Goal: Task Accomplishment & Management: Manage account settings

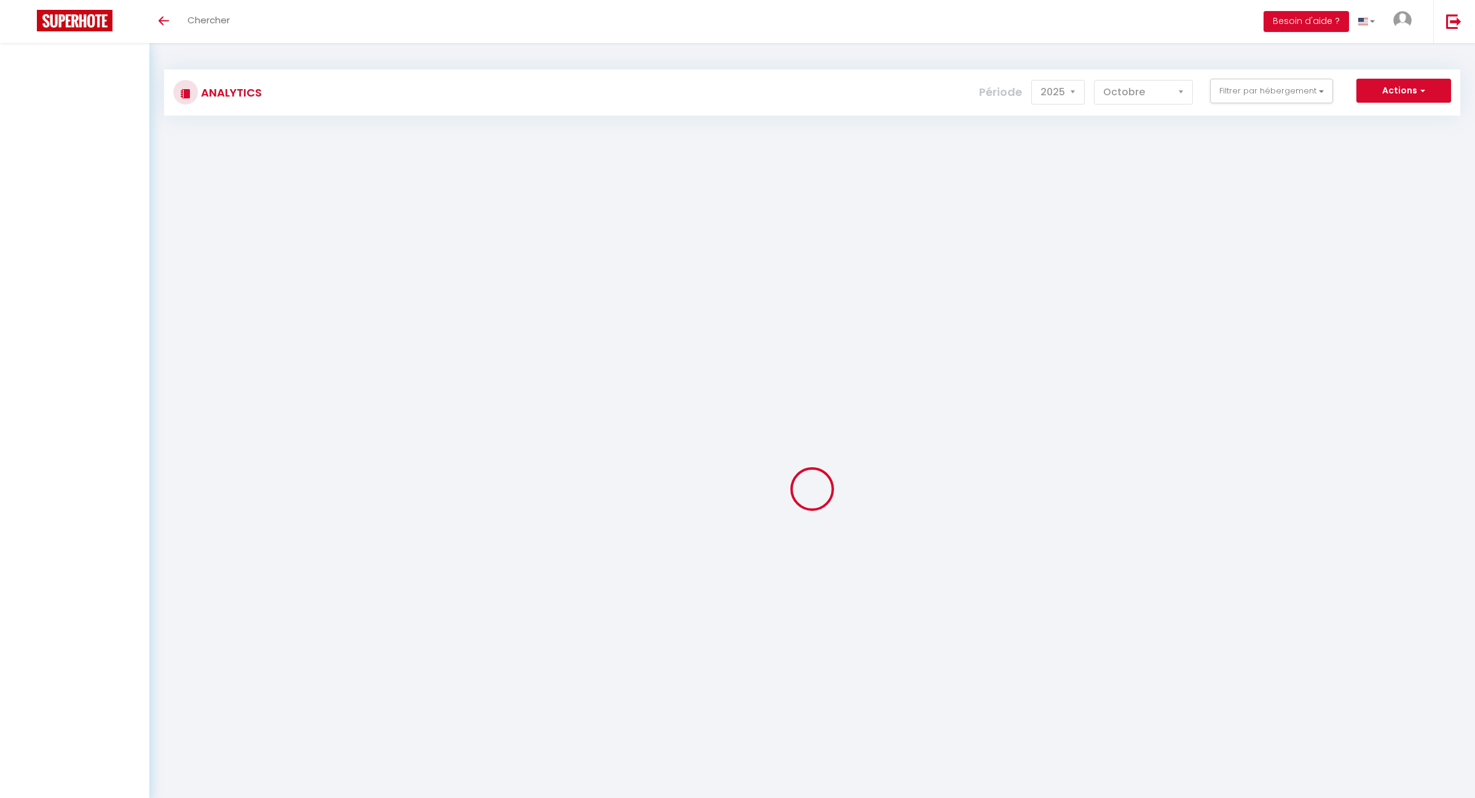
select select "2025"
select select "10"
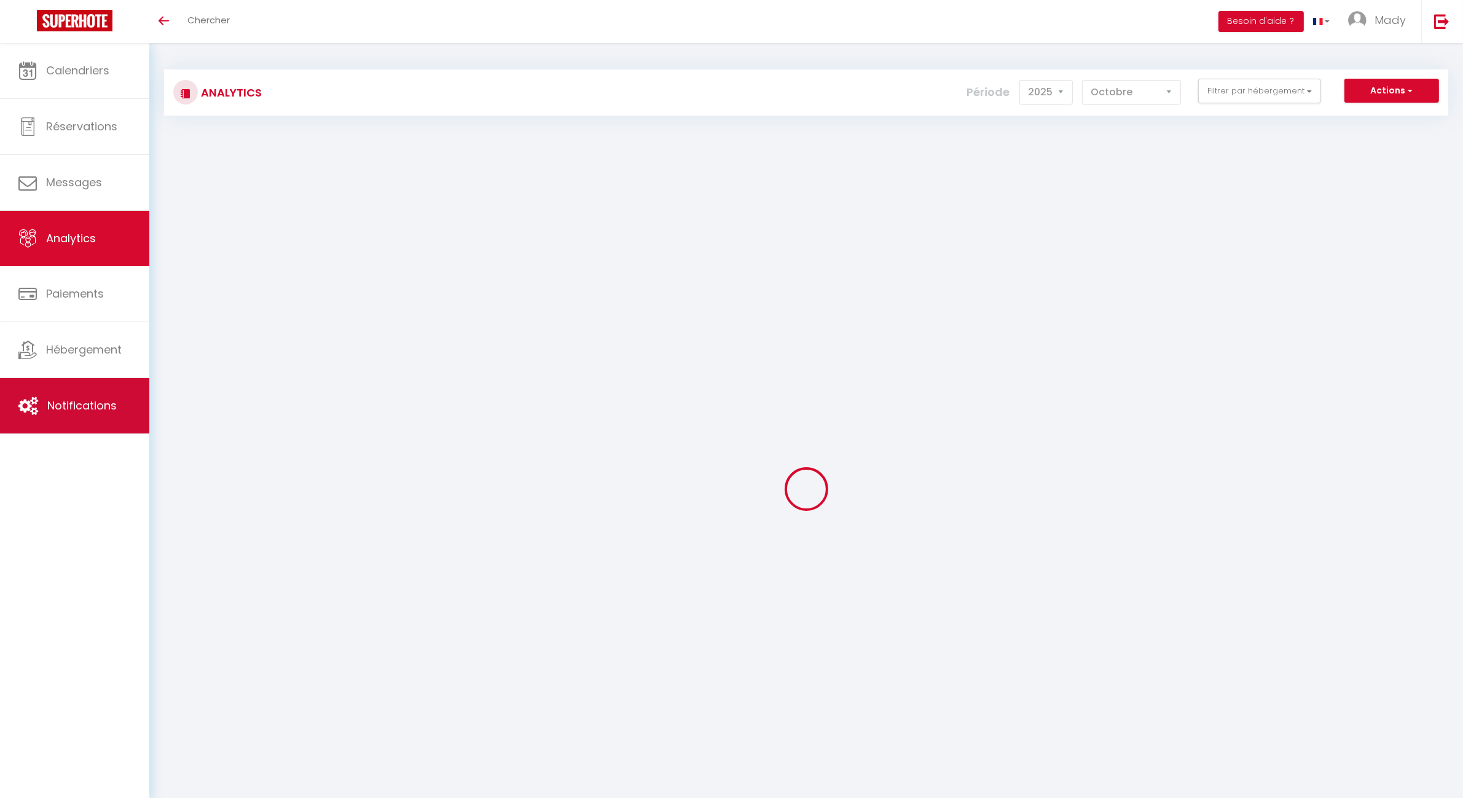
click at [88, 385] on link "Notifications" at bounding box center [74, 405] width 149 height 55
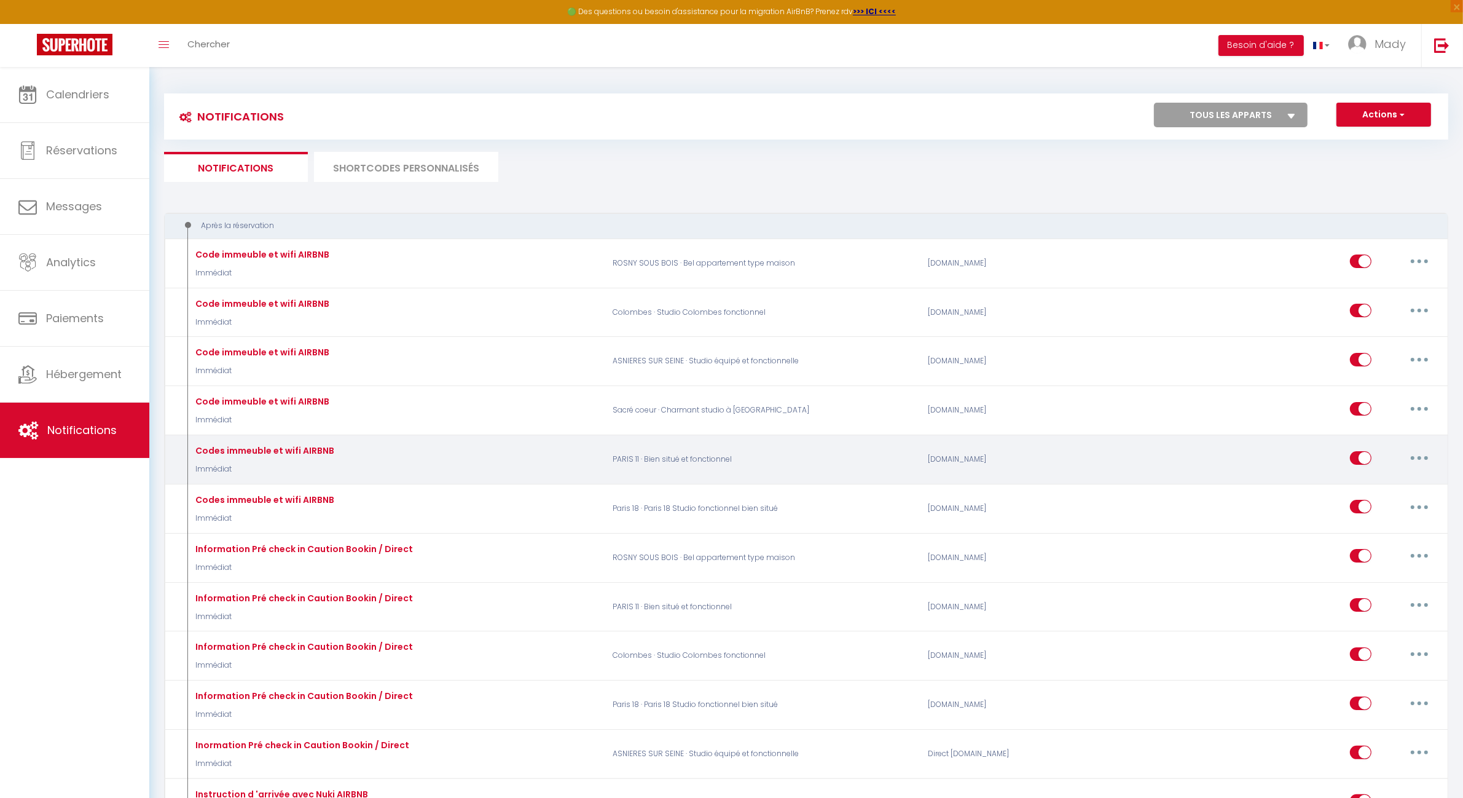
select select
checkbox input "false"
select select
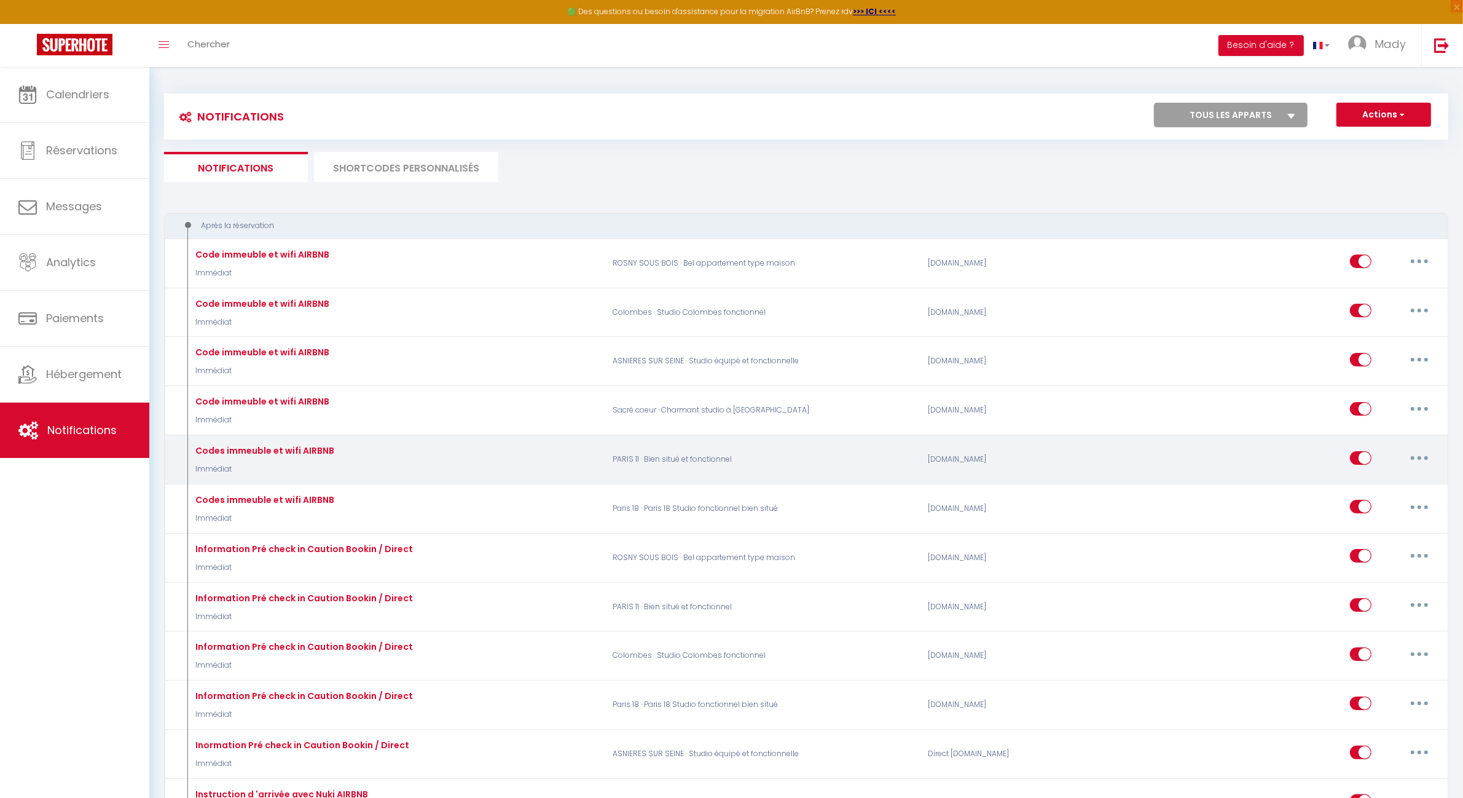
checkbox input "false"
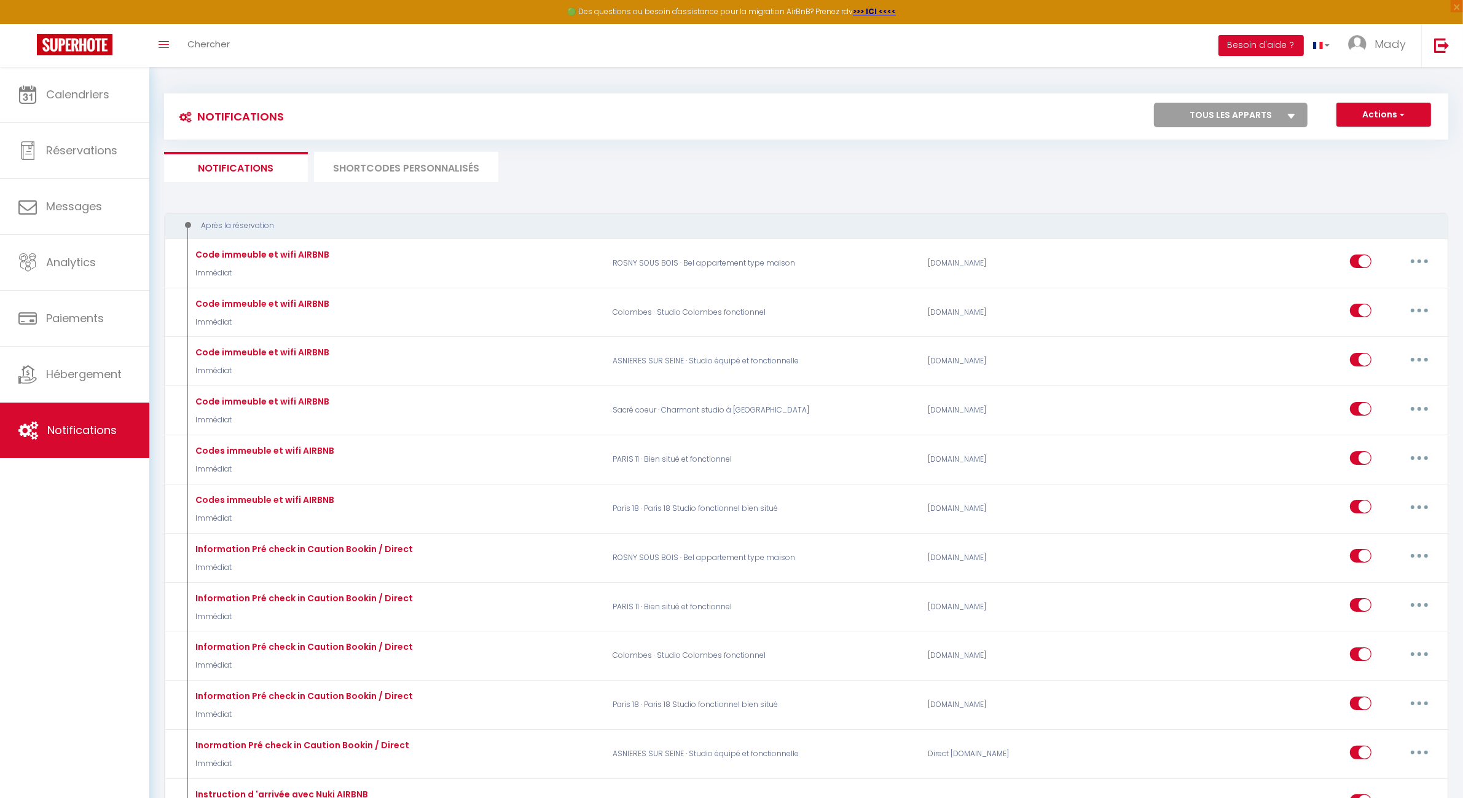
click at [1283, 119] on select "Tous les apparts PARIS 11 · Bien situé et fonctionnel ROSNY SOUS BOIS · Bel app…" at bounding box center [1231, 115] width 154 height 25
select select "41768"
click at [1154, 103] on select "Tous les apparts PARIS 11 · Bien situé et fonctionnel ROSNY SOUS BOIS · Bel app…" at bounding box center [1231, 115] width 154 height 25
select select
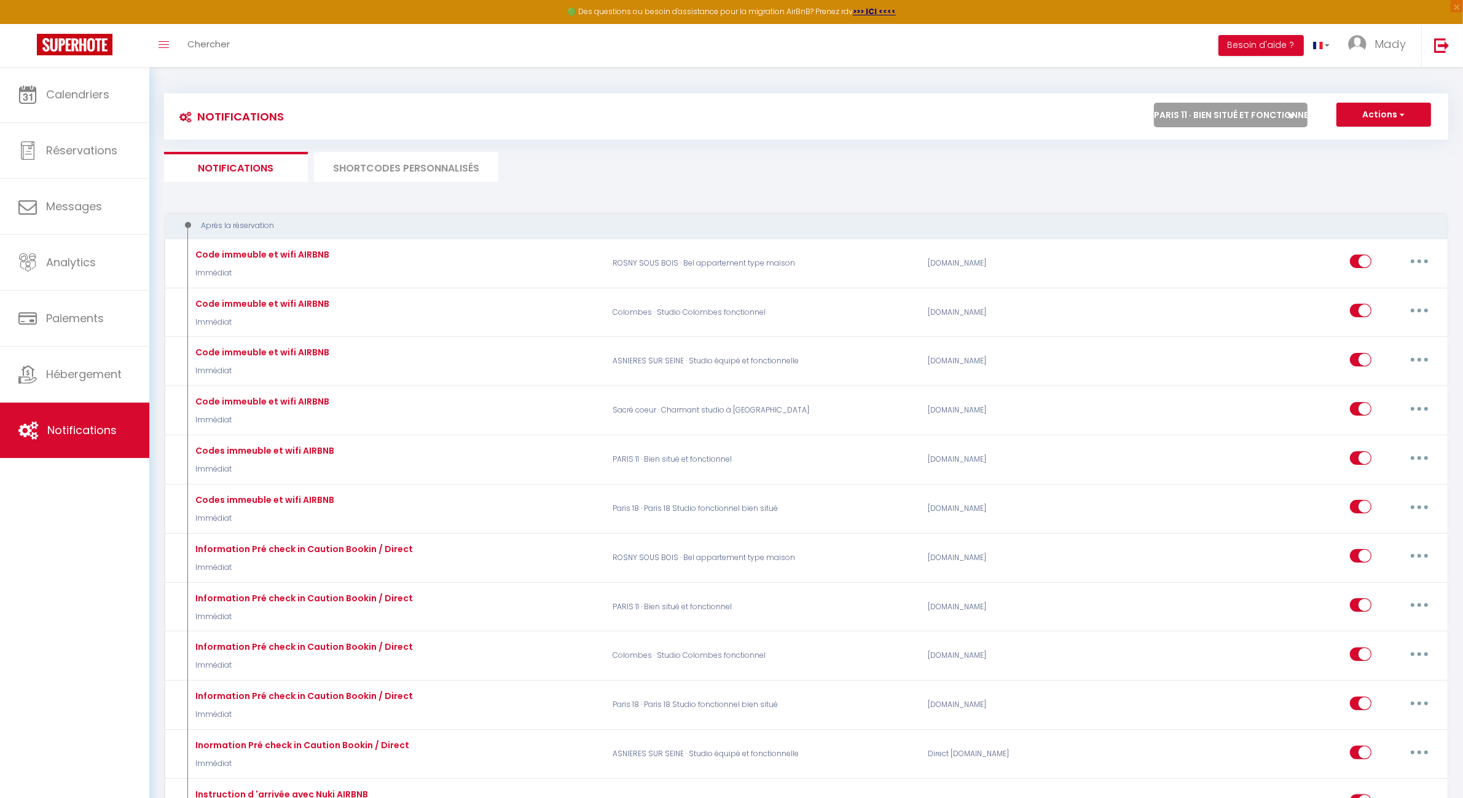
checkbox input "false"
select select
checkbox input "false"
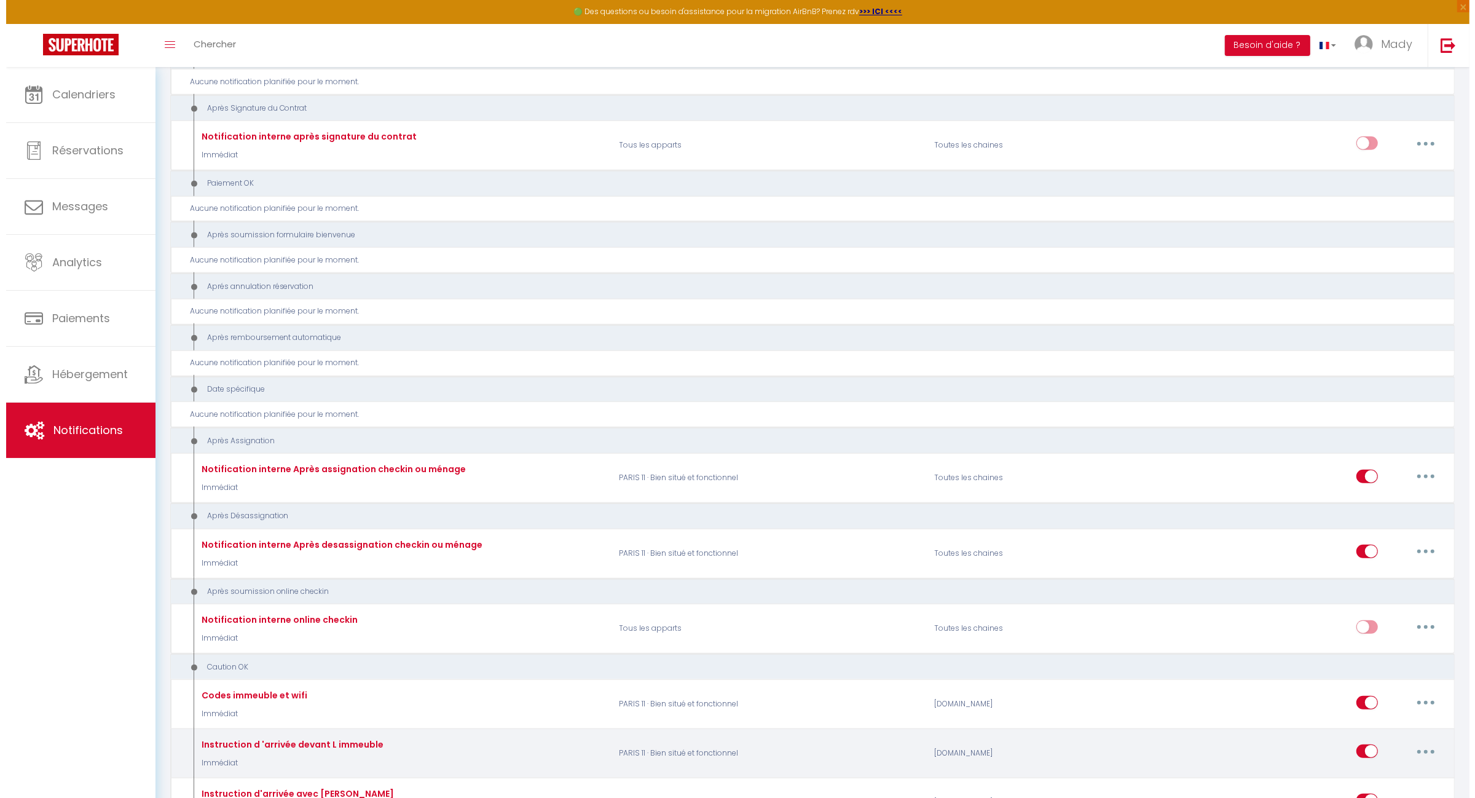
scroll to position [1351, 0]
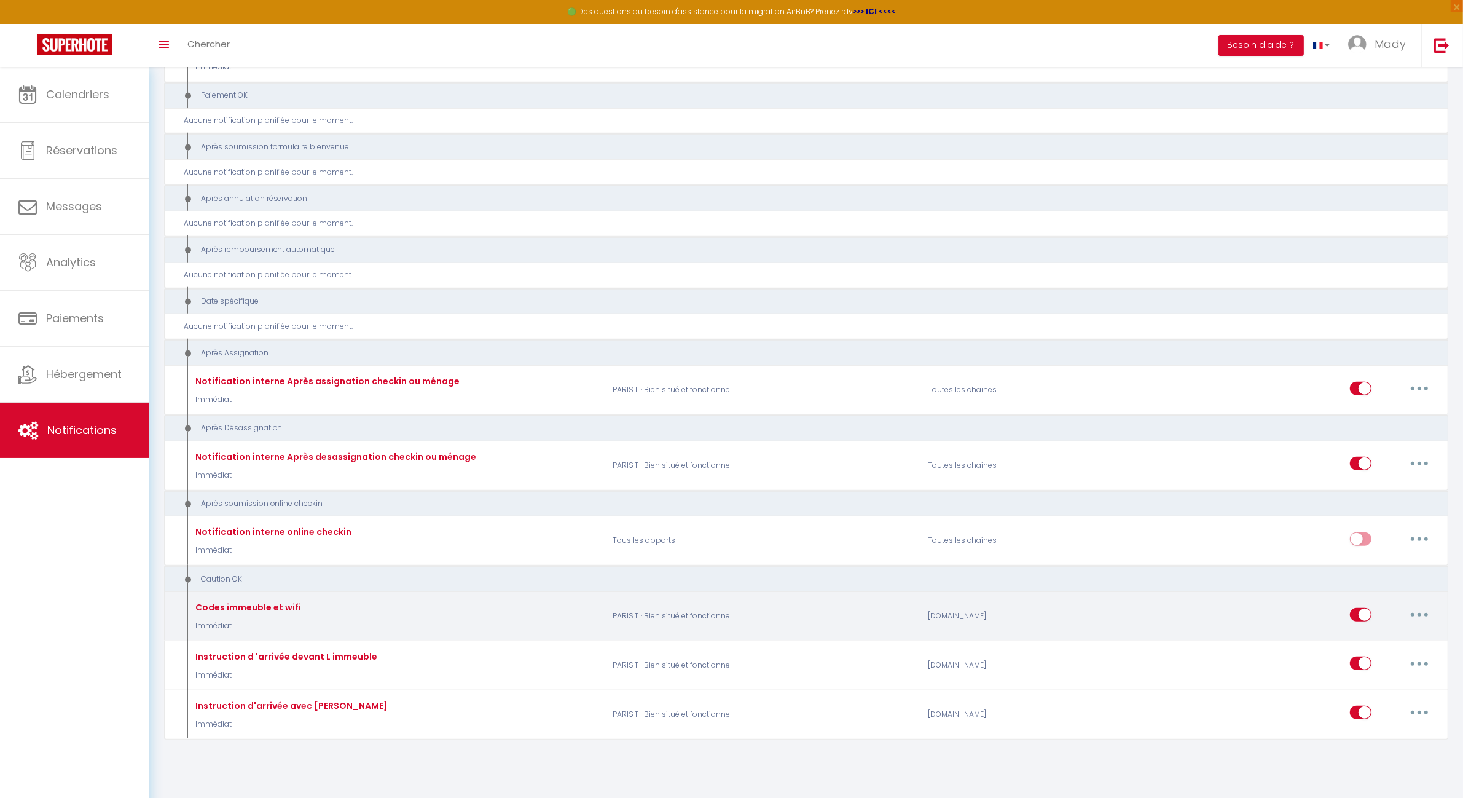
click at [1415, 610] on button "button" at bounding box center [1420, 615] width 34 height 20
click at [1377, 637] on link "Editer" at bounding box center [1387, 642] width 91 height 21
type input "Codes immeuble et wifi"
select select "24"
select select "Immédiat"
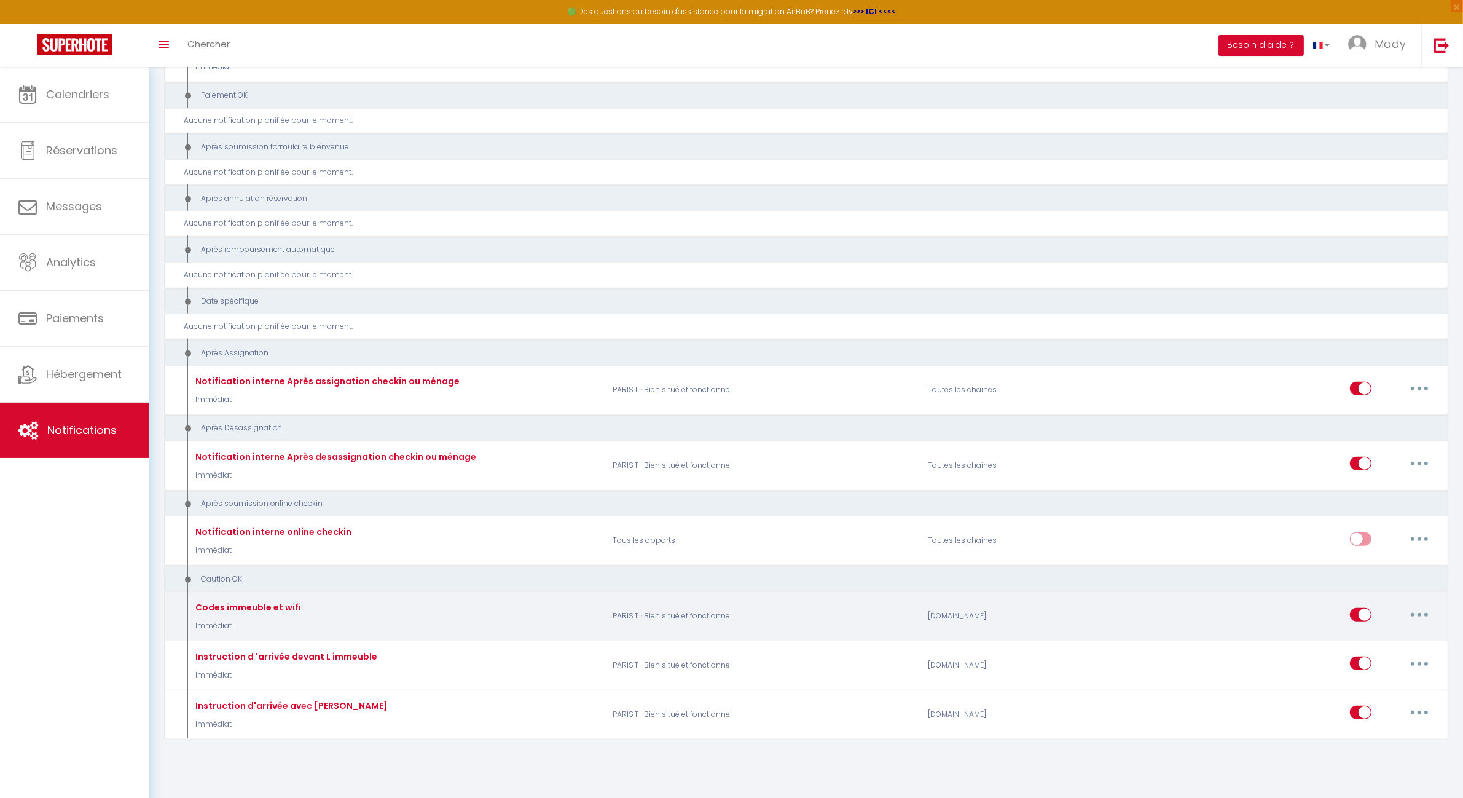
select select "if_booking_is_paid"
checkbox input "true"
checkbox input "false"
radio input "true"
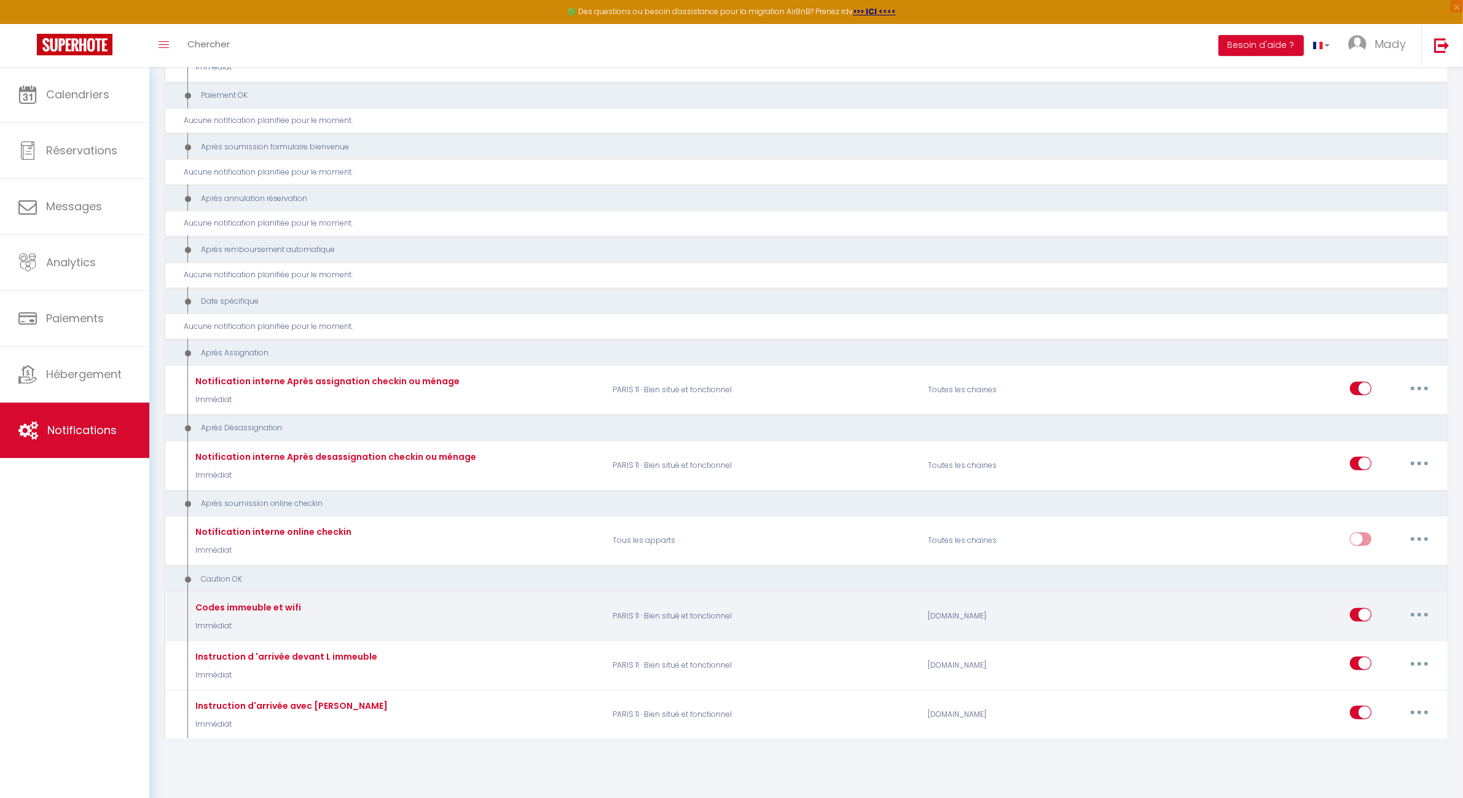
type input "[GUEST:FIRST_NAME][INSTRUCTIONSACCES-FR]"
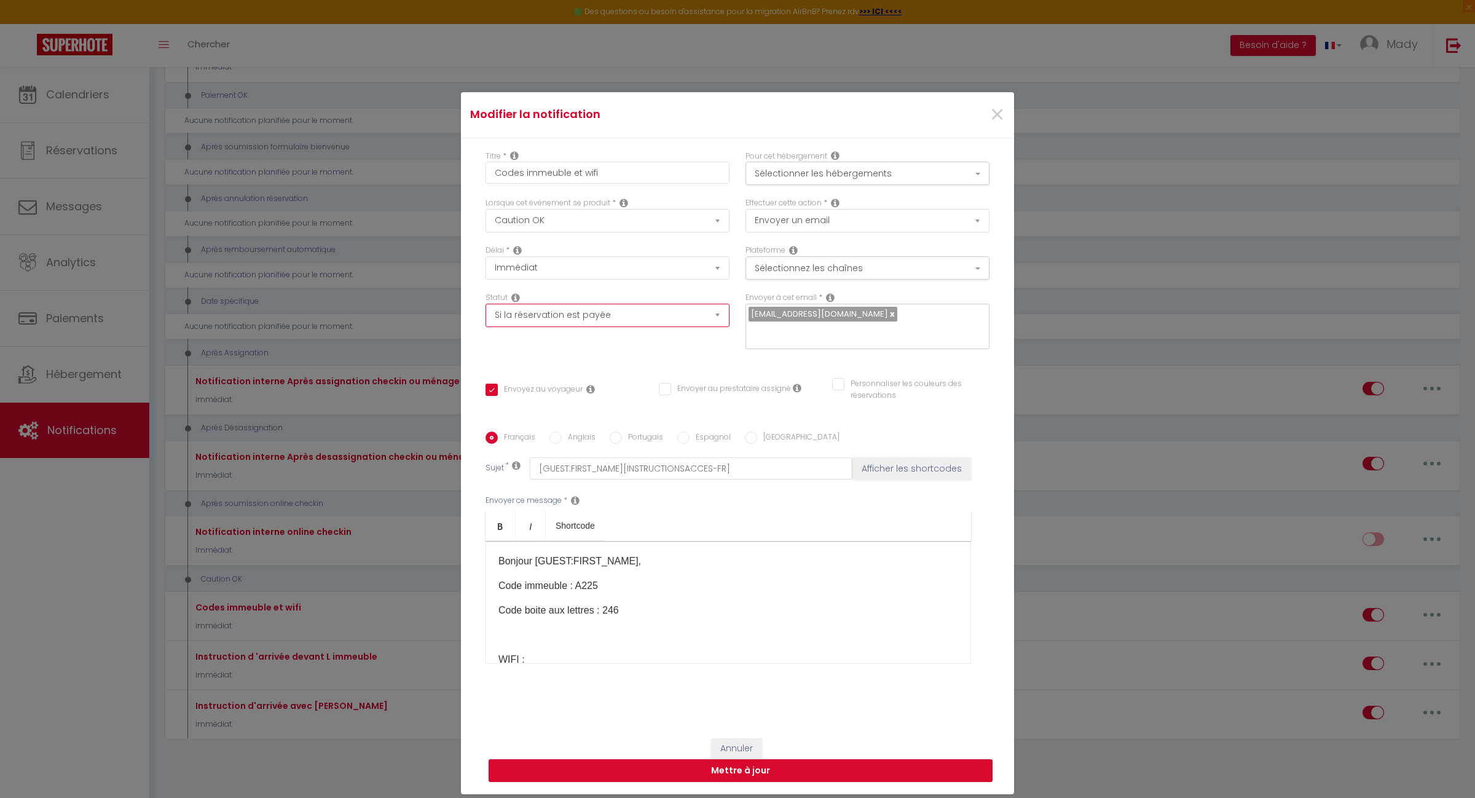
click at [698, 326] on select "Aucun Si la réservation est payée Si réservation non payée Si la caution a été …" at bounding box center [608, 315] width 244 height 23
click at [714, 326] on select "Aucun Si la réservation est payée Si réservation non payée Si la caution a été …" at bounding box center [608, 315] width 244 height 23
select select "if_deposit_not_paid"
click at [486, 312] on select "Aucun Si la réservation est payée Si réservation non payée Si la caution a été …" at bounding box center [608, 315] width 244 height 23
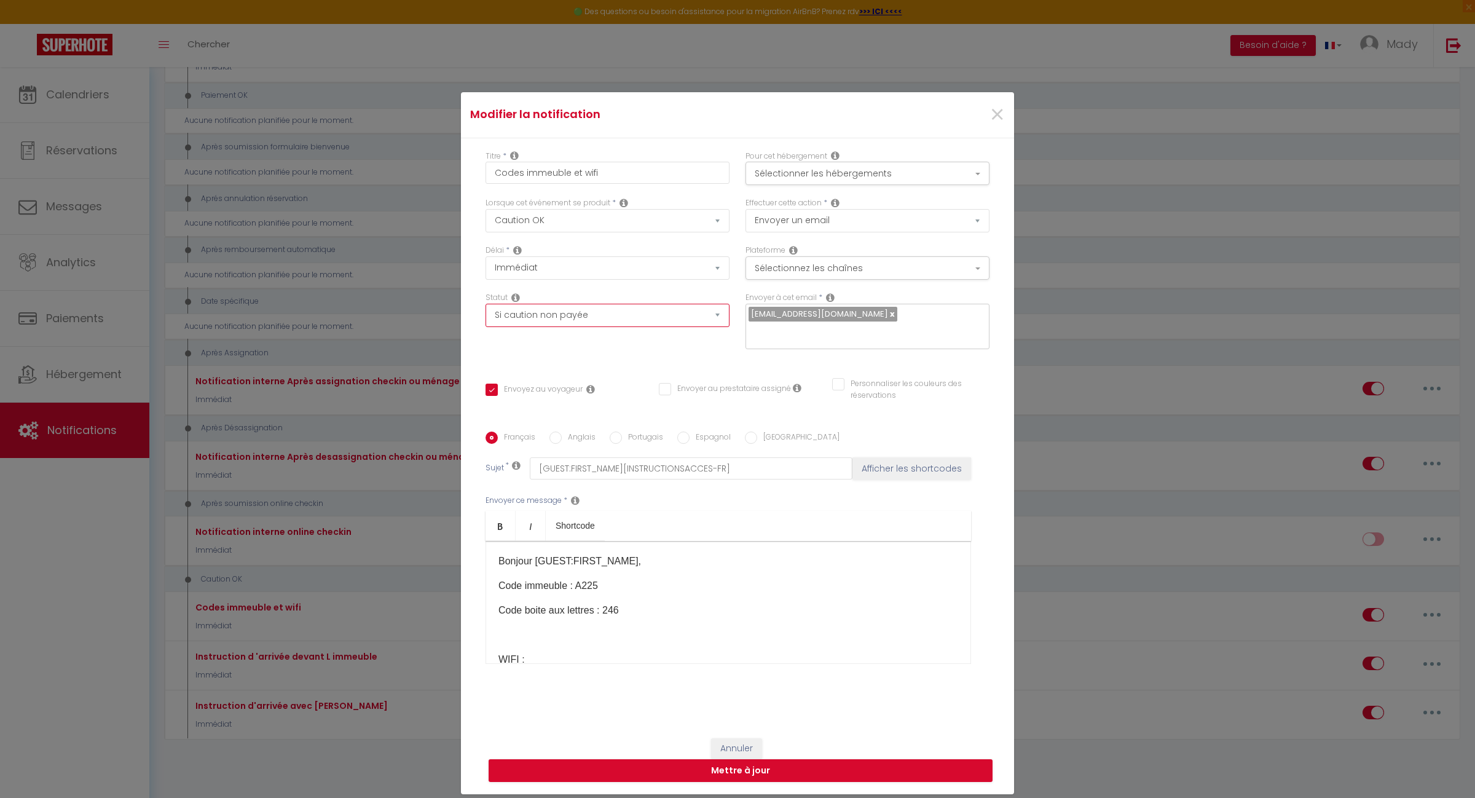
checkbox input "true"
checkbox input "false"
click at [714, 327] on select "Aucun Si la réservation est payée Si réservation non payée Si la caution a été …" at bounding box center [608, 315] width 244 height 23
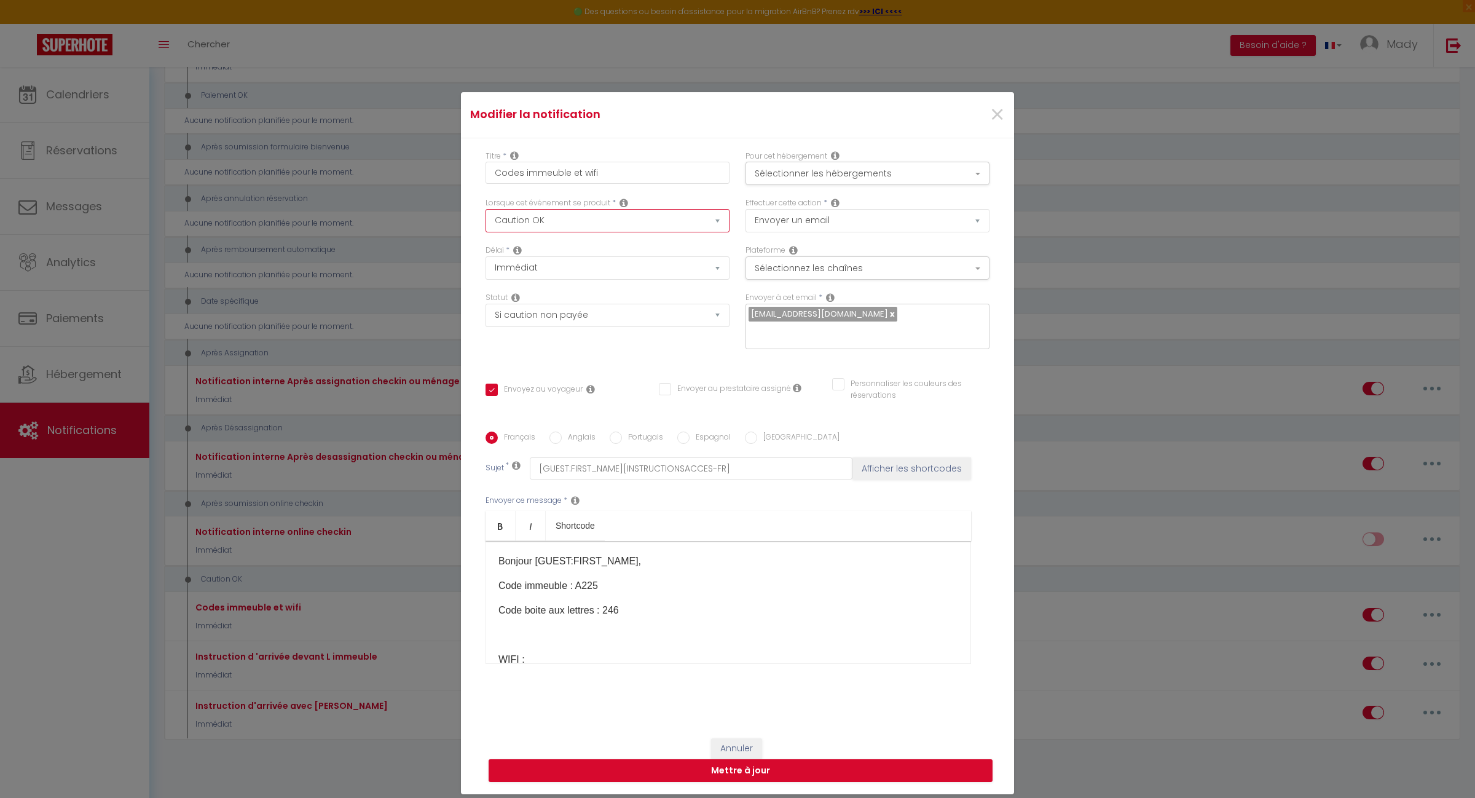
click at [713, 226] on select "Après la réservation Avant Checkin (à partir de 12h00) Après Checkin (à partir …" at bounding box center [608, 220] width 244 height 23
click at [720, 214] on div "Lorsque cet événement se produit * Après la réservation Avant Checkin (à partir…" at bounding box center [608, 214] width 244 height 35
click at [720, 228] on select "Après la réservation Avant Checkin (à partir de 12h00) Après Checkin (à partir …" at bounding box center [608, 220] width 244 height 23
click at [714, 232] on select "Après la réservation Avant Checkin (à partir de 12h00) Après Checkin (à partir …" at bounding box center [608, 220] width 244 height 23
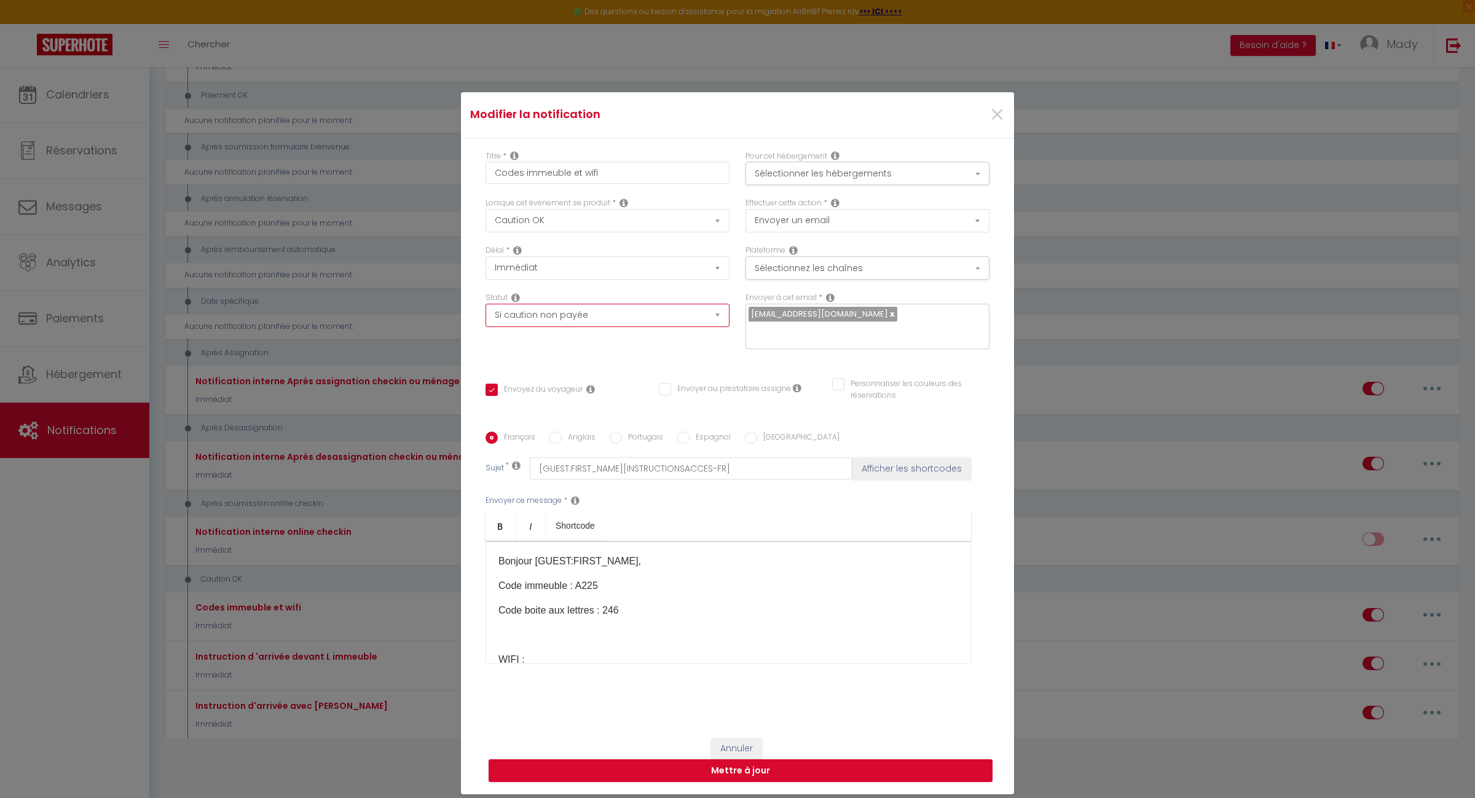
click at [714, 326] on select "Aucun Si la réservation est payée Si réservation non payée Si la caution a été …" at bounding box center [608, 315] width 244 height 23
select select "if_deposit_is_paid"
click at [486, 312] on select "Aucun Si la réservation est payée Si réservation non payée Si la caution a été …" at bounding box center [608, 315] width 244 height 23
checkbox input "true"
checkbox input "false"
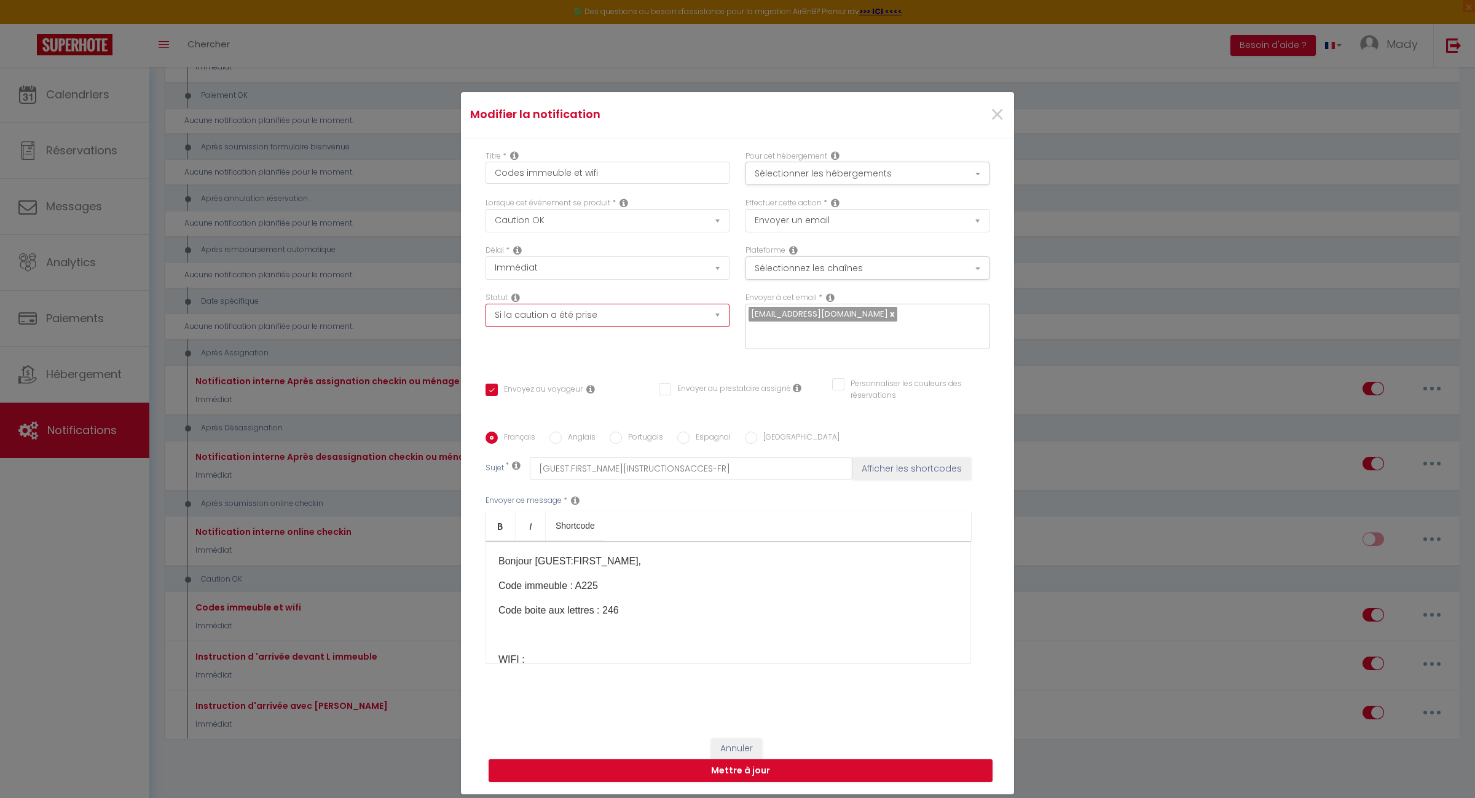
checkbox input "false"
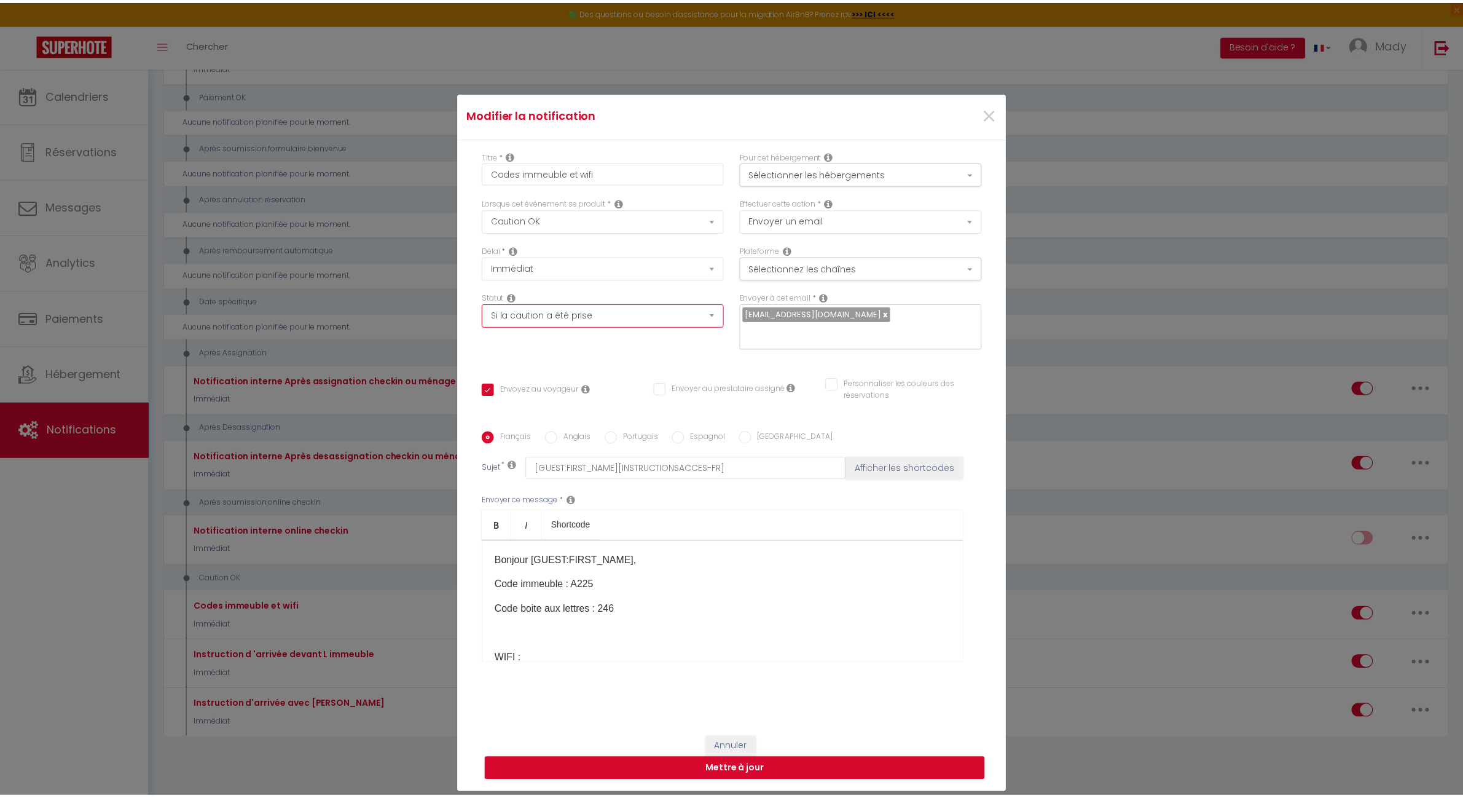
scroll to position [87, 0]
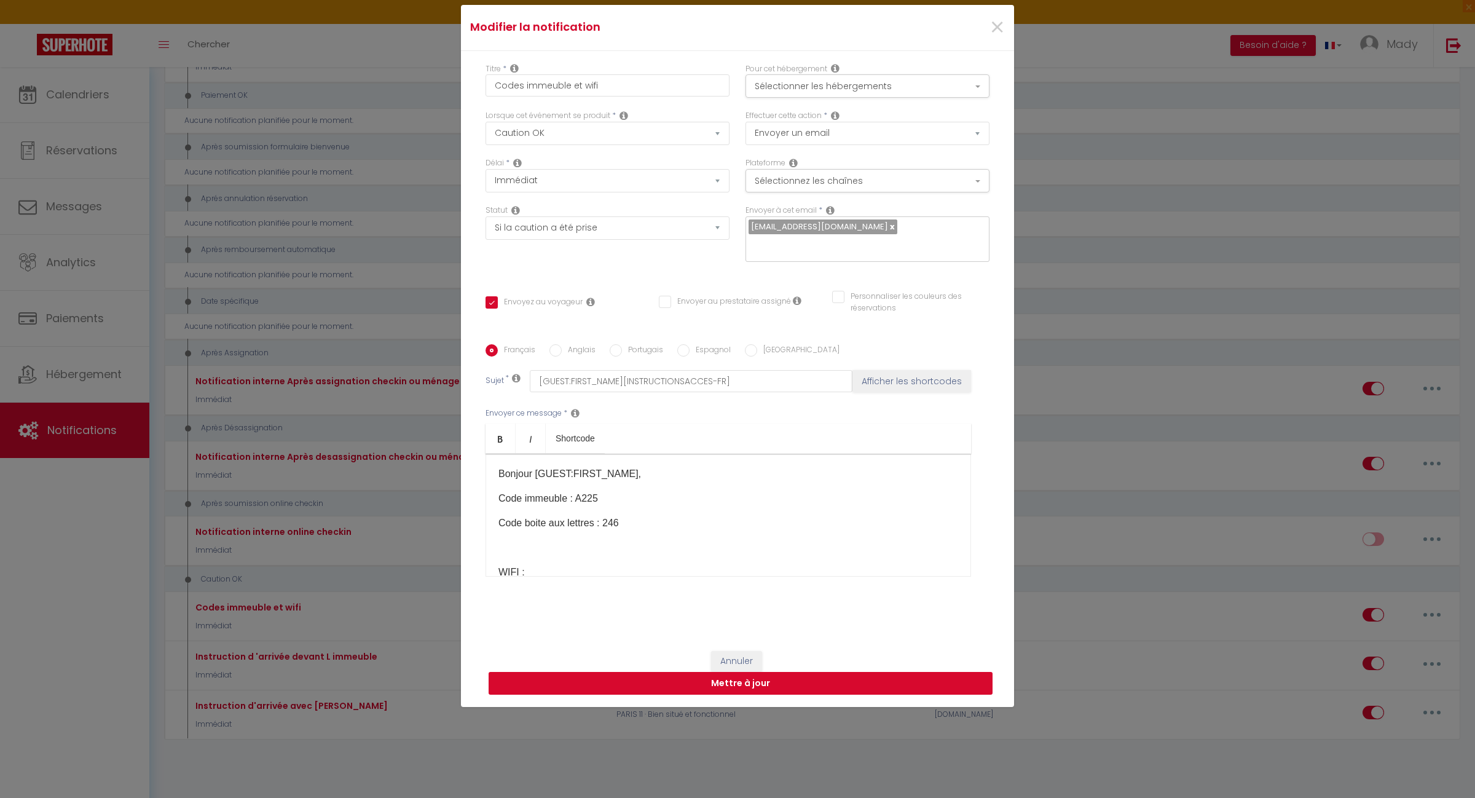
click at [744, 672] on button "Mettre à jour" at bounding box center [741, 683] width 504 height 23
checkbox input "true"
checkbox input "false"
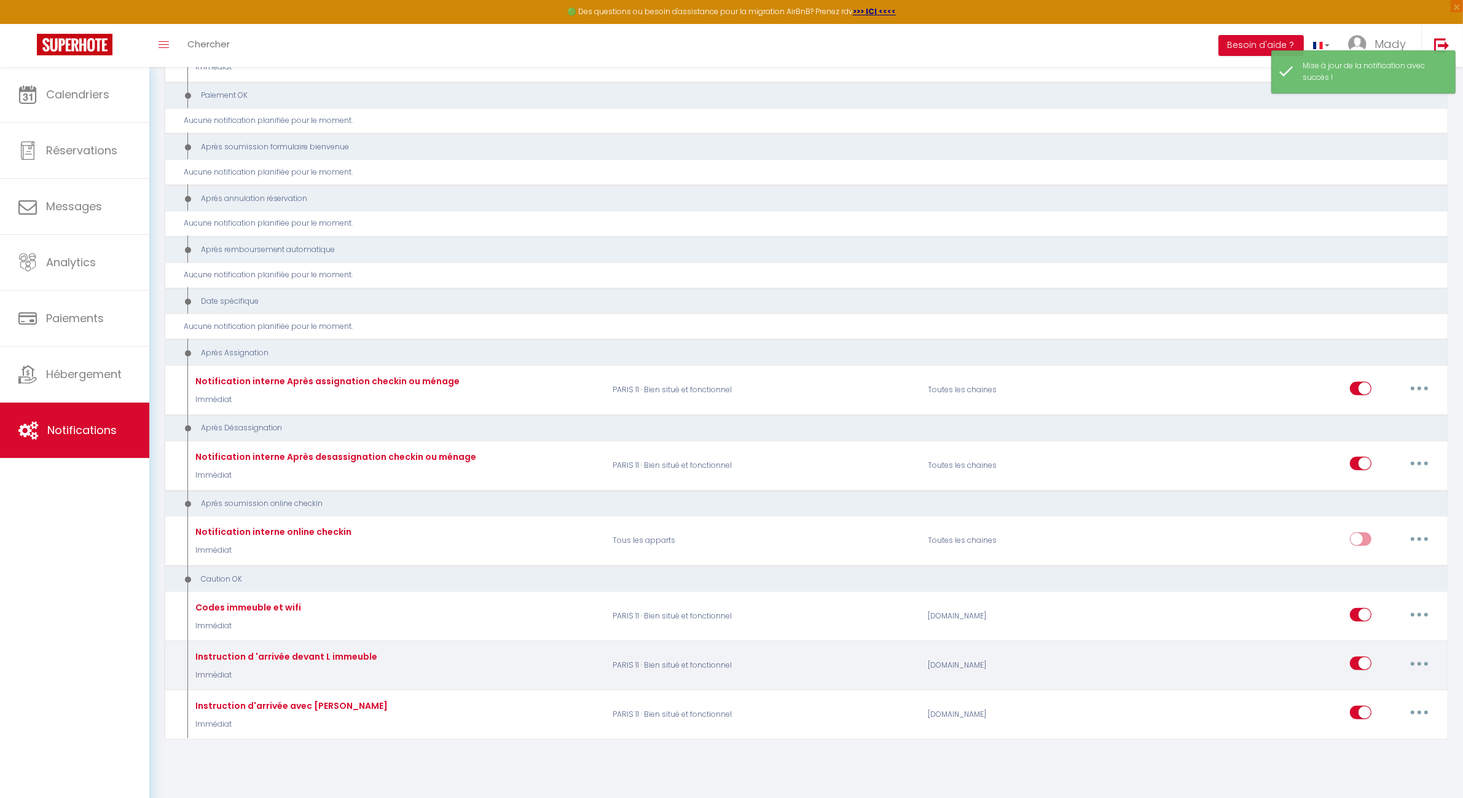
click at [1415, 659] on button "button" at bounding box center [1420, 663] width 34 height 20
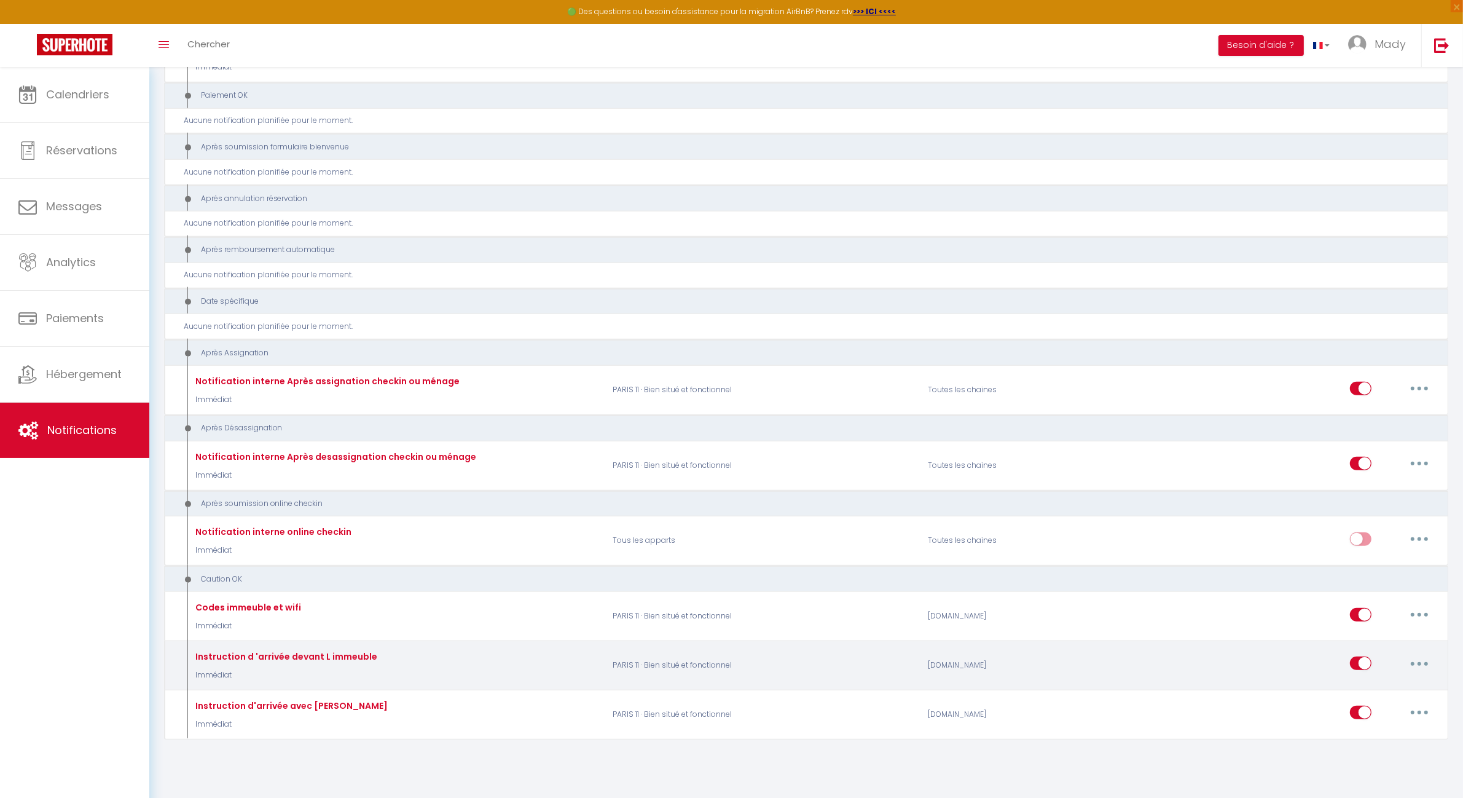
click at [1424, 655] on button "button" at bounding box center [1420, 663] width 34 height 20
click at [1360, 681] on link "Editer" at bounding box center [1387, 691] width 91 height 21
type input "Instruction d 'arrivée devant L immeuble"
select select "24"
select select "Immédiat"
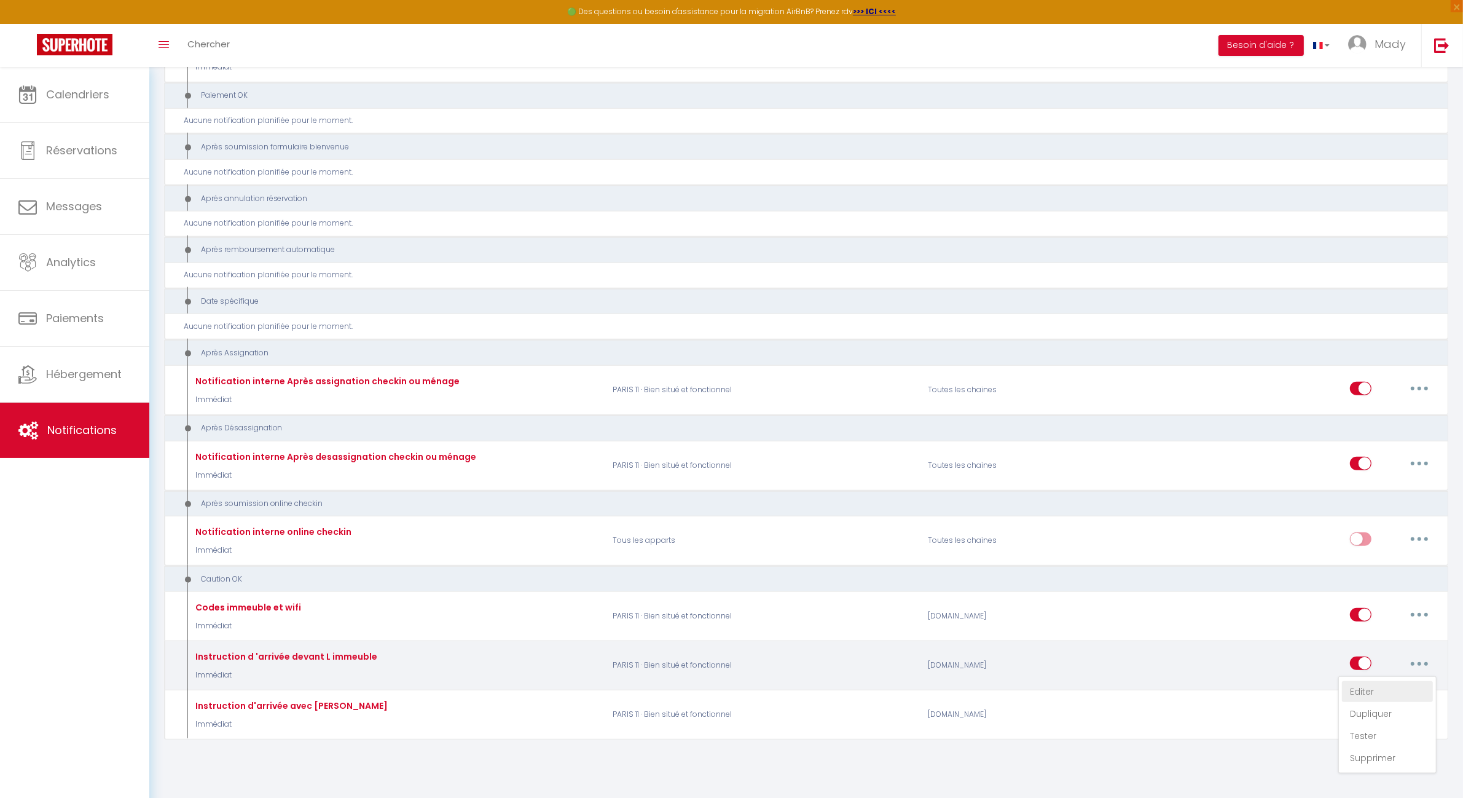
select select "if_booking_is_paid"
checkbox input "true"
checkbox input "false"
radio input "true"
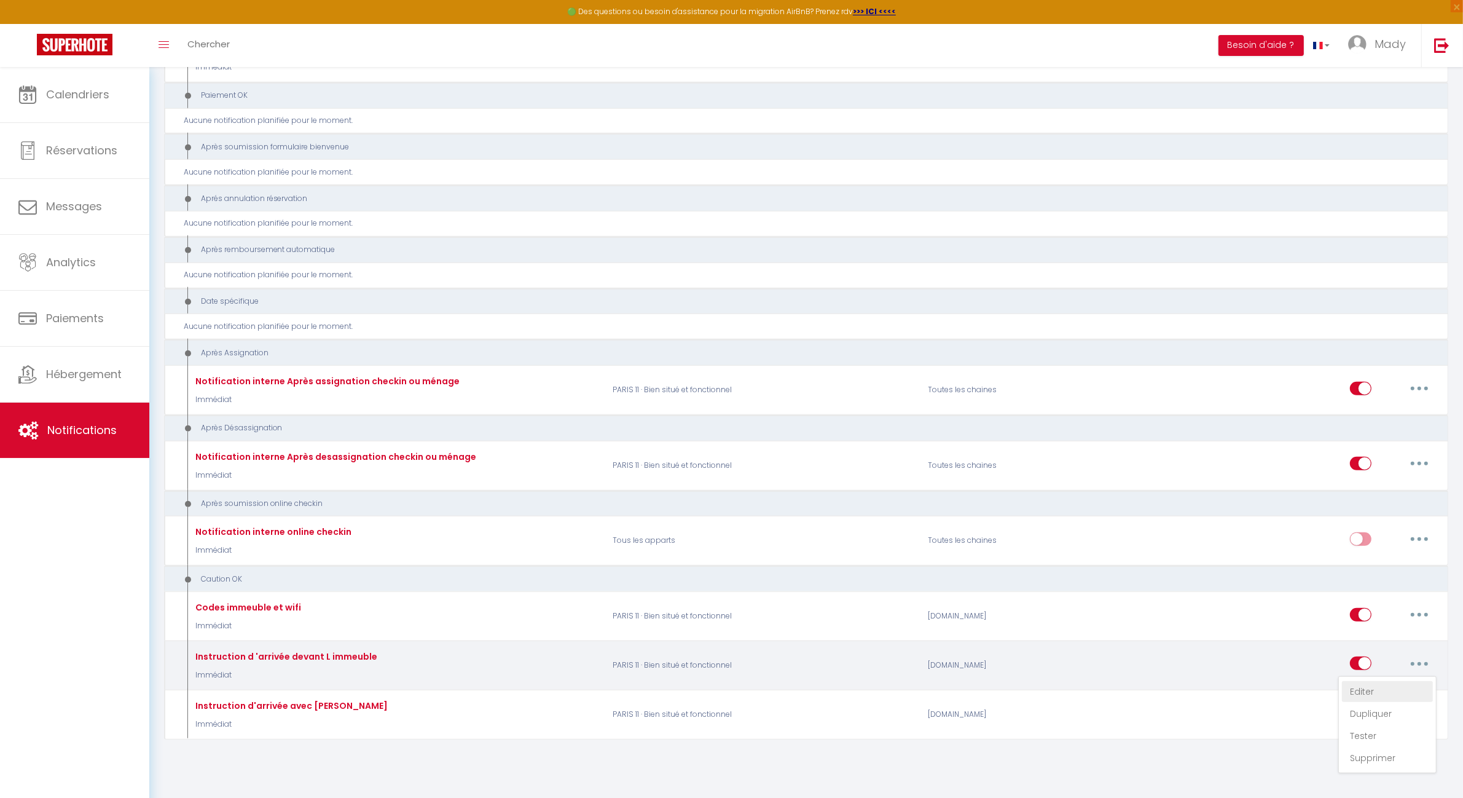
type input "[GUEST:FIRST_NAME][INSTRUCTIONSACCES-FR]"
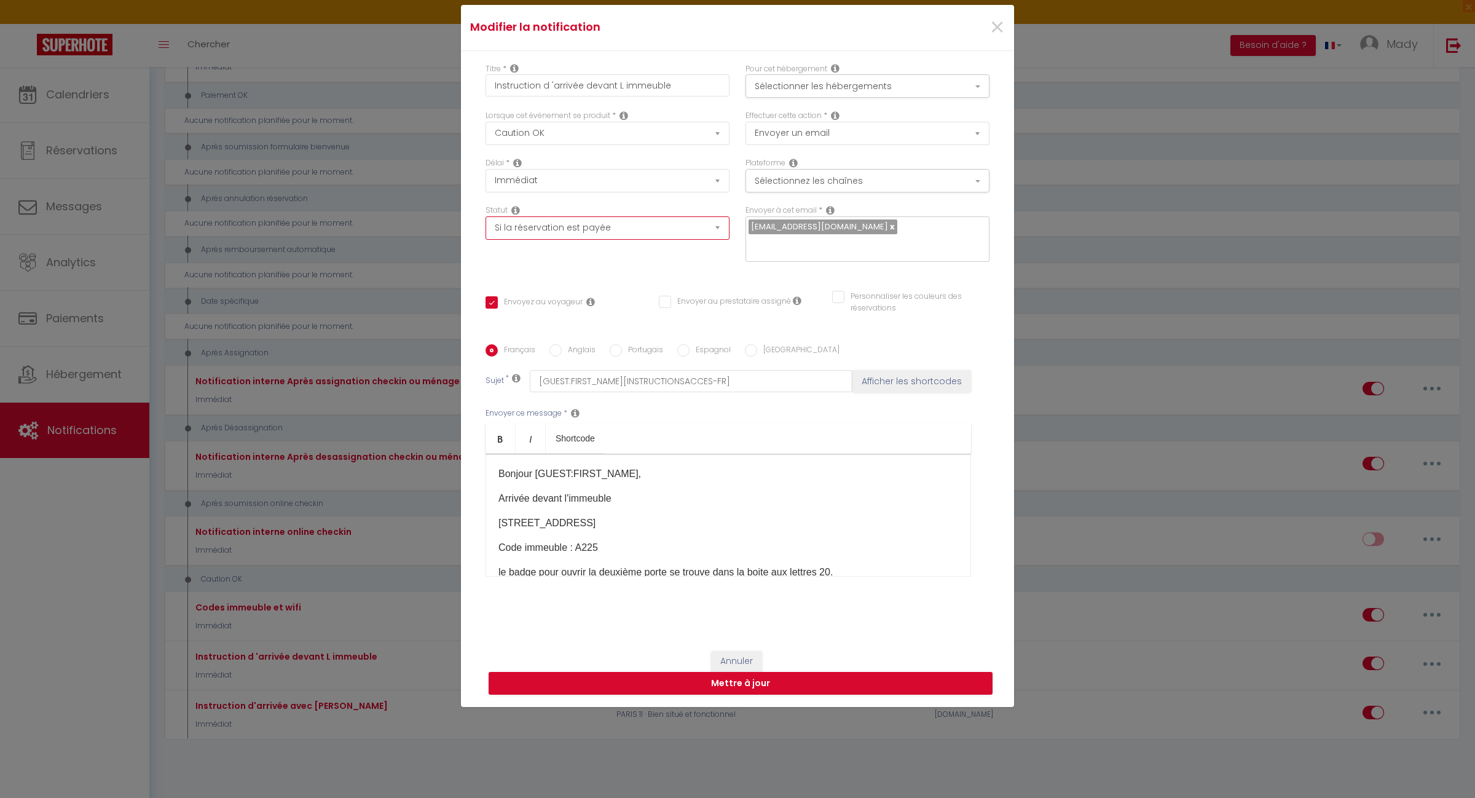
click at [711, 234] on select "Aucun Si la réservation est payée Si réservation non payée Si la caution a été …" at bounding box center [608, 227] width 244 height 23
select select "if_deposit_is_paid"
click at [486, 225] on select "Aucun Si la réservation est payée Si réservation non payée Si la caution a été …" at bounding box center [608, 227] width 244 height 23
checkbox input "true"
checkbox input "false"
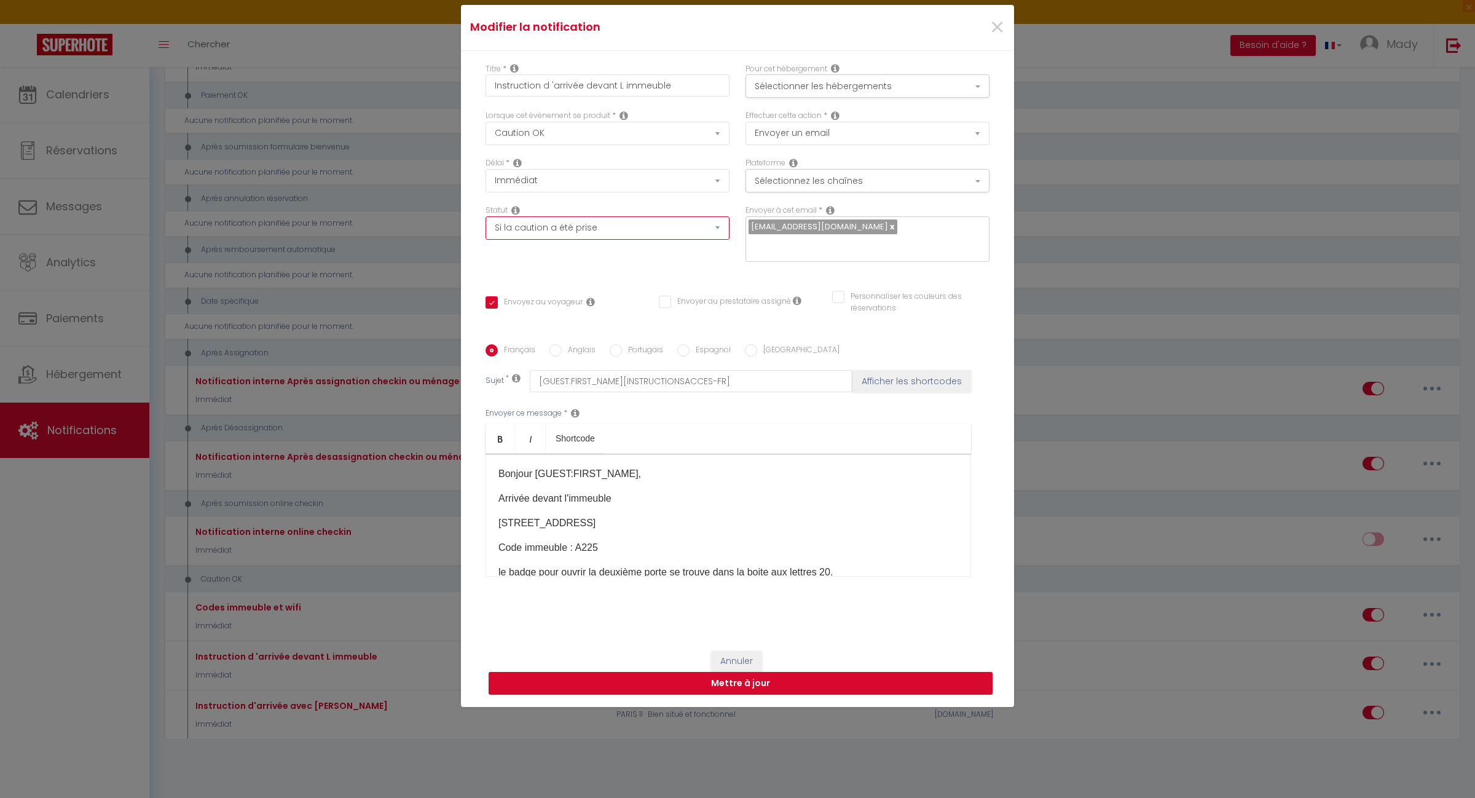
checkbox input "false"
click at [741, 683] on button "Mettre à jour" at bounding box center [741, 683] width 504 height 23
checkbox input "true"
checkbox input "false"
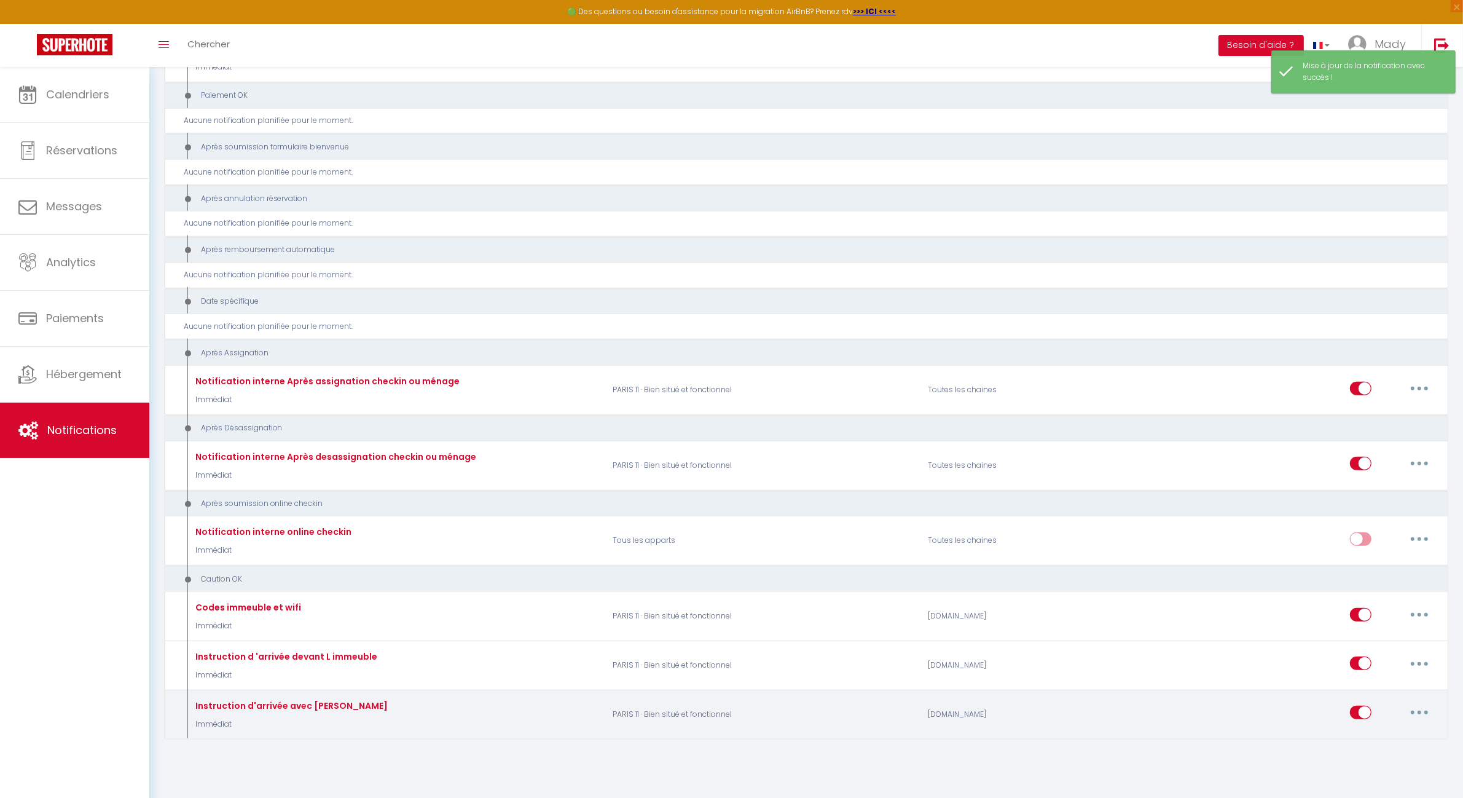
click at [1420, 703] on button "button" at bounding box center [1420, 713] width 34 height 20
click at [1365, 604] on link "Editer" at bounding box center [1387, 614] width 91 height 21
type input "Instruction d'arrivée avec Nuki"
select select "24"
select select "Immédiat"
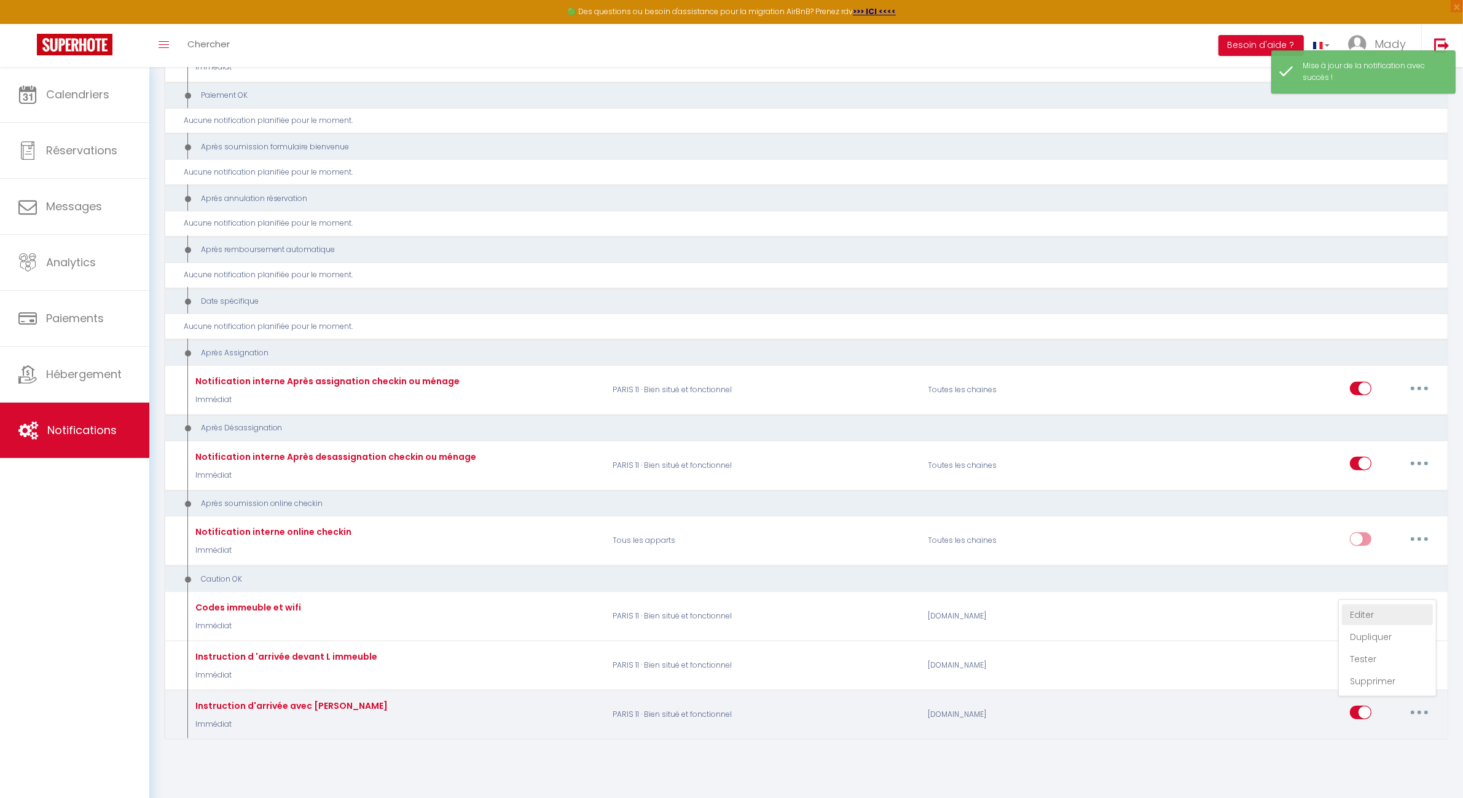
select select "if_booking_is_paid"
checkbox input "true"
checkbox input "false"
radio input "true"
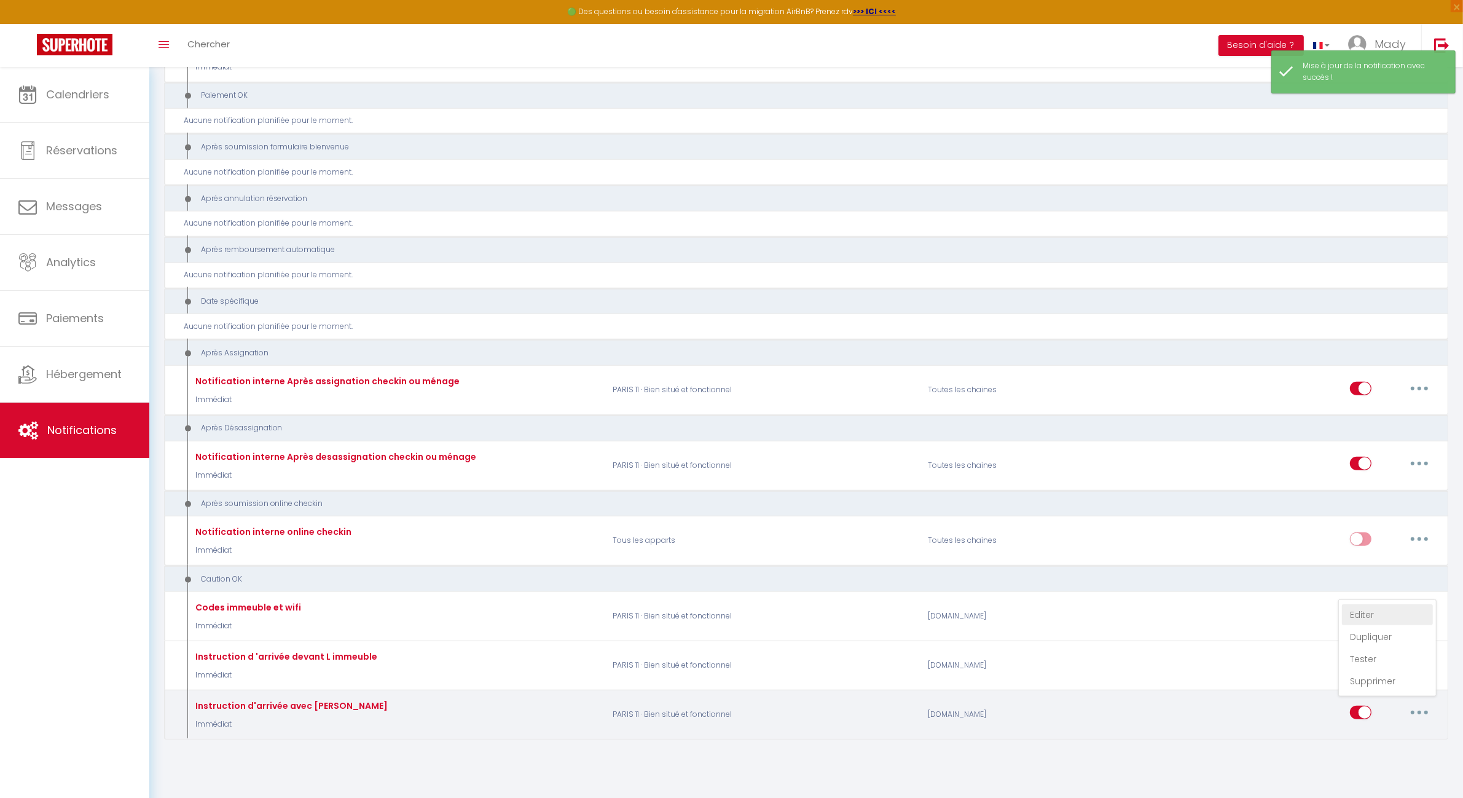
type input "[GUEST:FIRST_NAME][INSTRUCTIONSACCES-FR]"
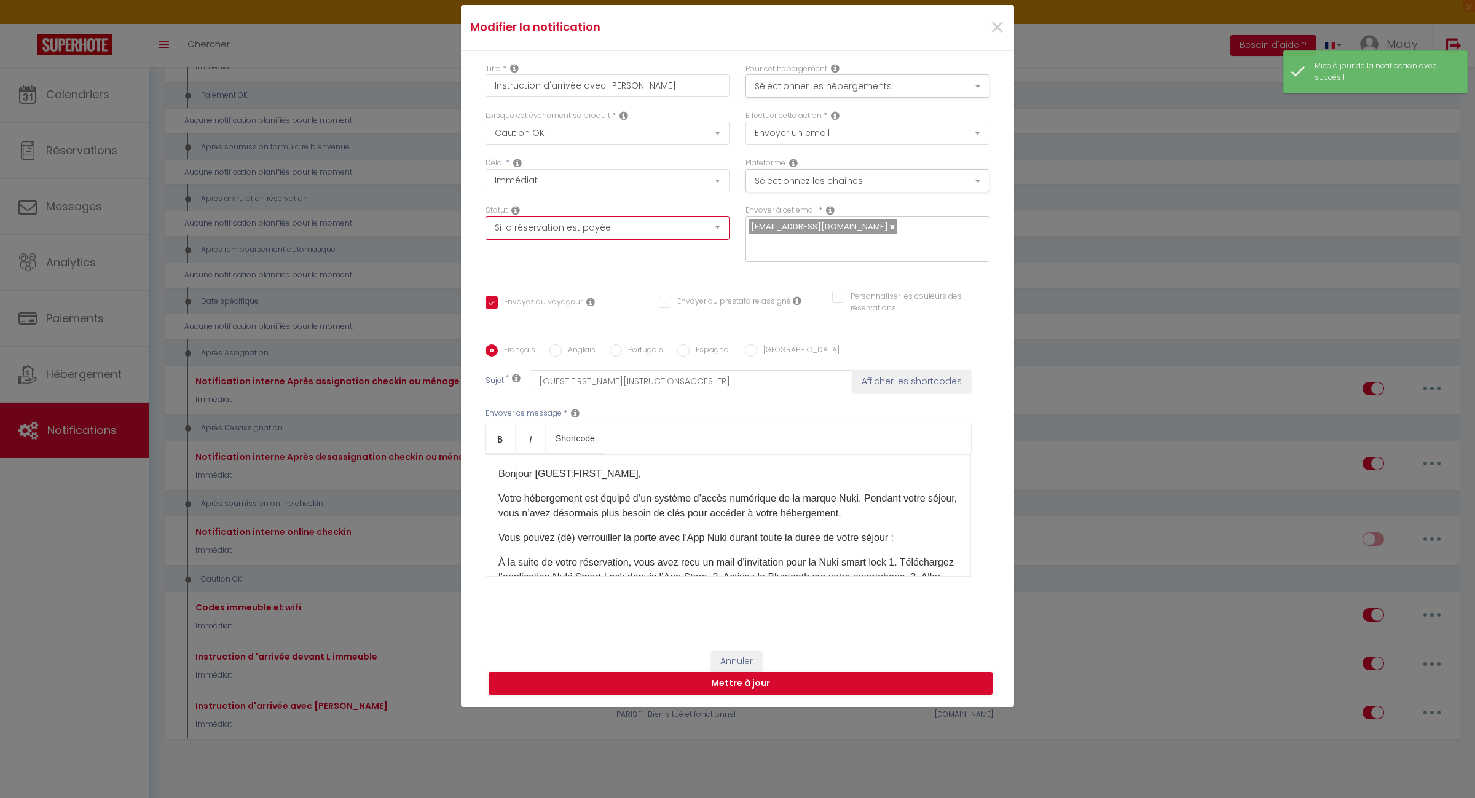
click at [716, 238] on select "Aucun Si la réservation est payée Si réservation non payée Si la caution a été …" at bounding box center [608, 227] width 244 height 23
select select "if_deposit_is_paid"
click at [486, 225] on select "Aucun Si la réservation est payée Si réservation non payée Si la caution a été …" at bounding box center [608, 227] width 244 height 23
checkbox input "true"
checkbox input "false"
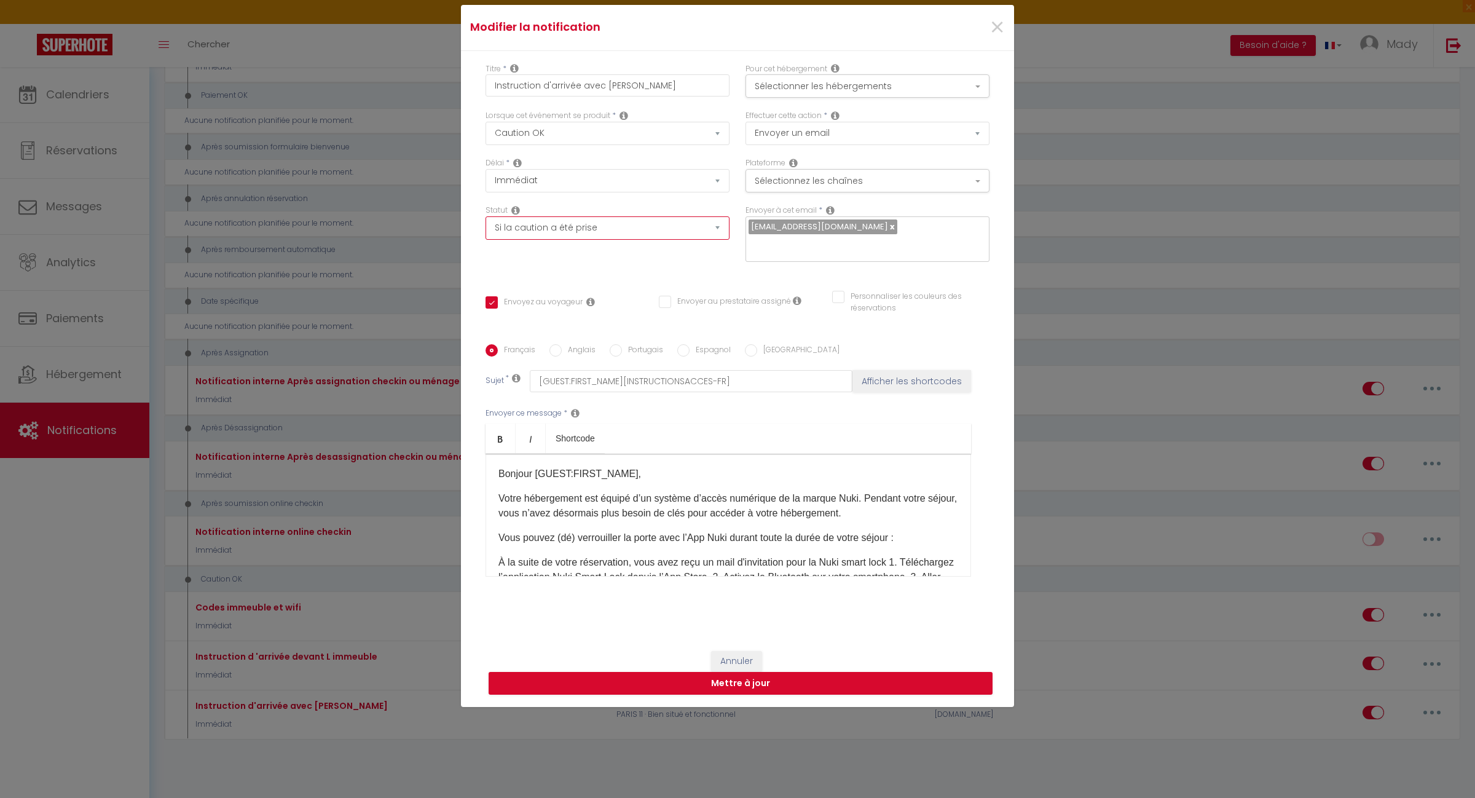
checkbox input "false"
click at [779, 679] on button "Mettre à jour" at bounding box center [741, 683] width 504 height 23
checkbox input "true"
checkbox input "false"
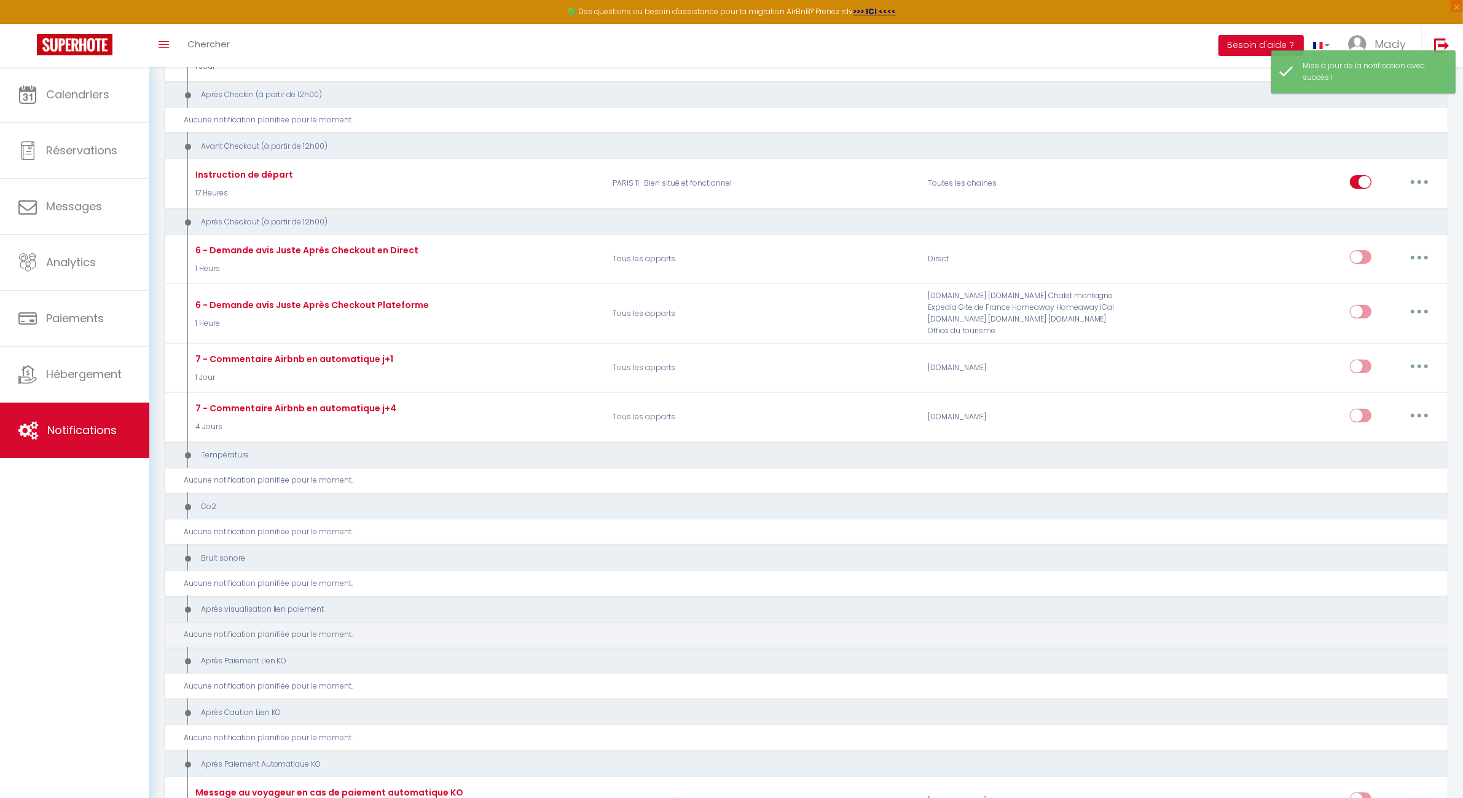
scroll to position [0, 0]
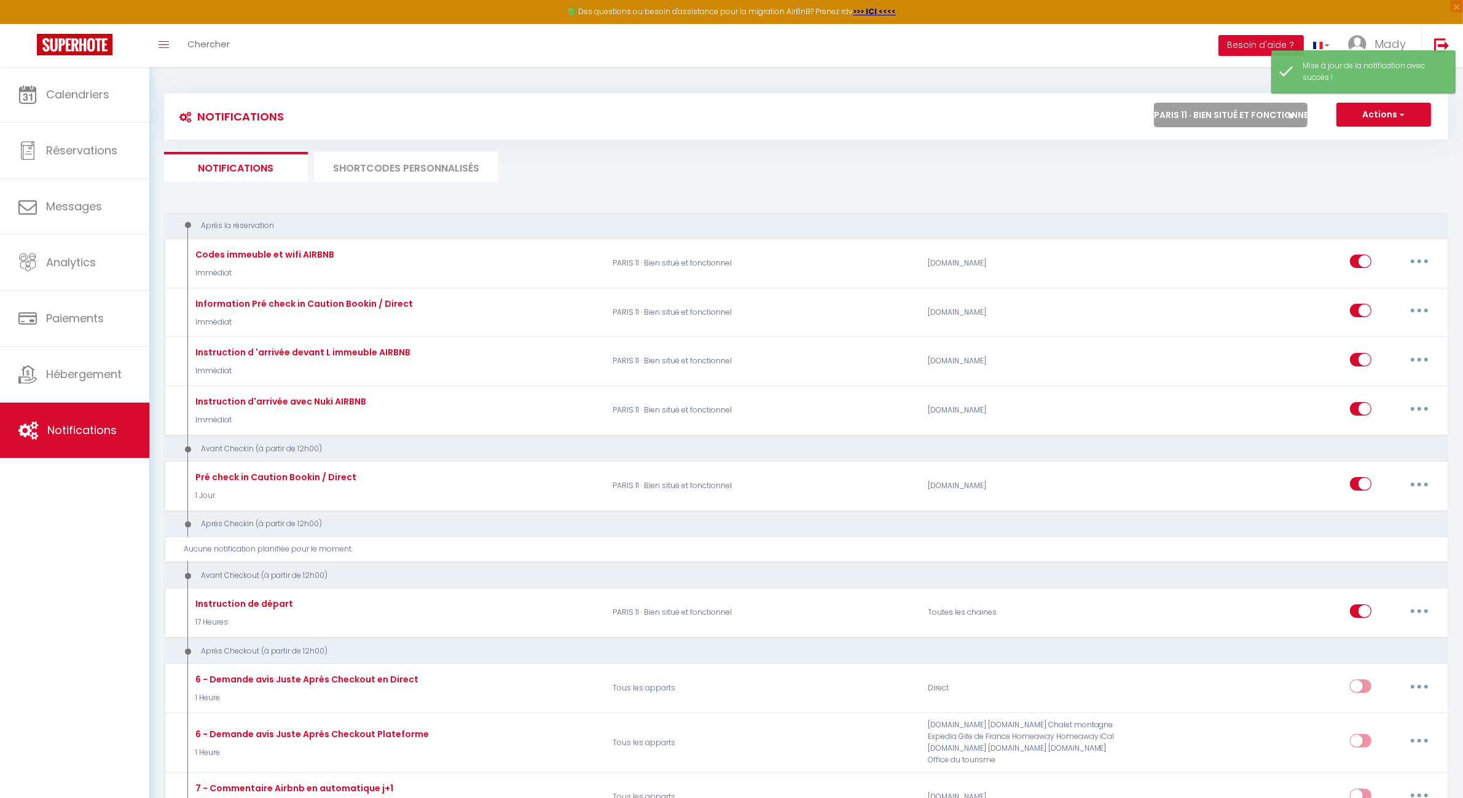
click at [1259, 124] on select "Tous les apparts PARIS 11 · Bien situé et fonctionnel ROSNY SOUS BOIS · Bel app…" at bounding box center [1231, 115] width 154 height 25
select select "55725"
click at [1154, 103] on select "Tous les apparts PARIS 11 · Bien situé et fonctionnel ROSNY SOUS BOIS · Bel app…" at bounding box center [1231, 115] width 154 height 25
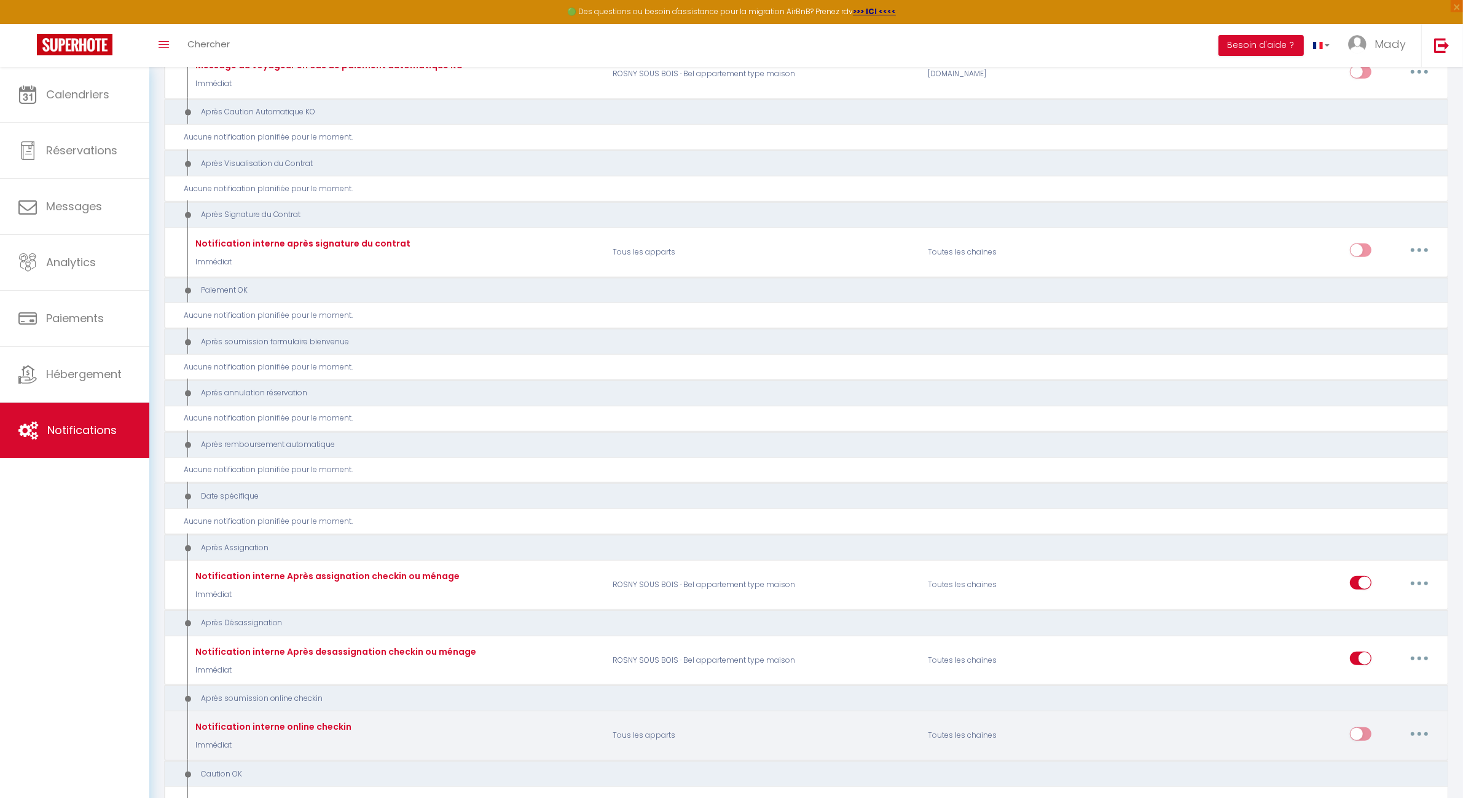
scroll to position [1423, 0]
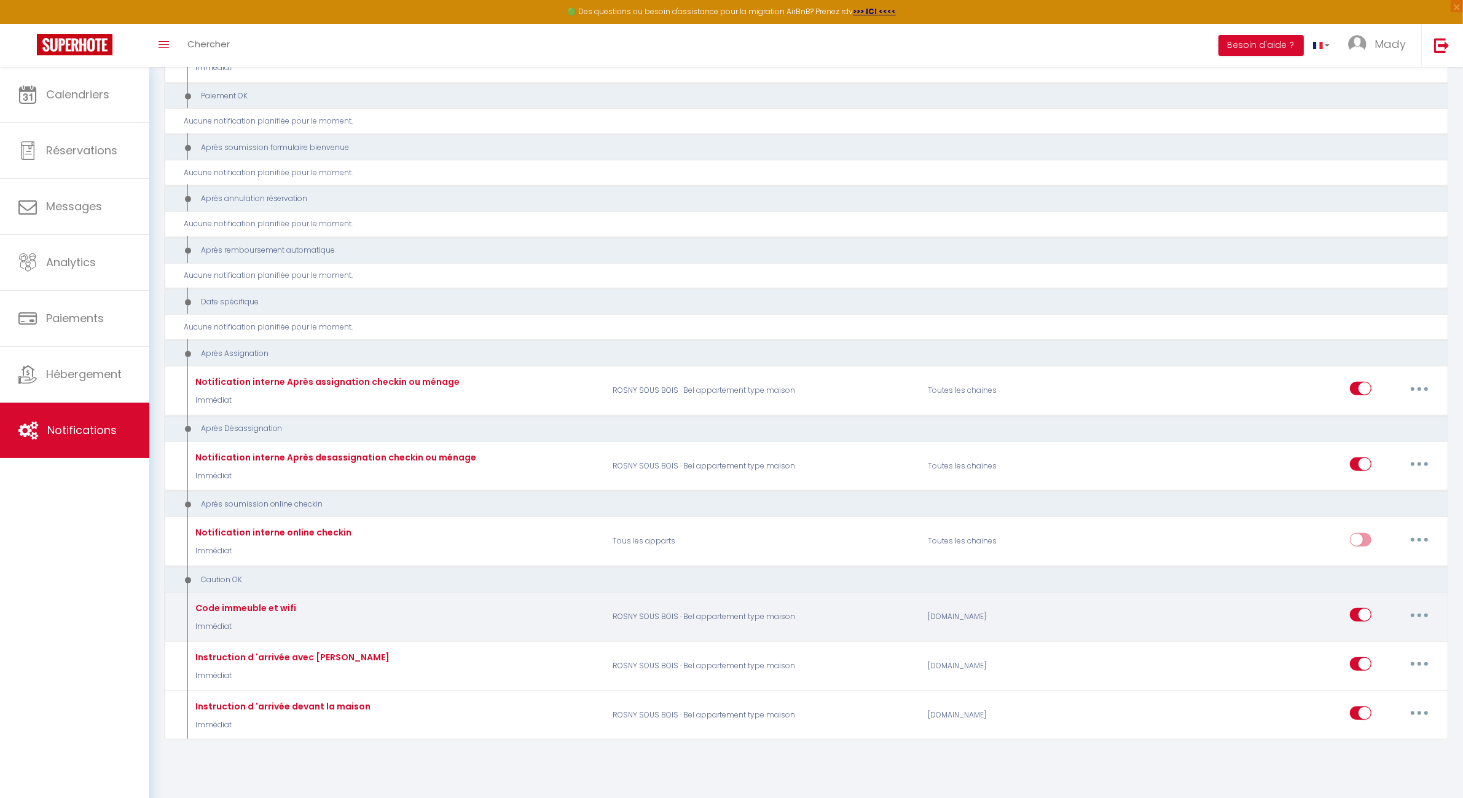
click at [1422, 607] on button "button" at bounding box center [1420, 615] width 34 height 20
click at [1372, 637] on link "Editer" at bounding box center [1387, 642] width 91 height 21
type input "Code immeuble et wifi"
select select "24"
select select "Immédiat"
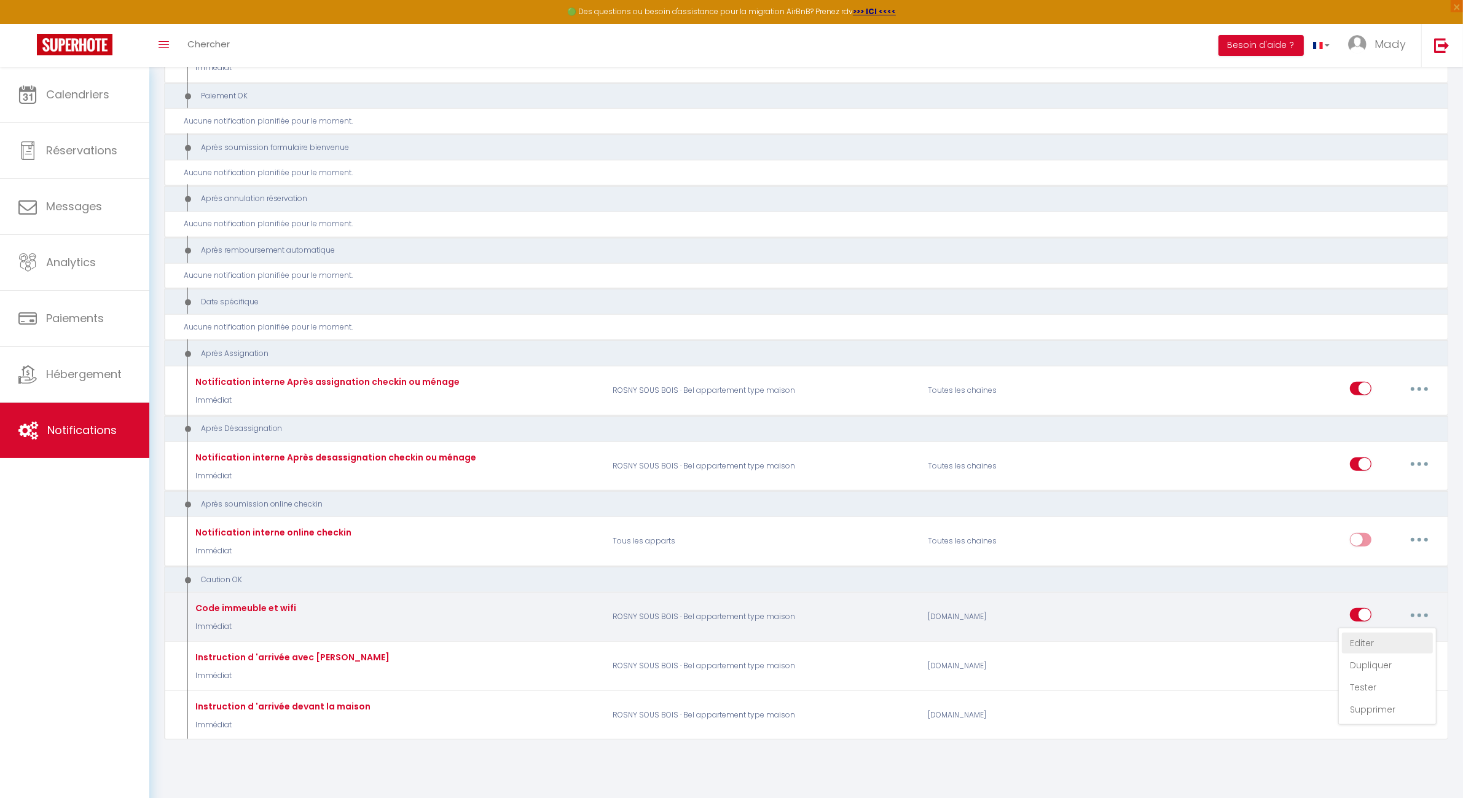
select select "if_booking_is_paid"
checkbox input "true"
checkbox input "false"
radio input "true"
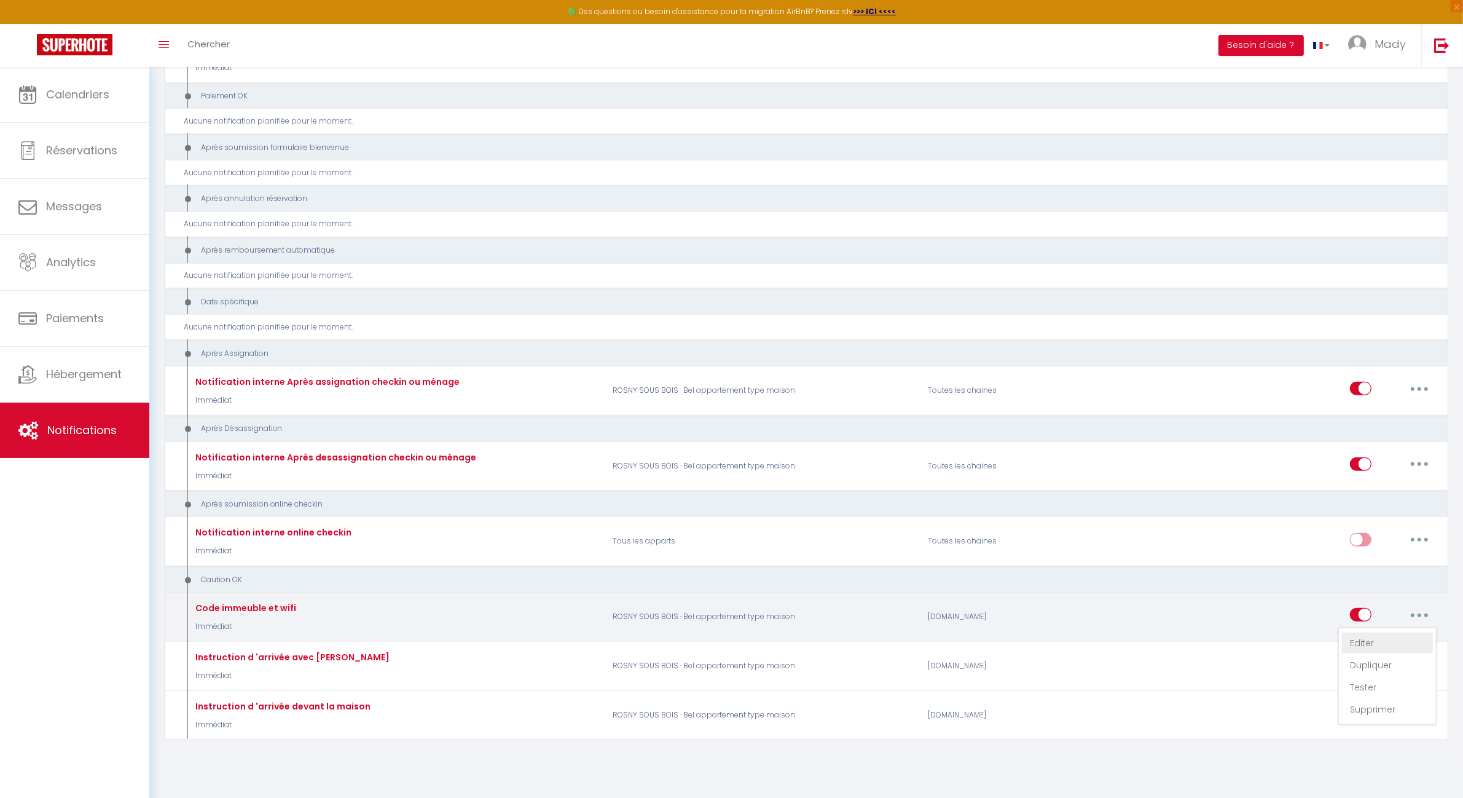
type input "[GUEST:FIRST_NAME][INSTRUCTIONSACCES-FR]"
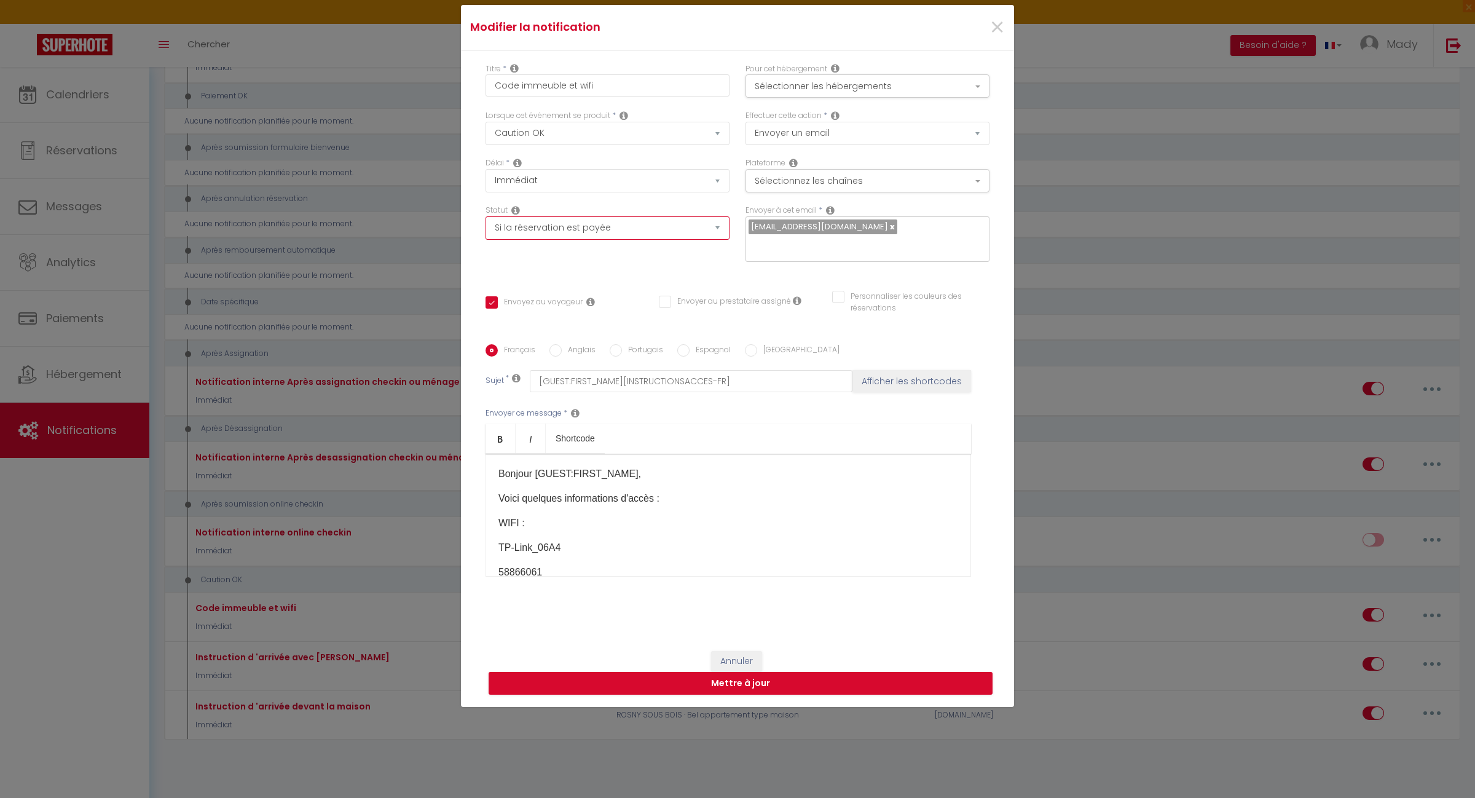
click at [716, 235] on select "Aucun Si la réservation est payée Si réservation non payée Si la caution a été …" at bounding box center [608, 227] width 244 height 23
select select "if_deposit_is_paid"
click at [486, 225] on select "Aucun Si la réservation est payée Si réservation non payée Si la caution a été …" at bounding box center [608, 227] width 244 height 23
checkbox input "true"
checkbox input "false"
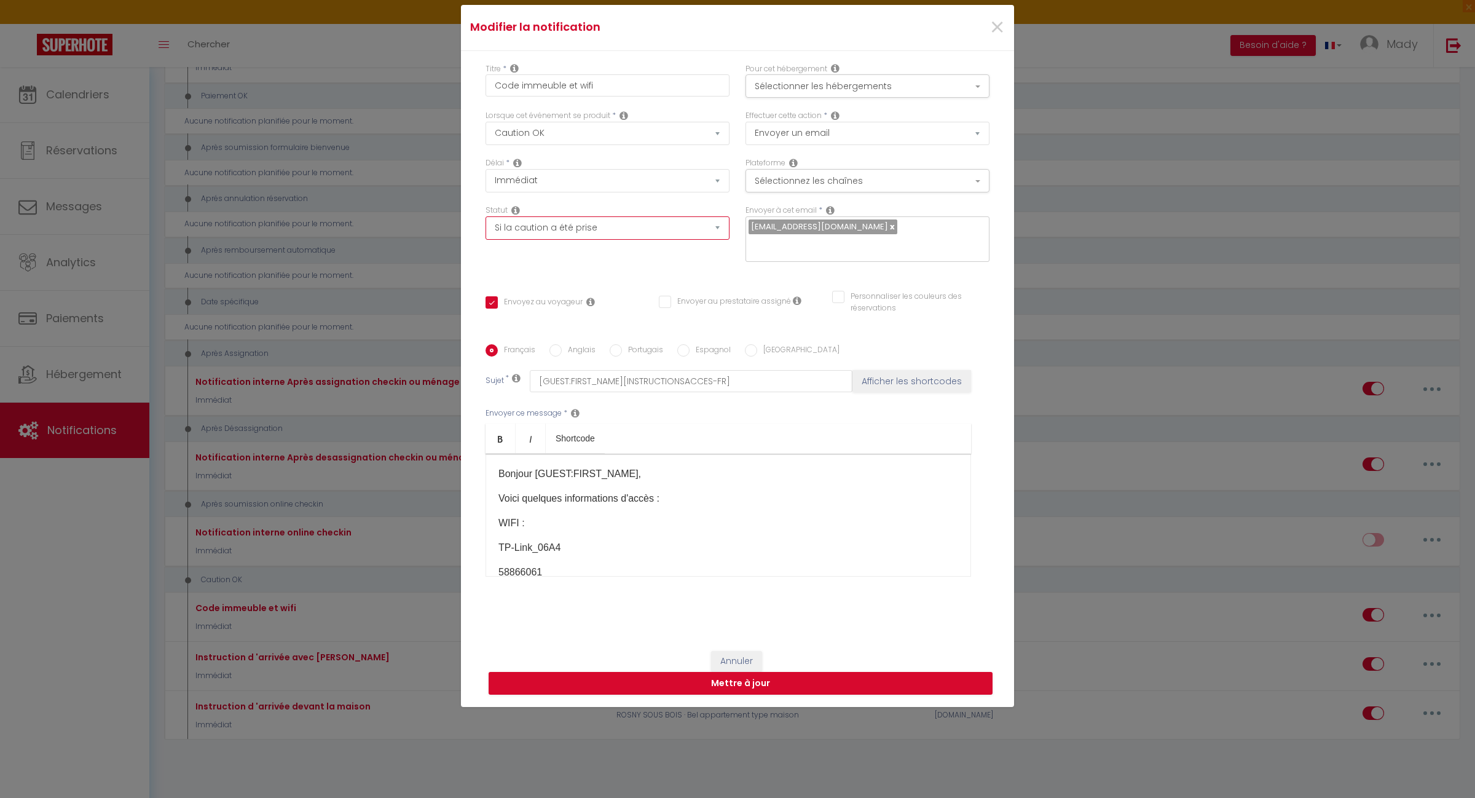
checkbox input "false"
click at [745, 677] on button "Mettre à jour" at bounding box center [741, 683] width 504 height 23
checkbox input "true"
checkbox input "false"
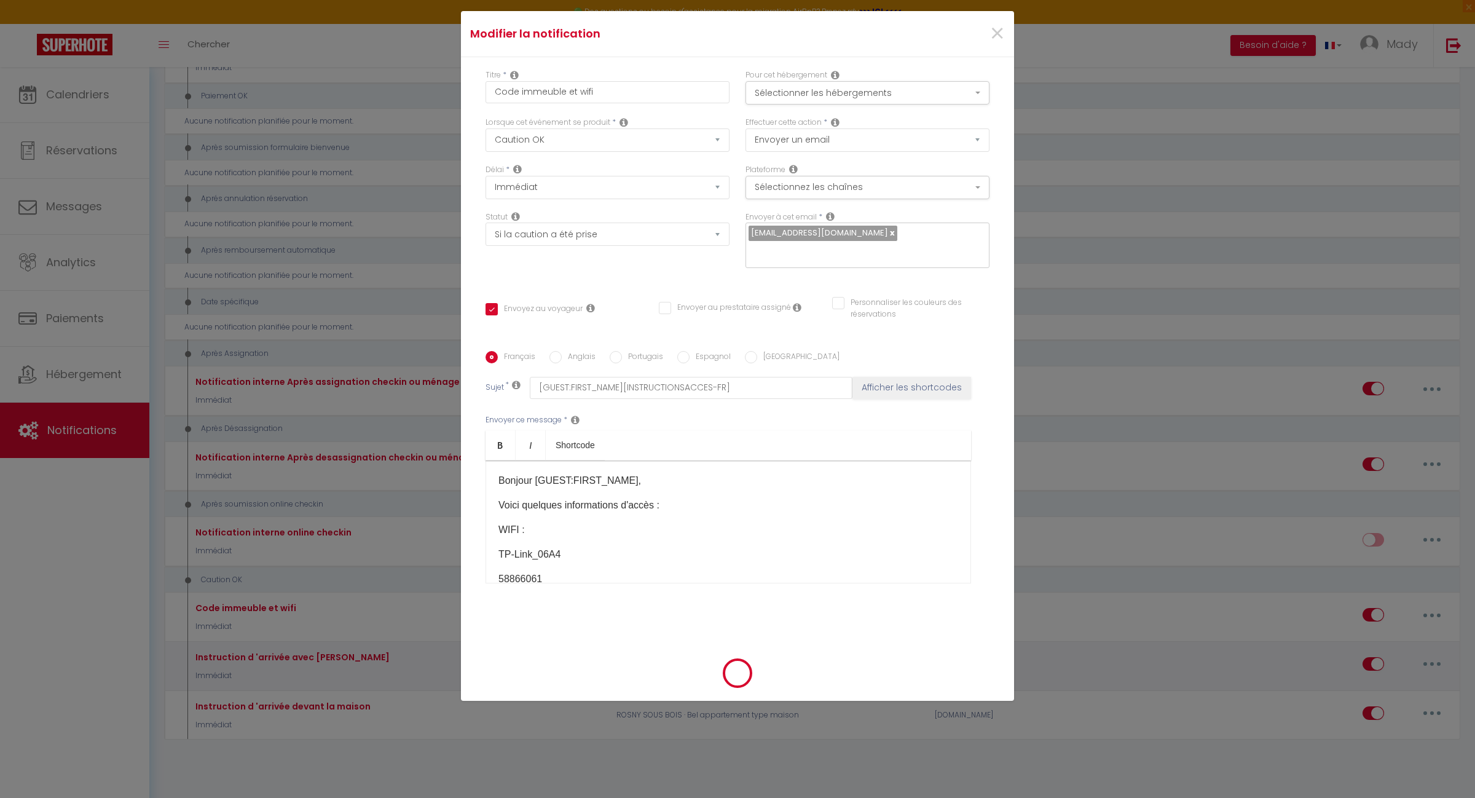
select select "1"
select select
checkbox input "false"
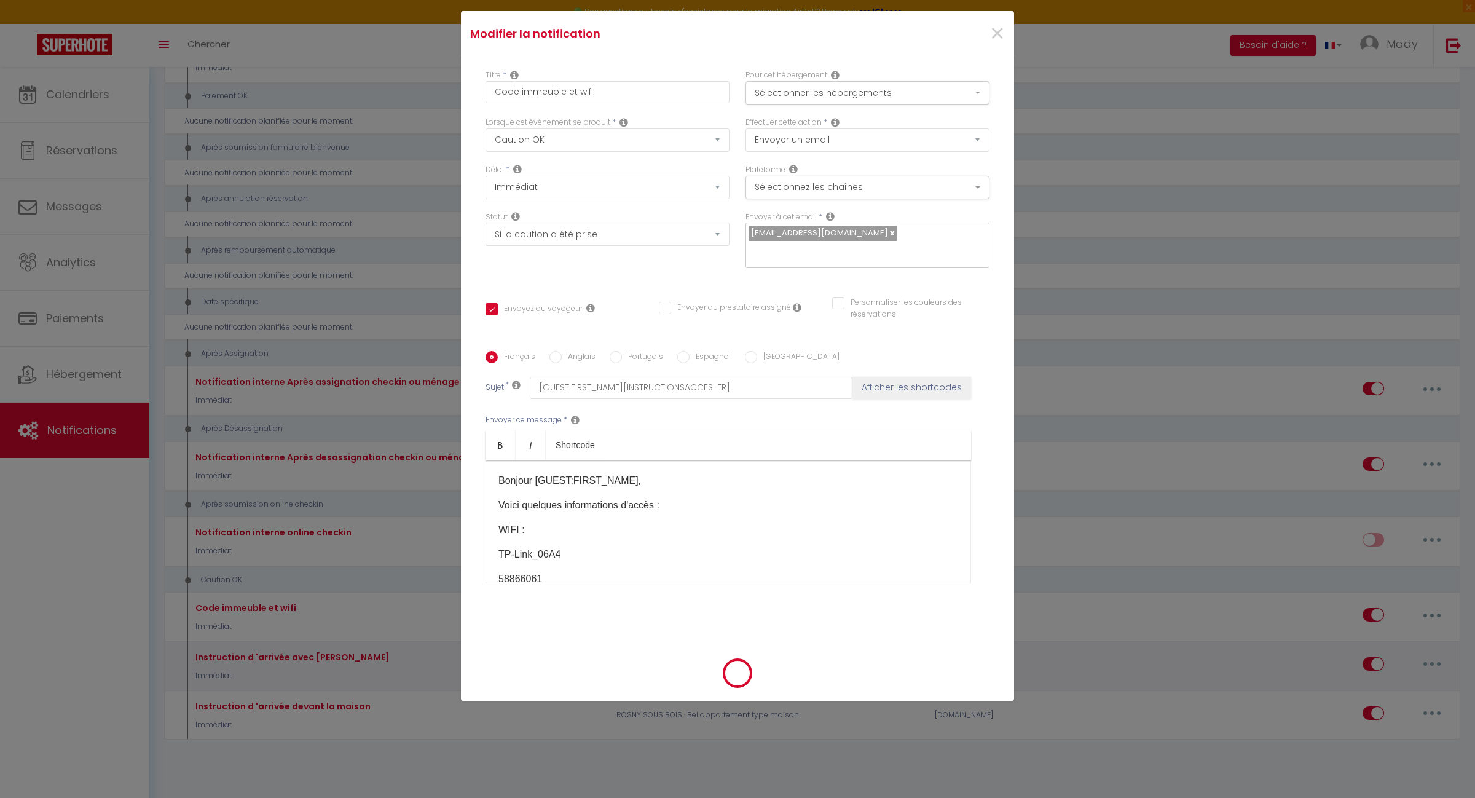
checkbox input "false"
radio input "false"
select select
checkbox input "false"
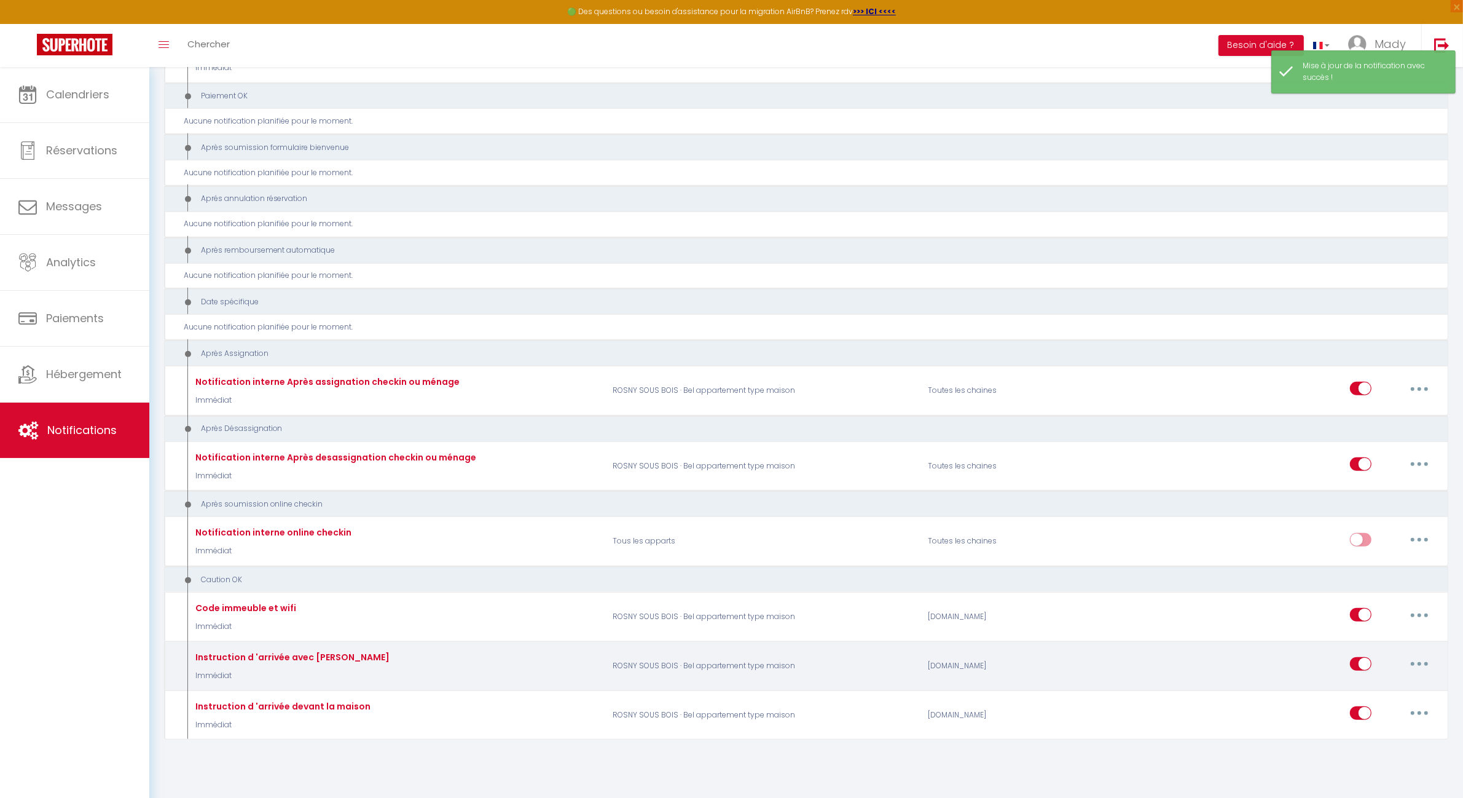
click at [1417, 656] on button "button" at bounding box center [1420, 664] width 34 height 20
click at [1353, 686] on link "Editer" at bounding box center [1387, 692] width 91 height 21
type input "Instruction d 'arrivée avec Nuki"
select select "24"
select select "Immédiat"
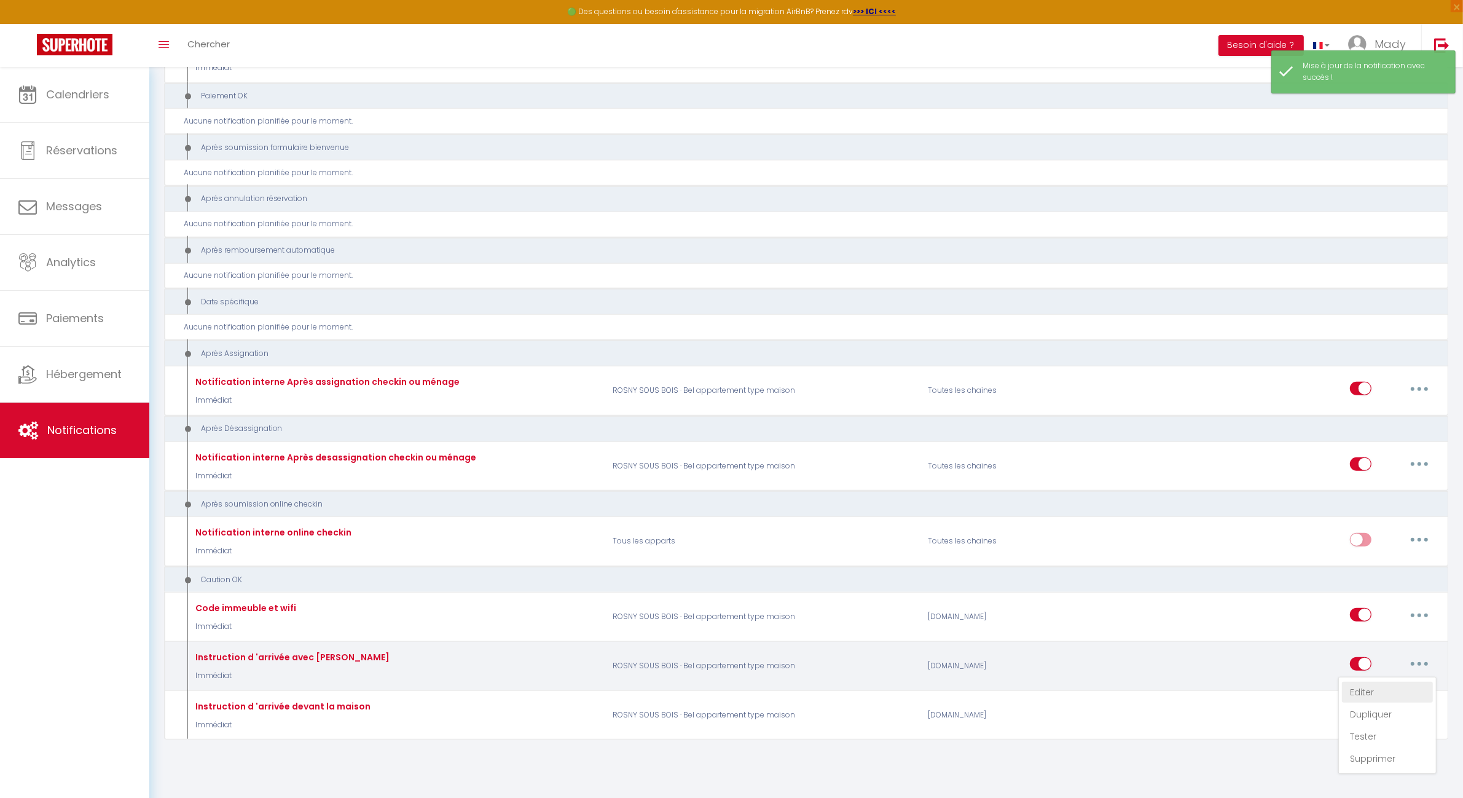
select select "if_booking_is_paid"
checkbox input "true"
checkbox input "false"
radio input "true"
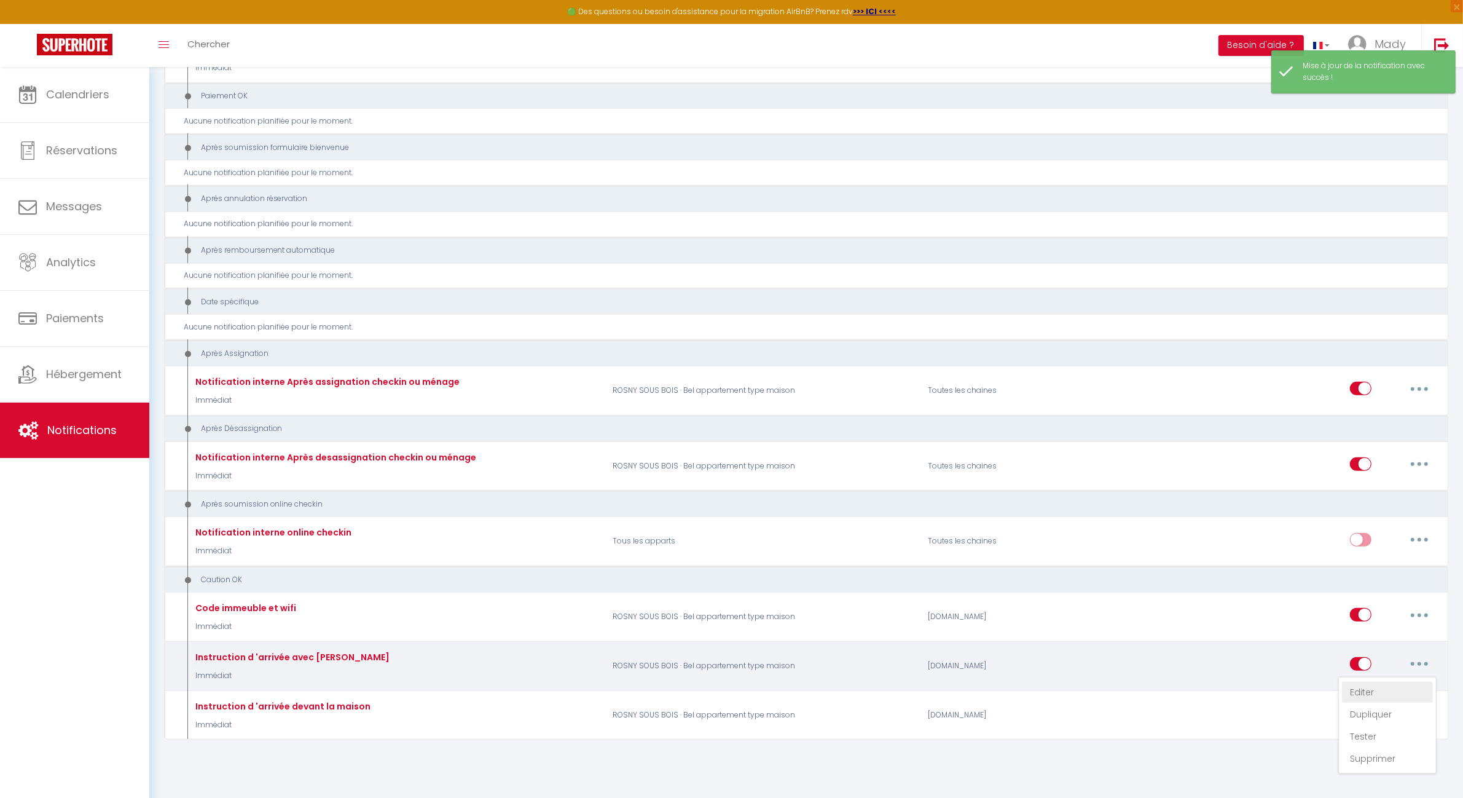
type input "[GUEST:FIRST_NAME][INSTRUCTIONSACCES-FR]"
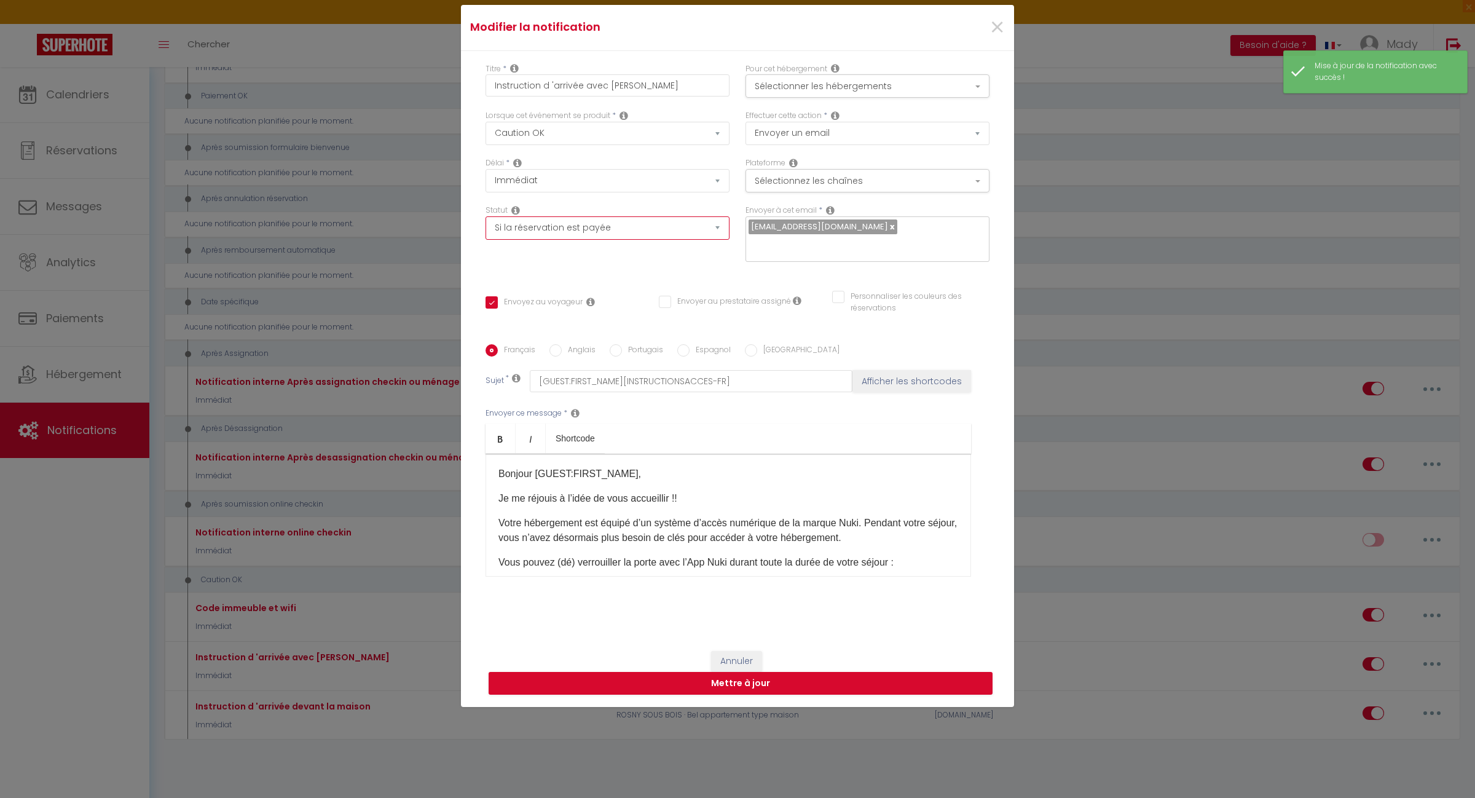
click at [674, 229] on select "Aucun Si la réservation est payée Si réservation non payée Si la caution a été …" at bounding box center [608, 227] width 244 height 23
select select "if_deposit_is_paid"
click at [486, 225] on select "Aucun Si la réservation est payée Si réservation non payée Si la caution a été …" at bounding box center [608, 227] width 244 height 23
checkbox input "true"
checkbox input "false"
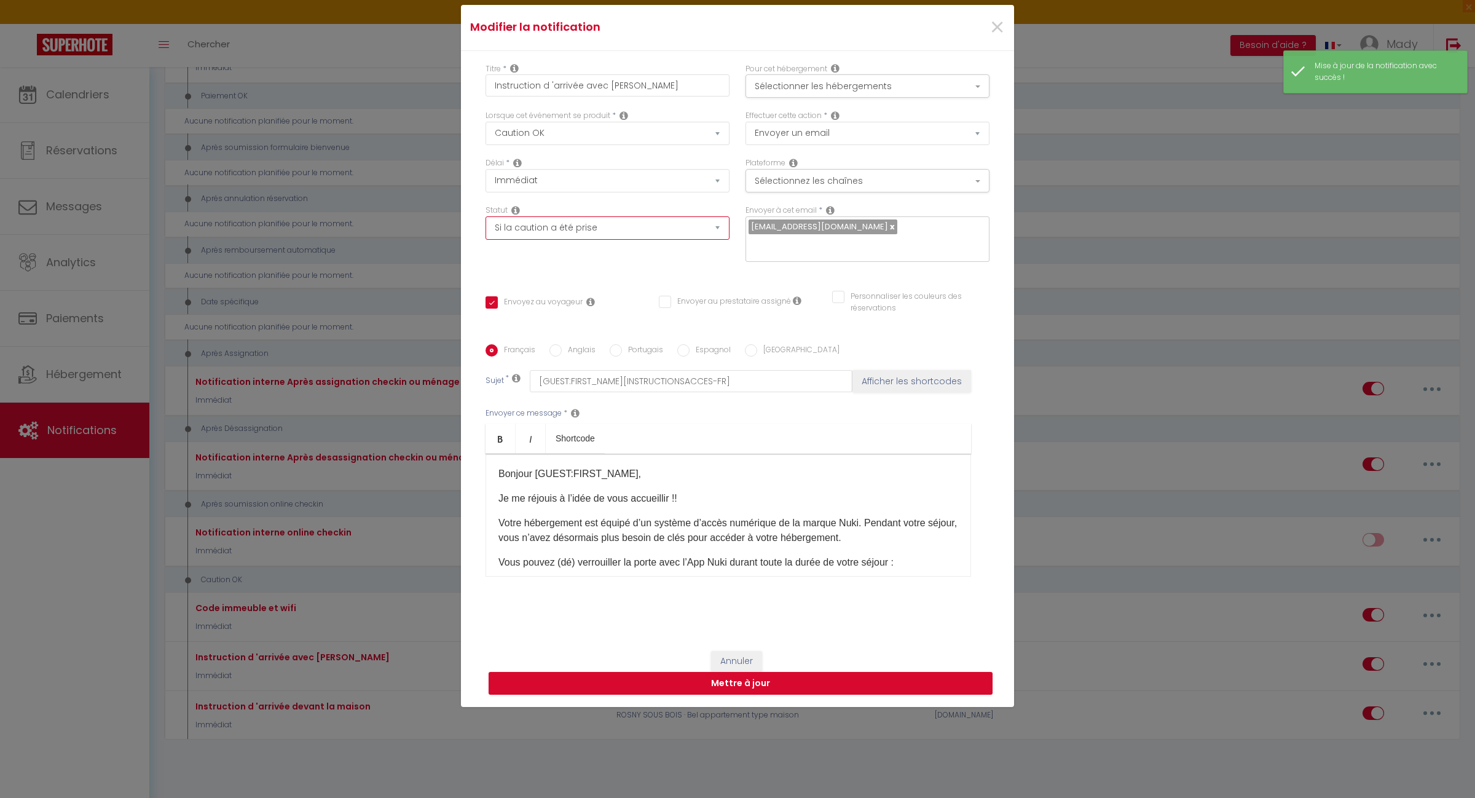
checkbox input "false"
click at [744, 674] on button "Mettre à jour" at bounding box center [741, 683] width 504 height 23
checkbox input "true"
checkbox input "false"
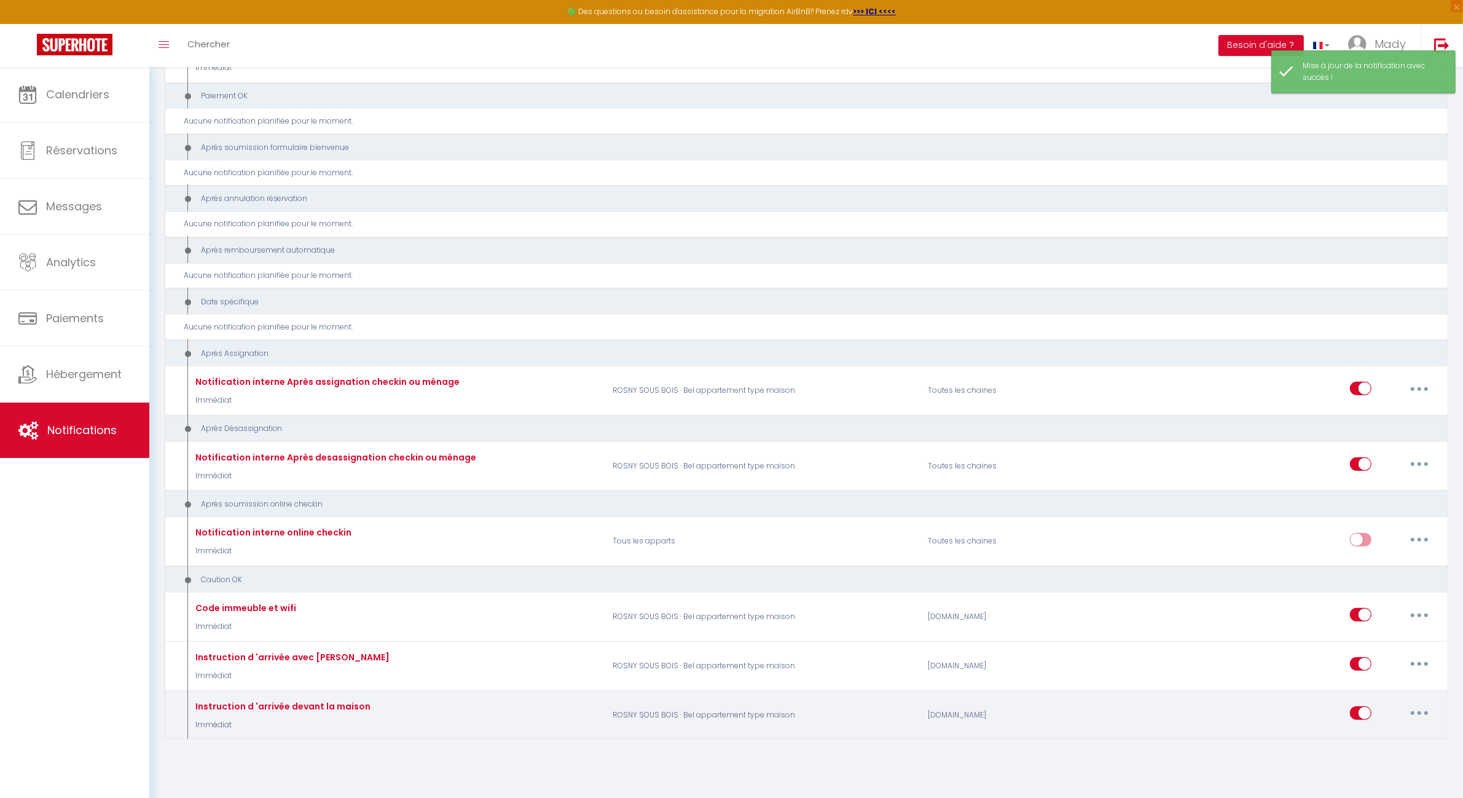
click at [1414, 703] on button "button" at bounding box center [1420, 713] width 34 height 20
click at [1369, 610] on link "Editer" at bounding box center [1387, 615] width 91 height 21
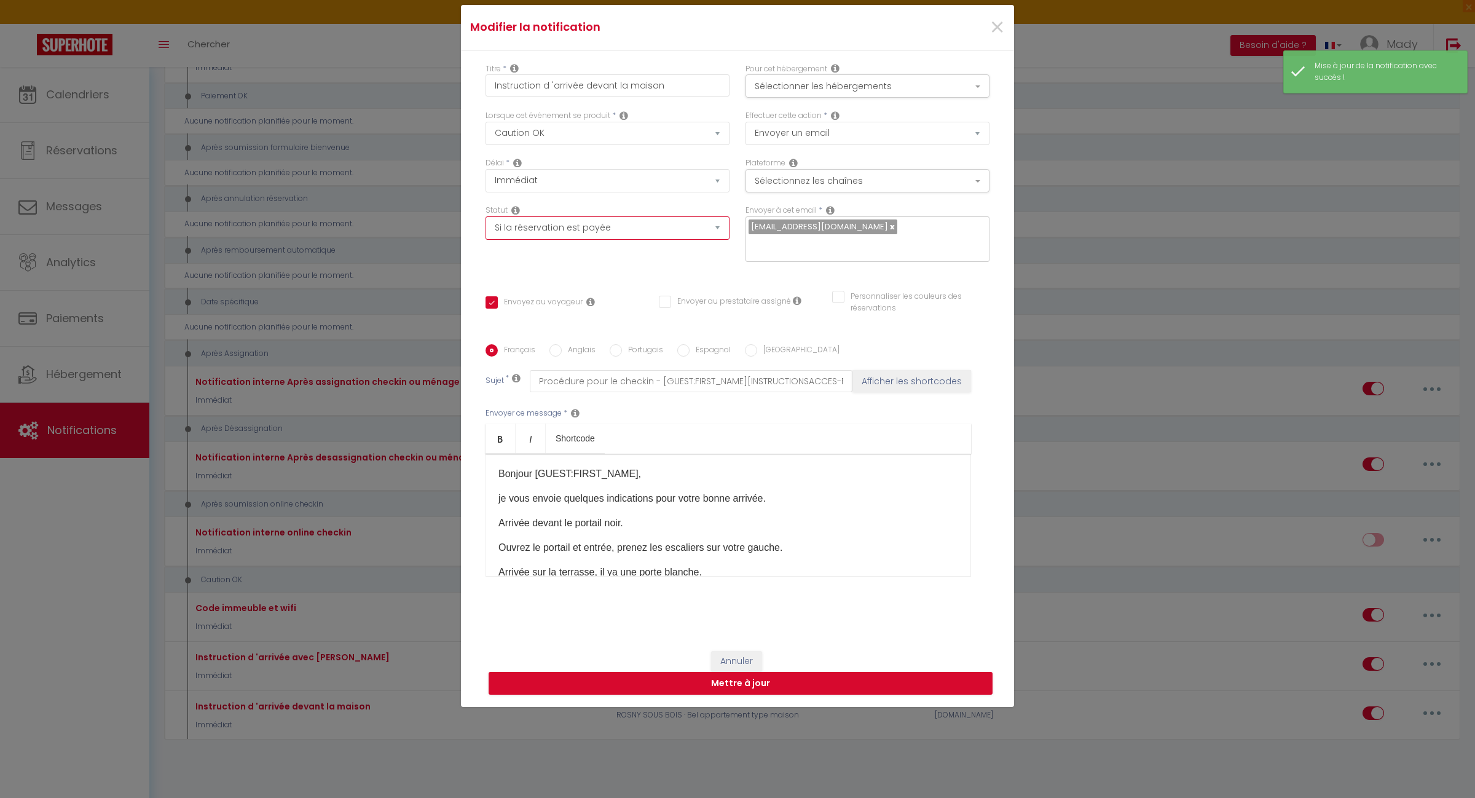
click at [683, 238] on select "Aucun Si la réservation est payée Si réservation non payée Si la caution a été …" at bounding box center [608, 227] width 244 height 23
select select "if_deposit_is_paid"
click at [486, 225] on select "Aucun Si la réservation est payée Si réservation non payée Si la caution a été …" at bounding box center [608, 227] width 244 height 23
checkbox input "true"
checkbox input "false"
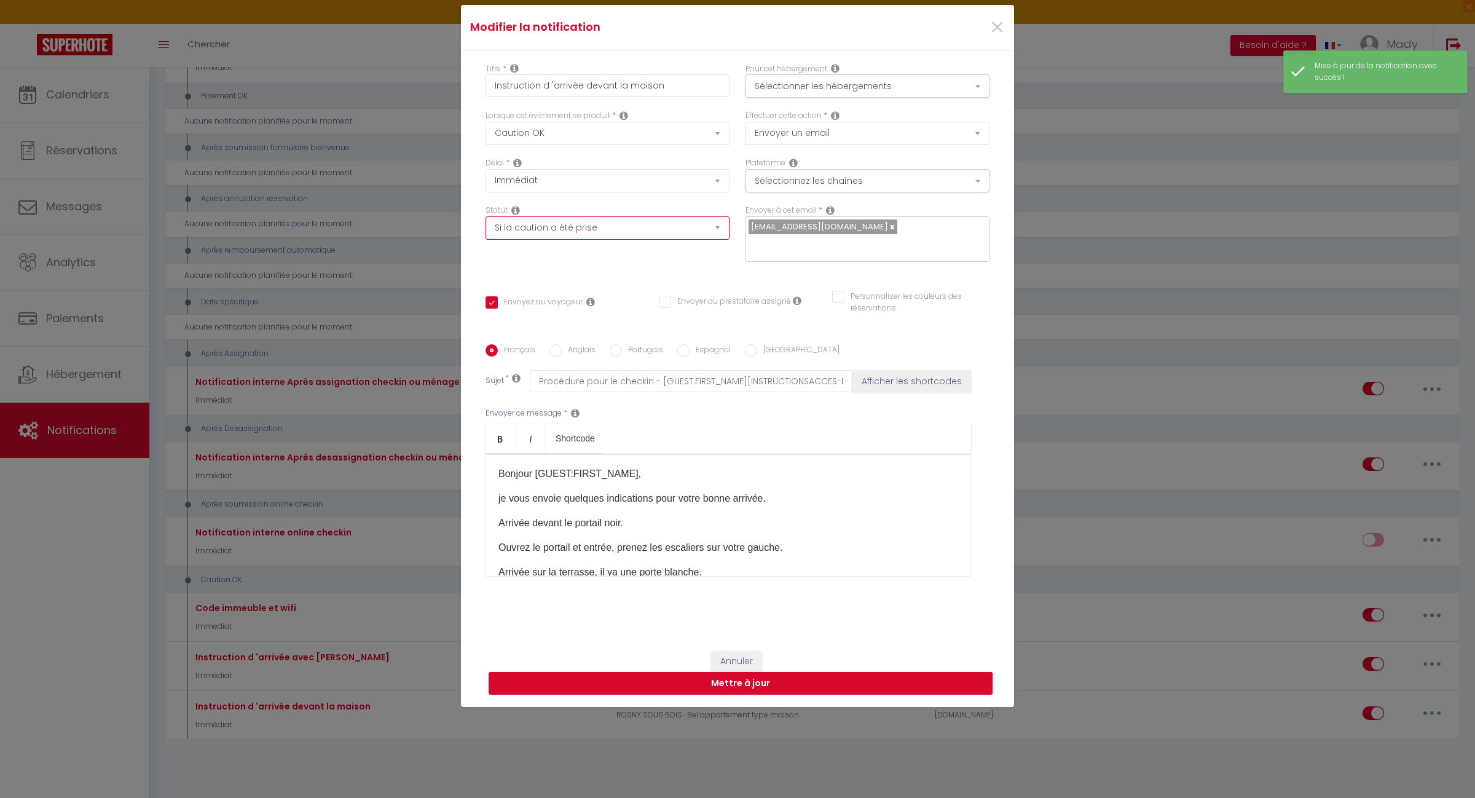
checkbox input "false"
click at [749, 672] on button "Mettre à jour" at bounding box center [741, 683] width 504 height 23
checkbox input "true"
checkbox input "false"
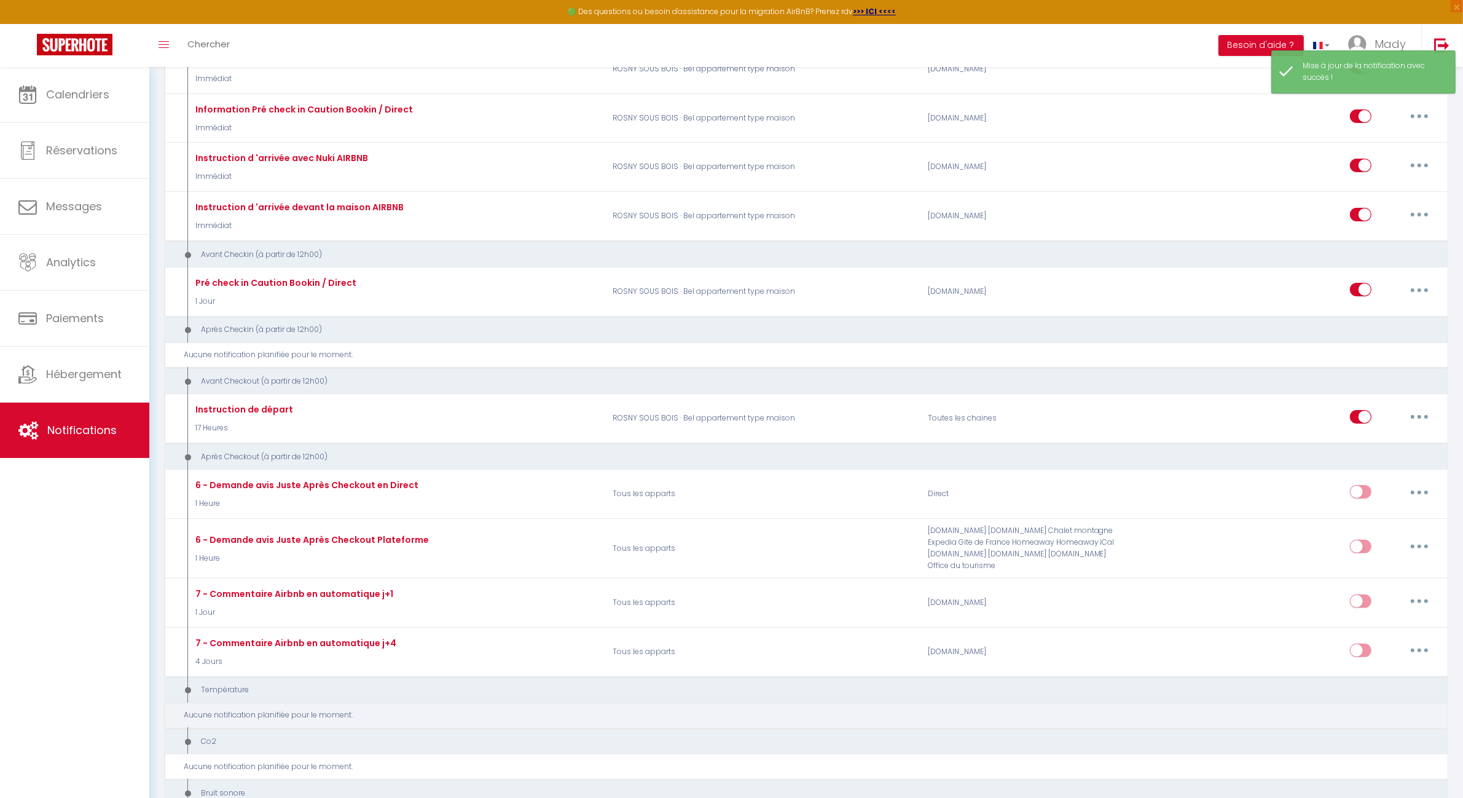
scroll to position [0, 0]
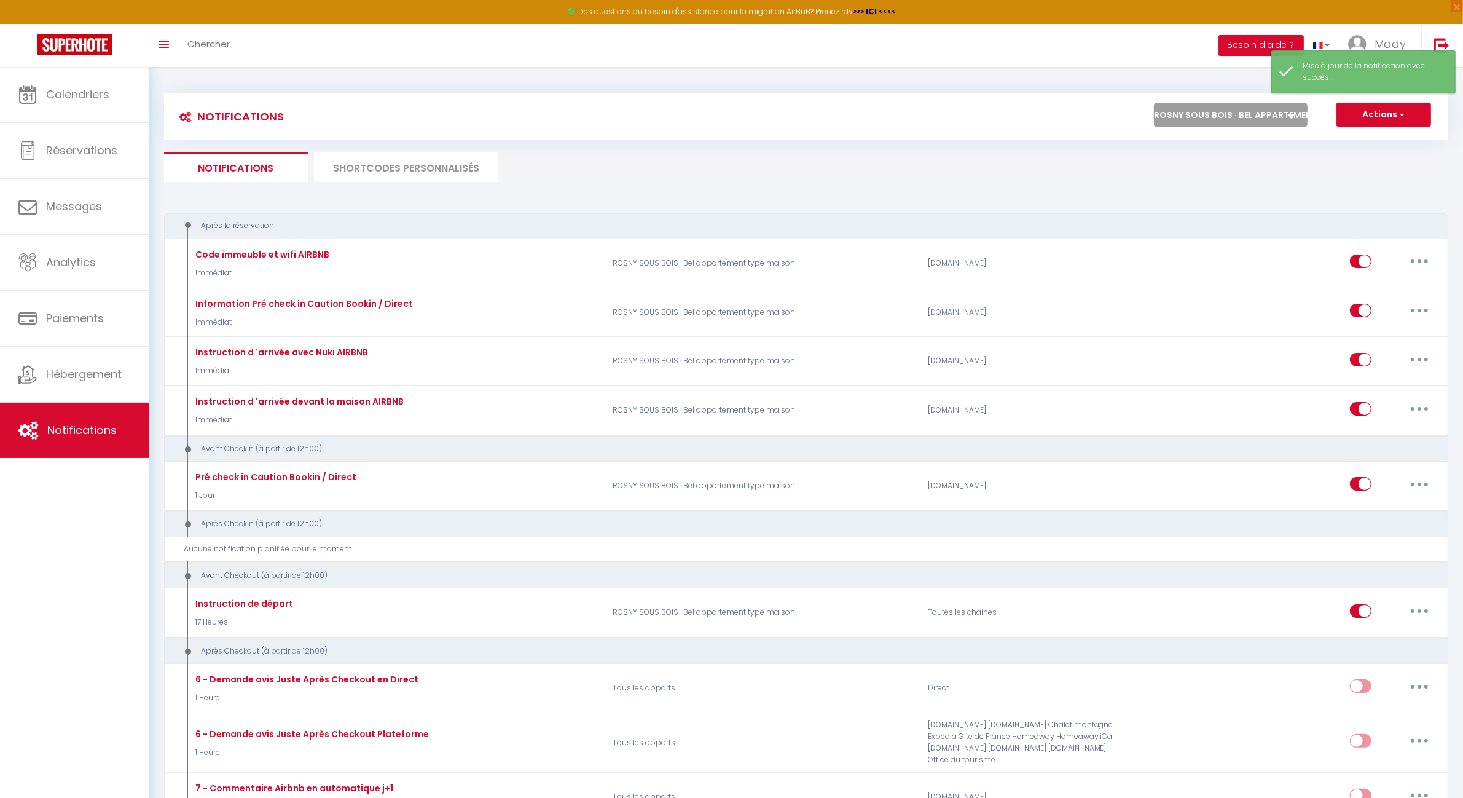
click at [1253, 114] on select "Tous les apparts PARIS 11 · Bien situé et fonctionnel ROSNY SOUS BOIS · Bel app…" at bounding box center [1231, 115] width 154 height 25
select select "66080"
click at [1154, 103] on select "Tous les apparts PARIS 11 · Bien situé et fonctionnel ROSNY SOUS BOIS · Bel app…" at bounding box center [1231, 115] width 154 height 25
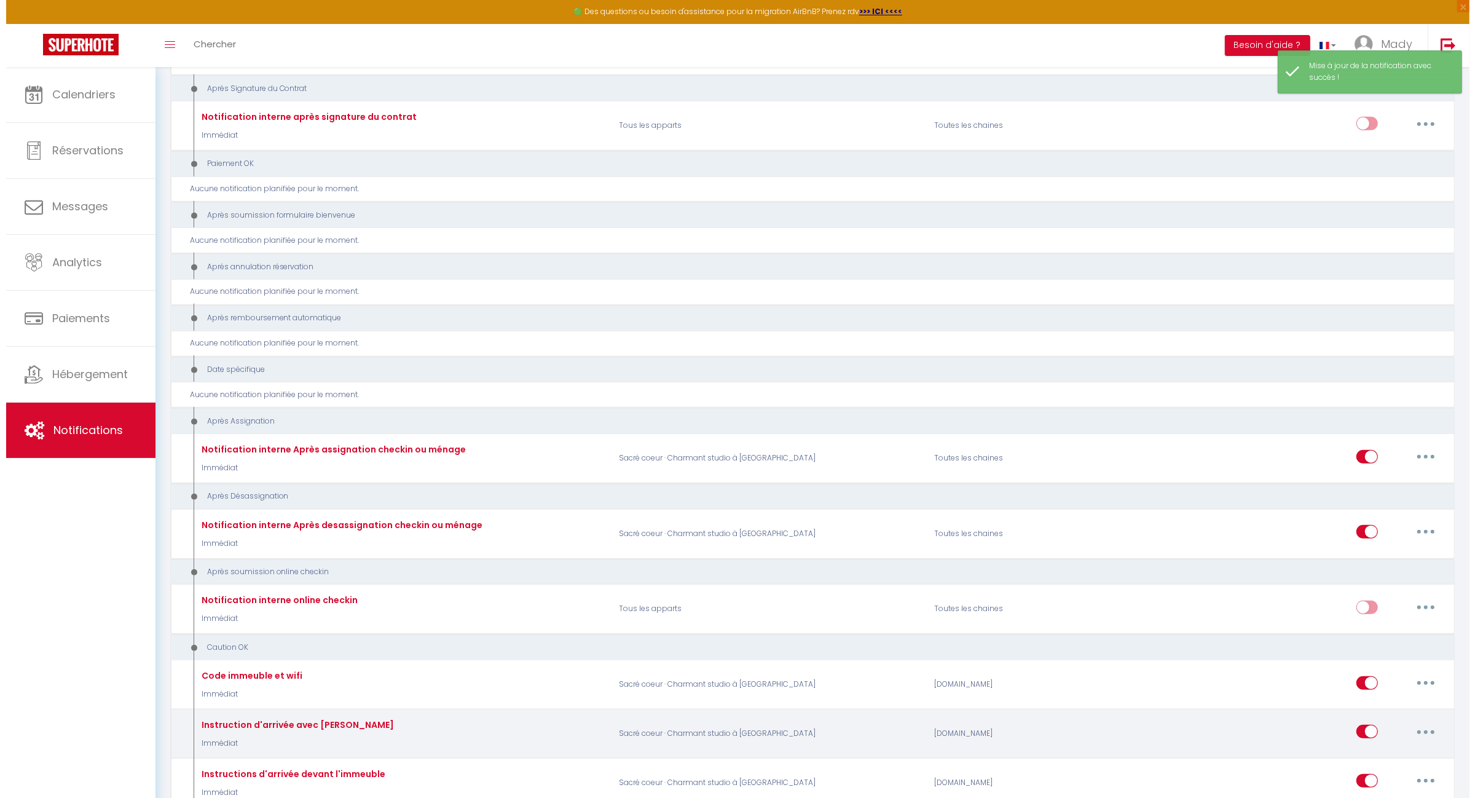
scroll to position [1328, 0]
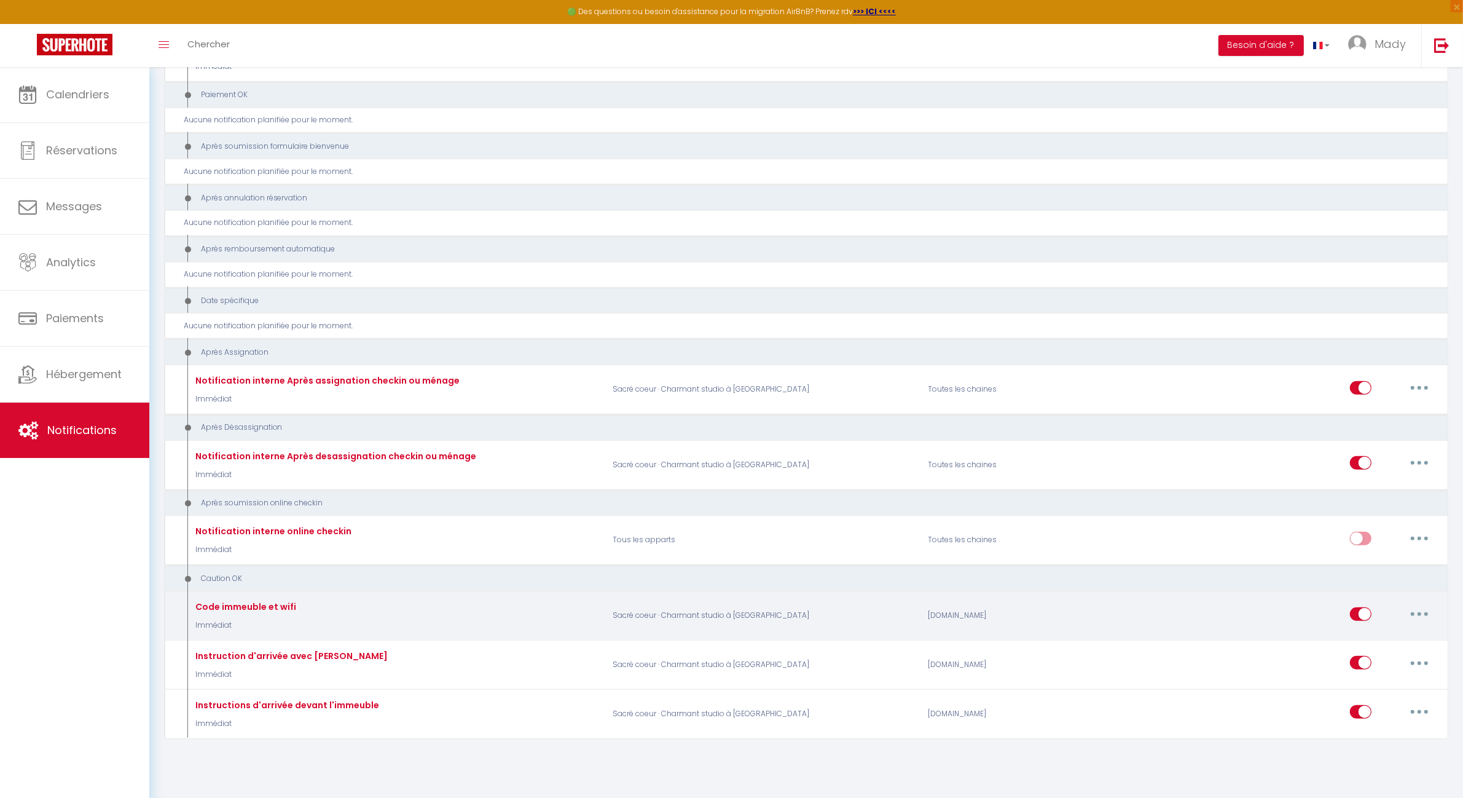
click at [1423, 605] on button "button" at bounding box center [1420, 614] width 34 height 20
click at [1390, 634] on link "Editer" at bounding box center [1387, 641] width 91 height 21
type input "Code immeuble et wifi"
select select "24"
select select "Immédiat"
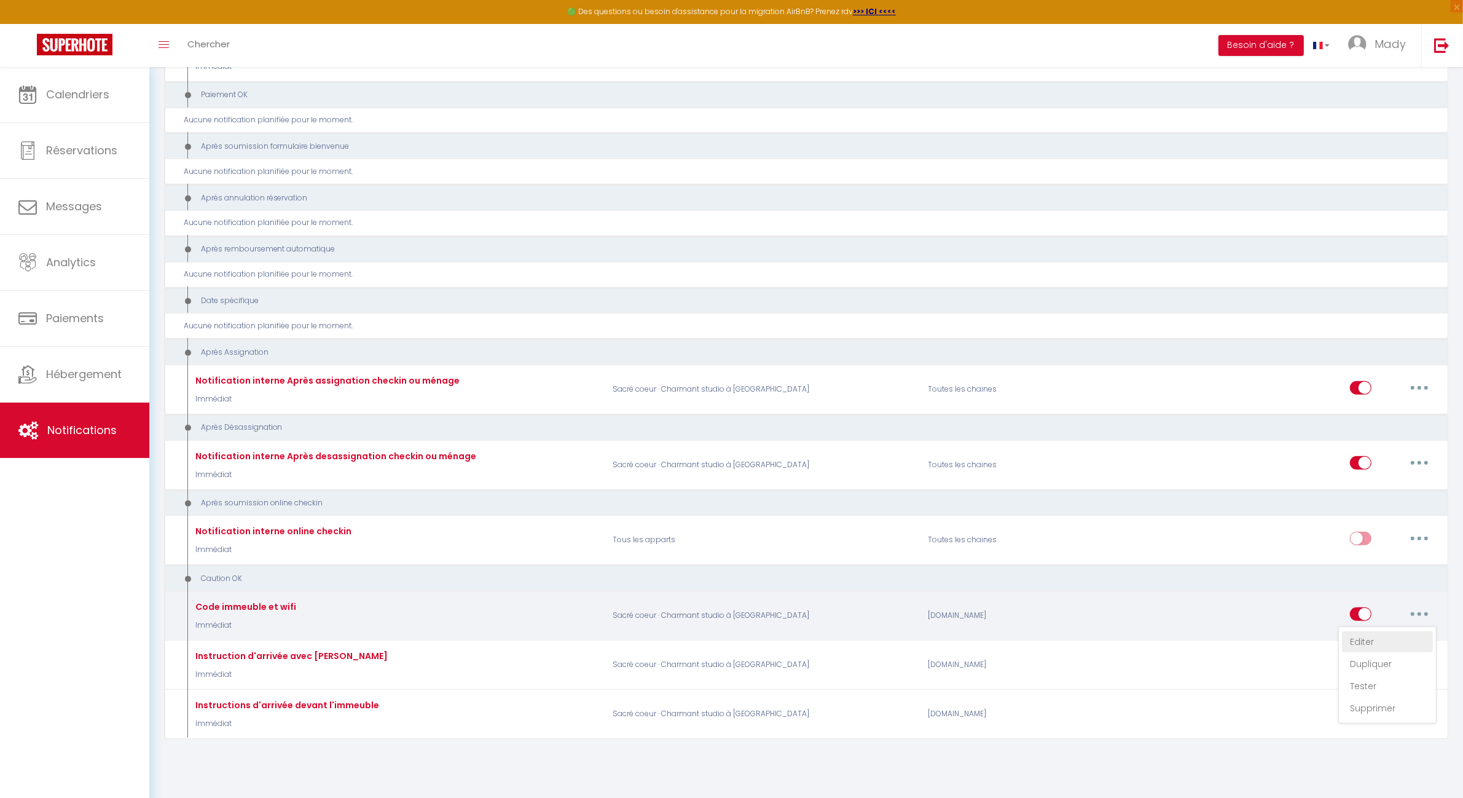
select select "if_booking_is_paid"
checkbox input "true"
checkbox input "false"
radio input "true"
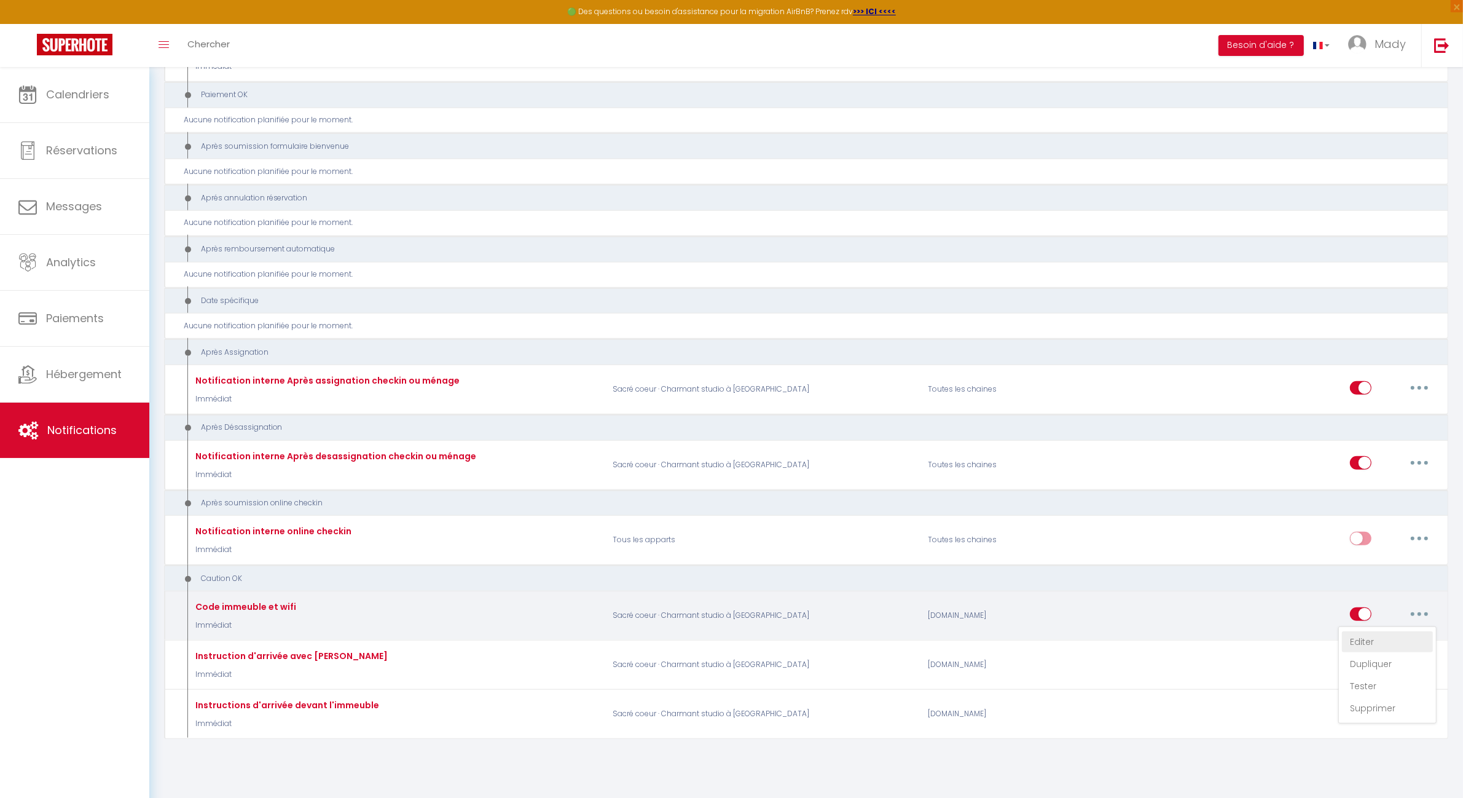
type input "[GUEST:FIRST_NAME], voici un cadeau pour vous avant de quitter [RENTAL:CITY]"
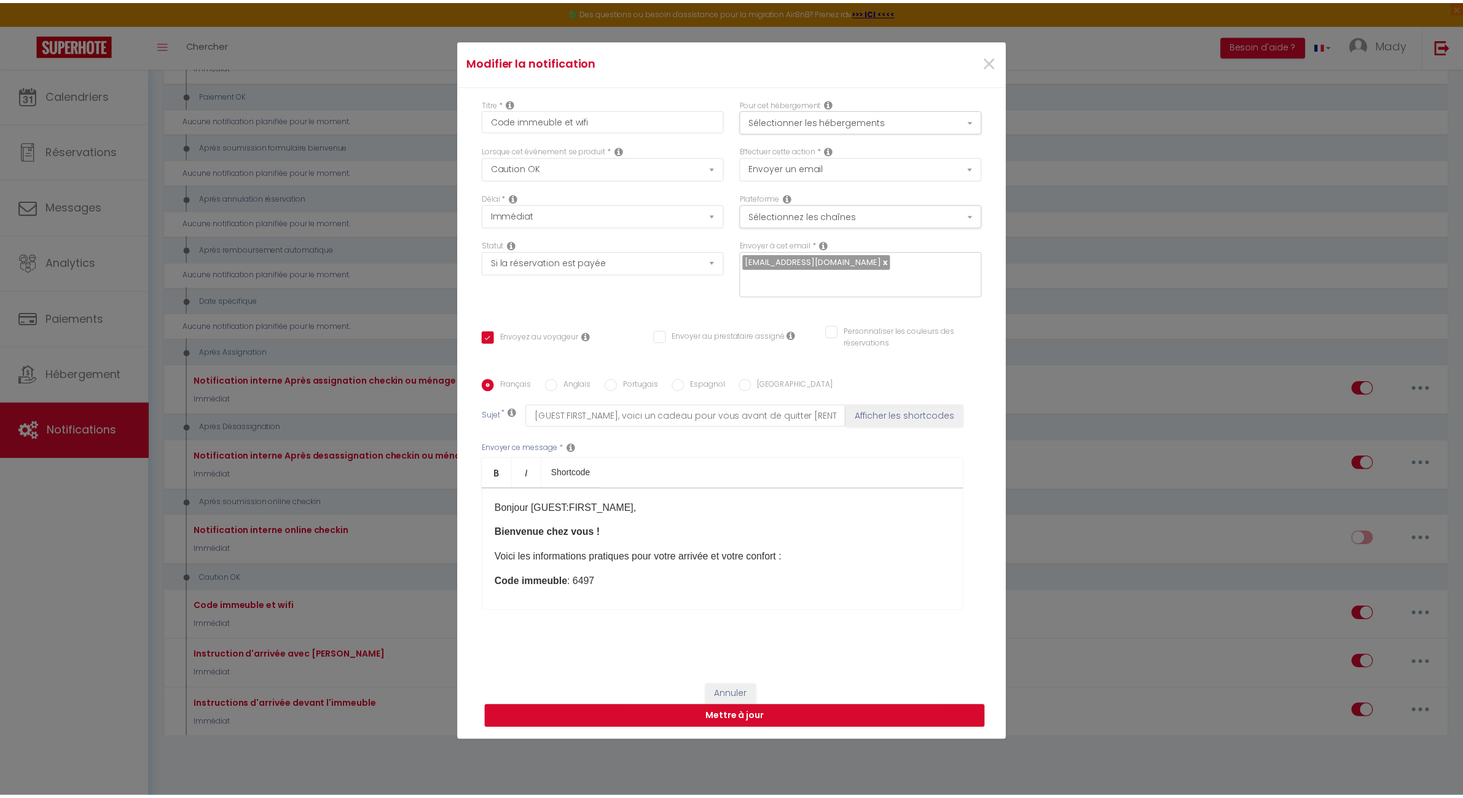
scroll to position [0, 0]
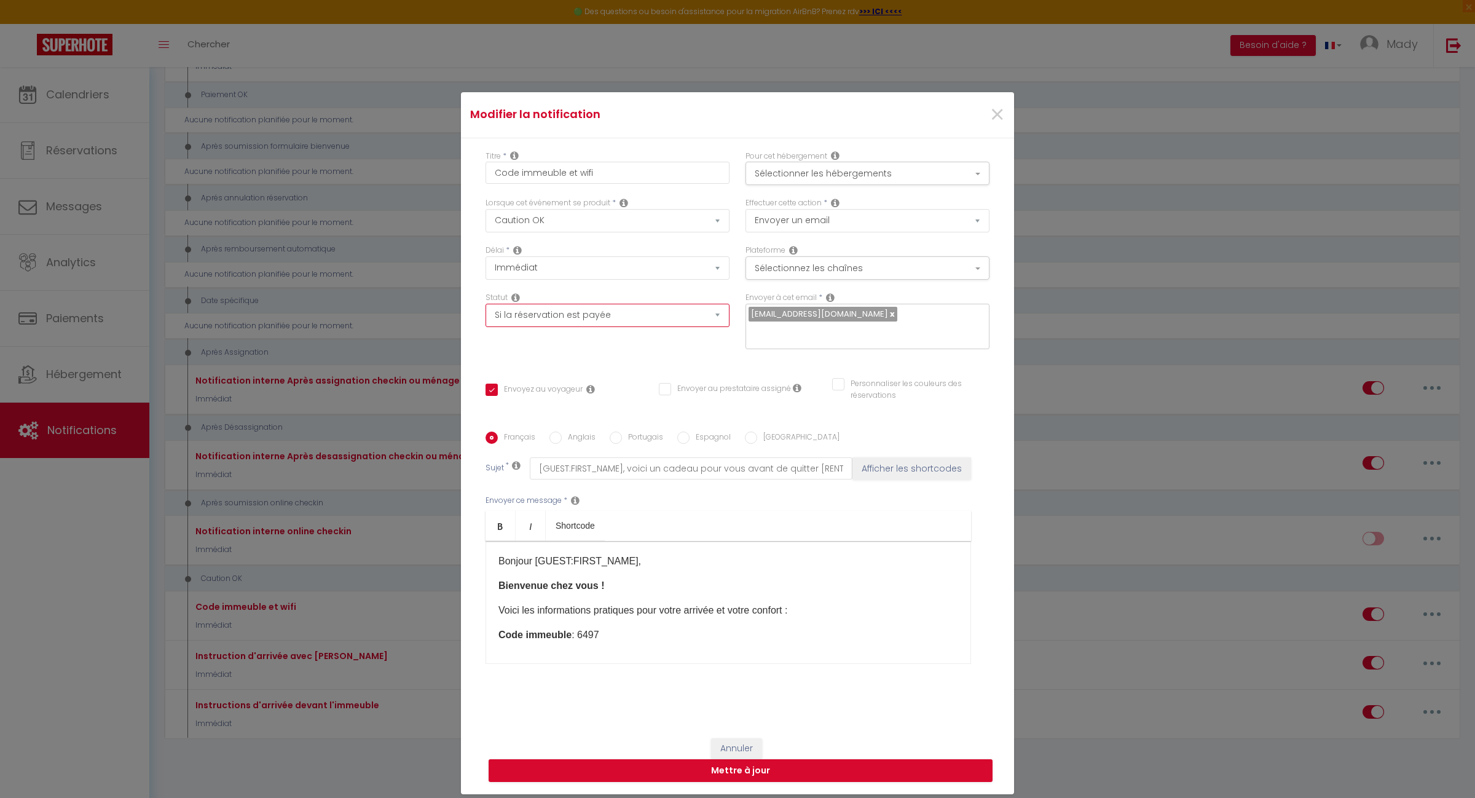
click at [713, 326] on select "Aucun Si la réservation est payée Si réservation non payée Si la caution a été …" at bounding box center [608, 315] width 244 height 23
select select "if_deposit_is_paid"
click at [486, 312] on select "Aucun Si la réservation est payée Si réservation non payée Si la caution a été …" at bounding box center [608, 315] width 244 height 23
checkbox input "true"
checkbox input "false"
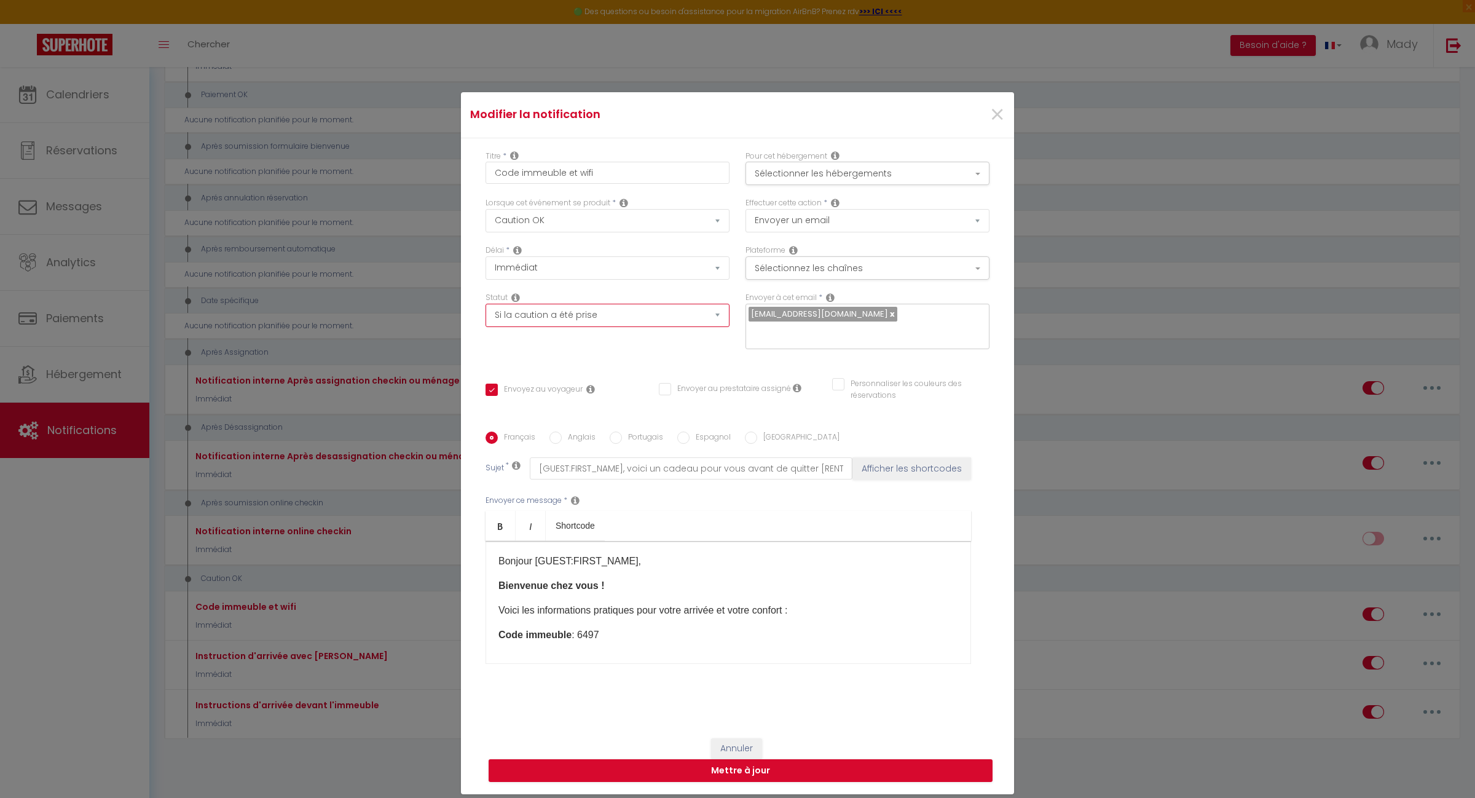
checkbox input "false"
click at [747, 762] on button "Mettre à jour" at bounding box center [741, 770] width 504 height 23
checkbox input "true"
checkbox input "false"
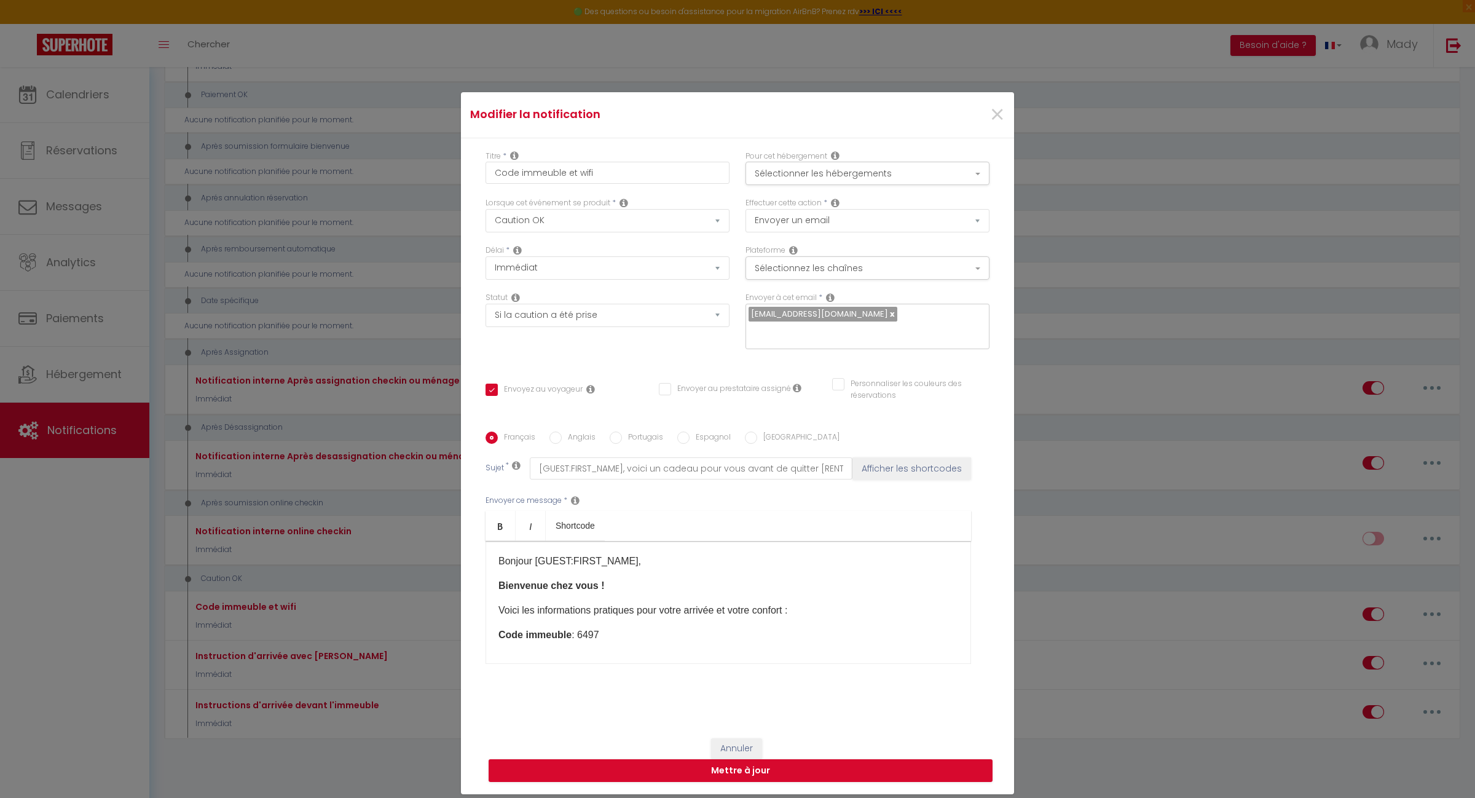
select select "1"
select select
checkbox input "false"
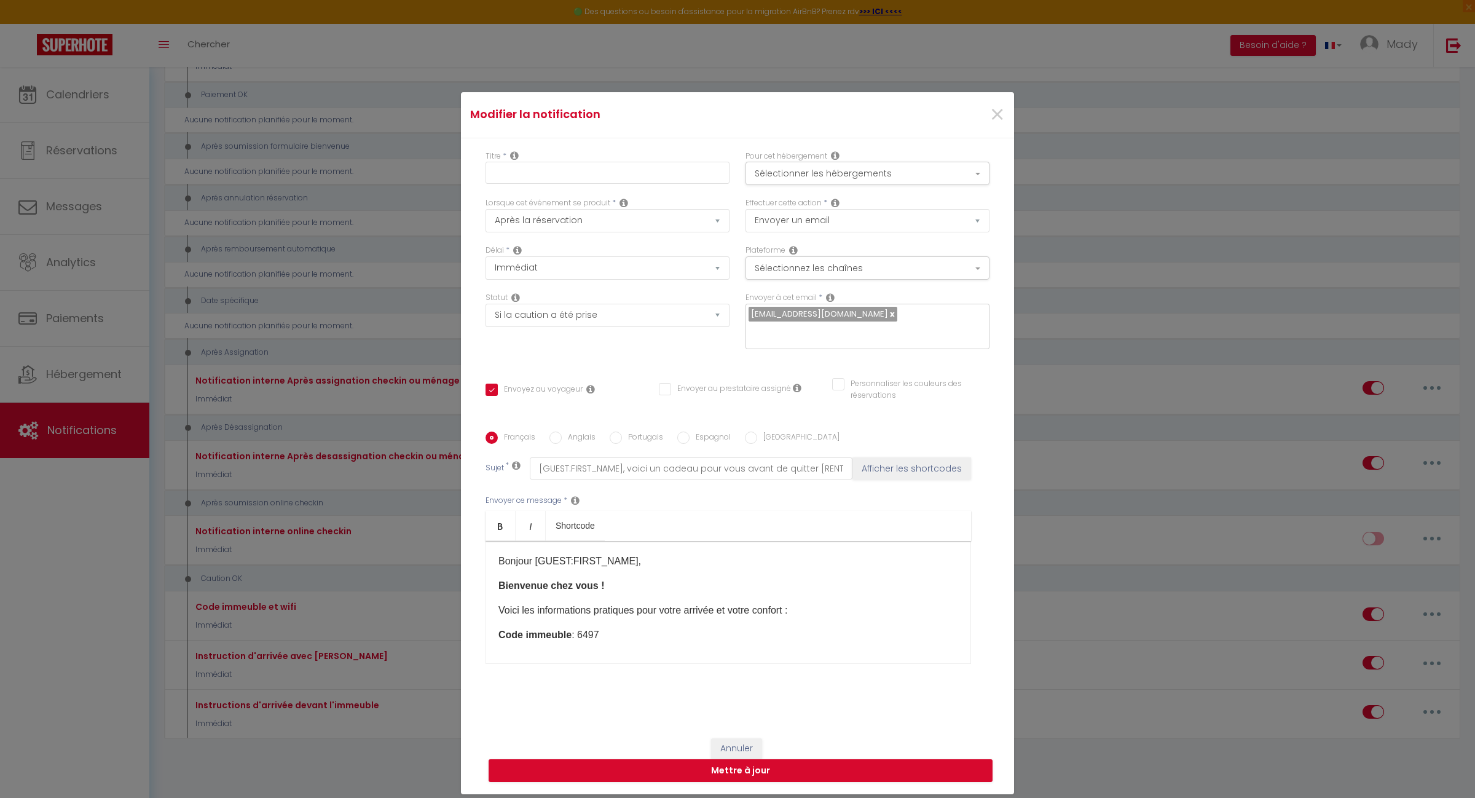
checkbox input "false"
radio input "false"
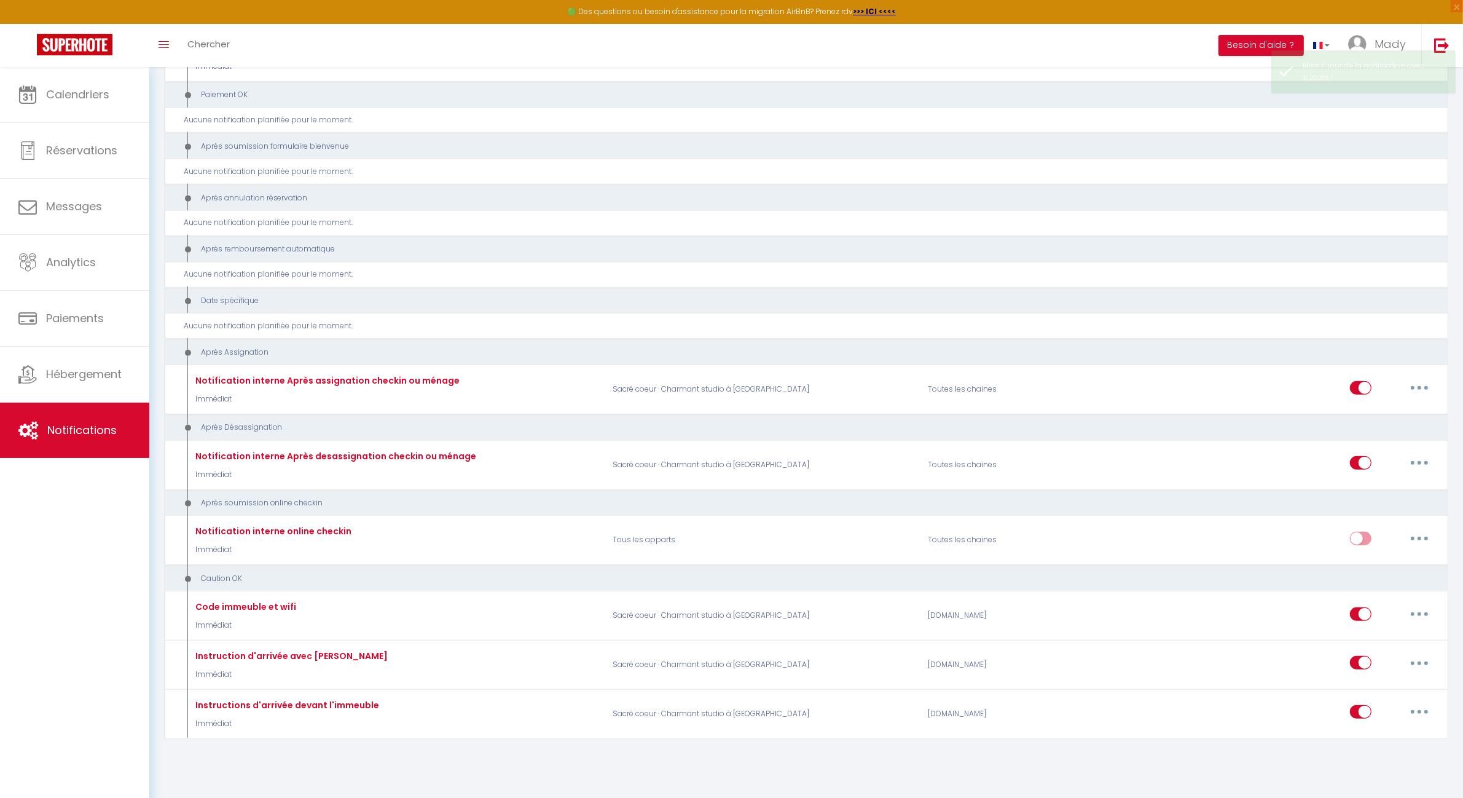
select select
checkbox input "false"
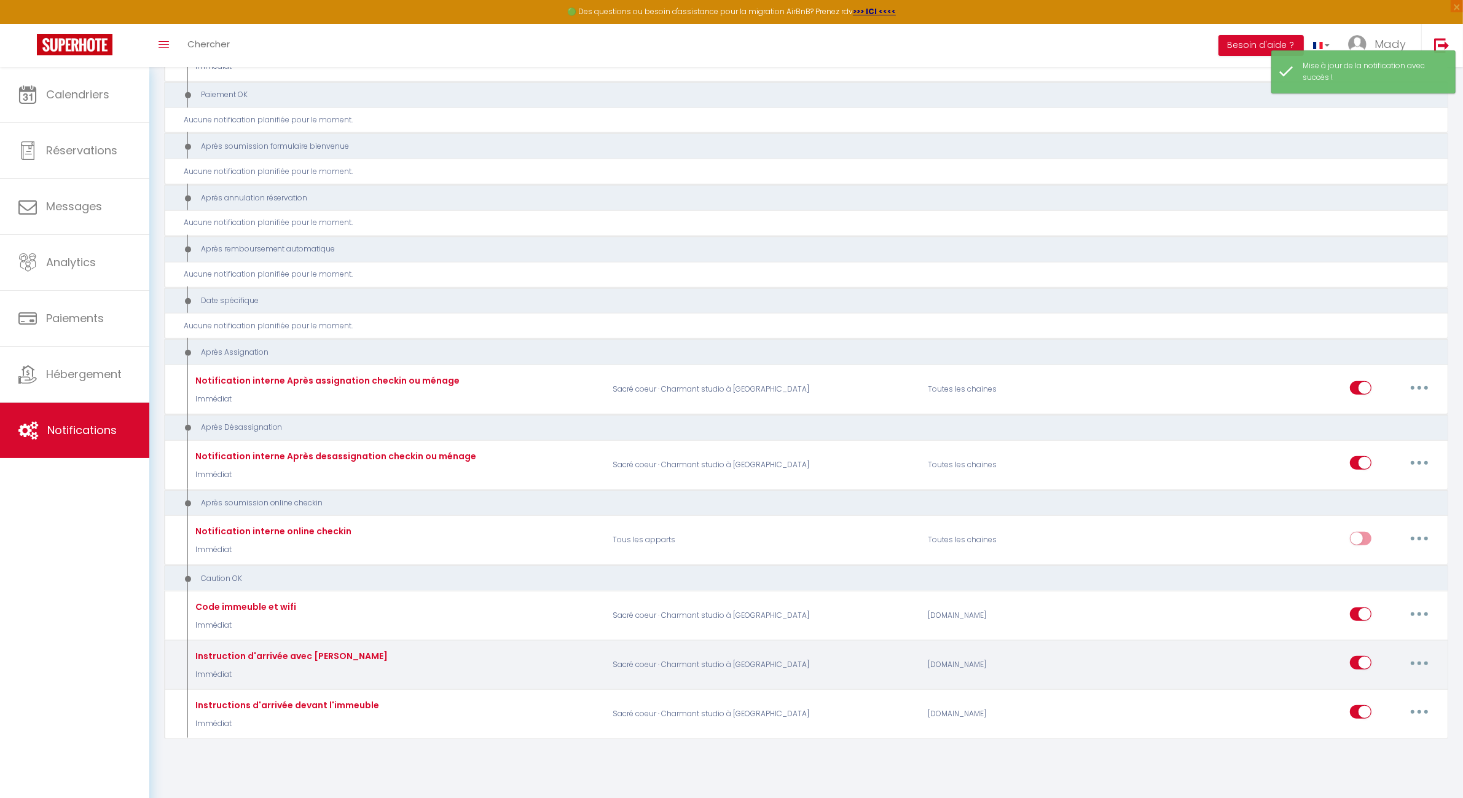
click at [1417, 653] on button "button" at bounding box center [1420, 663] width 34 height 20
click at [1380, 681] on link "Editer" at bounding box center [1387, 690] width 91 height 21
type input "Instruction d'arrivée avec Nuki"
select select "24"
select select "Immédiat"
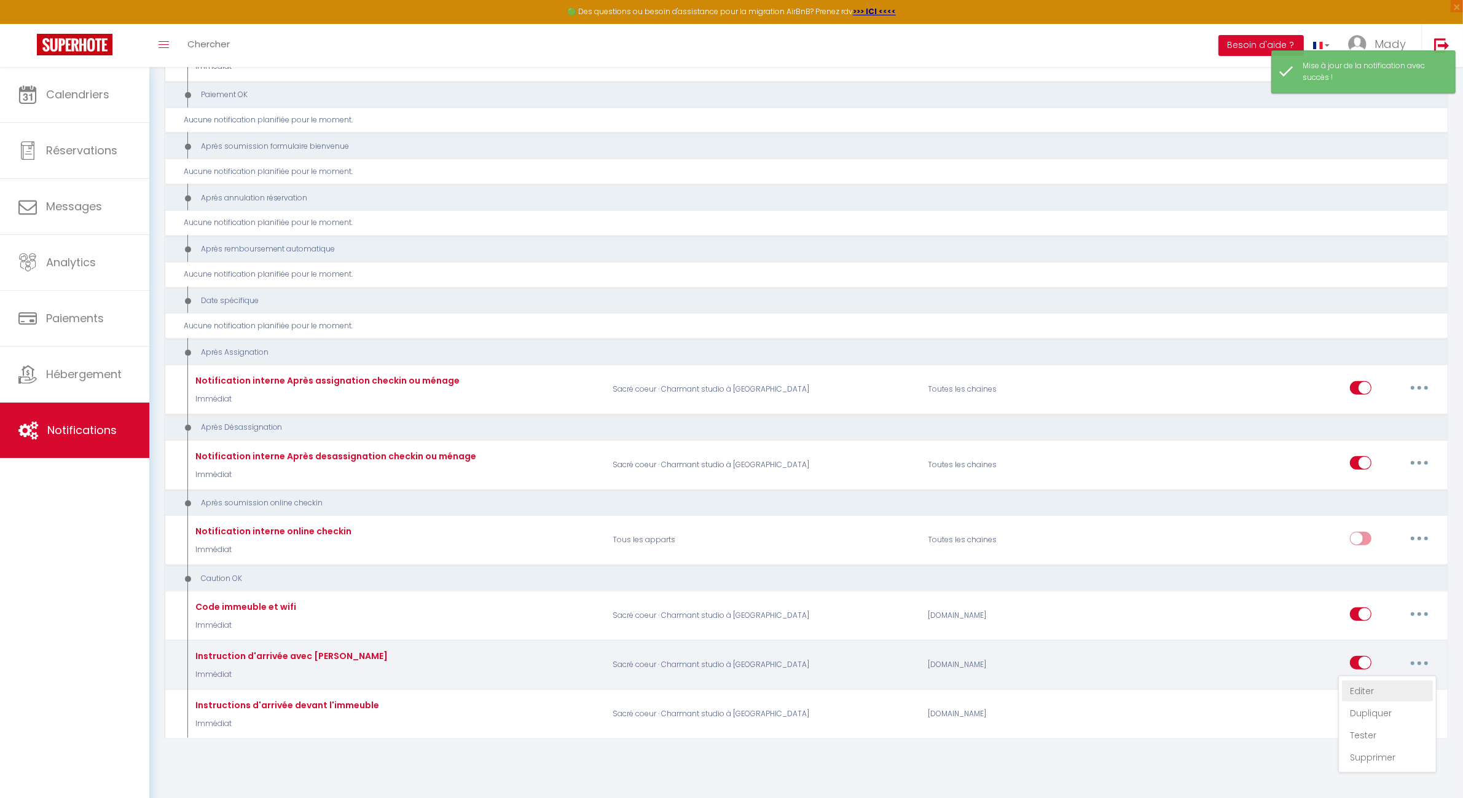
select select "if_booking_is_paid"
checkbox input "true"
checkbox input "false"
radio input "true"
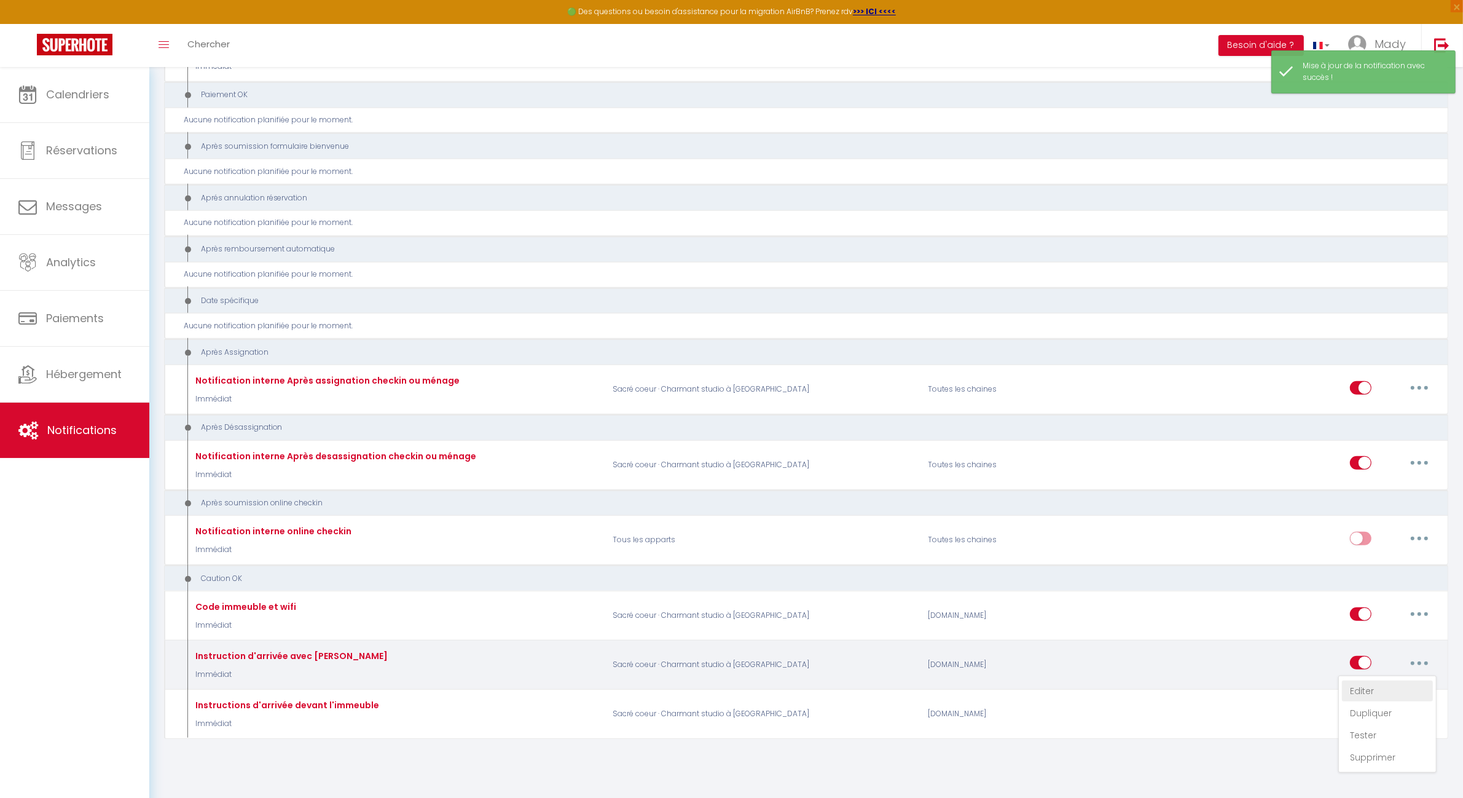
type input "[GUEST:FIRST_NAME], voici un cadeau pour vous avant de quitter [RENTAL:CITY]"
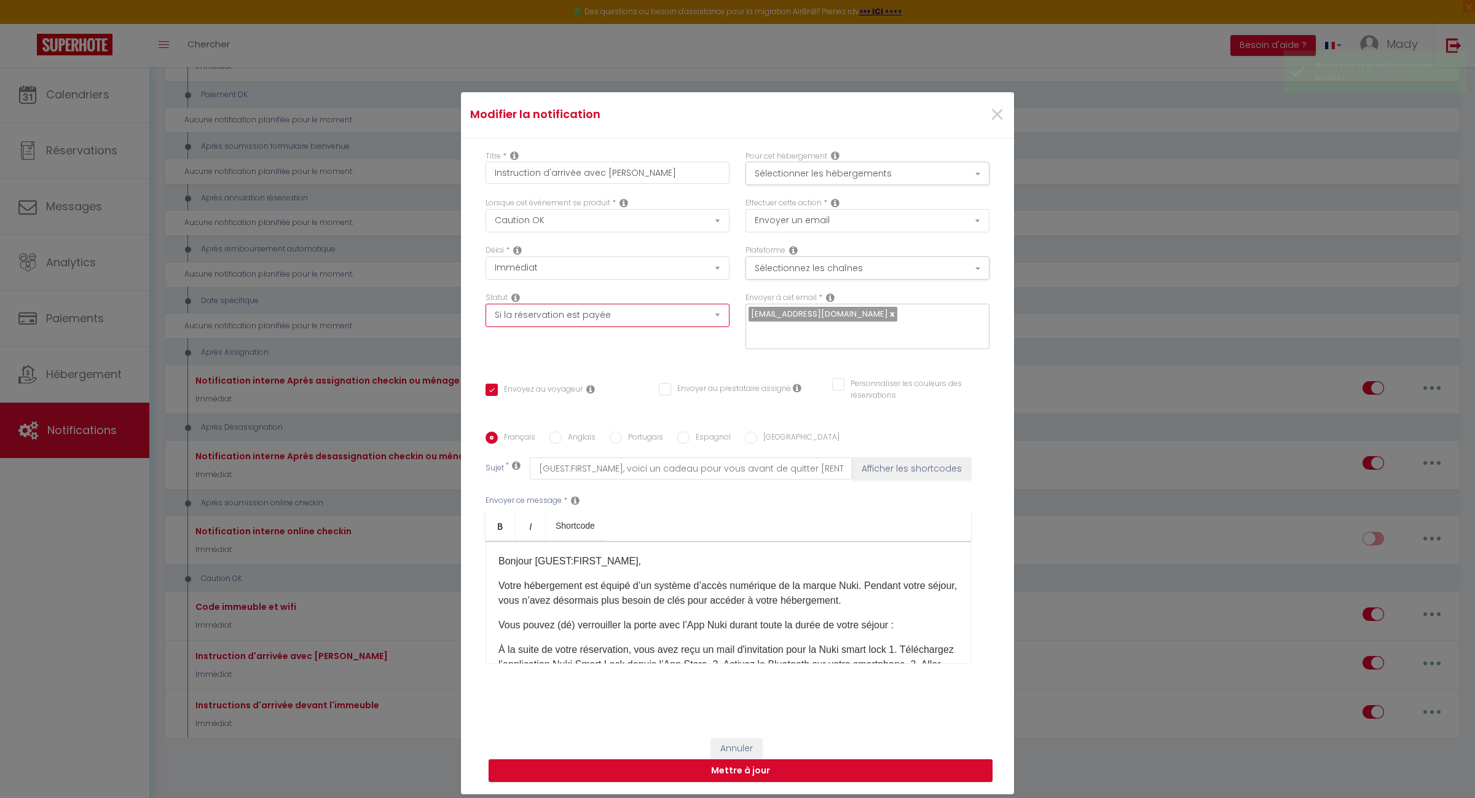
click at [701, 320] on select "Aucun Si la réservation est payée Si réservation non payée Si la caution a été …" at bounding box center [608, 315] width 244 height 23
select select "if_deposit_is_paid"
click at [486, 312] on select "Aucun Si la réservation est payée Si réservation non payée Si la caution a été …" at bounding box center [608, 315] width 244 height 23
checkbox input "true"
checkbox input "false"
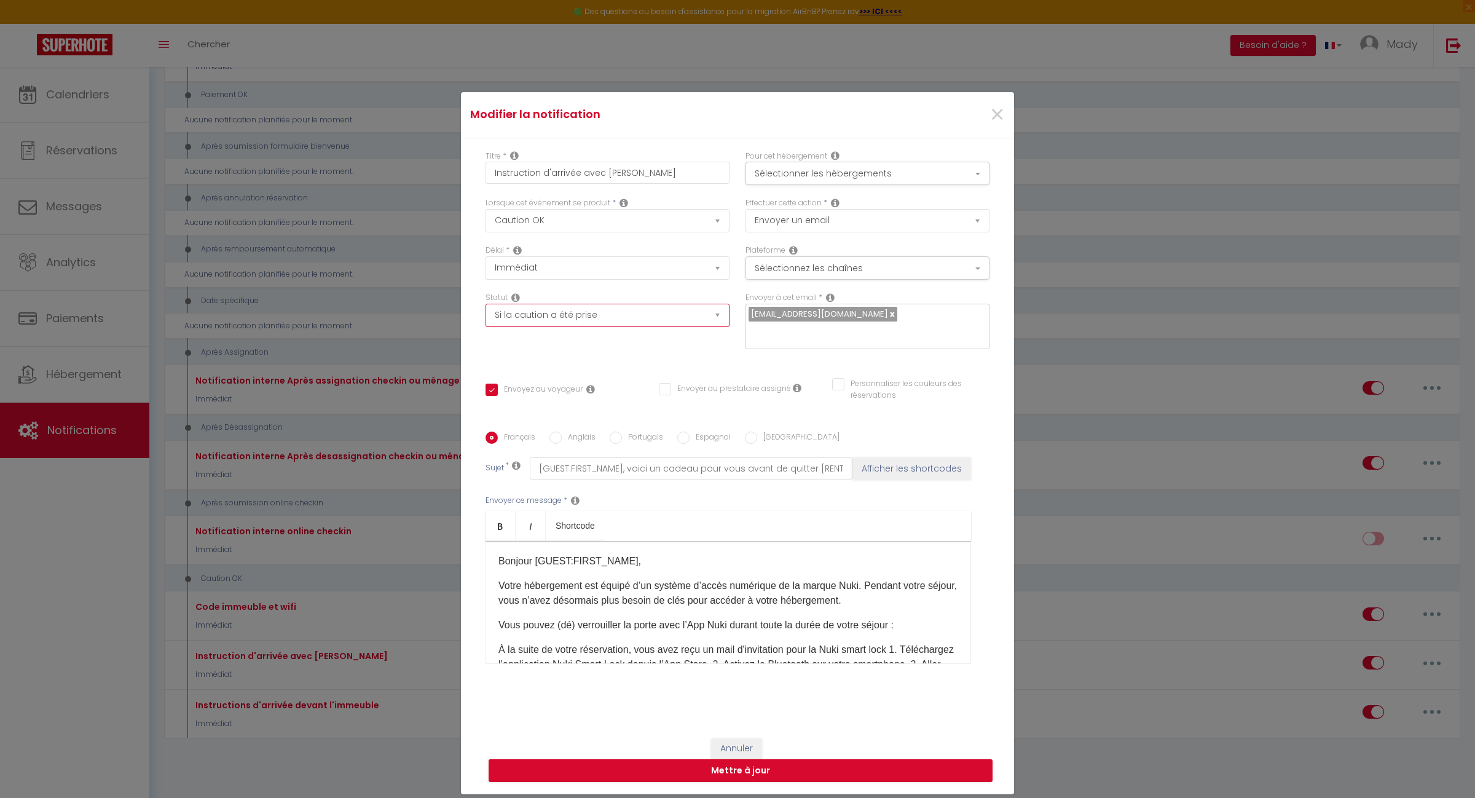
checkbox input "false"
click at [738, 766] on button "Mettre à jour" at bounding box center [741, 770] width 504 height 23
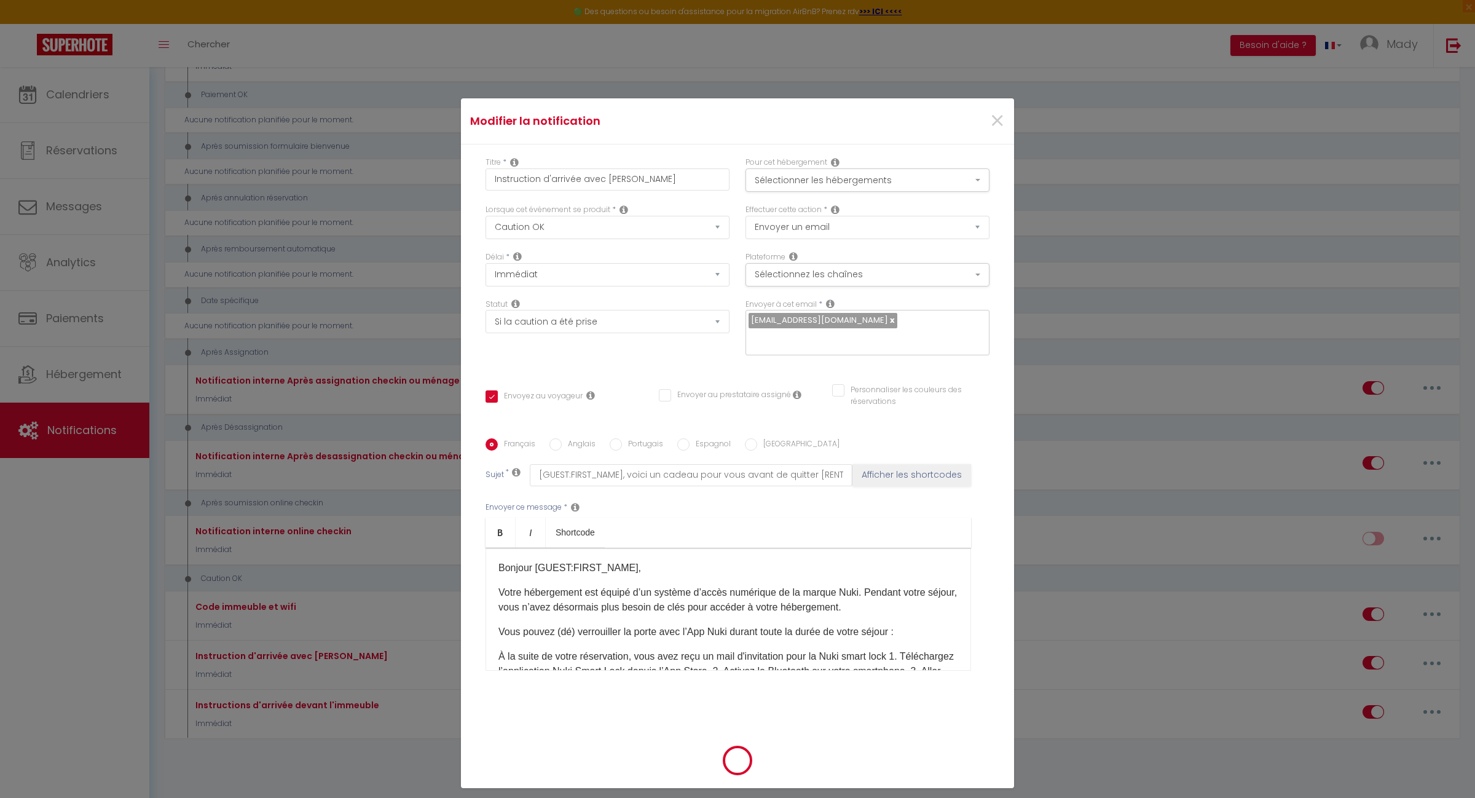
checkbox input "true"
checkbox input "false"
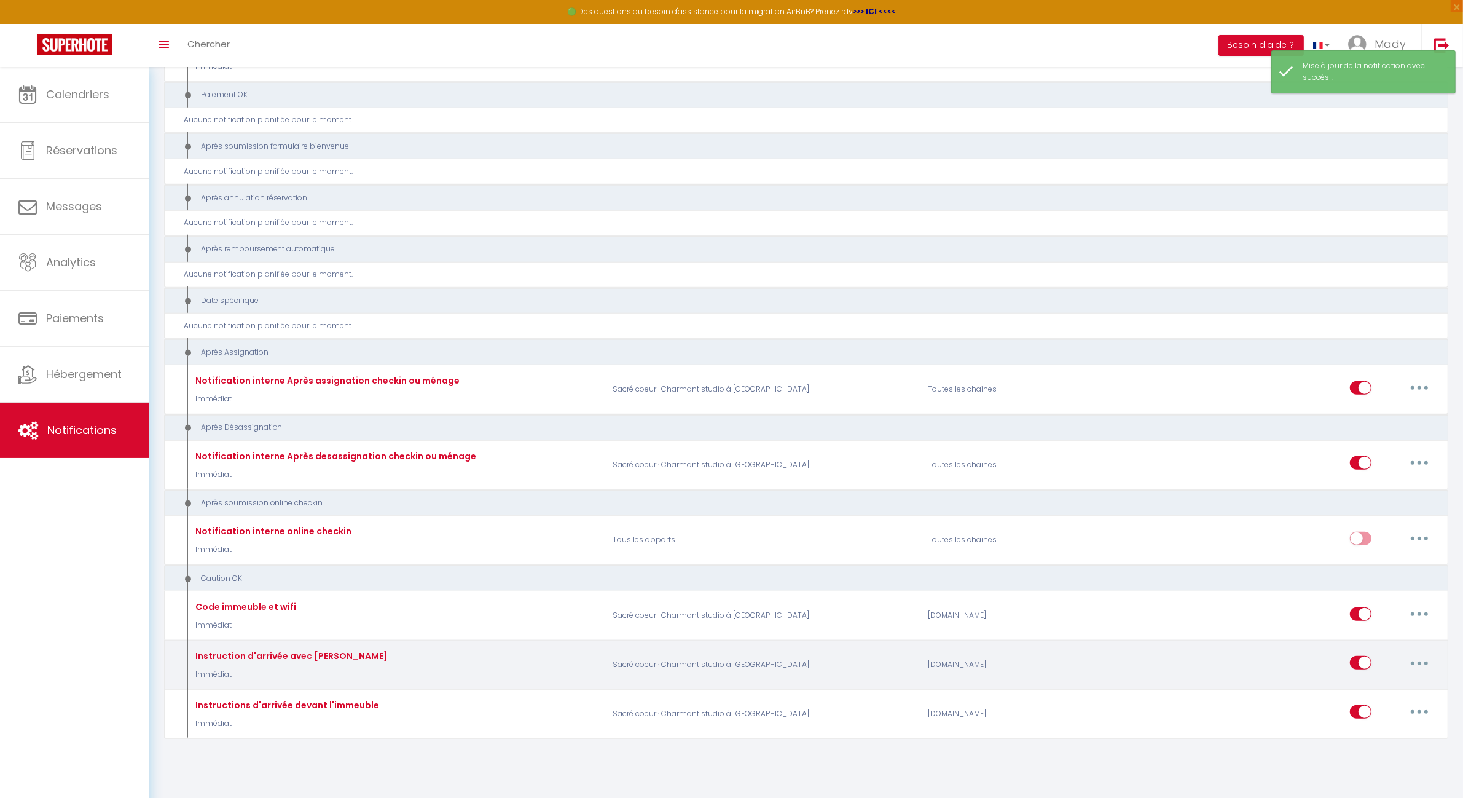
click at [1417, 659] on button "button" at bounding box center [1420, 663] width 34 height 20
click at [1369, 691] on link "Editer" at bounding box center [1387, 690] width 91 height 21
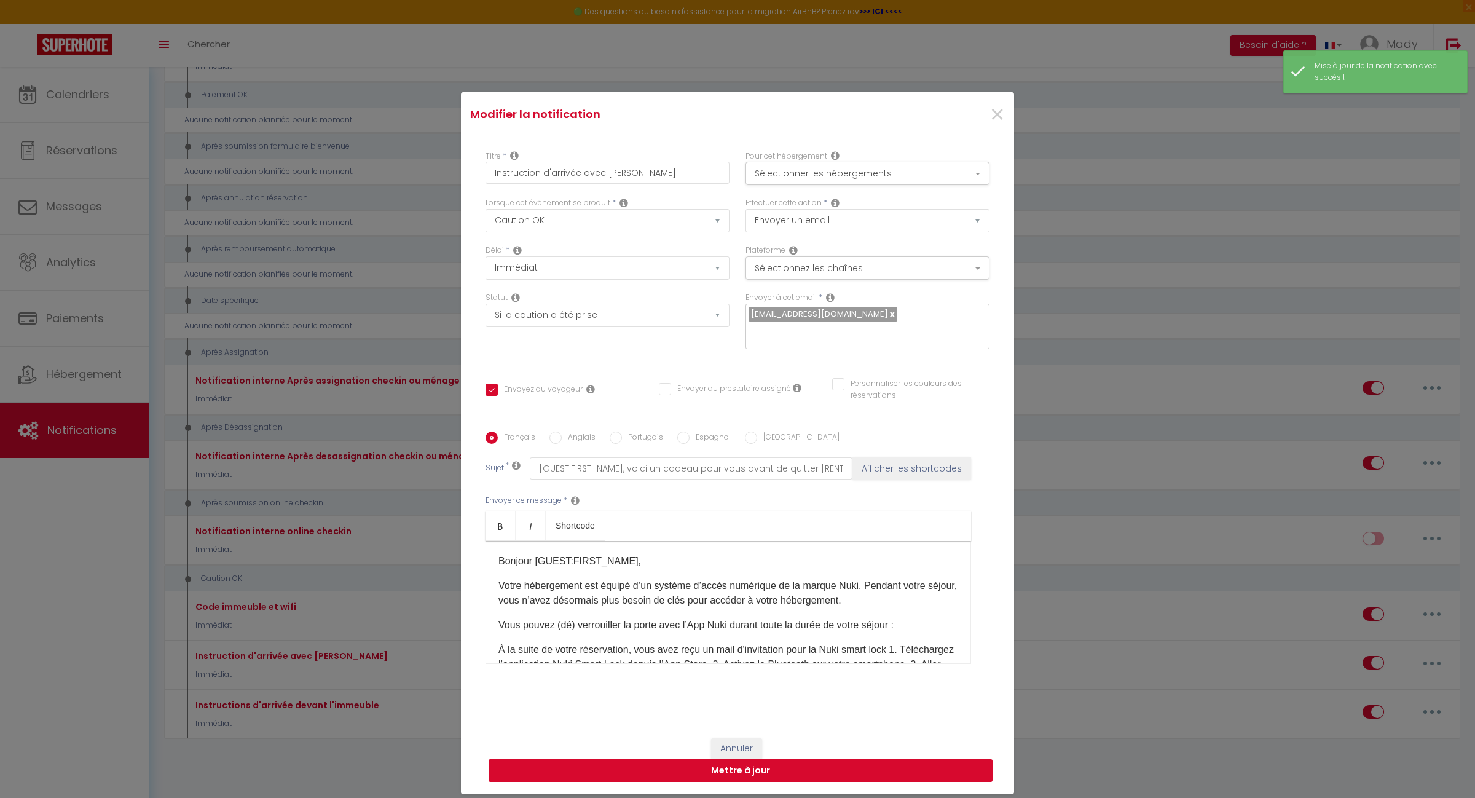
click at [782, 759] on button "Mettre à jour" at bounding box center [741, 770] width 504 height 23
checkbox input "true"
checkbox input "false"
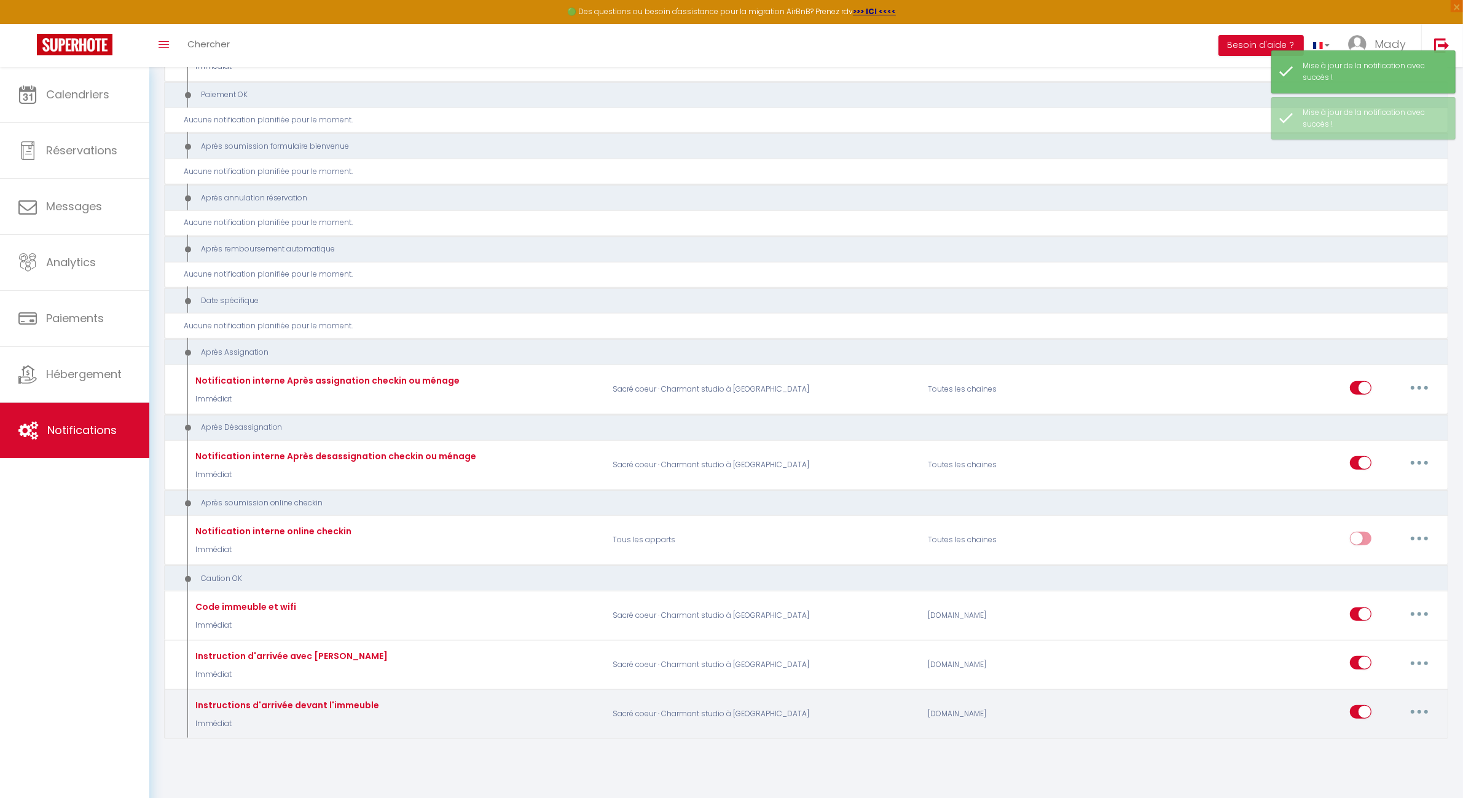
click at [1422, 708] on button "button" at bounding box center [1420, 712] width 34 height 20
click at [1376, 608] on link "Editer" at bounding box center [1387, 614] width 91 height 21
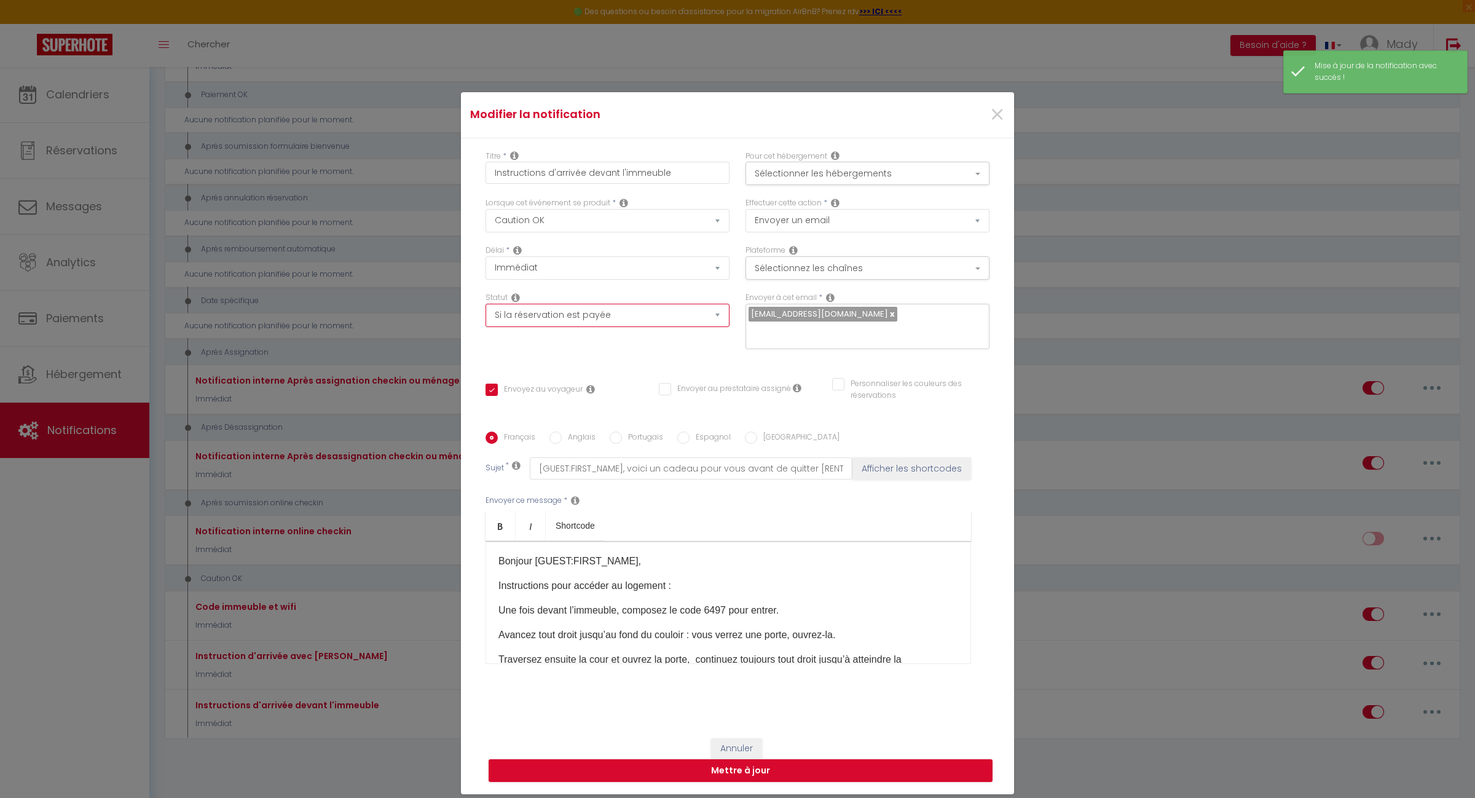
click at [695, 325] on select "Aucun Si la réservation est payée Si réservation non payée Si la caution a été …" at bounding box center [608, 315] width 244 height 23
select select "if_deposit_is_paid"
click at [486, 312] on select "Aucun Si la réservation est payée Si réservation non payée Si la caution a été …" at bounding box center [608, 315] width 244 height 23
checkbox input "true"
checkbox input "false"
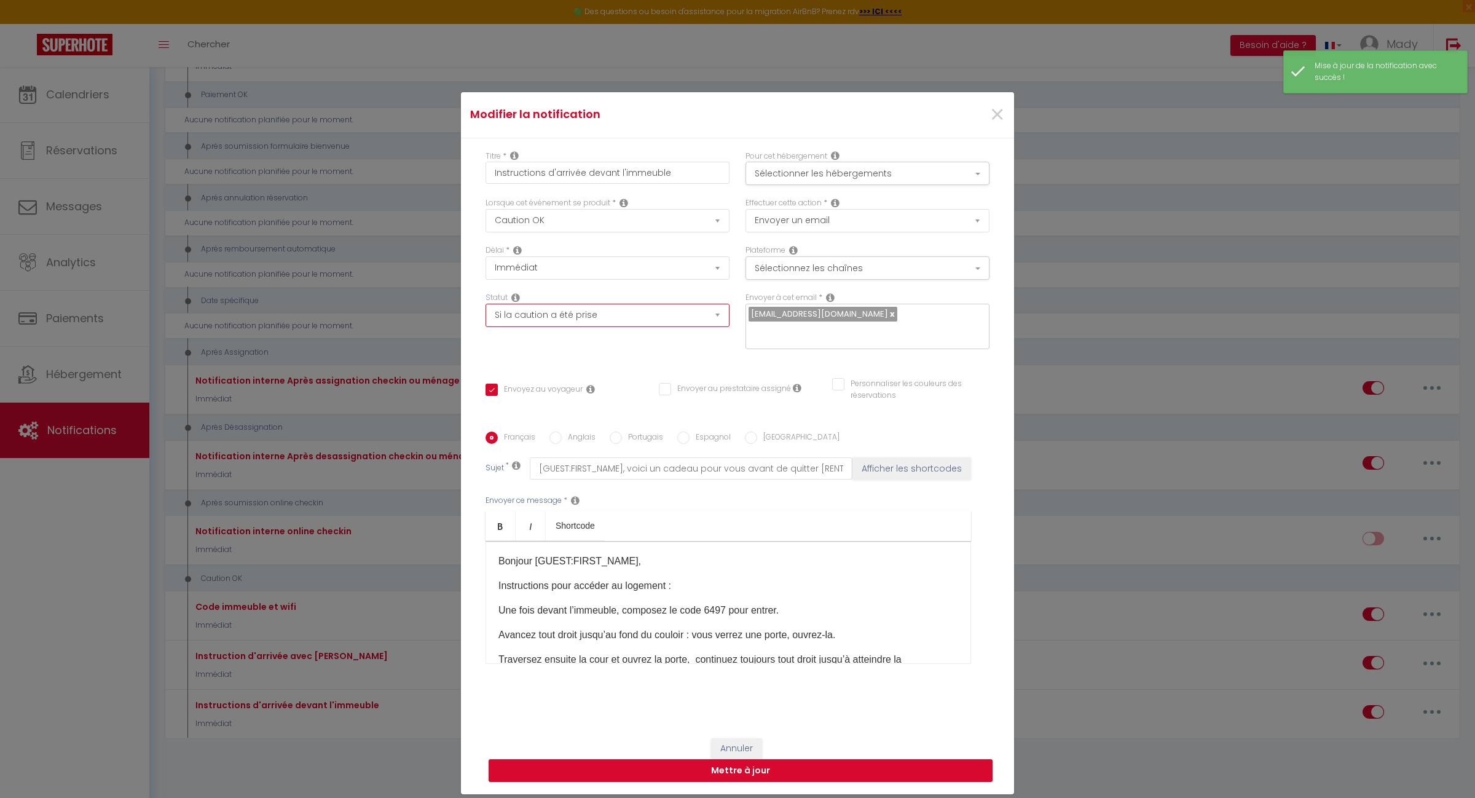
checkbox input "false"
click at [723, 766] on button "Mettre à jour" at bounding box center [741, 770] width 504 height 23
checkbox input "true"
checkbox input "false"
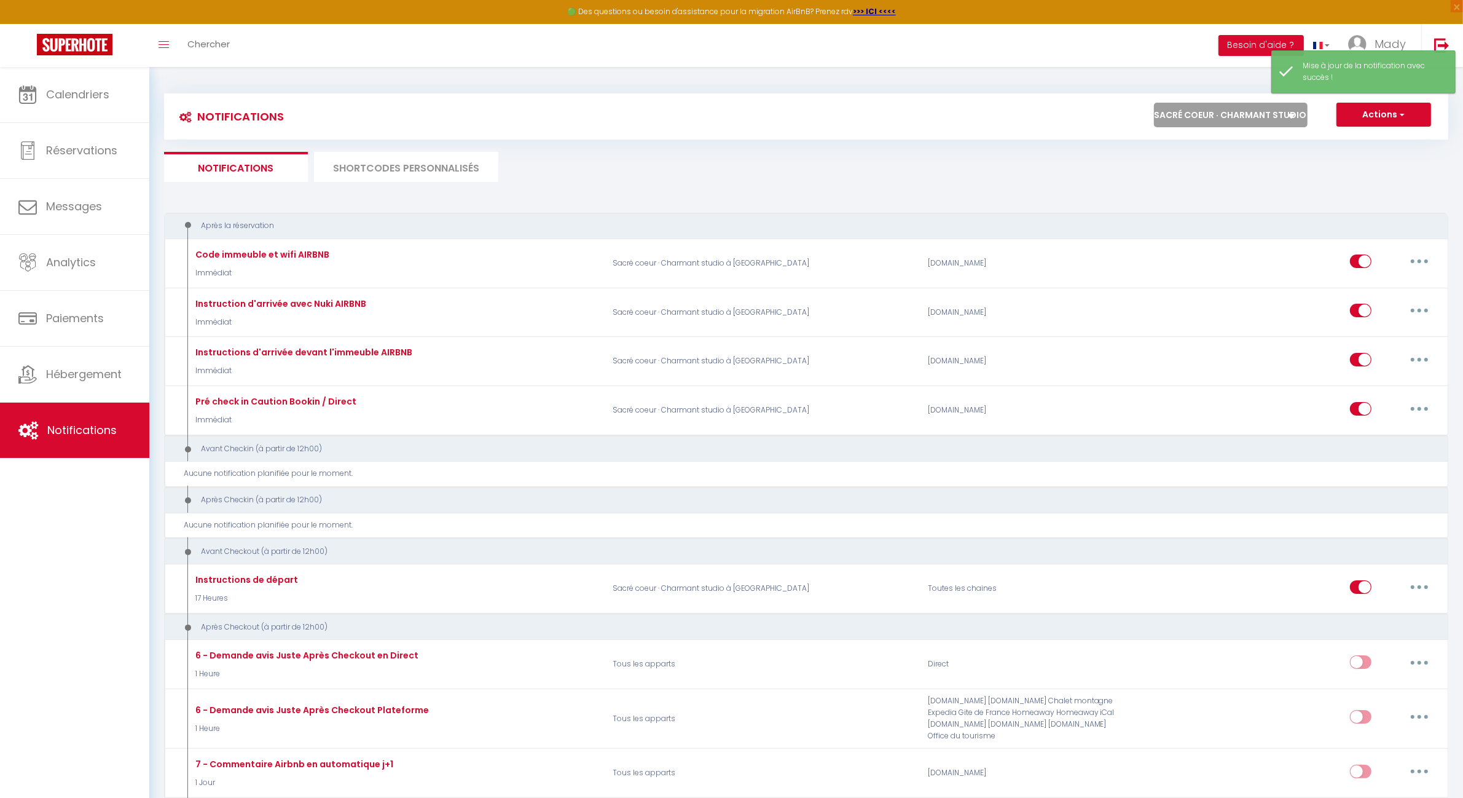
click at [1200, 114] on select "Tous les apparts PARIS 11 · Bien situé et fonctionnel ROSNY SOUS BOIS · Bel app…" at bounding box center [1231, 115] width 154 height 25
click at [1200, 120] on select "Tous les apparts PARIS 11 · Bien situé et fonctionnel ROSNY SOUS BOIS · Bel app…" at bounding box center [1231, 115] width 154 height 25
select select "45340"
click at [1154, 103] on select "Tous les apparts PARIS 11 · Bien situé et fonctionnel ROSNY SOUS BOIS · Bel app…" at bounding box center [1231, 115] width 154 height 25
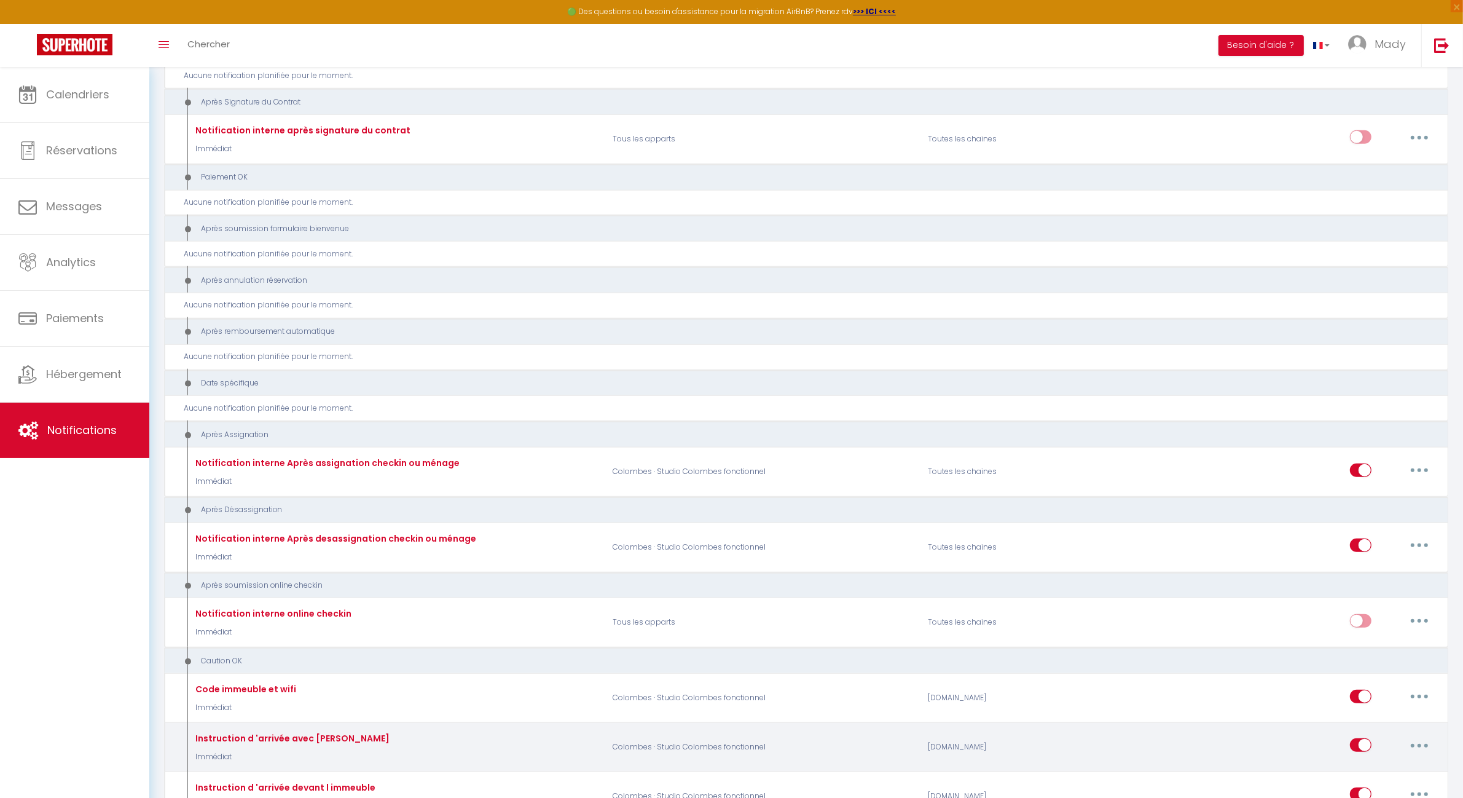
scroll to position [1351, 0]
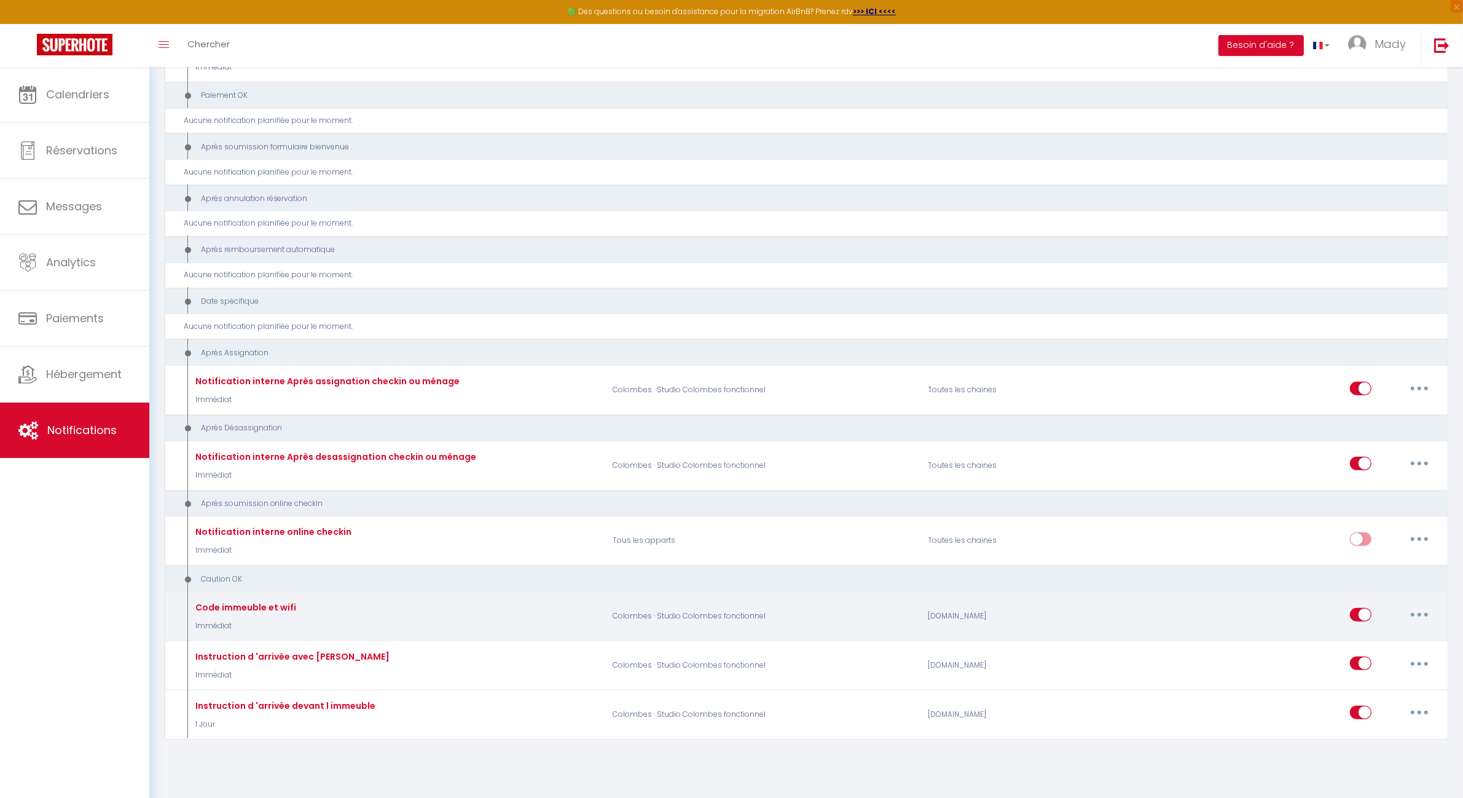
click at [1417, 605] on button "button" at bounding box center [1420, 615] width 34 height 20
click at [1355, 632] on link "Editer" at bounding box center [1387, 642] width 91 height 21
type input "Code immeuble et wifi"
select select "24"
select select "Immédiat"
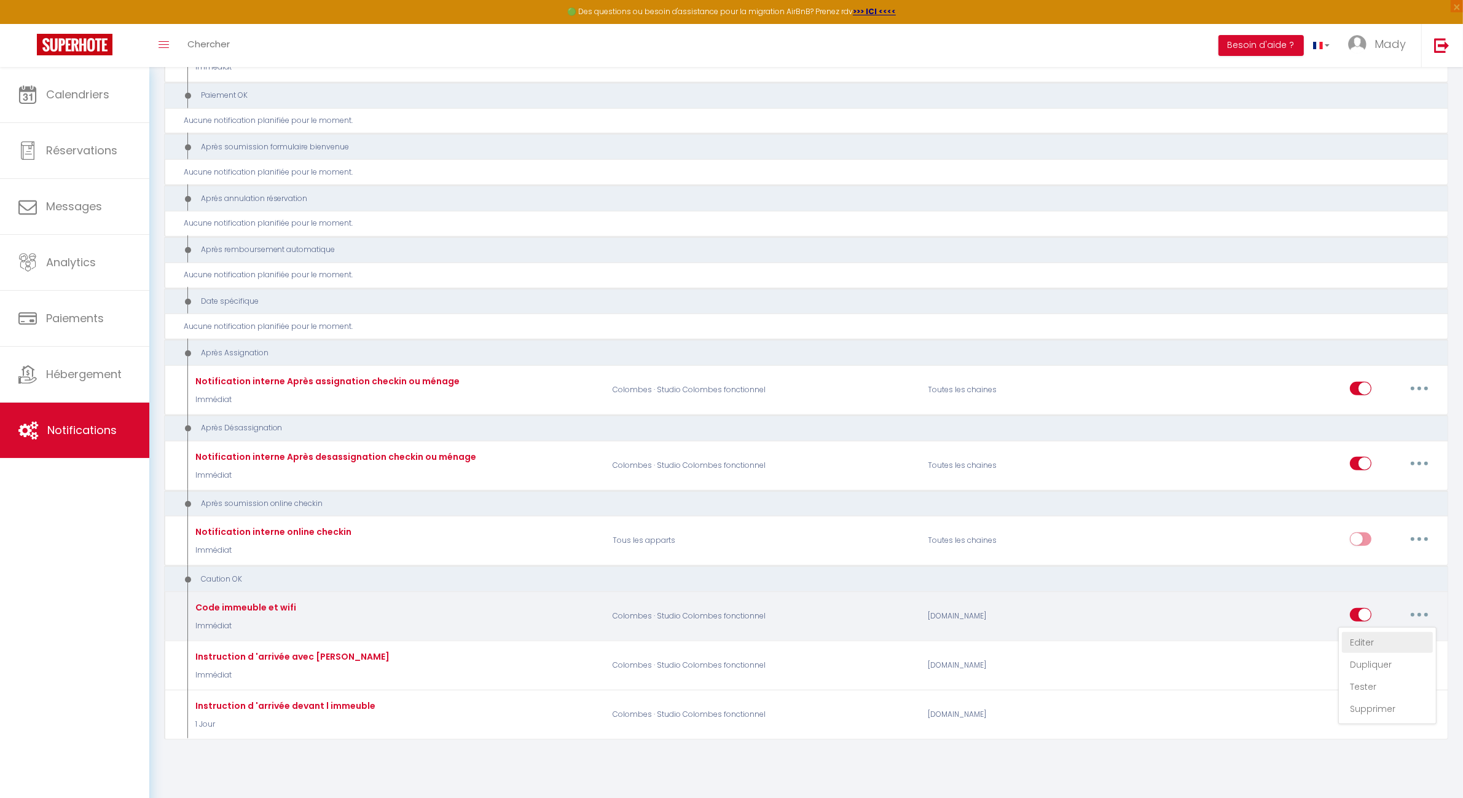
select select "if_booking_is_paid"
checkbox input "true"
checkbox input "false"
radio input "true"
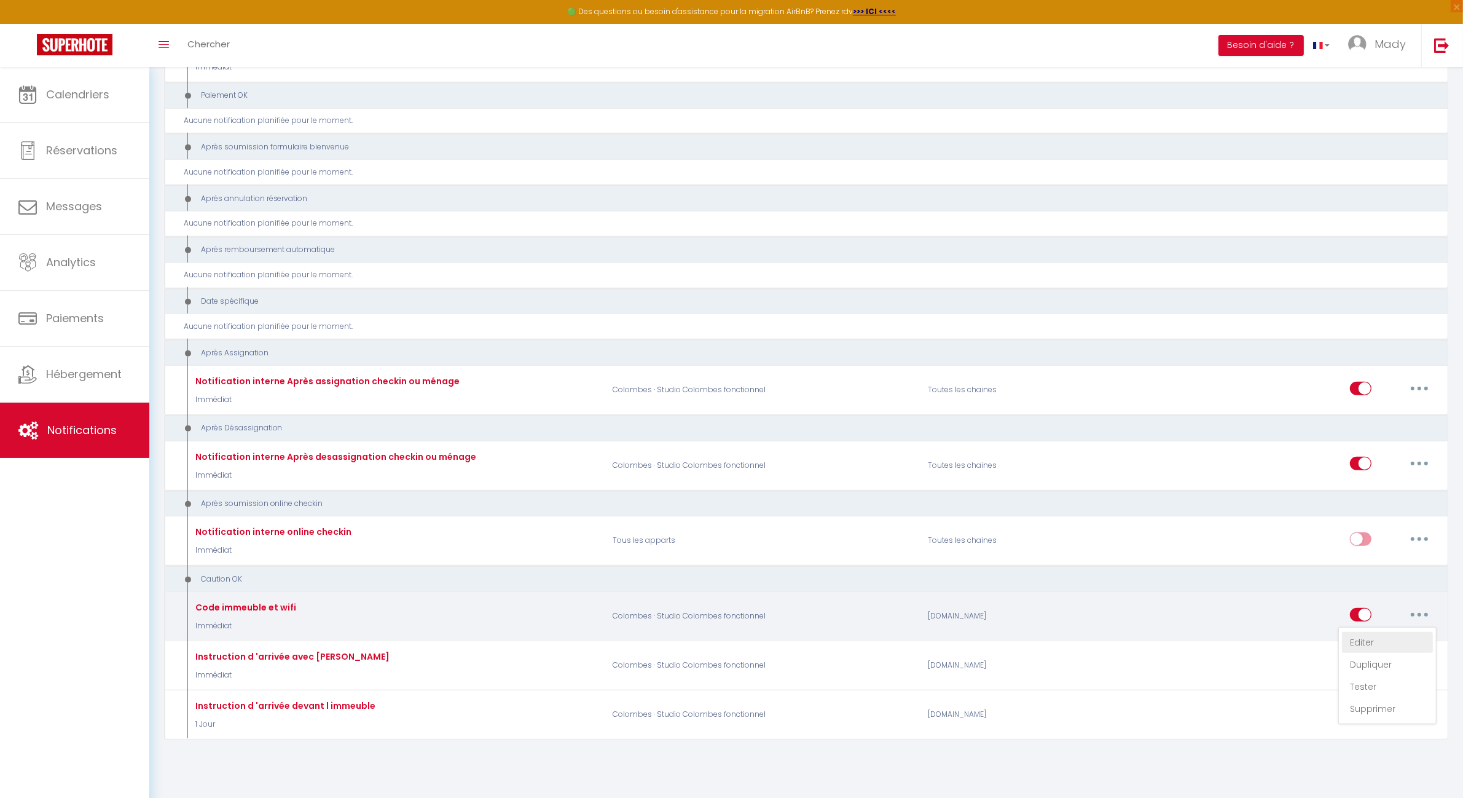
type input "Procédure pour le checkin - [RENTAL:NAME]"
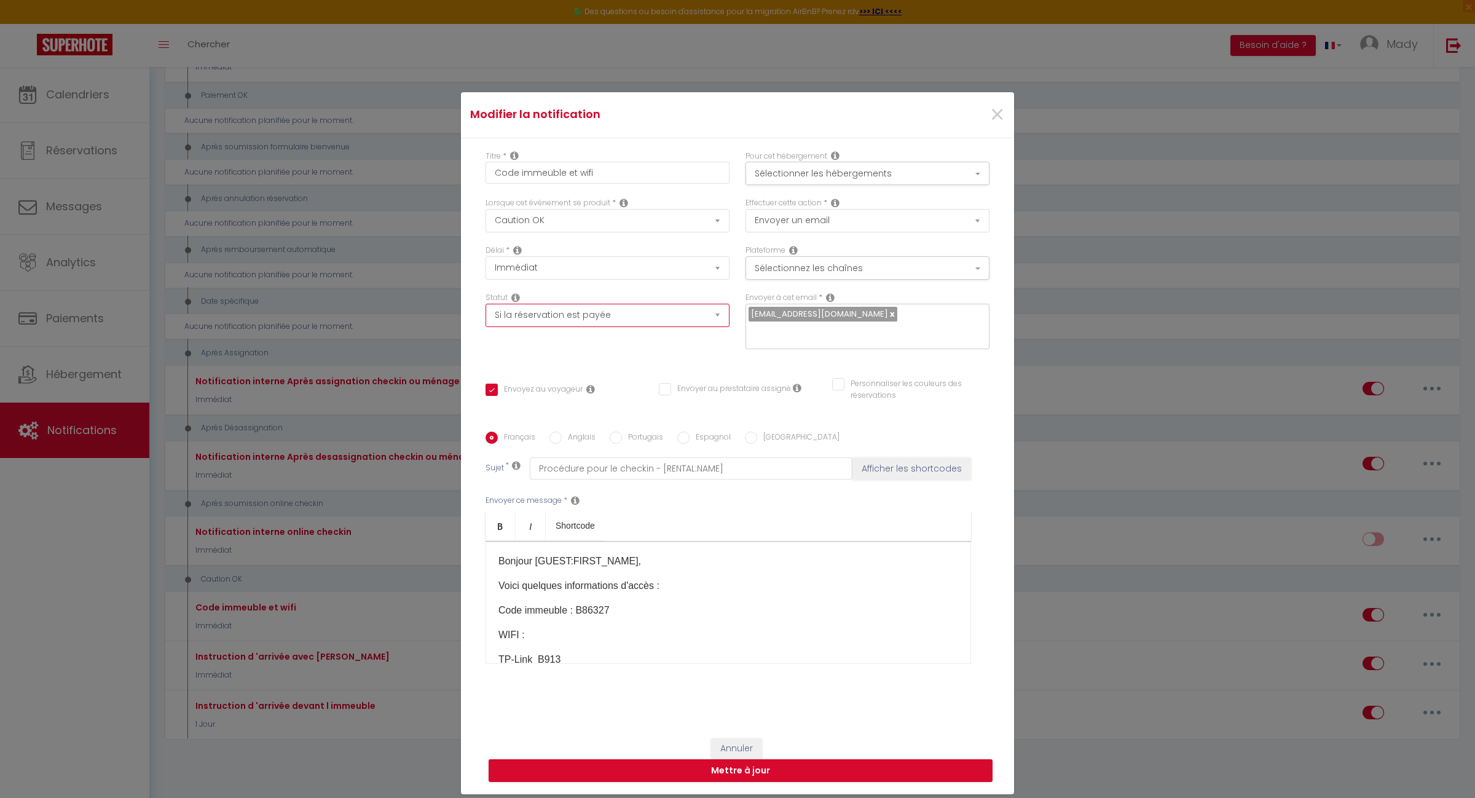
click at [644, 327] on select "Aucun Si la réservation est payée Si réservation non payée Si la caution a été …" at bounding box center [608, 315] width 244 height 23
select select "if_deposit_is_paid"
click at [486, 312] on select "Aucun Si la réservation est payée Si réservation non payée Si la caution a été …" at bounding box center [608, 315] width 244 height 23
checkbox input "true"
checkbox input "false"
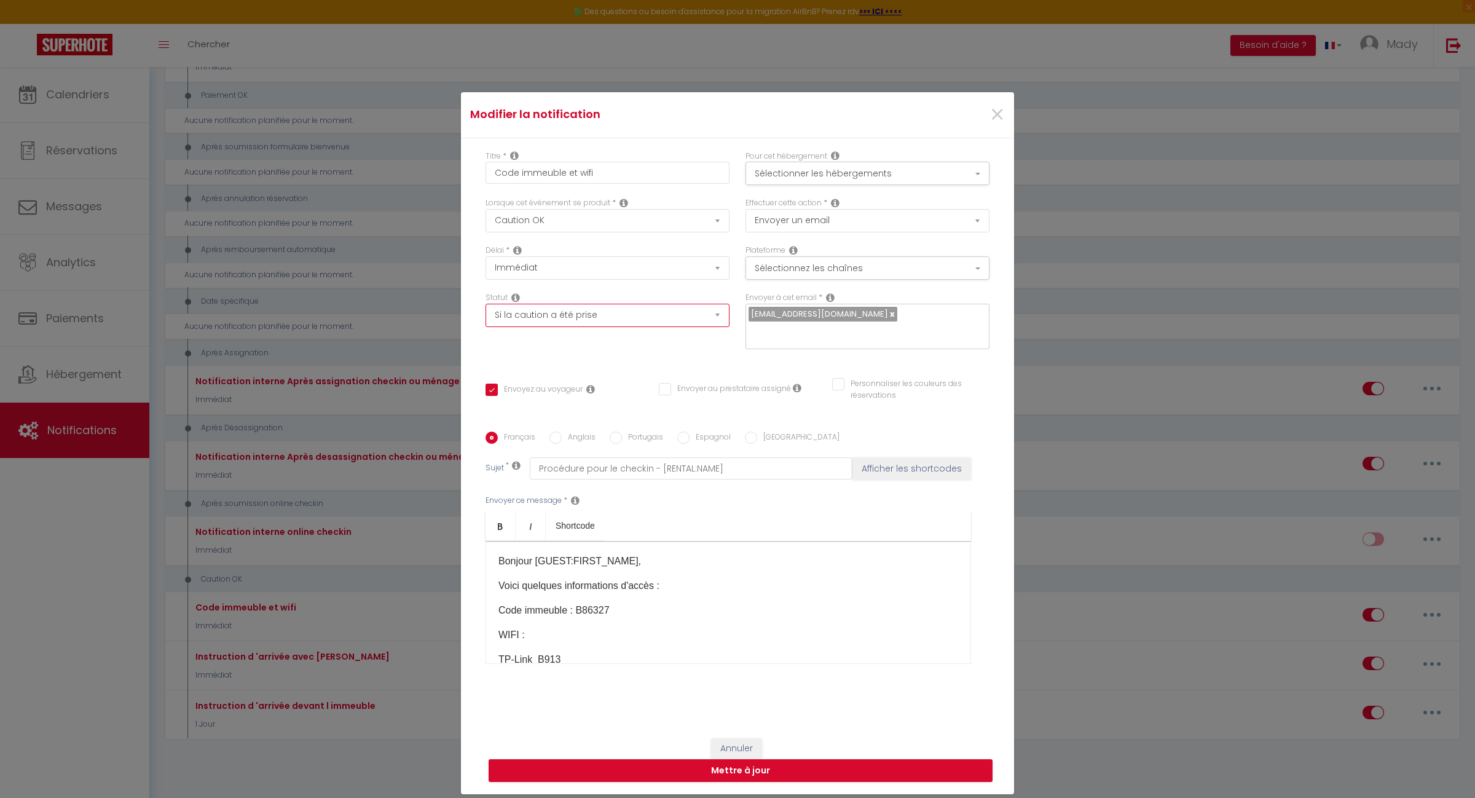
checkbox input "false"
click at [735, 763] on button "Mettre à jour" at bounding box center [741, 770] width 504 height 23
checkbox input "true"
checkbox input "false"
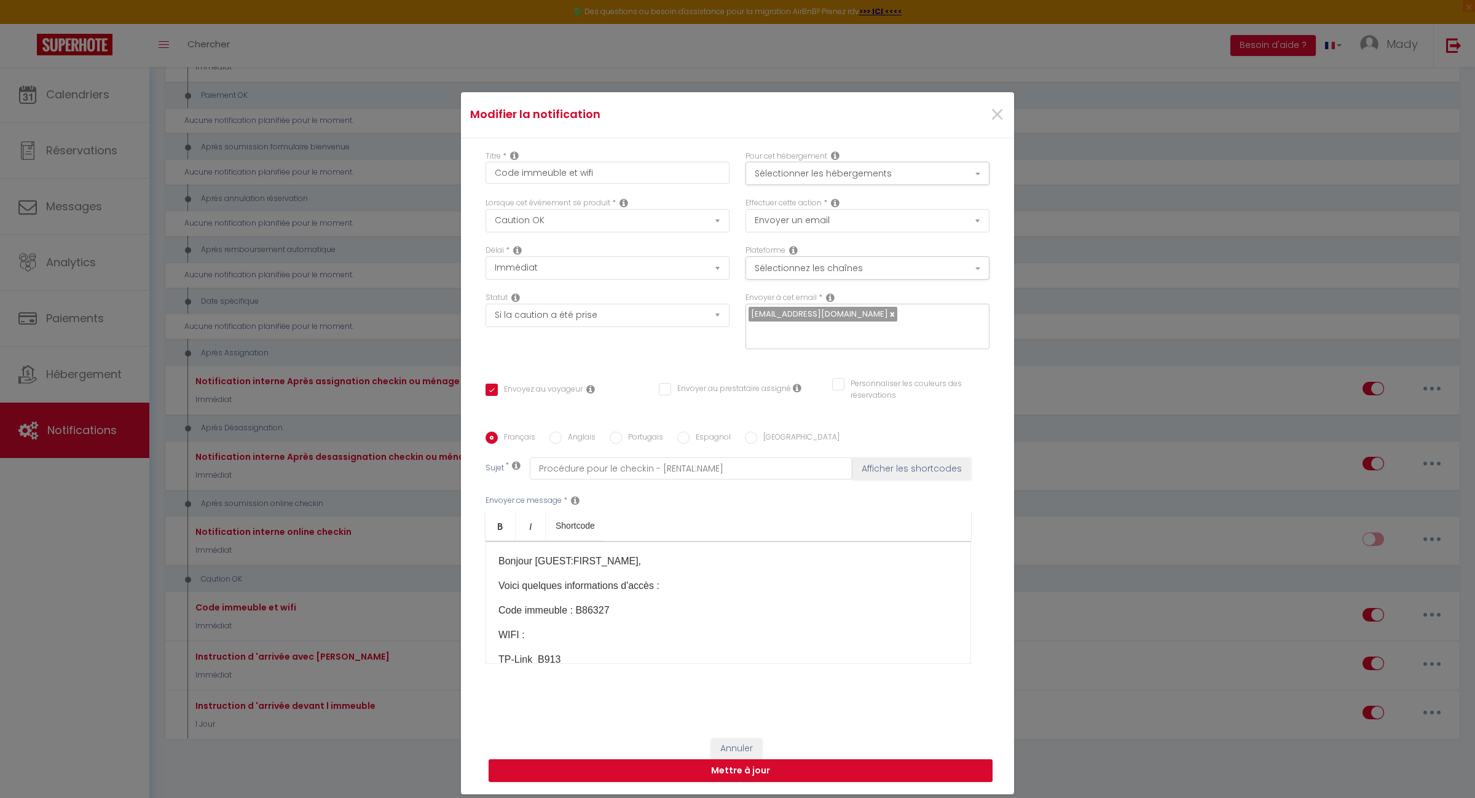
select select "1"
select select
checkbox input "false"
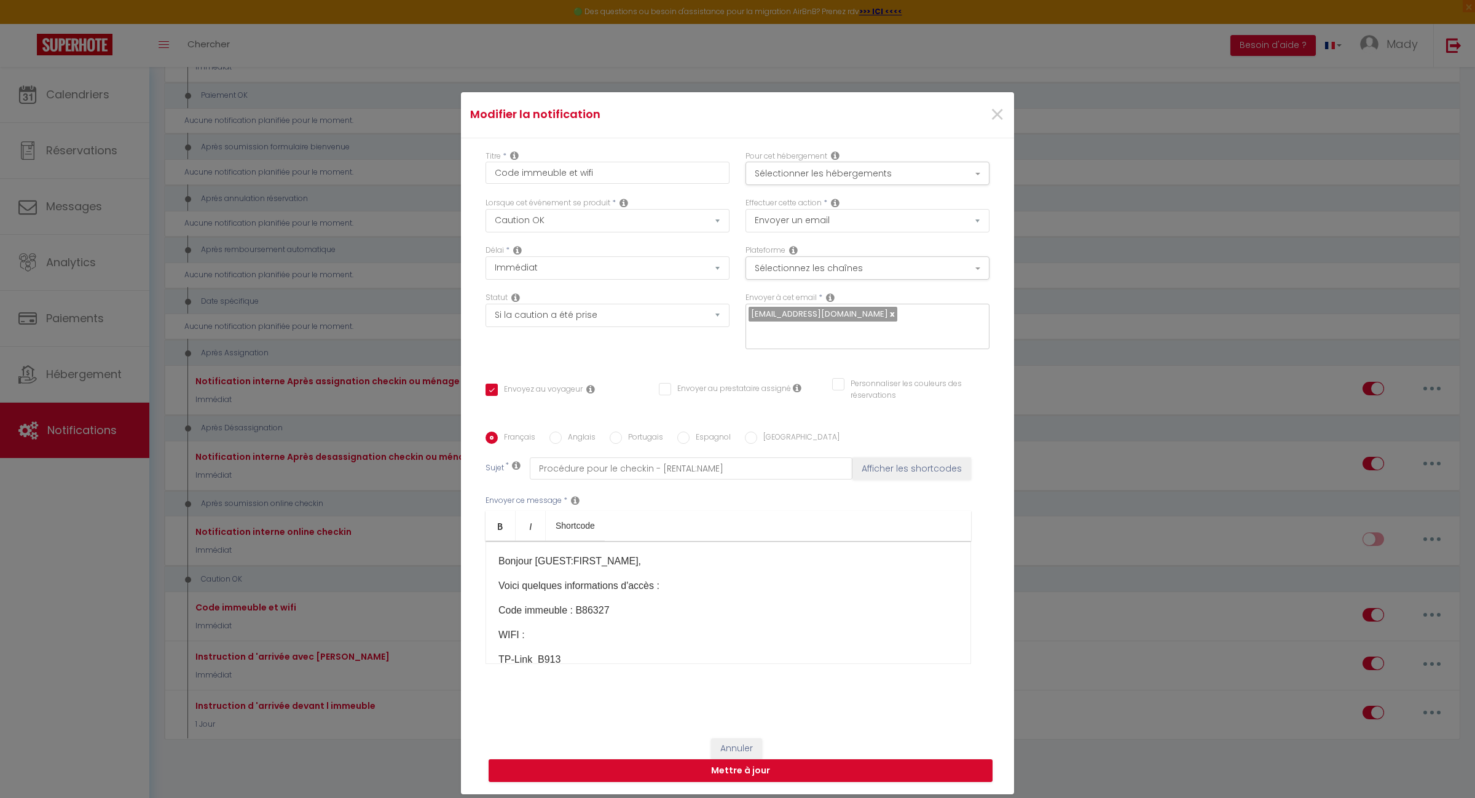
checkbox input "false"
radio input "false"
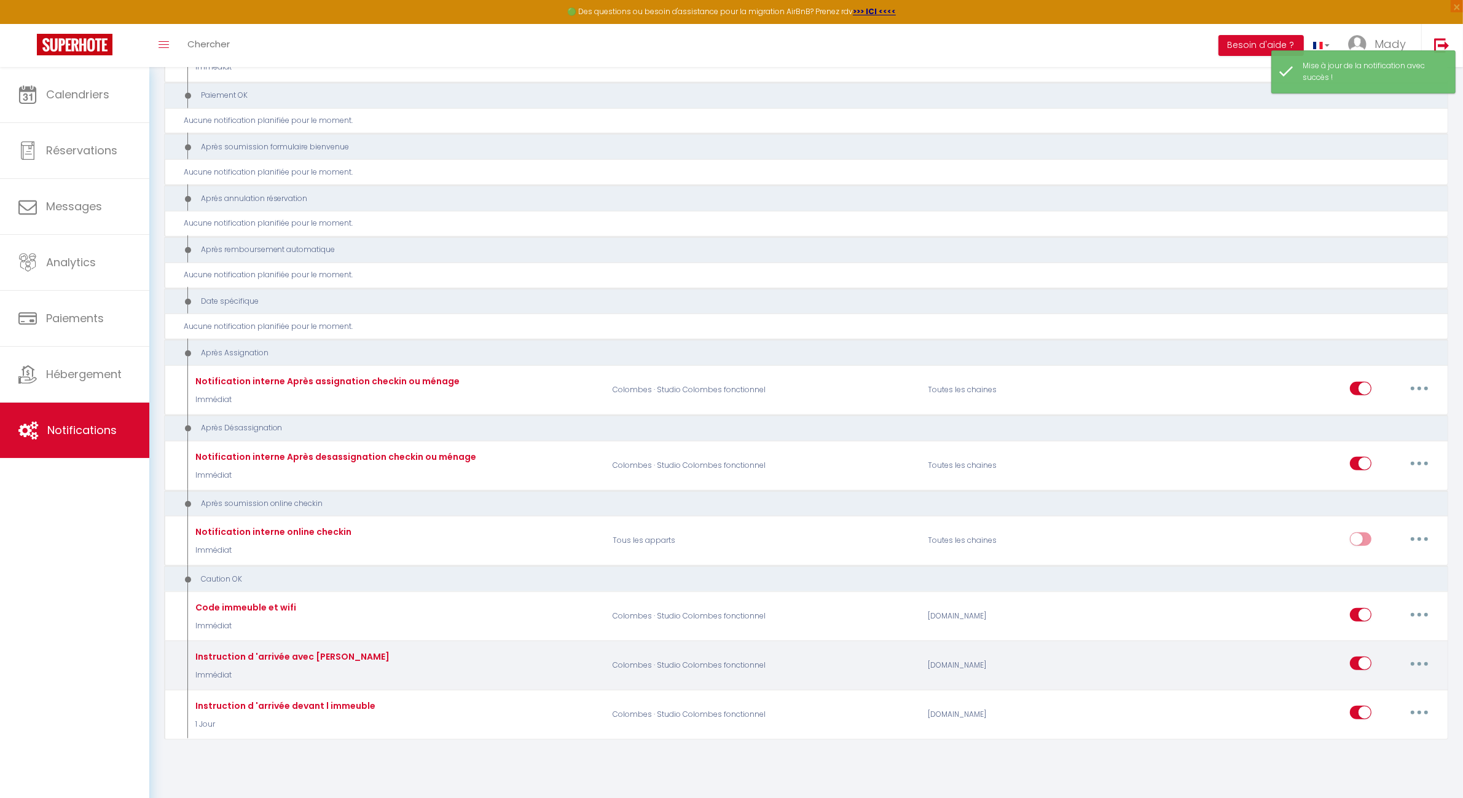
click at [1414, 655] on button "button" at bounding box center [1420, 663] width 34 height 20
click at [1382, 681] on link "Editer" at bounding box center [1387, 691] width 91 height 21
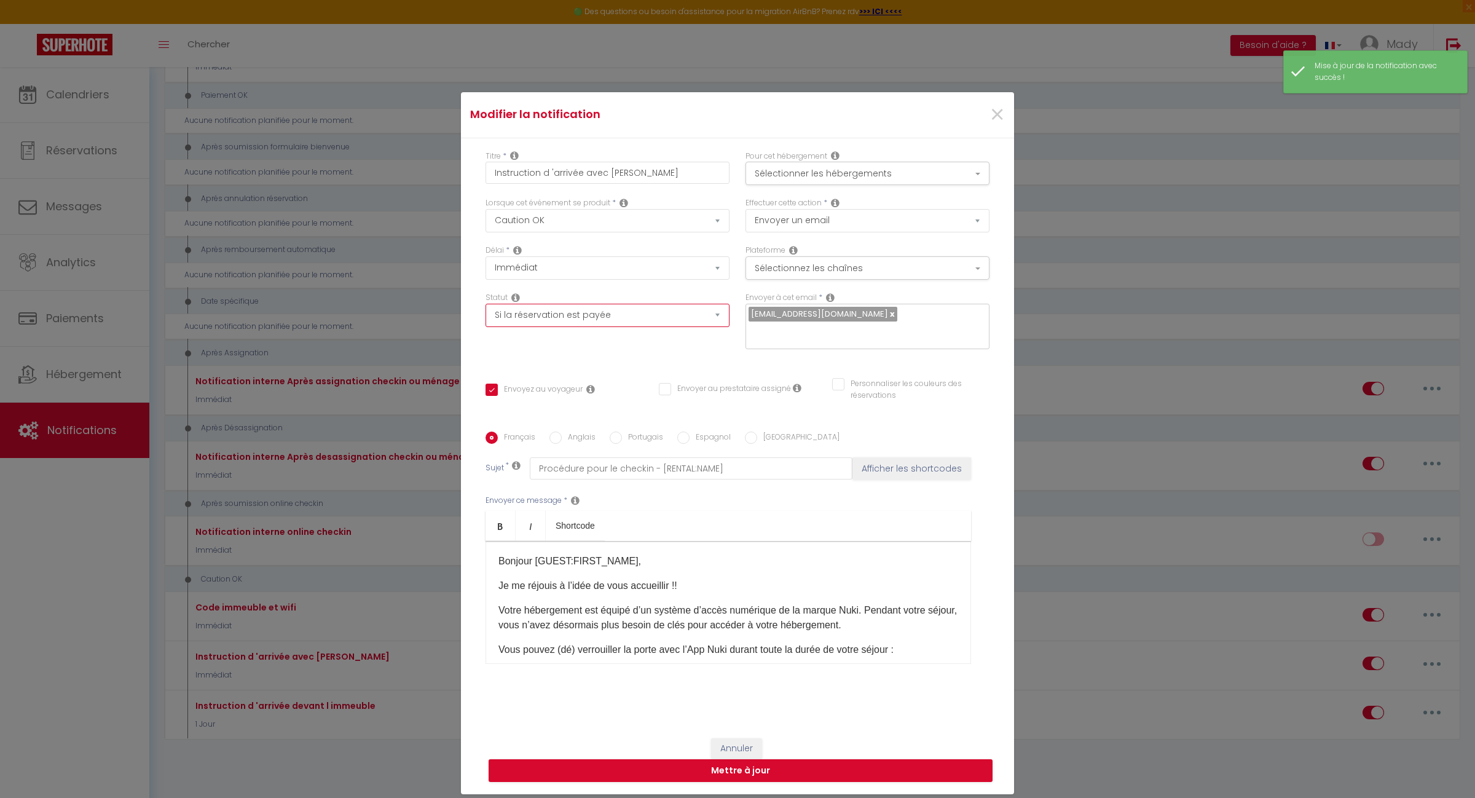
click at [676, 327] on select "Aucun Si la réservation est payée Si réservation non payée Si la caution a été …" at bounding box center [608, 315] width 244 height 23
click at [486, 312] on select "Aucun Si la réservation est payée Si réservation non payée Si la caution a été …" at bounding box center [608, 315] width 244 height 23
click at [742, 761] on button "Mettre à jour" at bounding box center [741, 770] width 504 height 23
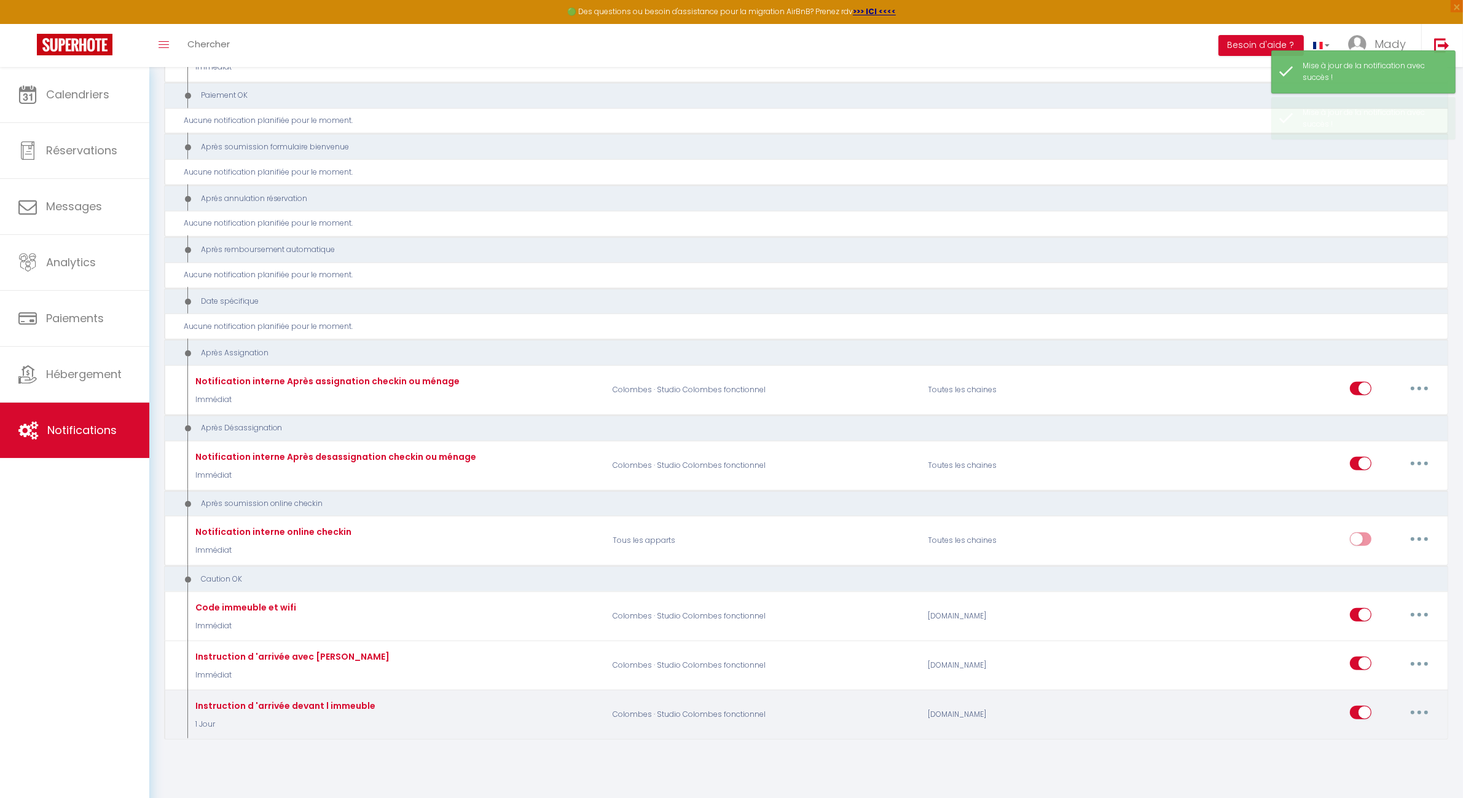
click at [1414, 710] on button "button" at bounding box center [1420, 713] width 34 height 20
click at [1365, 612] on link "Editer" at bounding box center [1387, 614] width 91 height 21
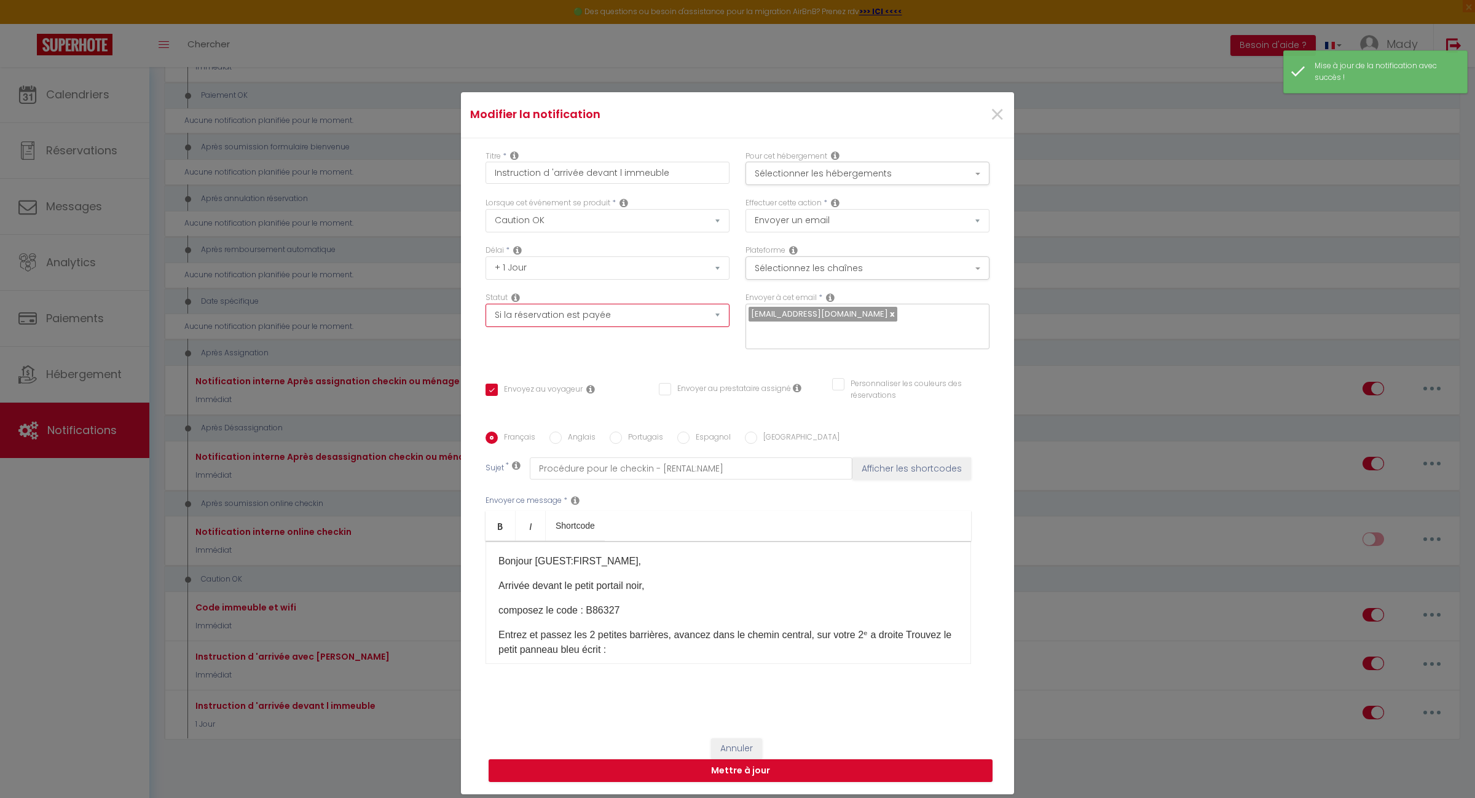
click at [652, 327] on select "Aucun Si la réservation est payée Si réservation non payée Si la caution a été …" at bounding box center [608, 315] width 244 height 23
click at [486, 312] on select "Aucun Si la réservation est payée Si réservation non payée Si la caution a été …" at bounding box center [608, 315] width 244 height 23
click at [731, 760] on button "Mettre à jour" at bounding box center [741, 770] width 504 height 23
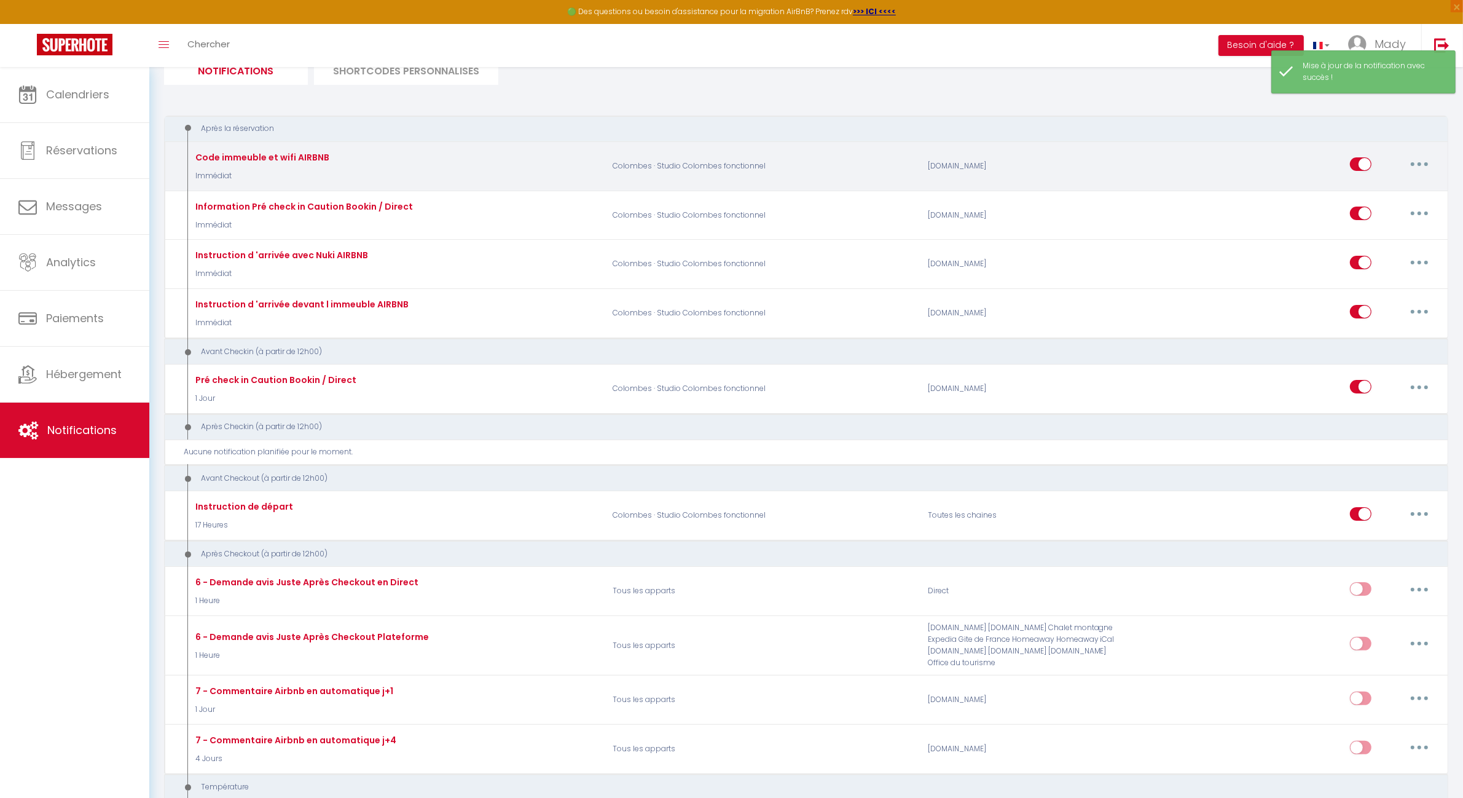
scroll to position [0, 0]
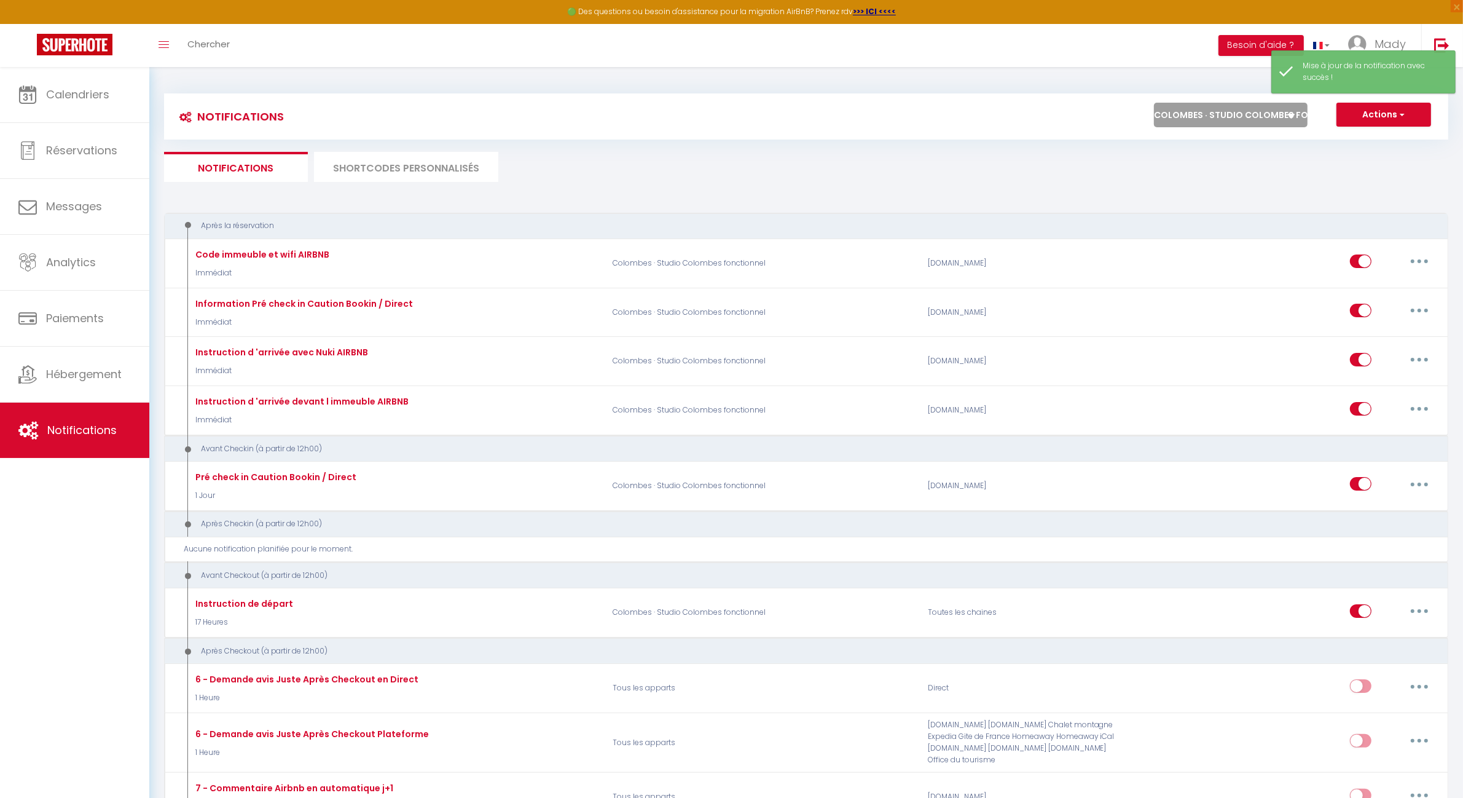
click at [1230, 112] on select "Tous les apparts PARIS 11 · Bien situé et fonctionnel ROSNY SOUS BOIS · Bel app…" at bounding box center [1231, 115] width 154 height 25
click at [1154, 103] on select "Tous les apparts PARIS 11 · Bien situé et fonctionnel ROSNY SOUS BOIS · Bel app…" at bounding box center [1231, 115] width 154 height 25
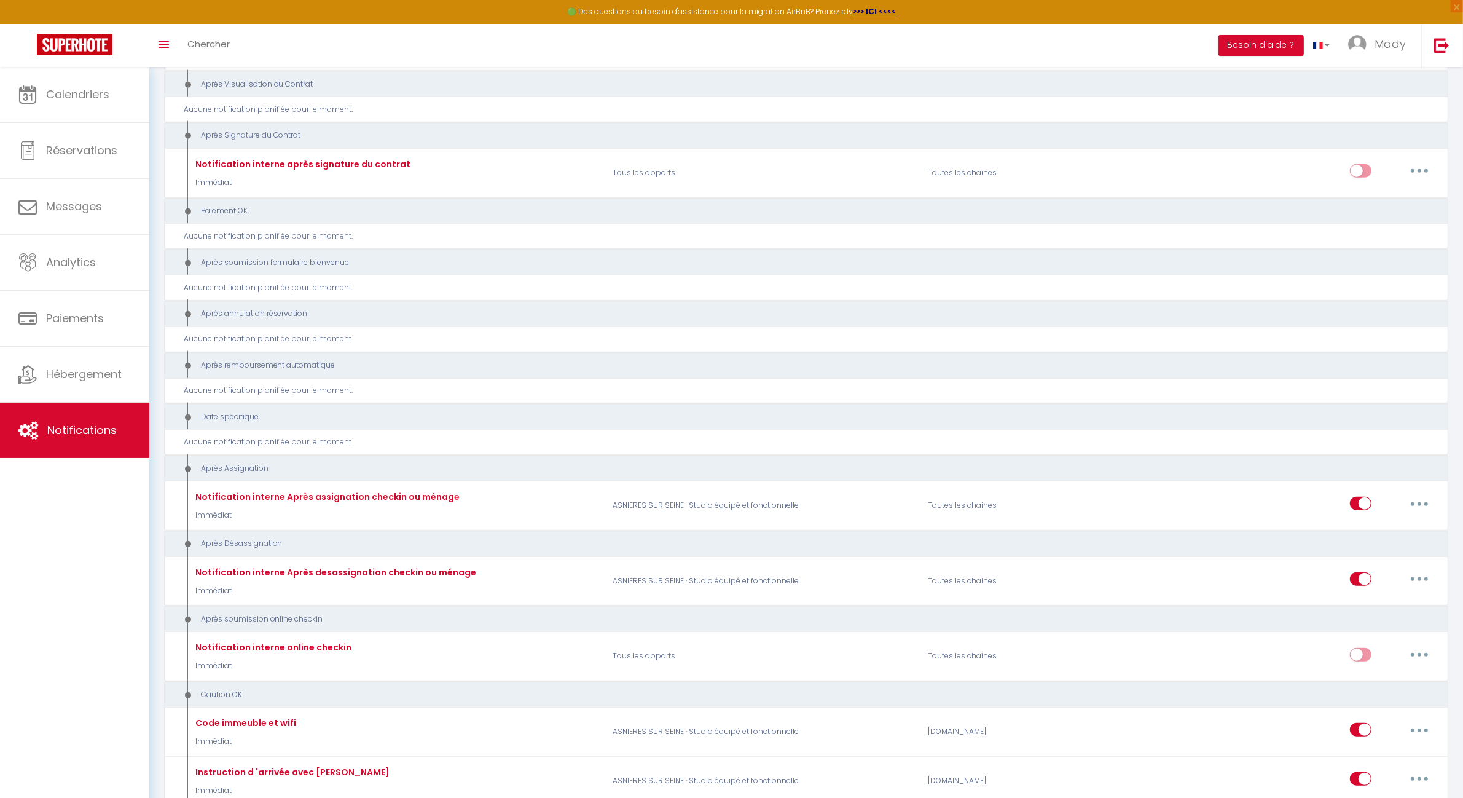
scroll to position [1400, 0]
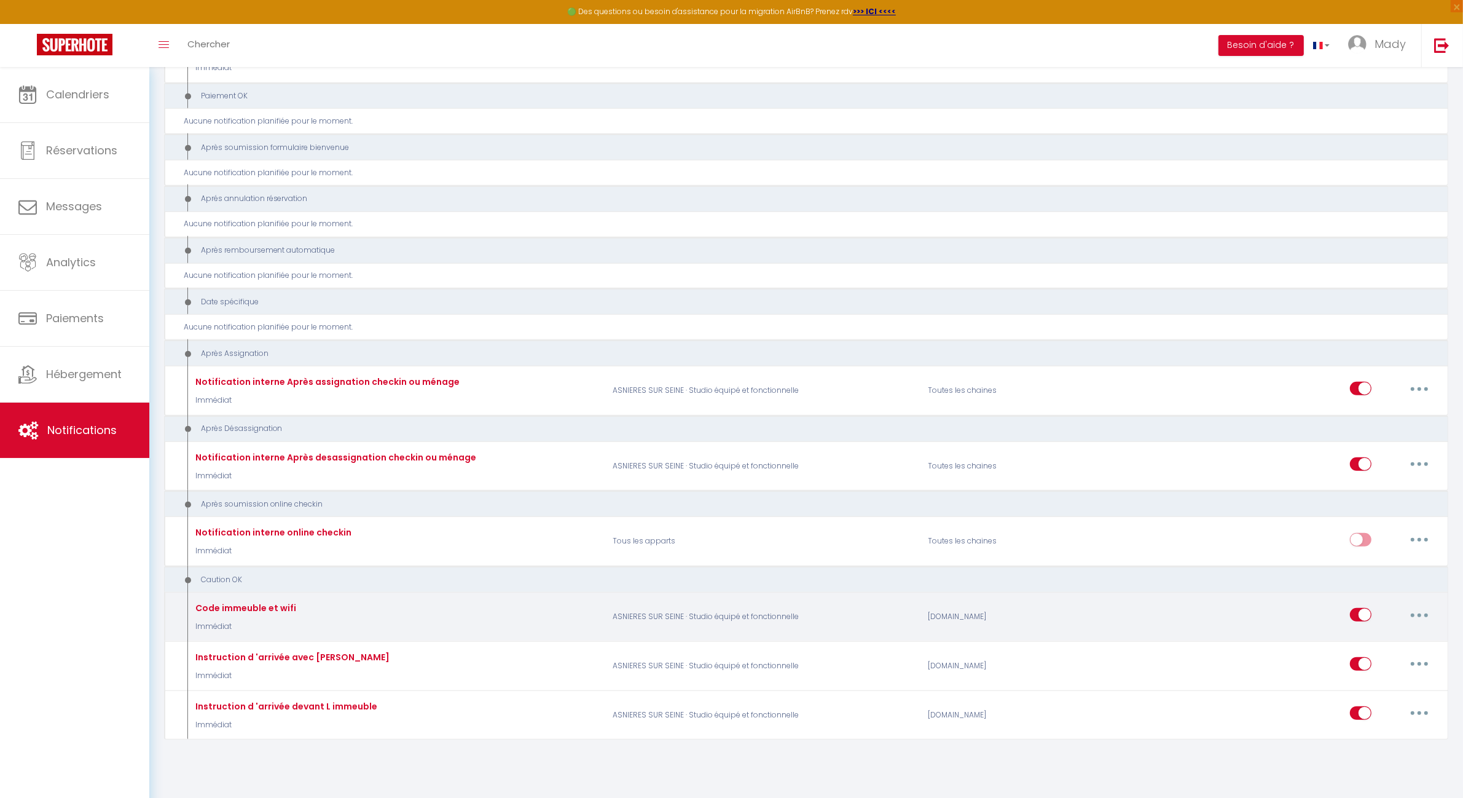
click at [1423, 605] on button "button" at bounding box center [1420, 615] width 34 height 20
click at [1388, 637] on link "Editer" at bounding box center [1387, 642] width 91 height 21
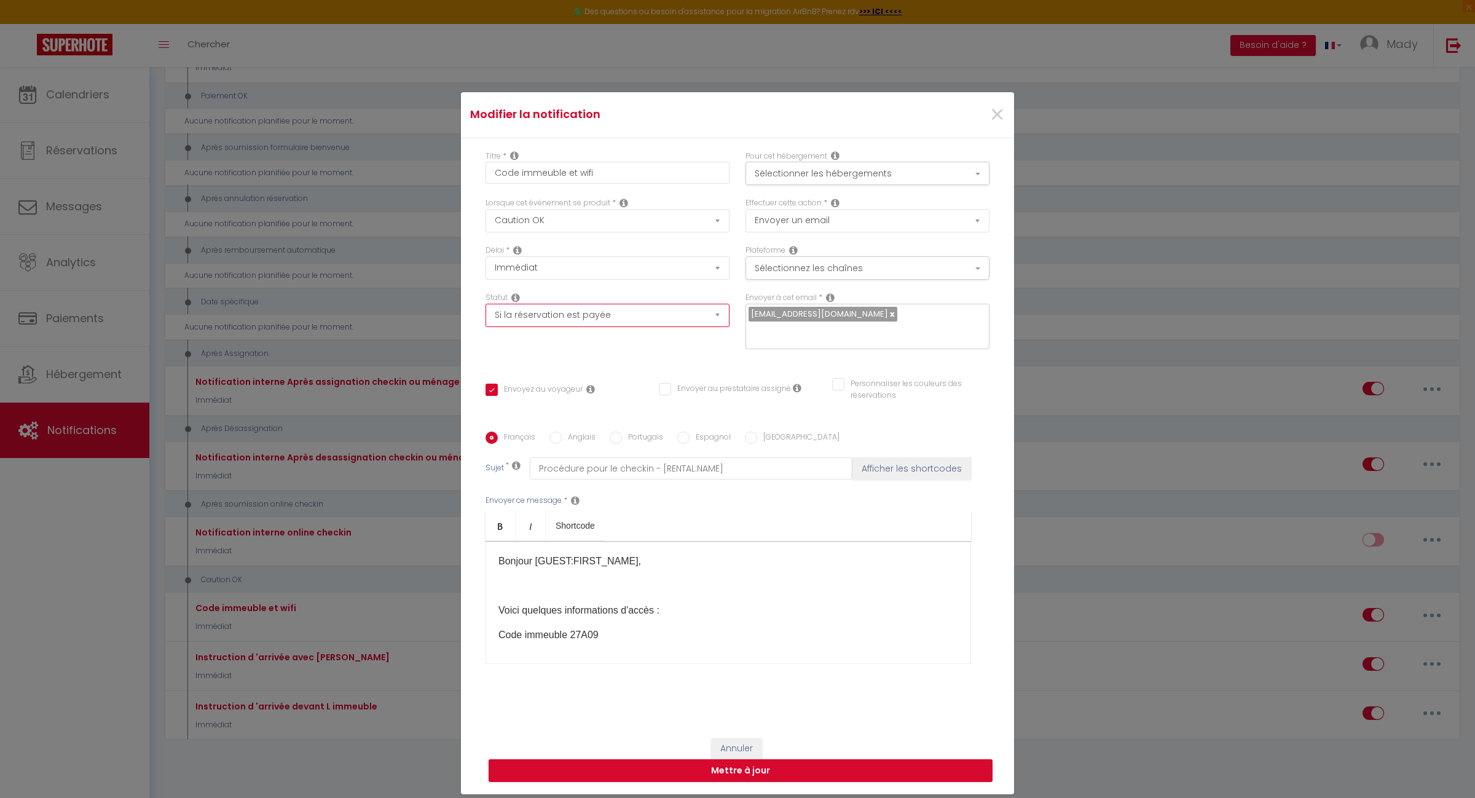
click at [705, 327] on select "Aucun Si la réservation est payée Si réservation non payée Si la caution a été …" at bounding box center [608, 315] width 244 height 23
click at [486, 312] on select "Aucun Si la réservation est payée Si réservation non payée Si la caution a été …" at bounding box center [608, 315] width 244 height 23
click at [748, 760] on button "Mettre à jour" at bounding box center [741, 770] width 504 height 23
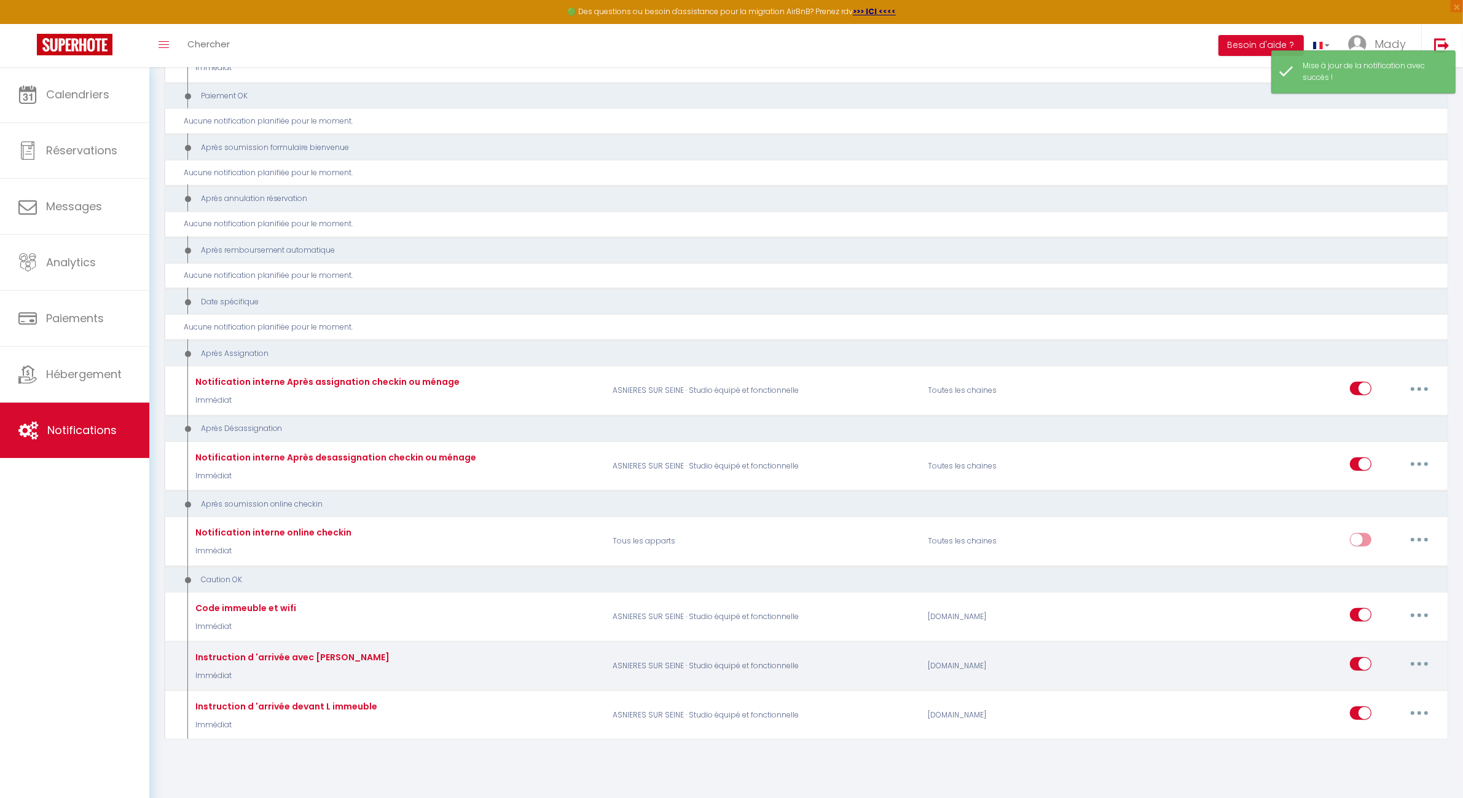
click at [1420, 654] on button "button" at bounding box center [1420, 664] width 34 height 20
click at [1366, 682] on link "Editer" at bounding box center [1387, 692] width 91 height 21
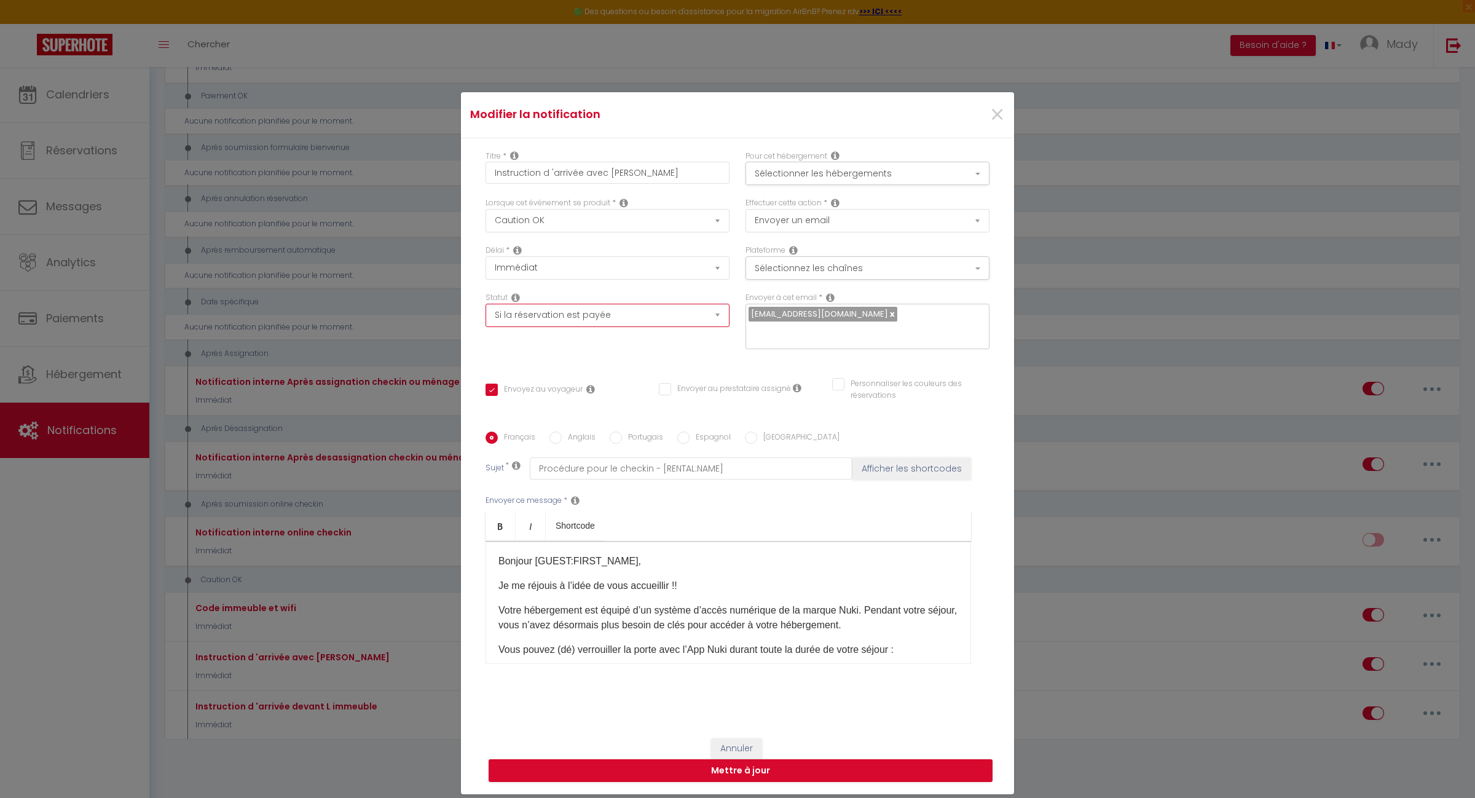
click at [714, 327] on select "Aucun Si la réservation est payée Si réservation non payée Si la caution a été …" at bounding box center [608, 315] width 244 height 23
click at [486, 312] on select "Aucun Si la réservation est payée Si réservation non payée Si la caution a été …" at bounding box center [608, 315] width 244 height 23
click at [757, 764] on button "Mettre à jour" at bounding box center [741, 770] width 504 height 23
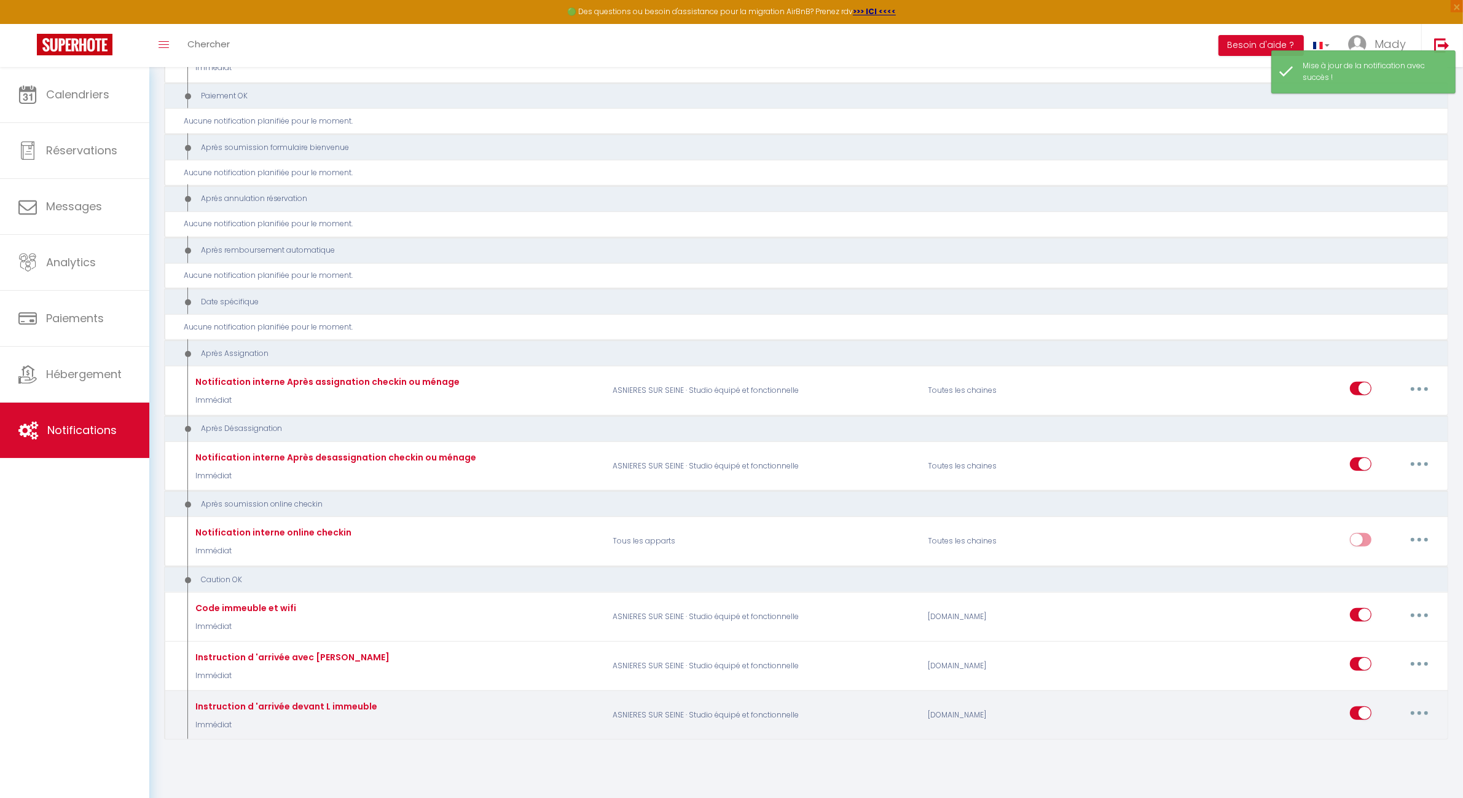
click at [1422, 705] on button "button" at bounding box center [1420, 713] width 34 height 20
click at [1361, 607] on link "Editer" at bounding box center [1387, 615] width 91 height 21
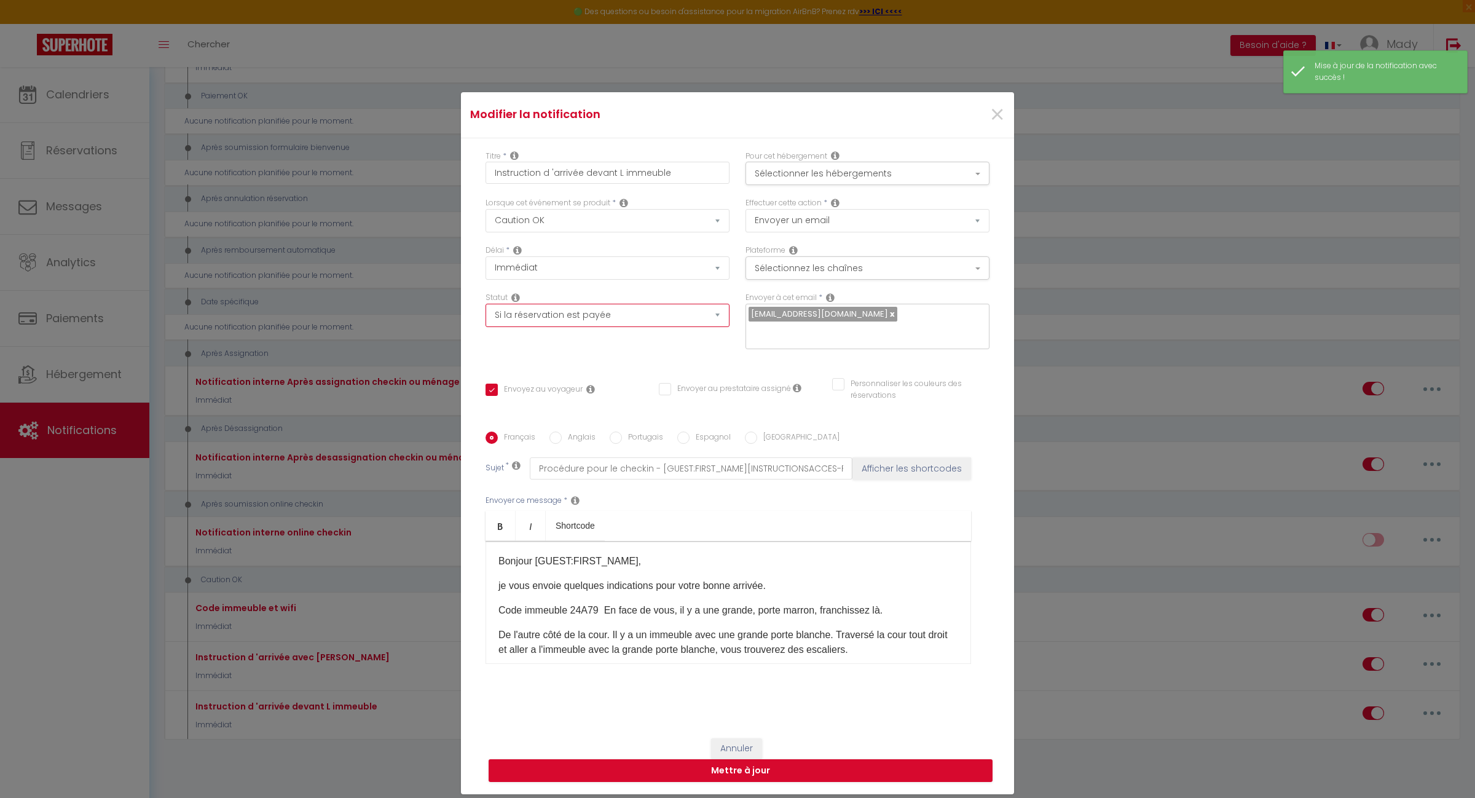
click at [714, 323] on select "Aucun Si la réservation est payée Si réservation non payée Si la caution a été …" at bounding box center [608, 315] width 244 height 23
click at [486, 312] on select "Aucun Si la réservation est payée Si réservation non payée Si la caution a été …" at bounding box center [608, 315] width 244 height 23
click at [747, 764] on button "Mettre à jour" at bounding box center [741, 770] width 504 height 23
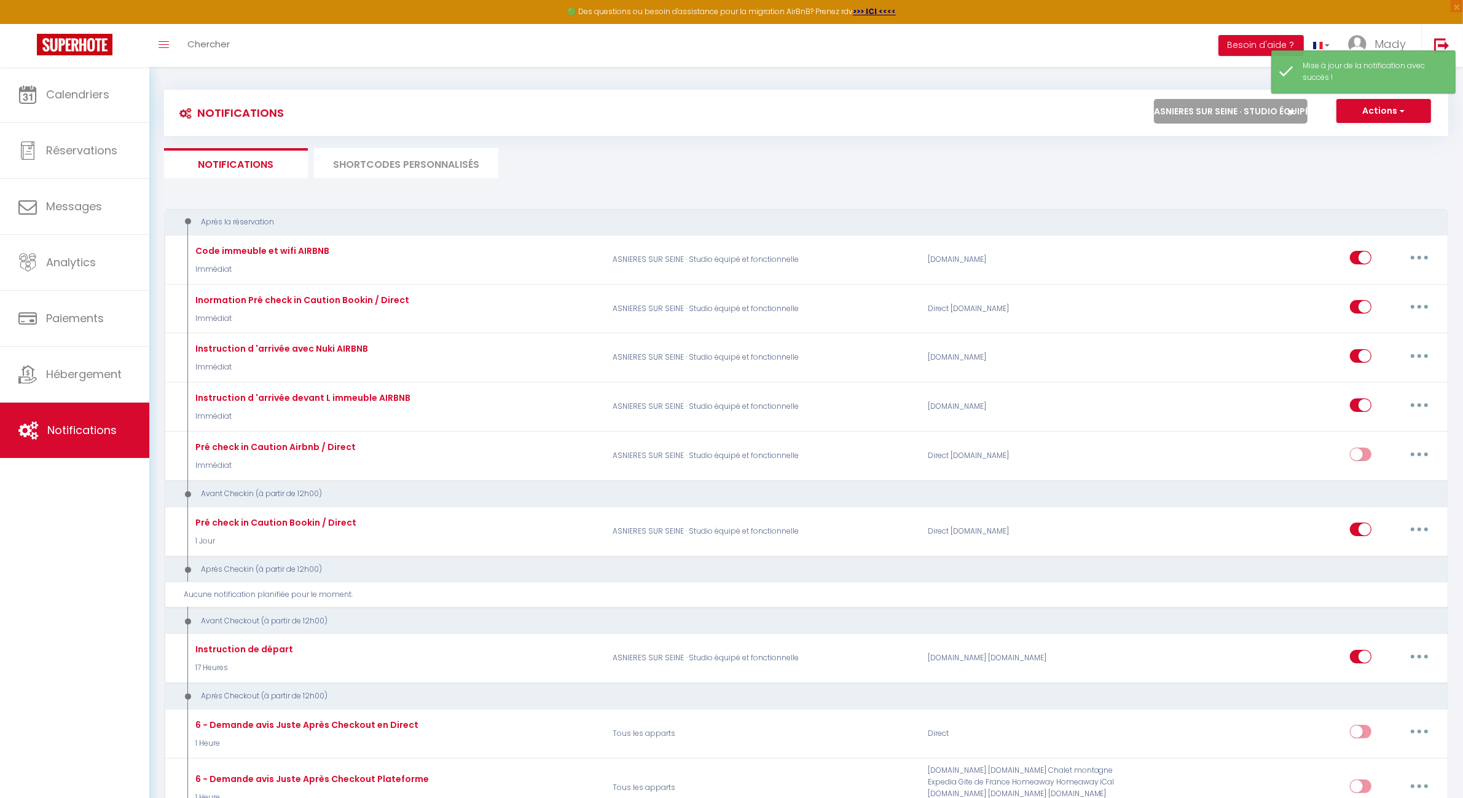
scroll to position [0, 0]
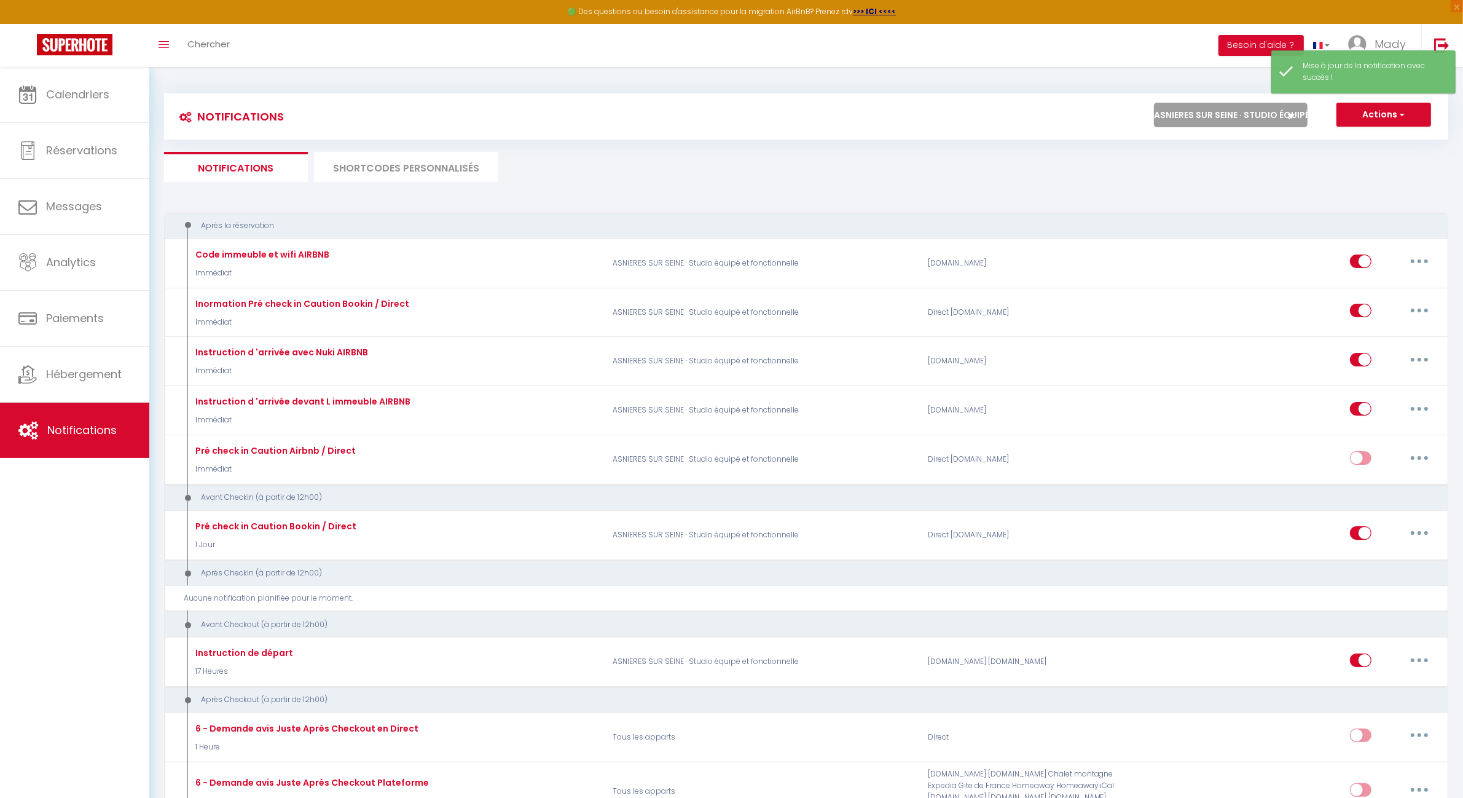
click at [1227, 121] on select "Tous les apparts PARIS 11 · Bien situé et fonctionnel ROSNY SOUS BOIS · Bel app…" at bounding box center [1231, 115] width 154 height 25
click at [1154, 103] on select "Tous les apparts PARIS 11 · Bien situé et fonctionnel ROSNY SOUS BOIS · Bel app…" at bounding box center [1231, 115] width 154 height 25
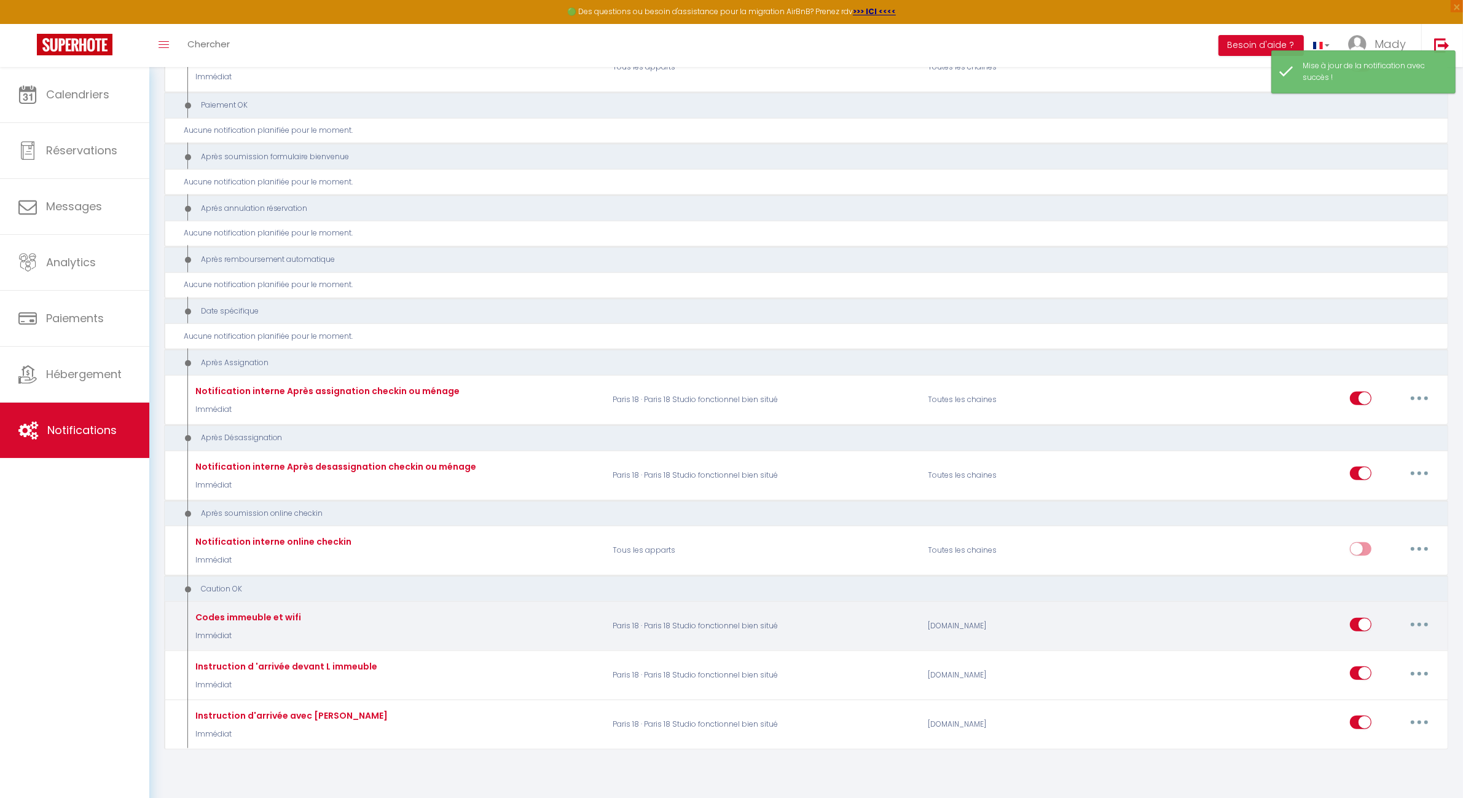
scroll to position [1351, 0]
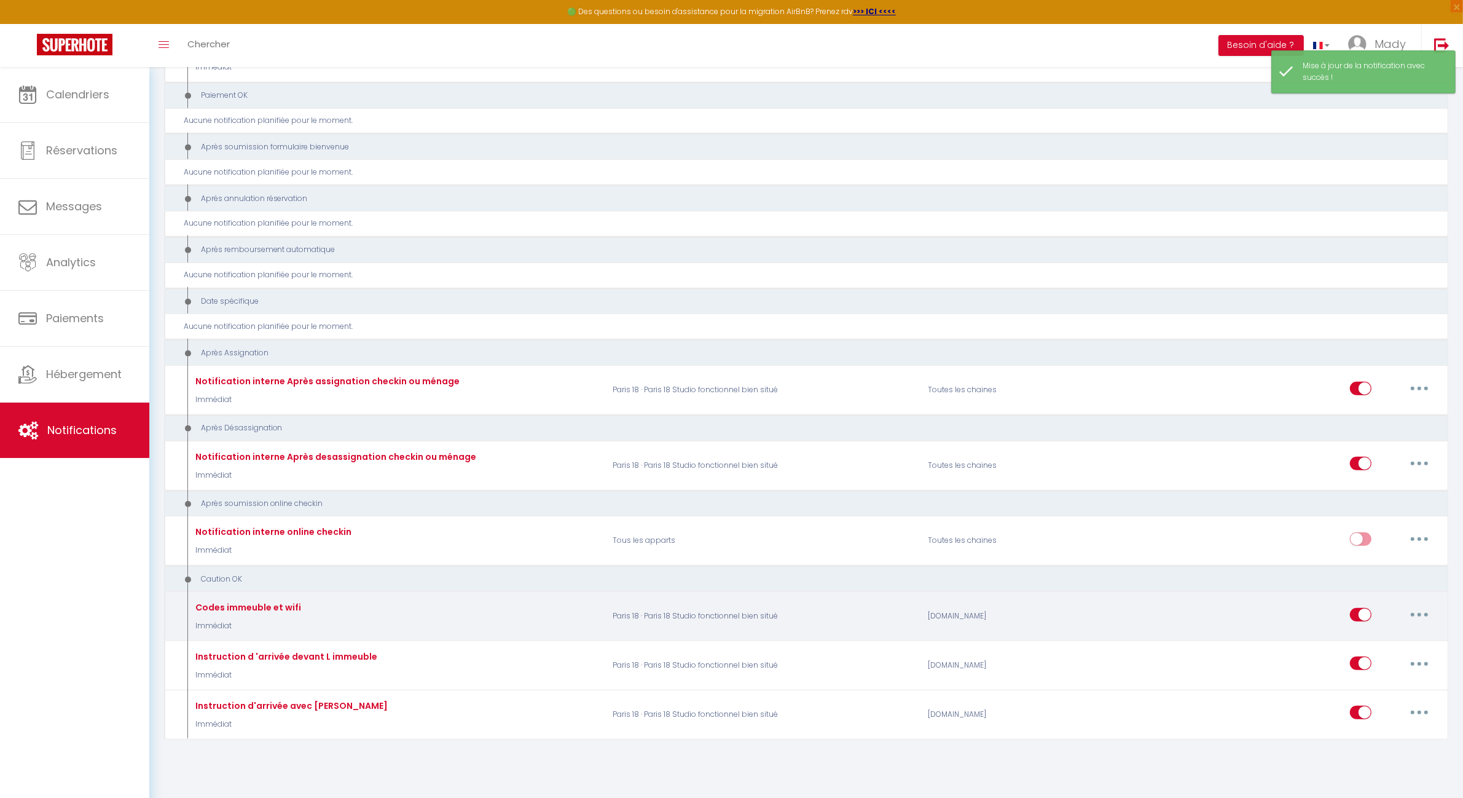
click at [1423, 606] on button "button" at bounding box center [1420, 615] width 34 height 20
click at [1362, 634] on link "Editer" at bounding box center [1387, 642] width 91 height 21
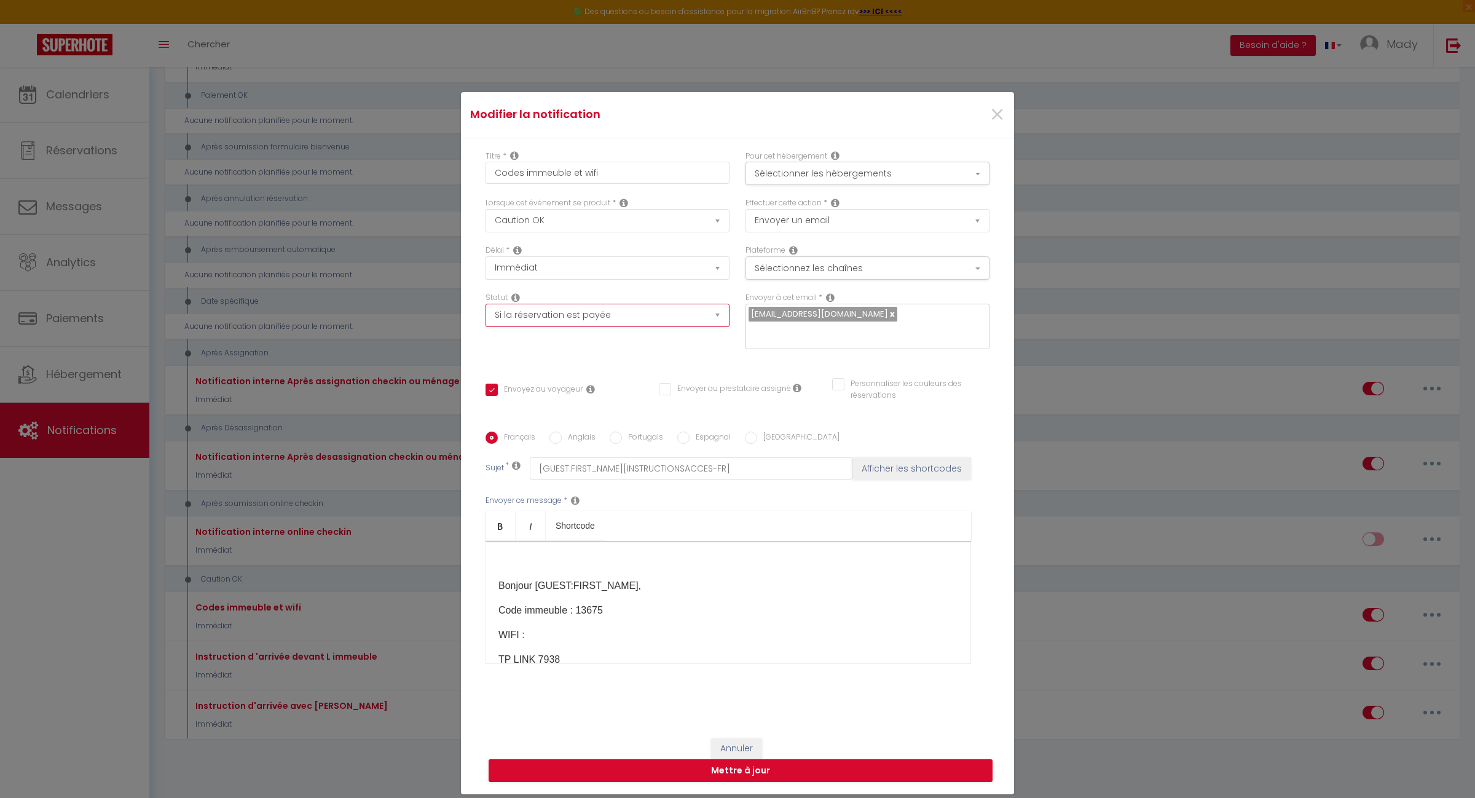
click at [664, 324] on select "Aucun Si la réservation est payée Si réservation non payée Si la caution a été …" at bounding box center [608, 315] width 244 height 23
click at [486, 312] on select "Aucun Si la réservation est payée Si réservation non payée Si la caution a été …" at bounding box center [608, 315] width 244 height 23
click at [730, 771] on button "Mettre à jour" at bounding box center [741, 770] width 504 height 23
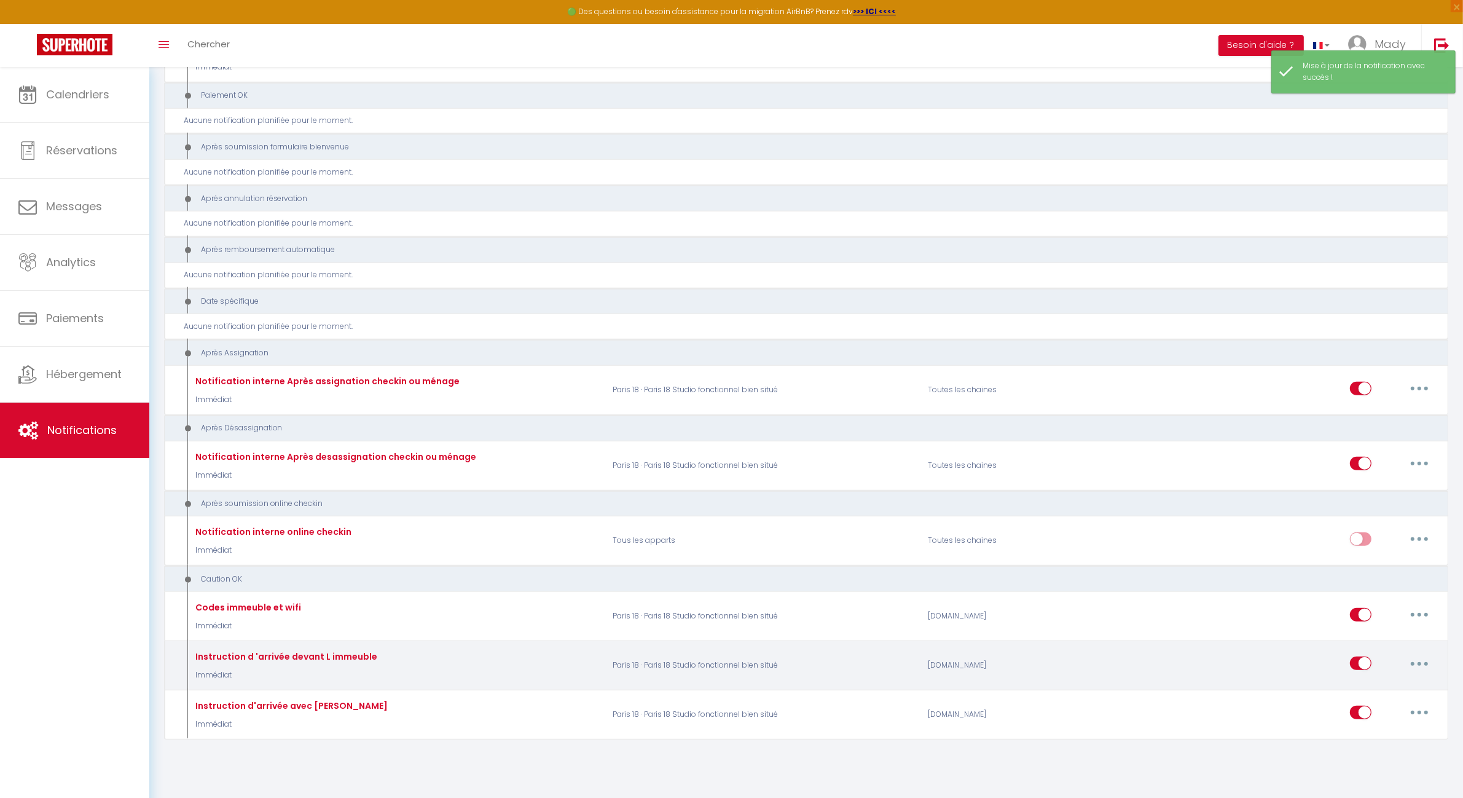
click at [1430, 658] on button "button" at bounding box center [1420, 663] width 34 height 20
click at [1360, 681] on link "Editer" at bounding box center [1387, 691] width 91 height 21
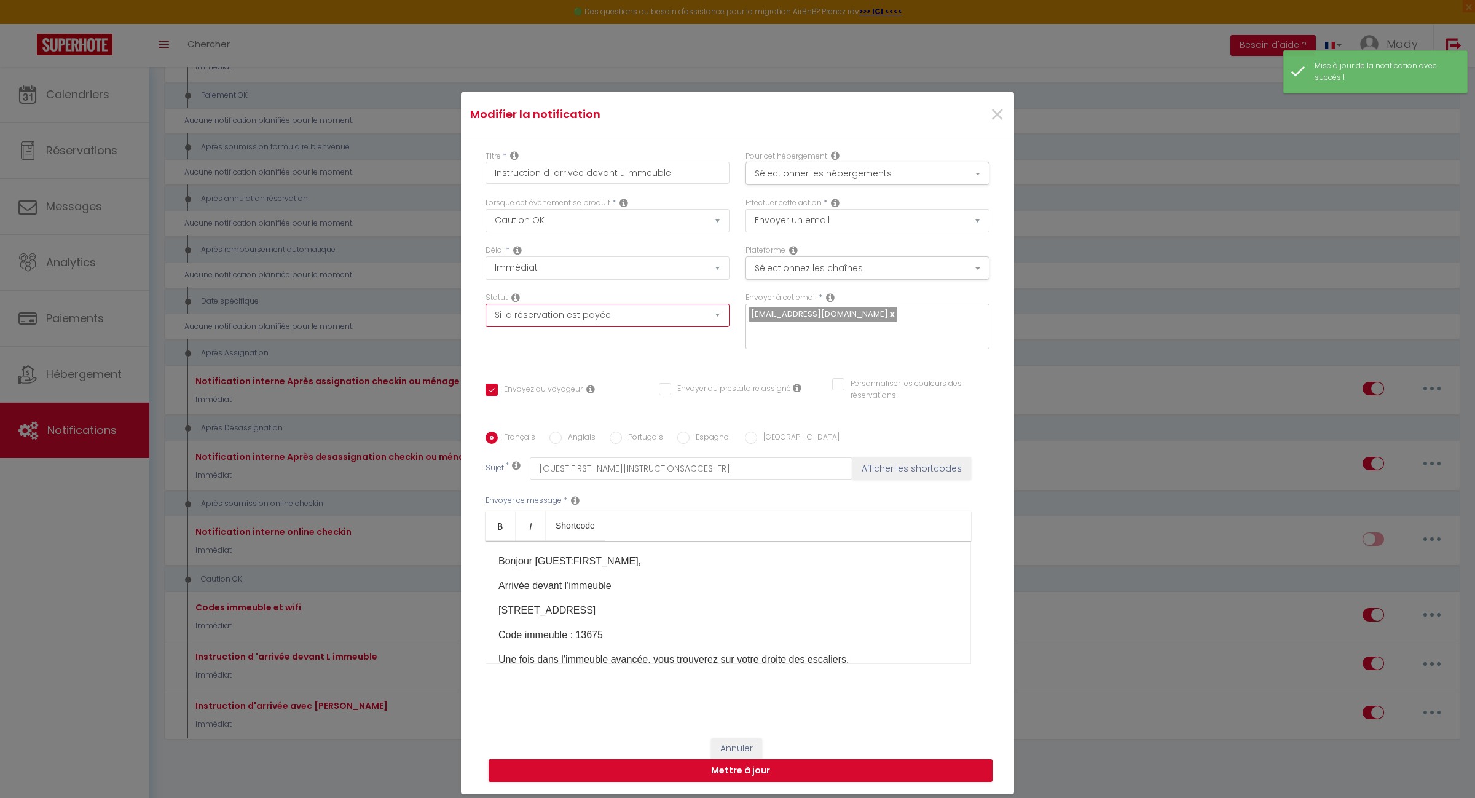
click at [699, 321] on select "Aucun Si la réservation est payée Si réservation non payée Si la caution a été …" at bounding box center [608, 315] width 244 height 23
click at [486, 312] on select "Aucun Si la réservation est payée Si réservation non payée Si la caution a été …" at bounding box center [608, 315] width 244 height 23
click at [760, 762] on button "Mettre à jour" at bounding box center [741, 770] width 504 height 23
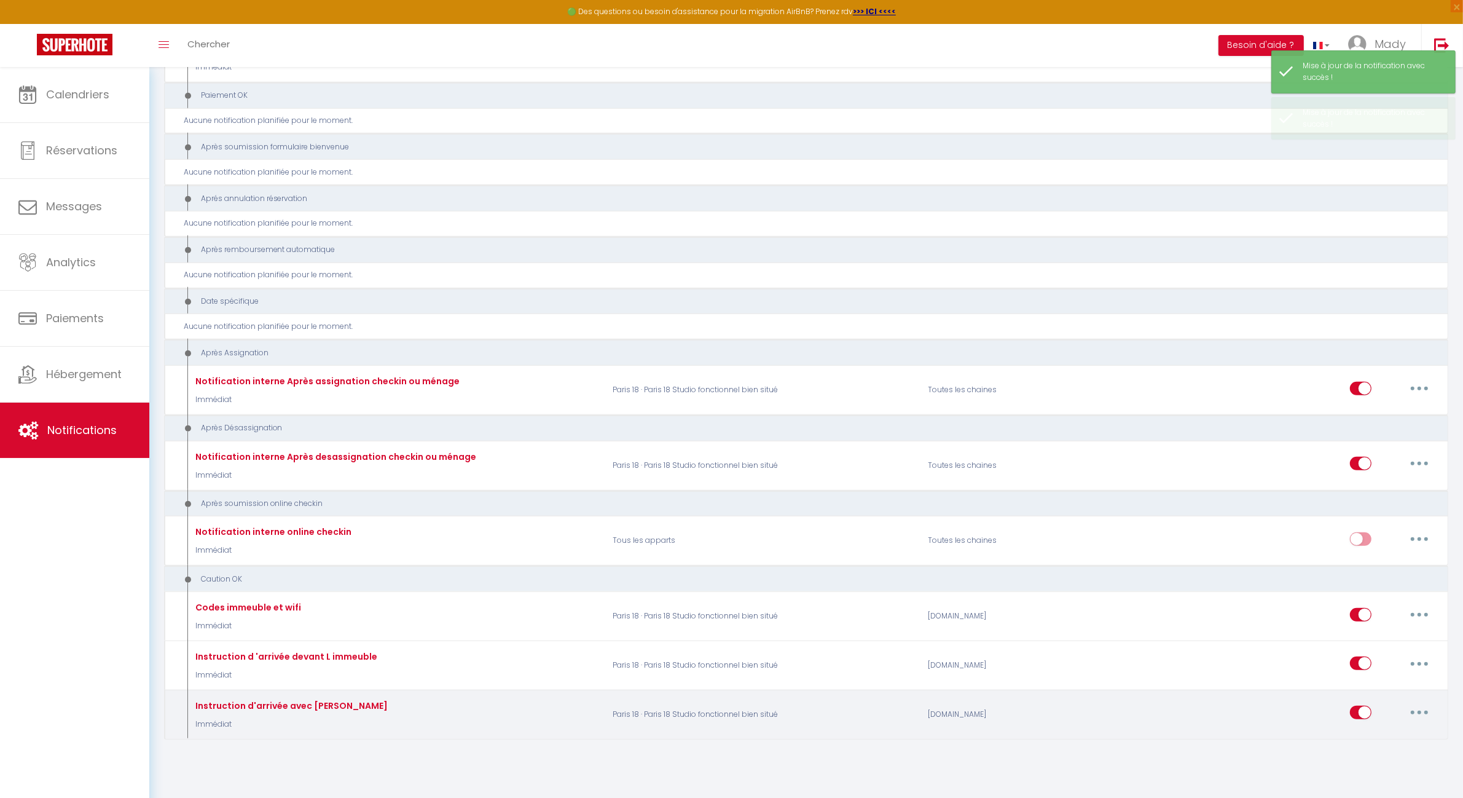
click at [1415, 706] on button "button" at bounding box center [1420, 713] width 34 height 20
click at [1368, 612] on link "Editer" at bounding box center [1387, 614] width 91 height 21
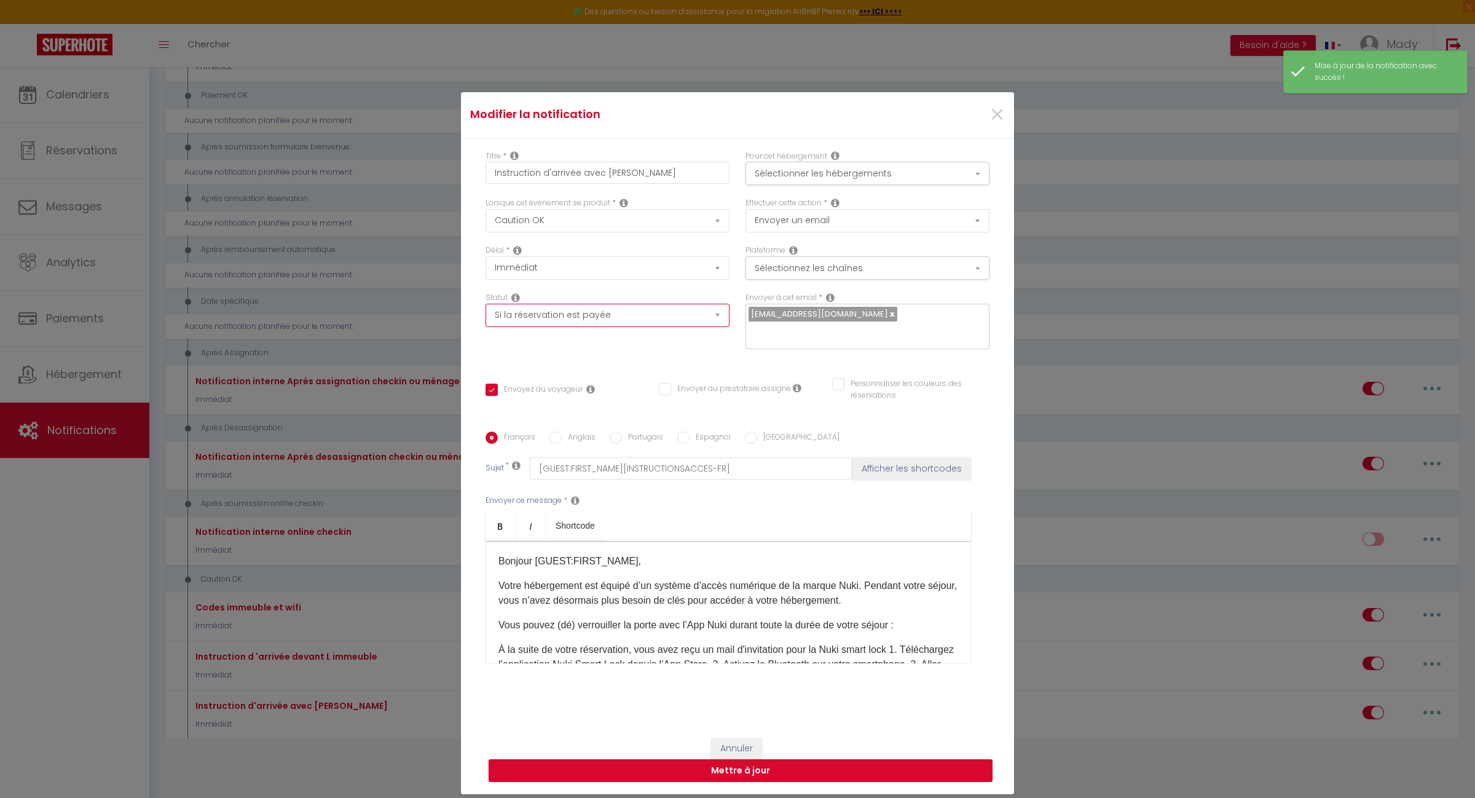
click at [684, 327] on select "Aucun Si la réservation est payée Si réservation non payée Si la caution a été …" at bounding box center [608, 315] width 244 height 23
click at [486, 312] on select "Aucun Si la réservation est payée Si réservation non payée Si la caution a été …" at bounding box center [608, 315] width 244 height 23
click at [738, 763] on button "Mettre à jour" at bounding box center [741, 770] width 504 height 23
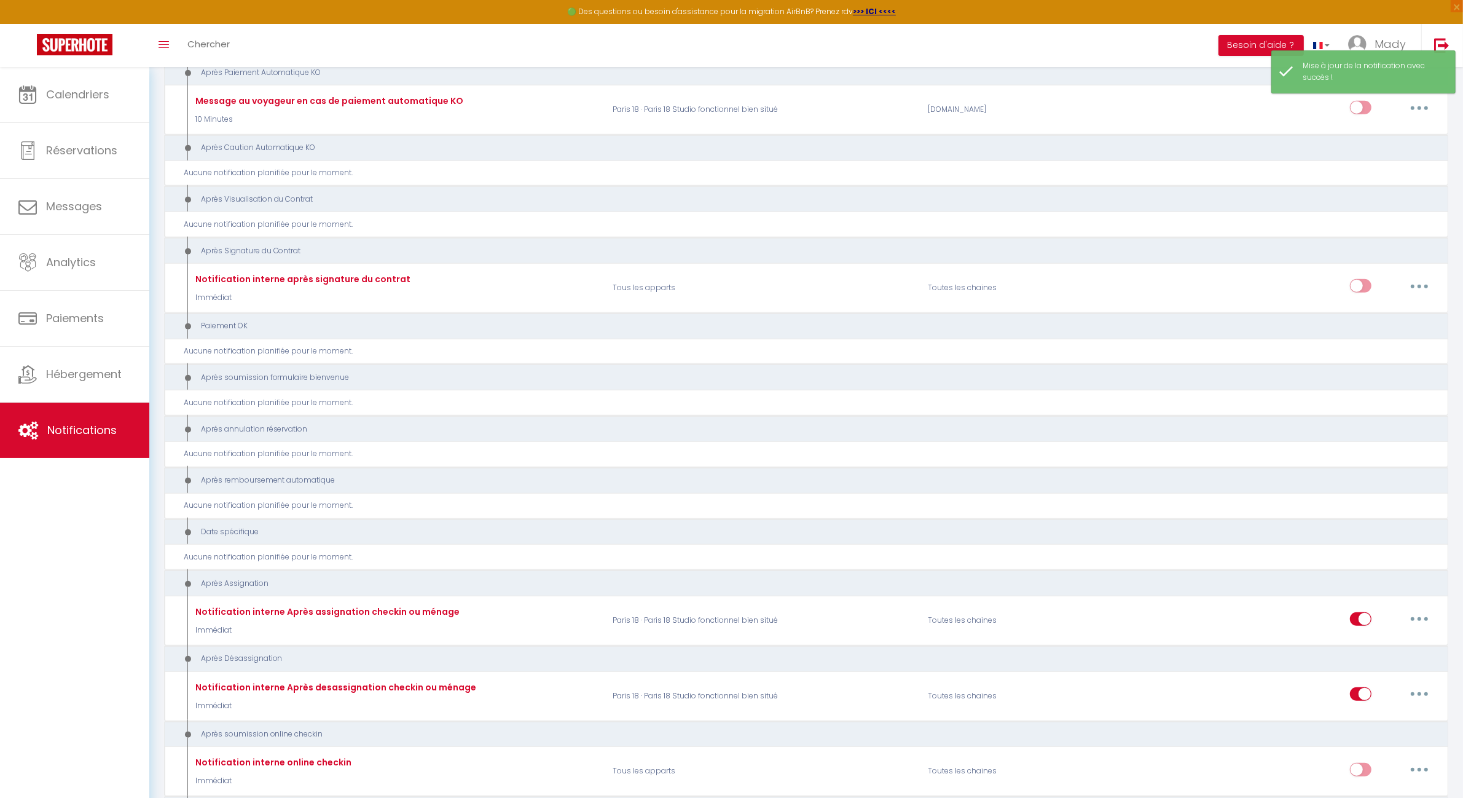
scroll to position [429, 0]
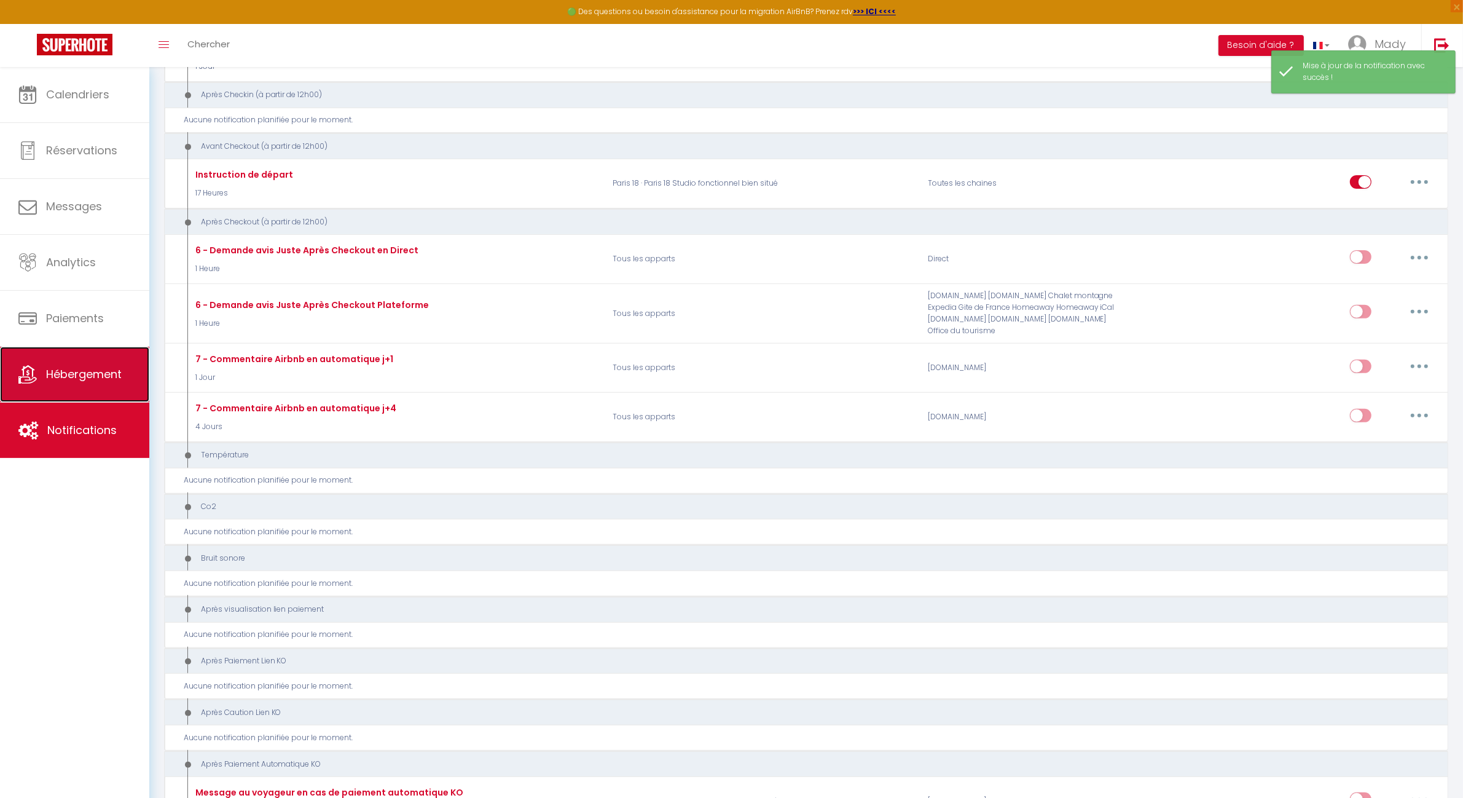
click at [85, 374] on span "Hébergement" at bounding box center [84, 373] width 76 height 15
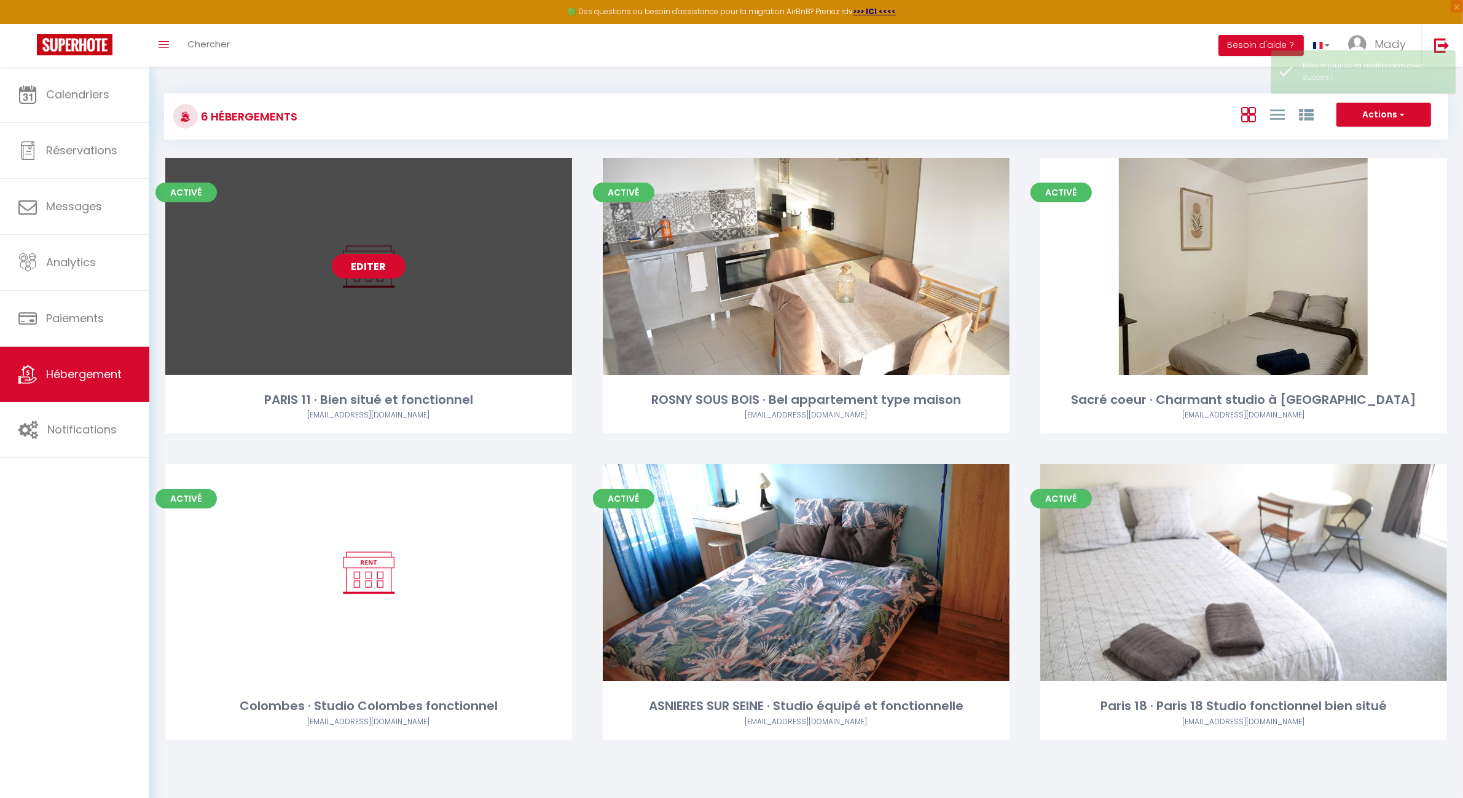
click at [380, 263] on link "Editer" at bounding box center [369, 266] width 74 height 25
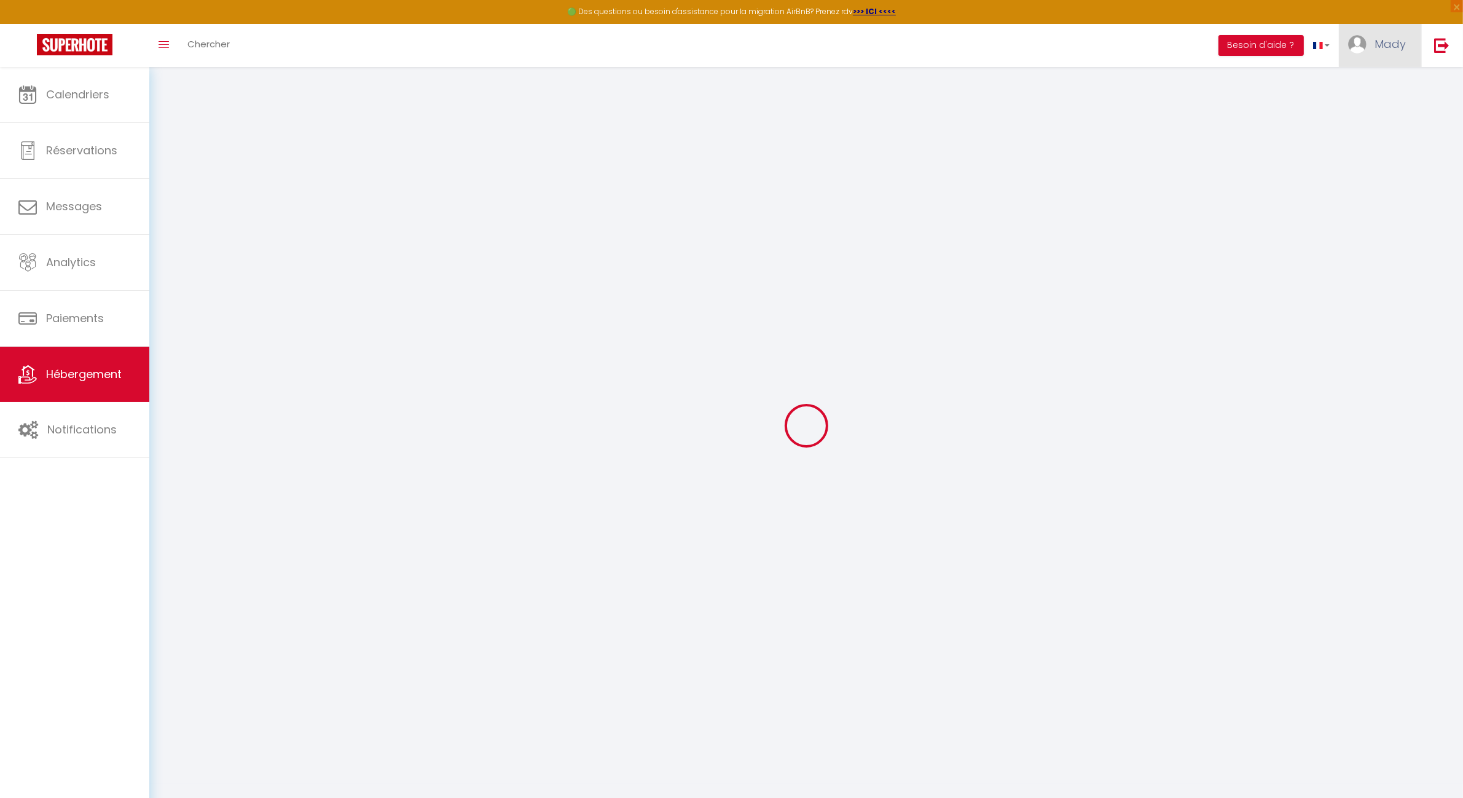
click at [1394, 43] on span "Mady" at bounding box center [1390, 43] width 31 height 15
click at [1393, 87] on link "Paramètres" at bounding box center [1372, 85] width 91 height 21
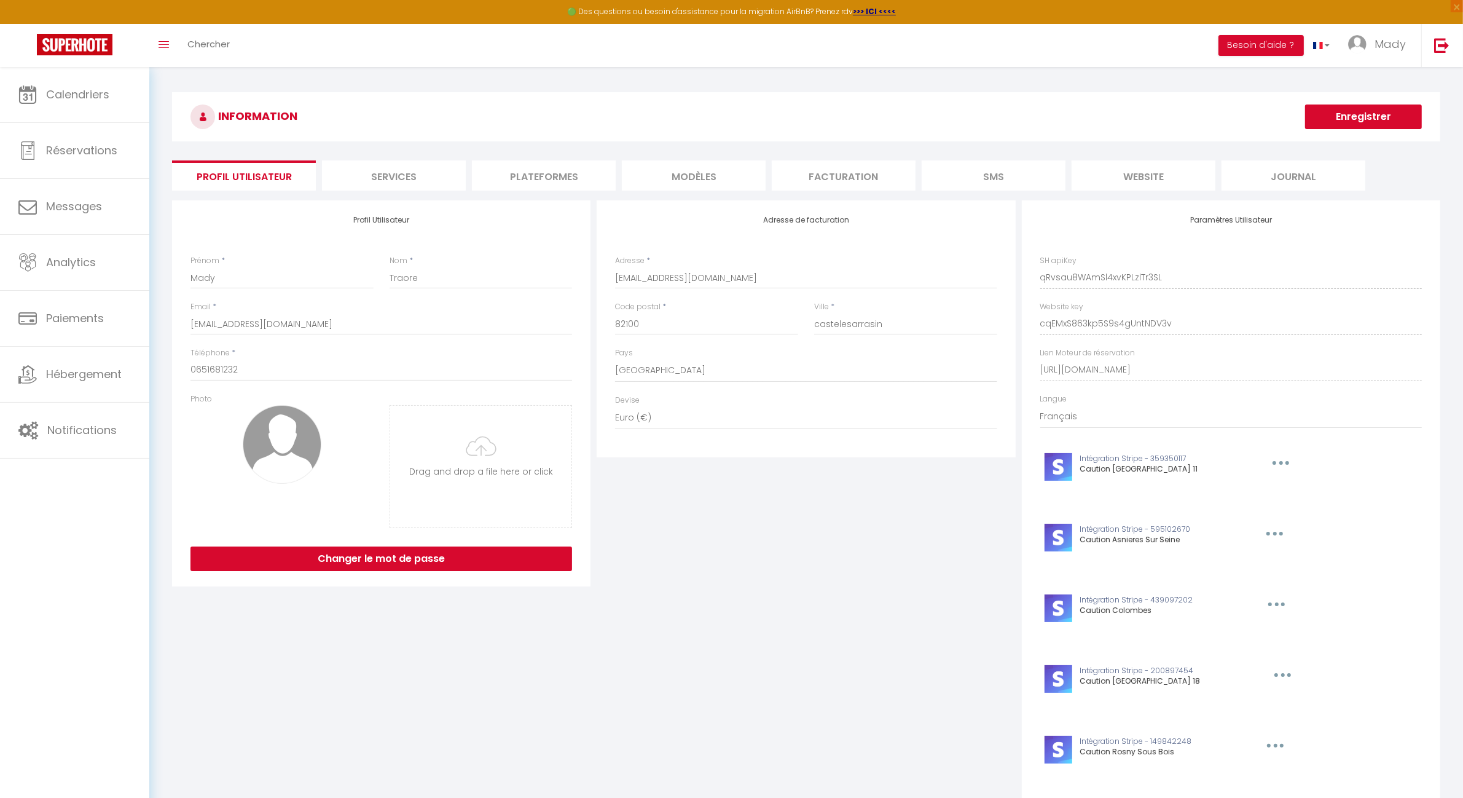
drag, startPoint x: 404, startPoint y: 195, endPoint x: 404, endPoint y: 174, distance: 20.9
click at [404, 194] on div "INFORMATION Enregistrer Profil Utilisateur Services Plateformes MODÈLES Factura…" at bounding box center [806, 504] width 1269 height 824
click at [404, 174] on li "Services" at bounding box center [394, 175] width 144 height 30
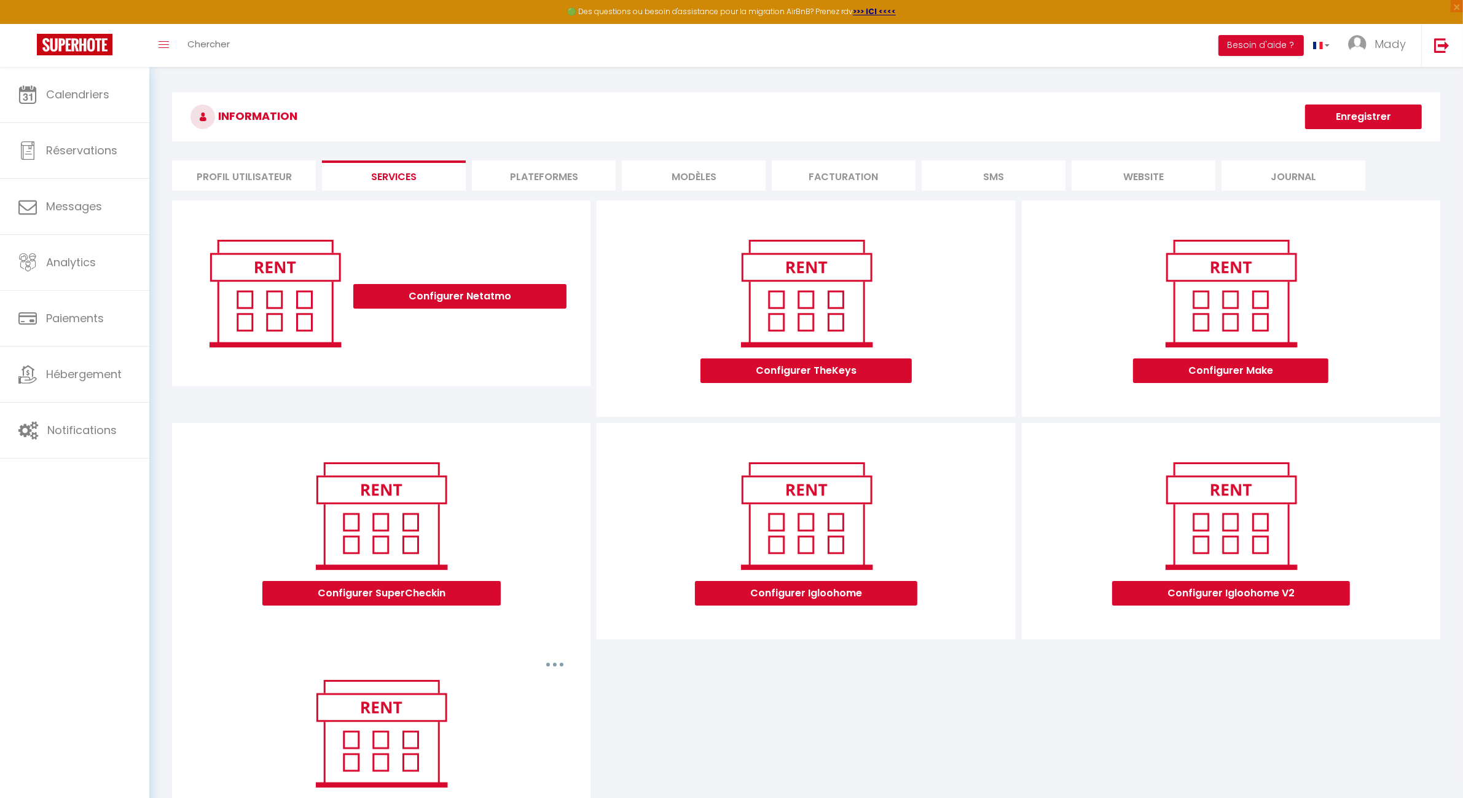
click at [530, 174] on li "Plateformes" at bounding box center [544, 175] width 144 height 30
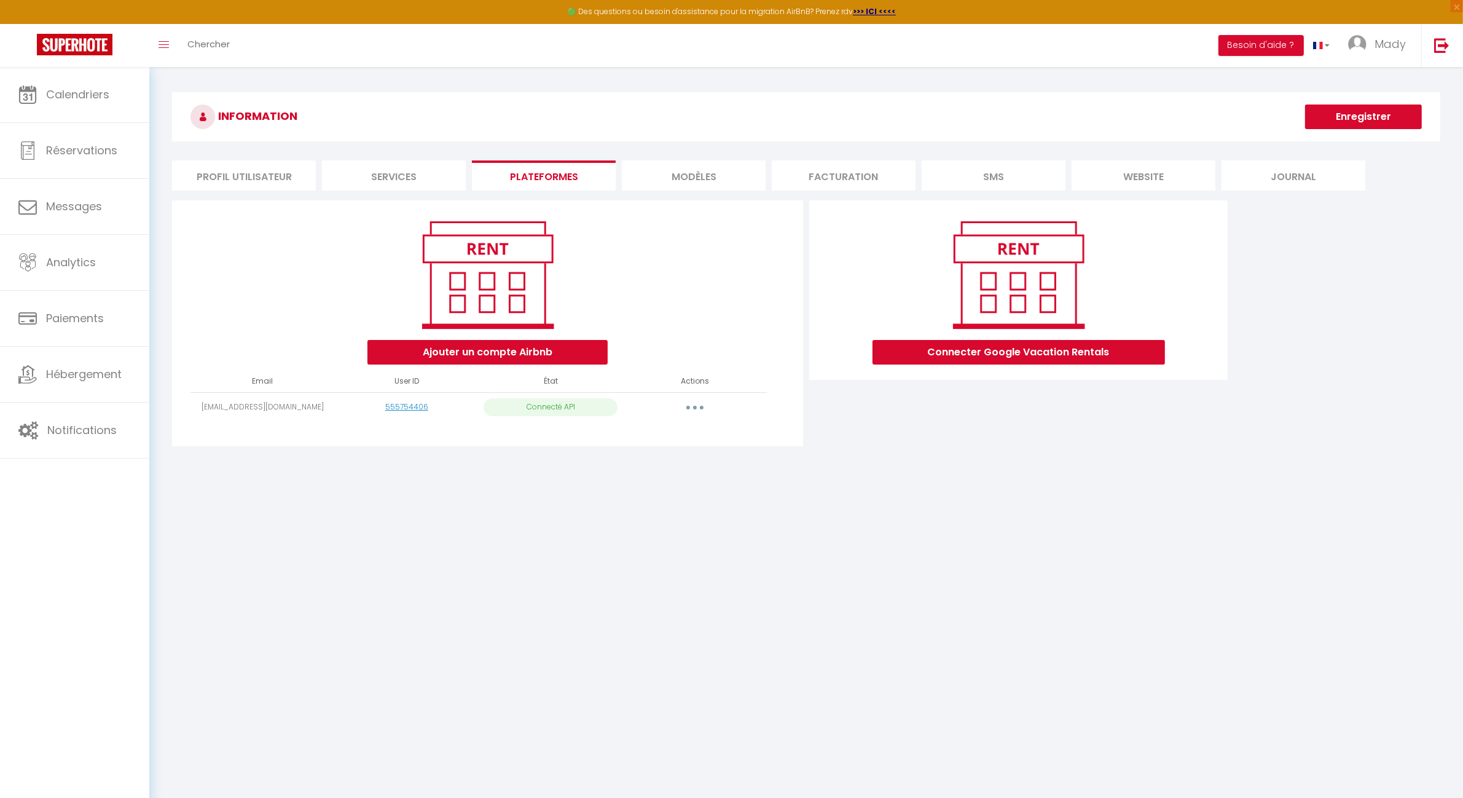
click at [696, 176] on li "MODÈLES" at bounding box center [694, 175] width 144 height 30
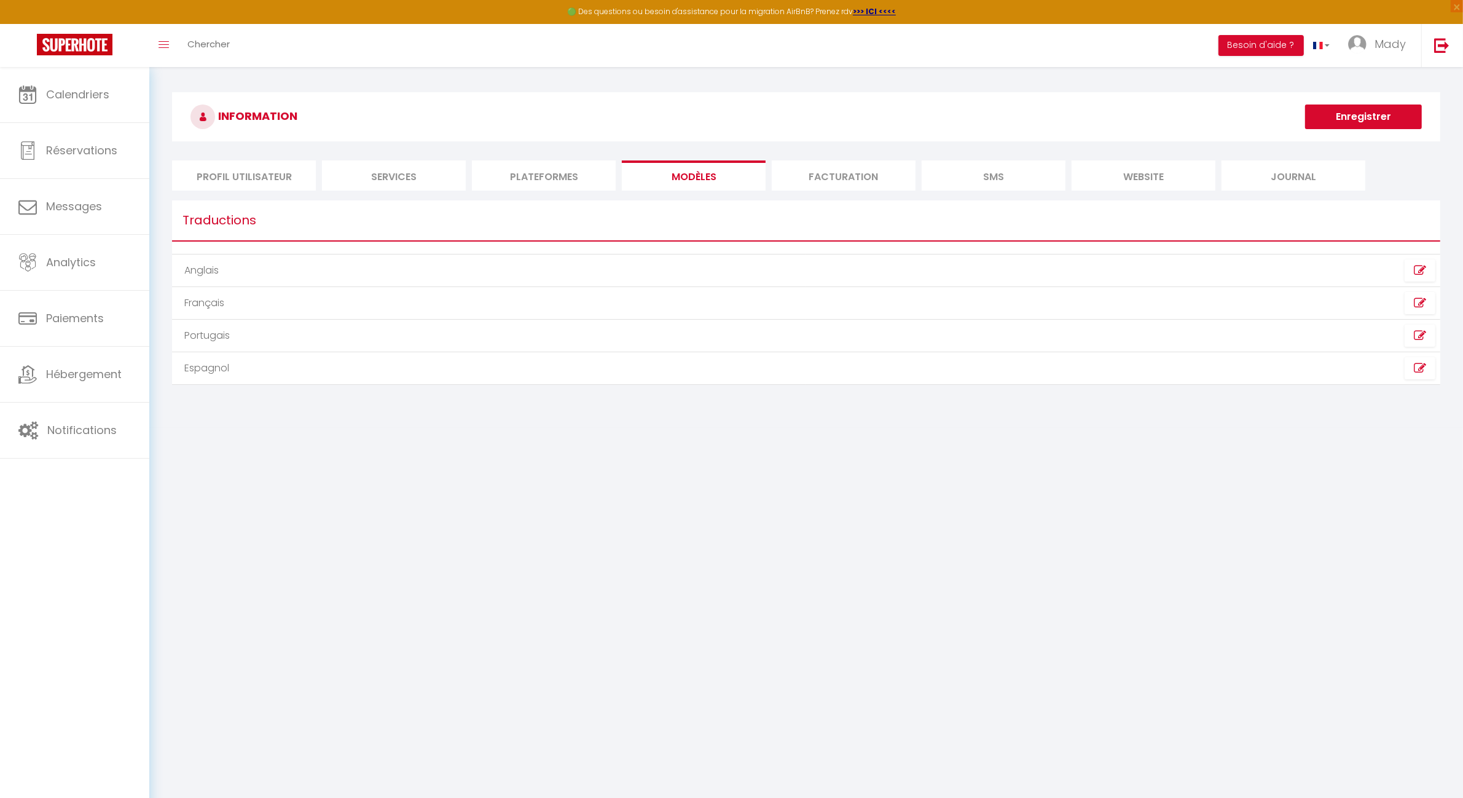
click at [846, 189] on li "Facturation" at bounding box center [844, 175] width 144 height 30
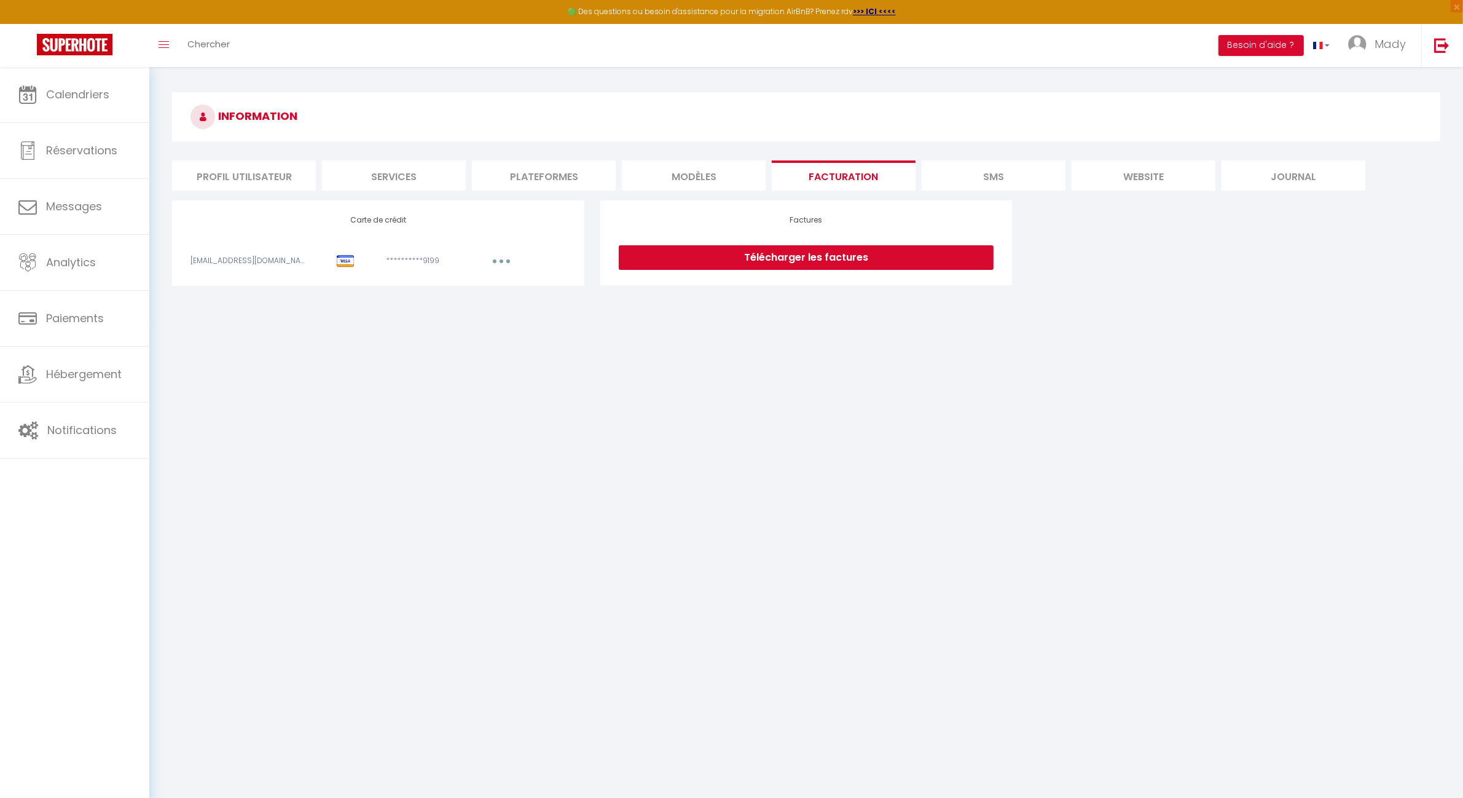
click at [1014, 185] on li "SMS" at bounding box center [994, 175] width 144 height 30
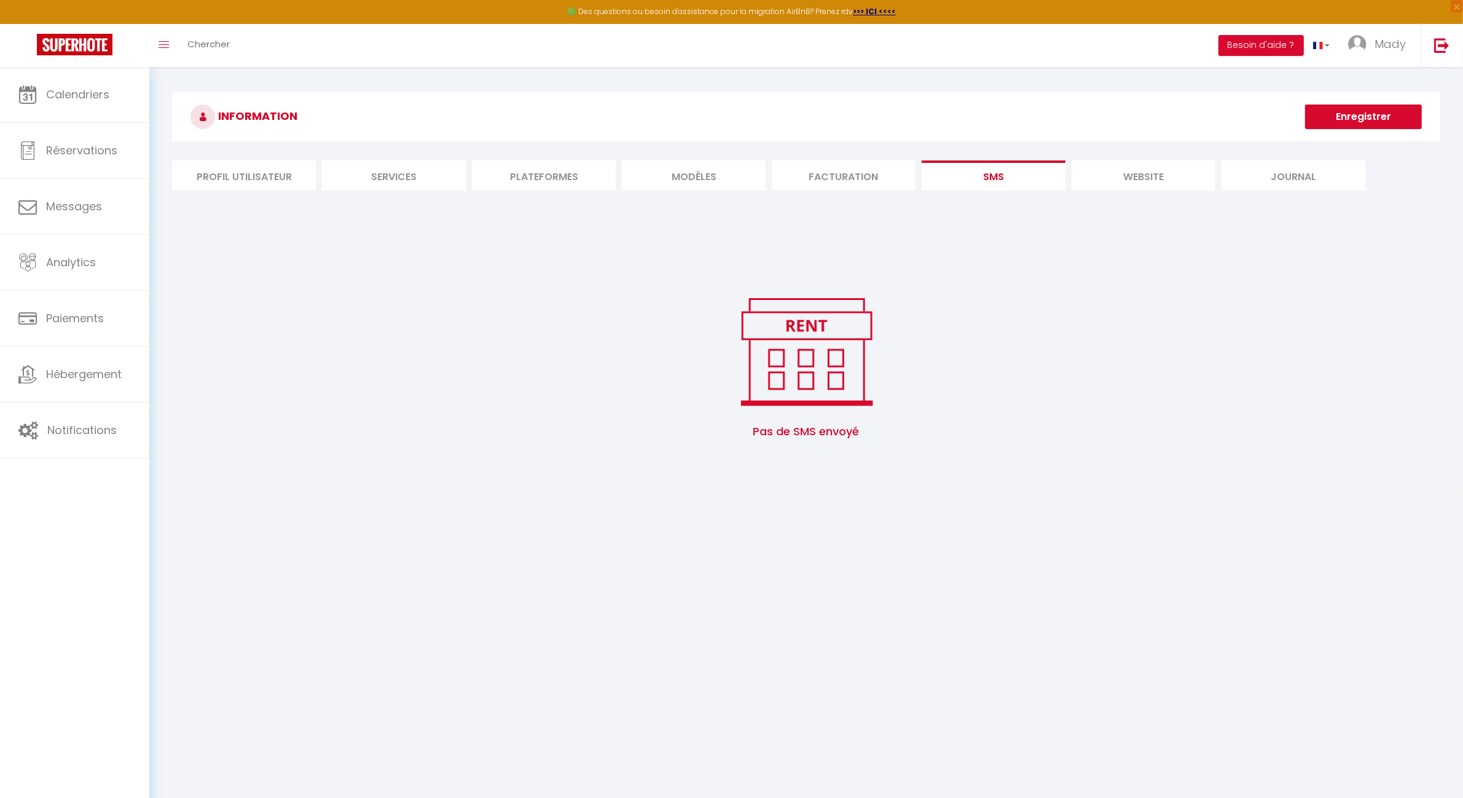
click at [533, 171] on li "Plateformes" at bounding box center [544, 175] width 144 height 30
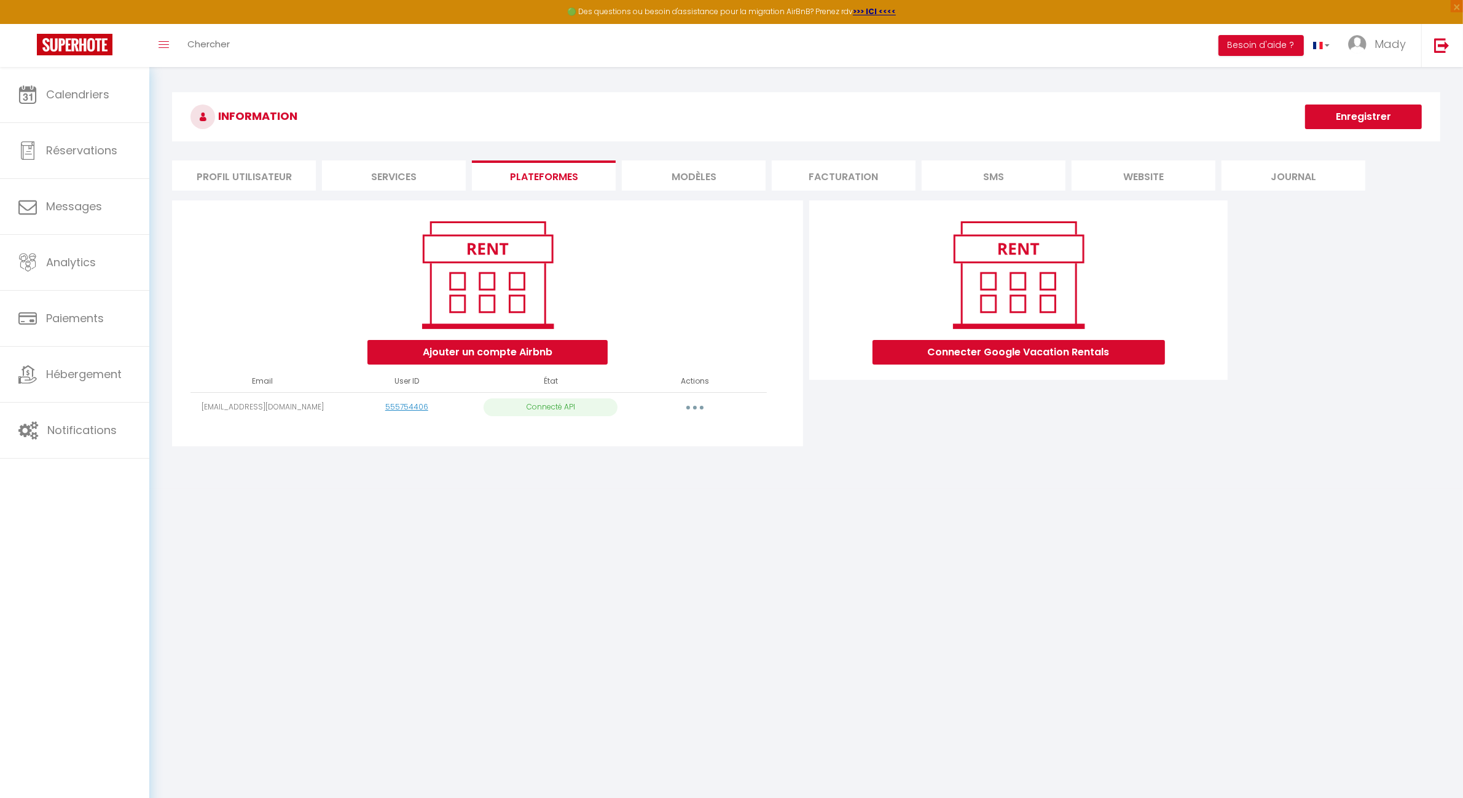
click at [686, 409] on button "button" at bounding box center [695, 408] width 34 height 20
click at [650, 481] on link "Reconnecter le compte" at bounding box center [641, 479] width 136 height 21
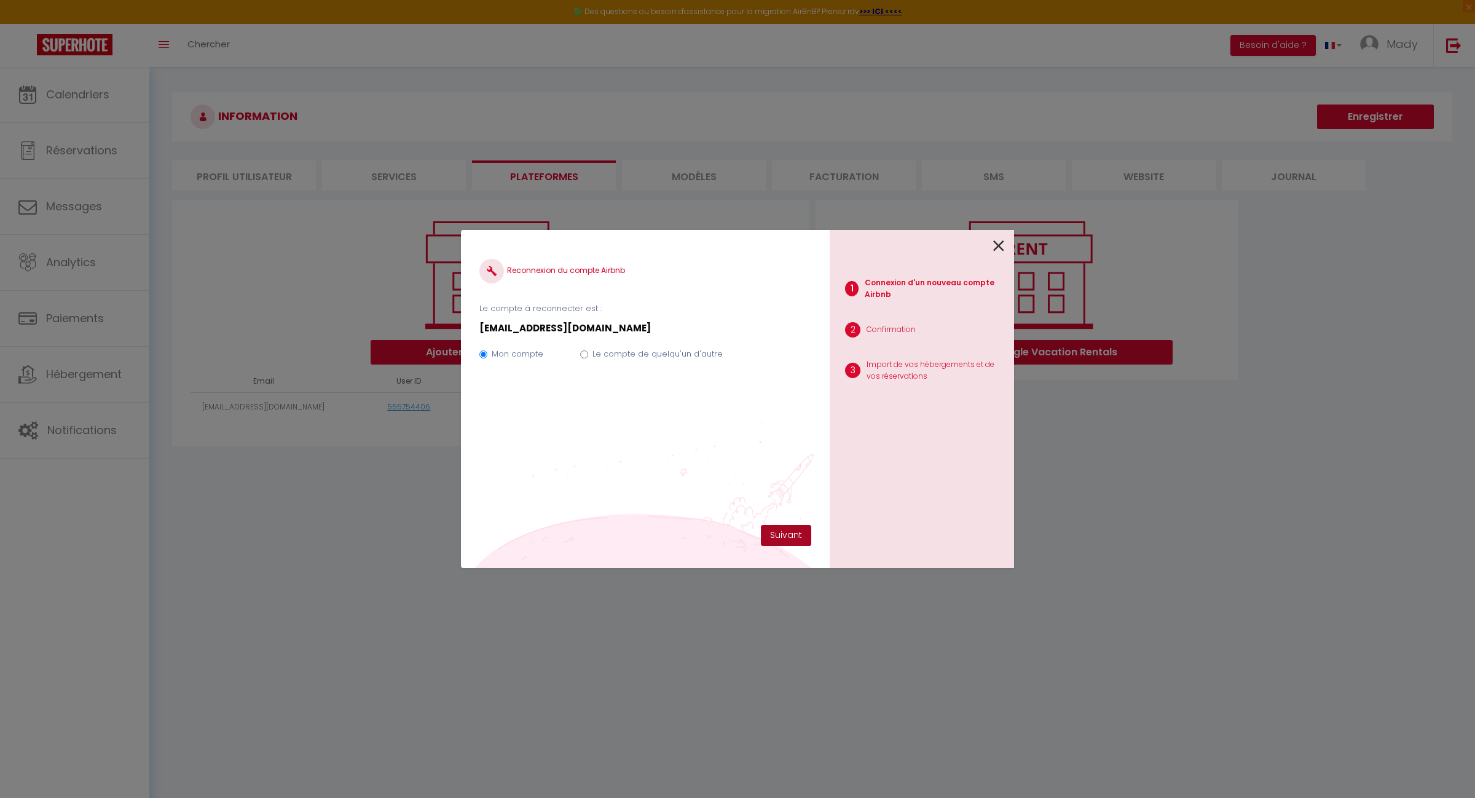
click at [789, 533] on button "Suivant" at bounding box center [786, 535] width 50 height 21
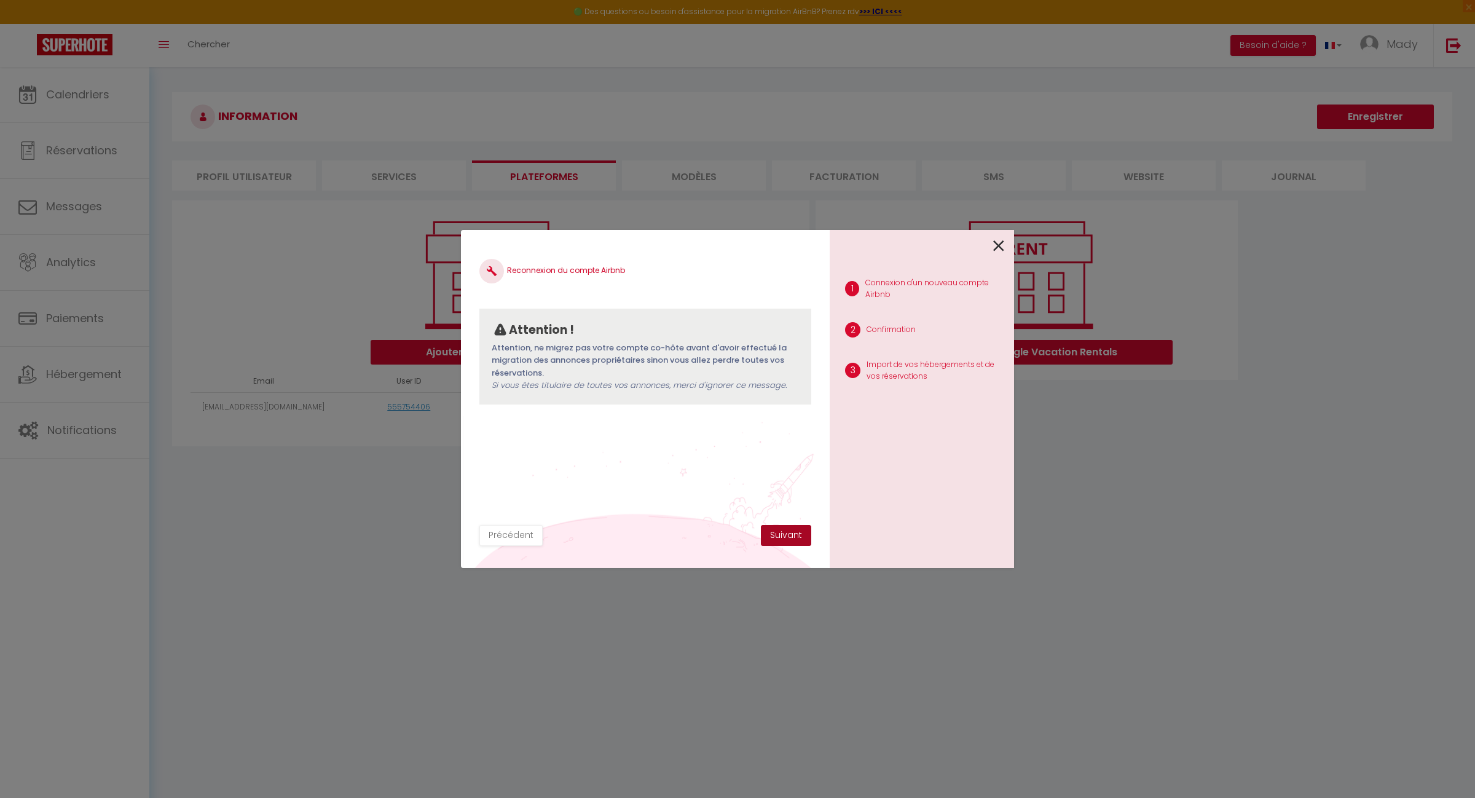
click at [782, 541] on button "Suivant" at bounding box center [786, 535] width 50 height 21
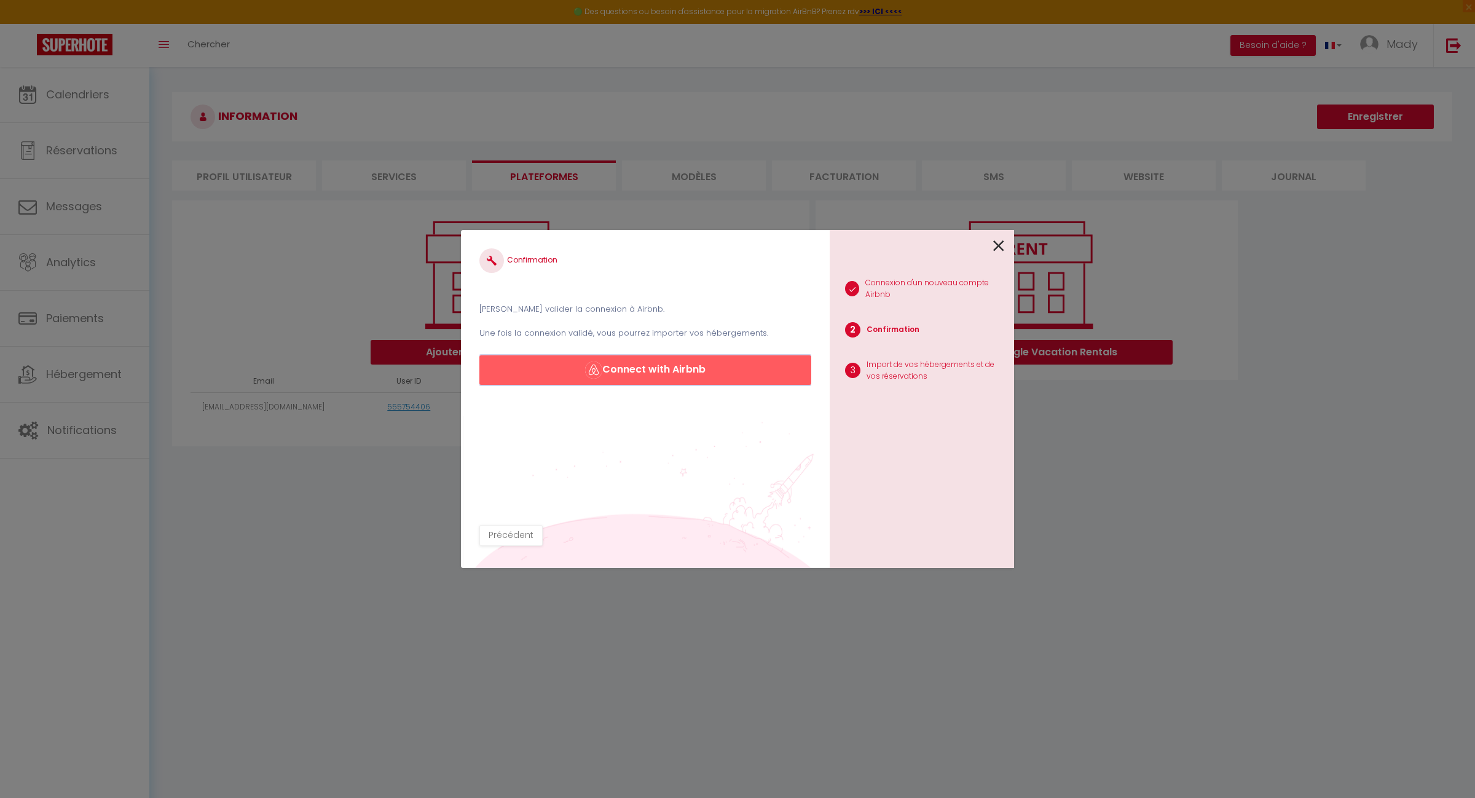
click at [661, 376] on button "Connect with Airbnb" at bounding box center [645, 370] width 332 height 30
click at [1003, 248] on icon at bounding box center [998, 246] width 11 height 18
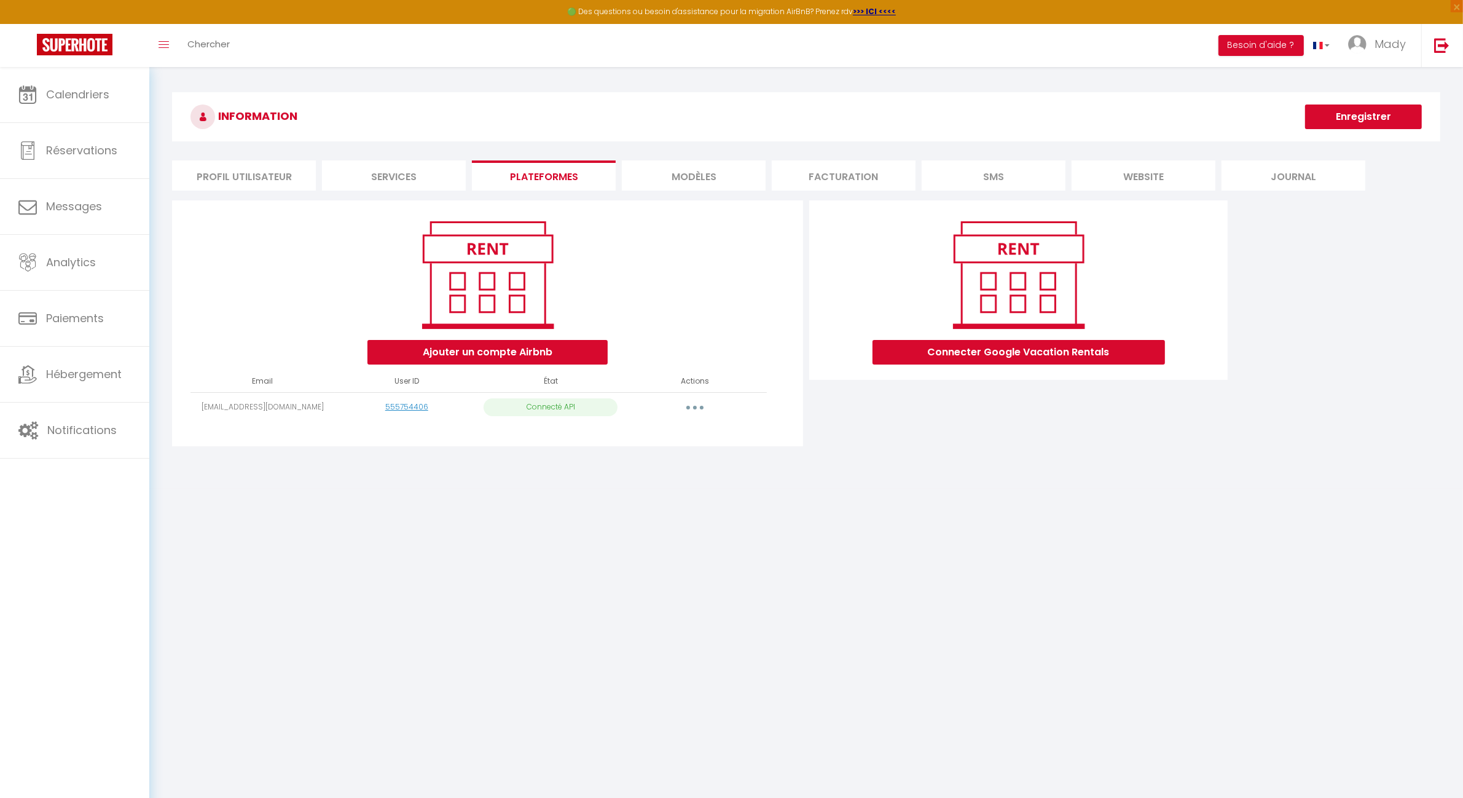
click at [695, 406] on icon "button" at bounding box center [695, 408] width 4 height 4
click at [693, 437] on link "Importer les appartements" at bounding box center [641, 435] width 136 height 21
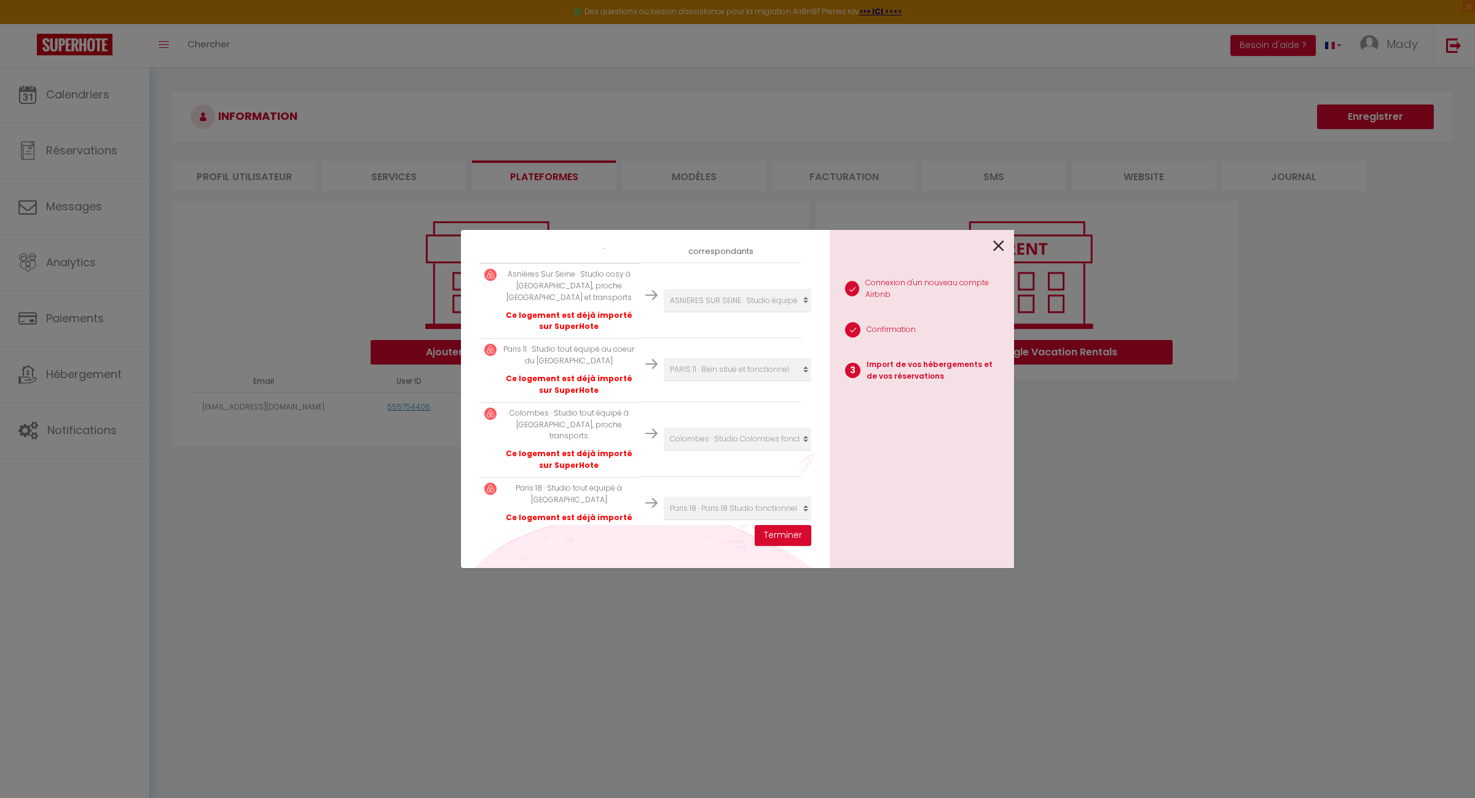
scroll to position [390, 0]
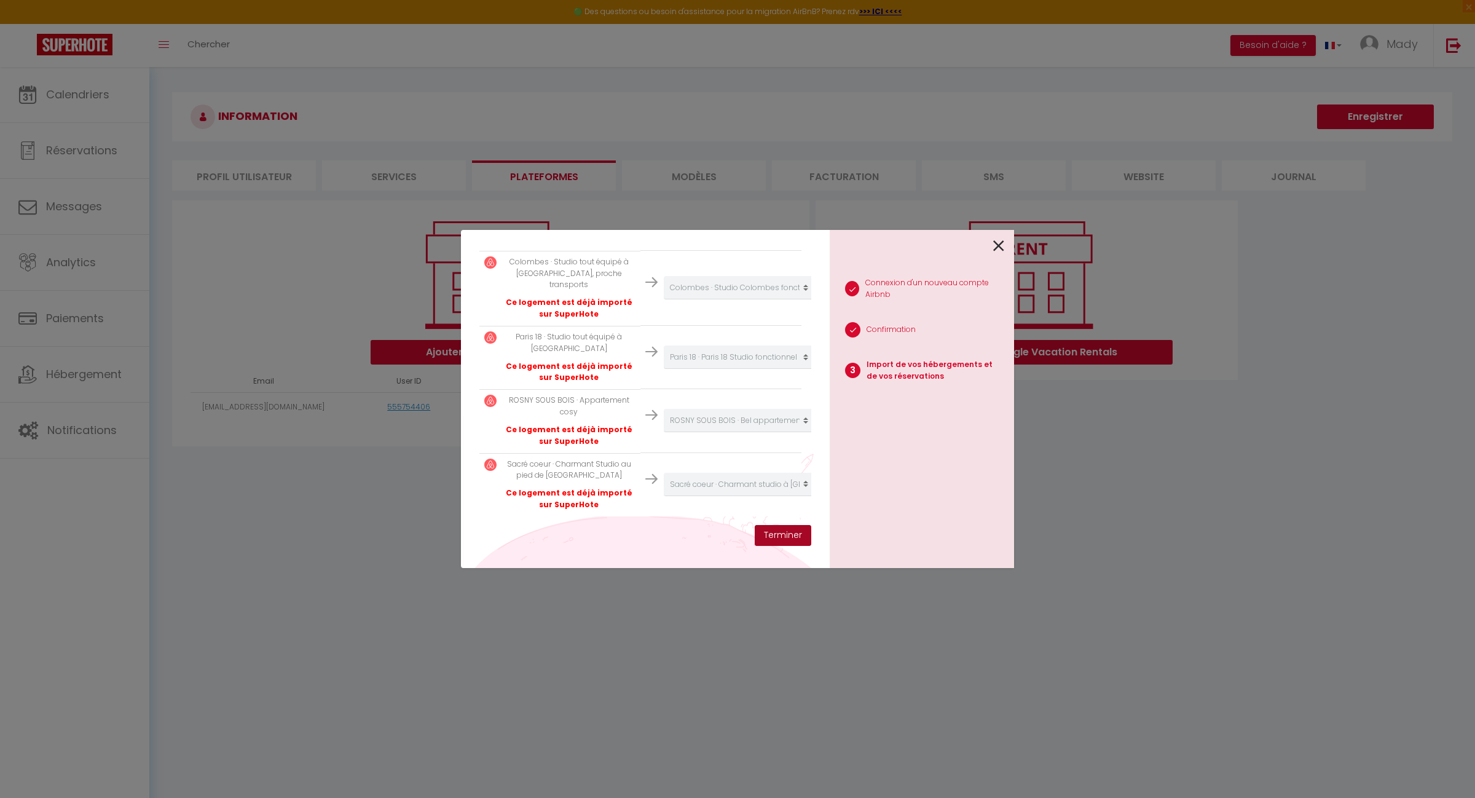
click at [782, 535] on button "Terminer" at bounding box center [783, 535] width 57 height 21
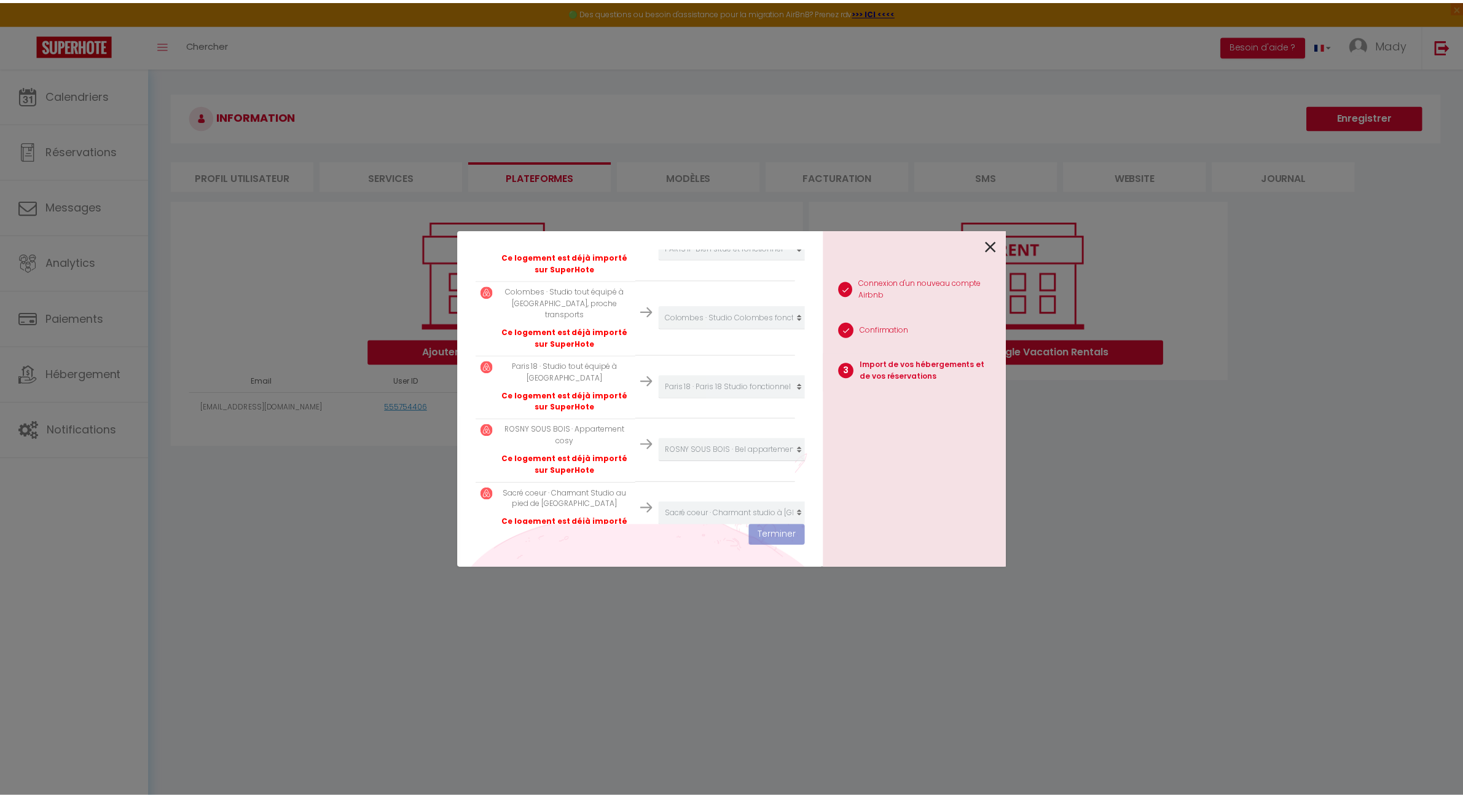
scroll to position [421, 0]
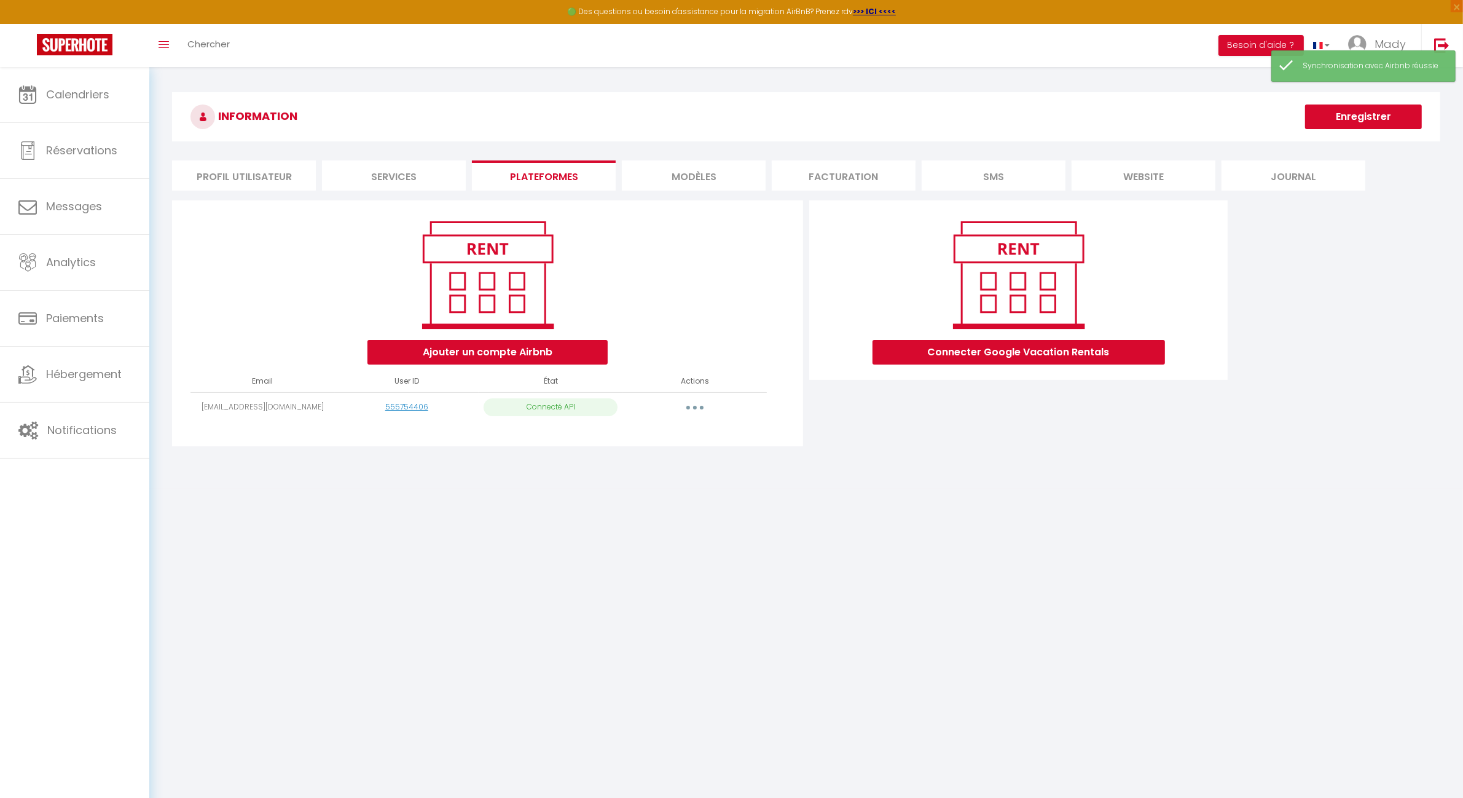
click at [988, 502] on body "🟢 Des questions ou besoin d'assistance pour la migration AirBnB? Prenez rdv >>>…" at bounding box center [731, 466] width 1463 height 798
click at [709, 173] on li "MODÈLES" at bounding box center [694, 175] width 144 height 30
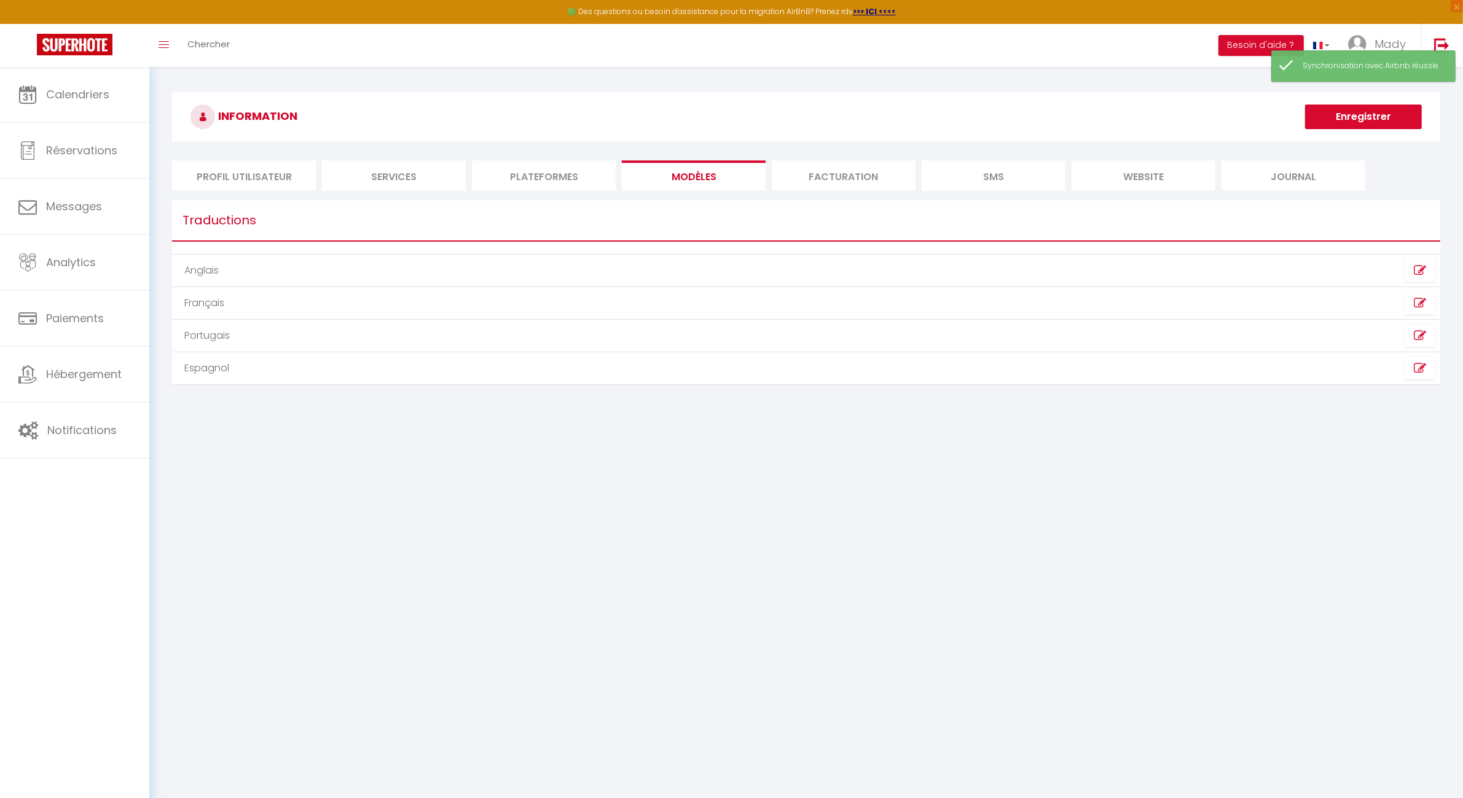
click at [819, 173] on li "Facturation" at bounding box center [844, 175] width 144 height 30
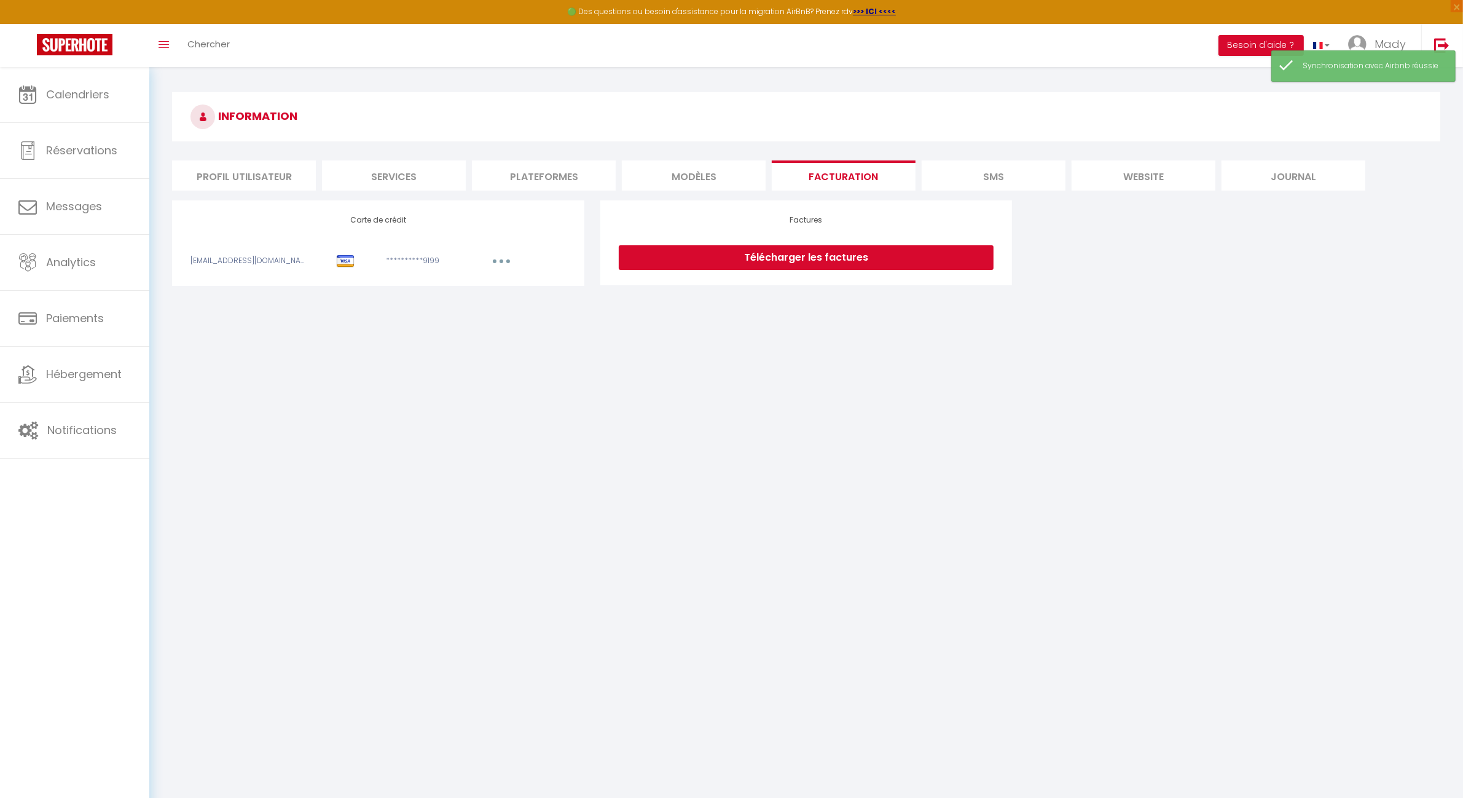
click at [963, 175] on li "SMS" at bounding box center [994, 175] width 144 height 30
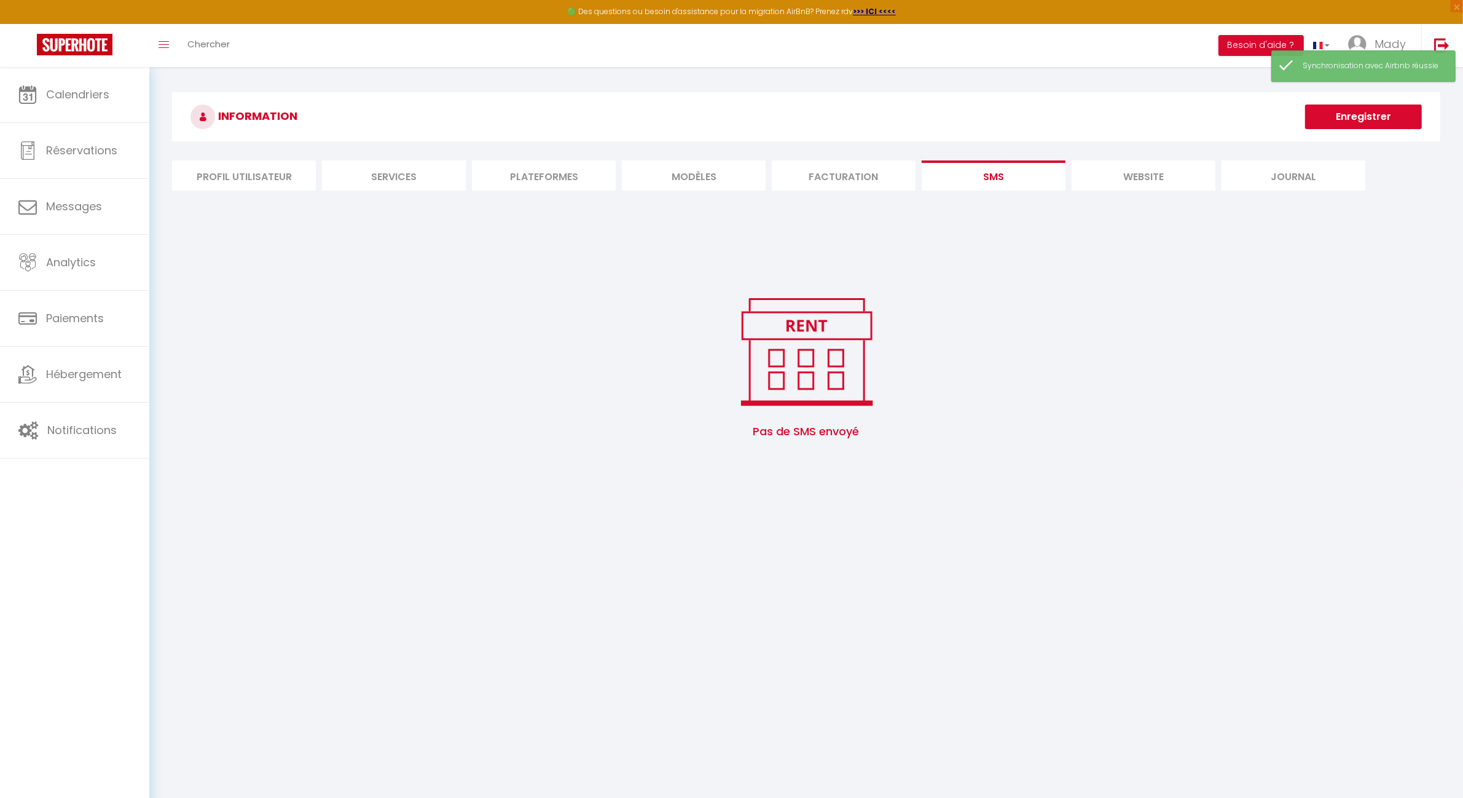
click at [1128, 168] on li "website" at bounding box center [1144, 175] width 144 height 30
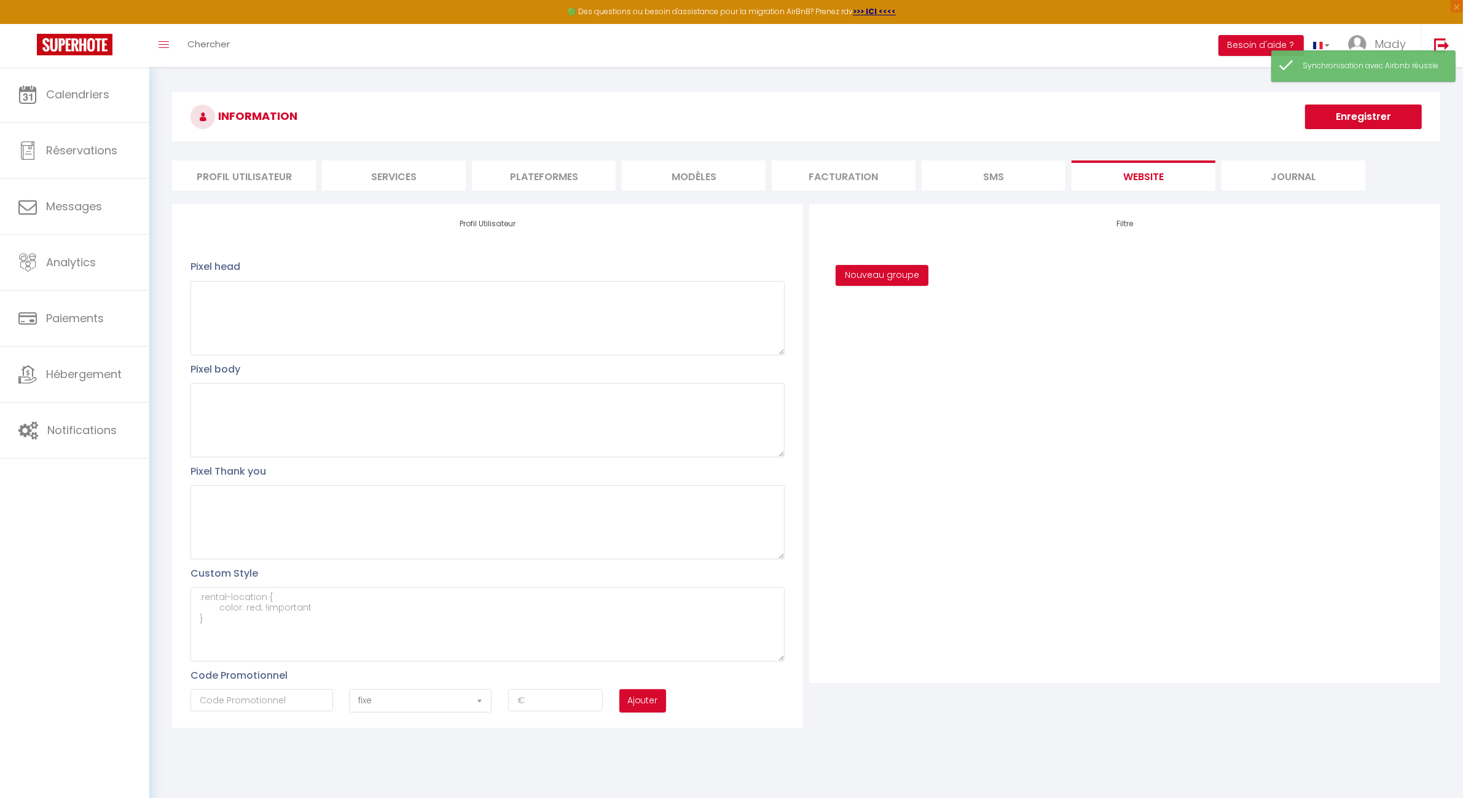
click at [1322, 169] on li "Journal" at bounding box center [1294, 175] width 144 height 30
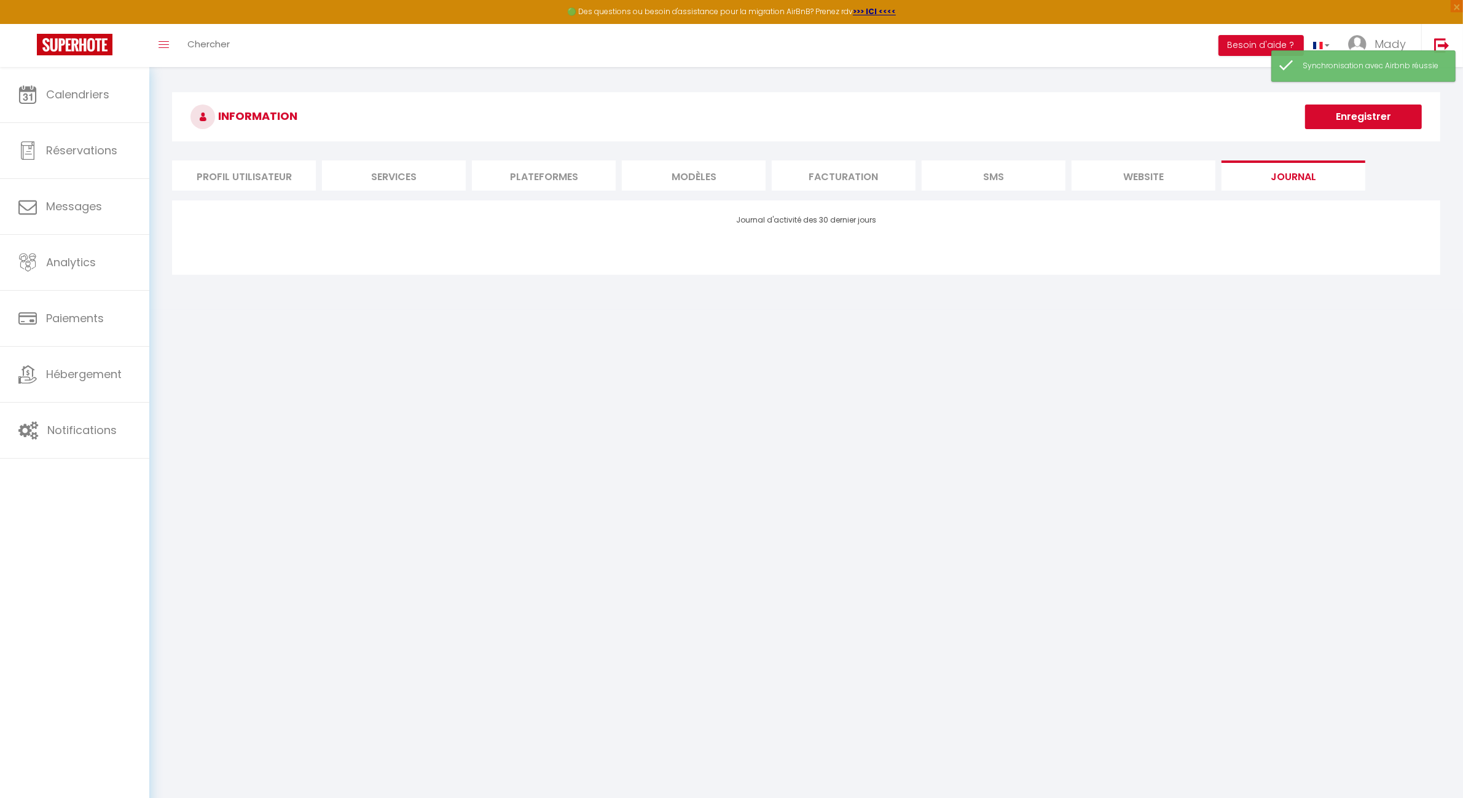
click at [349, 182] on li "Services" at bounding box center [394, 175] width 144 height 30
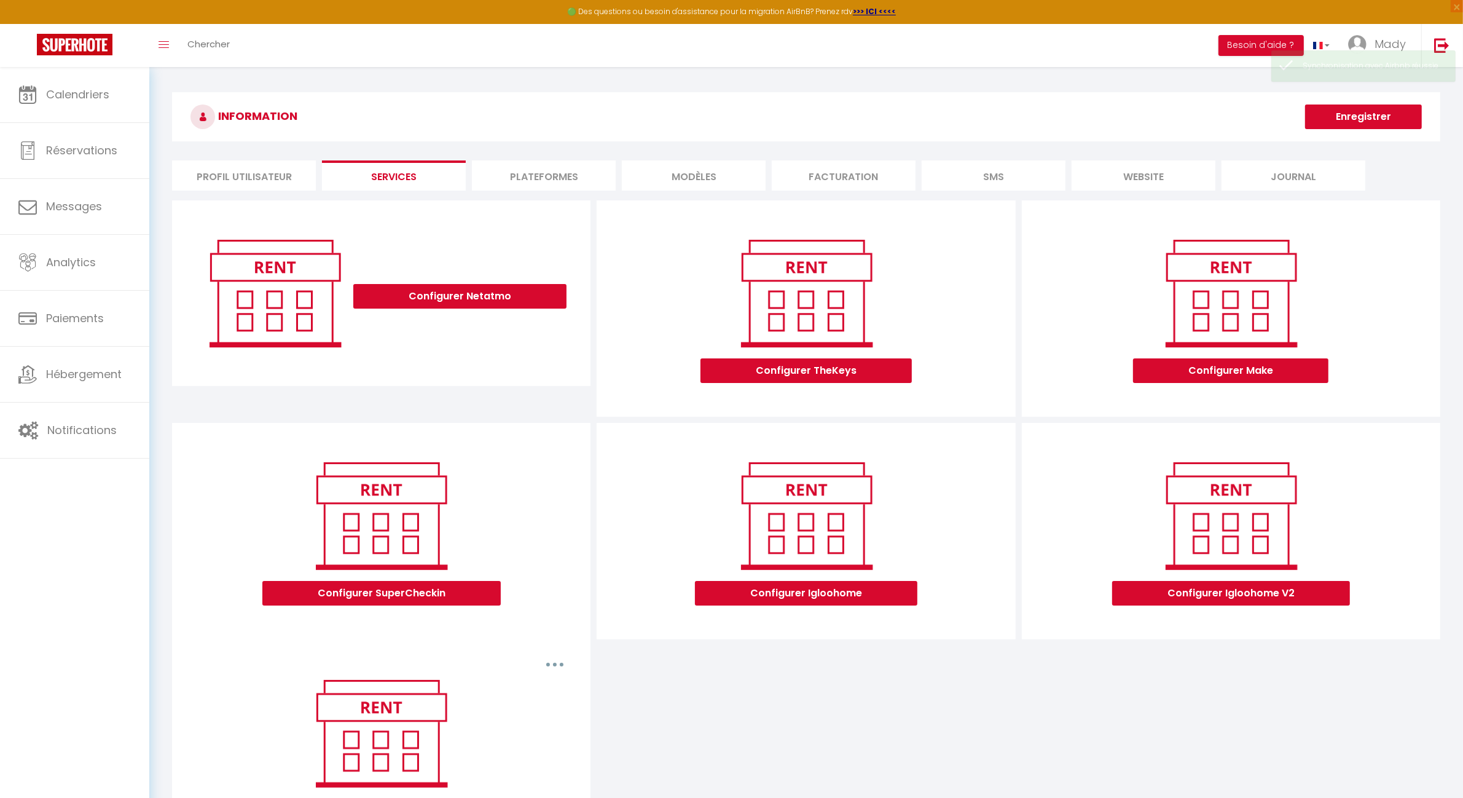
click at [250, 174] on li "Profil Utilisateur" at bounding box center [244, 175] width 144 height 30
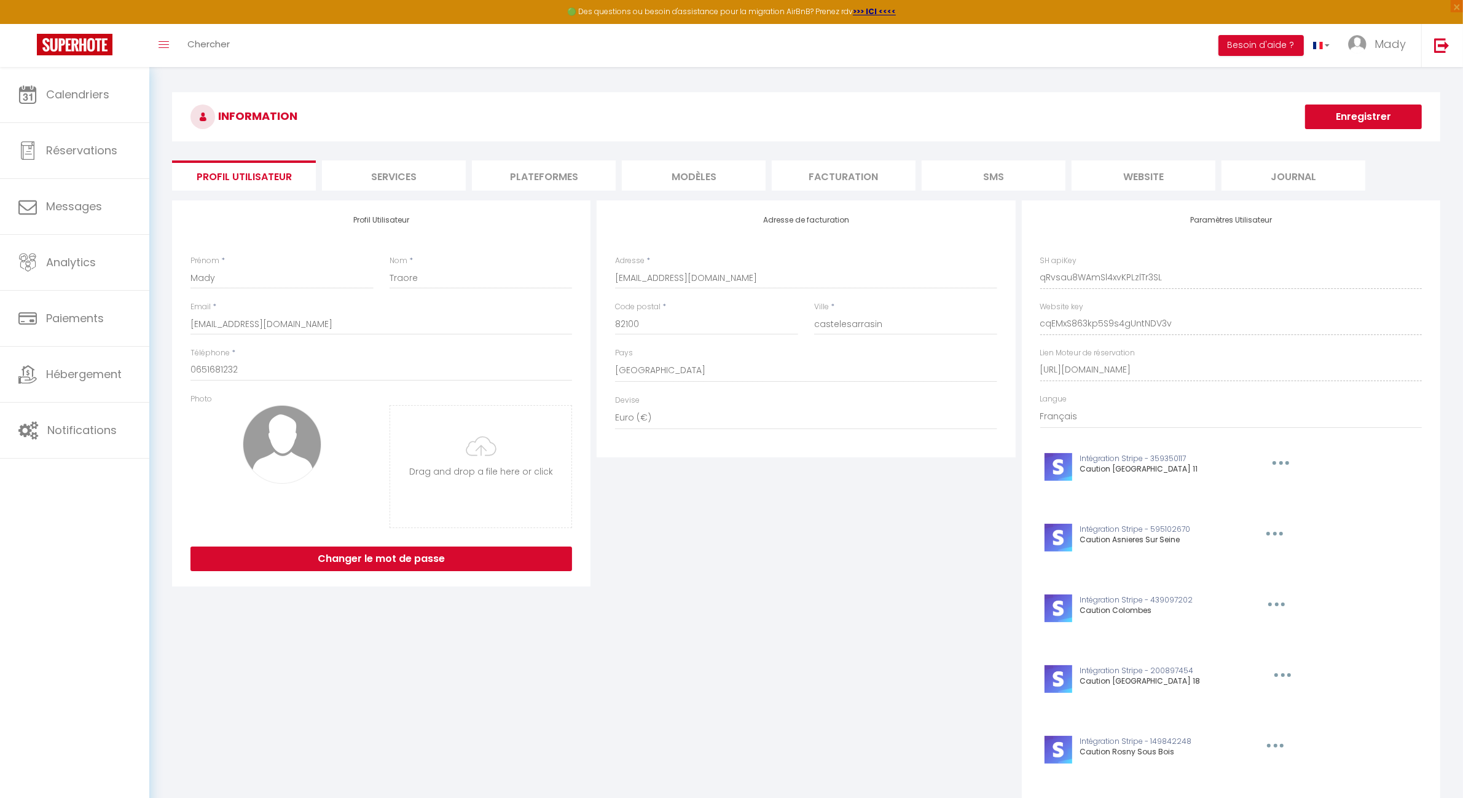
click at [564, 170] on li "Plateformes" at bounding box center [544, 175] width 144 height 30
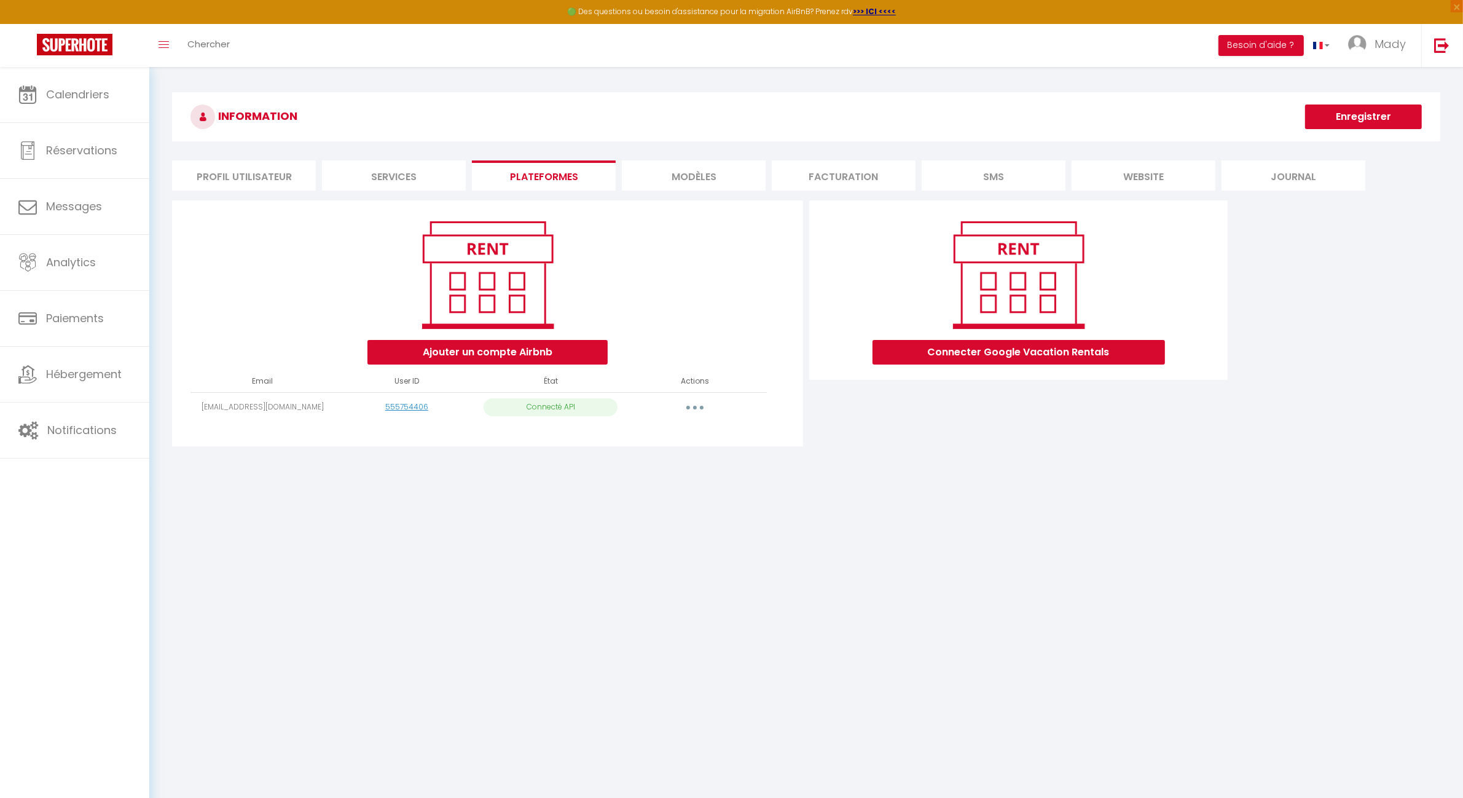
click at [275, 175] on li "Profil Utilisateur" at bounding box center [244, 175] width 144 height 30
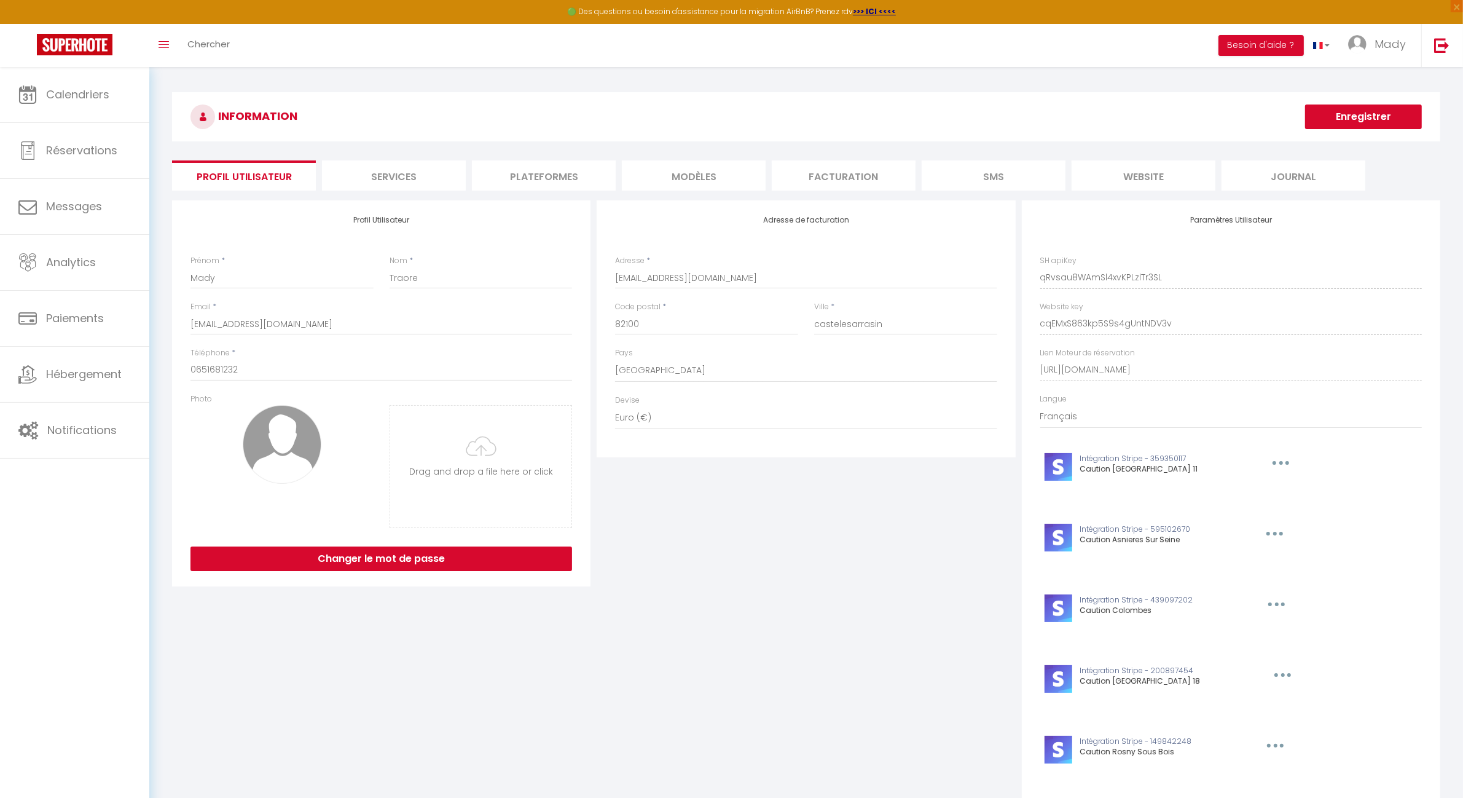
click at [398, 173] on li "Services" at bounding box center [394, 175] width 144 height 30
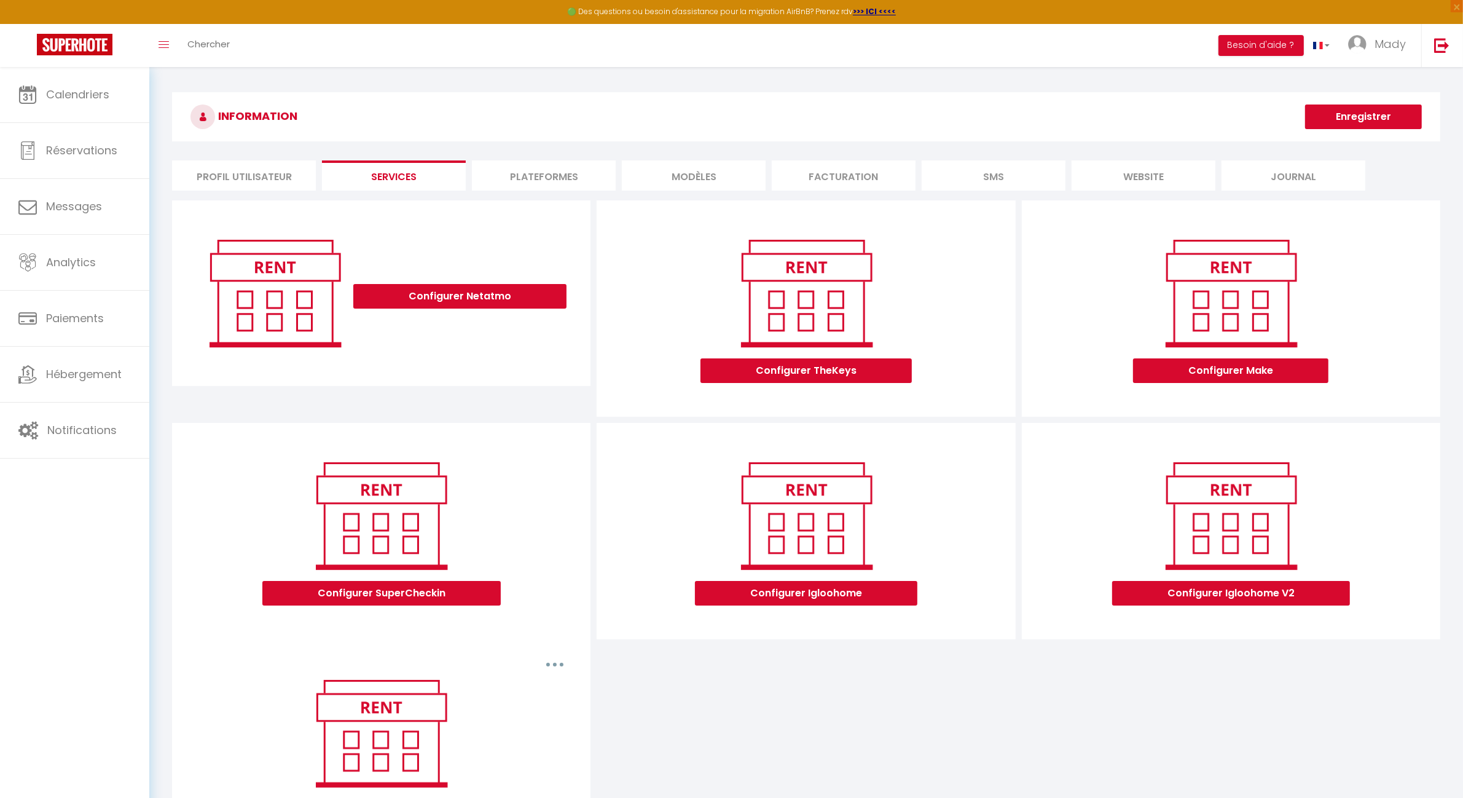
click at [566, 180] on li "Plateformes" at bounding box center [544, 175] width 144 height 30
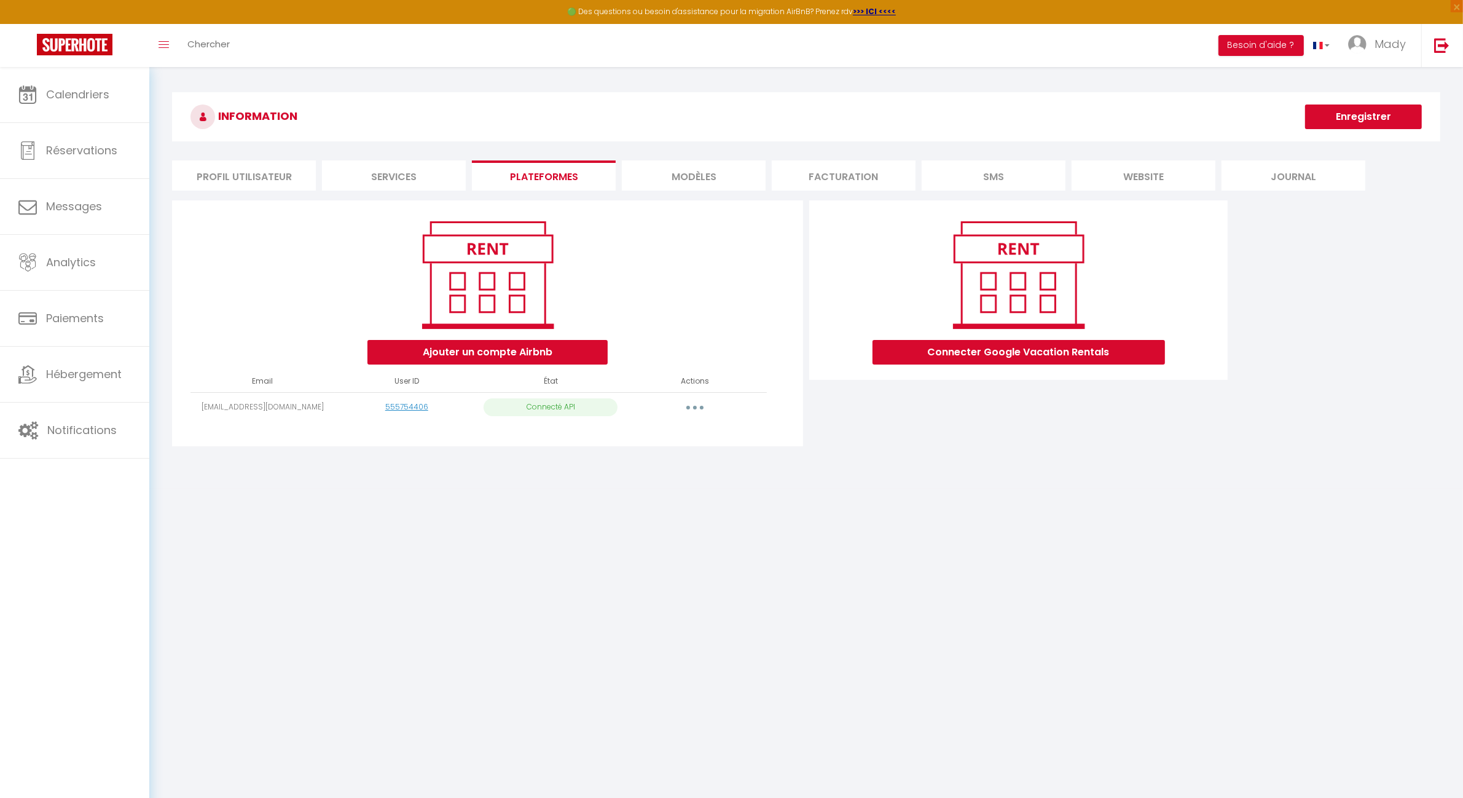
click at [277, 177] on li "Profil Utilisateur" at bounding box center [244, 175] width 144 height 30
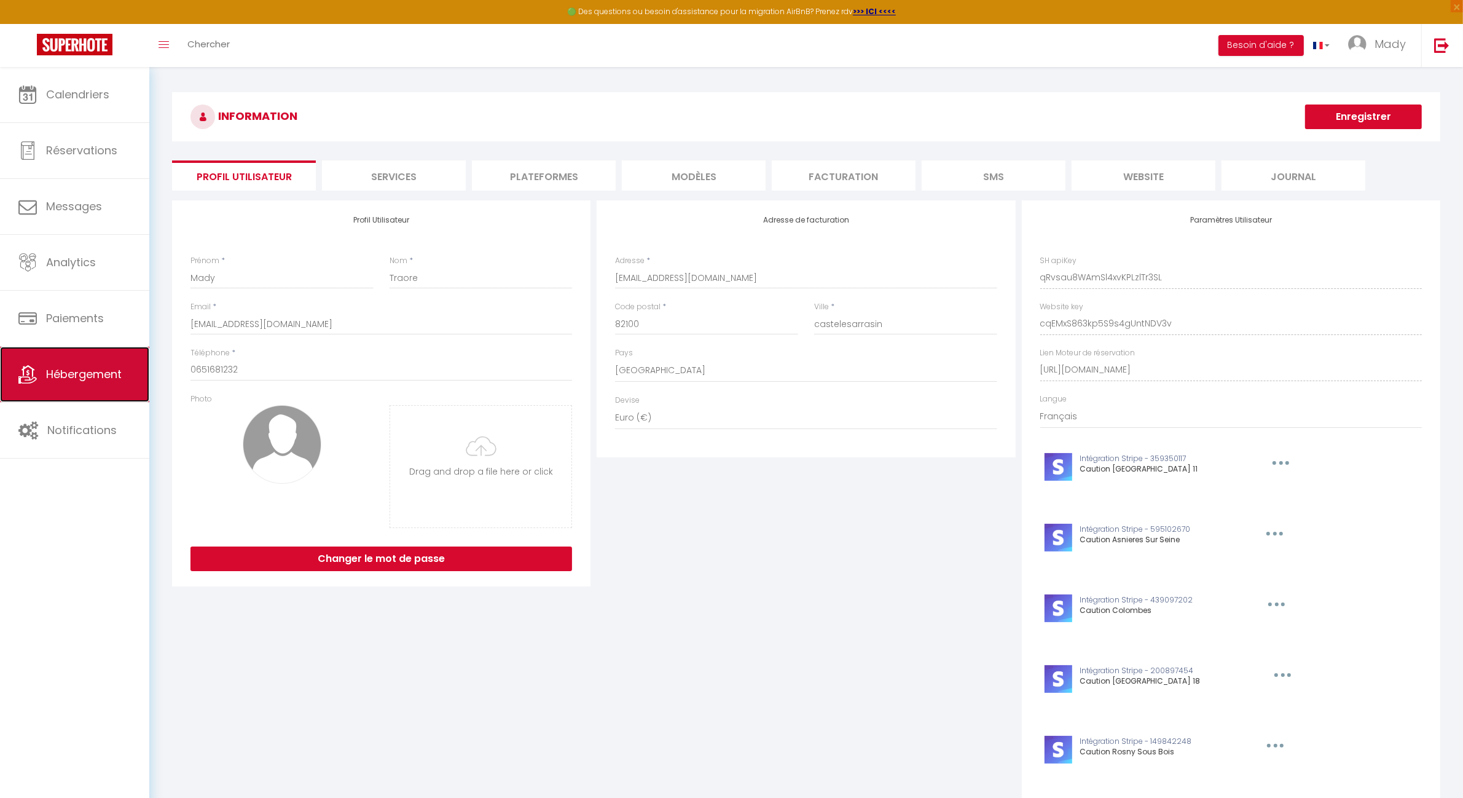
click at [84, 373] on span "Hébergement" at bounding box center [84, 373] width 76 height 15
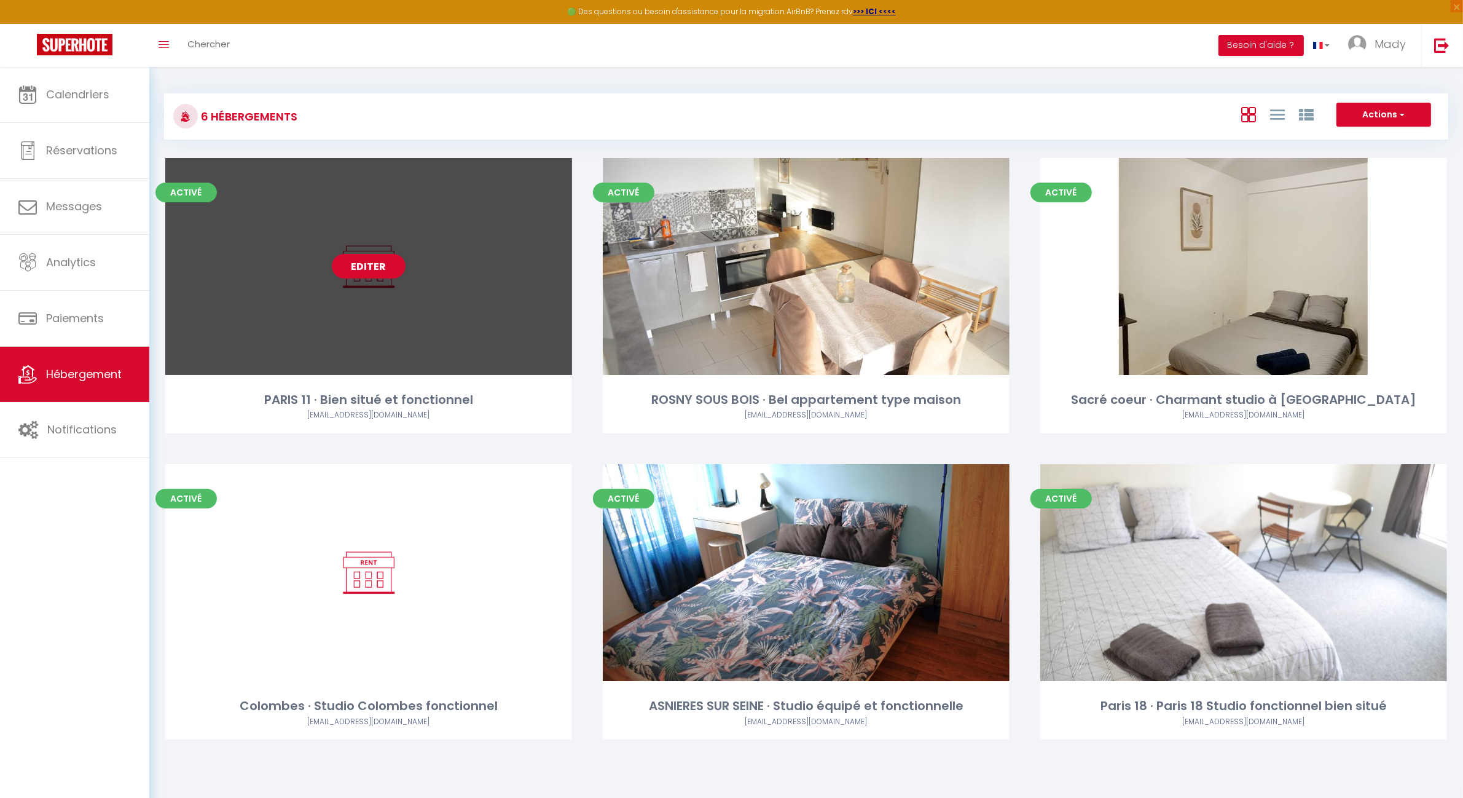
click at [358, 272] on link "Editer" at bounding box center [369, 266] width 74 height 25
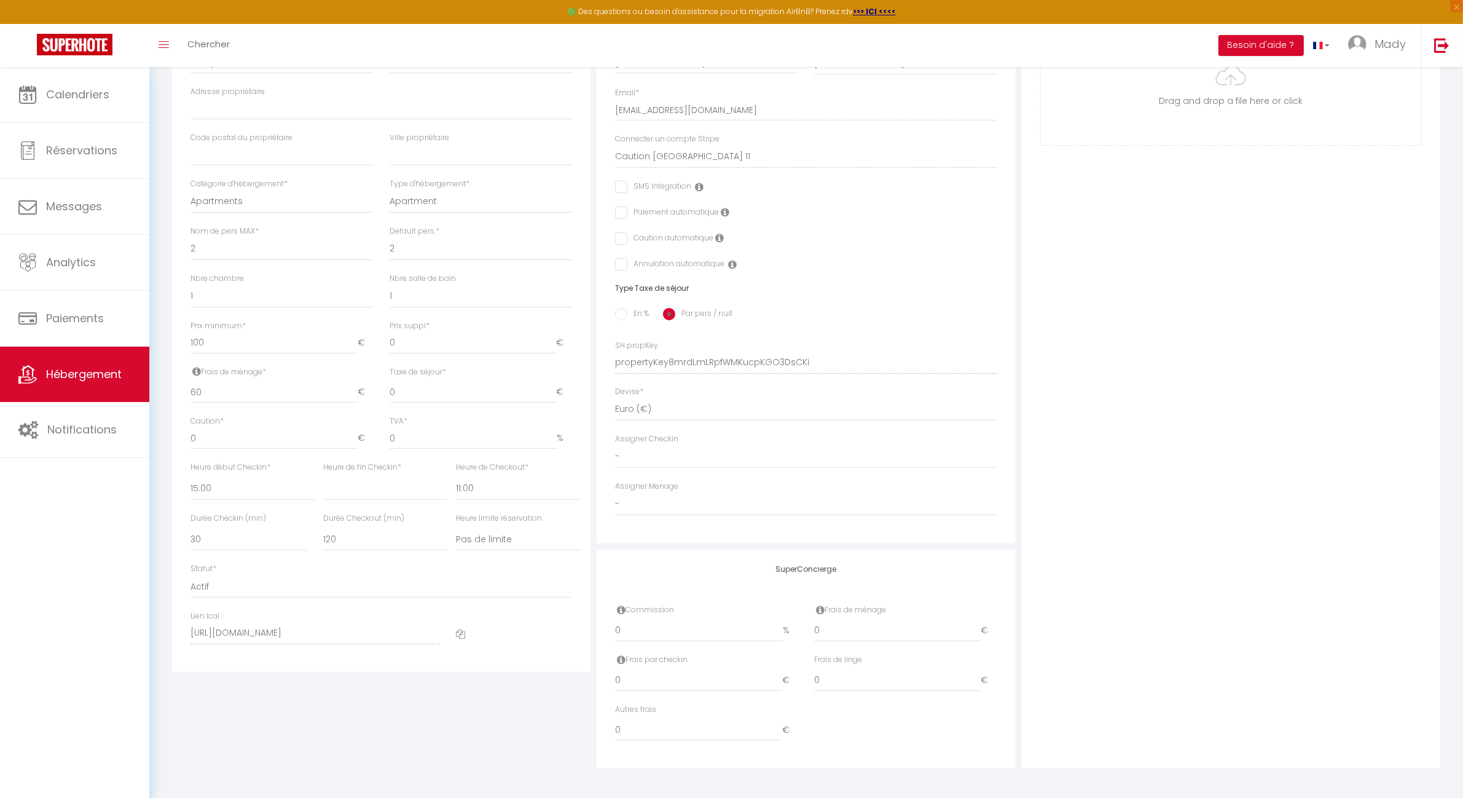
scroll to position [111, 0]
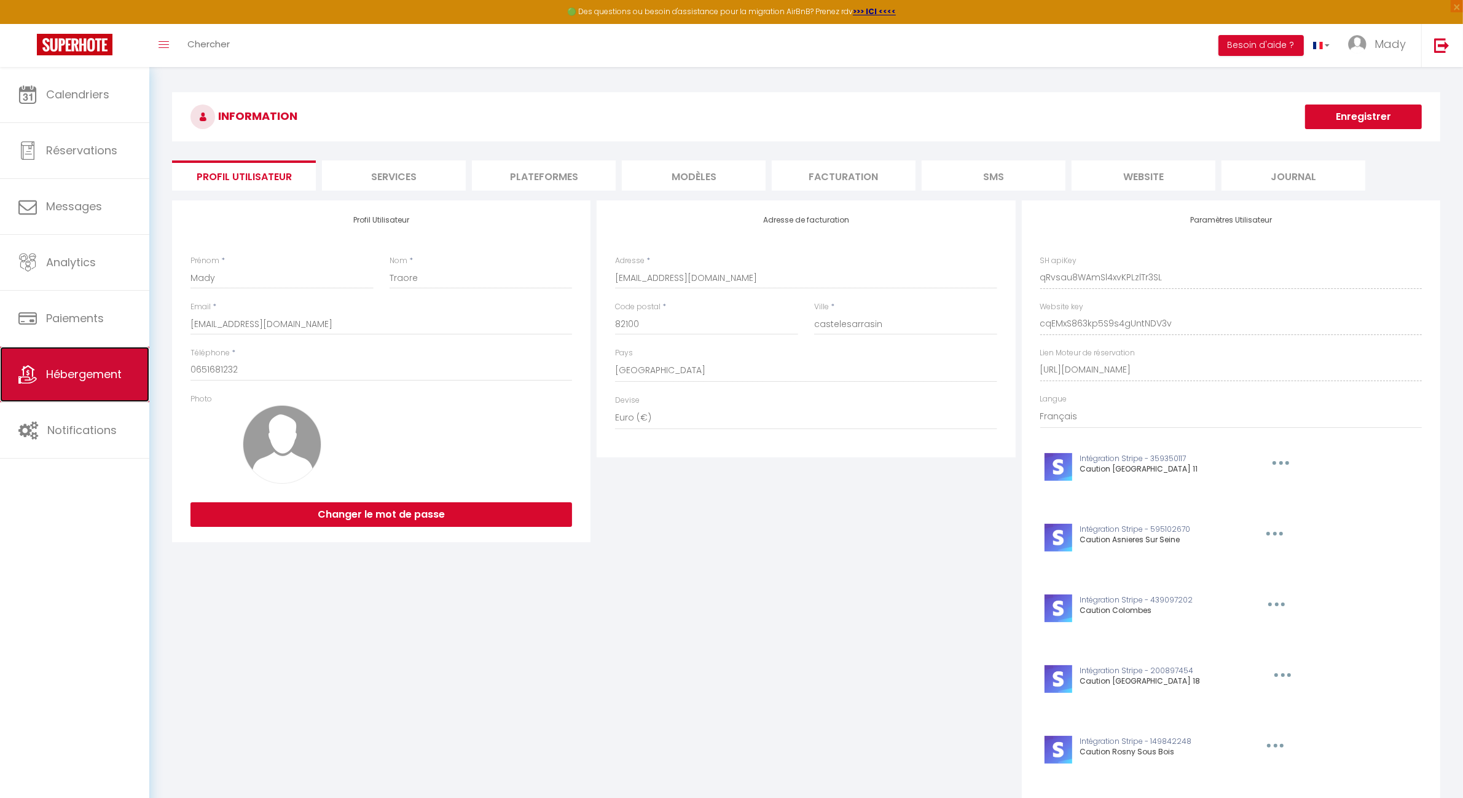
click at [84, 387] on link "Hébergement" at bounding box center [74, 374] width 149 height 55
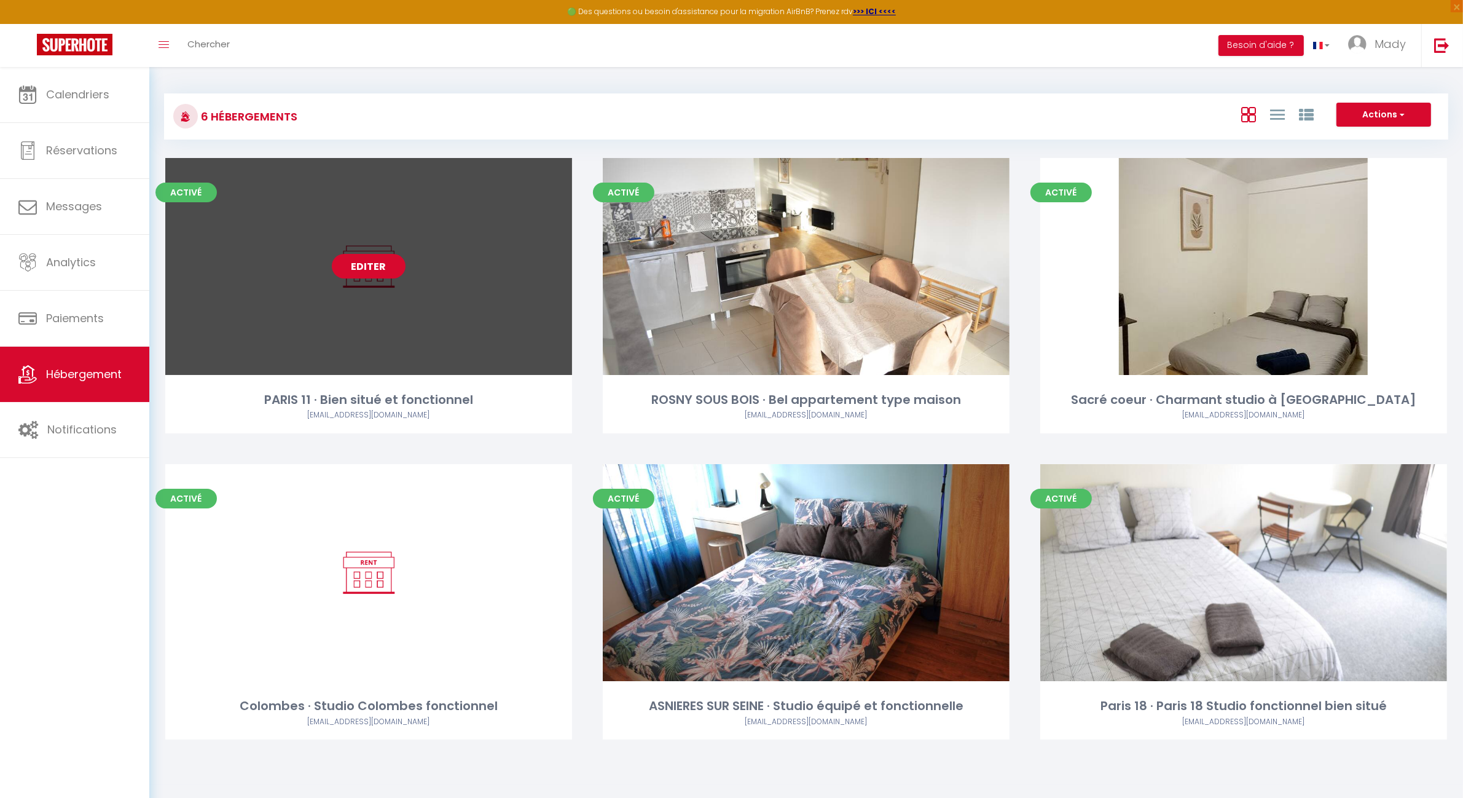
click at [366, 259] on link "Editer" at bounding box center [369, 266] width 74 height 25
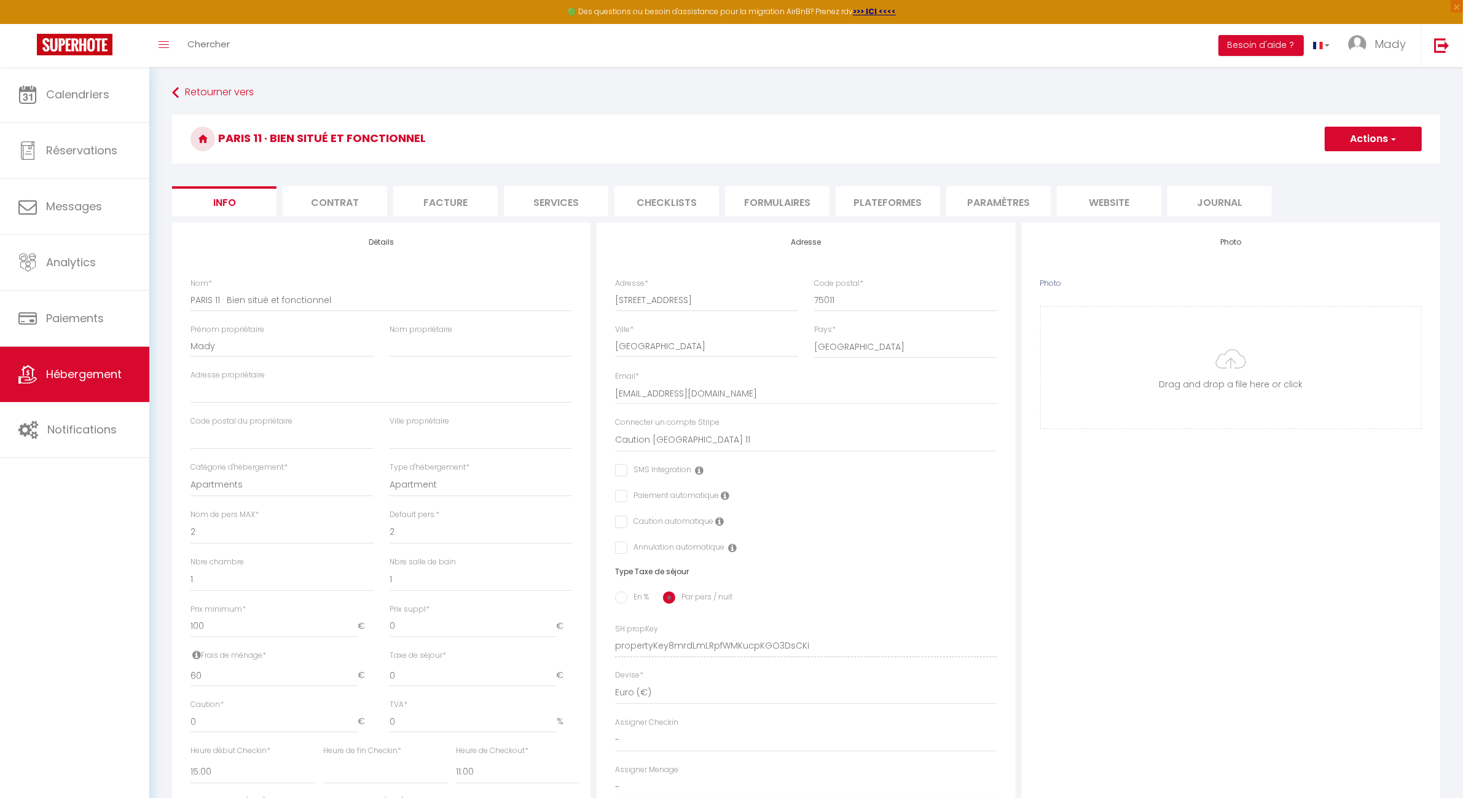
click at [559, 203] on li "Services" at bounding box center [556, 201] width 104 height 30
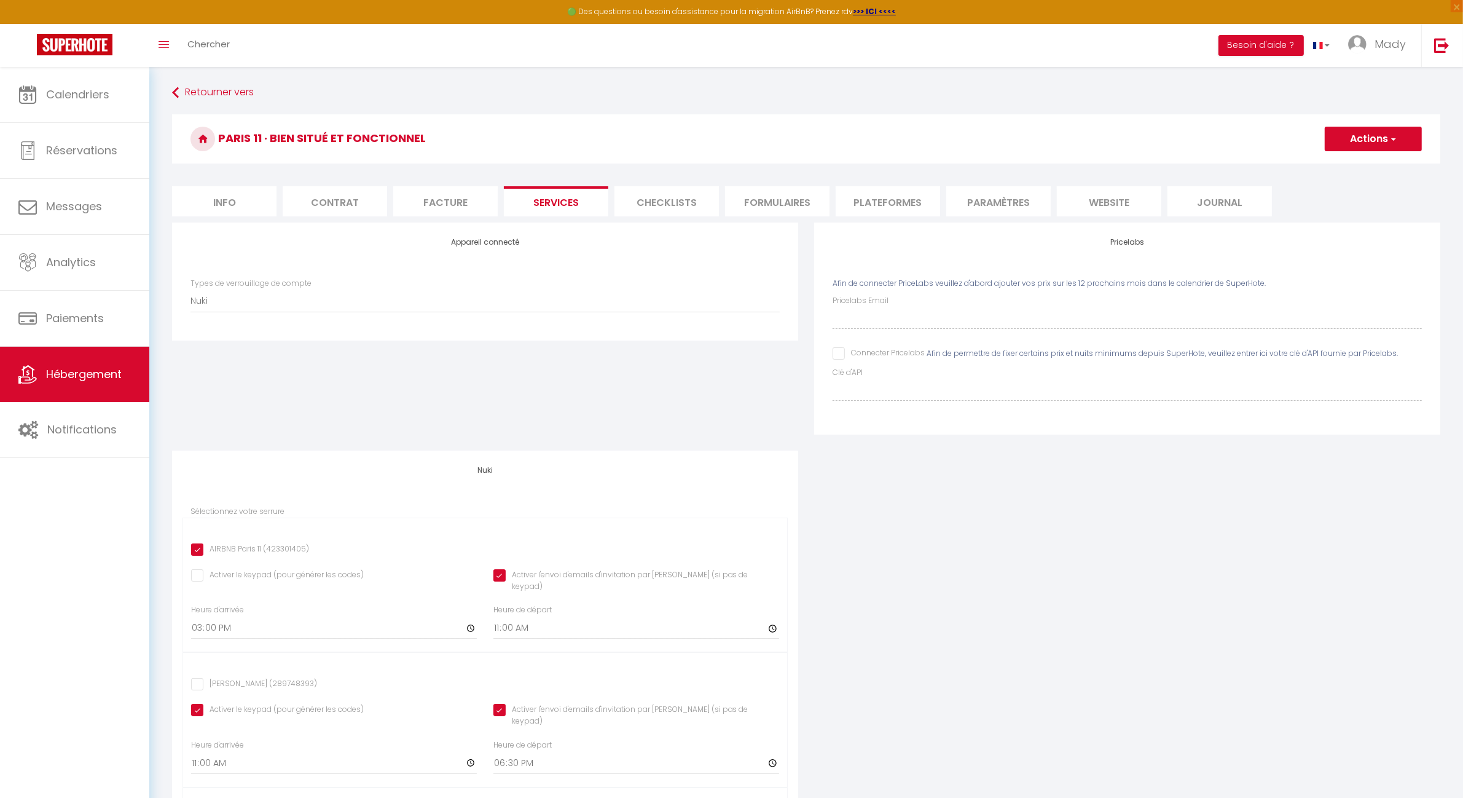
click at [444, 202] on li "Facture" at bounding box center [445, 201] width 104 height 30
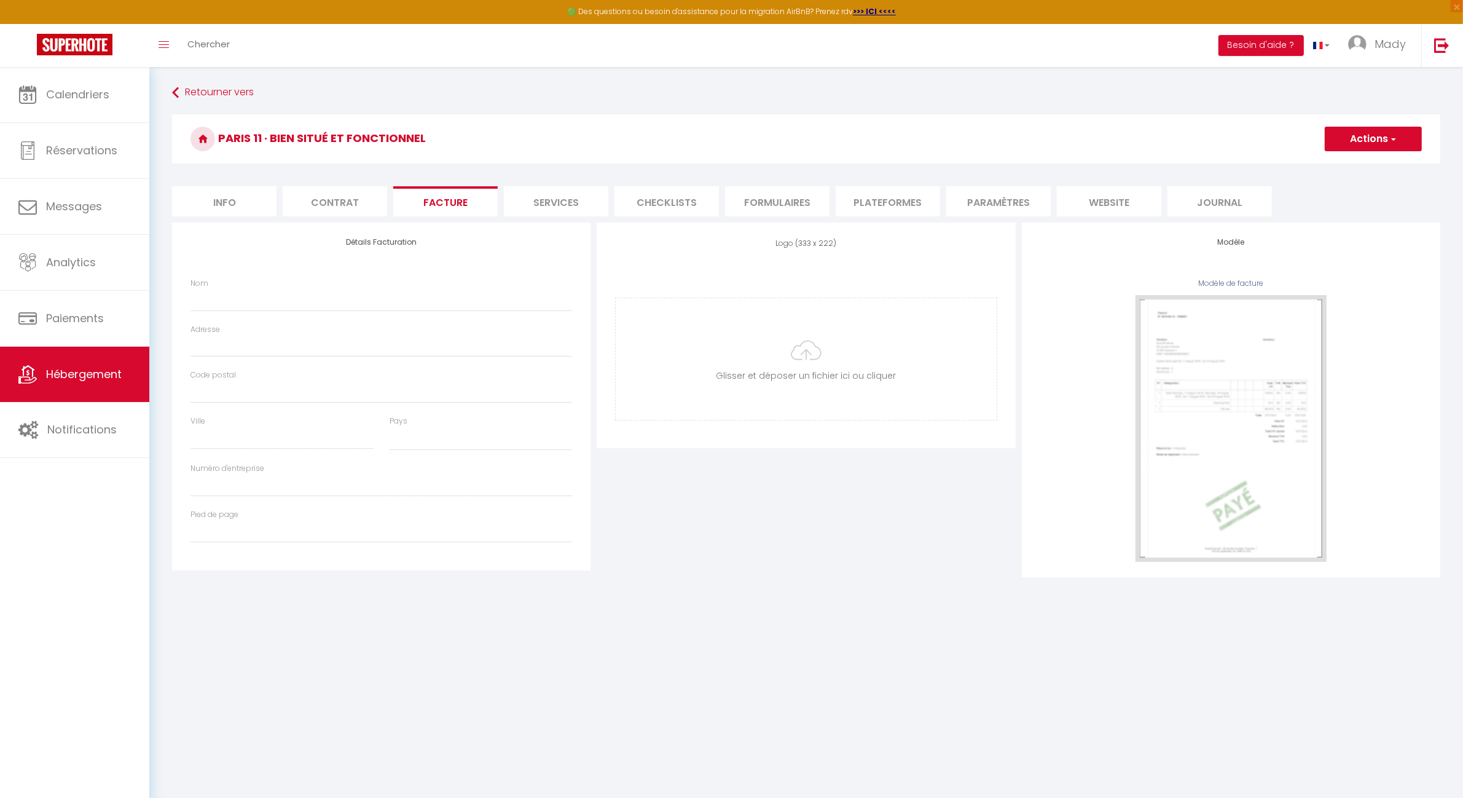
click at [310, 202] on li "Contrat" at bounding box center [335, 201] width 104 height 30
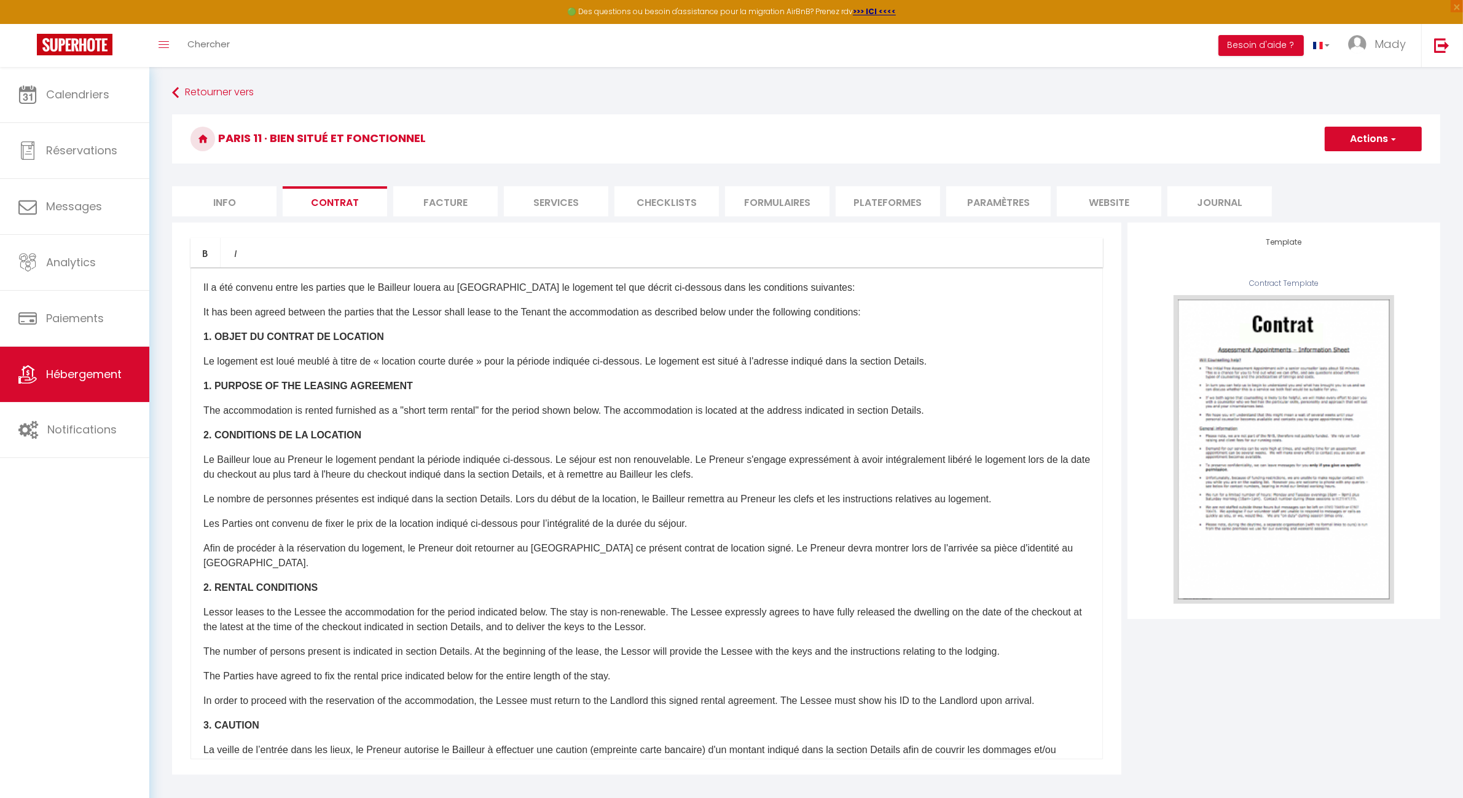
click at [1092, 203] on li "website" at bounding box center [1109, 201] width 104 height 30
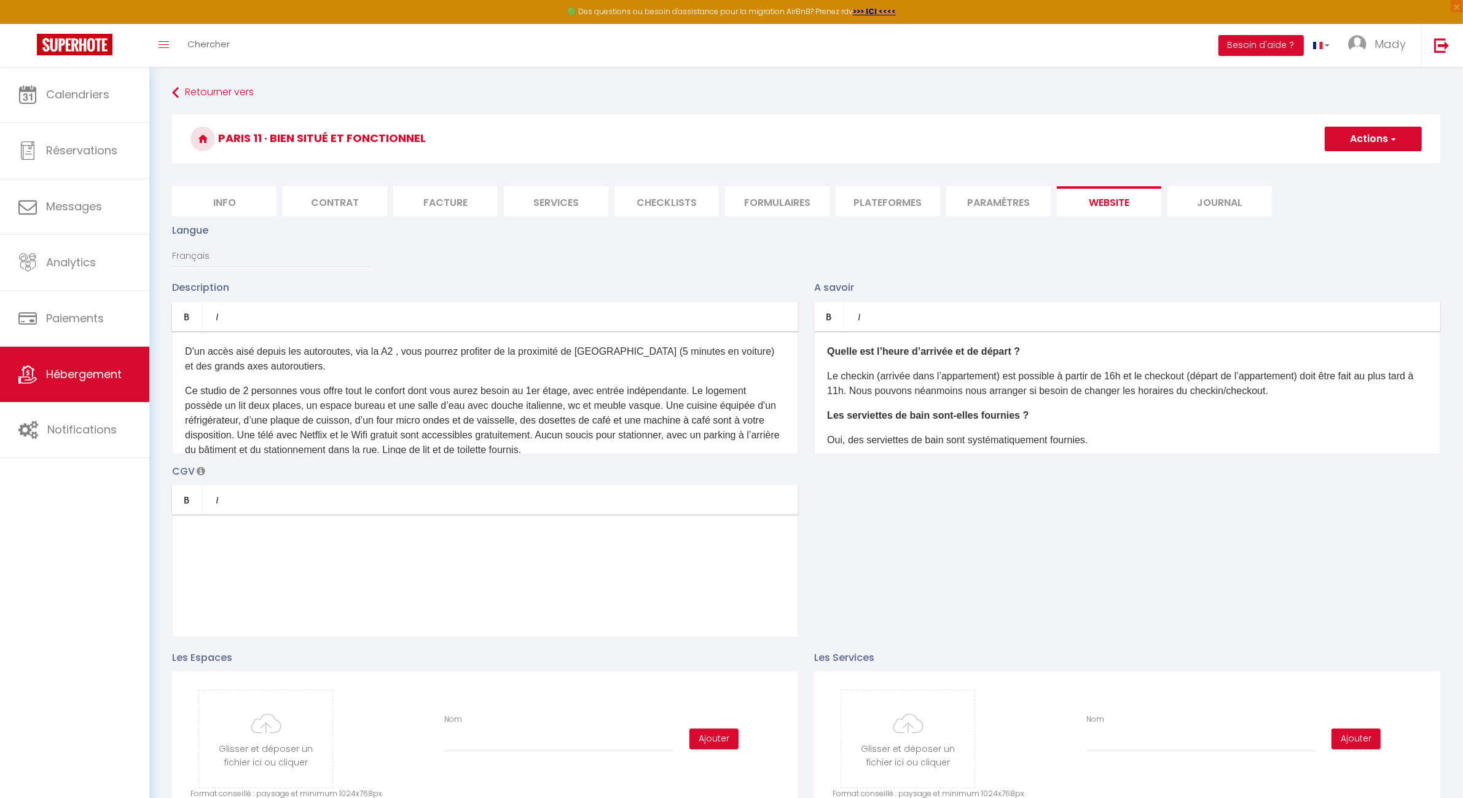
click at [1219, 198] on li "Journal" at bounding box center [1220, 201] width 104 height 30
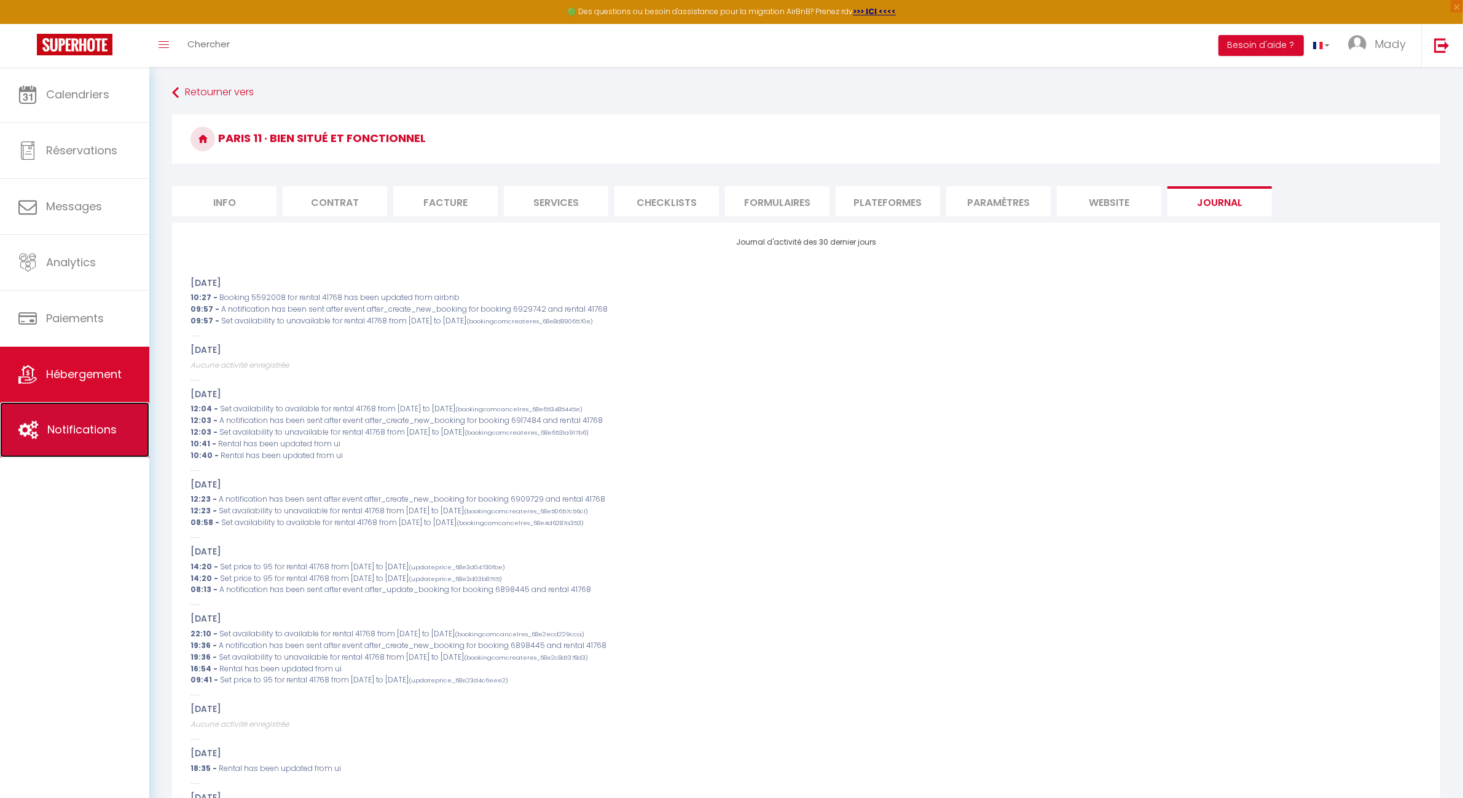
click at [71, 447] on link "Notifications" at bounding box center [74, 429] width 149 height 55
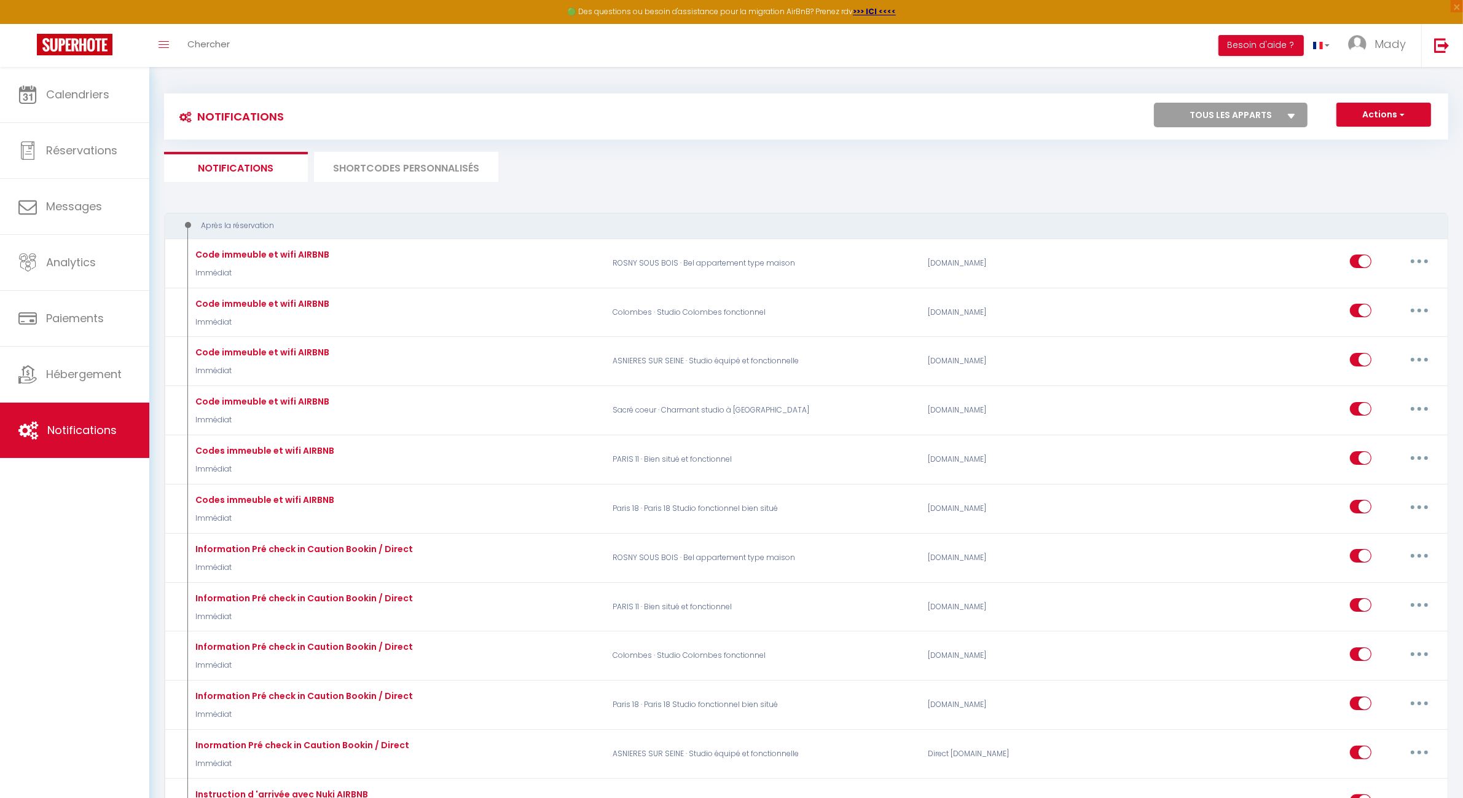
click at [1236, 106] on select "Tous les apparts PARIS 11 · Bien situé et fonctionnel ROSNY SOUS BOIS · Bel app…" at bounding box center [1231, 115] width 154 height 25
click at [1154, 103] on select "Tous les apparts PARIS 11 · Bien situé et fonctionnel ROSNY SOUS BOIS · Bel app…" at bounding box center [1231, 115] width 154 height 25
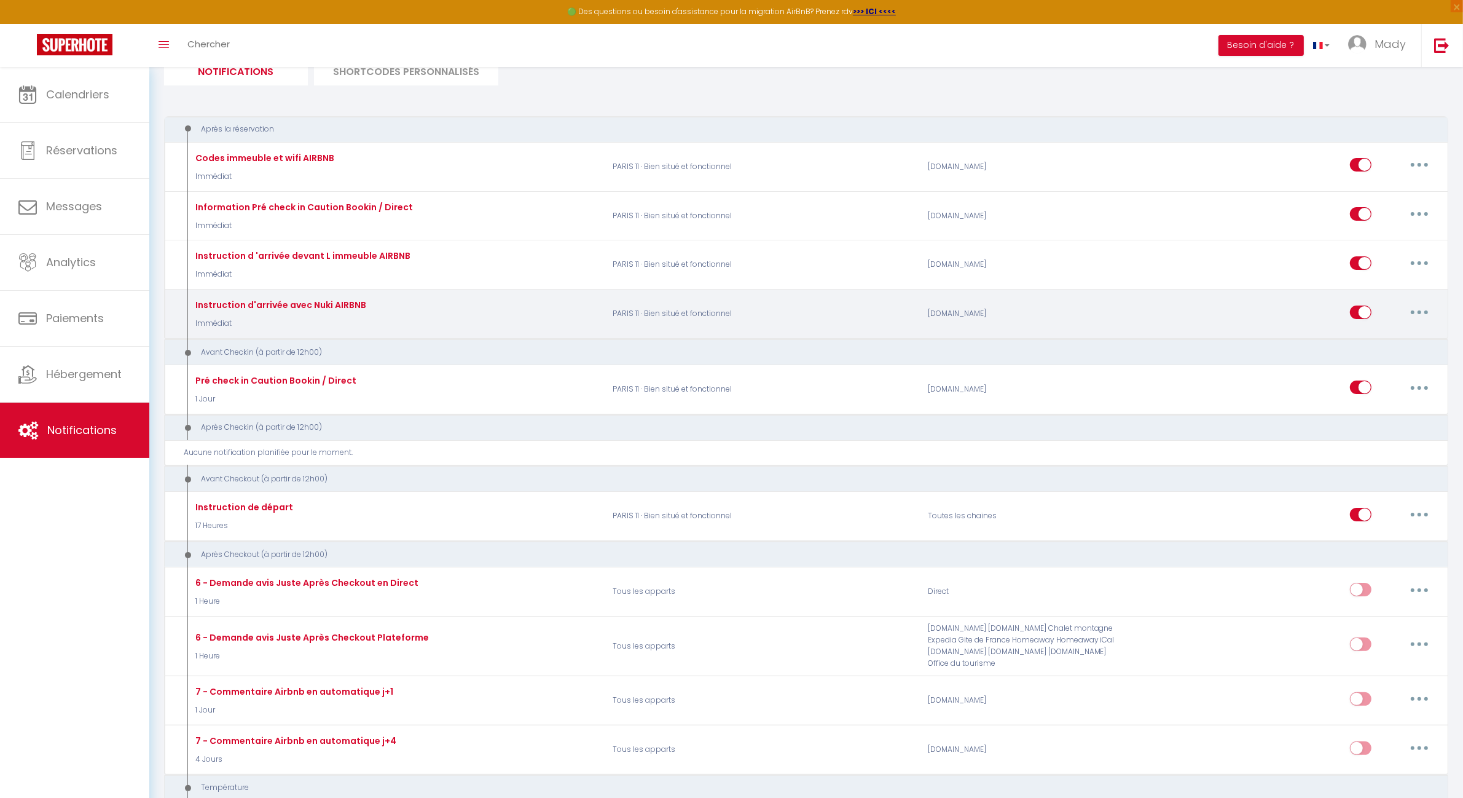
scroll to position [77, 0]
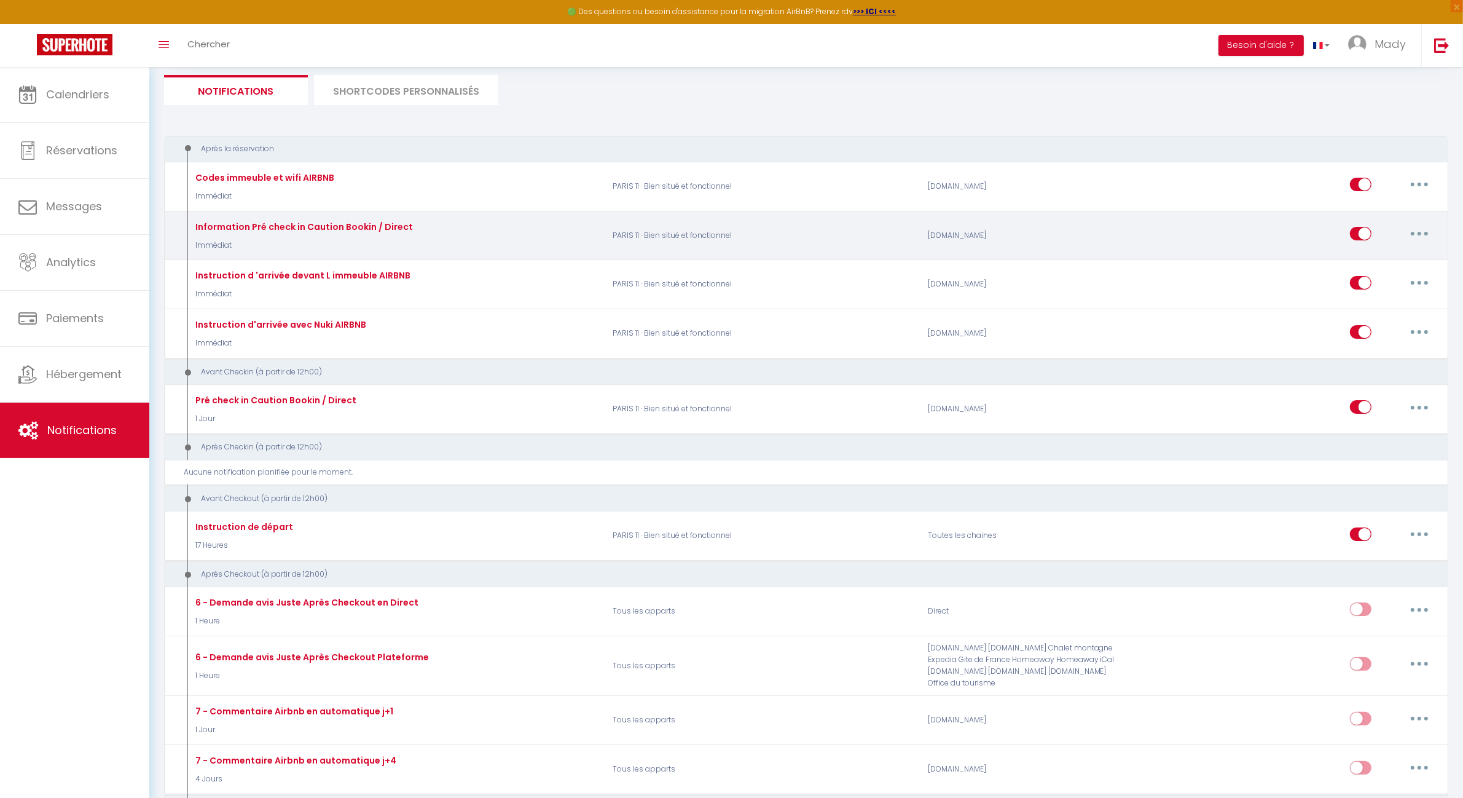
click at [1428, 238] on button "button" at bounding box center [1420, 234] width 34 height 20
click at [1411, 262] on link "Editer" at bounding box center [1387, 261] width 91 height 21
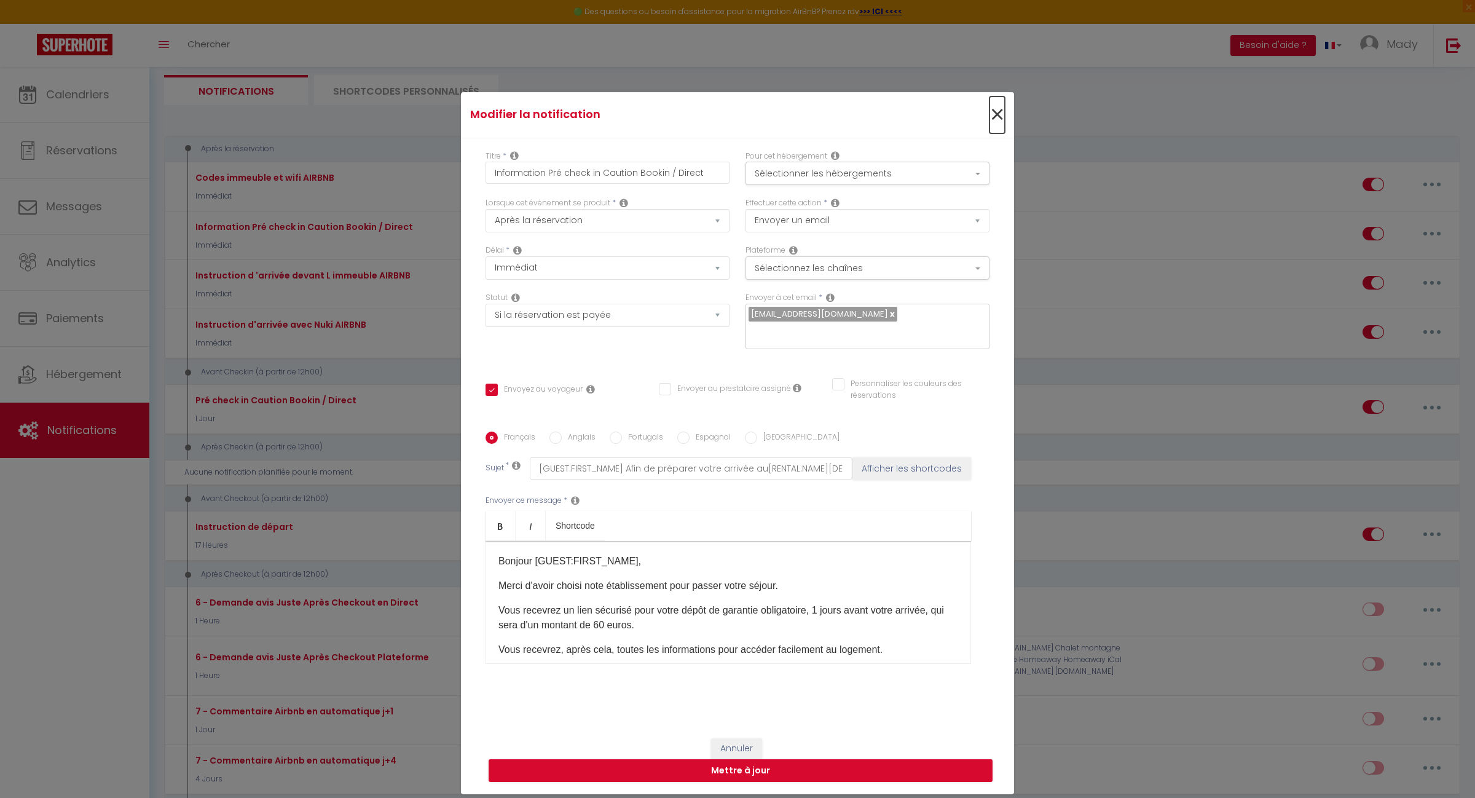
click at [990, 121] on span "×" at bounding box center [997, 114] width 15 height 37
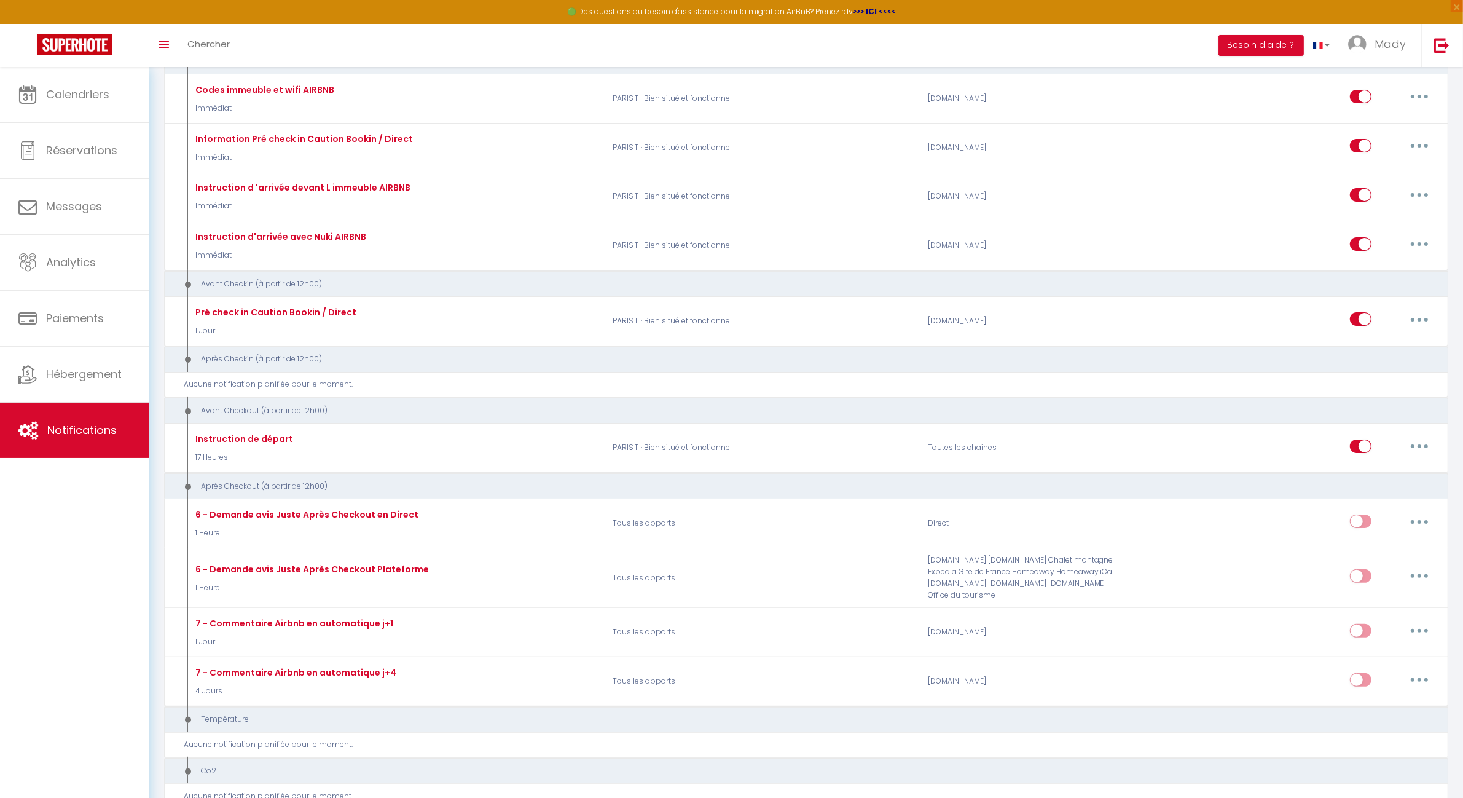
scroll to position [0, 0]
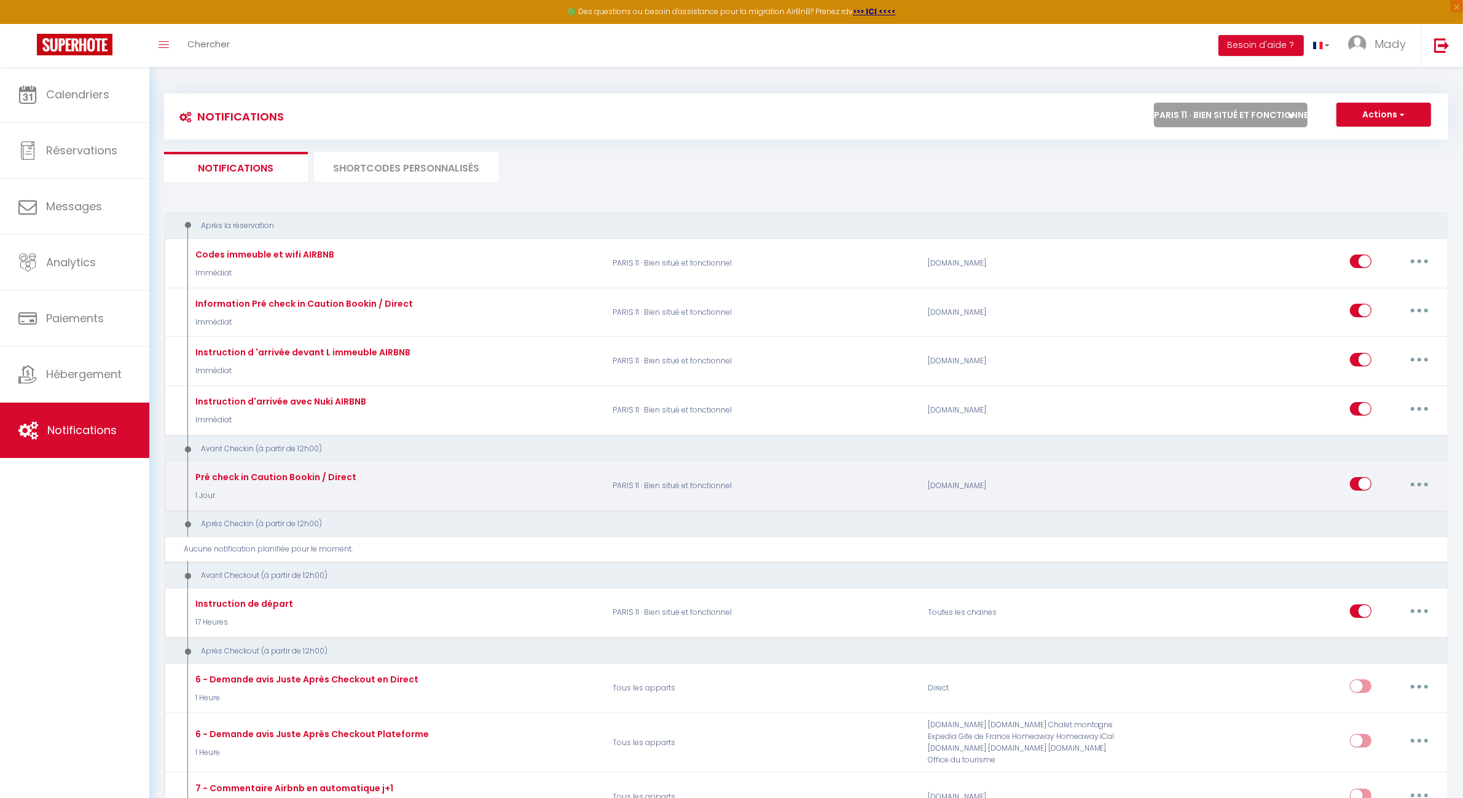
click at [1421, 480] on button "button" at bounding box center [1420, 484] width 34 height 20
click at [1371, 511] on link "Editer" at bounding box center [1387, 512] width 91 height 21
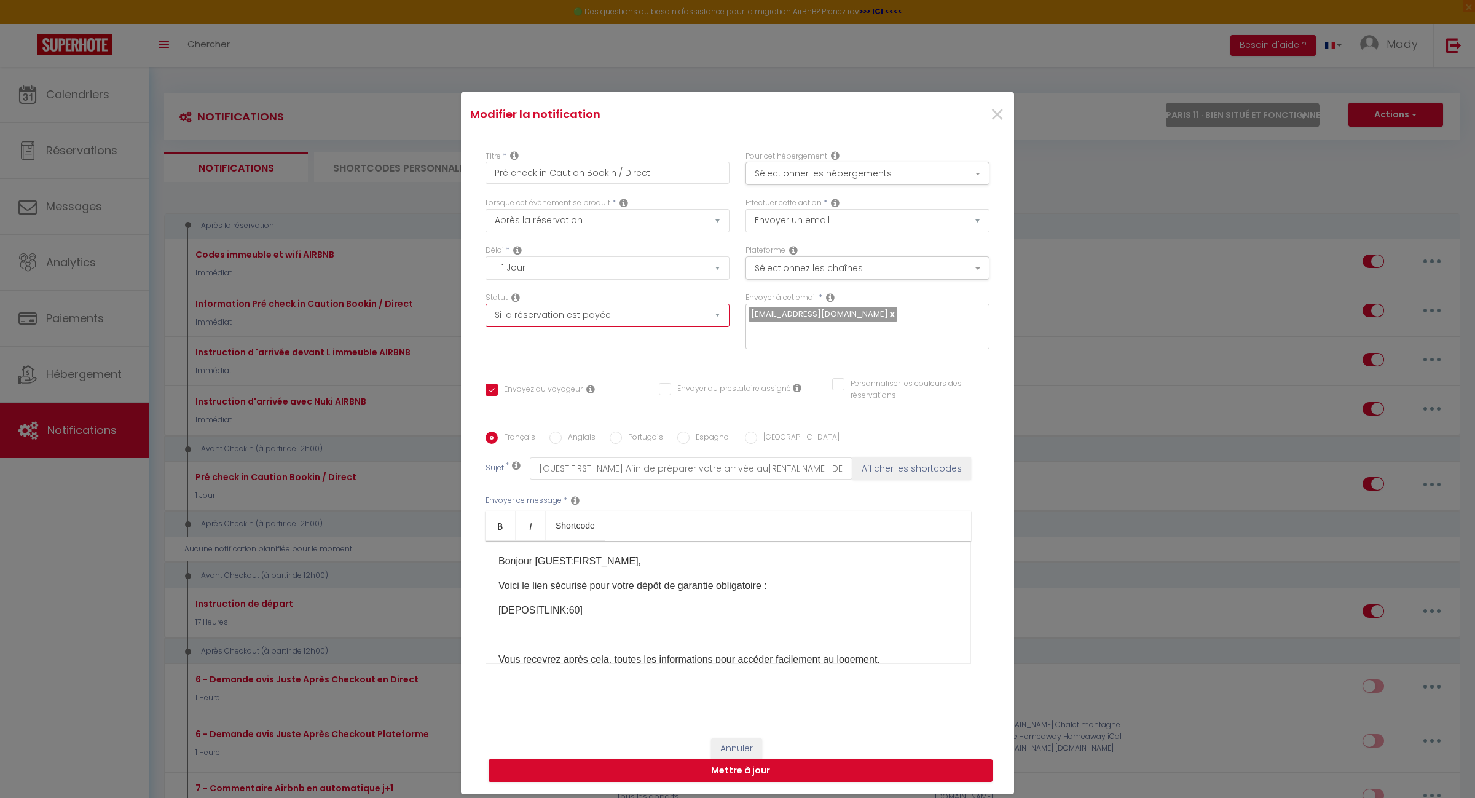
click at [722, 321] on select "Aucun Si la réservation est payée Si réservation non payée Si la caution a été …" at bounding box center [608, 315] width 244 height 23
click at [486, 312] on select "Aucun Si la réservation est payée Si réservation non payée Si la caution a été …" at bounding box center [608, 315] width 244 height 23
click at [724, 356] on div "Titre * Pré check in Caution Bookin / Direct Pour cet hébergement Sélectionner …" at bounding box center [737, 432] width 553 height 588
click at [749, 768] on button "Mettre à jour" at bounding box center [741, 770] width 504 height 23
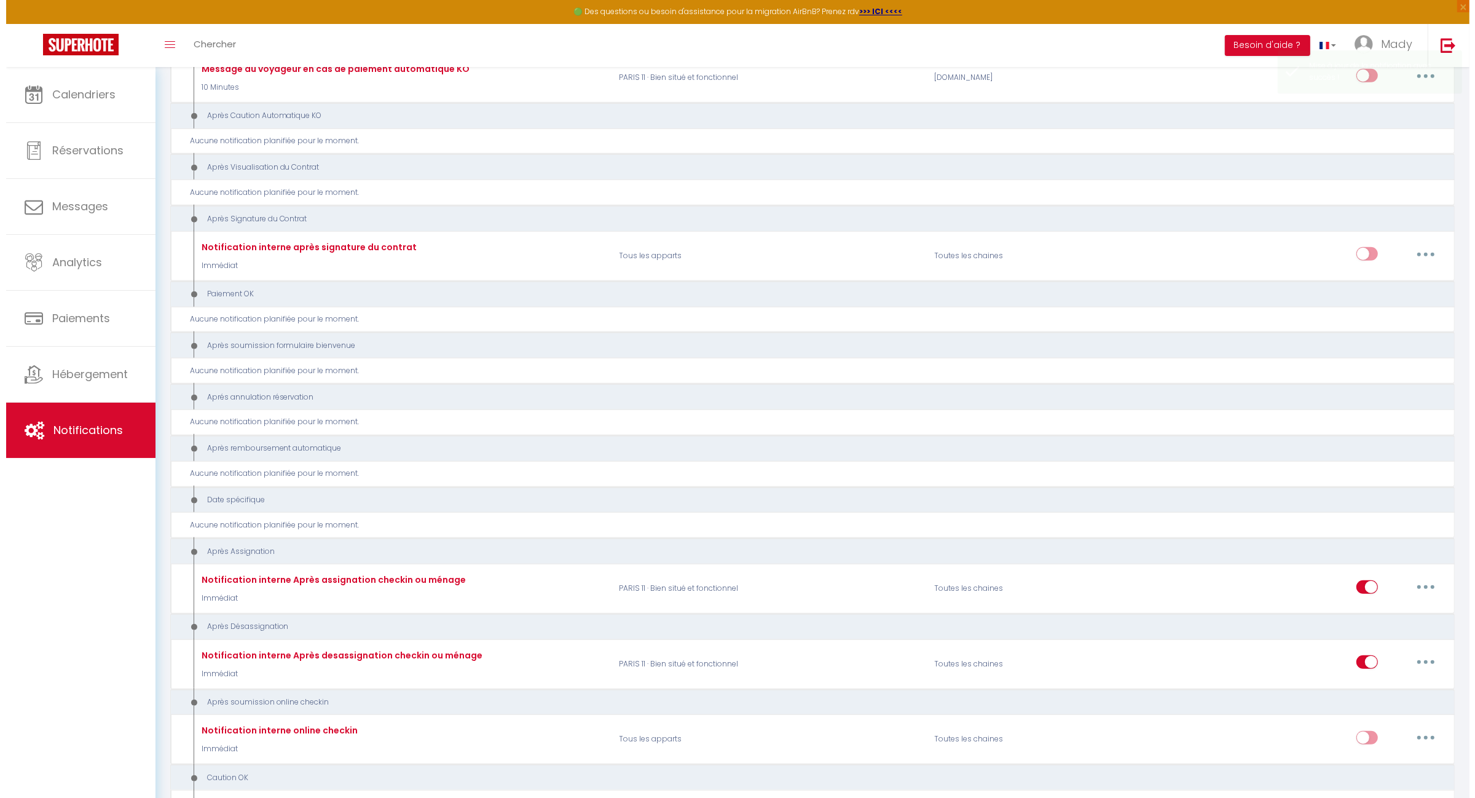
scroll to position [1351, 0]
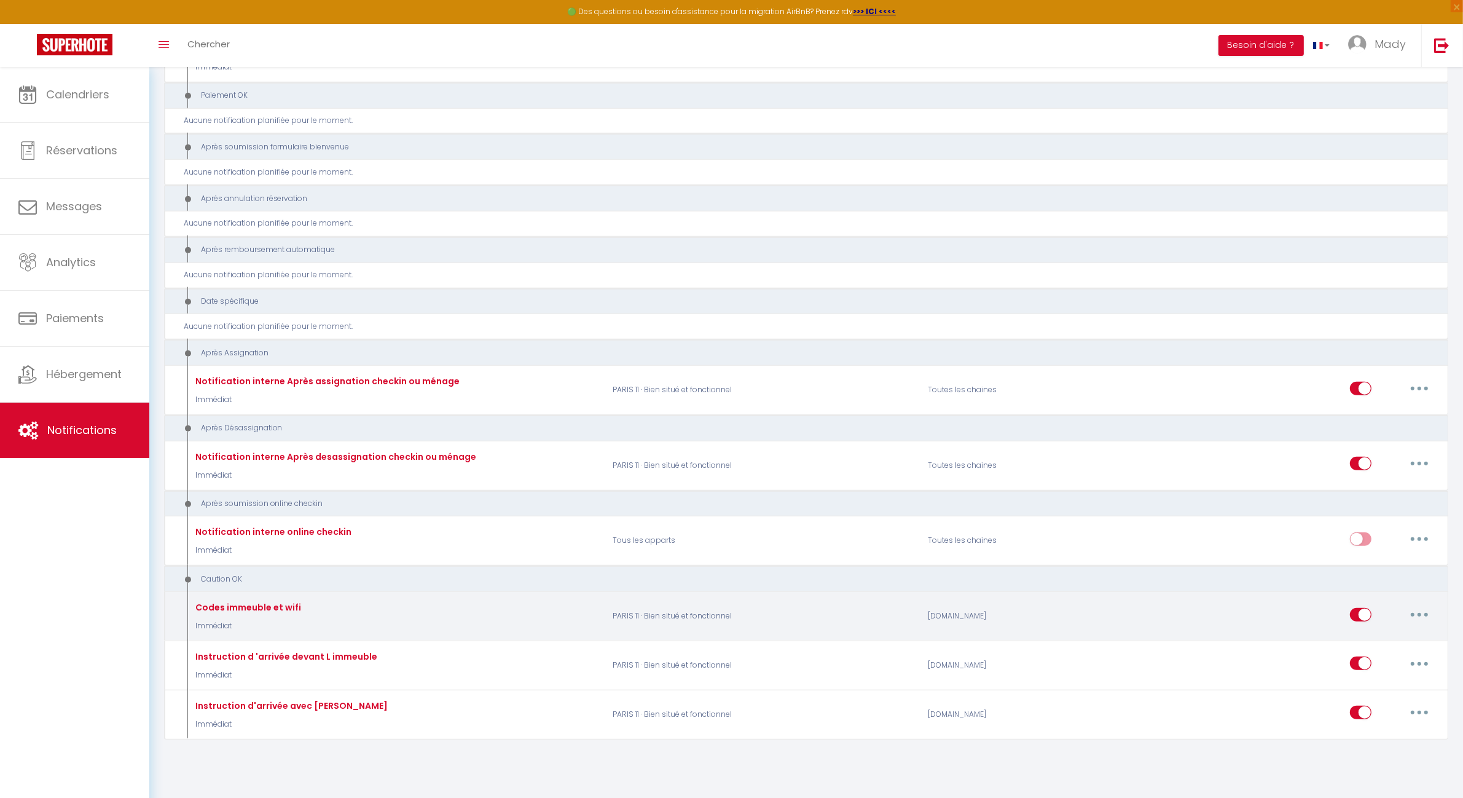
click at [1417, 605] on button "button" at bounding box center [1420, 615] width 34 height 20
click at [1390, 634] on link "Editer" at bounding box center [1387, 642] width 91 height 21
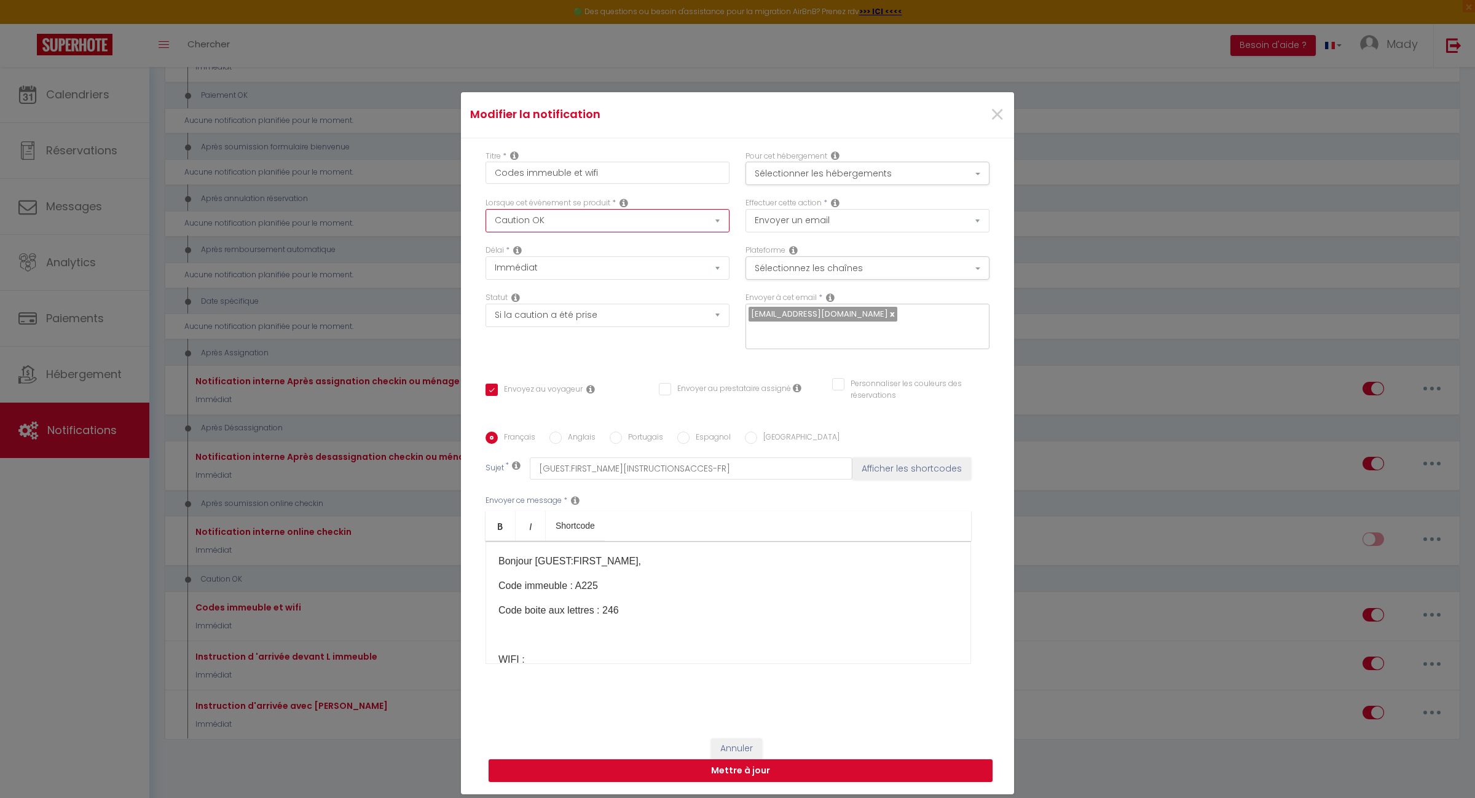
click at [716, 226] on select "Après la réservation Avant Checkin (à partir de 12h00) Après Checkin (à partir …" at bounding box center [608, 220] width 244 height 23
click at [486, 217] on select "Après la réservation Avant Checkin (à partir de 12h00) Après Checkin (à partir …" at bounding box center [608, 220] width 244 height 23
click at [712, 280] on select "Immédiat - 10 Minutes - 1 Heure - 2 Heures - 3 Heures - 4 Heures - 5 Heures - 6…" at bounding box center [608, 267] width 244 height 23
click at [486, 265] on select "Immédiat - 10 Minutes - 1 Heure - 2 Heures - 3 Heures - 4 Heures - 5 Heures - 6…" at bounding box center [608, 267] width 244 height 23
click at [667, 354] on div "Titre * Codes immeuble et wifi Pour cet hébergement Sélectionner les hébergemen…" at bounding box center [737, 432] width 553 height 588
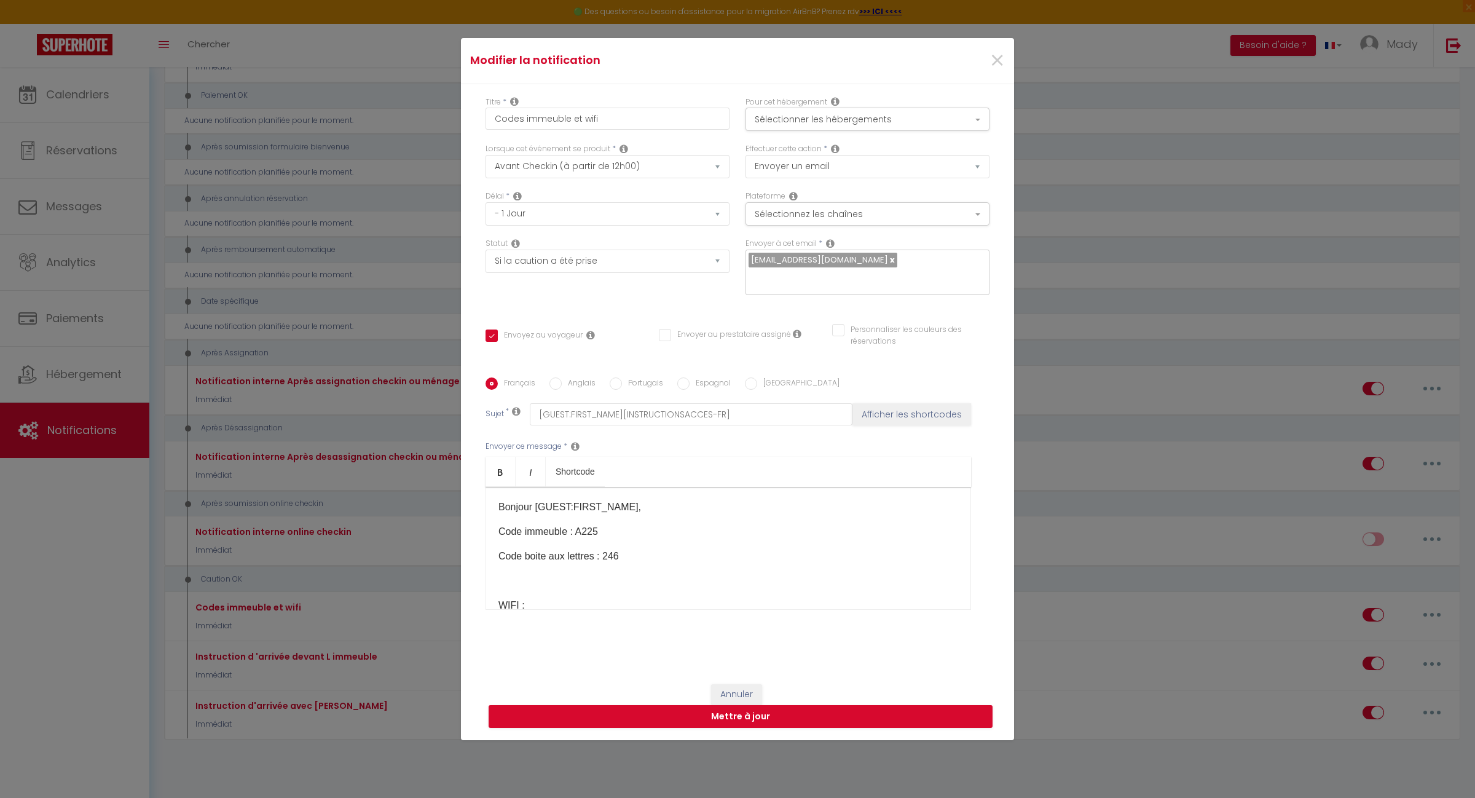
scroll to position [77, 0]
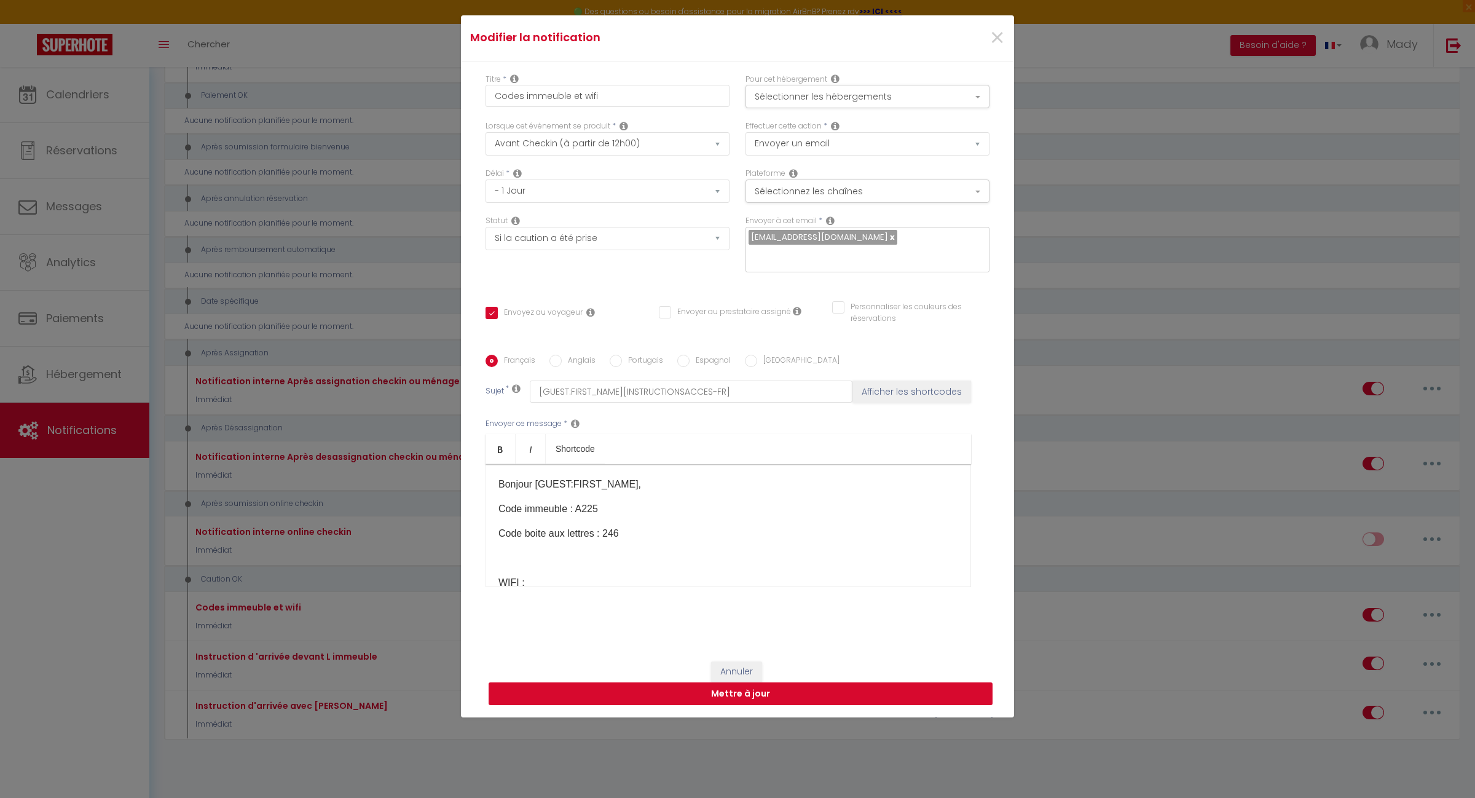
click at [727, 684] on button "Mettre à jour" at bounding box center [741, 693] width 504 height 23
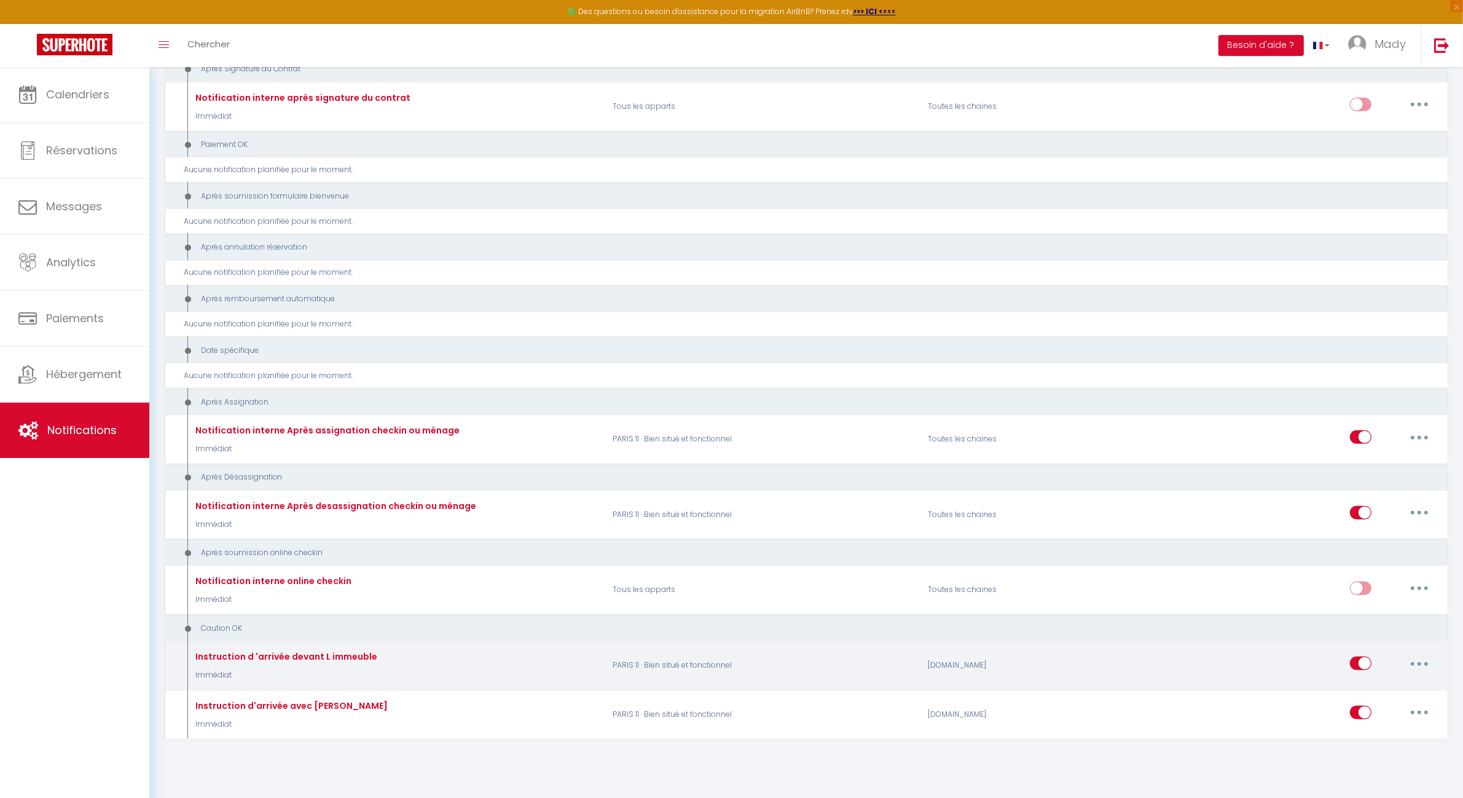
click at [1424, 656] on button "button" at bounding box center [1420, 663] width 34 height 20
click at [1381, 684] on link "Editer" at bounding box center [1387, 691] width 91 height 21
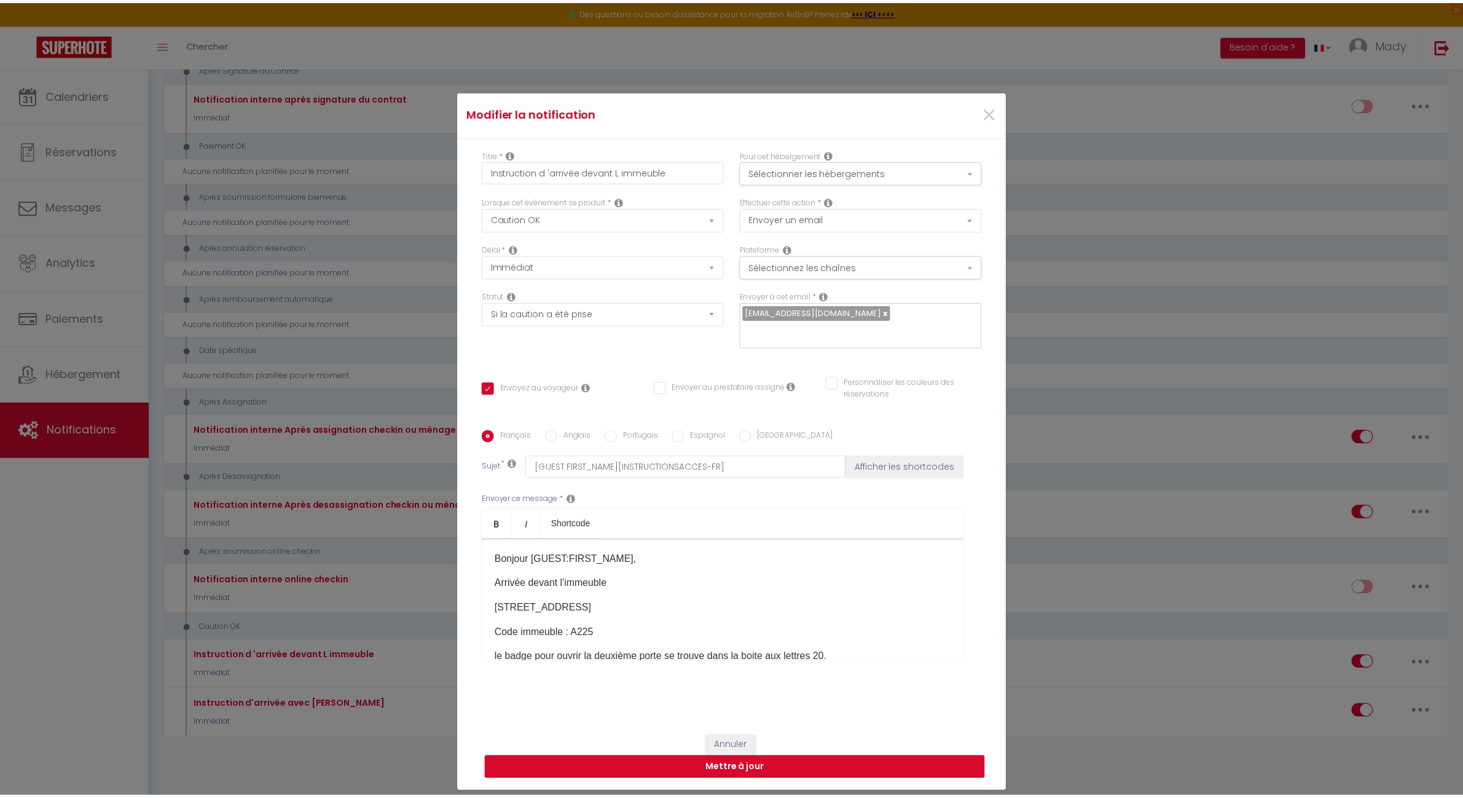
scroll to position [0, 0]
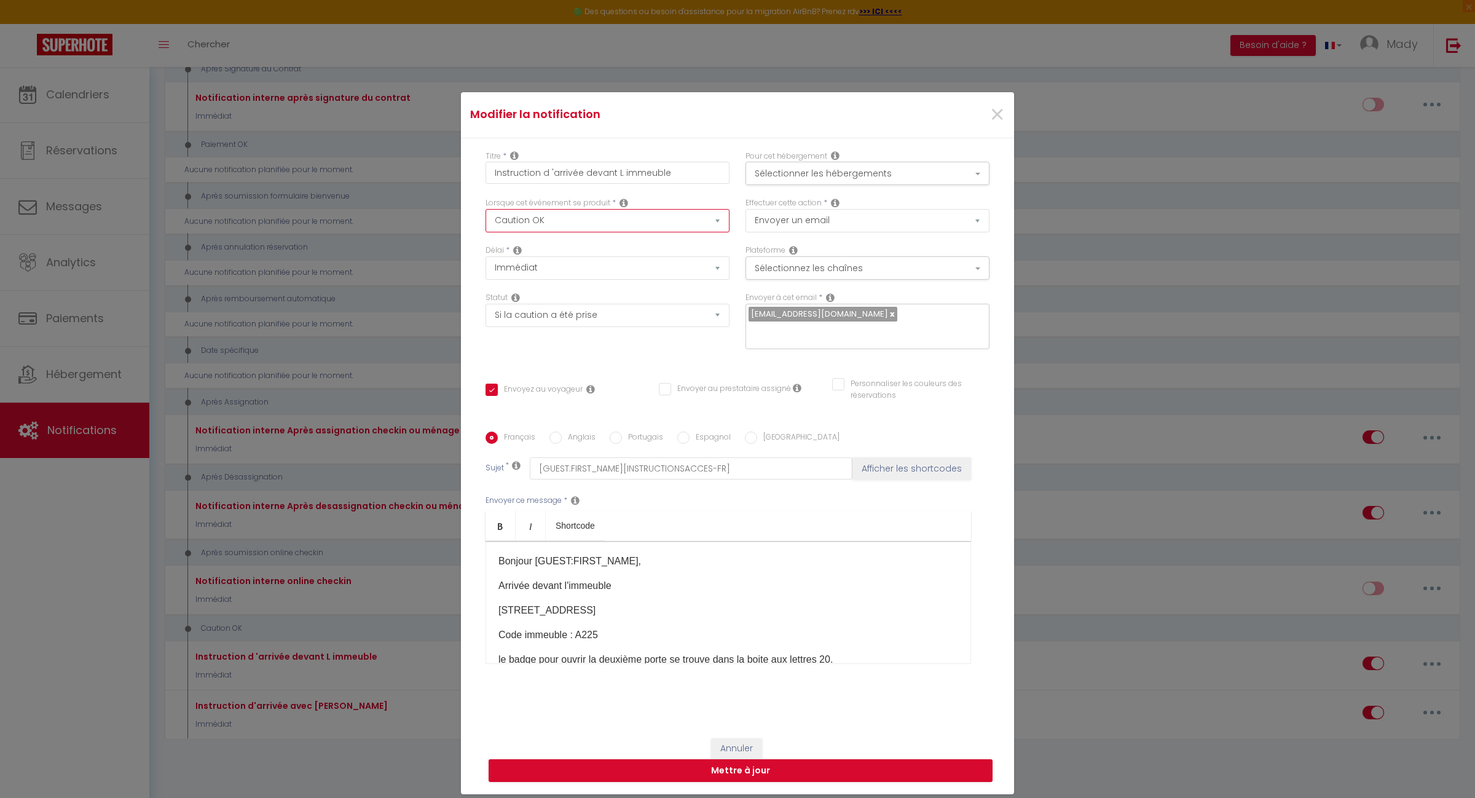
click at [713, 229] on select "Après la réservation Avant Checkin (à partir de 12h00) Après Checkin (à partir …" at bounding box center [608, 220] width 244 height 23
click at [486, 217] on select "Après la réservation Avant Checkin (à partir de 12h00) Après Checkin (à partir …" at bounding box center [608, 220] width 244 height 23
click at [591, 280] on select "Immédiat - 10 Minutes - 1 Heure - 2 Heures - 3 Heures - 4 Heures - 5 Heures - 6…" at bounding box center [608, 267] width 244 height 23
click at [593, 280] on select "Immédiat - 10 Minutes - 1 Heure - 2 Heures - 3 Heures - 4 Heures - 5 Heures - 6…" at bounding box center [608, 267] width 244 height 23
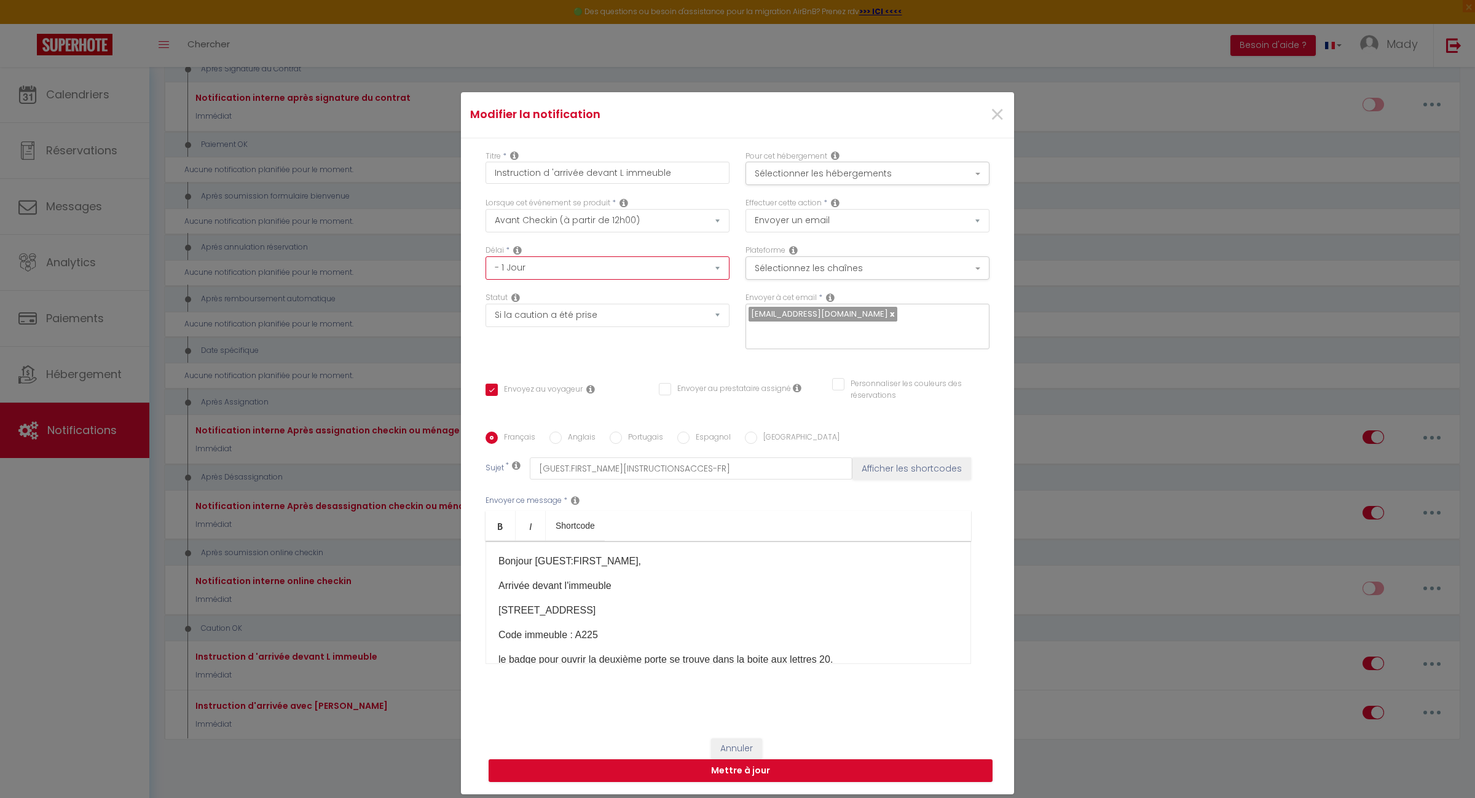
click at [486, 265] on select "Immédiat - 10 Minutes - 1 Heure - 2 Heures - 3 Heures - 4 Heures - 5 Heures - 6…" at bounding box center [608, 267] width 244 height 23
click at [703, 325] on select "Aucun Si la réservation est payée Si réservation non payée Si la caution a été …" at bounding box center [608, 315] width 244 height 23
click at [486, 312] on select "Aucun Si la réservation est payée Si réservation non payée Si la caution a été …" at bounding box center [608, 315] width 244 height 23
click at [712, 278] on select "Immédiat - 10 Minutes - 1 Heure - 2 Heures - 3 Heures - 4 Heures - 5 Heures - 6…" at bounding box center [608, 267] width 244 height 23
click at [486, 265] on select "Immédiat - 10 Minutes - 1 Heure - 2 Heures - 3 Heures - 4 Heures - 5 Heures - 6…" at bounding box center [608, 267] width 244 height 23
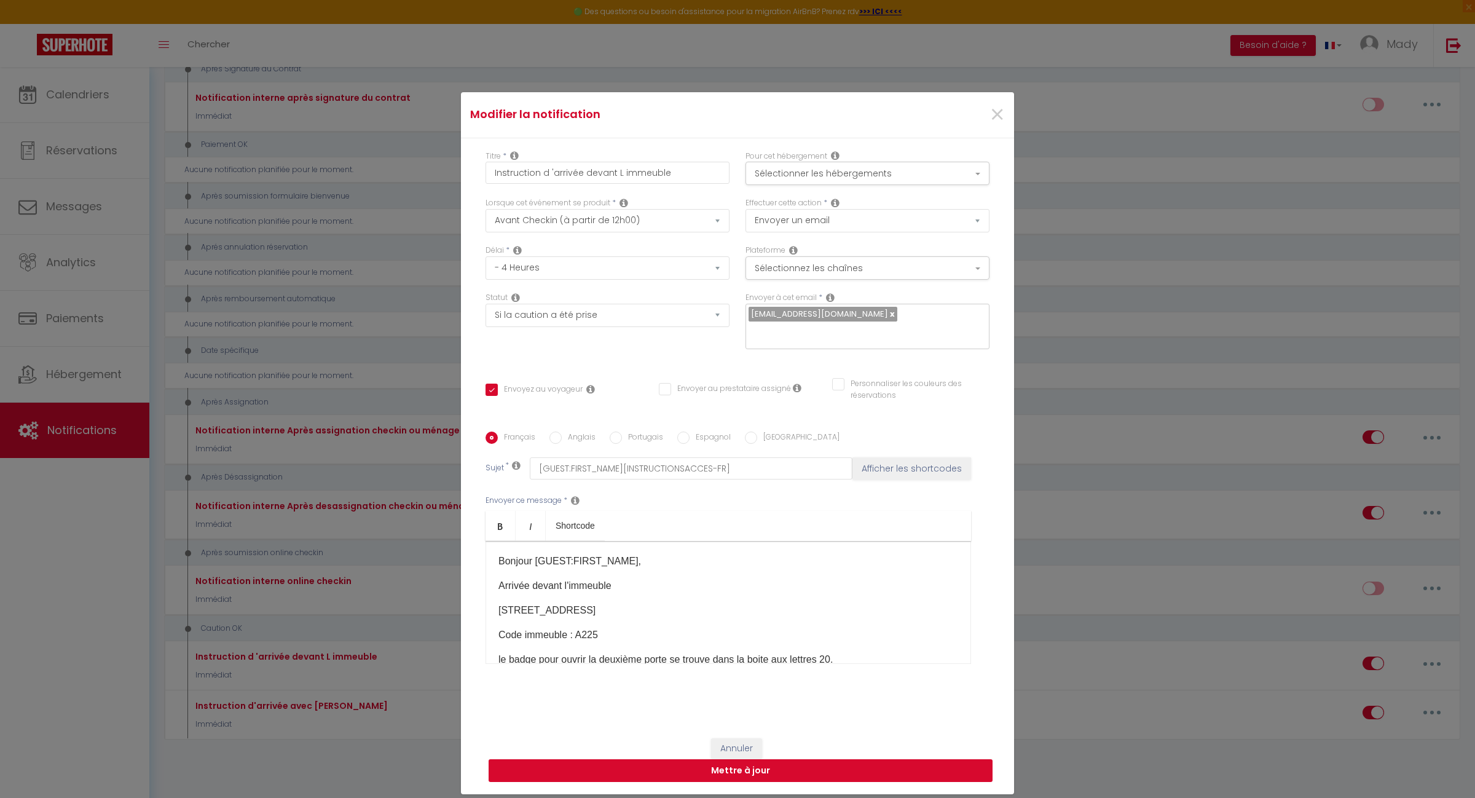
click at [733, 763] on button "Mettre à jour" at bounding box center [741, 770] width 504 height 23
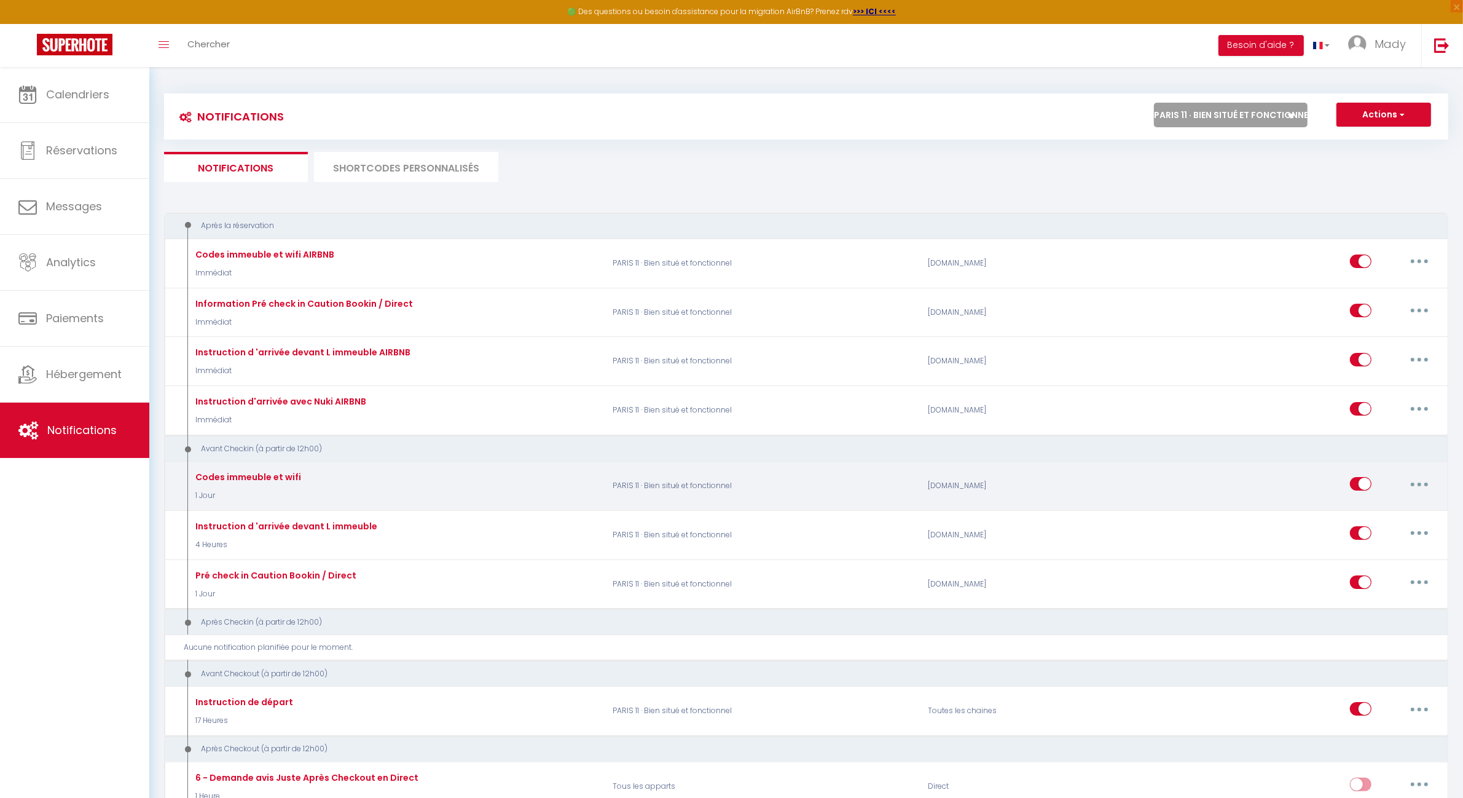
click at [1414, 481] on button "button" at bounding box center [1420, 484] width 34 height 20
click at [1366, 514] on link "Editer" at bounding box center [1387, 512] width 91 height 21
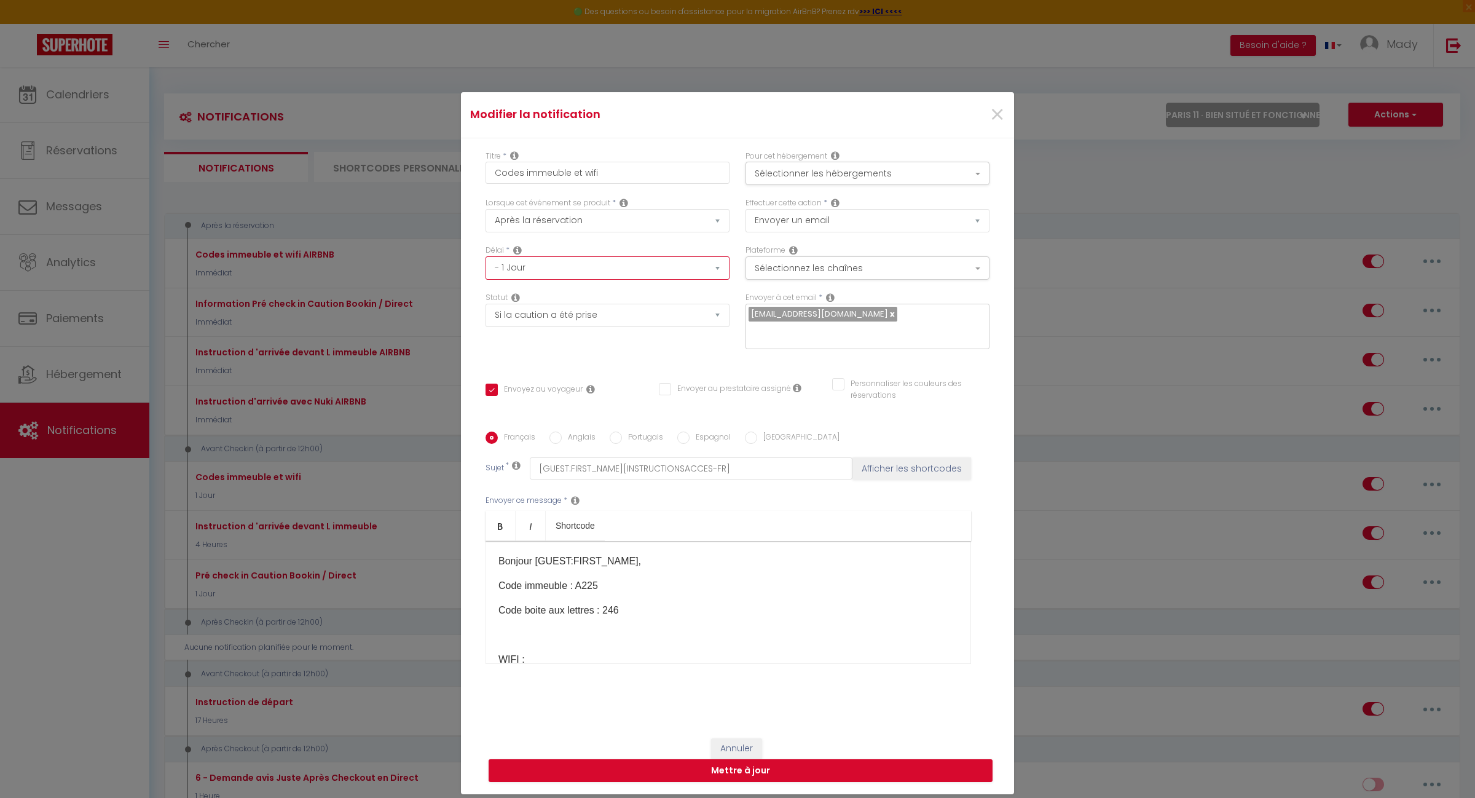
click at [594, 277] on select "Immédiat - 10 Minutes - 1 Heure - 2 Heures - 3 Heures - 4 Heures - 5 Heures - 6…" at bounding box center [608, 267] width 244 height 23
click at [486, 265] on select "Immédiat - 10 Minutes - 1 Heure - 2 Heures - 3 Heures - 4 Heures - 5 Heures - 6…" at bounding box center [608, 267] width 244 height 23
click at [736, 761] on button "Mettre à jour" at bounding box center [741, 770] width 504 height 23
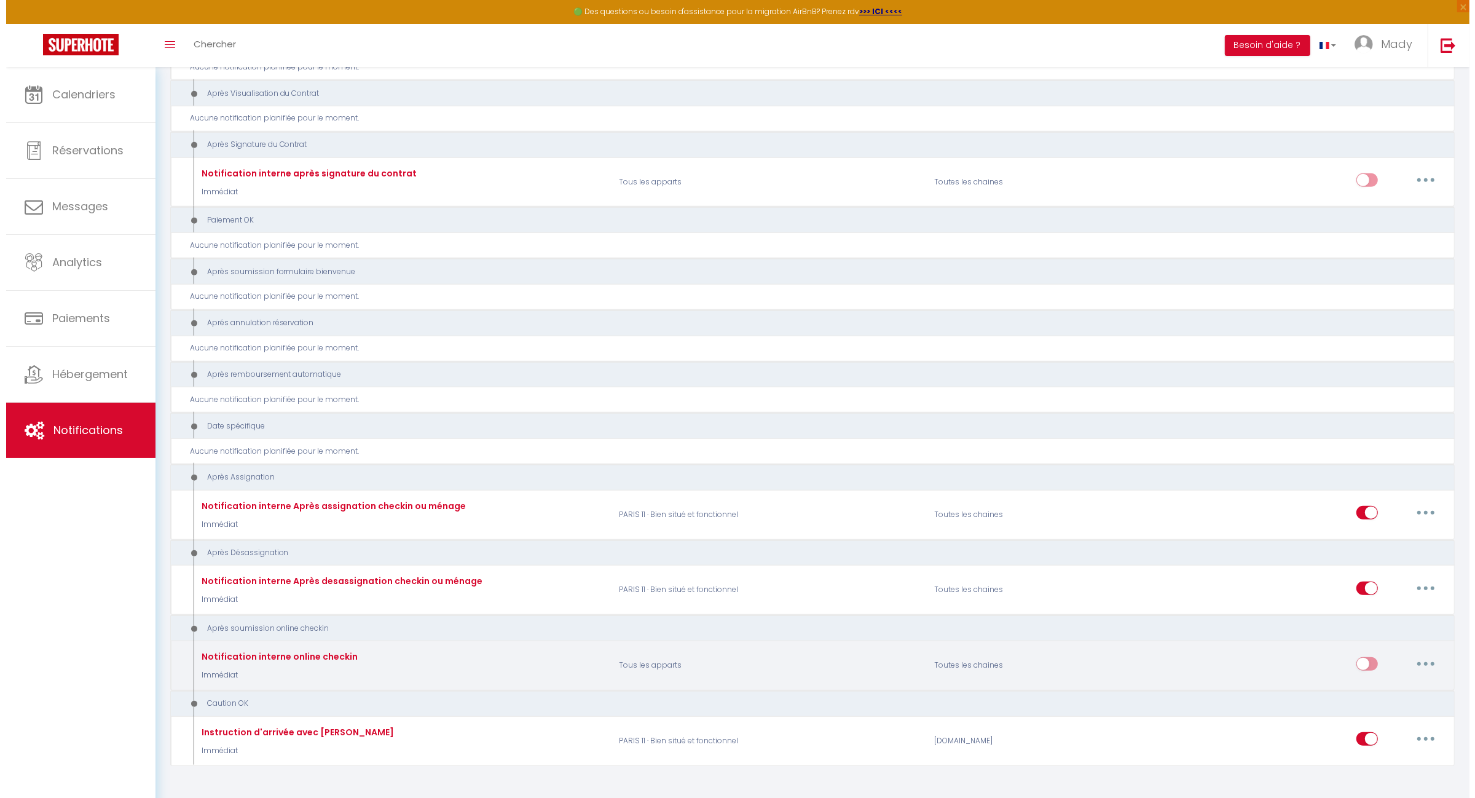
scroll to position [1351, 0]
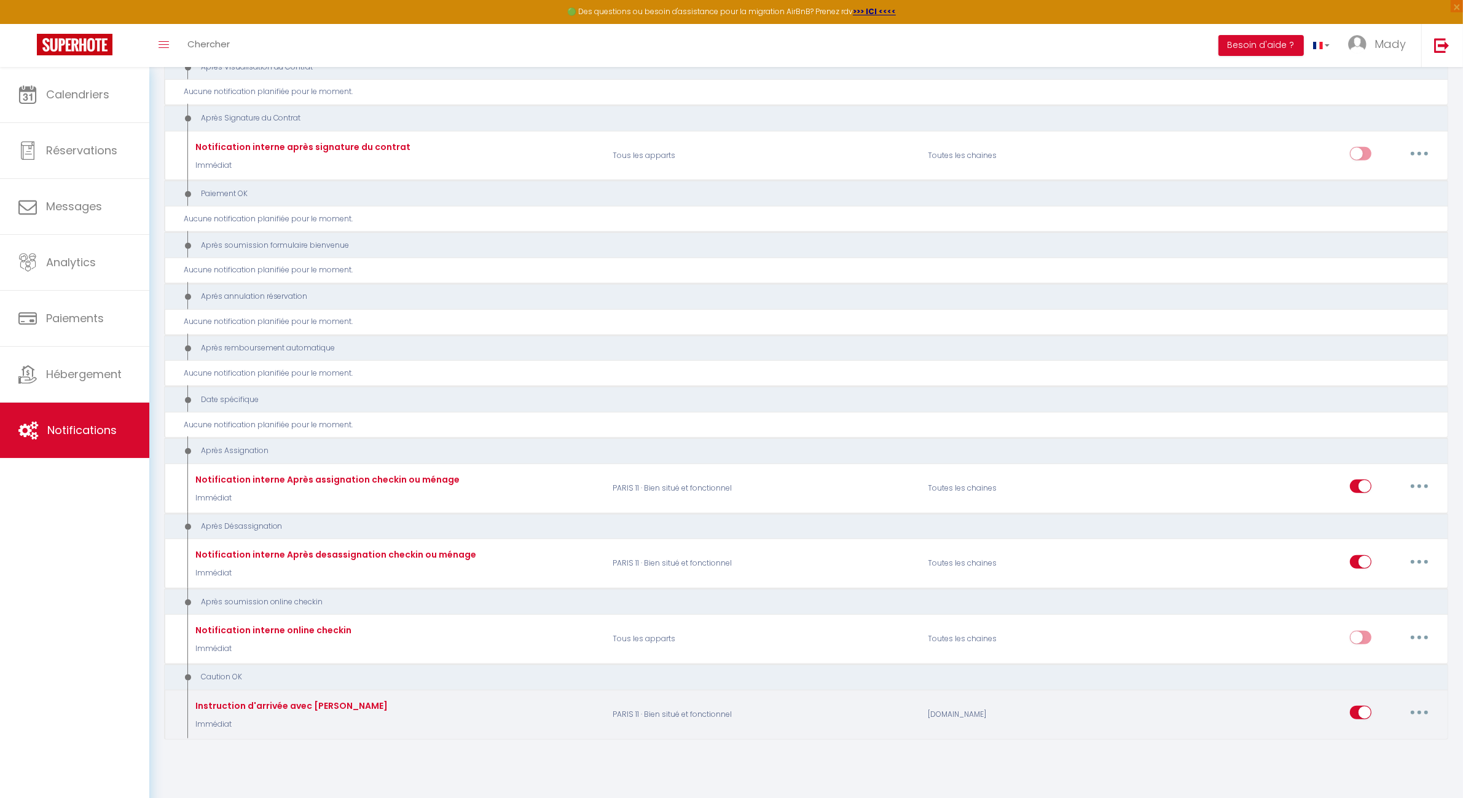
click at [1418, 703] on button "button" at bounding box center [1420, 713] width 34 height 20
click at [1368, 607] on link "Editer" at bounding box center [1387, 614] width 91 height 21
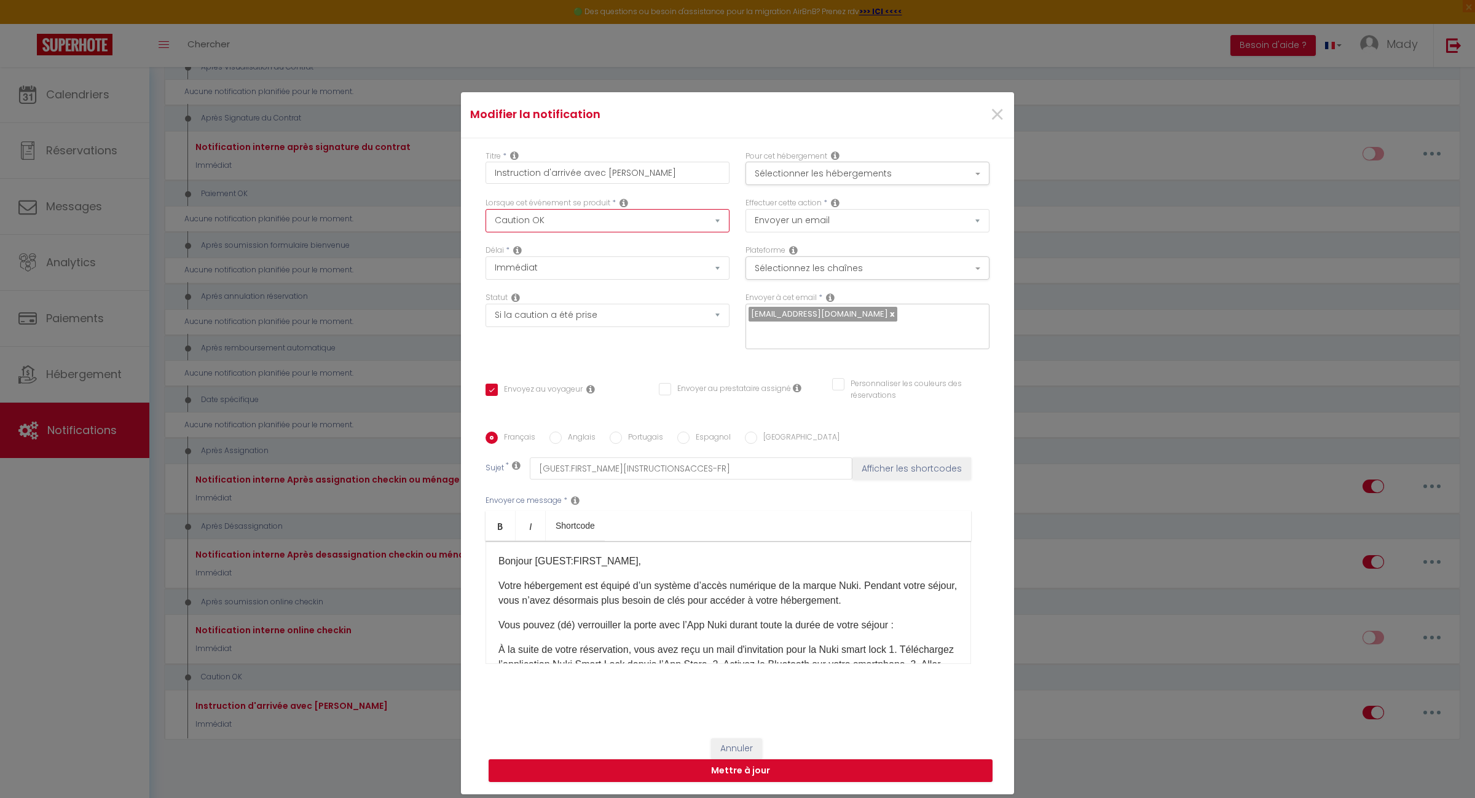
click at [602, 228] on select "Après la réservation Avant Checkin (à partir de 12h00) Après Checkin (à partir …" at bounding box center [608, 220] width 244 height 23
click at [486, 217] on select "Après la réservation Avant Checkin (à partir de 12h00) Après Checkin (à partir …" at bounding box center [608, 220] width 244 height 23
click at [586, 280] on select "Immédiat - 10 Minutes - 1 Heure - 2 Heures - 3 Heures - 4 Heures - 5 Heures - 6…" at bounding box center [608, 267] width 244 height 23
click at [486, 265] on select "Immédiat - 10 Minutes - 1 Heure - 2 Heures - 3 Heures - 4 Heures - 5 Heures - 6…" at bounding box center [608, 267] width 244 height 23
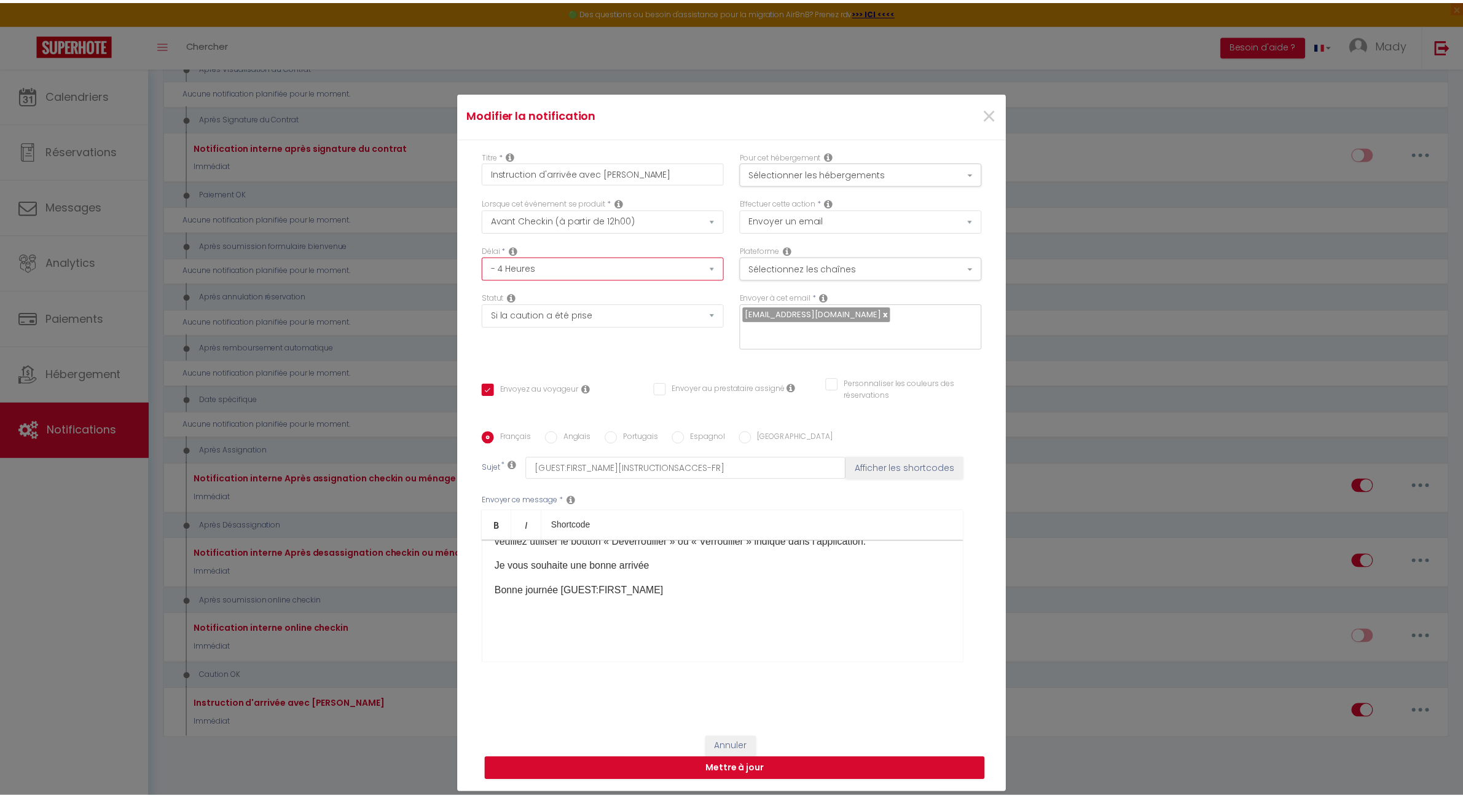
scroll to position [180, 0]
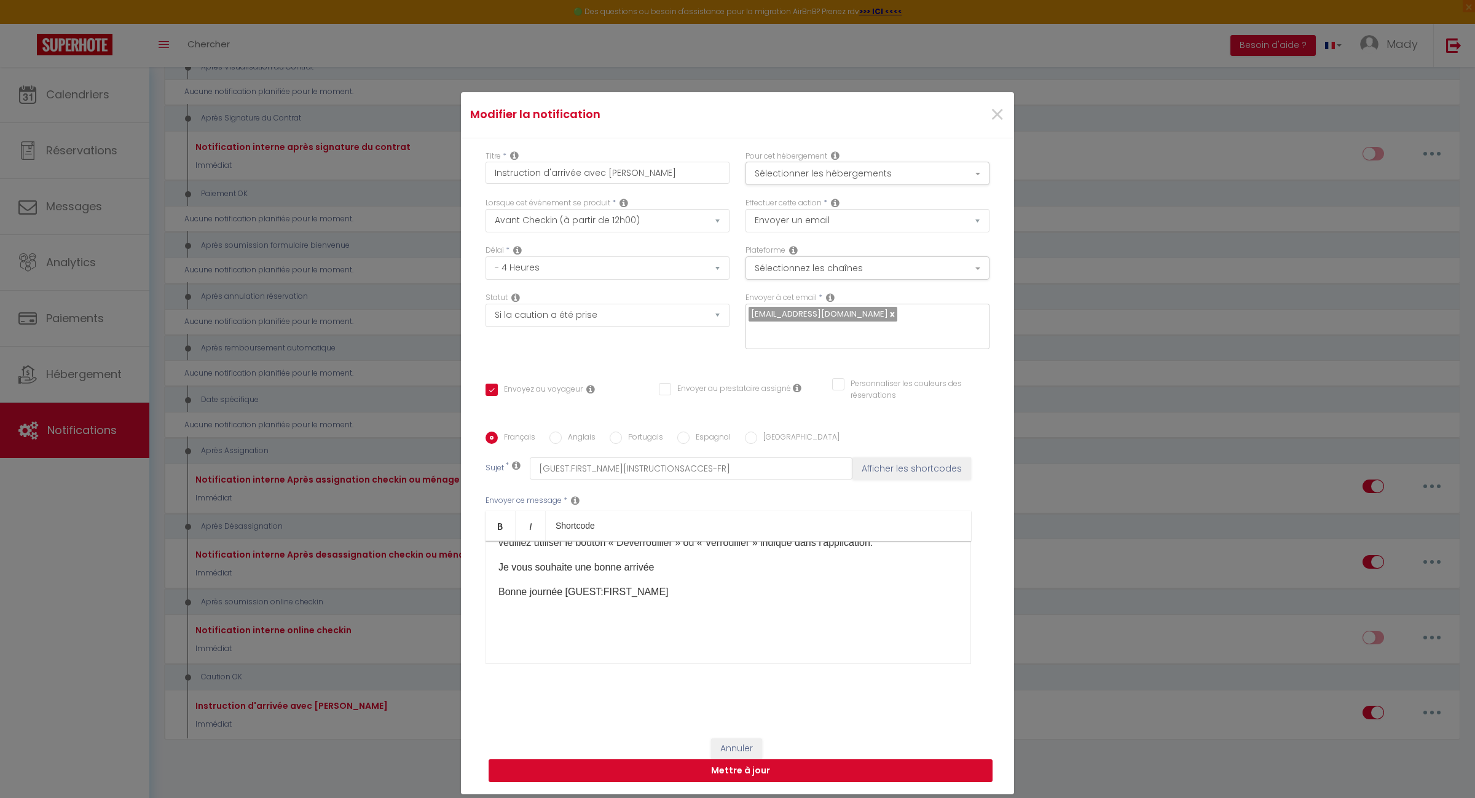
click at [734, 761] on button "Mettre à jour" at bounding box center [741, 770] width 504 height 23
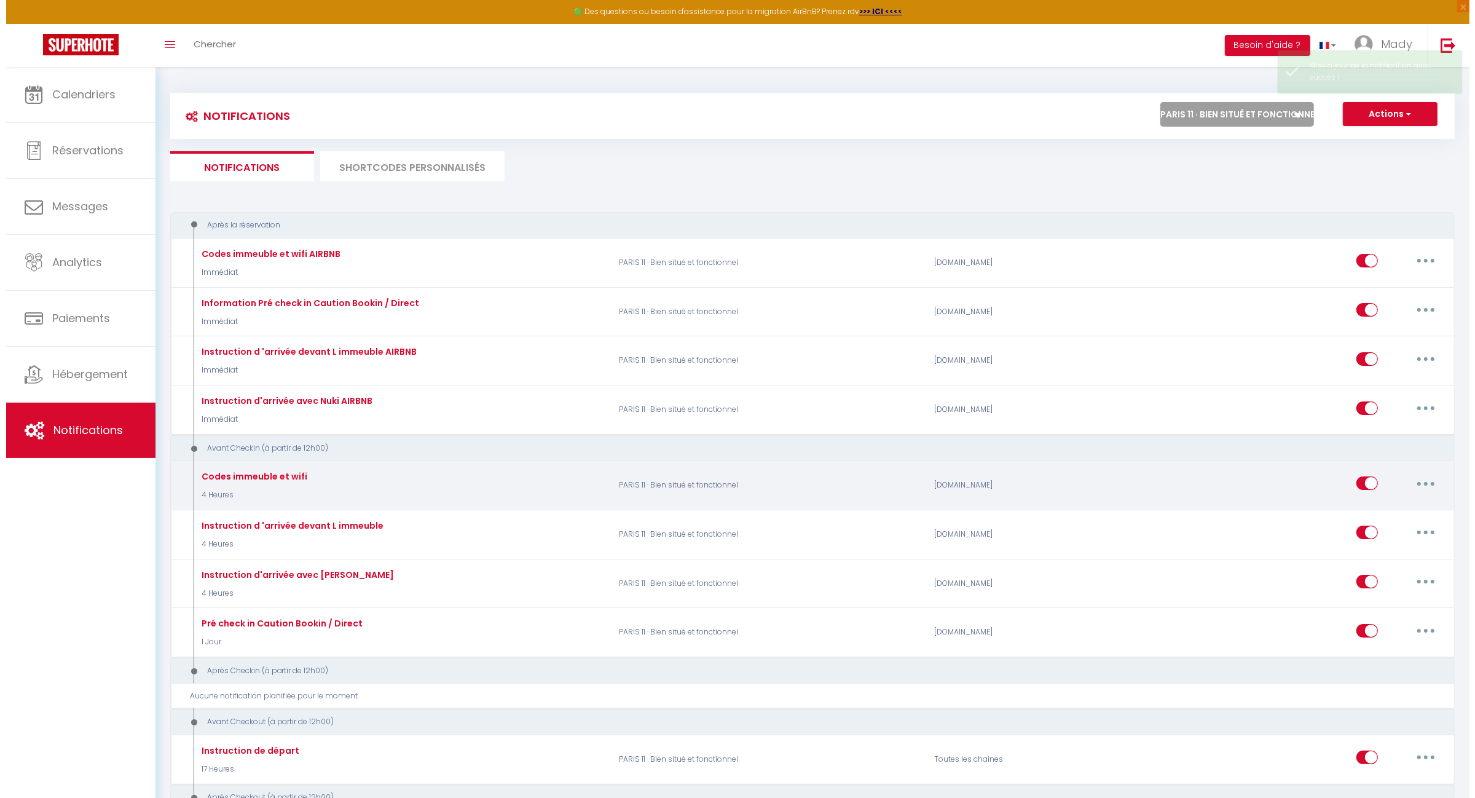
scroll to position [0, 0]
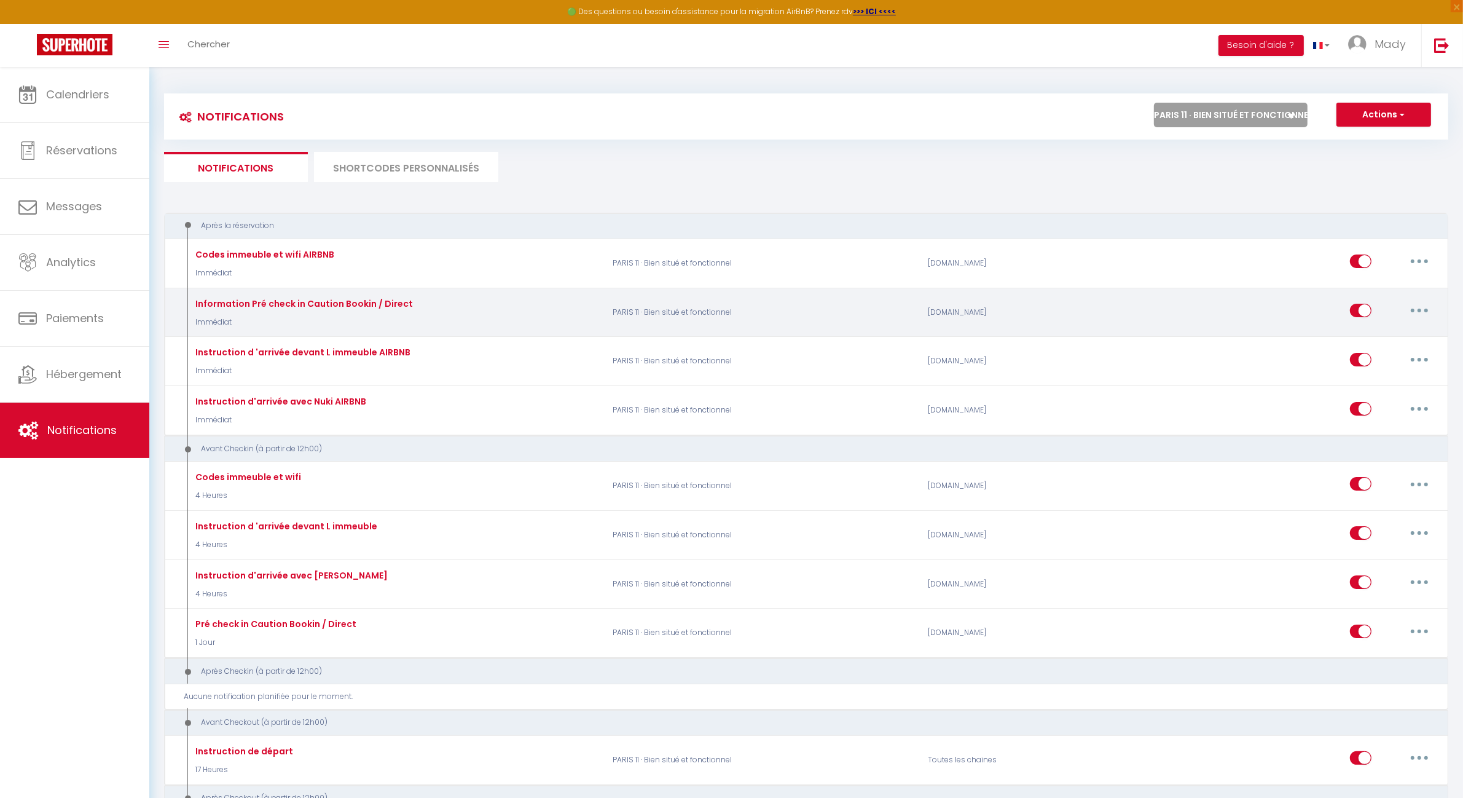
click at [1414, 310] on button "button" at bounding box center [1420, 311] width 34 height 20
click at [1401, 333] on link "Editer" at bounding box center [1387, 338] width 91 height 21
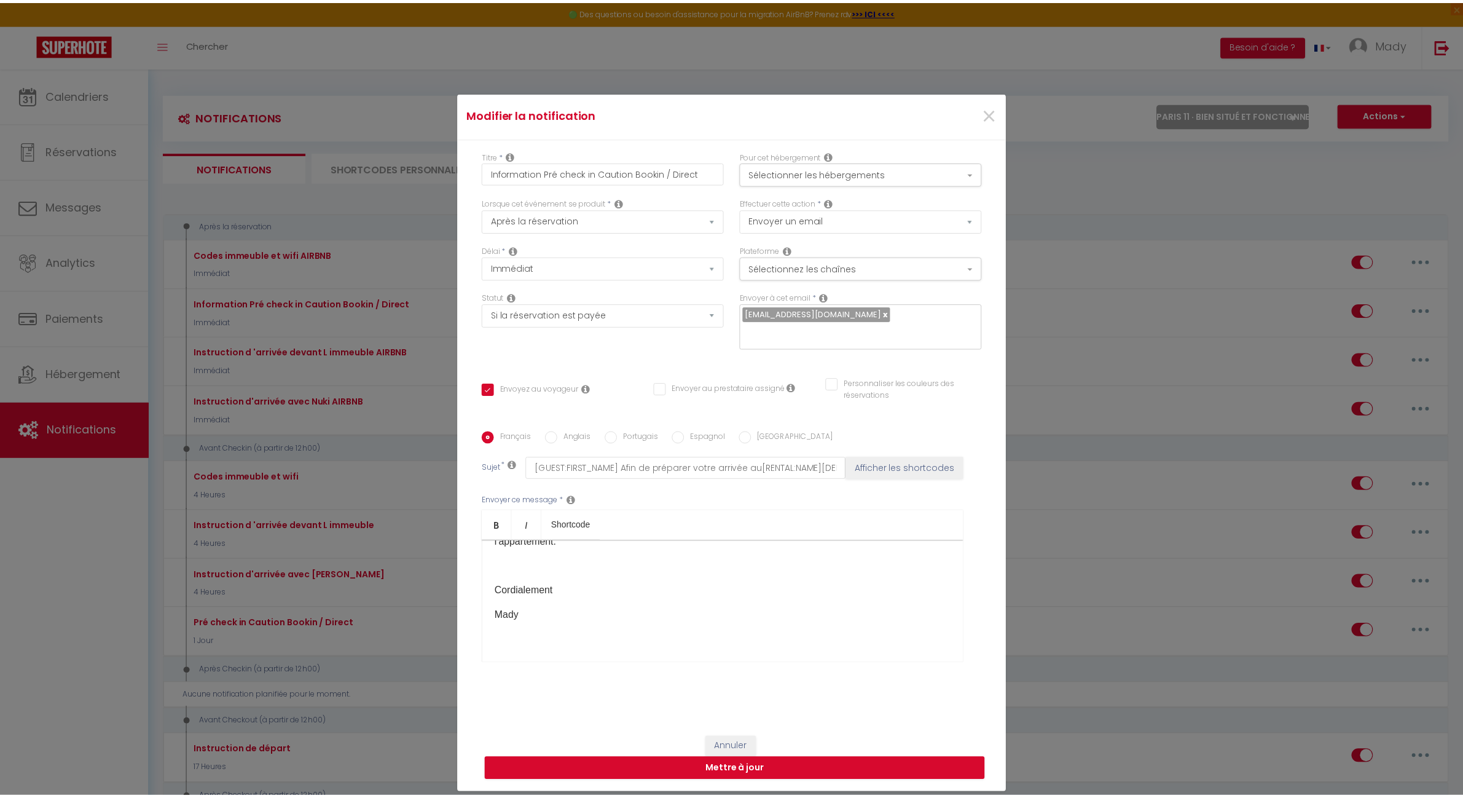
scroll to position [146, 0]
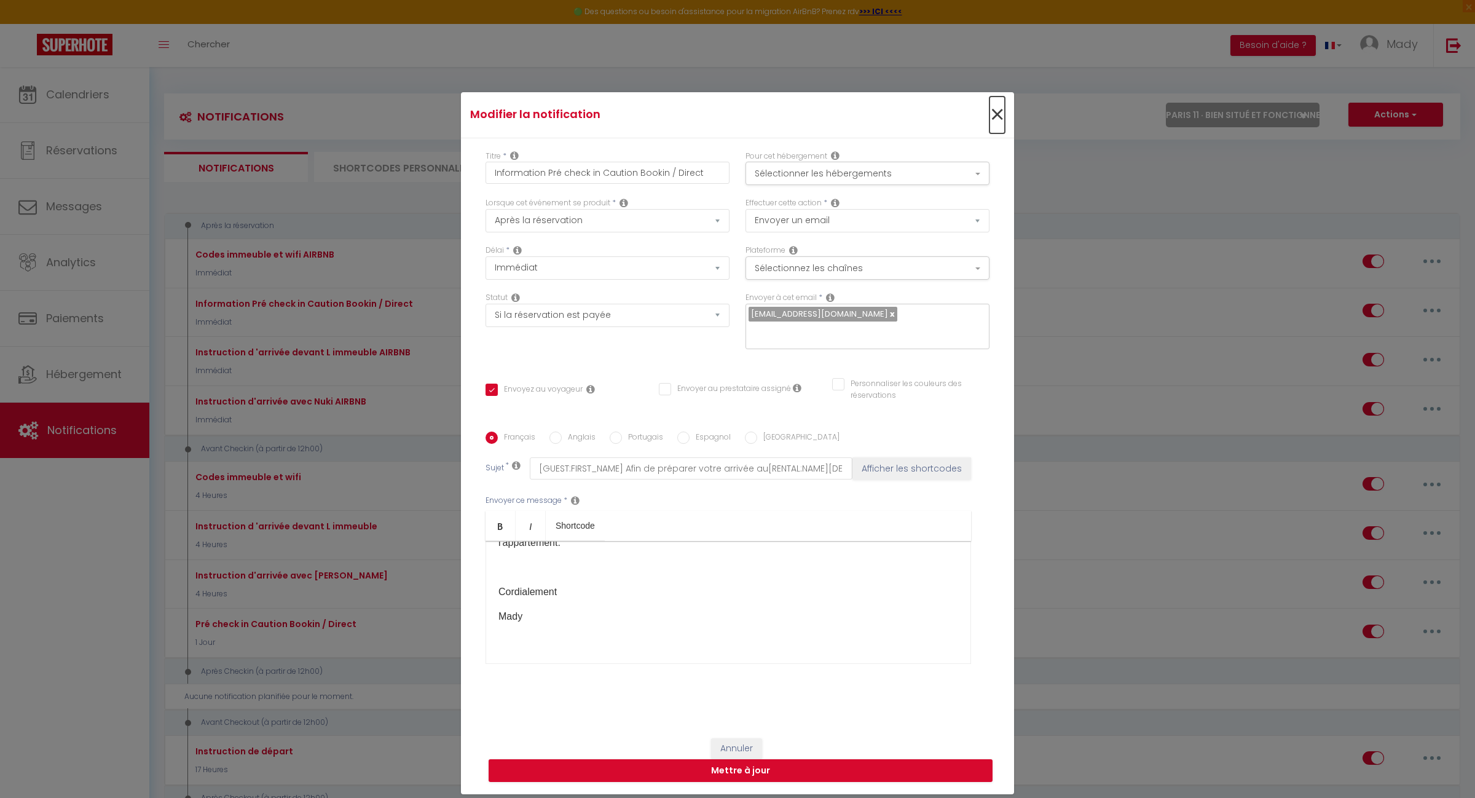
click at [994, 122] on span "×" at bounding box center [997, 114] width 15 height 37
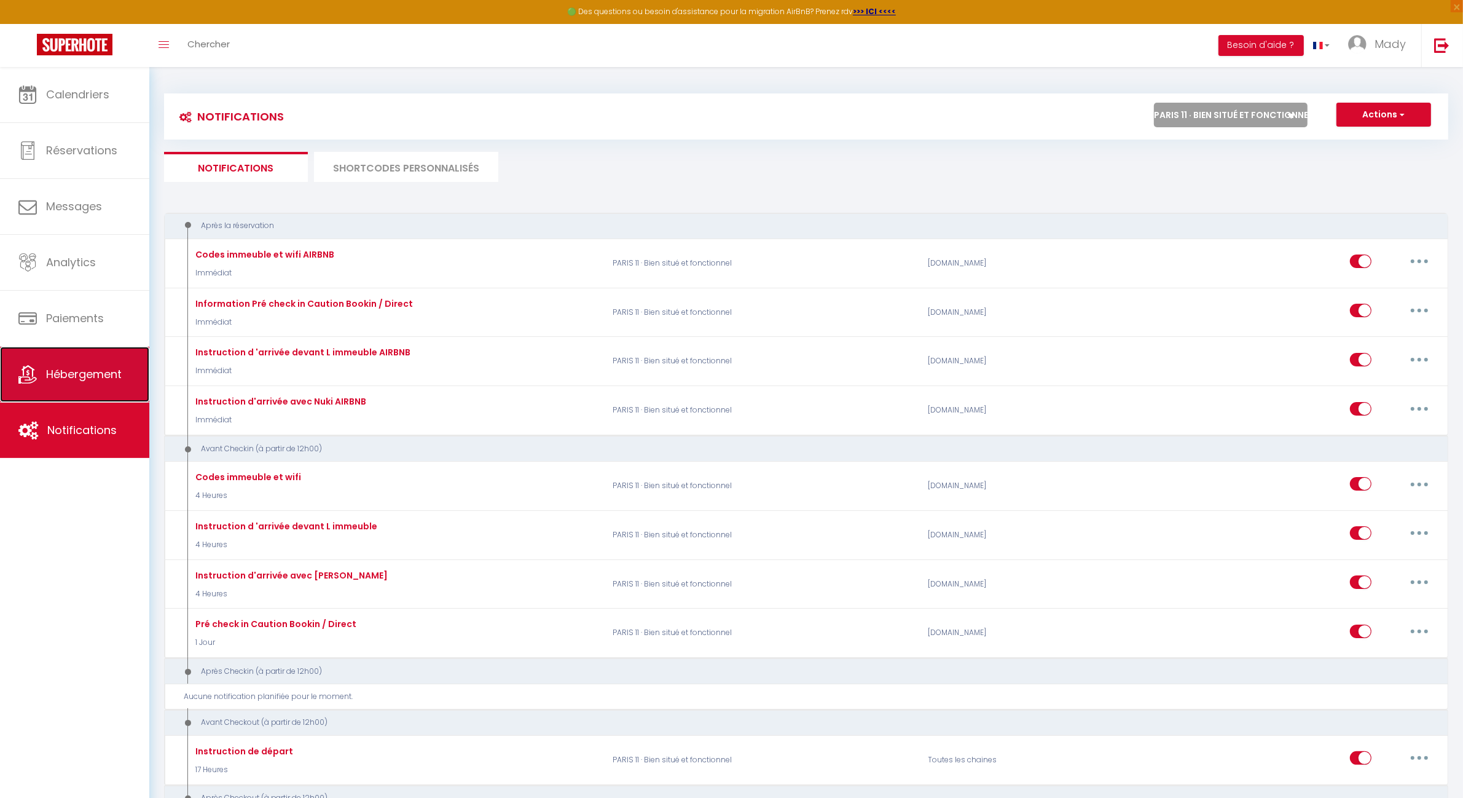
click at [76, 378] on span "Hébergement" at bounding box center [84, 373] width 76 height 15
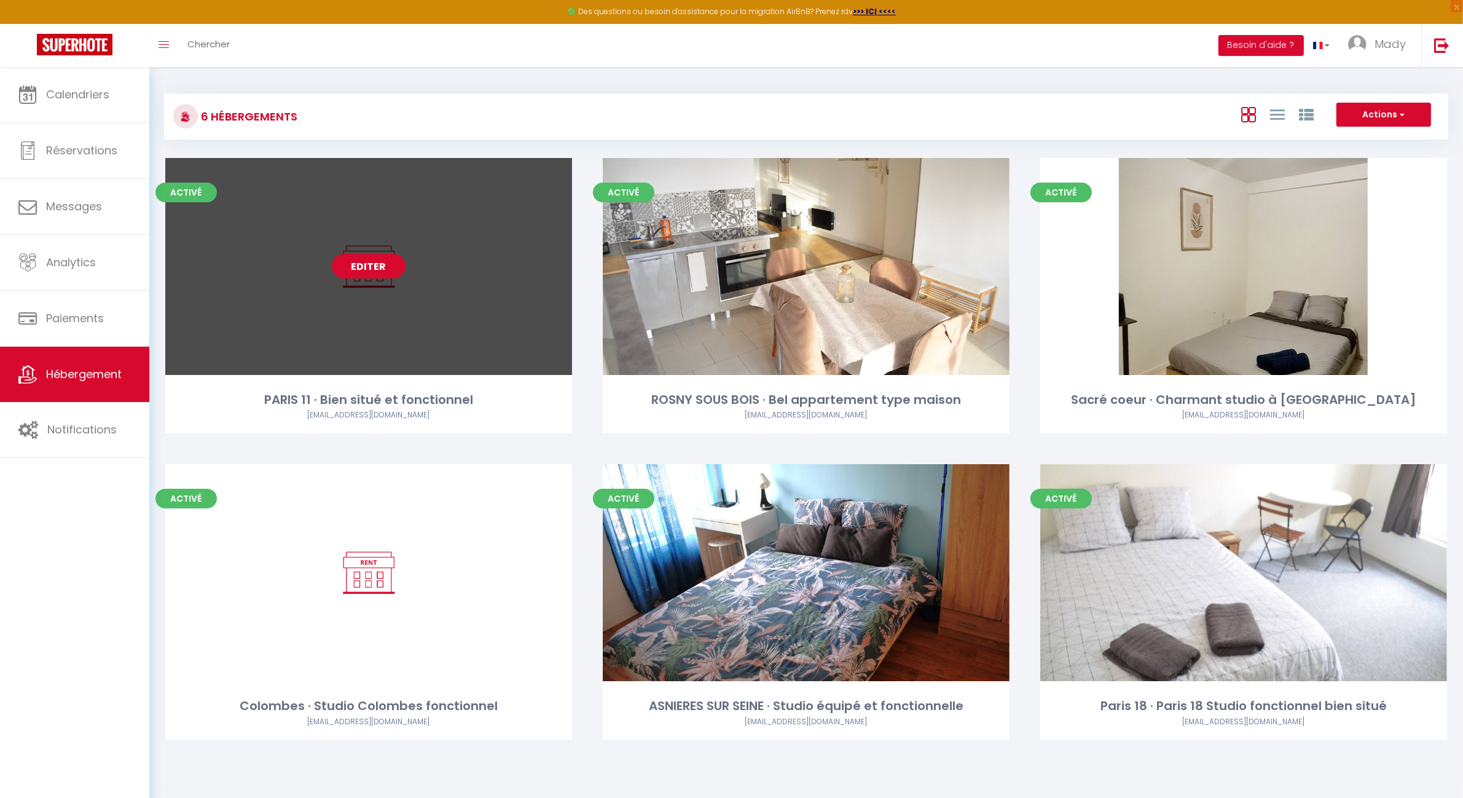
click at [383, 258] on link "Editer" at bounding box center [369, 266] width 74 height 25
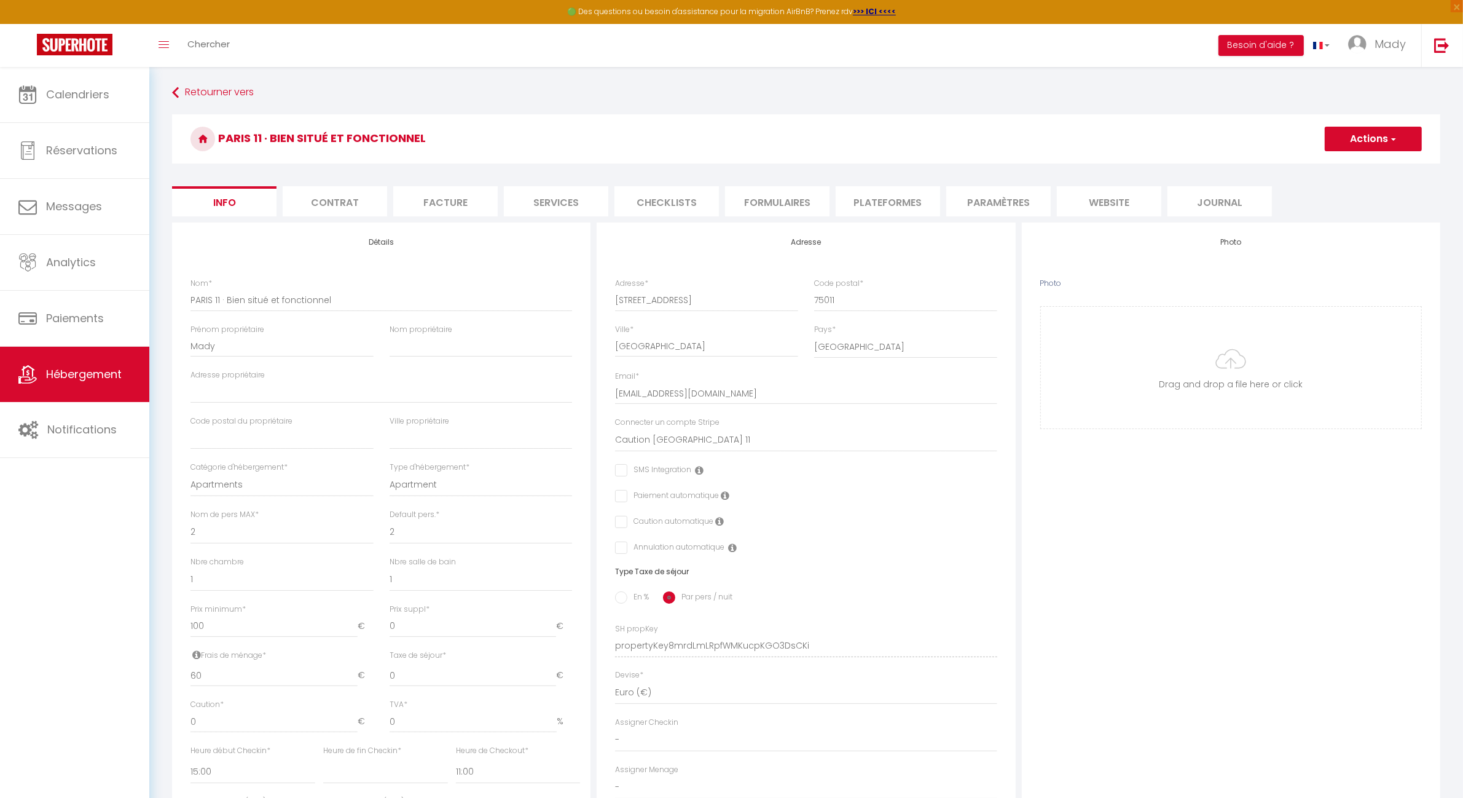
click at [1003, 208] on li "Paramètres" at bounding box center [999, 201] width 104 height 30
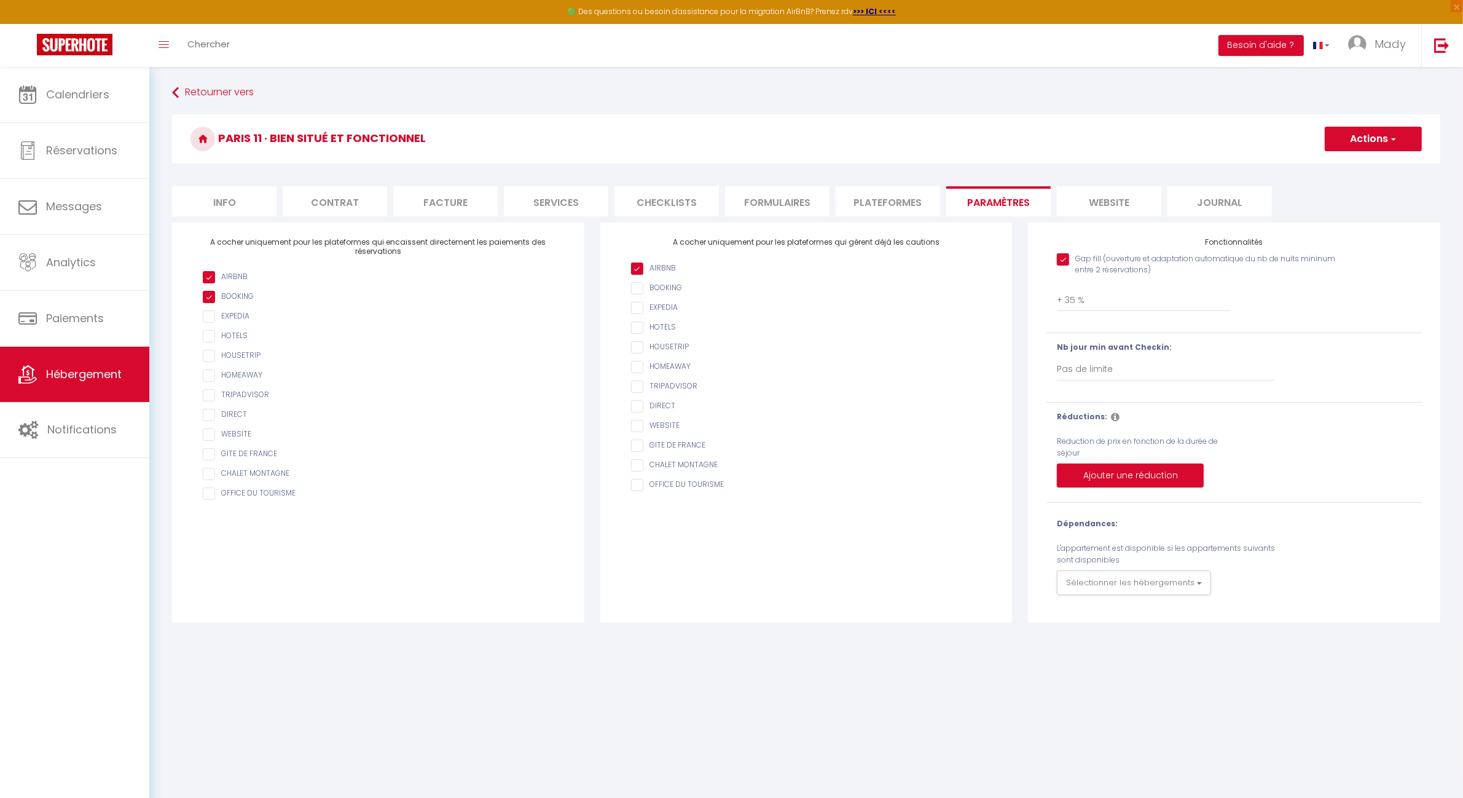
click at [680, 650] on body "🟢 Des questions ou besoin d'assistance pour la migration AirBnB? Prenez rdv >>>…" at bounding box center [731, 466] width 1463 height 798
click at [82, 428] on span "Notifications" at bounding box center [81, 429] width 69 height 15
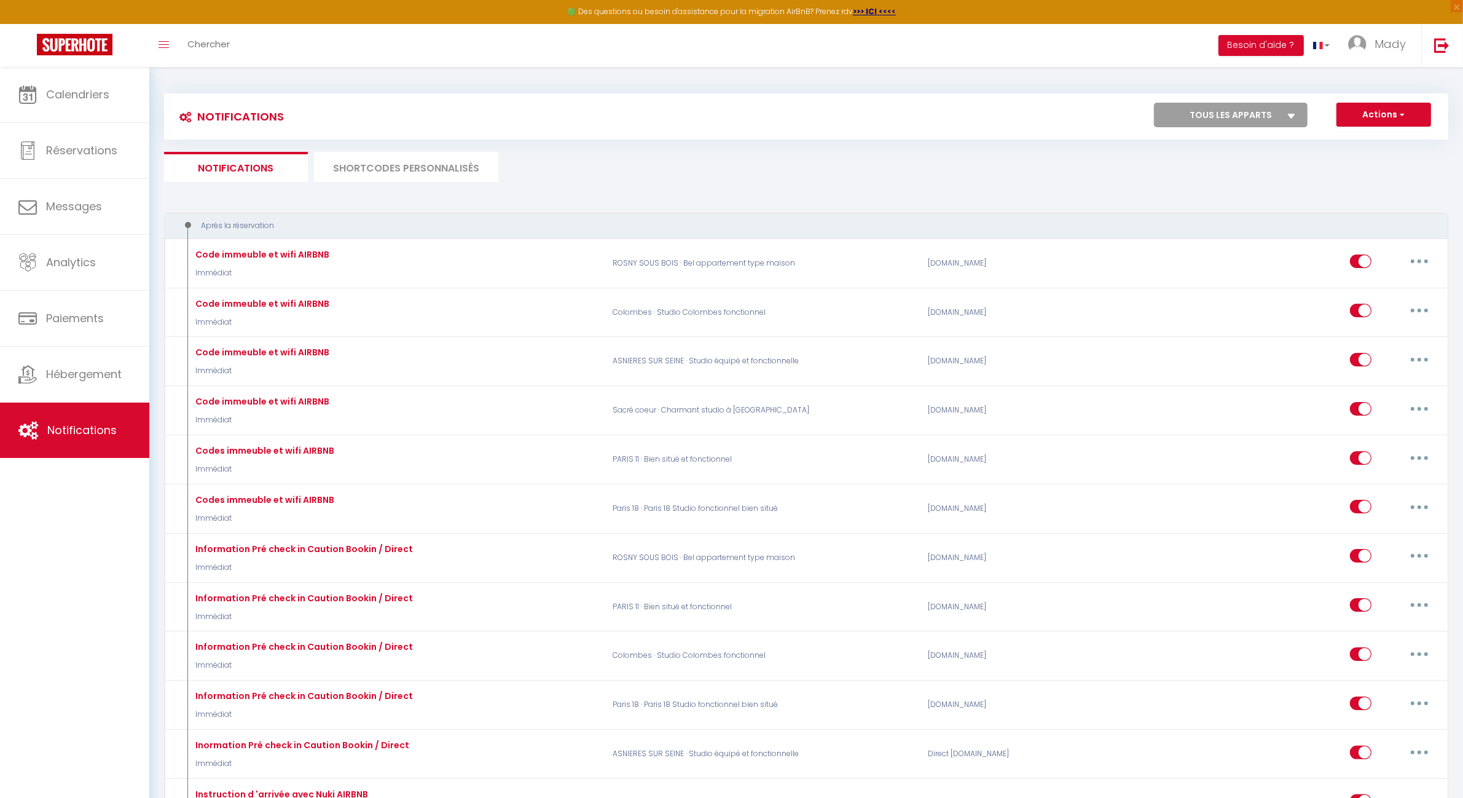
click at [93, 600] on div "Calendriers Réservations Messages Analytics Paiements Hébergement Notifications" at bounding box center [74, 445] width 149 height 757
click at [1199, 104] on select "Tous les apparts PARIS 11 · Bien situé et fonctionnel ROSNY SOUS BOIS · Bel app…" at bounding box center [1231, 115] width 154 height 25
click at [1154, 103] on select "Tous les apparts PARIS 11 · Bien situé et fonctionnel ROSNY SOUS BOIS · Bel app…" at bounding box center [1231, 115] width 154 height 25
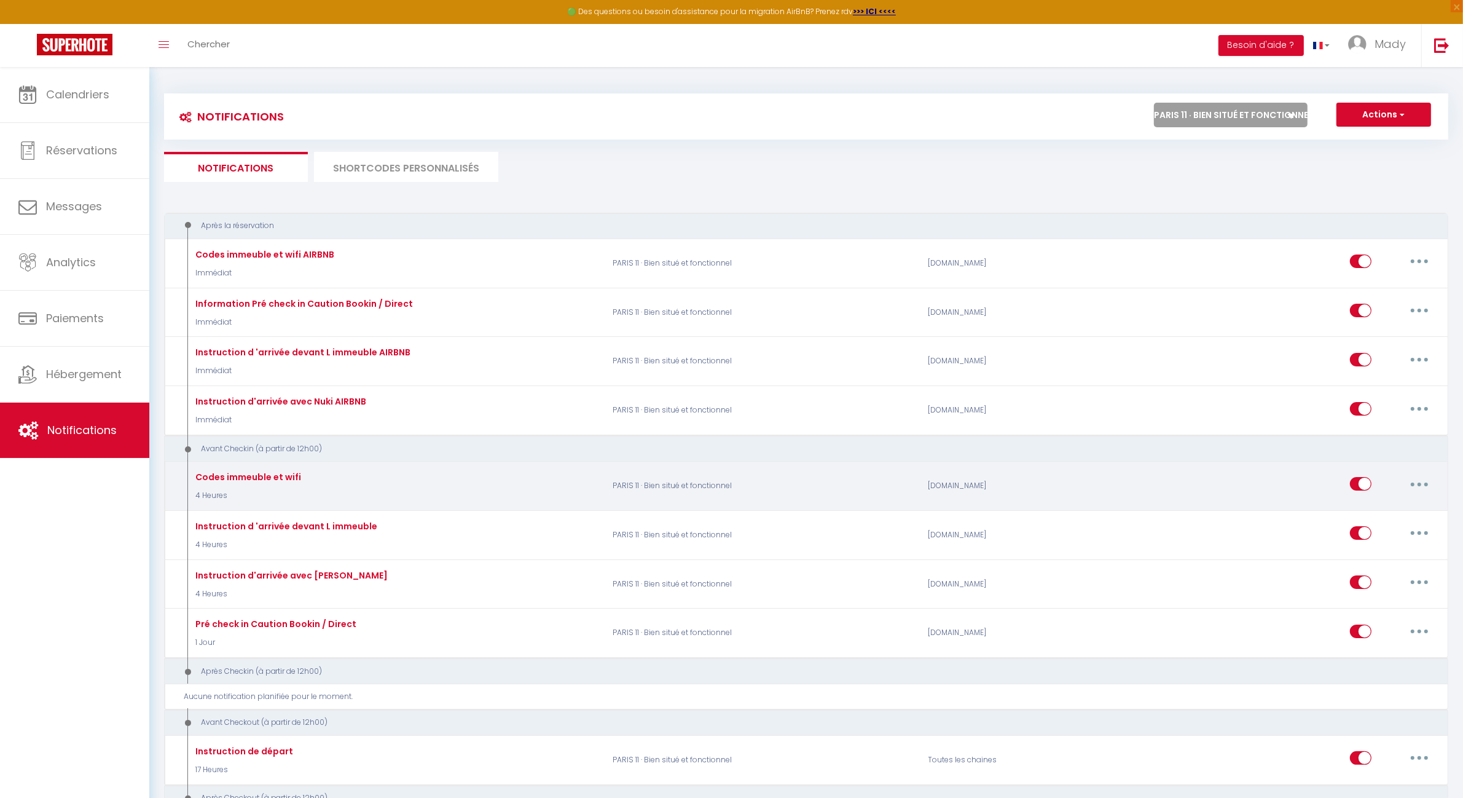
click at [1430, 480] on button "button" at bounding box center [1420, 484] width 34 height 20
click at [1379, 511] on link "Editer" at bounding box center [1387, 512] width 91 height 21
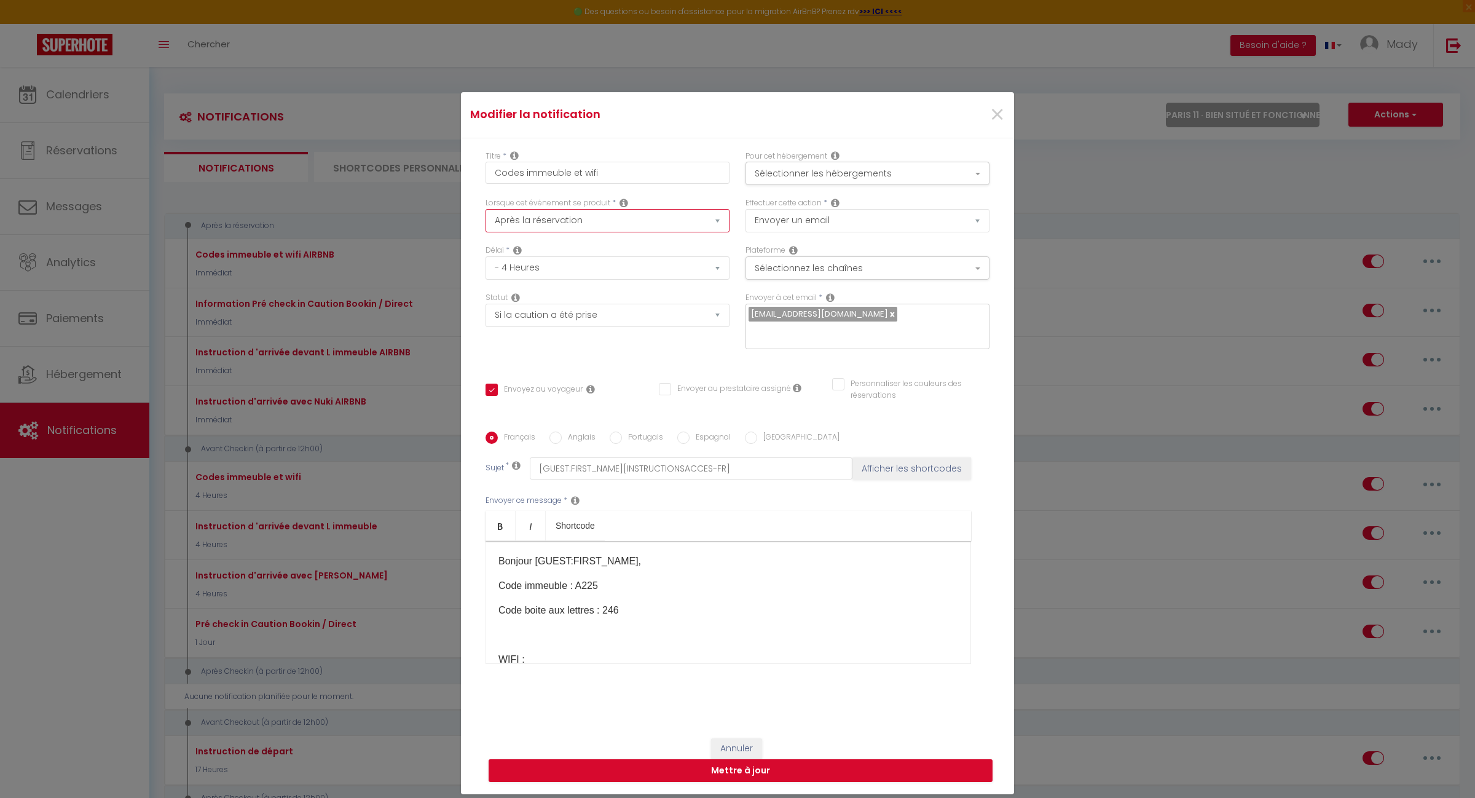
click at [709, 228] on select "Après la réservation Avant Checkin (à partir de 12h00) Après Checkin (à partir …" at bounding box center [608, 220] width 244 height 23
click at [486, 217] on select "Après la réservation Avant Checkin (à partir de 12h00) Après Checkin (à partir …" at bounding box center [608, 220] width 244 height 23
click at [712, 280] on select "Immédiat + 10 Minutes + 1 Heure + 2 Heures + 3 Heures + 4 Heures + 5 Heures + 6…" at bounding box center [608, 267] width 244 height 23
click at [486, 265] on select "Immédiat + 10 Minutes + 1 Heure + 2 Heures + 3 Heures + 4 Heures + 5 Heures + 6…" at bounding box center [608, 267] width 244 height 23
click at [719, 763] on button "Mettre à jour" at bounding box center [741, 770] width 504 height 23
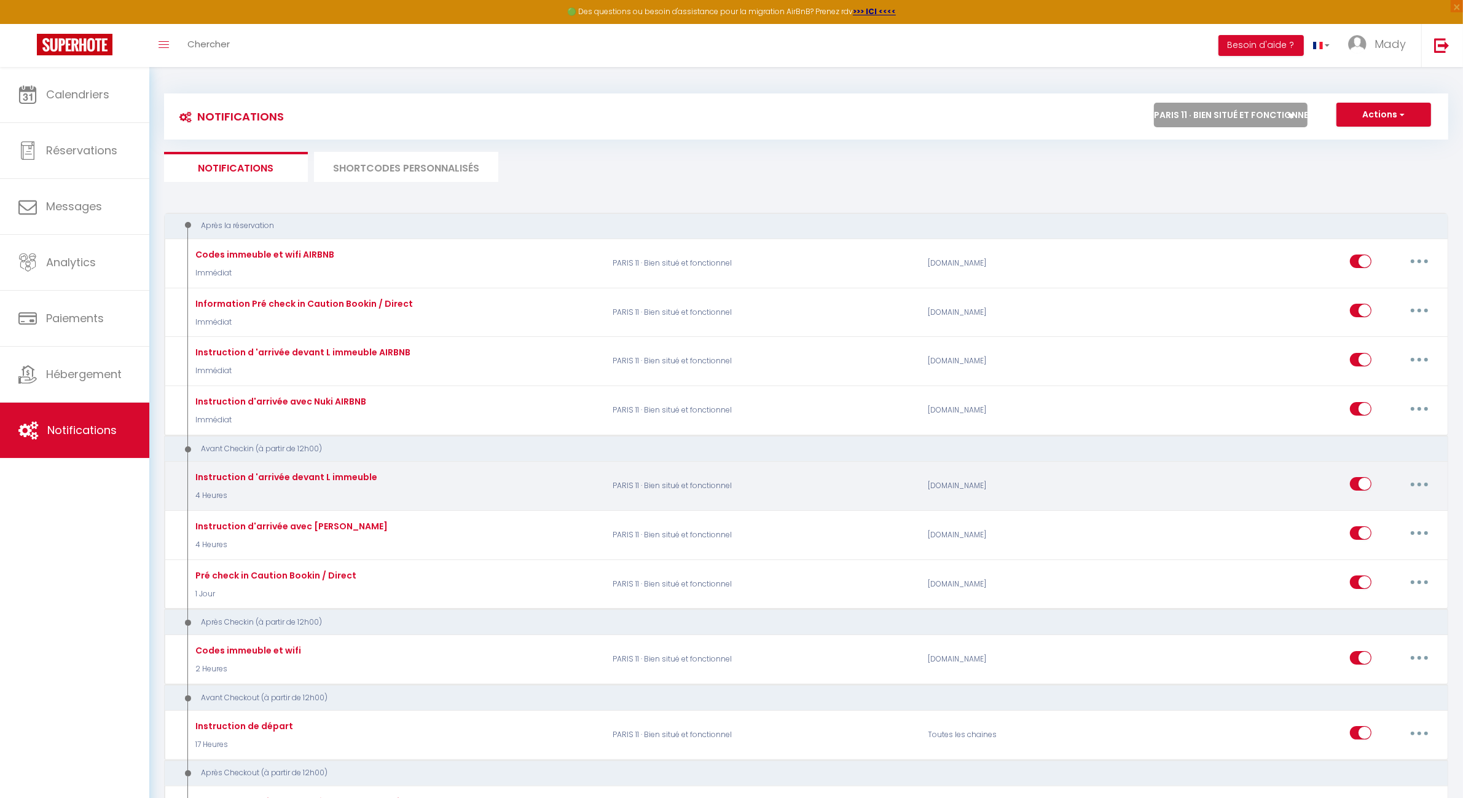
click at [1417, 486] on button "button" at bounding box center [1420, 484] width 34 height 20
click at [1382, 508] on link "Editer" at bounding box center [1387, 512] width 91 height 21
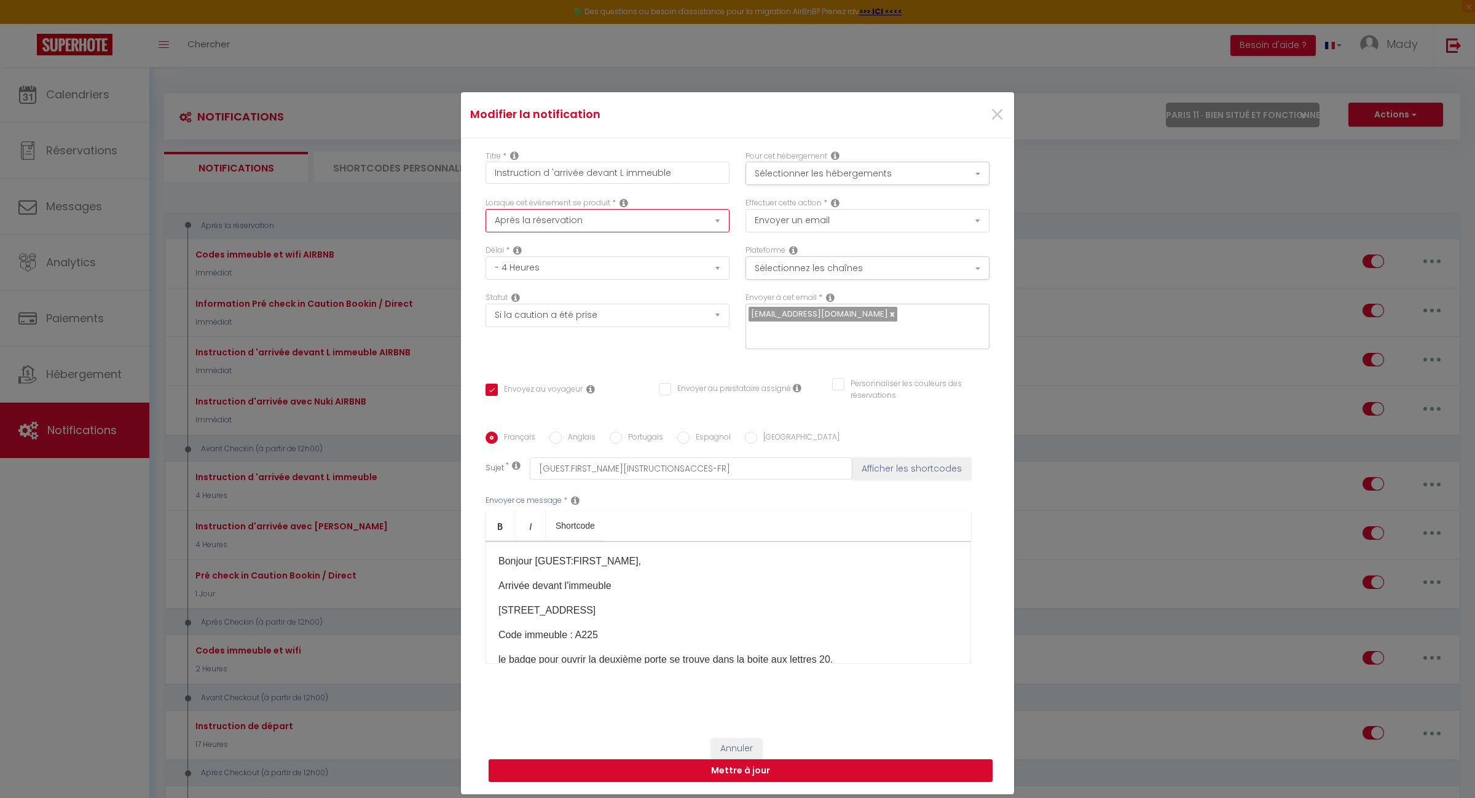
click at [710, 232] on select "Après la réservation Avant Checkin (à partir de 12h00) Après Checkin (à partir …" at bounding box center [608, 220] width 244 height 23
click at [486, 217] on select "Après la réservation Avant Checkin (à partir de 12h00) Après Checkin (à partir …" at bounding box center [608, 220] width 244 height 23
click at [713, 277] on select "Immédiat + 10 Minutes + 1 Heure + 2 Heures + 3 Heures + 4 Heures + 5 Heures + 6…" at bounding box center [608, 267] width 244 height 23
click at [486, 265] on select "Immédiat + 10 Minutes + 1 Heure + 2 Heures + 3 Heures + 4 Heures + 5 Heures + 6…" at bounding box center [608, 267] width 244 height 23
click at [742, 760] on button "Mettre à jour" at bounding box center [741, 770] width 504 height 23
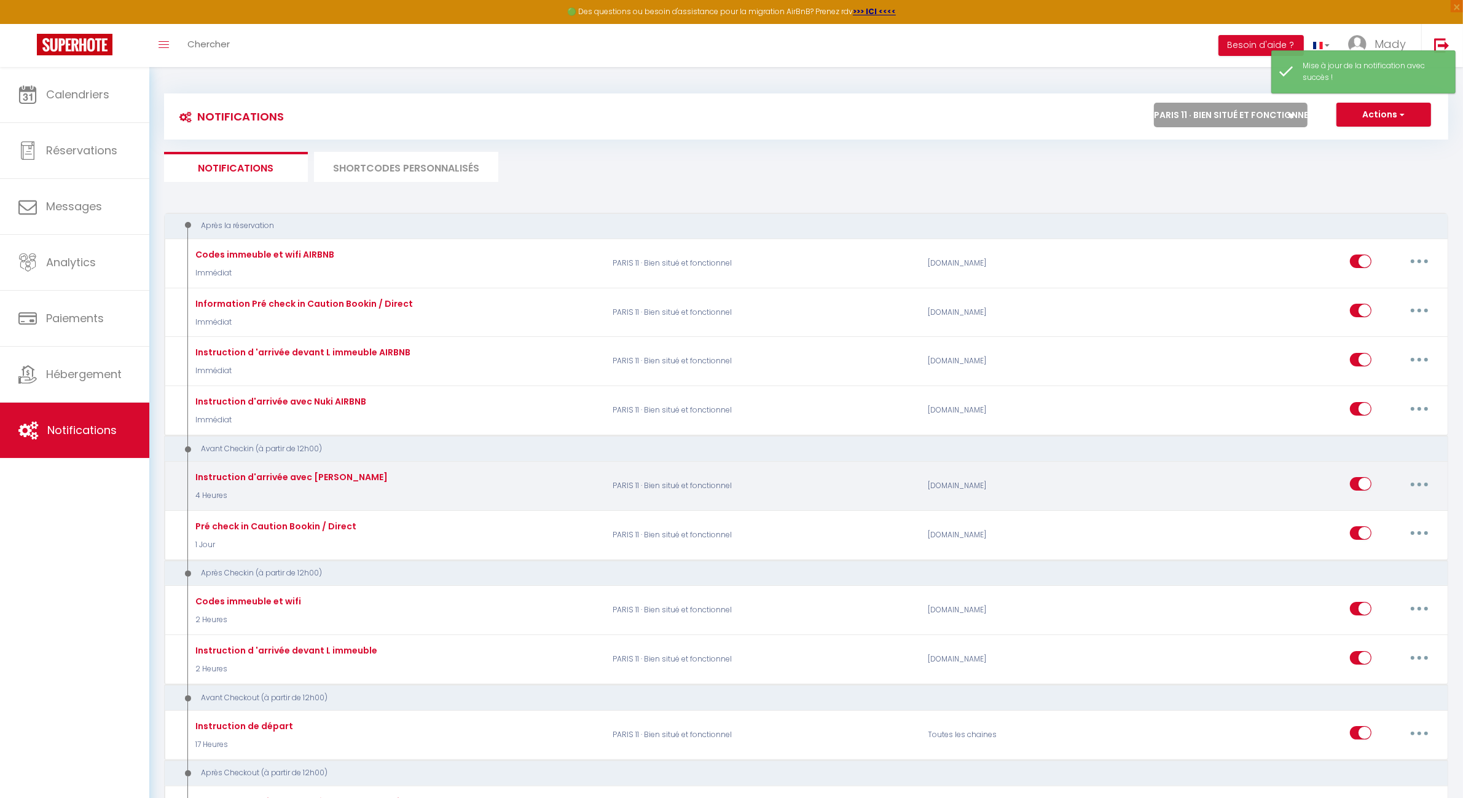
click at [1417, 484] on button "button" at bounding box center [1420, 484] width 34 height 20
click at [1379, 512] on link "Editer" at bounding box center [1387, 512] width 91 height 21
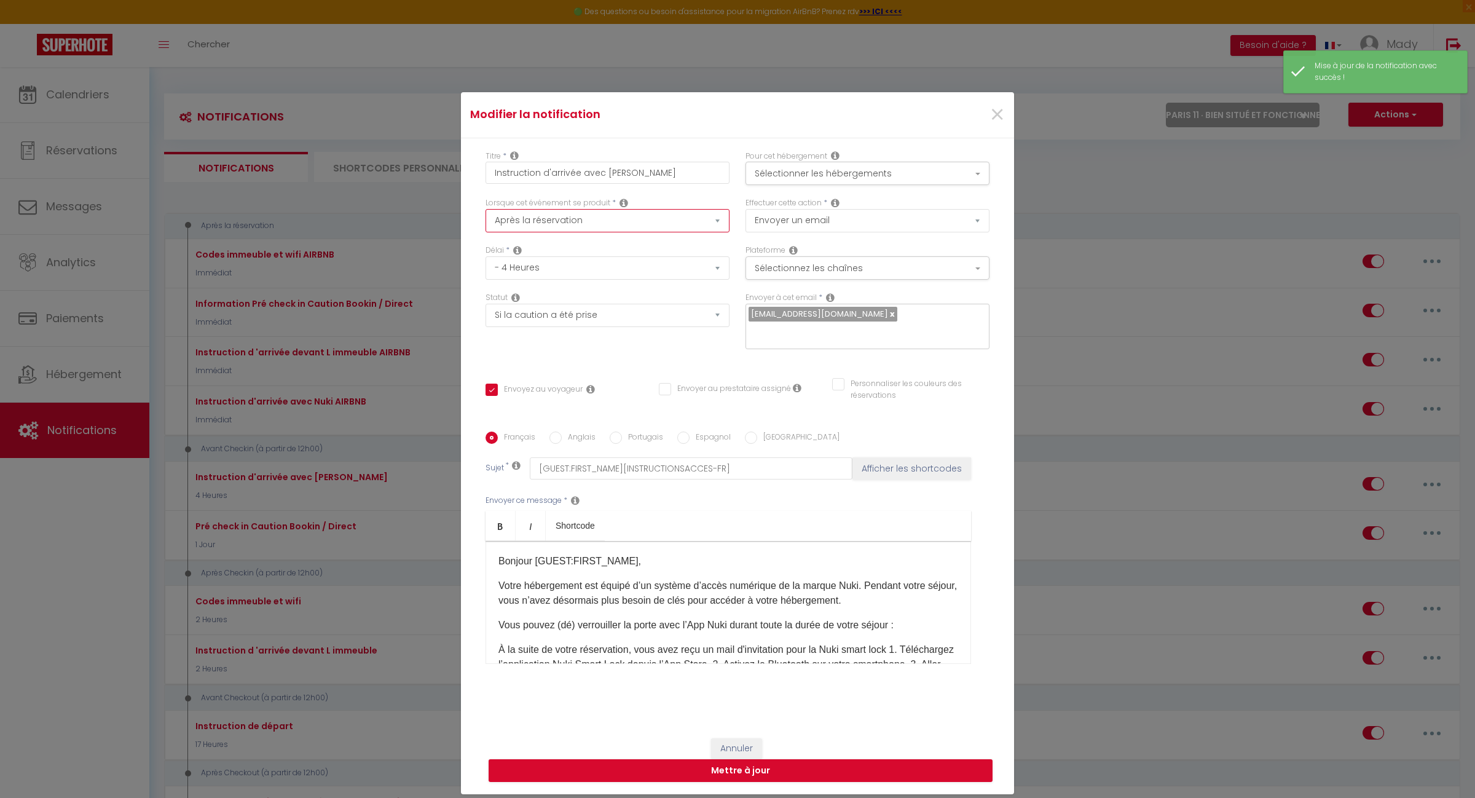
click at [707, 229] on select "Après la réservation Avant Checkin (à partir de 12h00) Après Checkin (à partir …" at bounding box center [608, 220] width 244 height 23
click at [486, 217] on select "Après la réservation Avant Checkin (à partir de 12h00) Après Checkin (à partir …" at bounding box center [608, 220] width 244 height 23
click at [698, 278] on select "Immédiat + 10 Minutes + 1 Heure + 2 Heures + 3 Heures + 4 Heures + 5 Heures + 6…" at bounding box center [608, 267] width 244 height 23
click at [486, 265] on select "Immédiat + 10 Minutes + 1 Heure + 2 Heures + 3 Heures + 4 Heures + 5 Heures + 6…" at bounding box center [608, 267] width 244 height 23
click at [742, 759] on button "Mettre à jour" at bounding box center [741, 770] width 504 height 23
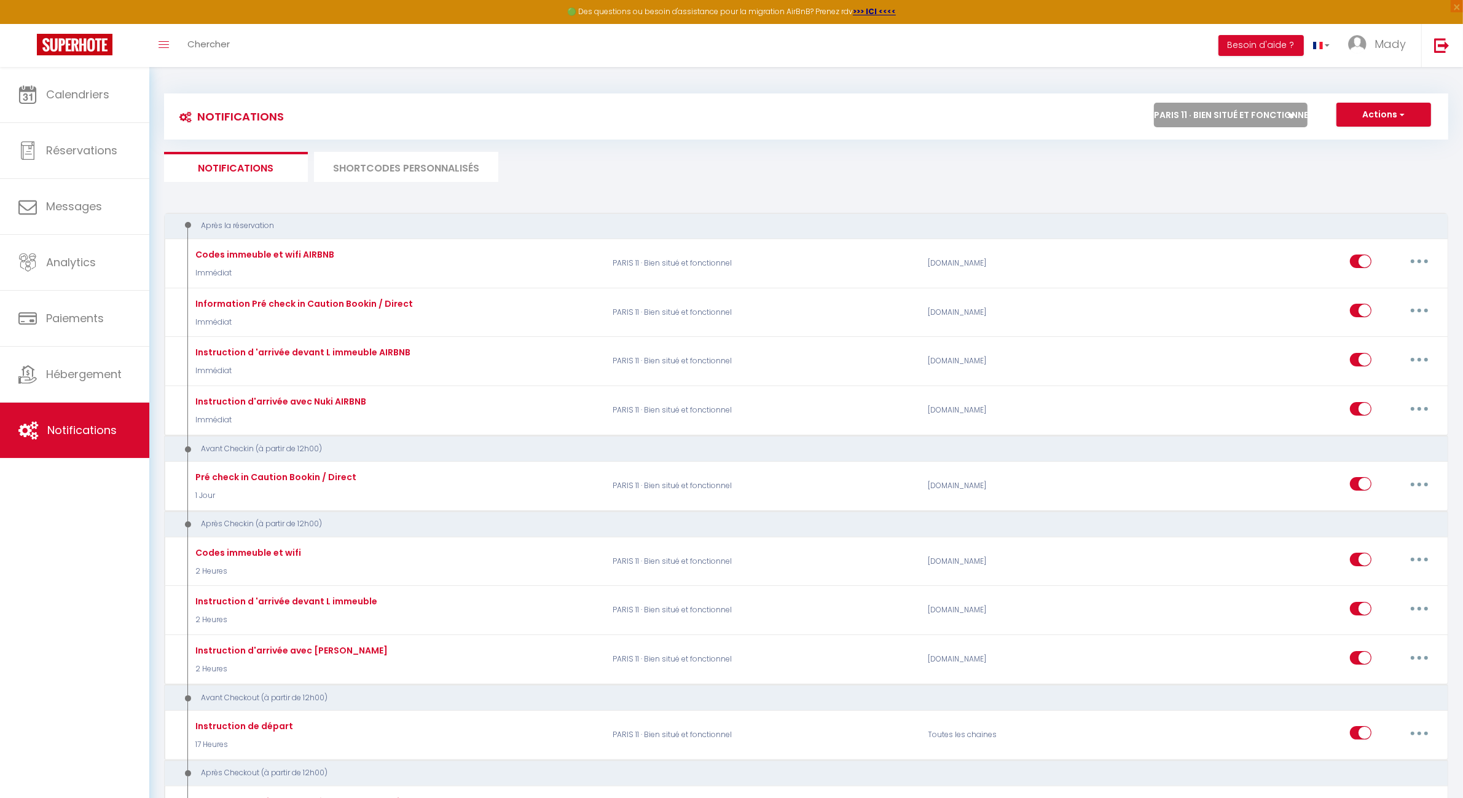
click at [1224, 118] on select "Tous les apparts PARIS 11 · Bien situé et fonctionnel ROSNY SOUS BOIS · Bel app…" at bounding box center [1231, 115] width 154 height 25
click at [1154, 103] on select "Tous les apparts PARIS 11 · Bien situé et fonctionnel ROSNY SOUS BOIS · Bel app…" at bounding box center [1231, 115] width 154 height 25
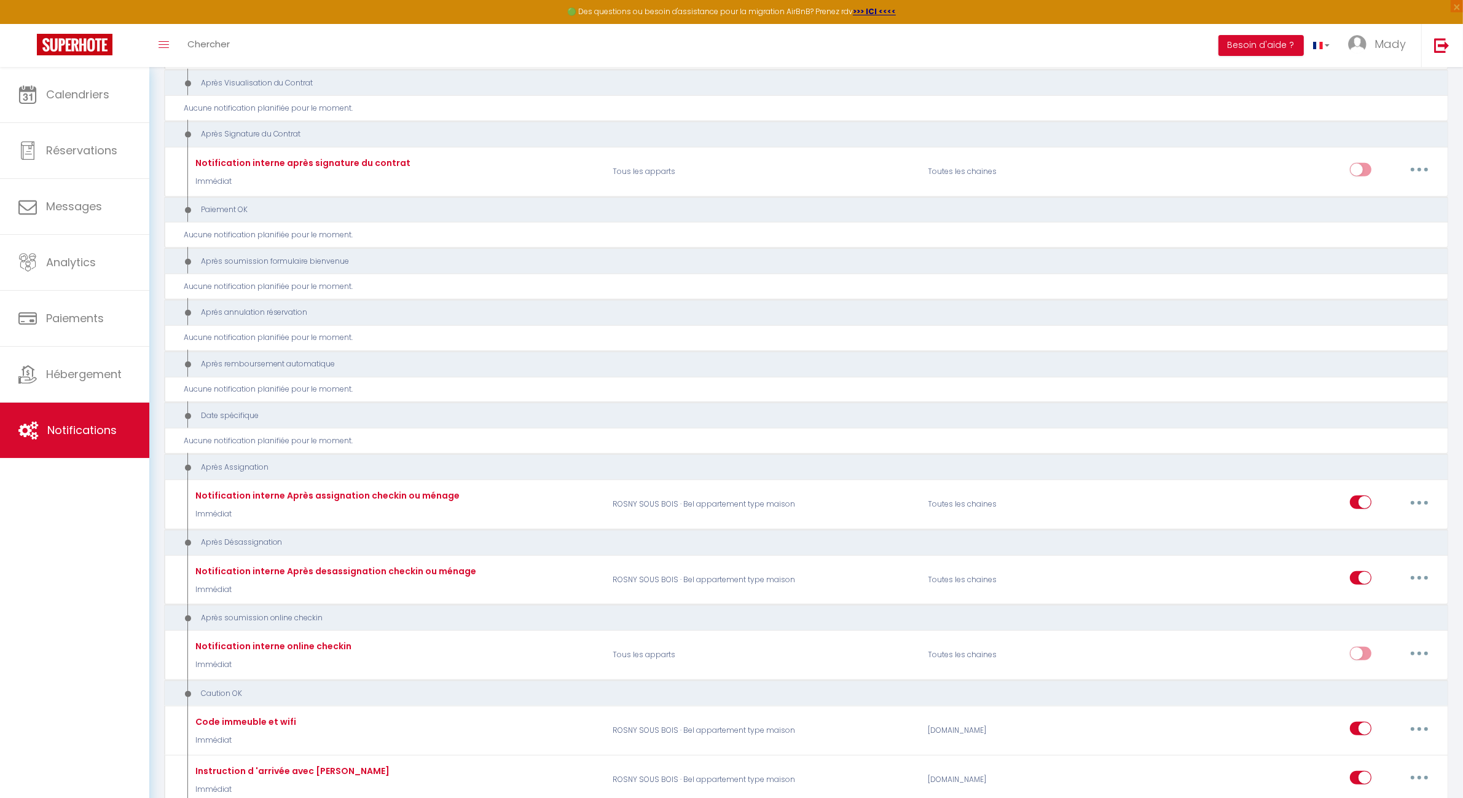
scroll to position [1423, 0]
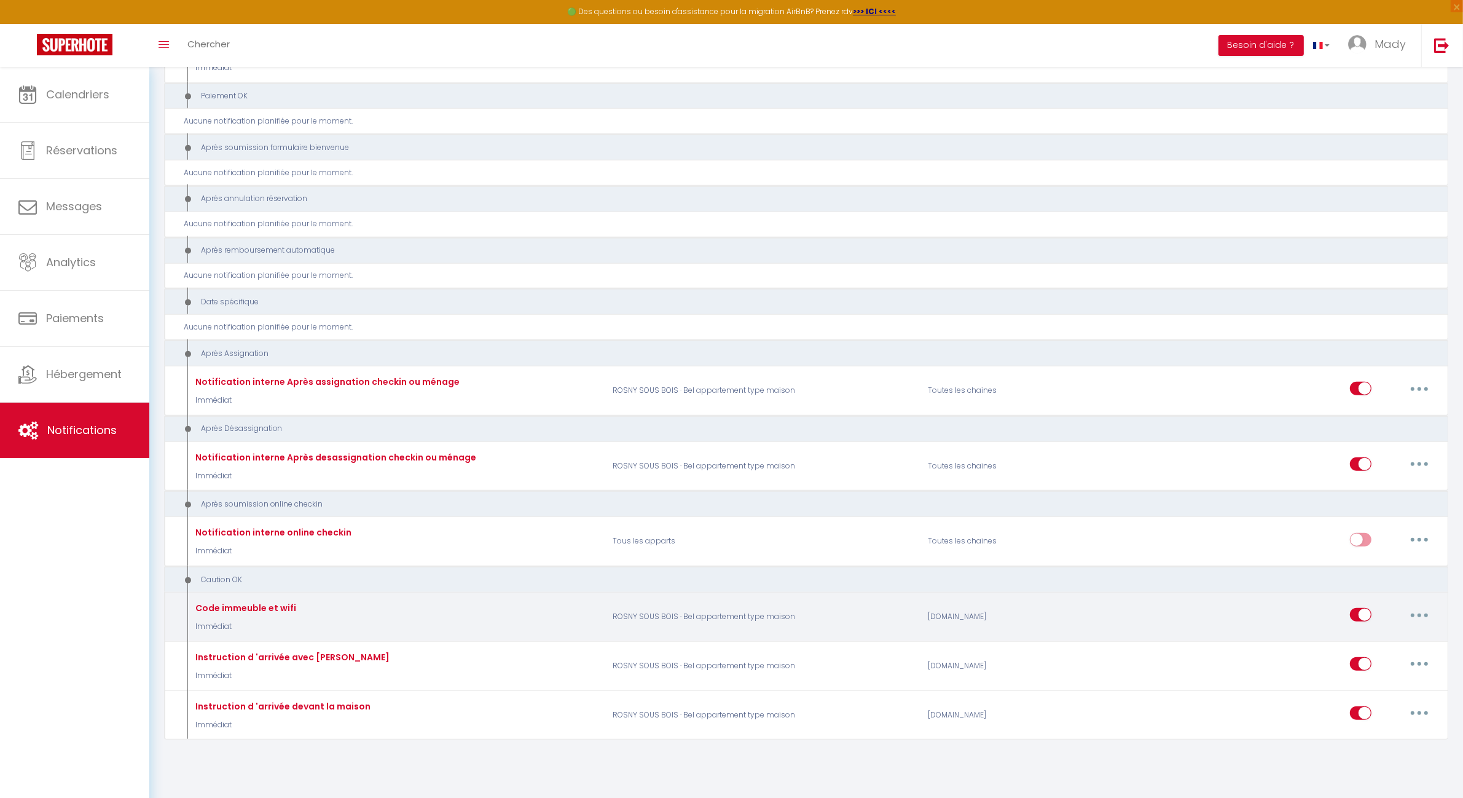
click at [1419, 613] on button "button" at bounding box center [1420, 615] width 34 height 20
click at [1376, 641] on link "Editer" at bounding box center [1387, 642] width 91 height 21
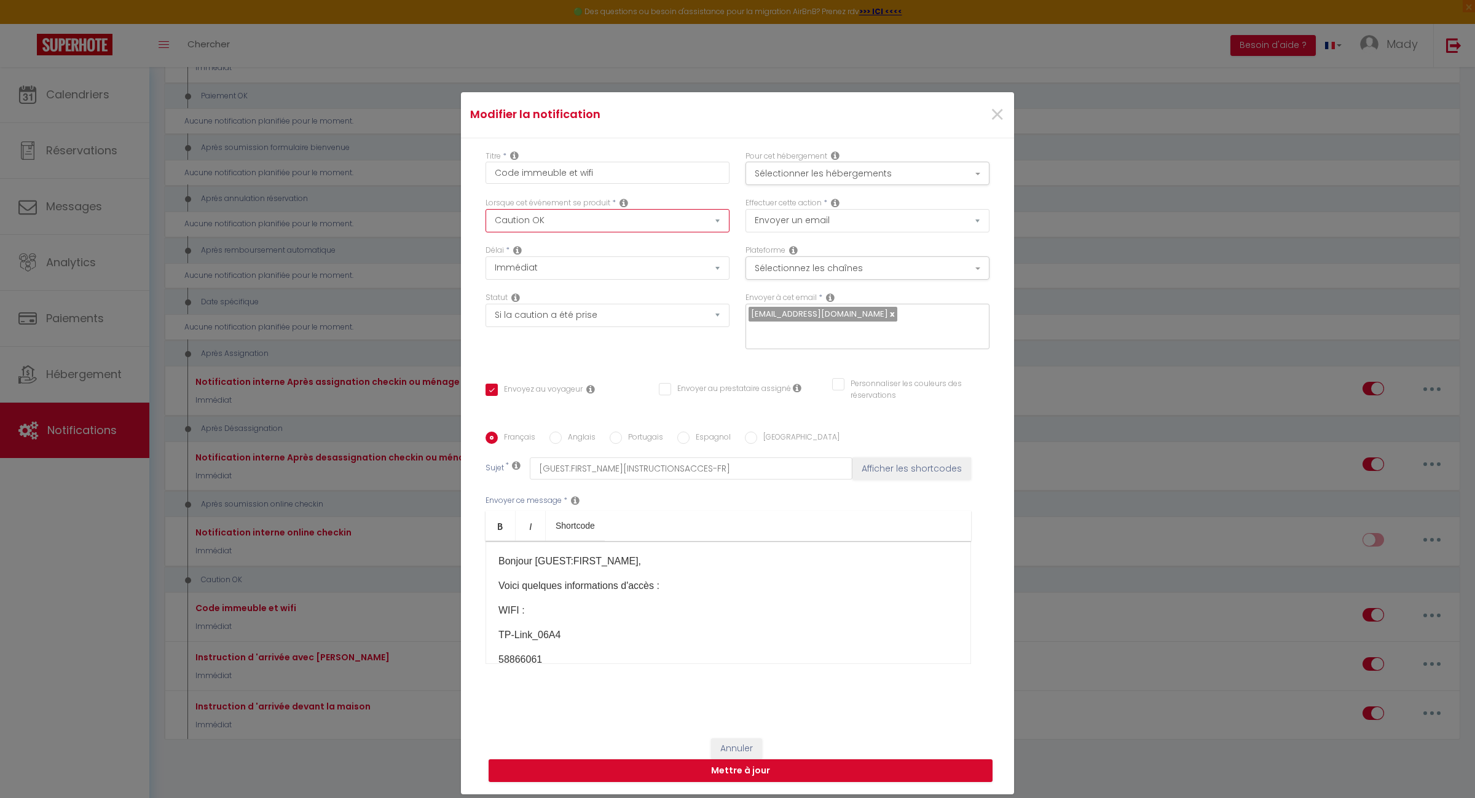
click at [543, 232] on select "Après la réservation Avant Checkin (à partir de 12h00) Après Checkin (à partir …" at bounding box center [608, 220] width 244 height 23
click at [486, 217] on select "Après la réservation Avant Checkin (à partir de 12h00) Après Checkin (à partir …" at bounding box center [608, 220] width 244 height 23
click at [612, 280] on select "Immédiat + 10 Minutes + 1 Heure + 2 Heures + 3 Heures + 4 Heures + 5 Heures + 6…" at bounding box center [608, 267] width 244 height 23
click at [486, 265] on select "Immédiat + 10 Minutes + 1 Heure + 2 Heures + 3 Heures + 4 Heures + 5 Heures + 6…" at bounding box center [608, 267] width 244 height 23
click at [591, 321] on select "Aucun Si la réservation est payée Si réservation non payée Si la caution a été …" at bounding box center [608, 315] width 244 height 23
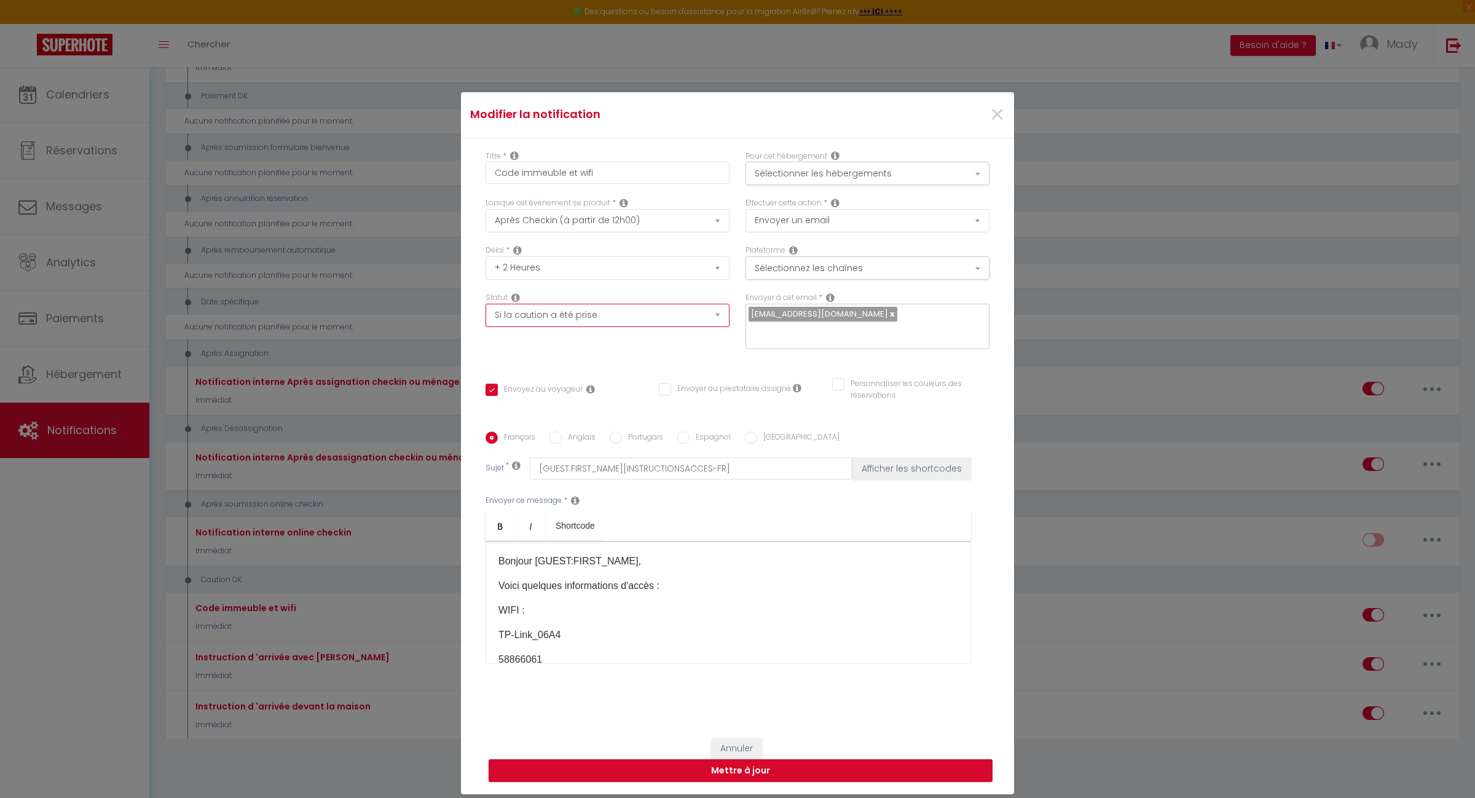
click at [486, 312] on select "Aucun Si la réservation est payée Si réservation non payée Si la caution a été …" at bounding box center [608, 315] width 244 height 23
click at [720, 765] on button "Mettre à jour" at bounding box center [741, 770] width 504 height 23
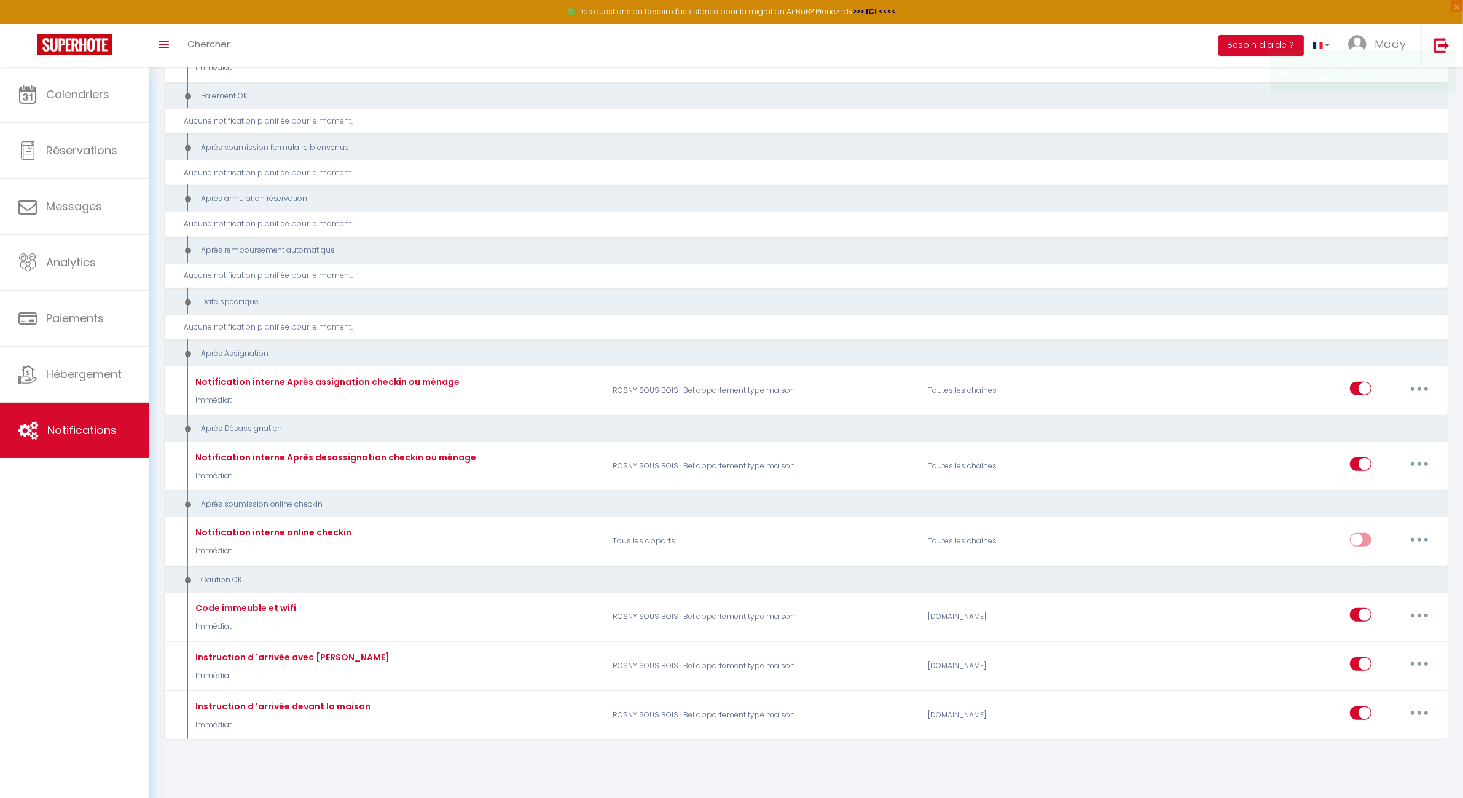
scroll to position [1398, 0]
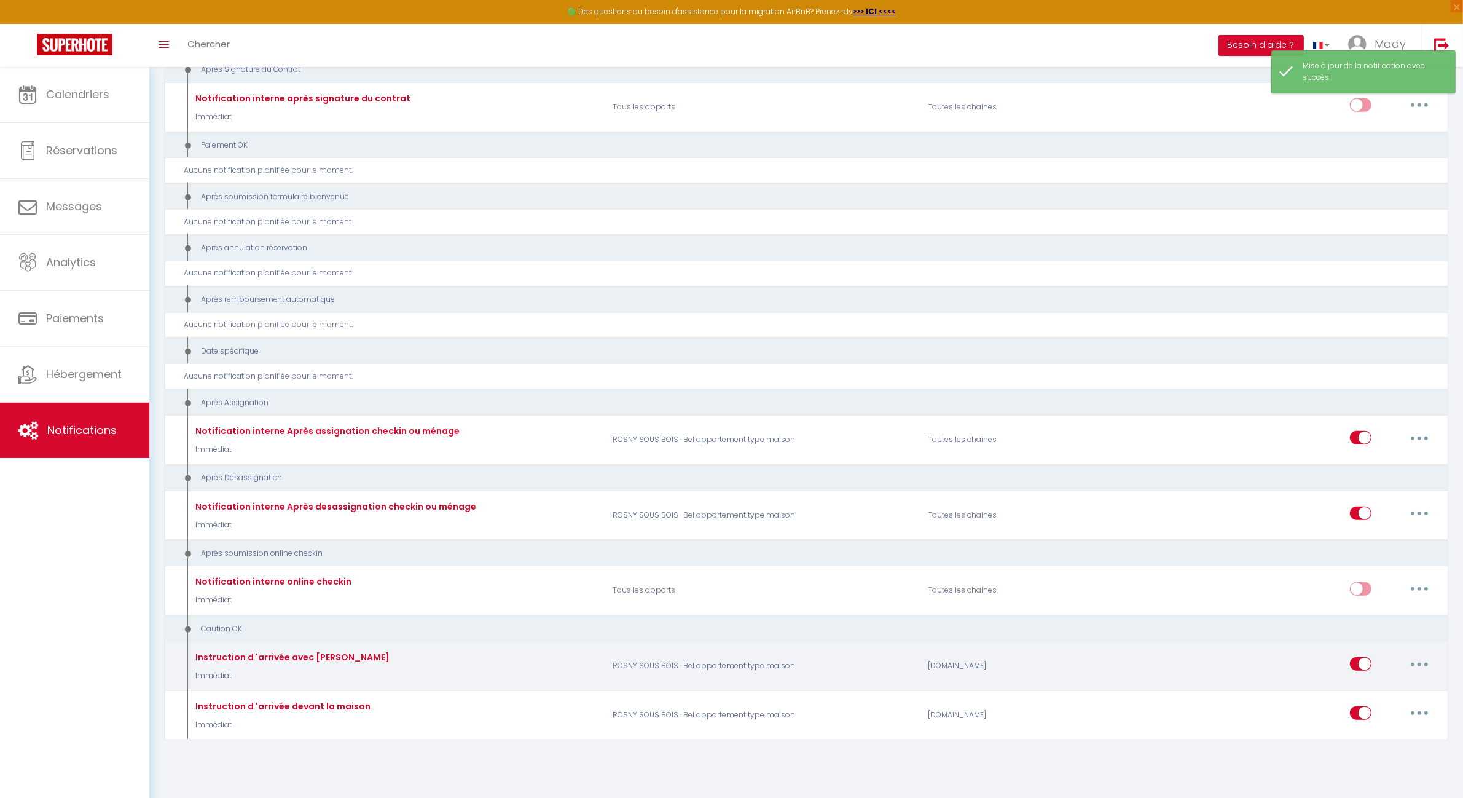
click at [1415, 654] on button "button" at bounding box center [1420, 664] width 34 height 20
click at [1386, 683] on link "Editer" at bounding box center [1387, 692] width 91 height 21
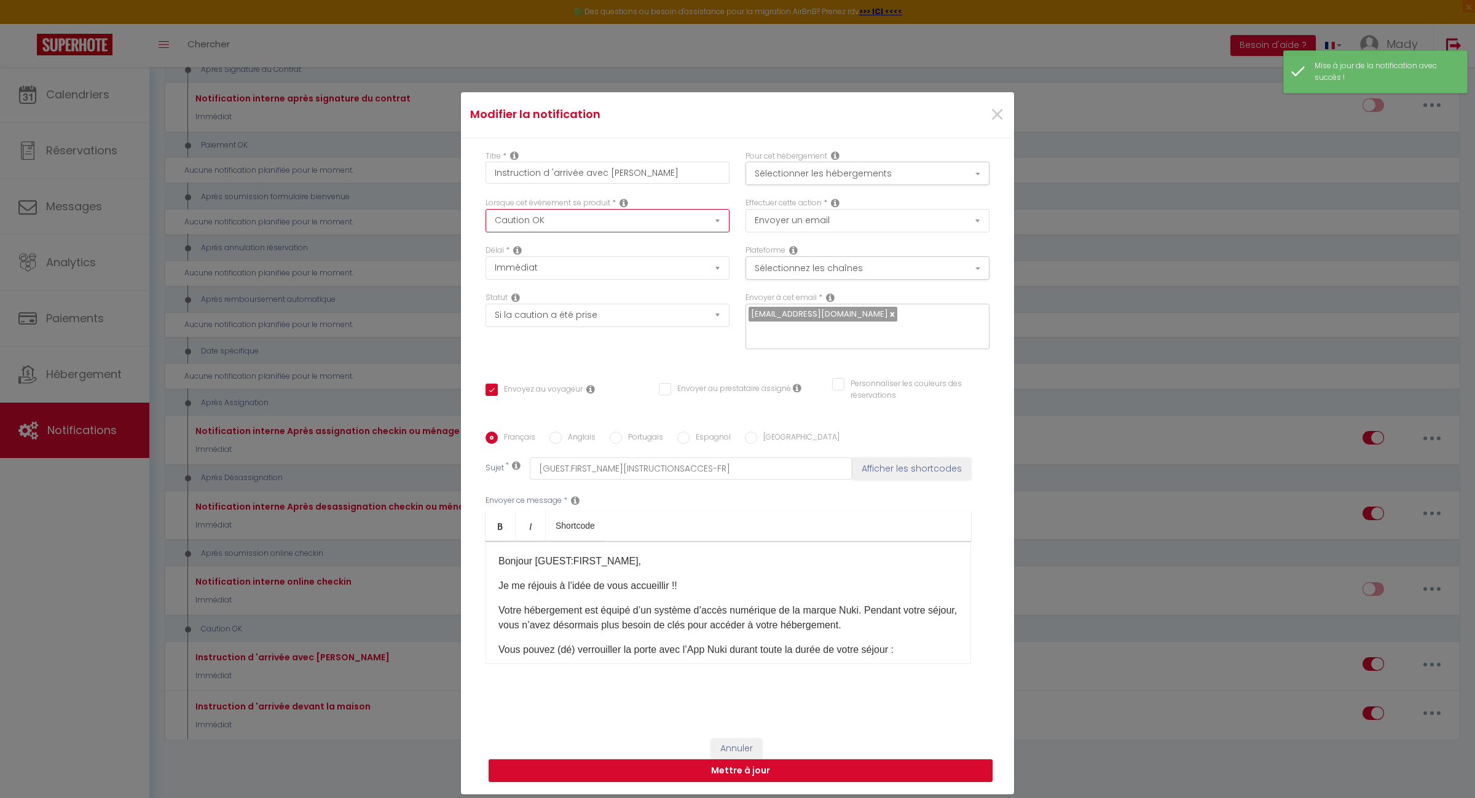
click at [698, 228] on select "Après la réservation Avant Checkin (à partir de 12h00) Après Checkin (à partir …" at bounding box center [608, 220] width 244 height 23
click at [486, 217] on select "Après la réservation Avant Checkin (à partir de 12h00) Après Checkin (à partir …" at bounding box center [608, 220] width 244 height 23
click at [644, 274] on select "Immédiat + 10 Minutes + 1 Heure + 2 Heures + 3 Heures + 4 Heures + 5 Heures + 6…" at bounding box center [608, 267] width 244 height 23
click at [486, 265] on select "Immédiat + 10 Minutes + 1 Heure + 2 Heures + 3 Heures + 4 Heures + 5 Heures + 6…" at bounding box center [608, 267] width 244 height 23
click at [636, 326] on select "Aucun Si la réservation est payée Si réservation non payée Si la caution a été …" at bounding box center [608, 315] width 244 height 23
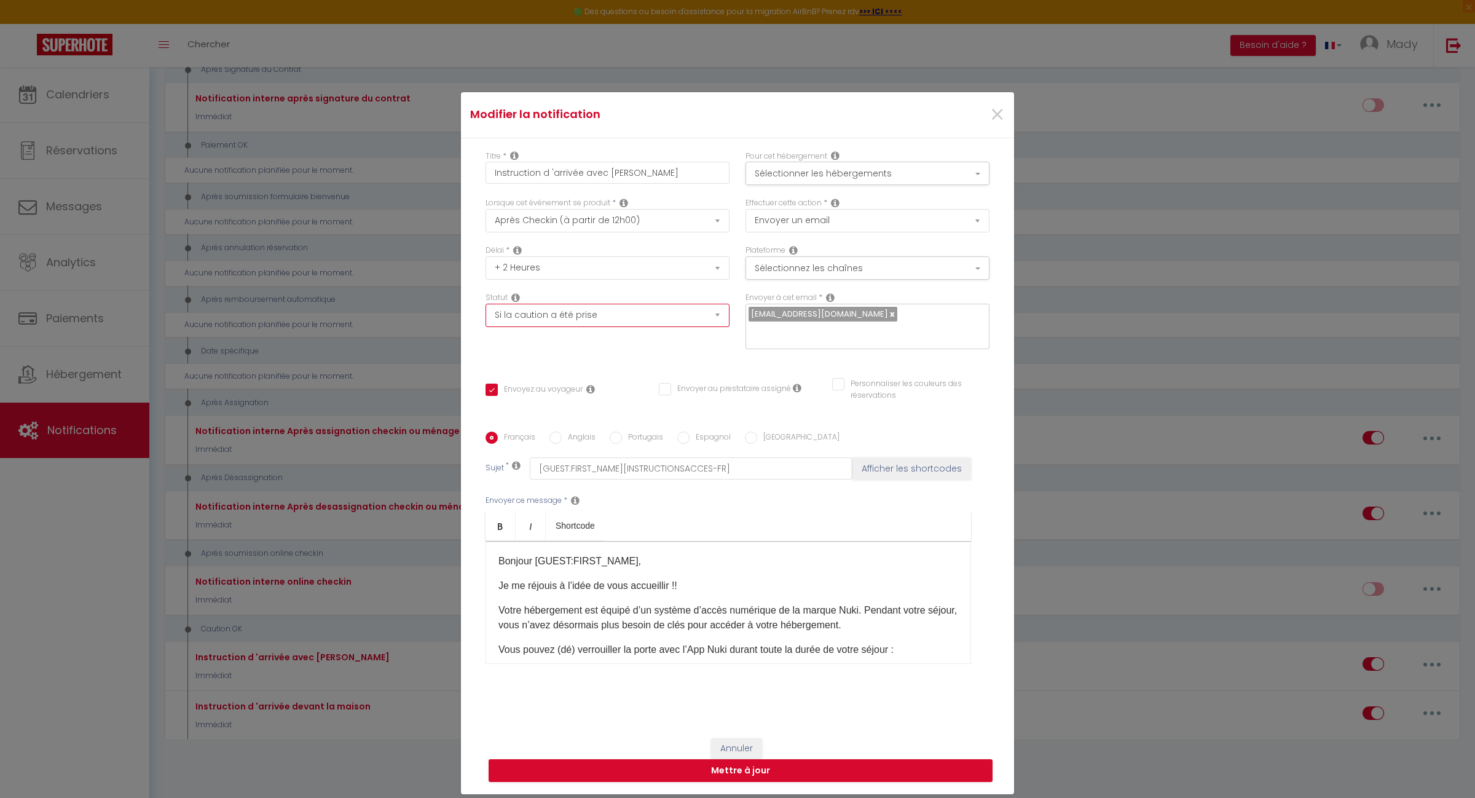
click at [636, 326] on select "Aucun Si la réservation est payée Si réservation non payée Si la caution a été …" at bounding box center [608, 315] width 244 height 23
click at [718, 764] on button "Mettre à jour" at bounding box center [741, 770] width 504 height 23
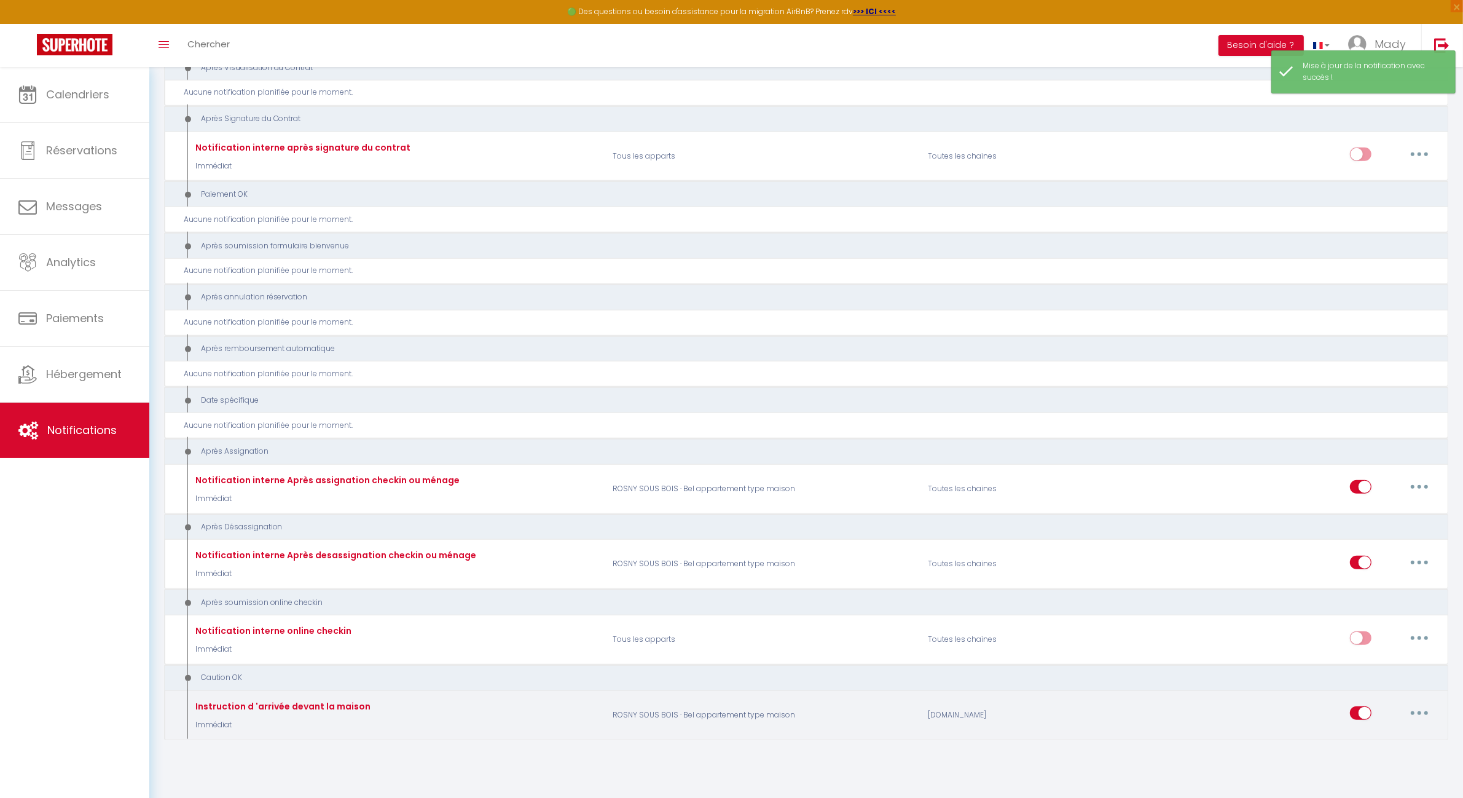
click at [1420, 711] on icon "button" at bounding box center [1420, 713] width 4 height 4
click at [1379, 612] on link "Editer" at bounding box center [1387, 615] width 91 height 21
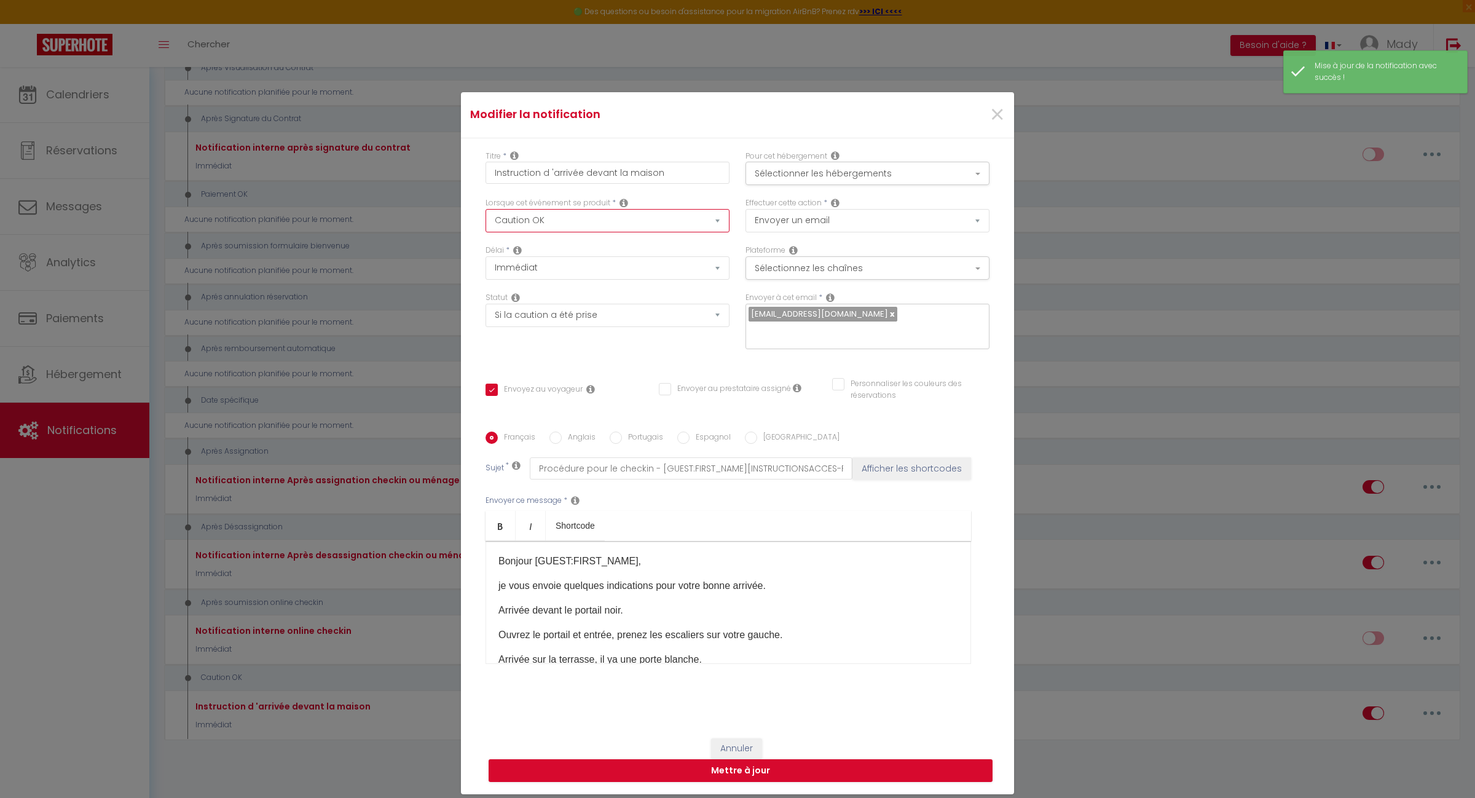
click at [708, 226] on select "Après la réservation Avant Checkin (à partir de 12h00) Après Checkin (à partir …" at bounding box center [608, 220] width 244 height 23
click at [486, 217] on select "Après la réservation Avant Checkin (à partir de 12h00) Après Checkin (à partir …" at bounding box center [608, 220] width 244 height 23
click at [600, 280] on select "Immédiat + 10 Minutes + 1 Heure + 2 Heures + 3 Heures + 4 Heures + 5 Heures + 6…" at bounding box center [608, 267] width 244 height 23
click at [486, 265] on select "Immédiat + 10 Minutes + 1 Heure + 2 Heures + 3 Heures + 4 Heures + 5 Heures + 6…" at bounding box center [608, 267] width 244 height 23
click at [613, 327] on select "Aucun Si la réservation est payée Si réservation non payée Si la caution a été …" at bounding box center [608, 315] width 244 height 23
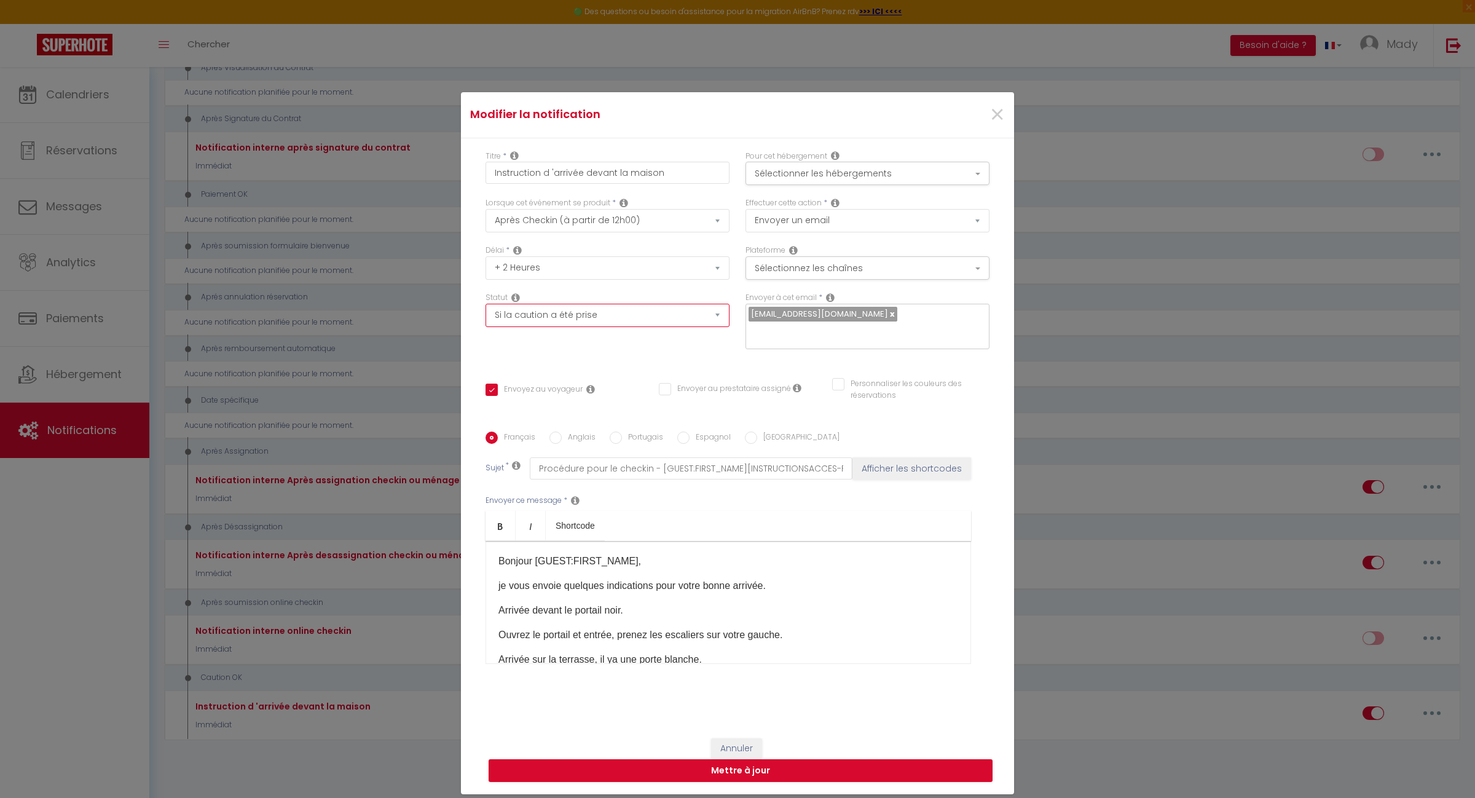
click at [486, 312] on select "Aucun Si la réservation est payée Si réservation non payée Si la caution a été …" at bounding box center [608, 315] width 244 height 23
click at [754, 767] on button "Mettre à jour" at bounding box center [741, 770] width 504 height 23
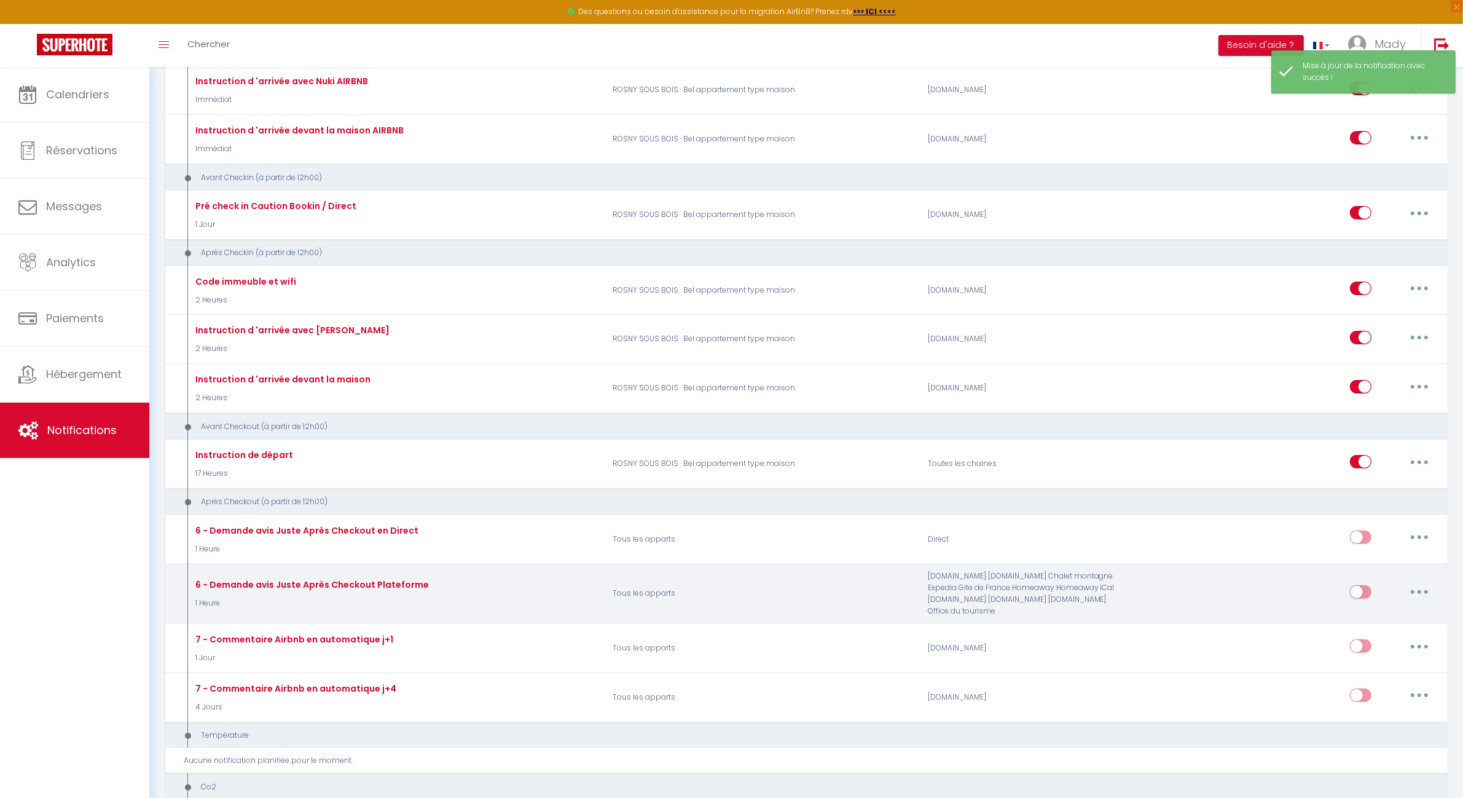
scroll to position [194, 0]
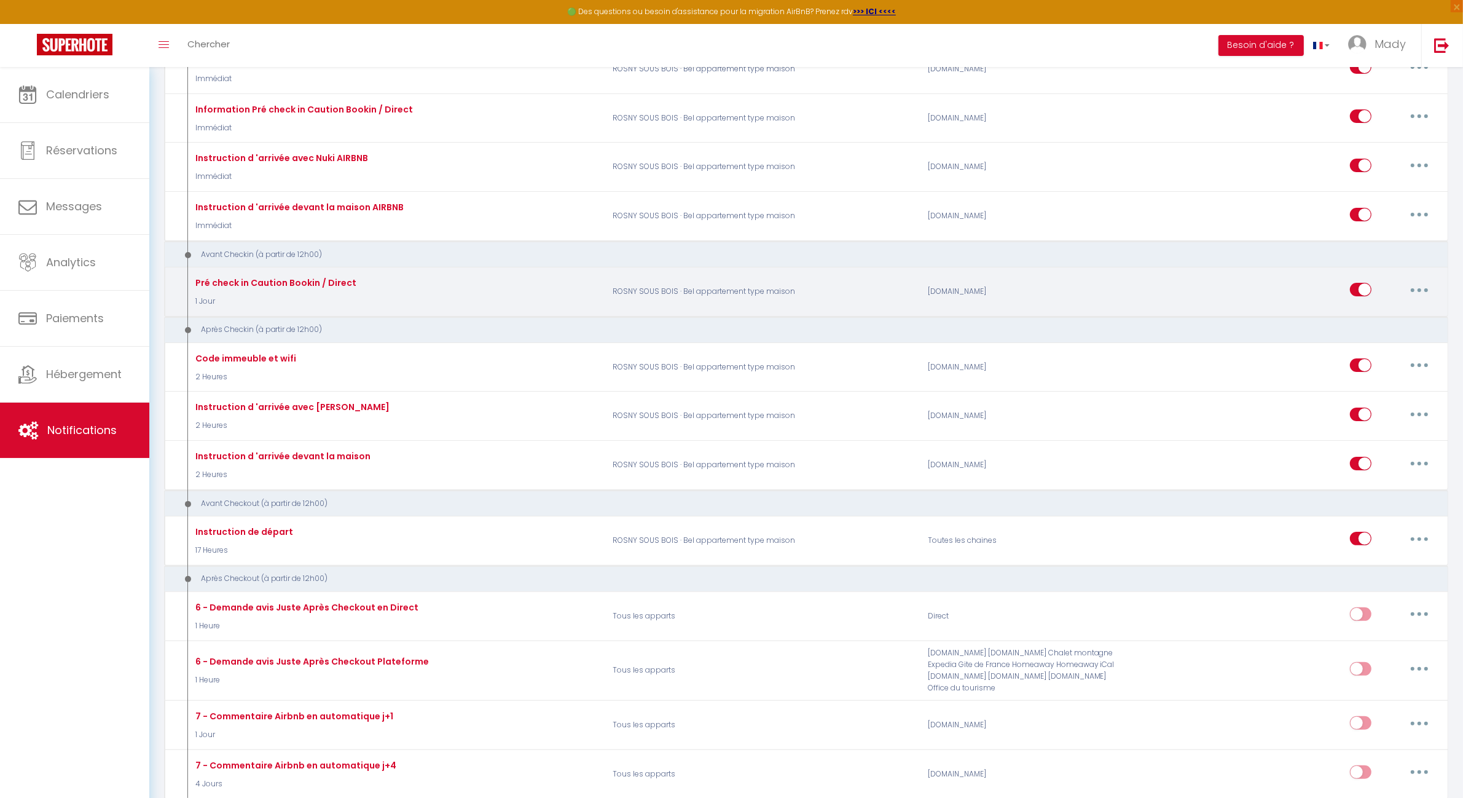
click at [1415, 289] on button "button" at bounding box center [1420, 290] width 34 height 20
click at [1384, 315] on link "Editer" at bounding box center [1387, 317] width 91 height 21
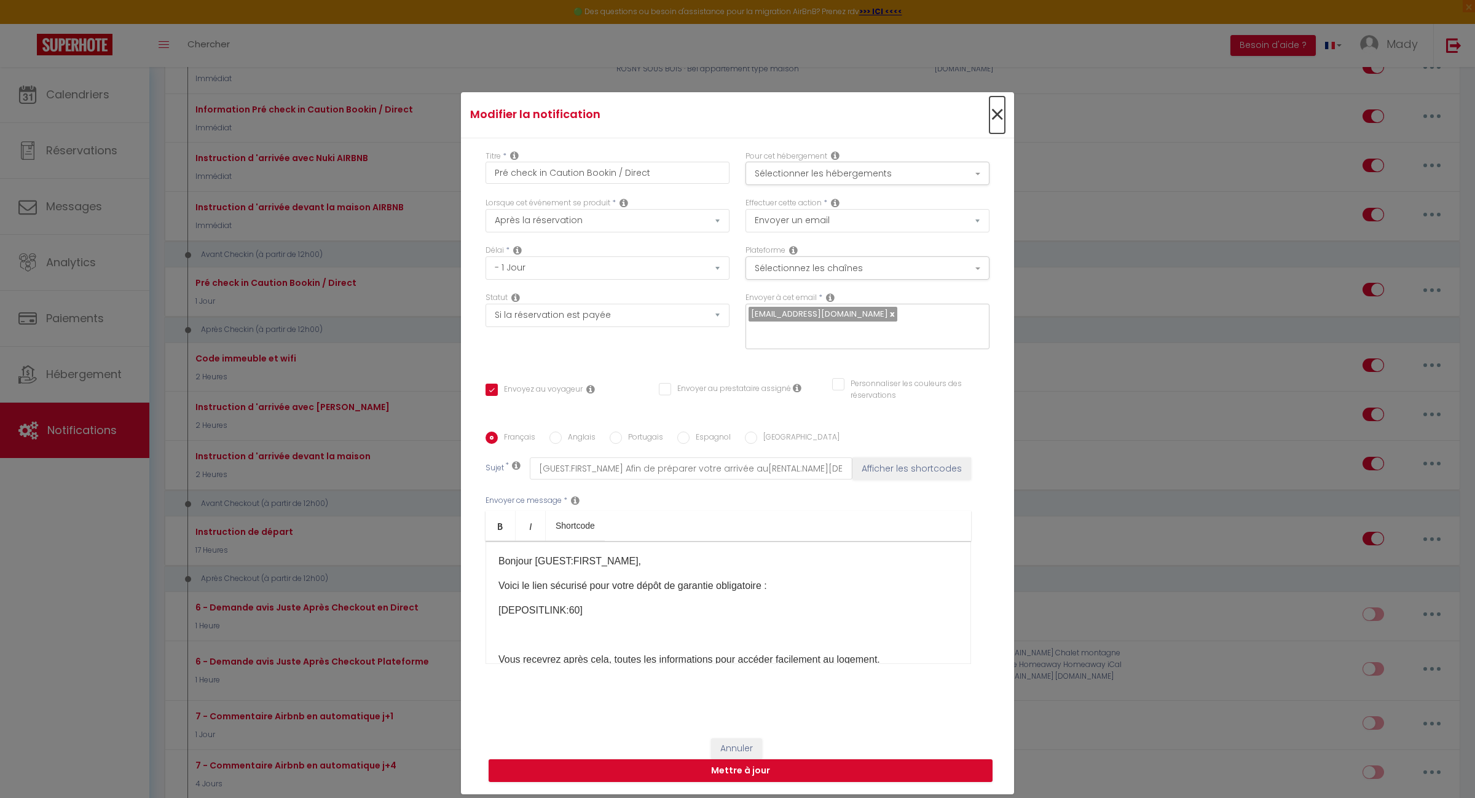
click at [993, 127] on span "×" at bounding box center [997, 114] width 15 height 37
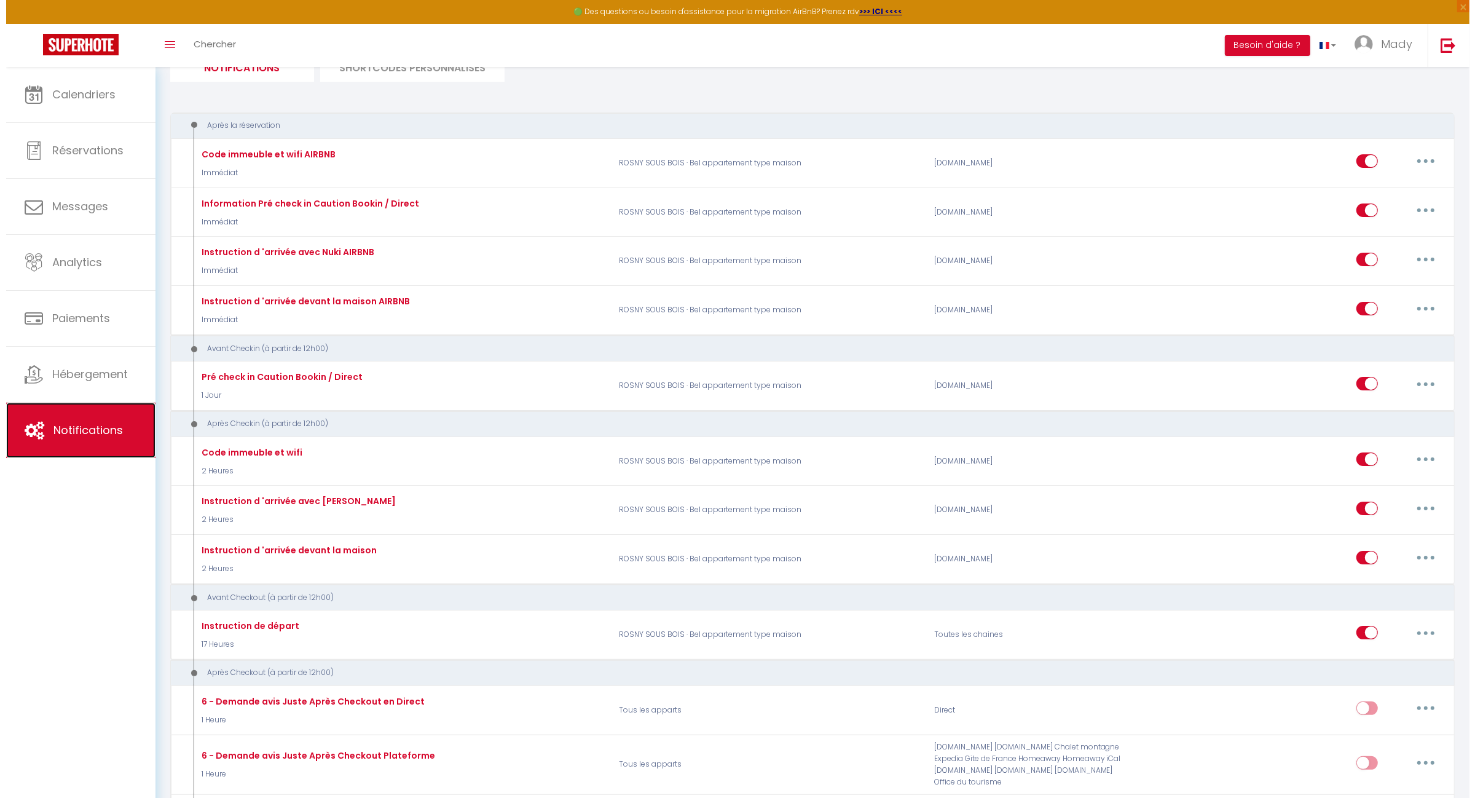
scroll to position [0, 0]
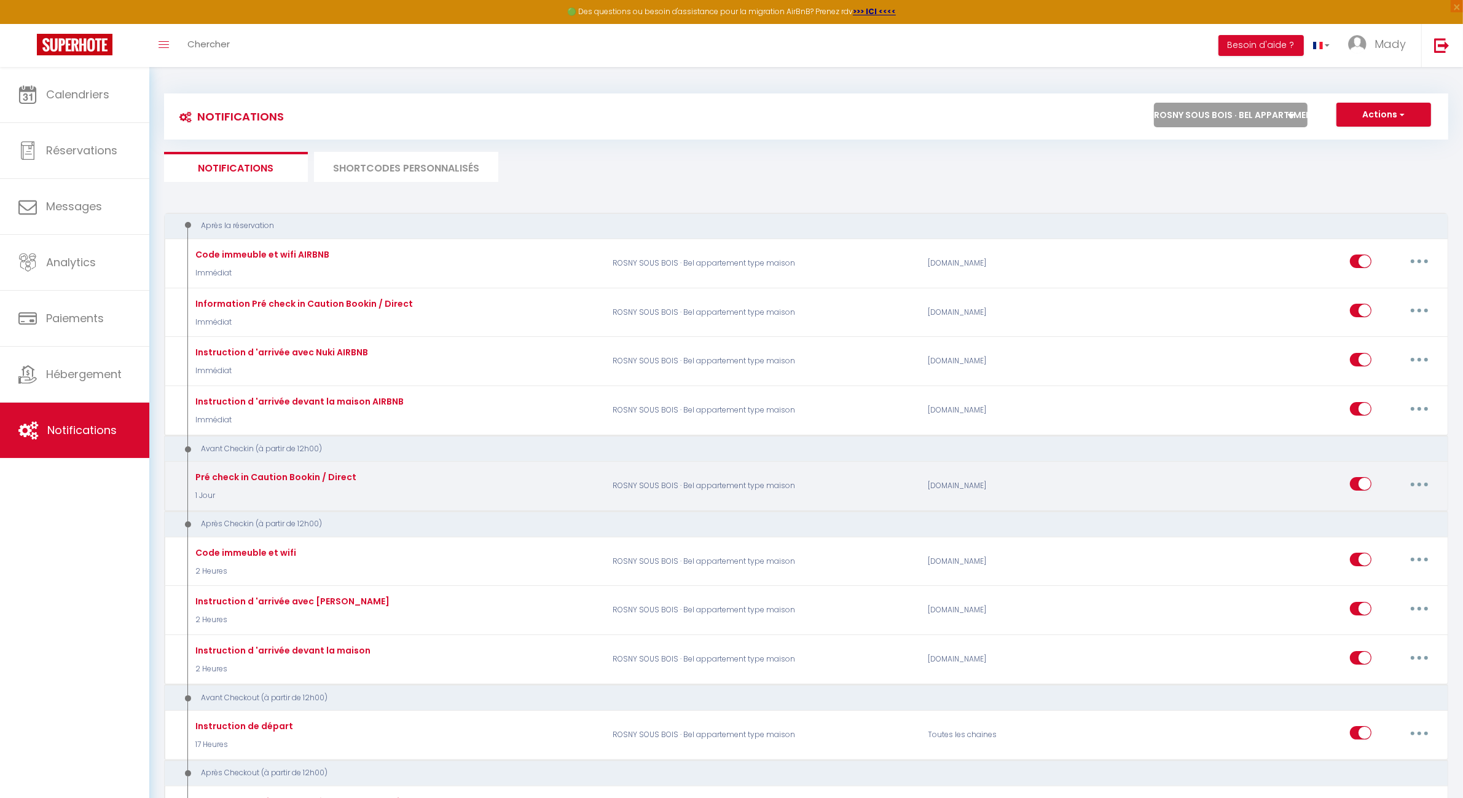
click at [1417, 482] on button "button" at bounding box center [1420, 484] width 34 height 20
click at [1360, 505] on link "Editer" at bounding box center [1387, 512] width 91 height 21
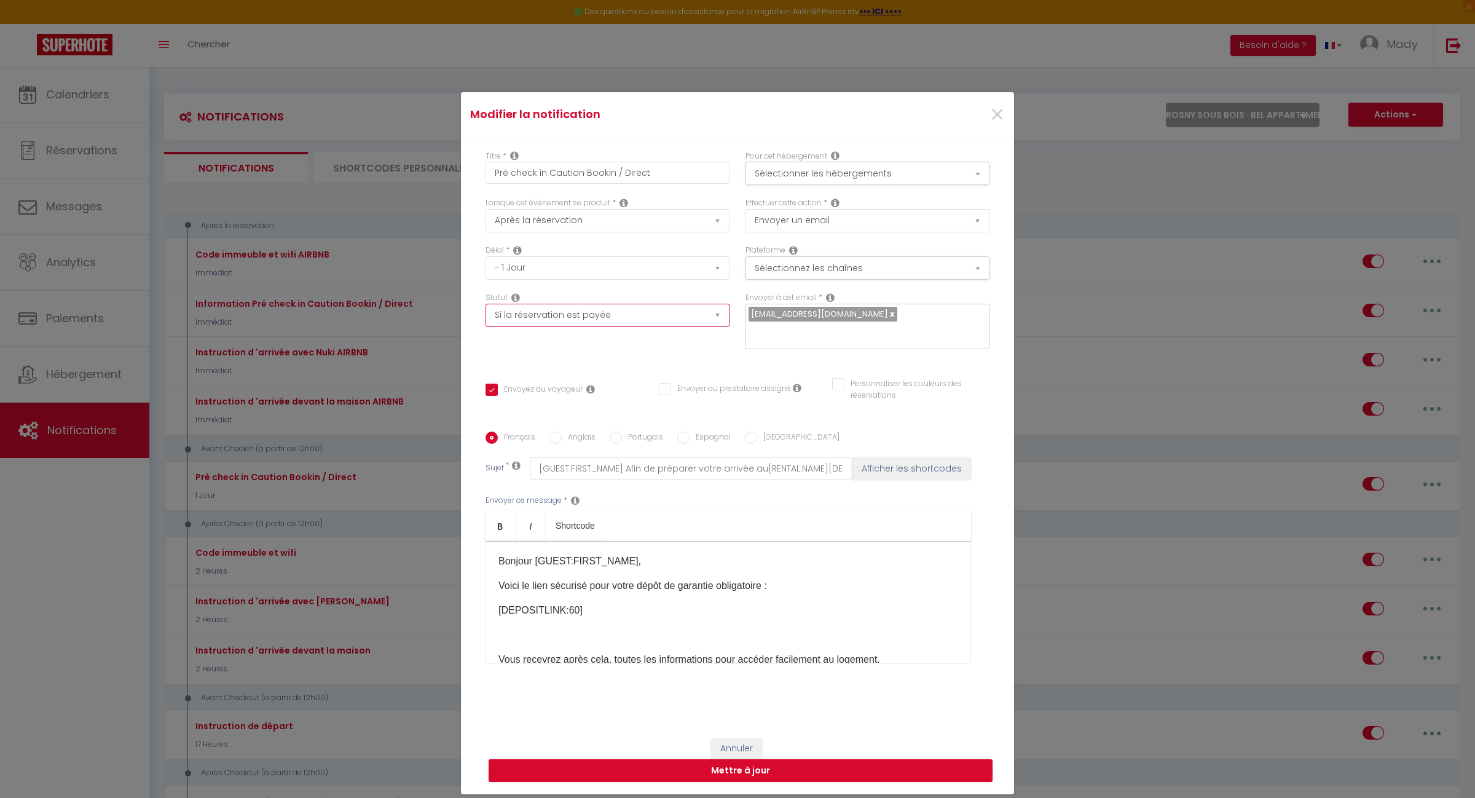
click at [713, 323] on select "Aucun Si la réservation est payée Si réservation non payée Si la caution a été …" at bounding box center [608, 315] width 244 height 23
click at [486, 312] on select "Aucun Si la réservation est payée Si réservation non payée Si la caution a été …" at bounding box center [608, 315] width 244 height 23
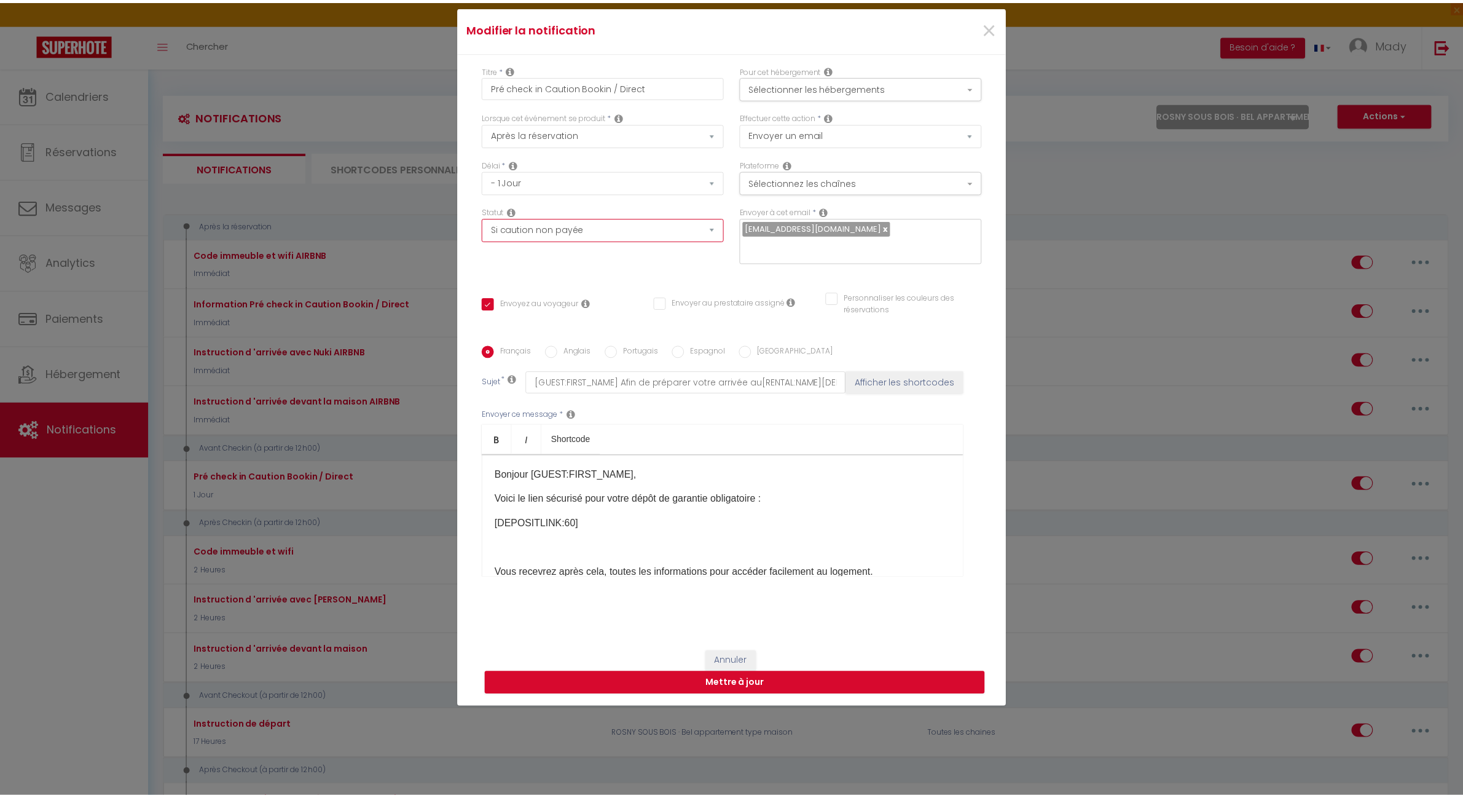
scroll to position [87, 0]
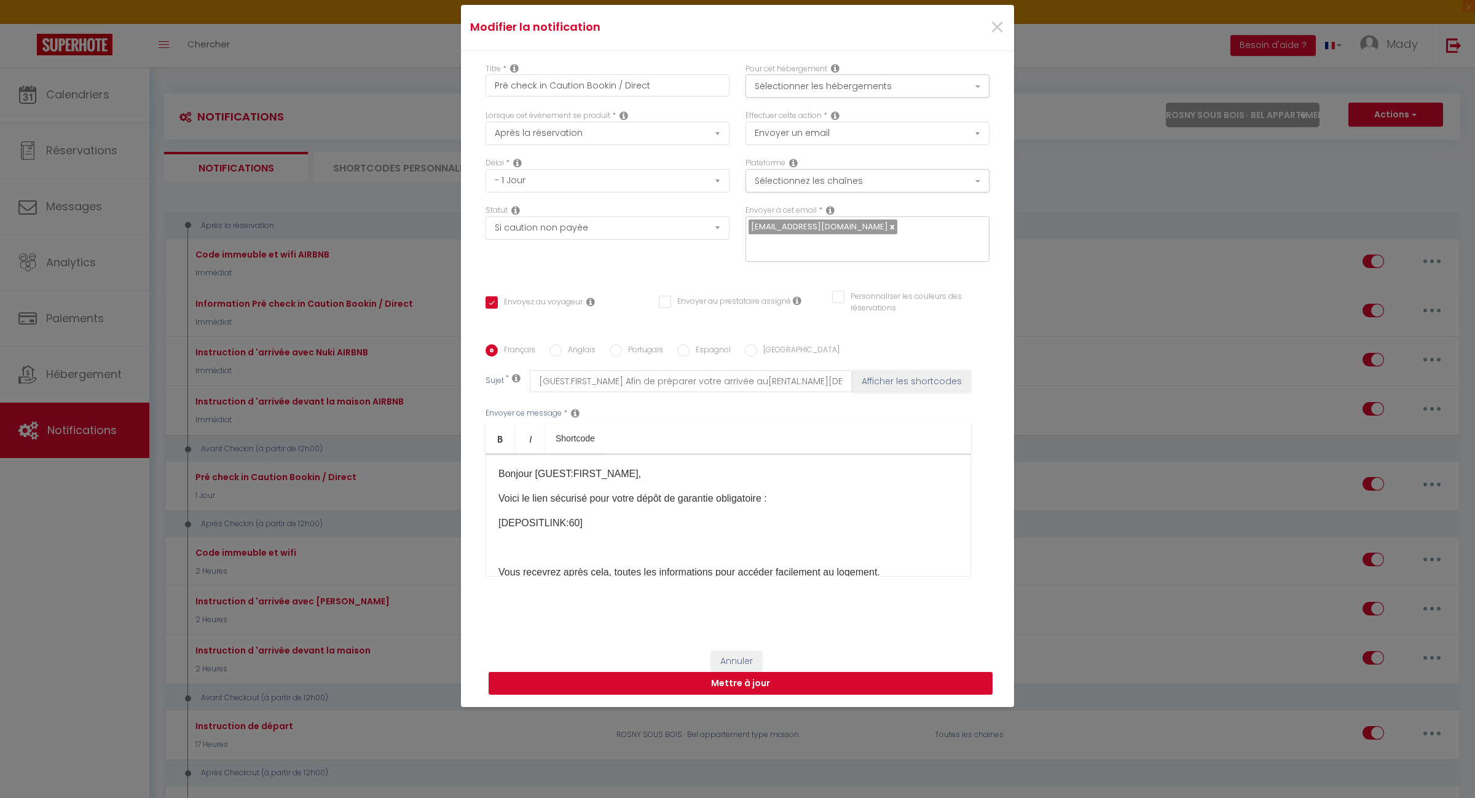
click at [748, 674] on button "Mettre à jour" at bounding box center [741, 683] width 504 height 23
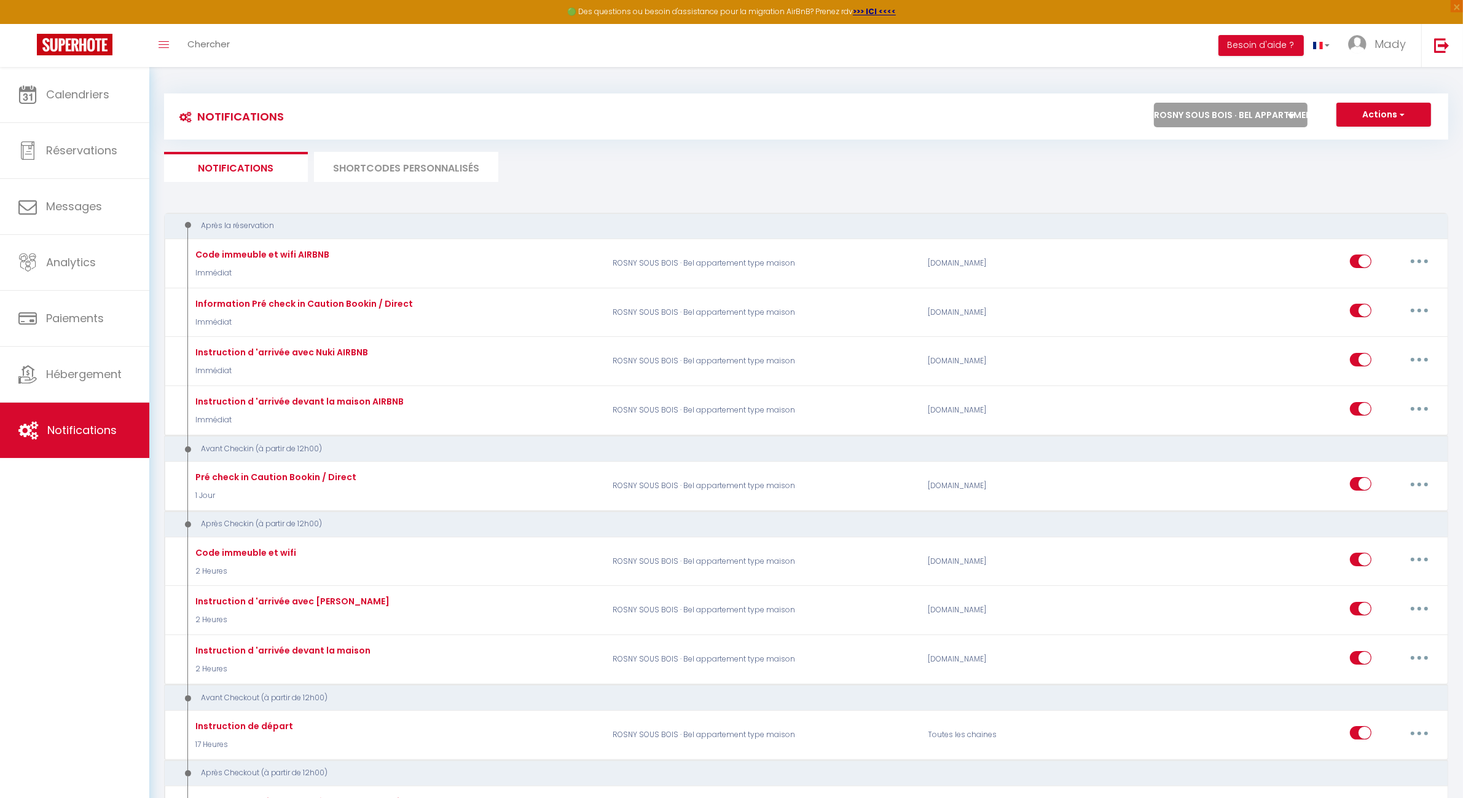
click at [1261, 109] on select "Tous les apparts PARIS 11 · Bien situé et fonctionnel ROSNY SOUS BOIS · Bel app…" at bounding box center [1231, 115] width 154 height 25
click at [1154, 103] on select "Tous les apparts PARIS 11 · Bien situé et fonctionnel ROSNY SOUS BOIS · Bel app…" at bounding box center [1231, 115] width 154 height 25
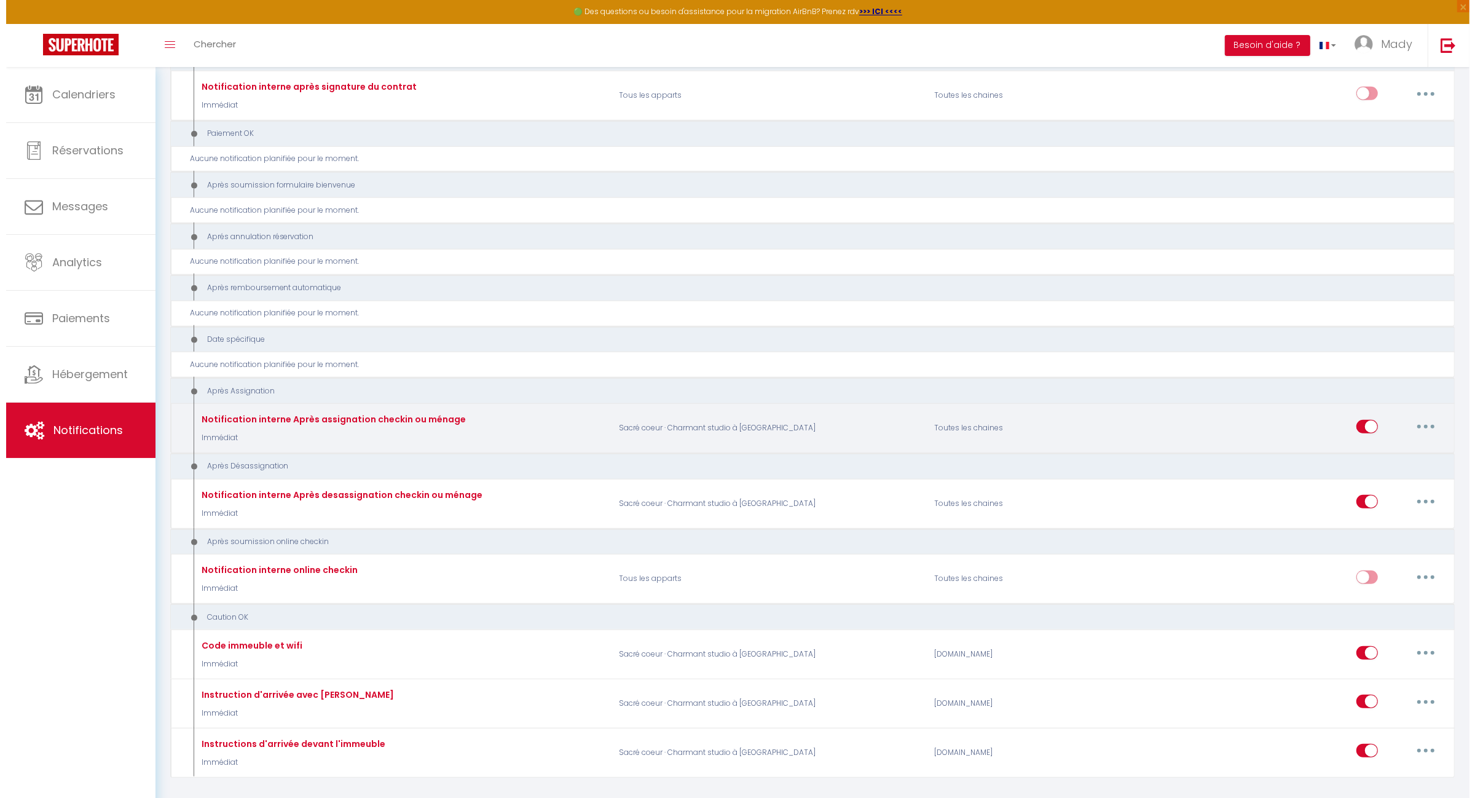
scroll to position [1328, 0]
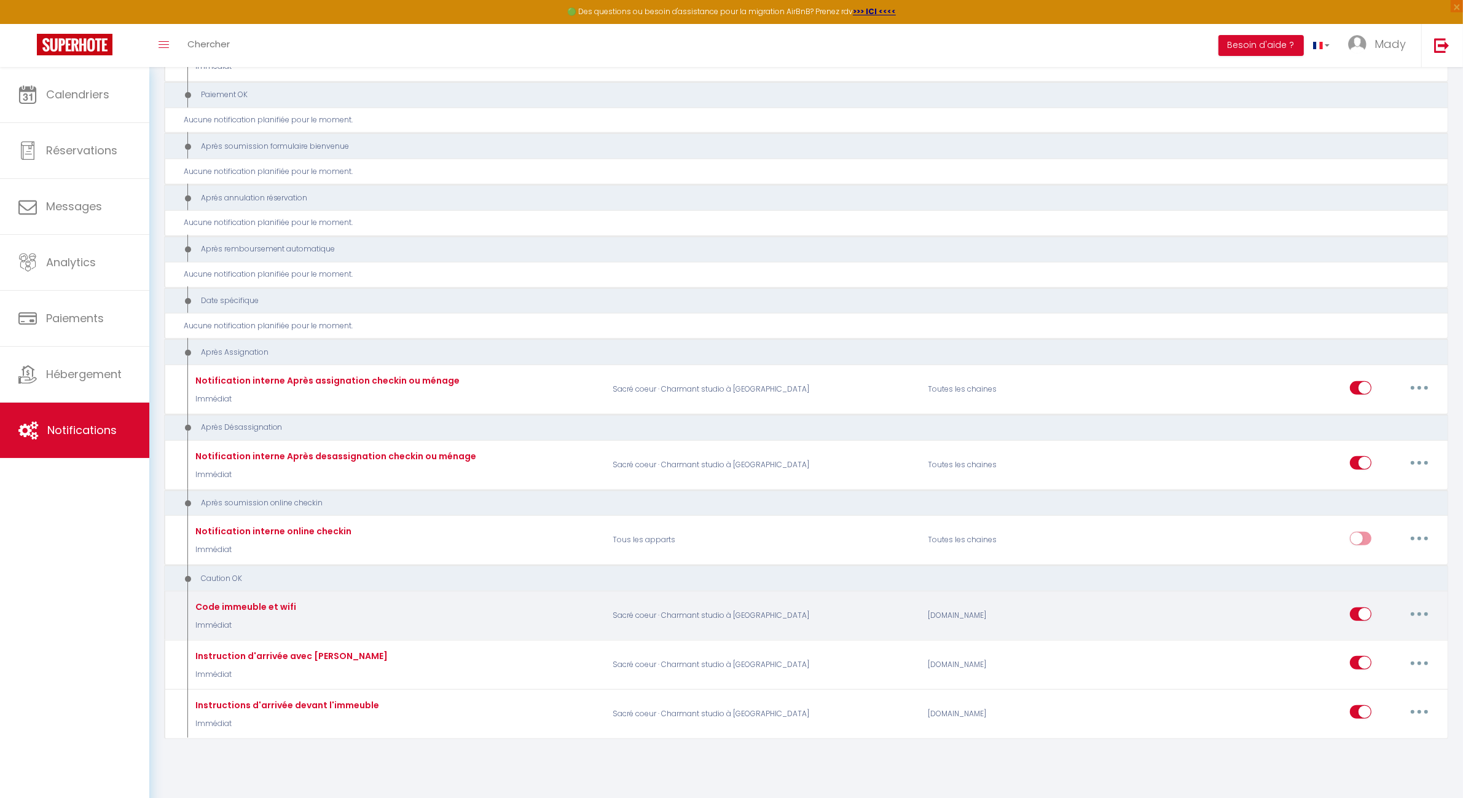
click at [1415, 604] on button "button" at bounding box center [1420, 614] width 34 height 20
click at [1388, 642] on link "Editer" at bounding box center [1387, 641] width 91 height 21
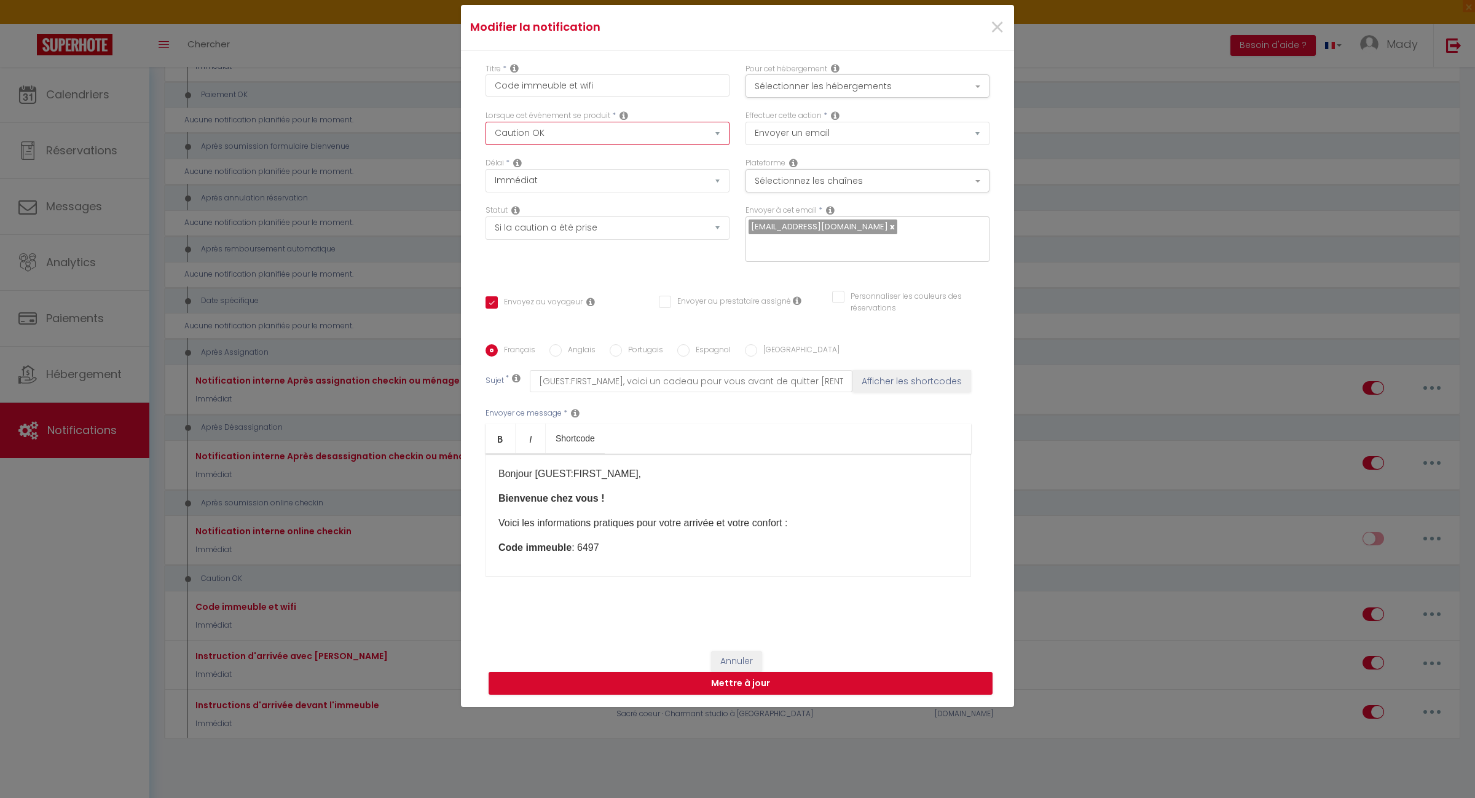
click at [650, 137] on select "Après la réservation Avant Checkin (à partir de 12h00) Après Checkin (à partir …" at bounding box center [608, 133] width 244 height 23
click at [486, 130] on select "Après la réservation Avant Checkin (à partir de 12h00) Après Checkin (à partir …" at bounding box center [608, 133] width 244 height 23
click at [610, 192] on select "Immédiat + 10 Minutes + 1 Heure + 2 Heures + 3 Heures + 4 Heures + 5 Heures + 6…" at bounding box center [608, 180] width 244 height 23
click at [486, 177] on select "Immédiat + 10 Minutes + 1 Heure + 2 Heures + 3 Heures + 4 Heures + 5 Heures + 6…" at bounding box center [608, 180] width 244 height 23
click at [603, 240] on select "Aucun Si la réservation est payée Si réservation non payée Si la caution a été …" at bounding box center [608, 227] width 244 height 23
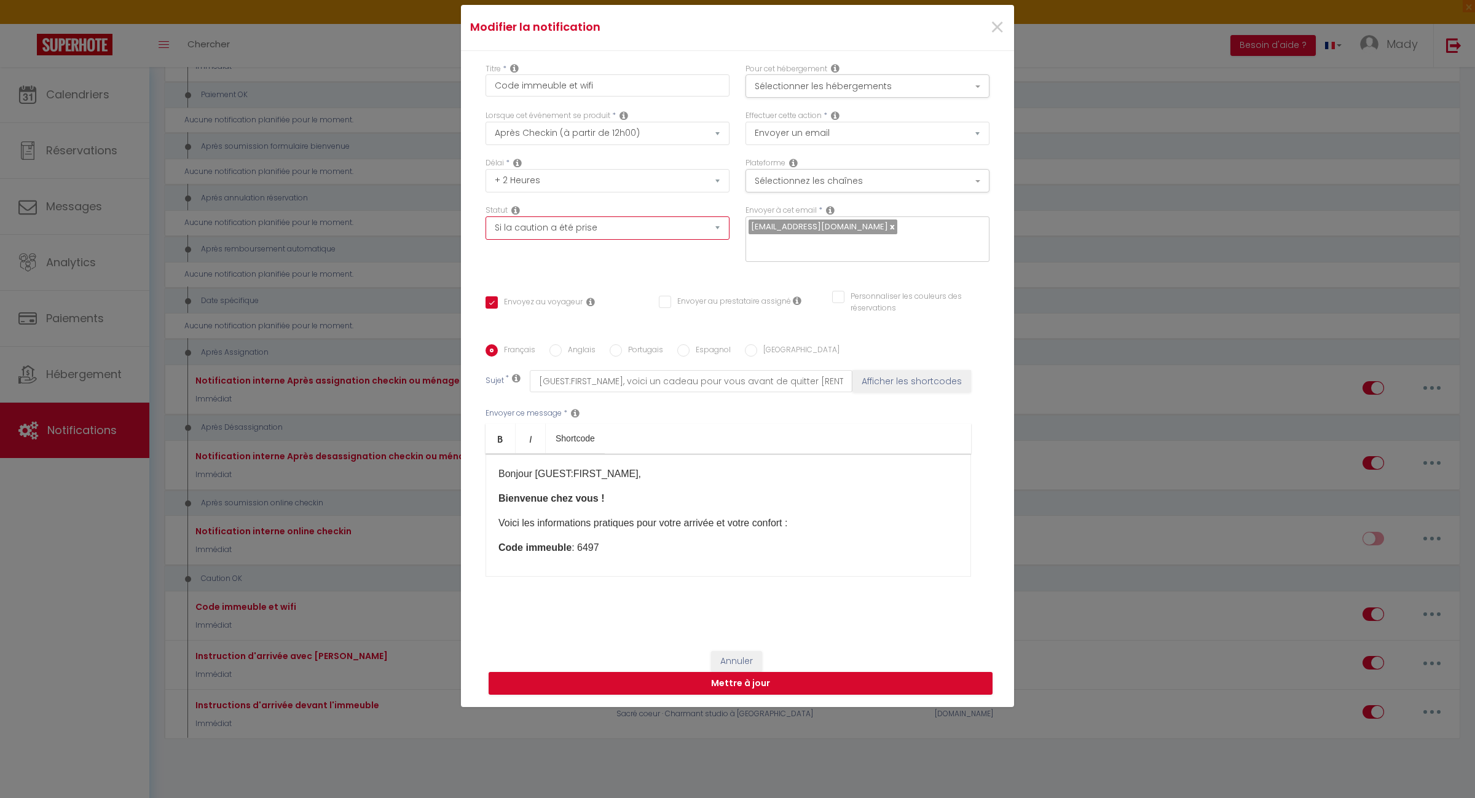
click at [603, 240] on select "Aucun Si la réservation est payée Si réservation non payée Si la caution a été …" at bounding box center [608, 227] width 244 height 23
click at [733, 675] on button "Mettre à jour" at bounding box center [741, 683] width 504 height 23
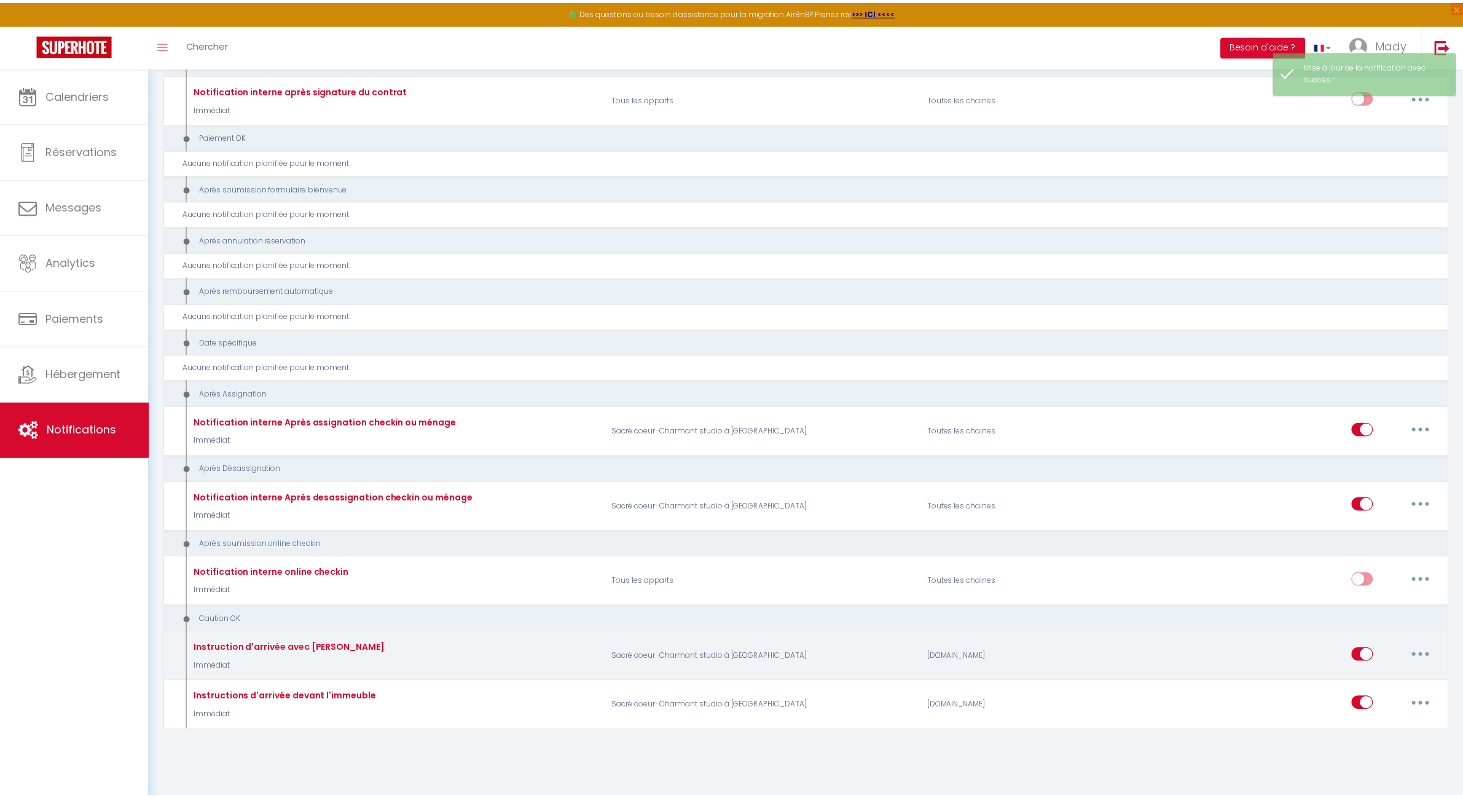
scroll to position [1302, 0]
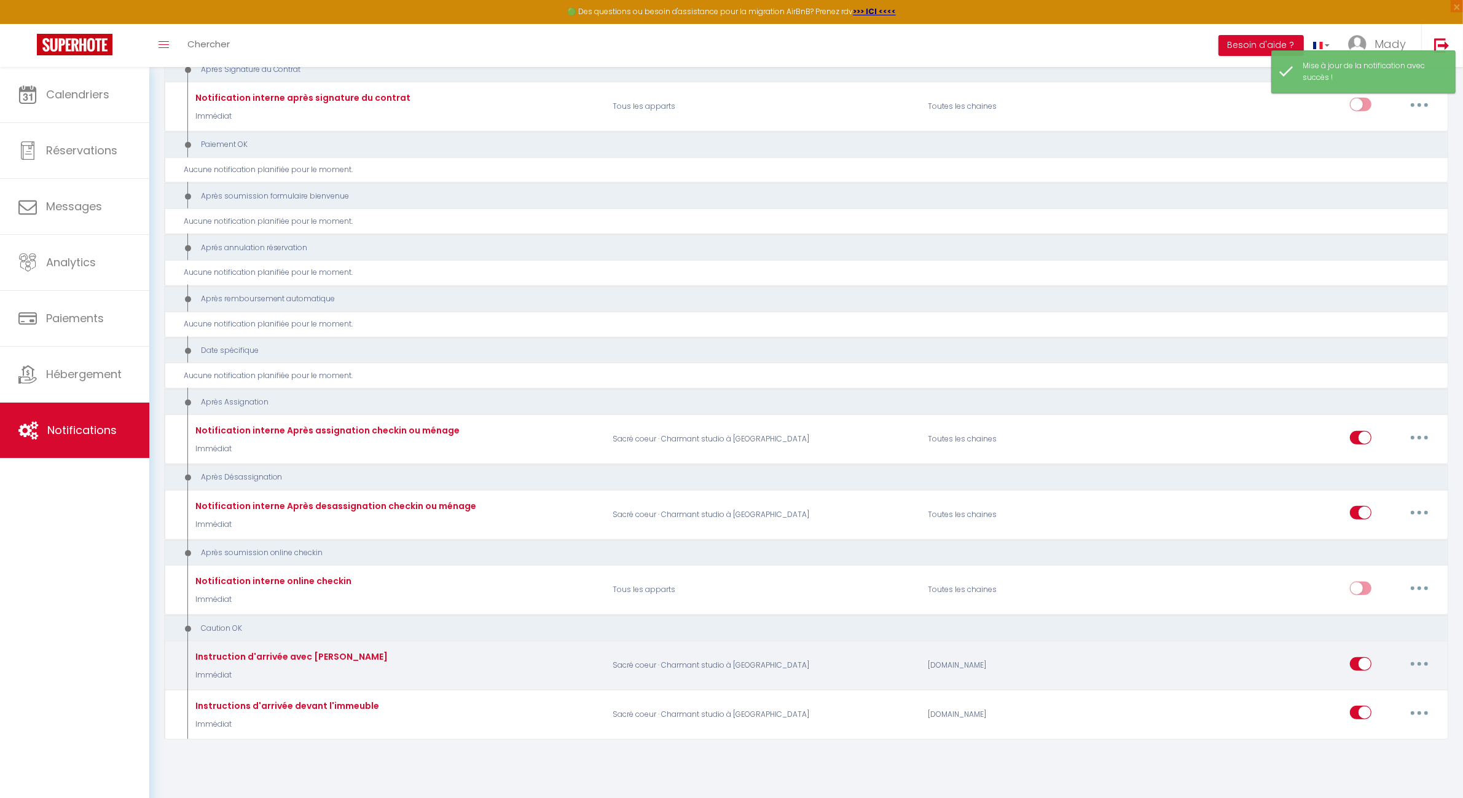
click at [1420, 655] on button "button" at bounding box center [1420, 664] width 34 height 20
click at [1384, 683] on link "Editer" at bounding box center [1387, 691] width 91 height 21
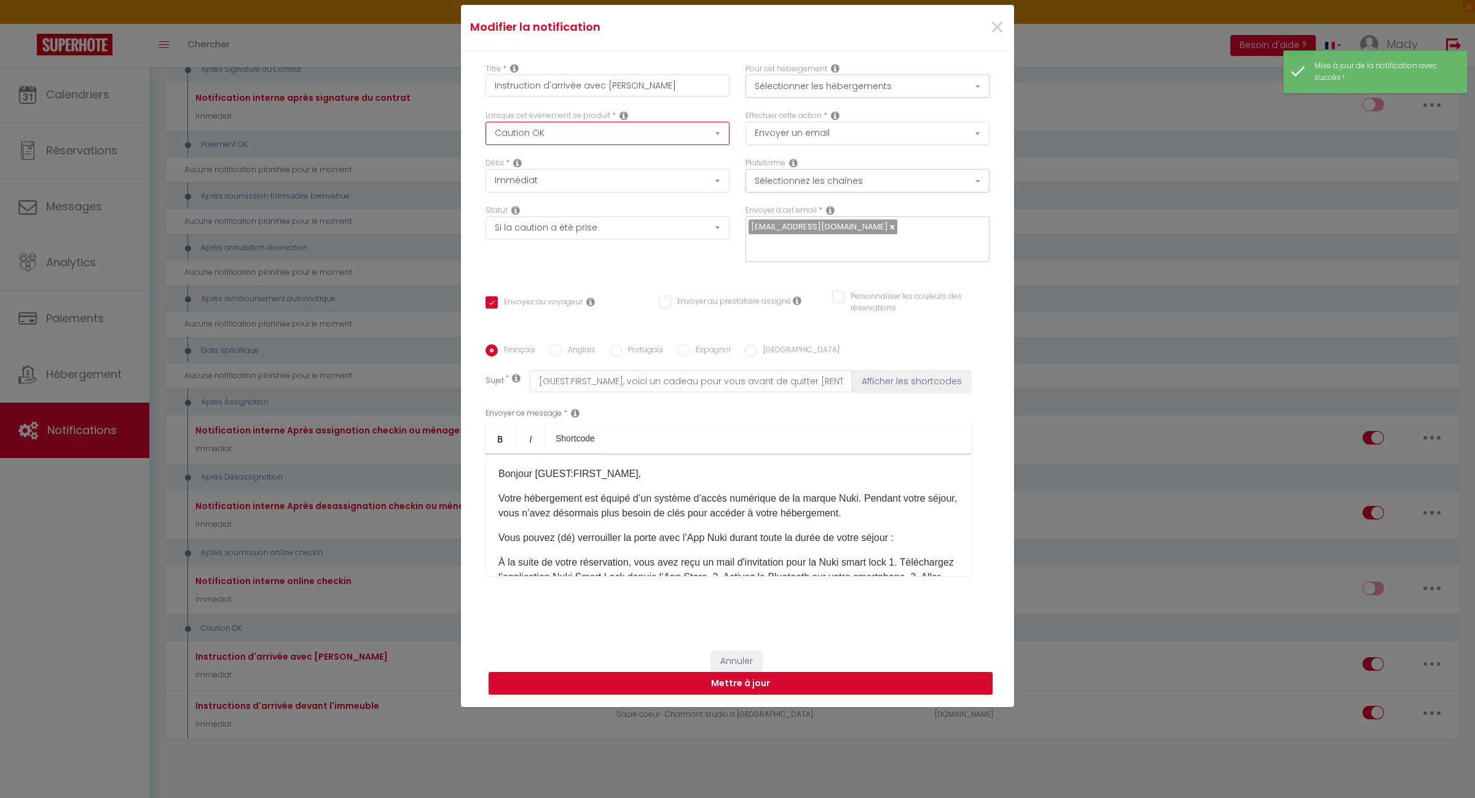
click at [701, 145] on select "Après la réservation Avant Checkin (à partir de 12h00) Après Checkin (à partir …" at bounding box center [608, 133] width 244 height 23
click at [486, 130] on select "Après la réservation Avant Checkin (à partir de 12h00) Après Checkin (à partir …" at bounding box center [608, 133] width 244 height 23
click at [604, 191] on select "Immédiat + 10 Minutes + 1 Heure + 2 Heures + 3 Heures + 4 Heures + 5 Heures + 6…" at bounding box center [608, 180] width 244 height 23
click at [486, 177] on select "Immédiat + 10 Minutes + 1 Heure + 2 Heures + 3 Heures + 4 Heures + 5 Heures + 6…" at bounding box center [608, 180] width 244 height 23
click at [606, 235] on select "Aucun Si la réservation est payée Si réservation non payée Si la caution a été …" at bounding box center [608, 227] width 244 height 23
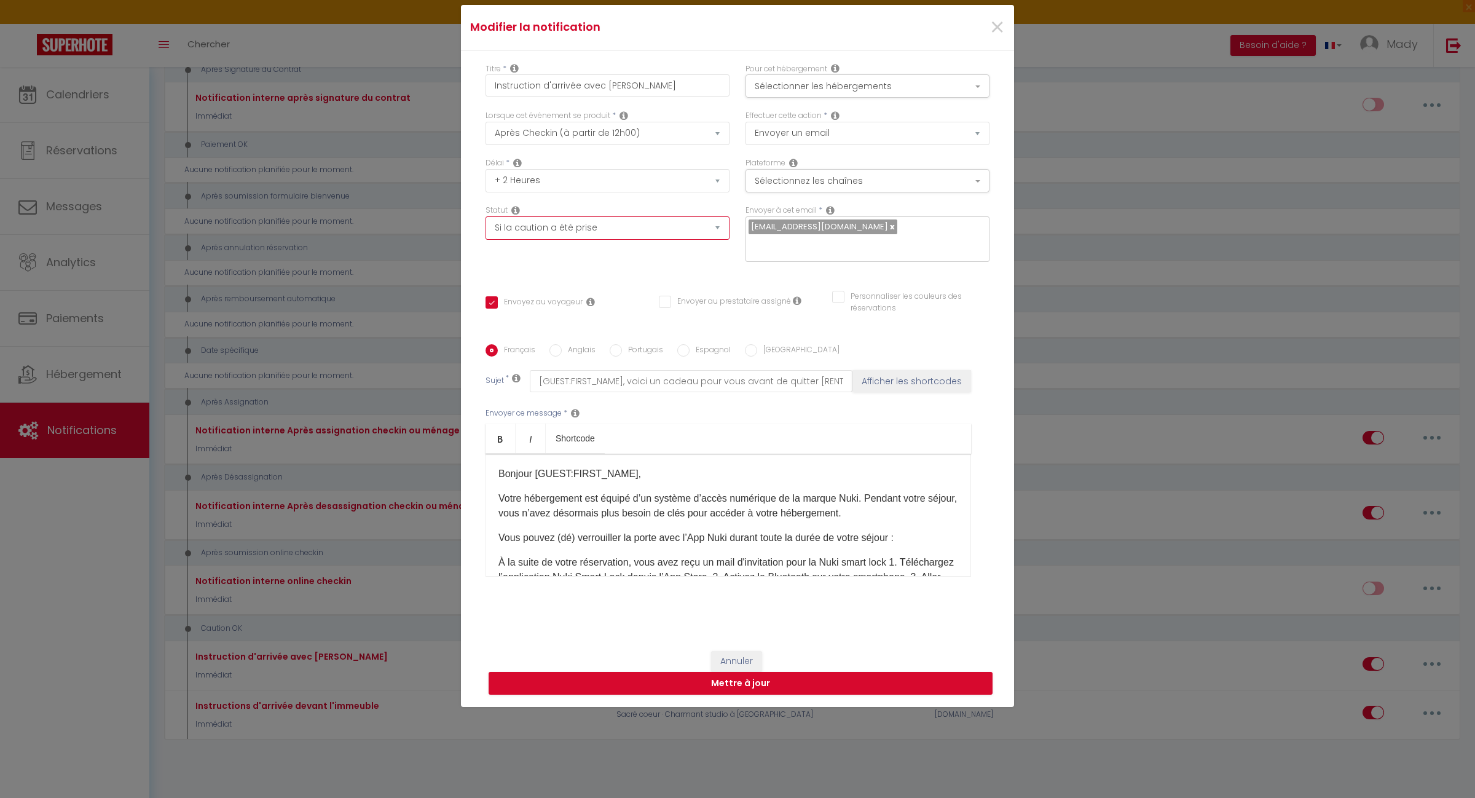
click at [486, 225] on select "Aucun Si la réservation est payée Si réservation non payée Si la caution a été …" at bounding box center [608, 227] width 244 height 23
click at [747, 672] on button "Mettre à jour" at bounding box center [741, 683] width 504 height 23
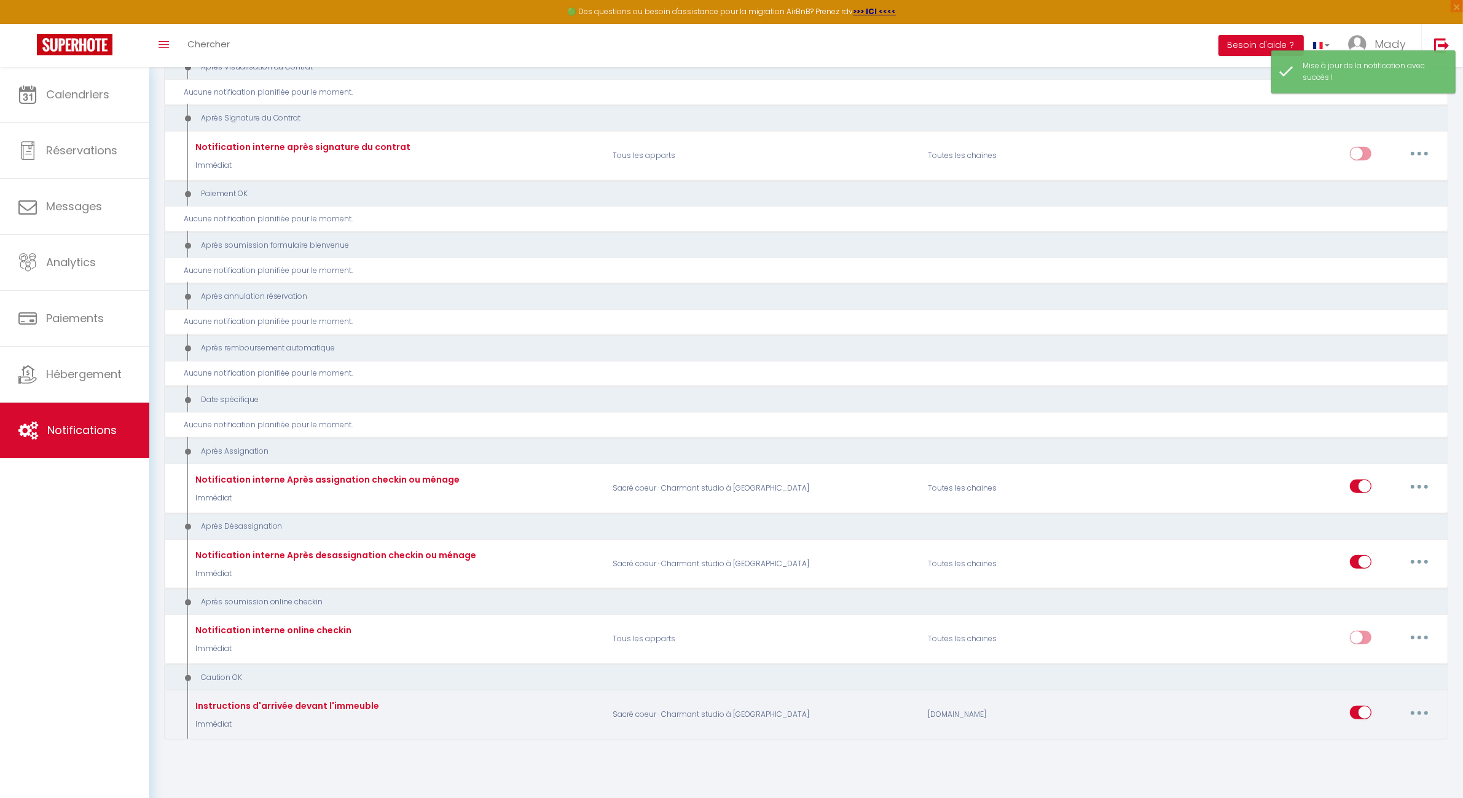
click at [1420, 704] on button "button" at bounding box center [1420, 713] width 34 height 20
click at [1363, 604] on link "Editer" at bounding box center [1387, 614] width 91 height 21
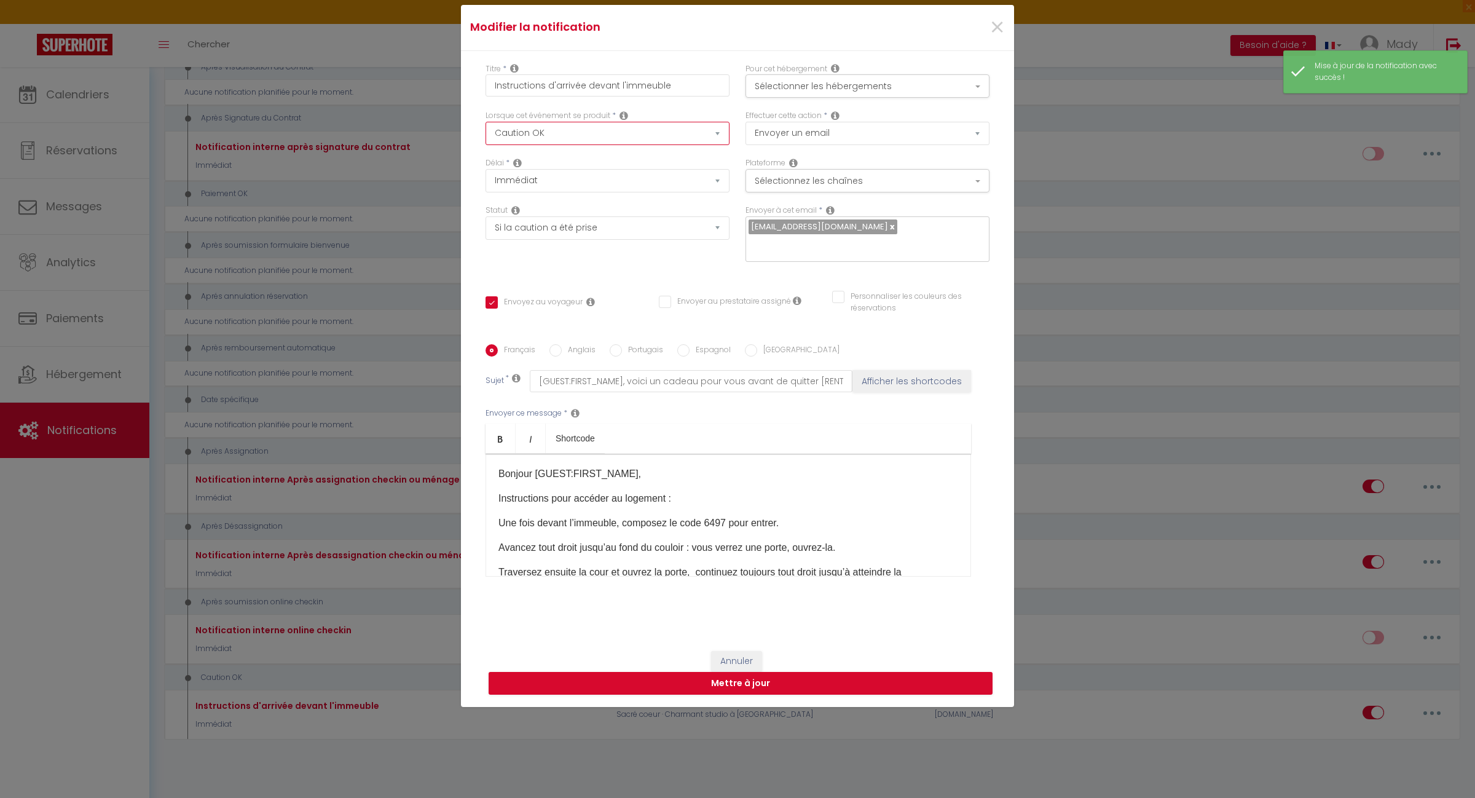
click at [711, 145] on select "Après la réservation Avant Checkin (à partir de 12h00) Après Checkin (à partir …" at bounding box center [608, 133] width 244 height 23
click at [486, 130] on select "Après la réservation Avant Checkin (à partir de 12h00) Après Checkin (à partir …" at bounding box center [608, 133] width 244 height 23
click at [609, 192] on select "Immédiat + 10 Minutes + 1 Heure + 2 Heures + 3 Heures + 4 Heures + 5 Heures + 6…" at bounding box center [608, 180] width 244 height 23
click at [486, 177] on select "Immédiat + 10 Minutes + 1 Heure + 2 Heures + 3 Heures + 4 Heures + 5 Heures + 6…" at bounding box center [608, 180] width 244 height 23
click at [725, 672] on button "Mettre à jour" at bounding box center [741, 683] width 504 height 23
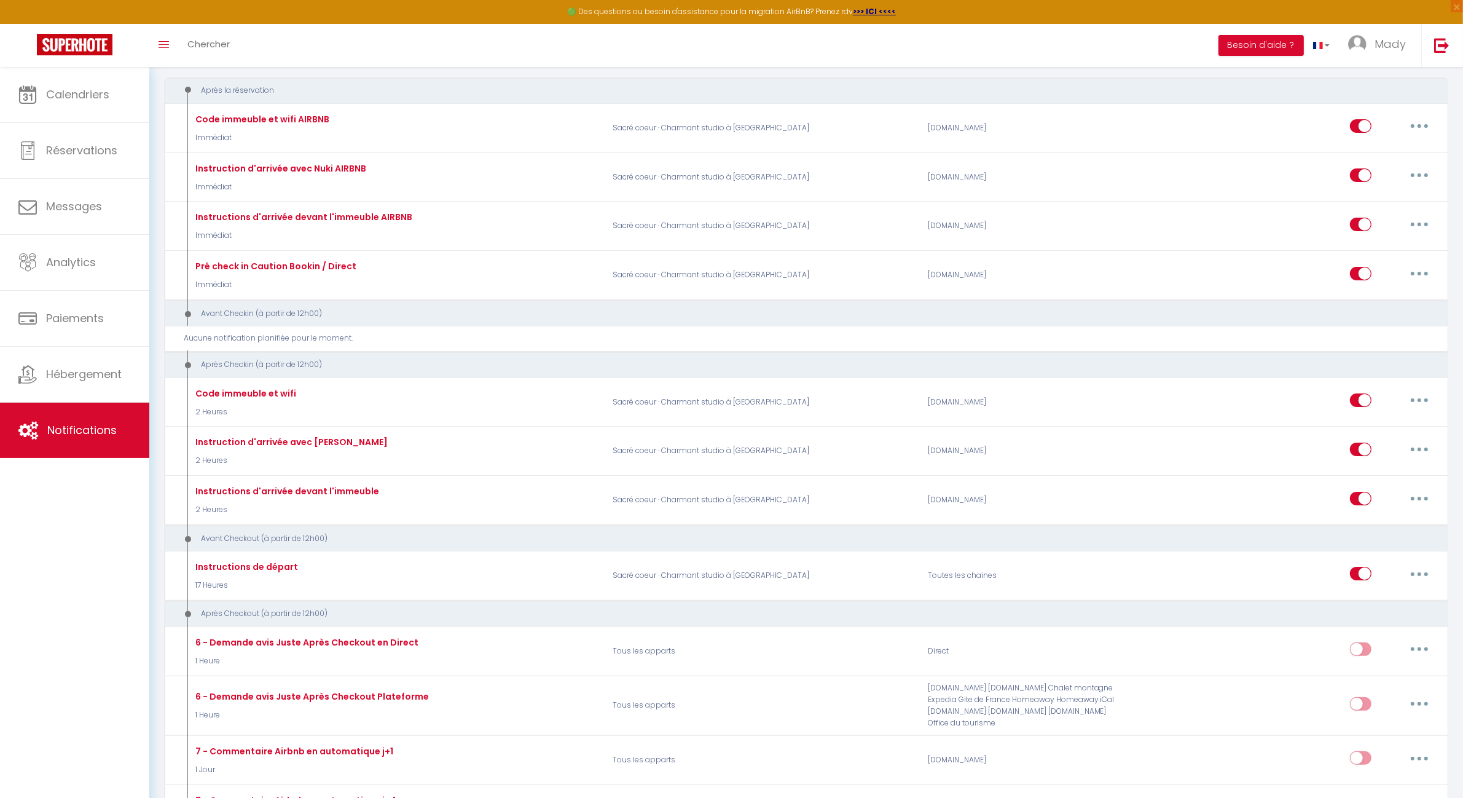
scroll to position [98, 0]
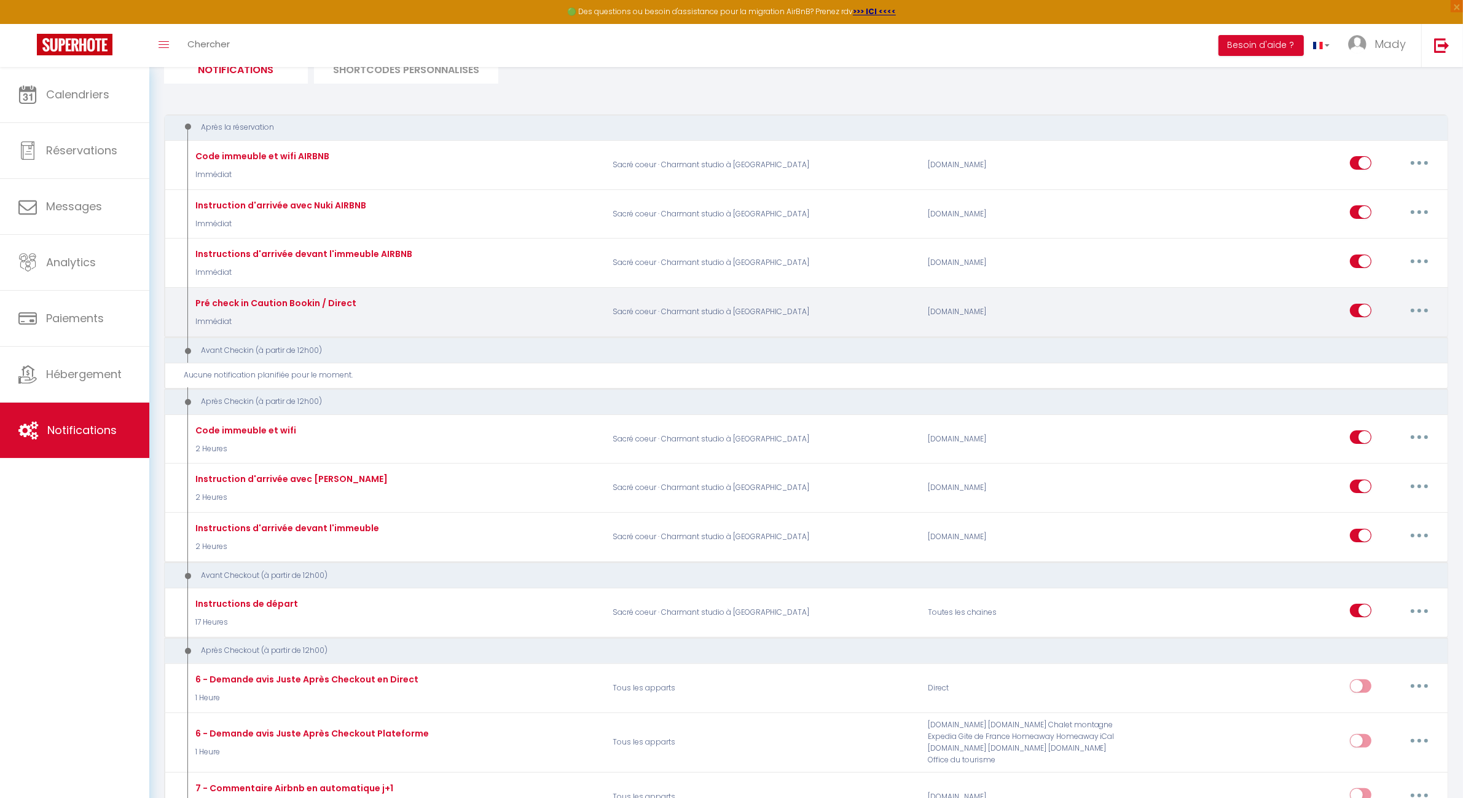
click at [1422, 307] on button "button" at bounding box center [1420, 311] width 34 height 20
click at [1392, 337] on link "Editer" at bounding box center [1387, 338] width 91 height 21
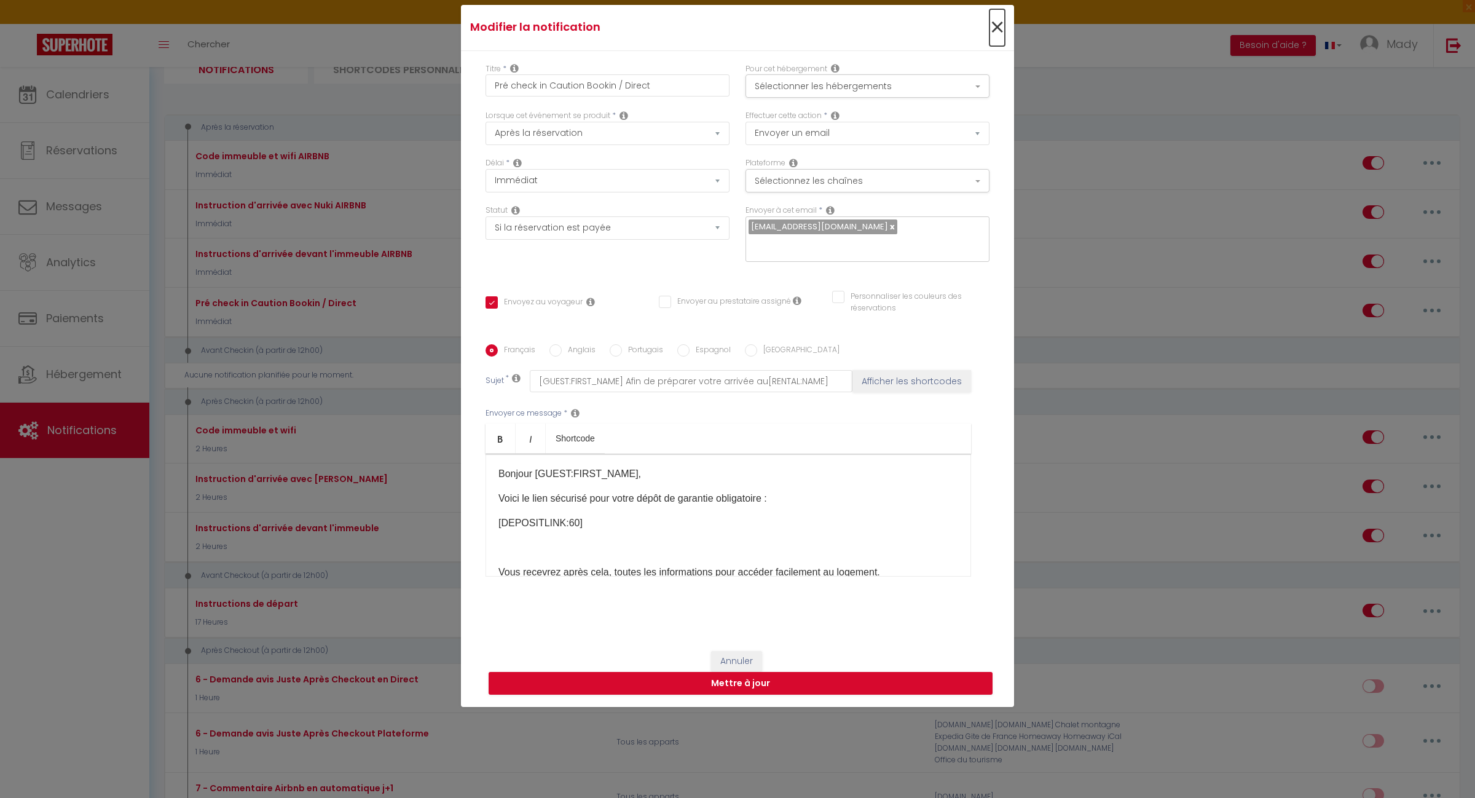
click at [990, 25] on span "×" at bounding box center [997, 27] width 15 height 37
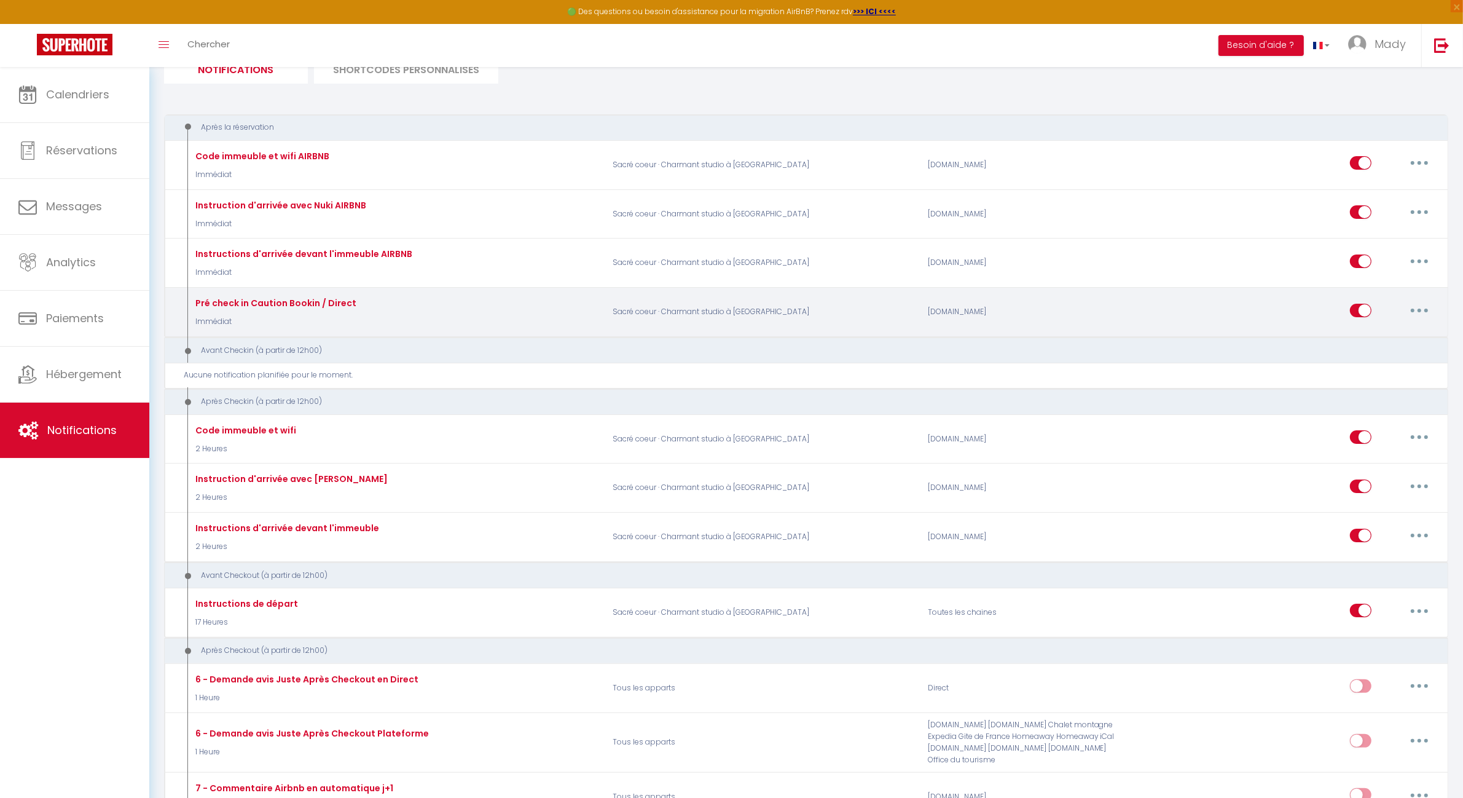
click at [1420, 309] on icon "button" at bounding box center [1420, 311] width 4 height 4
click at [1393, 360] on link "Dupliquer" at bounding box center [1387, 360] width 91 height 21
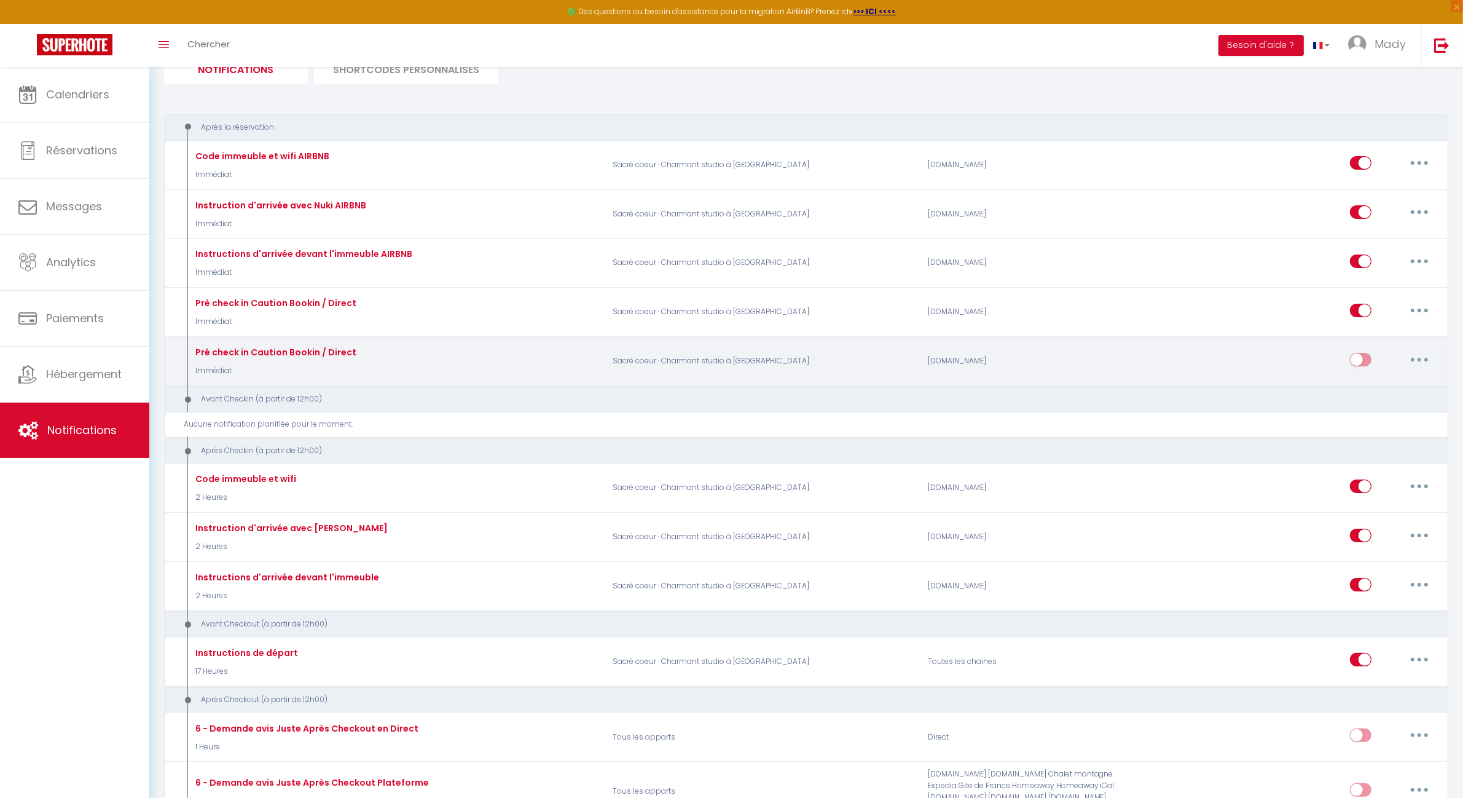
click at [1422, 356] on button "button" at bounding box center [1420, 360] width 34 height 20
click at [1395, 385] on link "Editer" at bounding box center [1387, 387] width 91 height 21
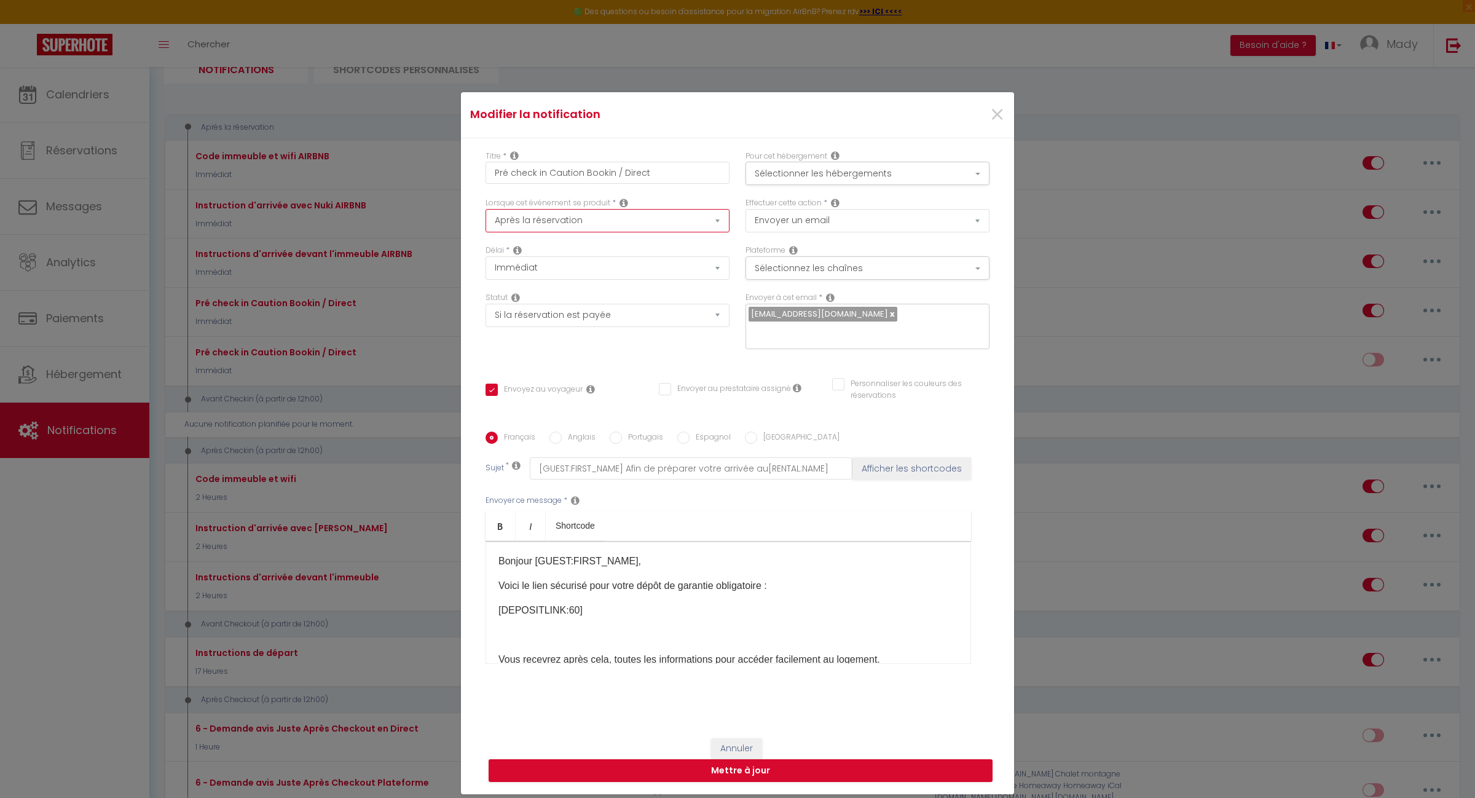
click at [707, 229] on select "Après la réservation Avant Checkin (à partir de 12h00) Après Checkin (à partir …" at bounding box center [608, 220] width 244 height 23
click at [486, 217] on select "Après la réservation Avant Checkin (à partir de 12h00) Après Checkin (à partir …" at bounding box center [608, 220] width 244 height 23
click at [711, 274] on select "Immédiat + 10 Minutes + 1 Heure + 2 Heures + 3 Heures + 4 Heures + 5 Heures + 6…" at bounding box center [608, 267] width 244 height 23
click at [699, 230] on select "Après la réservation Avant Checkin (à partir de 12h00) Après Checkin (à partir …" at bounding box center [608, 220] width 244 height 23
click at [486, 217] on select "Après la réservation Avant Checkin (à partir de 12h00) Après Checkin (à partir …" at bounding box center [608, 220] width 244 height 23
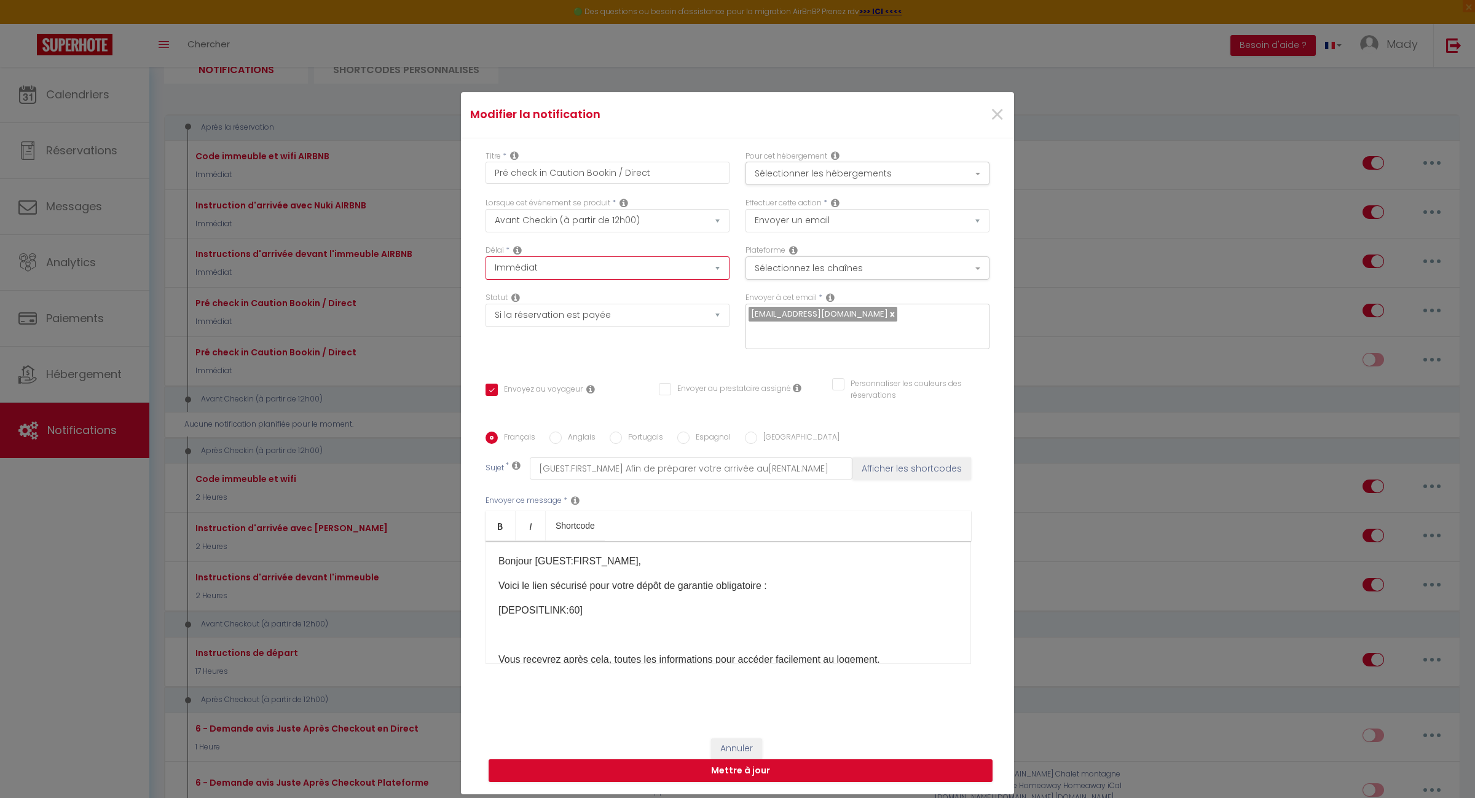
click at [701, 272] on select "Immédiat - 10 Minutes - 1 Heure - 2 Heures - 3 Heures - 4 Heures - 5 Heures - 6…" at bounding box center [608, 267] width 244 height 23
click at [486, 265] on select "Immédiat - 10 Minutes - 1 Heure - 2 Heures - 3 Heures - 4 Heures - 5 Heures - 6…" at bounding box center [608, 267] width 244 height 23
click at [704, 327] on select "Aucun Si la réservation est payée Si réservation non payée Si la caution a été …" at bounding box center [608, 315] width 244 height 23
click at [486, 312] on select "Aucun Si la réservation est payée Si réservation non payée Si la caution a été …" at bounding box center [608, 315] width 244 height 23
drag, startPoint x: 530, startPoint y: 459, endPoint x: 856, endPoint y: 462, distance: 325.2
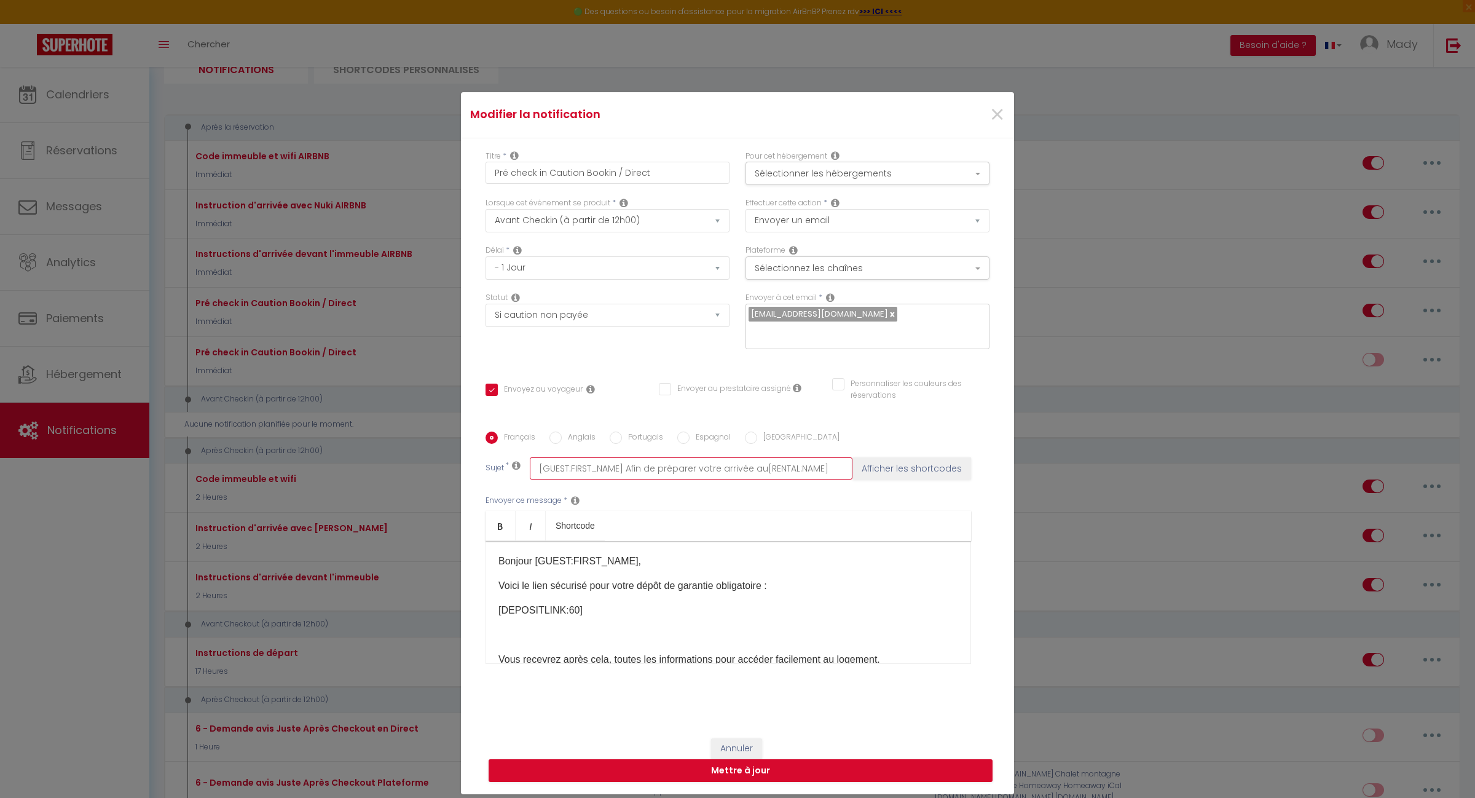
click at [856, 462] on div "Sujet * [GUEST:FIRST_NAME] Afin de préparer votre arrivée au[RENTAL:NAME] Affic…" at bounding box center [738, 468] width 504 height 22
paste input "[DEPOSITLINK]"
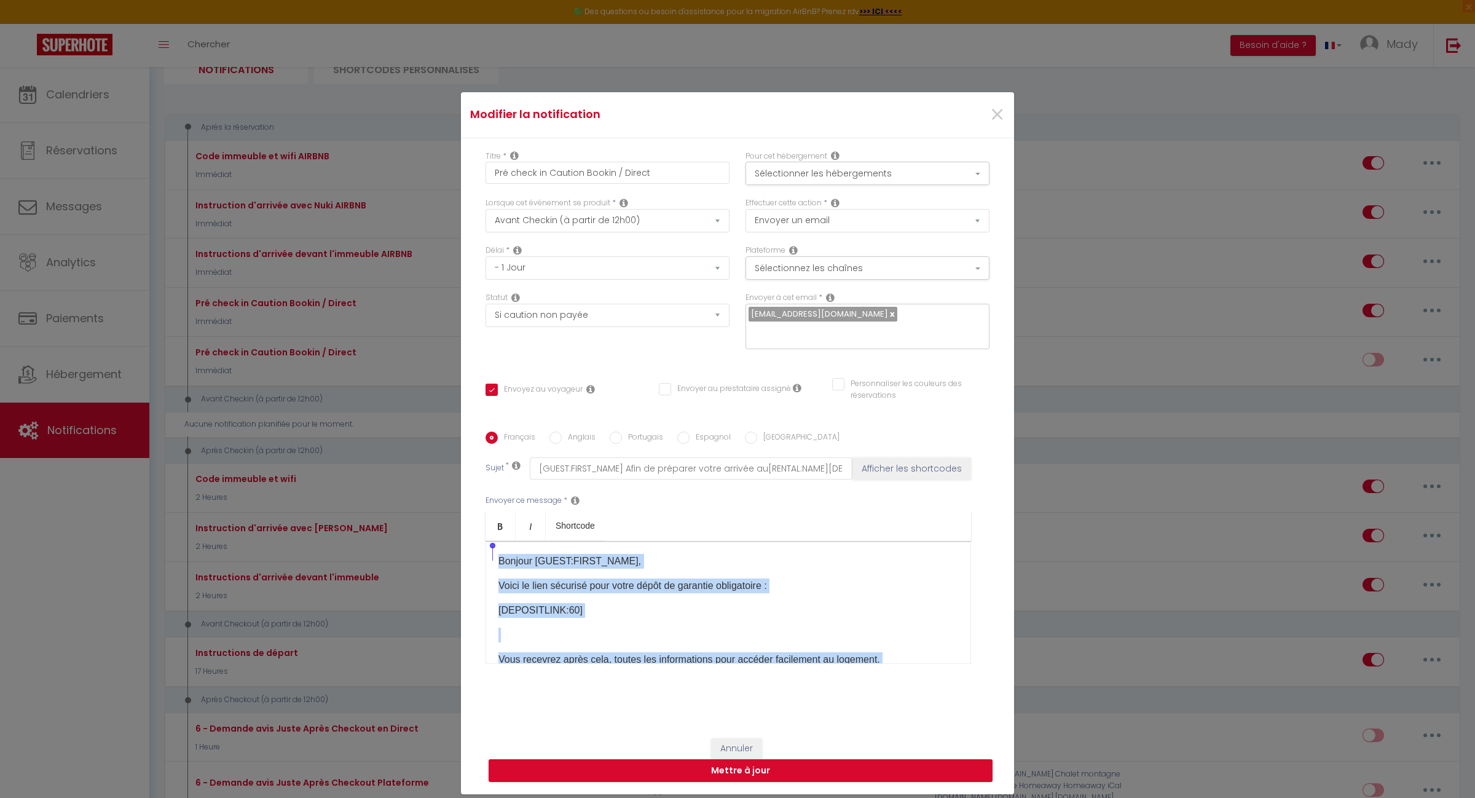
drag, startPoint x: 486, startPoint y: 554, endPoint x: 975, endPoint y: 616, distance: 492.6
click at [919, 707] on div "Titre * Pré check in Caution Bookin / Direct Pour cet hébergement Sélectionner …" at bounding box center [737, 432] width 553 height 588
drag, startPoint x: 551, startPoint y: 595, endPoint x: 480, endPoint y: 458, distance: 154.2
click at [482, 458] on div "Français Anglais Portugais Espagnol Italien Sujet * [GUEST:FIRST_NAME] Afin de …" at bounding box center [737, 555] width 510 height 248
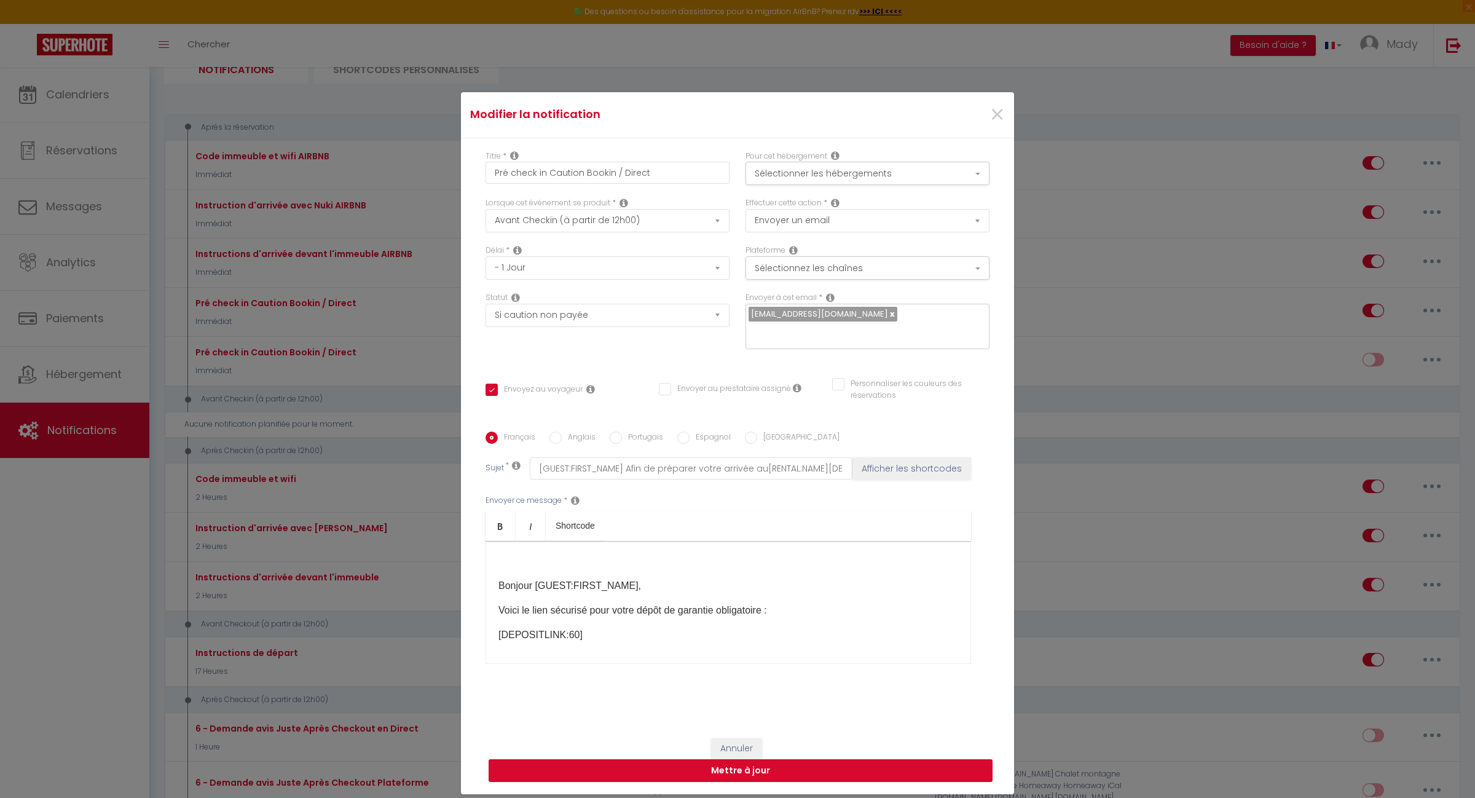
click at [744, 764] on button "Mettre à jour" at bounding box center [741, 770] width 504 height 23
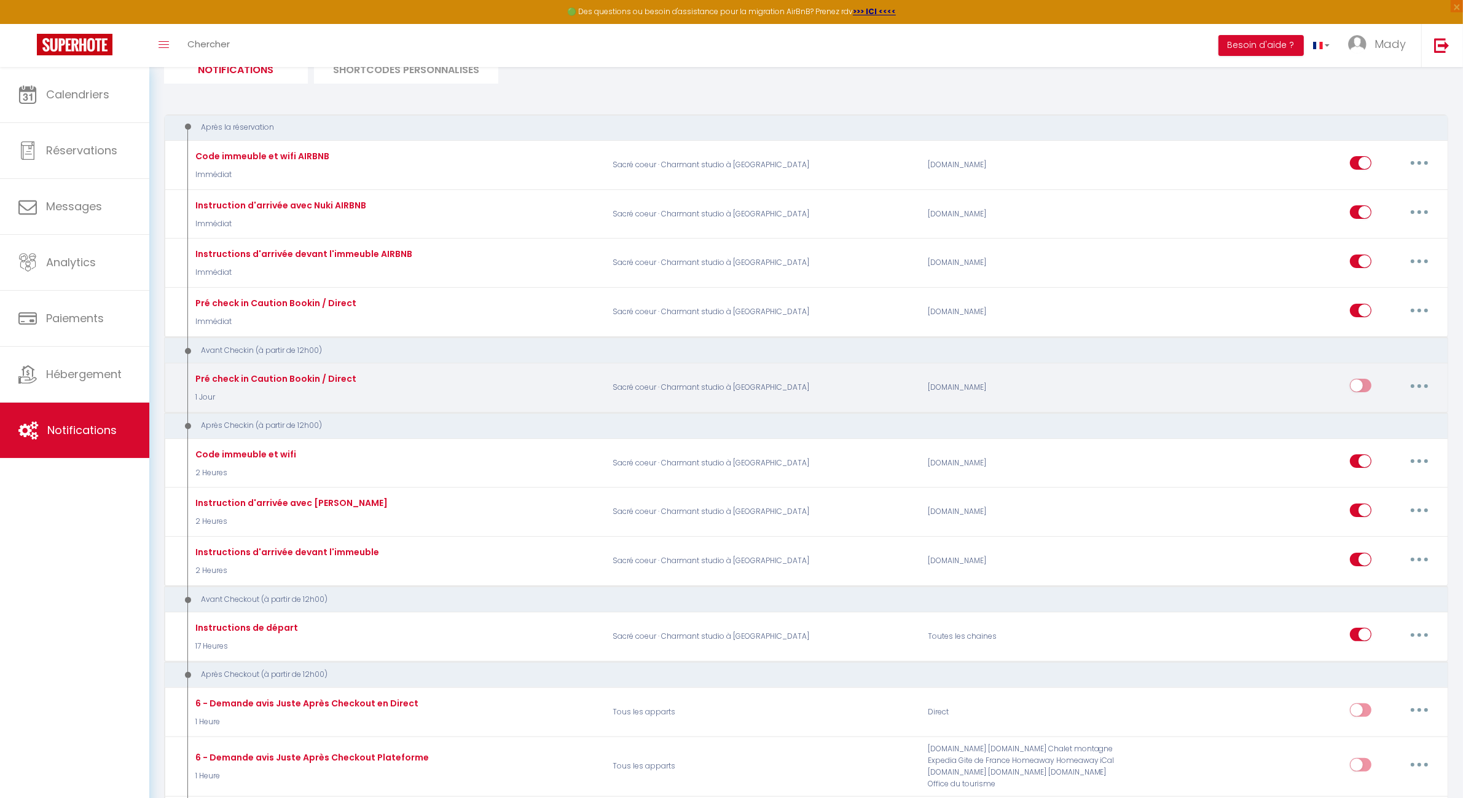
click at [1369, 385] on input "checkbox" at bounding box center [1361, 388] width 22 height 18
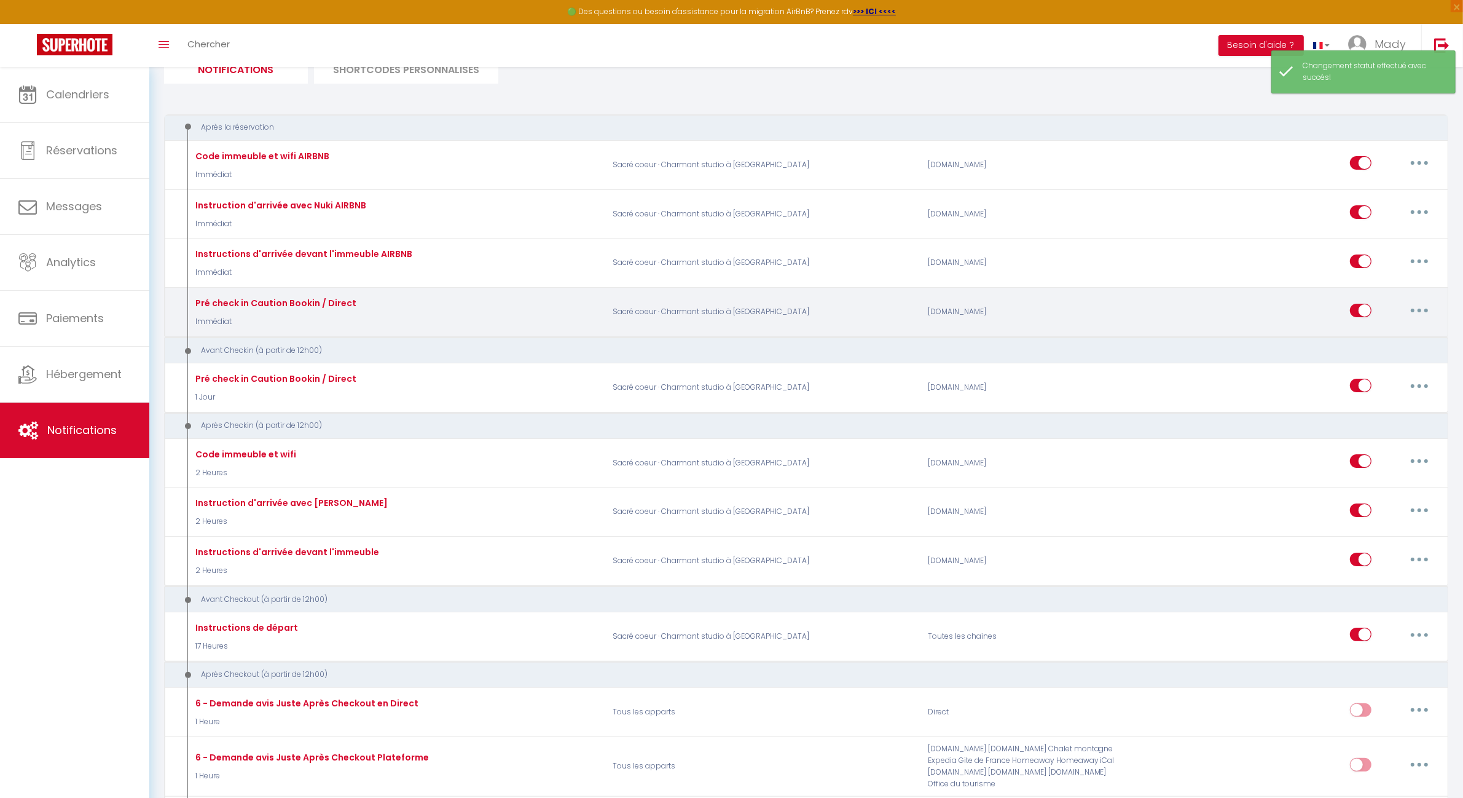
click at [1421, 310] on icon "button" at bounding box center [1420, 311] width 4 height 4
click at [1371, 340] on link "Editer" at bounding box center [1387, 338] width 91 height 21
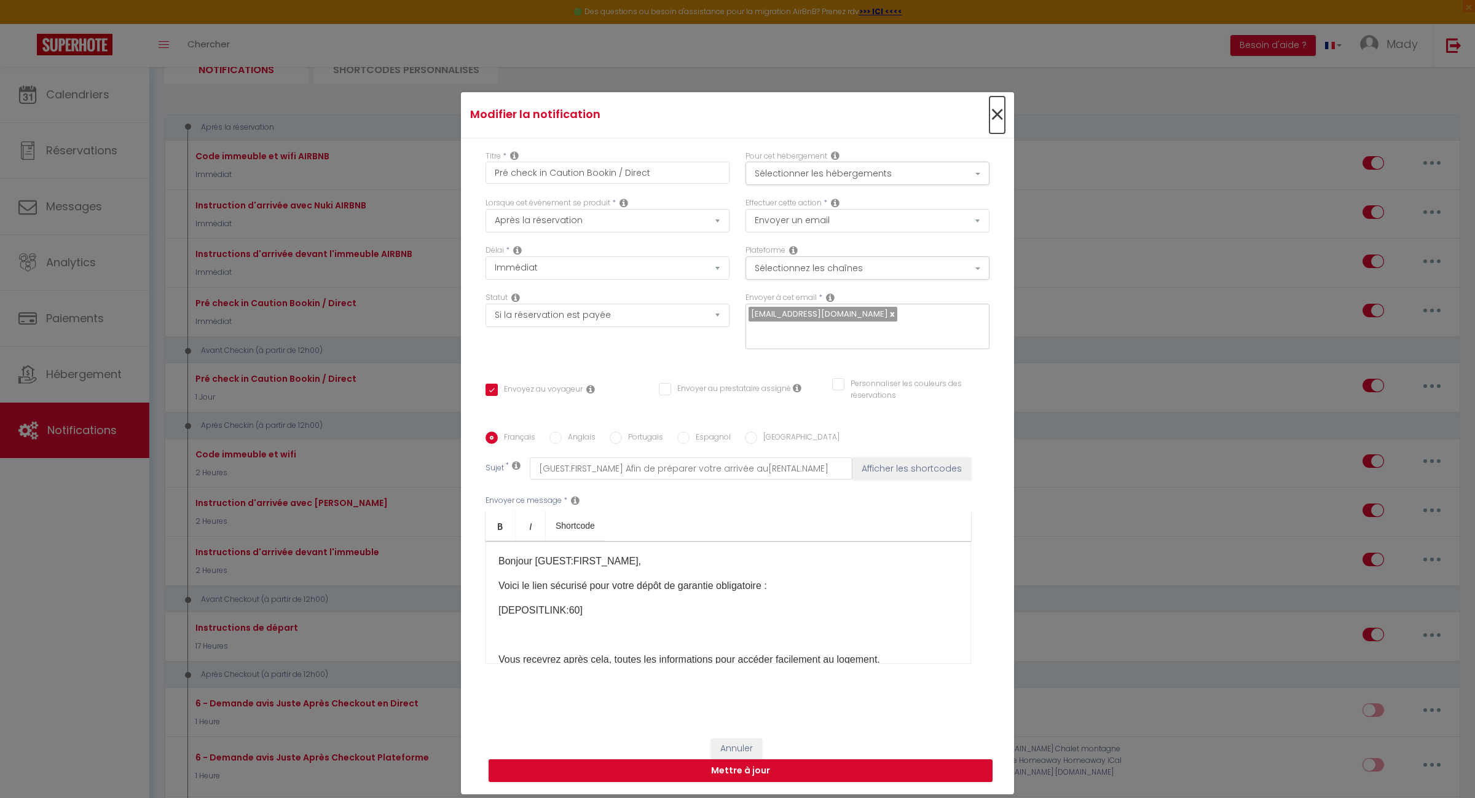
click at [991, 121] on span "×" at bounding box center [997, 114] width 15 height 37
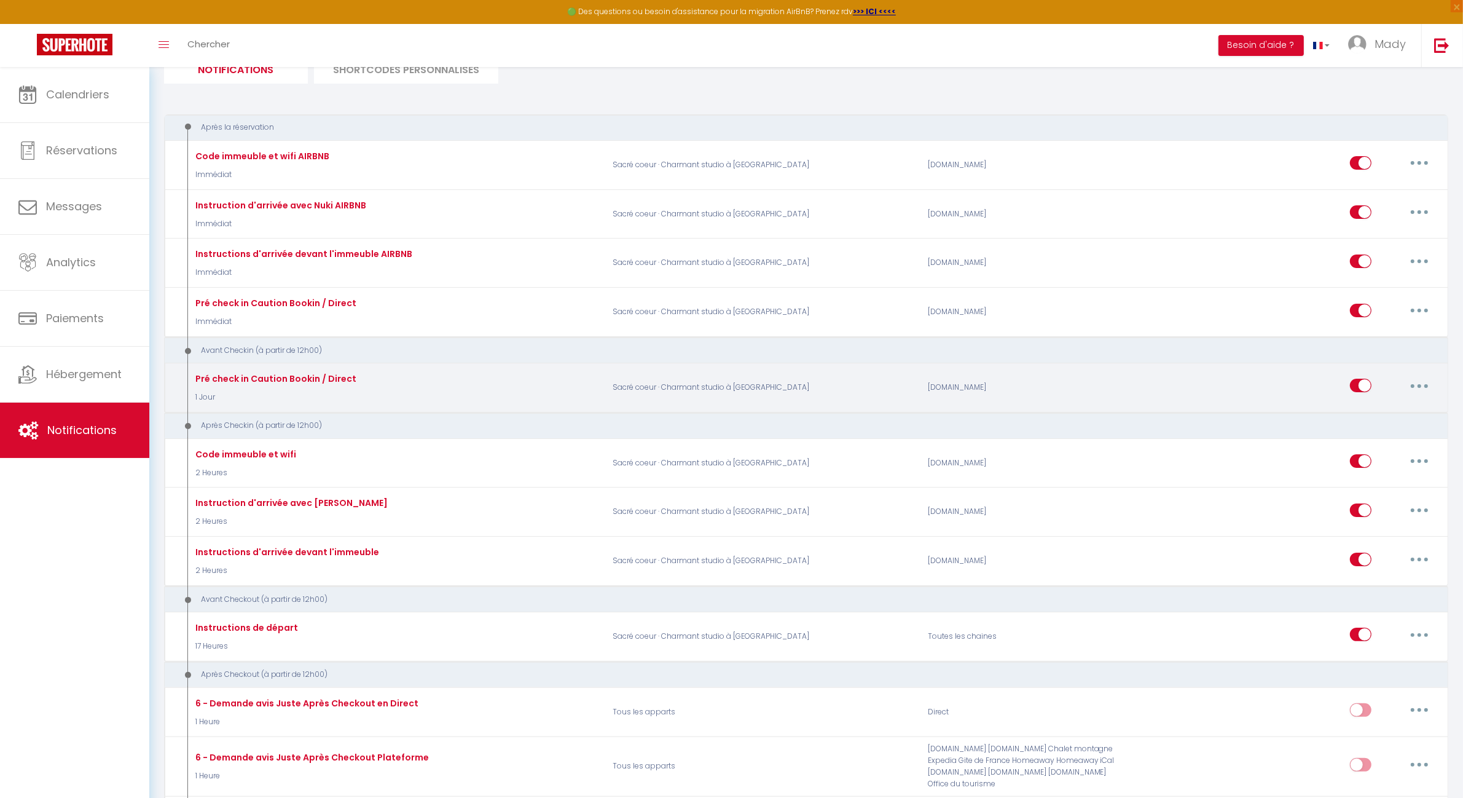
click at [1423, 385] on button "button" at bounding box center [1420, 386] width 34 height 20
click at [1398, 409] on link "Editer" at bounding box center [1387, 413] width 91 height 21
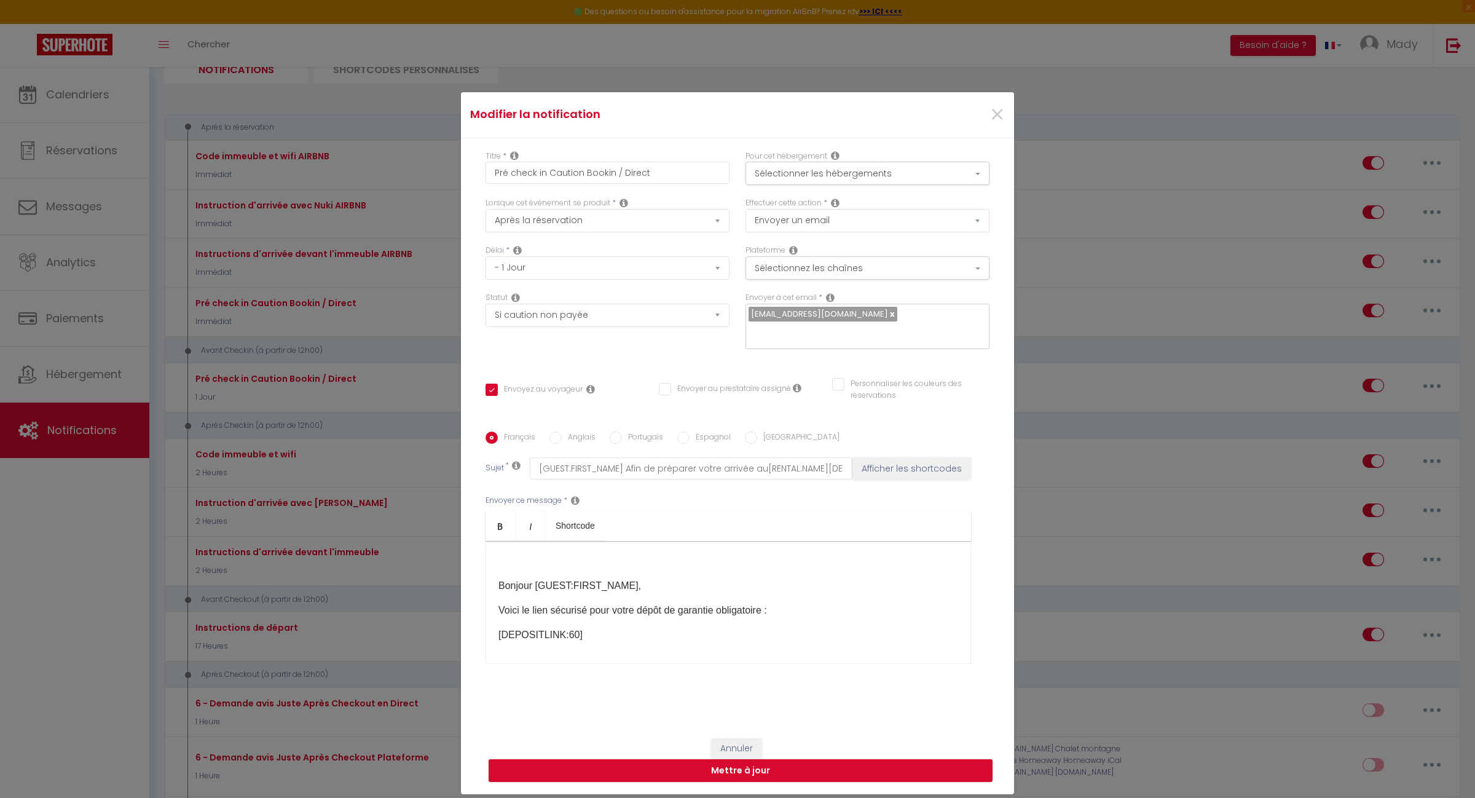
click at [974, 289] on div "Plateforme Sélectionnez les chaînes Toutes les chaines Direct Airbnb.com Bookin…" at bounding box center [868, 268] width 260 height 47
click at [974, 280] on button "Sélectionnez les chaînes" at bounding box center [868, 267] width 244 height 23
click at [972, 278] on button "Sélectionnez les chaînes" at bounding box center [868, 267] width 244 height 23
click at [968, 179] on button "Sélectionner les hébergements" at bounding box center [868, 173] width 244 height 23
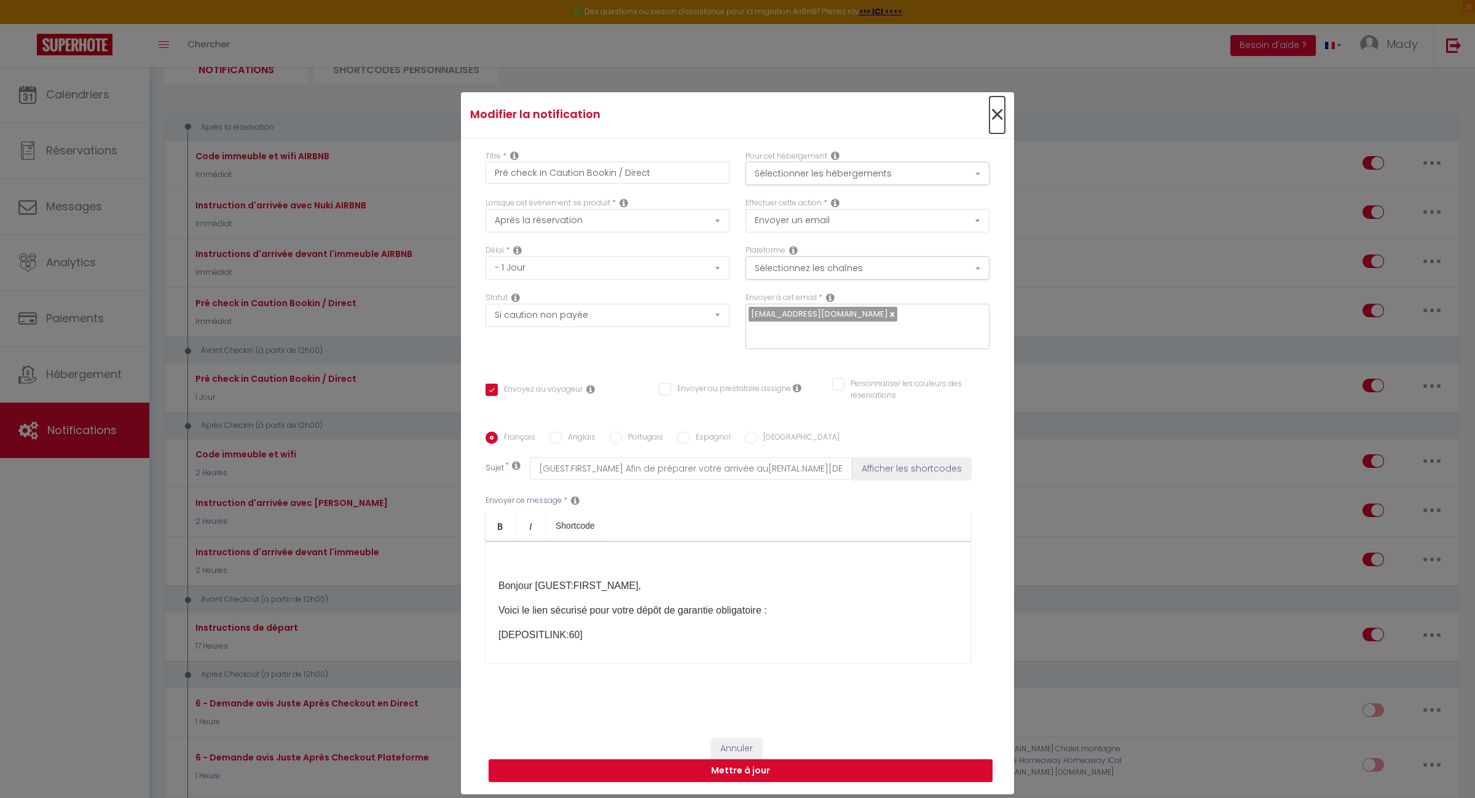
click at [990, 121] on span "×" at bounding box center [997, 114] width 15 height 37
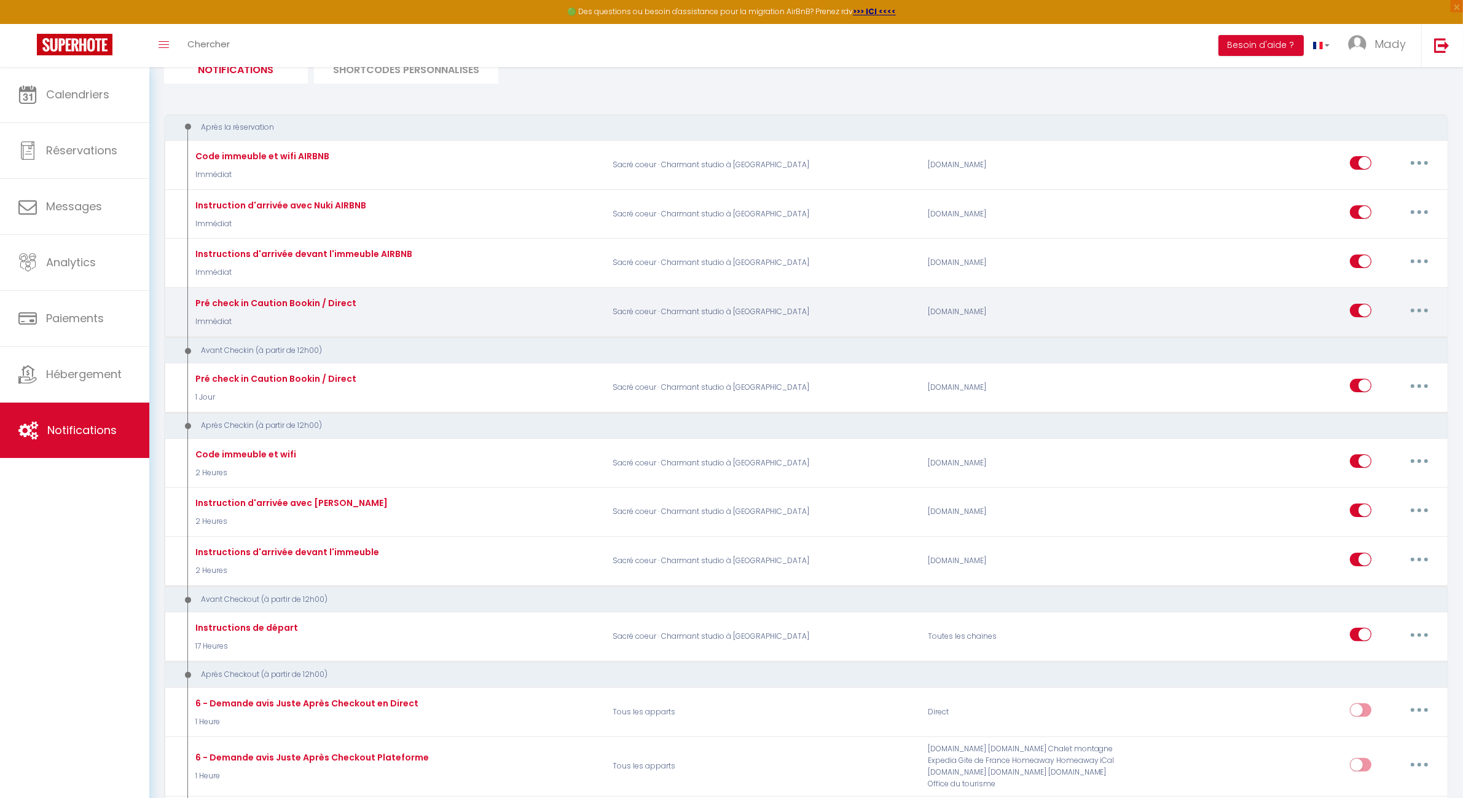
click at [1412, 310] on button "button" at bounding box center [1420, 311] width 34 height 20
click at [1377, 339] on link "Editer" at bounding box center [1387, 338] width 91 height 21
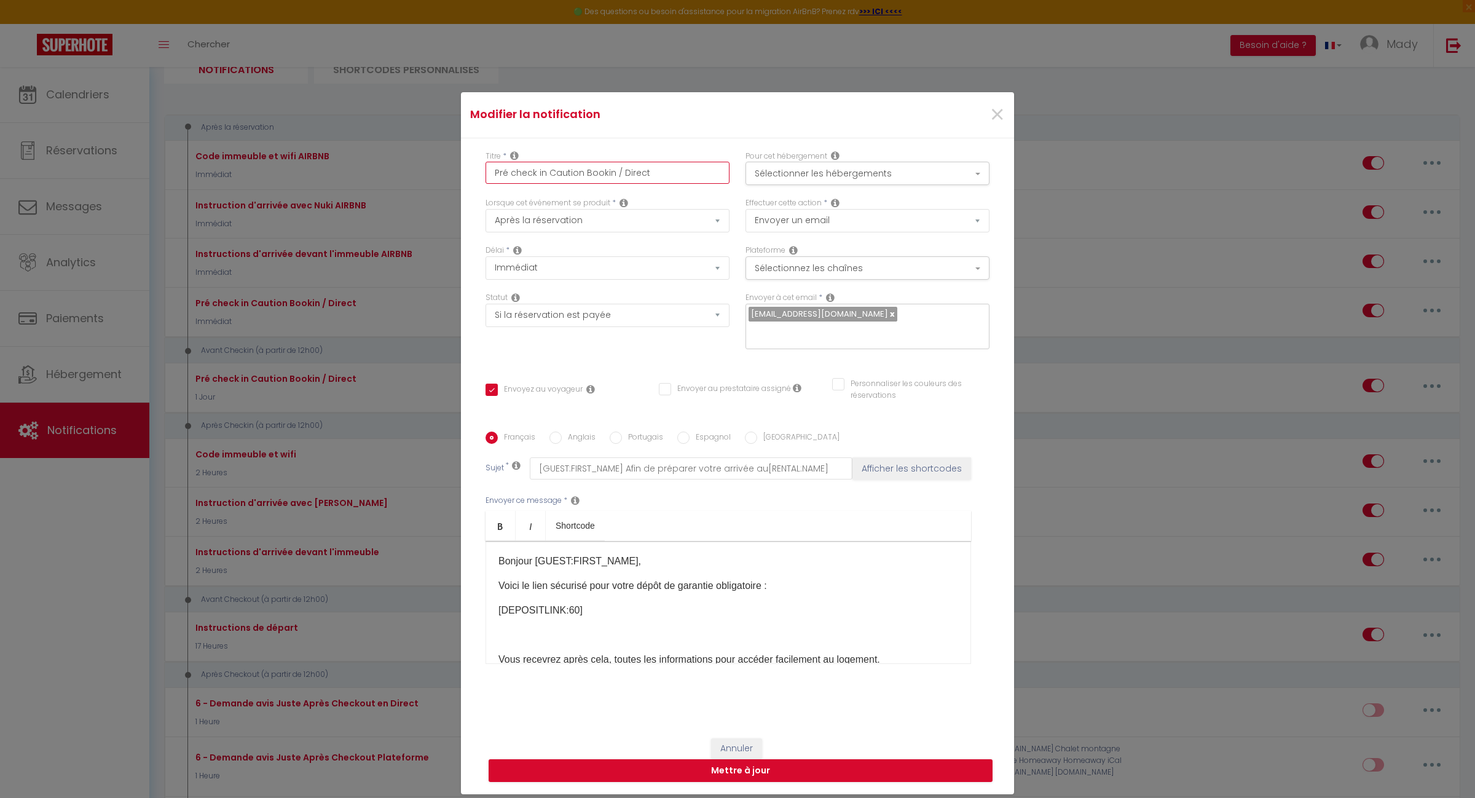
drag, startPoint x: 664, startPoint y: 187, endPoint x: 440, endPoint y: 186, distance: 223.7
click at [440, 186] on div "Modifier la notification × Titre * Pré check in Caution Bookin / Direct Pour ce…" at bounding box center [737, 399] width 1475 height 798
paste input "Information"
click at [967, 274] on button "Sélectionnez les chaînes" at bounding box center [868, 267] width 244 height 23
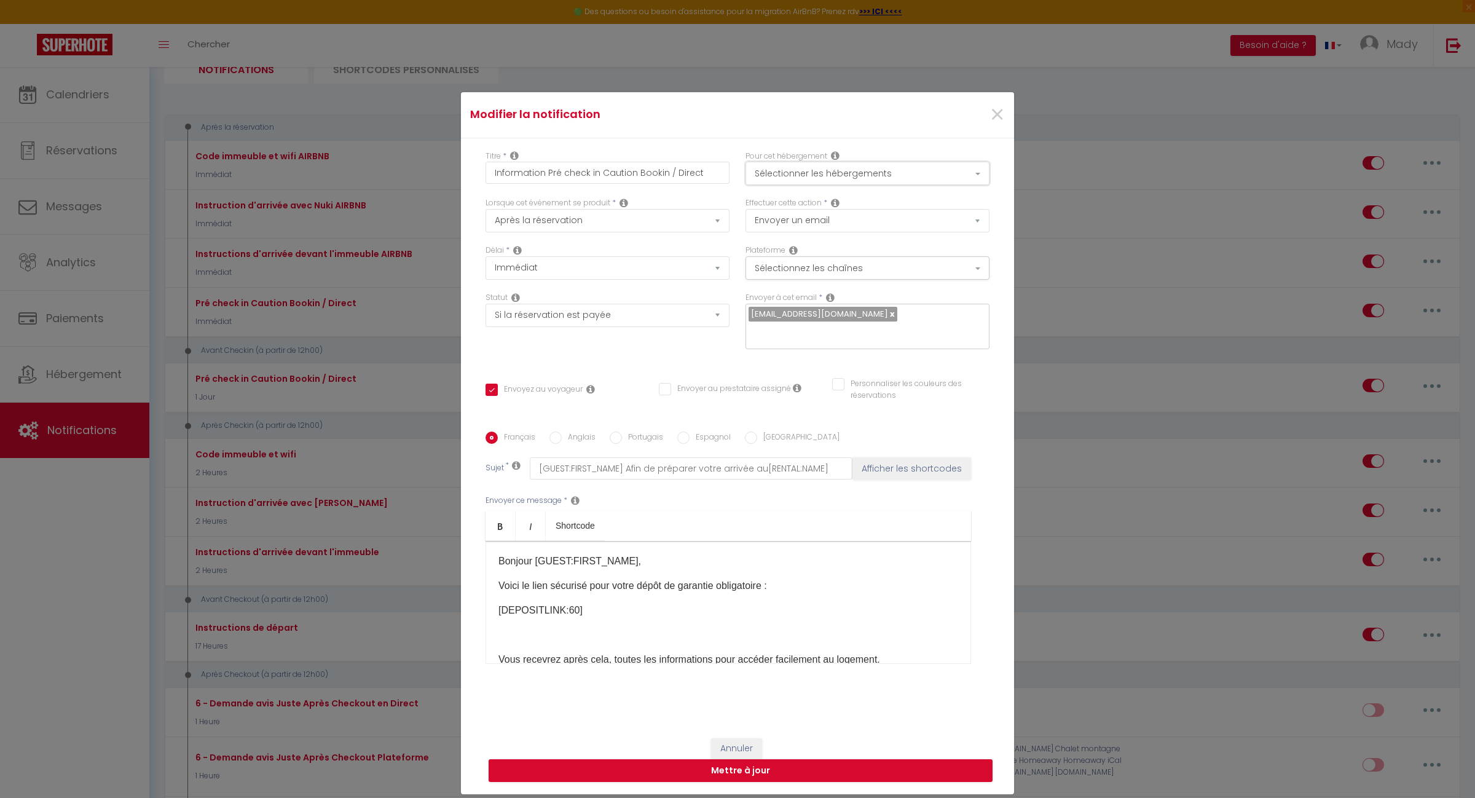
click at [959, 178] on button "Sélectionner les hébergements" at bounding box center [868, 173] width 244 height 23
drag, startPoint x: 816, startPoint y: 457, endPoint x: 444, endPoint y: 441, distance: 372.2
click at [439, 441] on div "Modifier la notification × Titre * Information Pré check in Caution Bookin / Di…" at bounding box center [737, 399] width 1475 height 798
paste input "[DEPOSITLINK]"
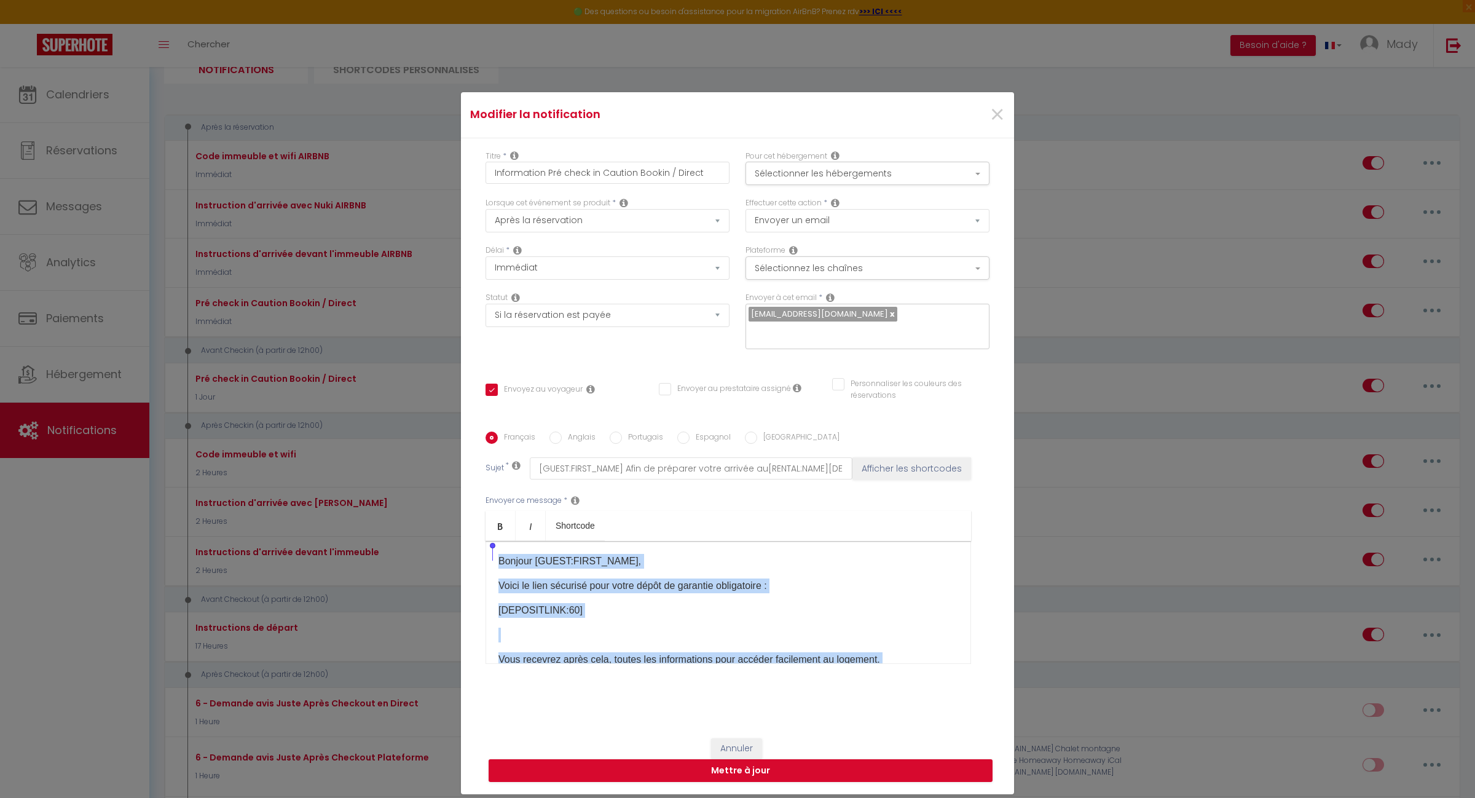
drag, startPoint x: 811, startPoint y: 615, endPoint x: 444, endPoint y: 478, distance: 392.3
click at [444, 478] on div "Modifier la notification × Titre * Information Pré check in Caution Bookin / Di…" at bounding box center [737, 399] width 1475 height 798
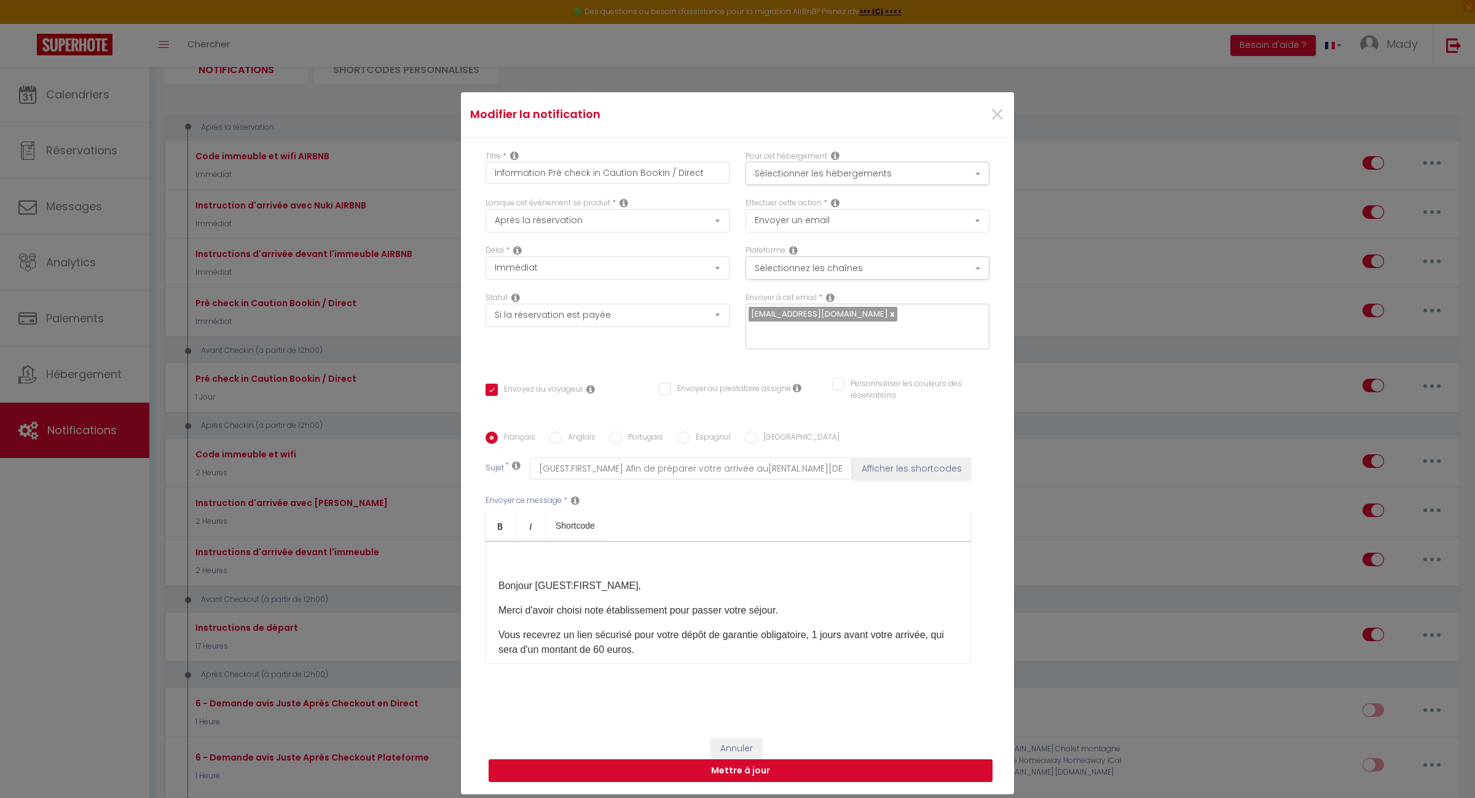
click at [747, 762] on button "Mettre à jour" at bounding box center [741, 770] width 504 height 23
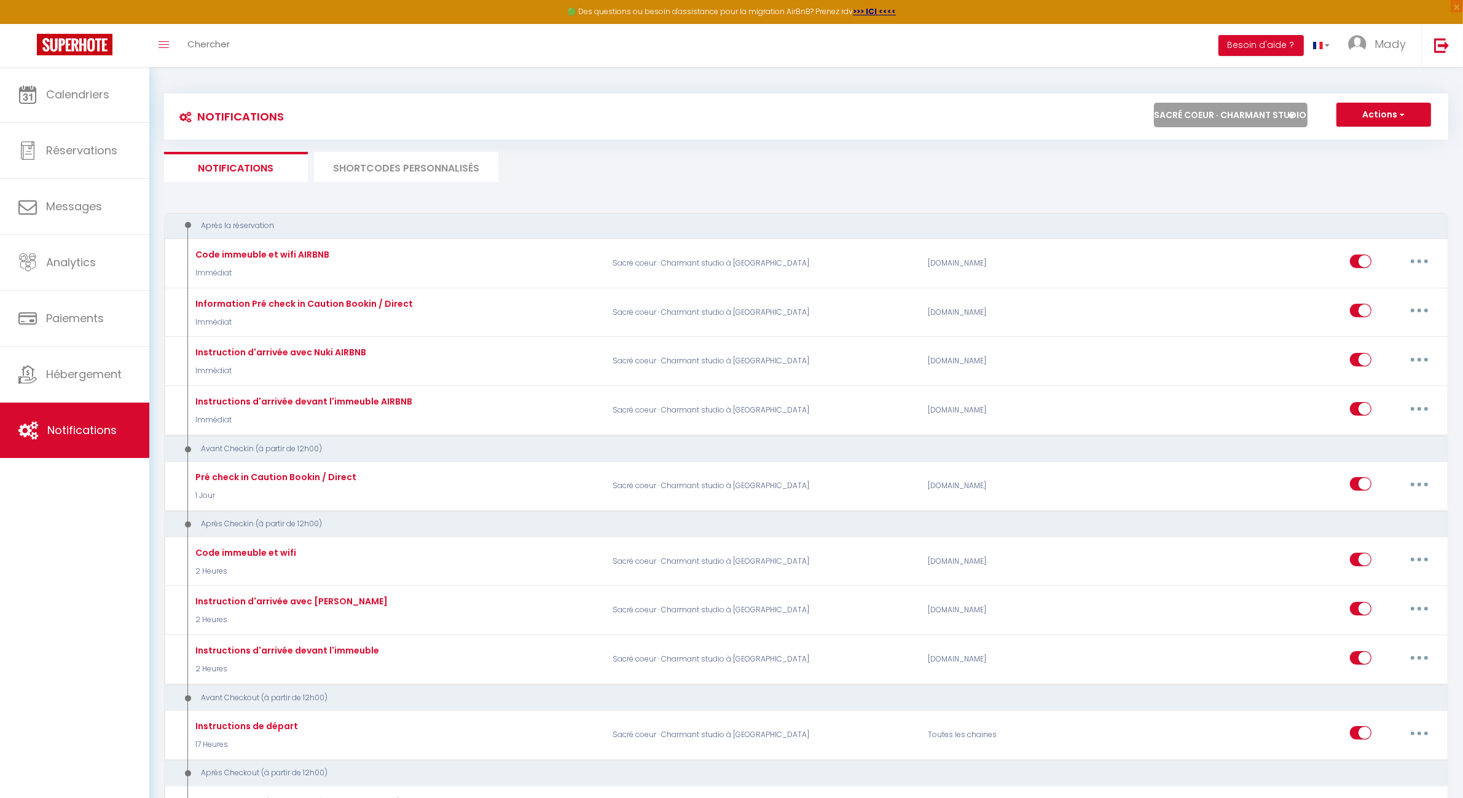
click at [1268, 111] on select "Tous les apparts PARIS 11 · Bien situé et fonctionnel ROSNY SOUS BOIS · Bel app…" at bounding box center [1231, 115] width 154 height 25
click at [1154, 103] on select "Tous les apparts PARIS 11 · Bien situé et fonctionnel ROSNY SOUS BOIS · Bel app…" at bounding box center [1231, 115] width 154 height 25
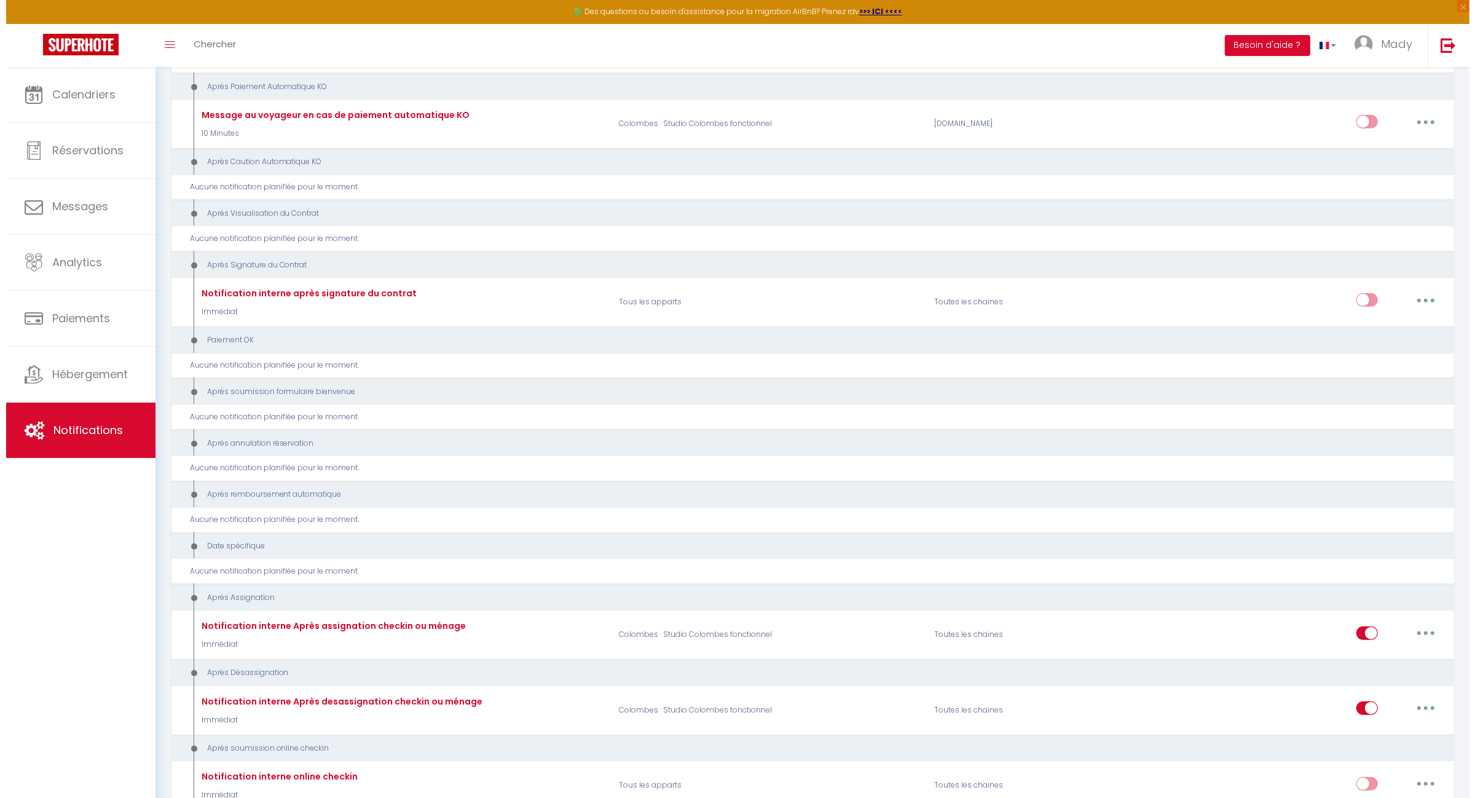
scroll to position [1351, 0]
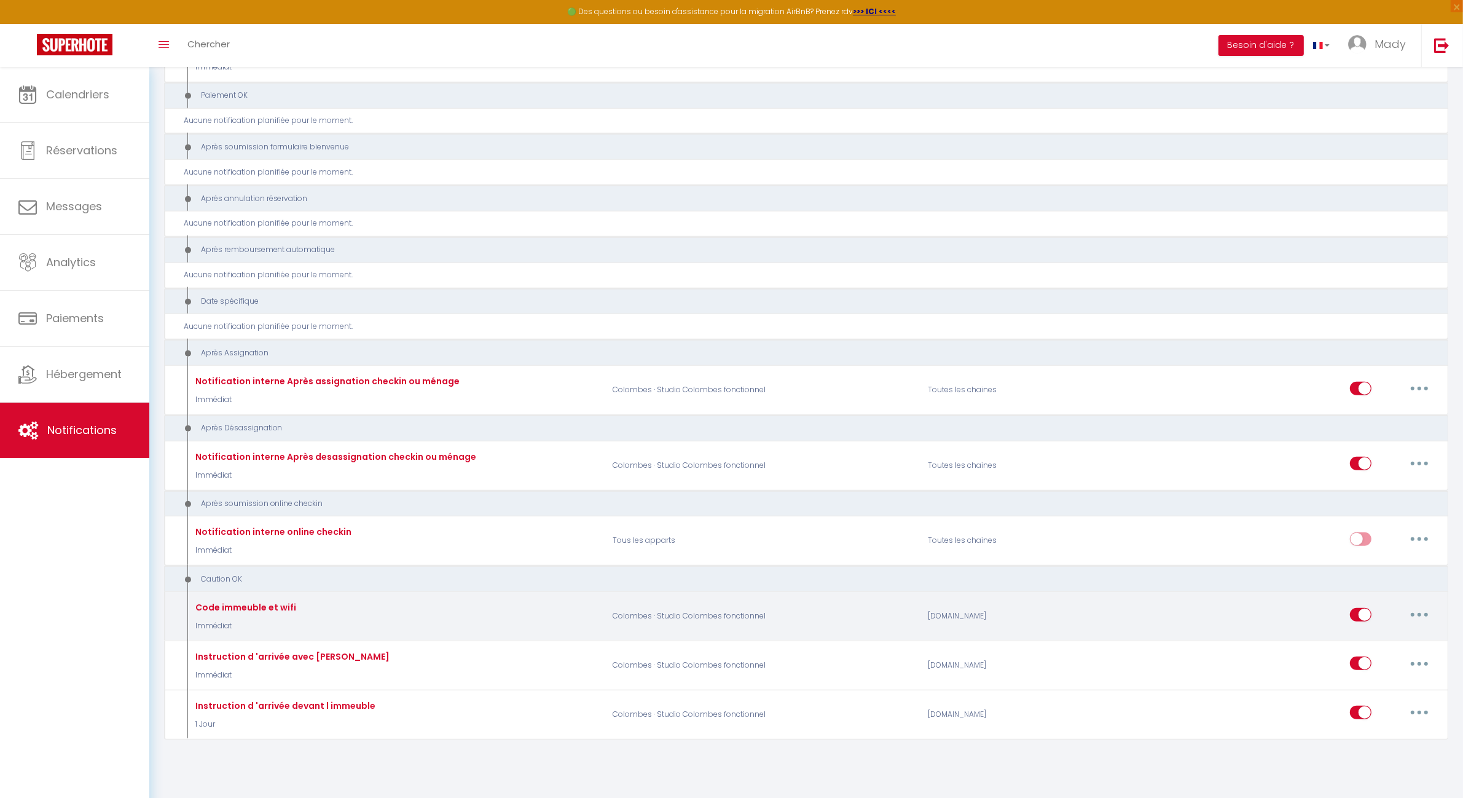
click at [1423, 606] on button "button" at bounding box center [1420, 615] width 34 height 20
click at [1378, 640] on link "Editer" at bounding box center [1387, 642] width 91 height 21
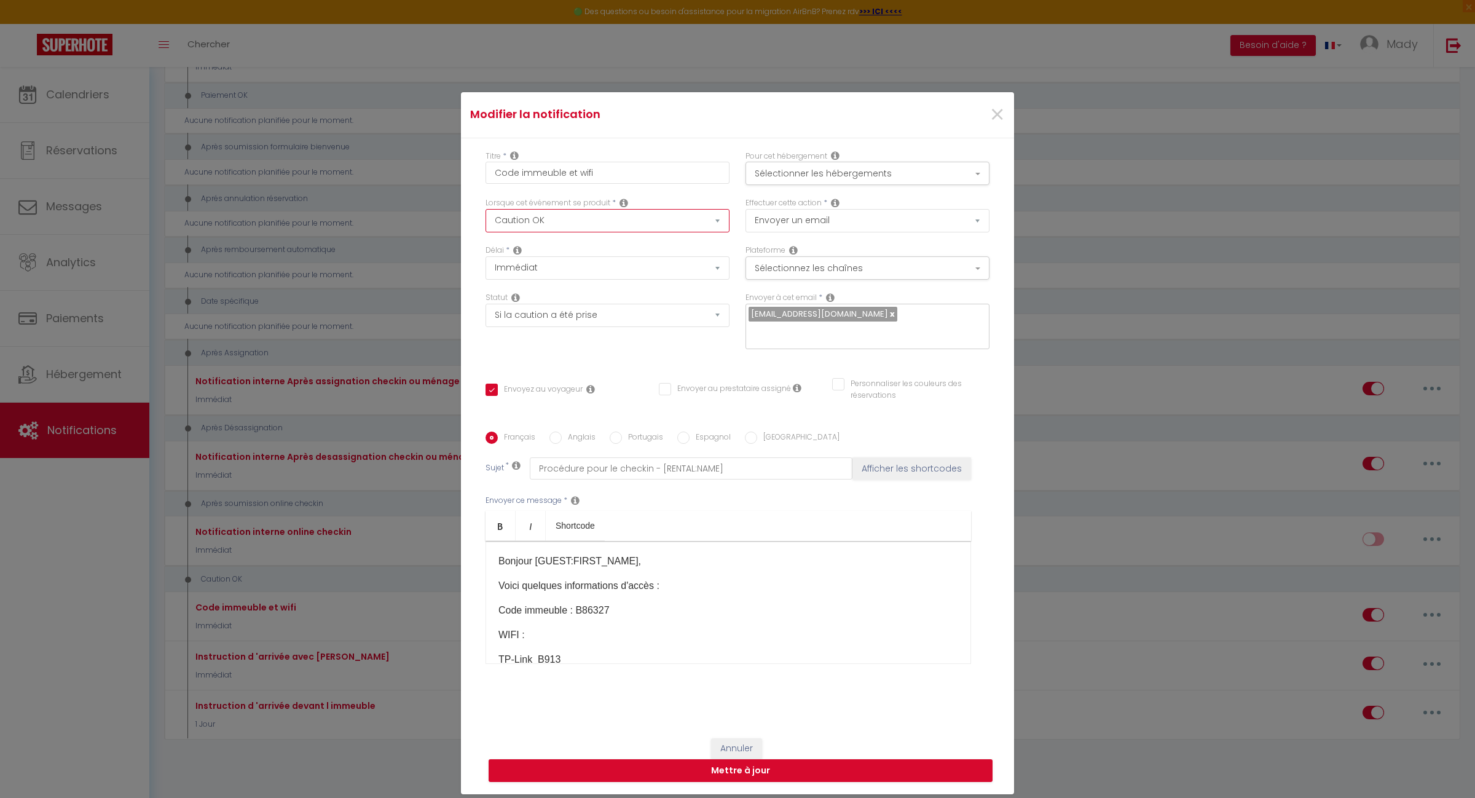
click at [711, 229] on select "Après la réservation Avant Checkin (à partir de 12h00) Après Checkin (à partir …" at bounding box center [608, 220] width 244 height 23
click at [486, 217] on select "Après la réservation Avant Checkin (à partir de 12h00) Après Checkin (à partir …" at bounding box center [608, 220] width 244 height 23
click at [631, 280] on select "Immédiat + 10 Minutes + 1 Heure + 2 Heures + 3 Heures + 4 Heures + 5 Heures + 6…" at bounding box center [608, 267] width 244 height 23
click at [486, 265] on select "Immédiat + 10 Minutes + 1 Heure + 2 Heures + 3 Heures + 4 Heures + 5 Heures + 6…" at bounding box center [608, 267] width 244 height 23
click at [599, 327] on select "Aucun Si la réservation est payée Si réservation non payée Si la caution a été …" at bounding box center [608, 315] width 244 height 23
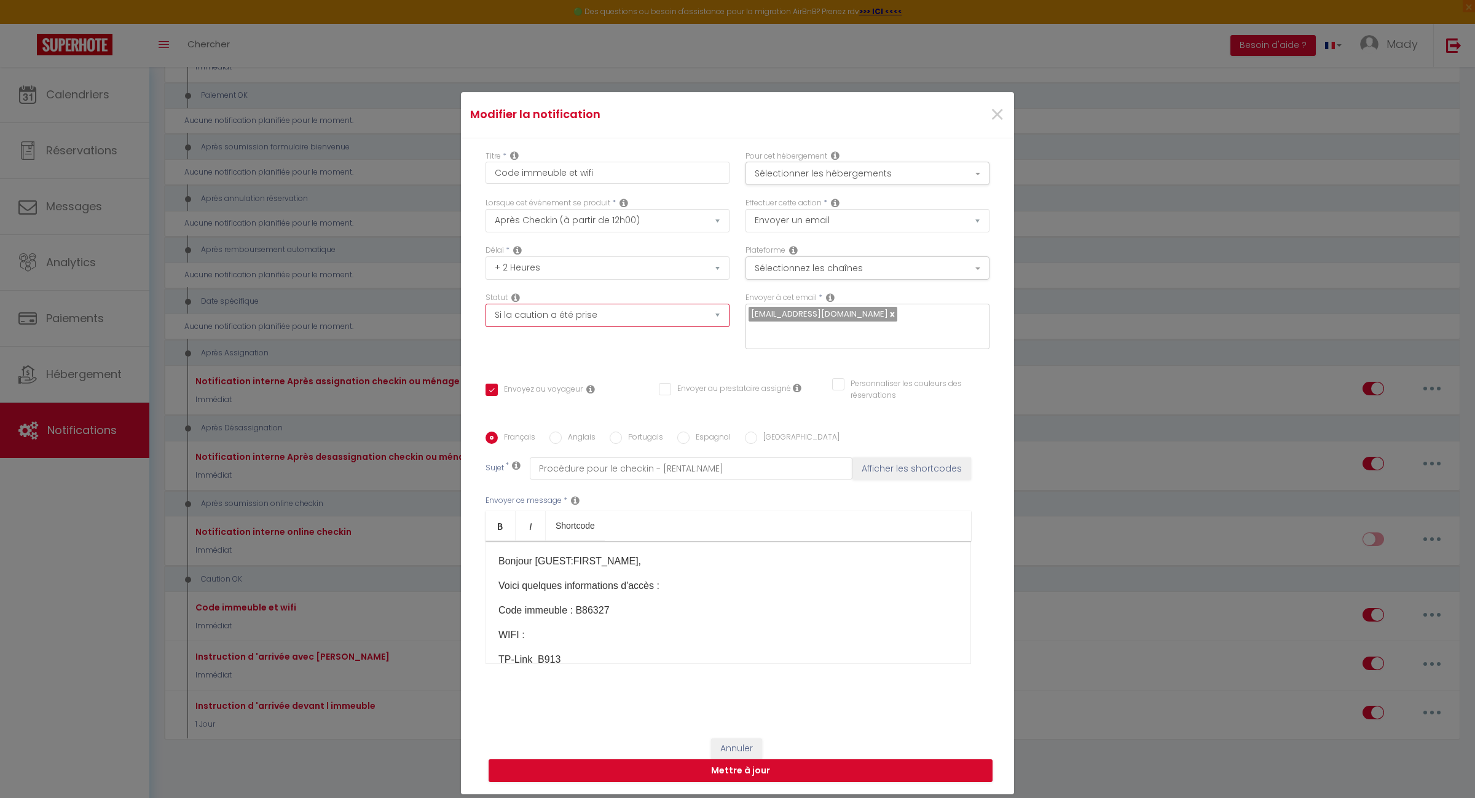
click at [600, 327] on select "Aucun Si la réservation est payée Si réservation non payée Si la caution a été …" at bounding box center [608, 315] width 244 height 23
click at [744, 764] on button "Mettre à jour" at bounding box center [741, 770] width 504 height 23
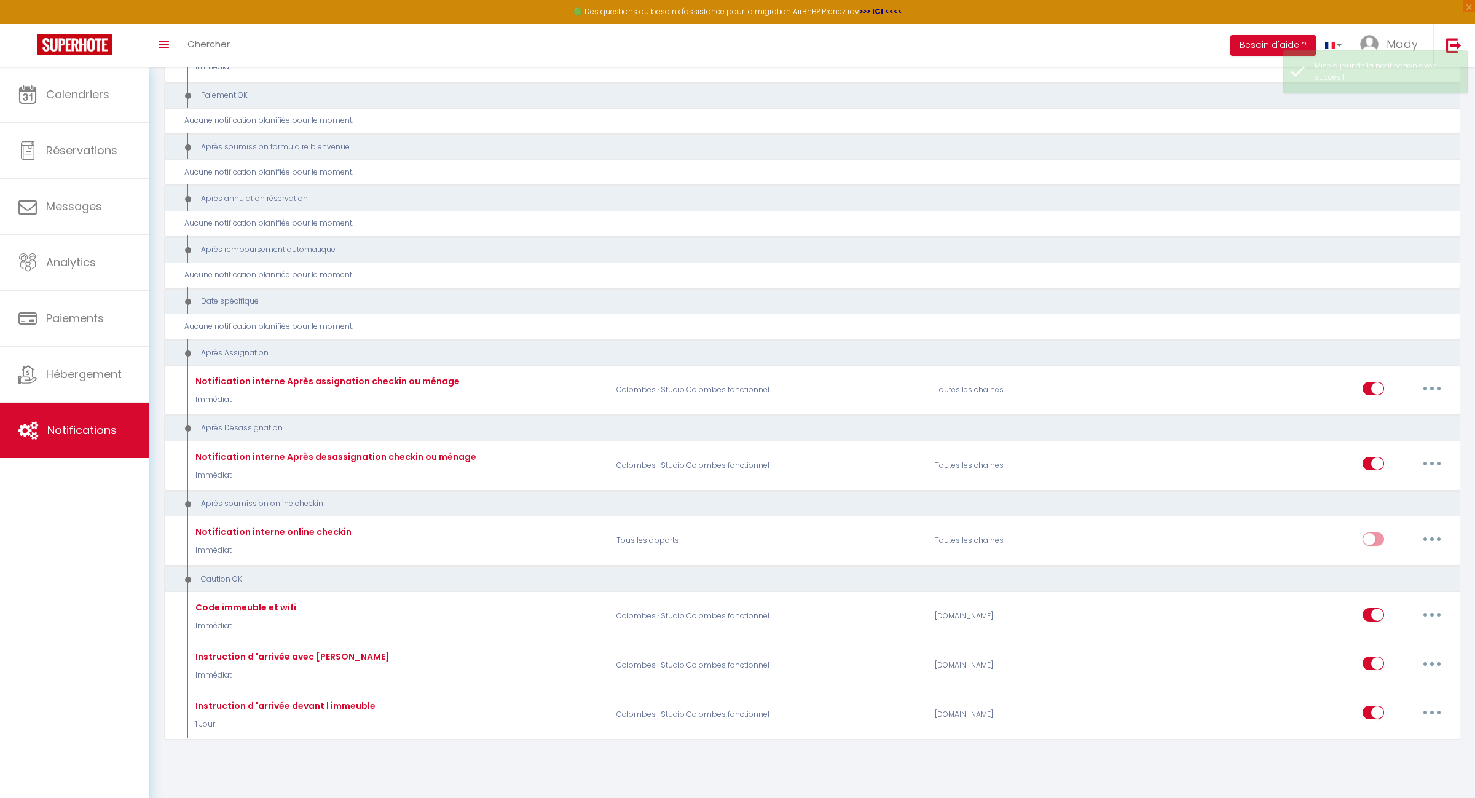
scroll to position [1326, 0]
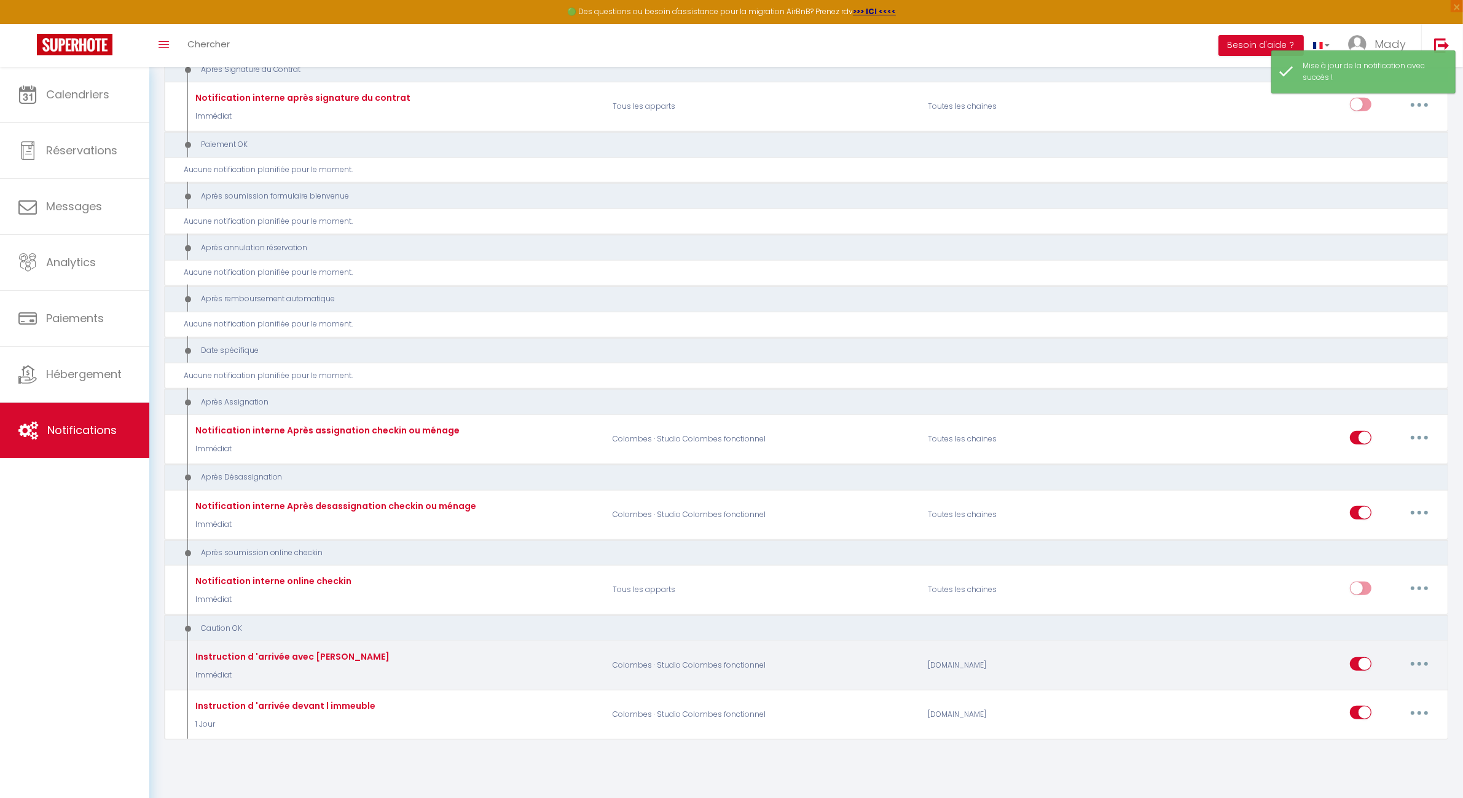
click at [1419, 663] on button "button" at bounding box center [1420, 664] width 34 height 20
click at [1393, 685] on link "Editer" at bounding box center [1387, 691] width 91 height 21
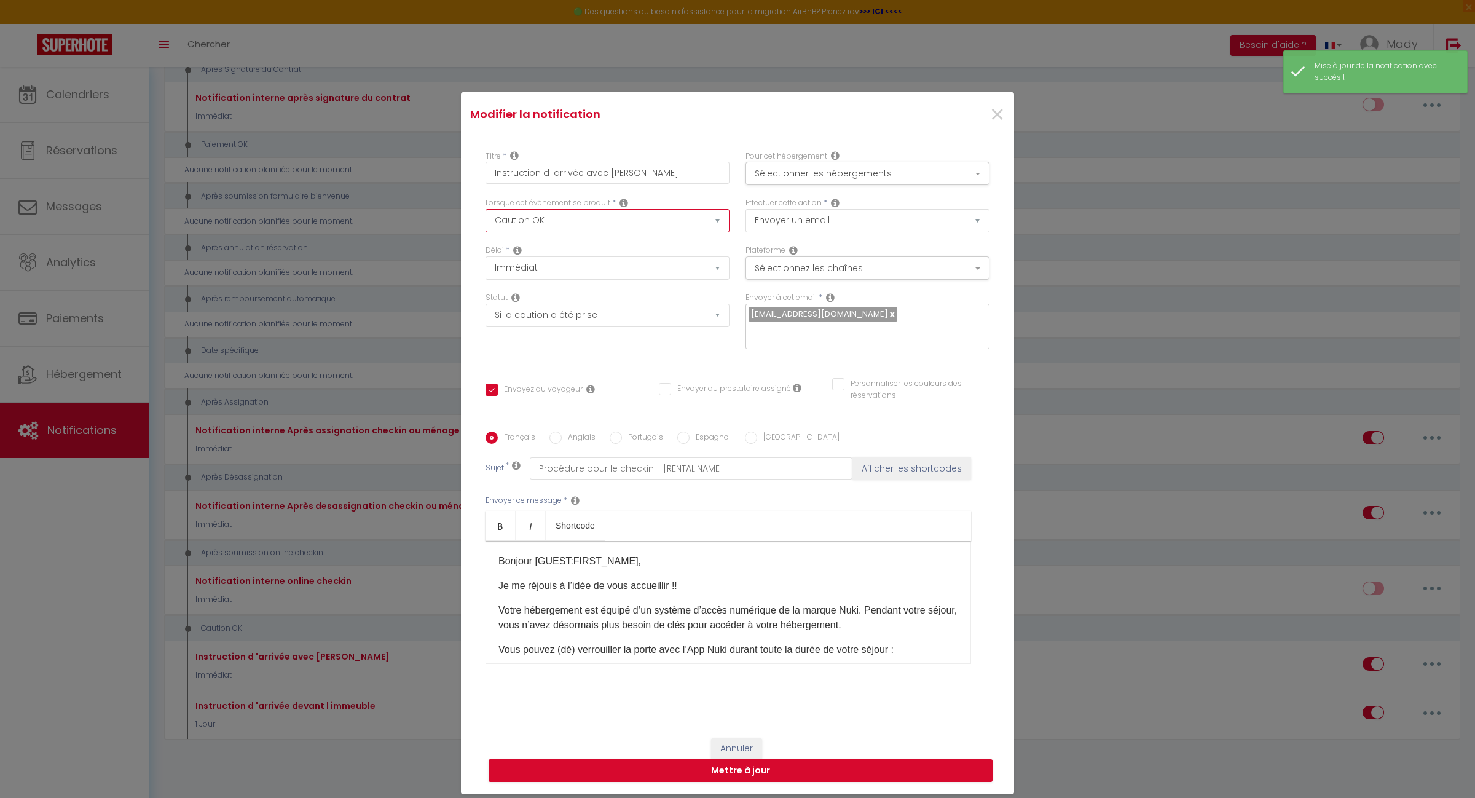
click at [709, 232] on select "Après la réservation Avant Checkin (à partir de 12h00) Après Checkin (à partir …" at bounding box center [608, 220] width 244 height 23
click at [486, 217] on select "Après la réservation Avant Checkin (à partir de 12h00) Après Checkin (à partir …" at bounding box center [608, 220] width 244 height 23
click at [613, 270] on select "Immédiat + 10 Minutes + 1 Heure + 2 Heures + 3 Heures + 4 Heures + 5 Heures + 6…" at bounding box center [608, 267] width 244 height 23
click at [486, 265] on select "Immédiat + 10 Minutes + 1 Heure + 2 Heures + 3 Heures + 4 Heures + 5 Heures + 6…" at bounding box center [608, 267] width 244 height 23
click at [631, 327] on select "Aucun Si la réservation est payée Si réservation non payée Si la caution a été …" at bounding box center [608, 315] width 244 height 23
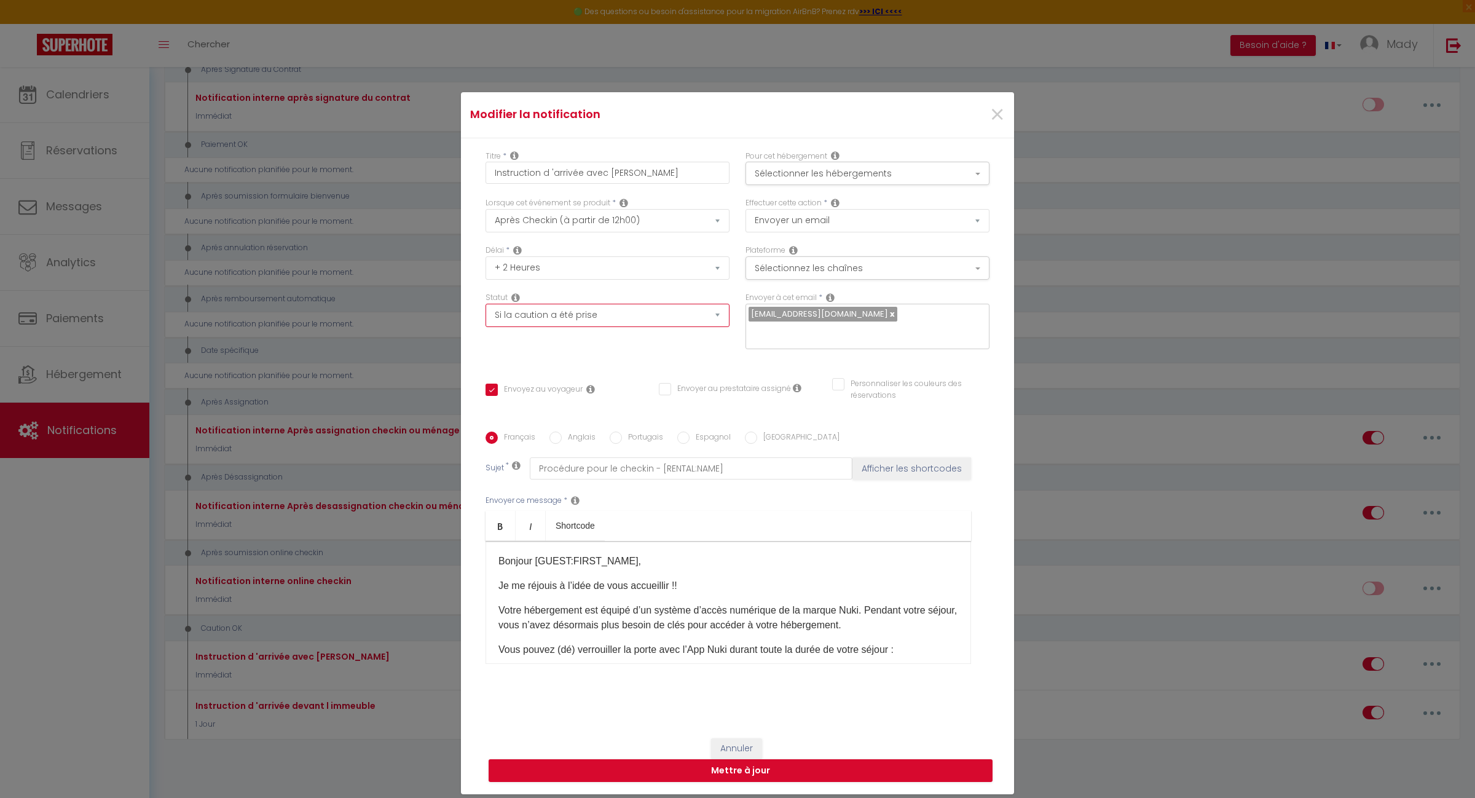
click at [486, 312] on select "Aucun Si la réservation est payée Si réservation non payée Si la caution a été …" at bounding box center [608, 315] width 244 height 23
click at [741, 763] on button "Mettre à jour" at bounding box center [741, 770] width 504 height 23
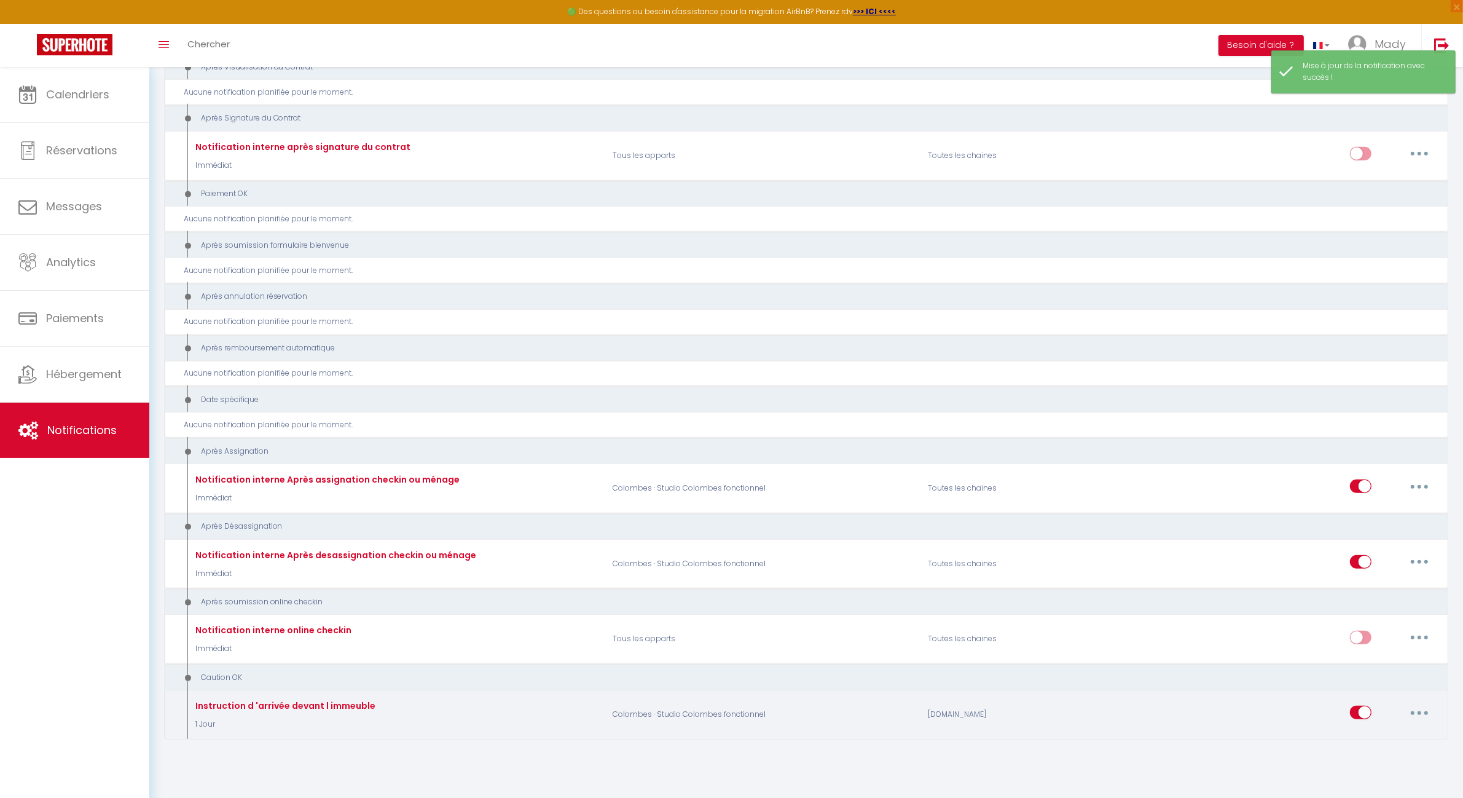
click at [1420, 703] on button "button" at bounding box center [1420, 713] width 34 height 20
click at [1374, 606] on link "Editer" at bounding box center [1387, 614] width 91 height 21
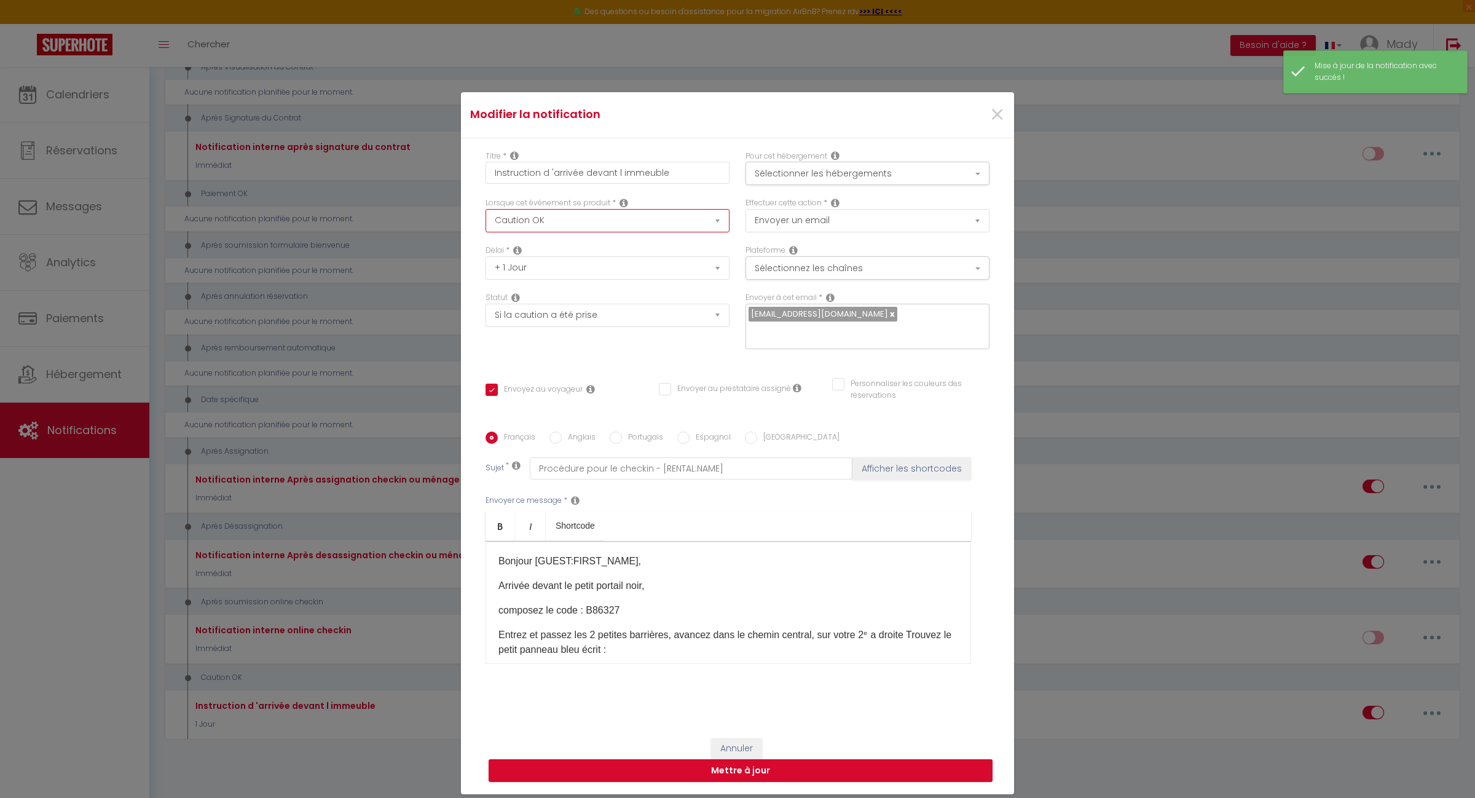
click at [704, 229] on select "Après la réservation Avant Checkin (à partir de 12h00) Après Checkin (à partir …" at bounding box center [608, 220] width 244 height 23
click at [486, 217] on select "Après la réservation Avant Checkin (à partir de 12h00) Après Checkin (à partir …" at bounding box center [608, 220] width 244 height 23
click at [618, 280] on select "Immédiat + 10 Minutes + 1 Heure + 2 Heures + 3 Heures + 4 Heures + 5 Heures + 6…" at bounding box center [608, 267] width 244 height 23
click at [486, 265] on select "Immédiat + 10 Minutes + 1 Heure + 2 Heures + 3 Heures + 4 Heures + 5 Heures + 6…" at bounding box center [608, 267] width 244 height 23
click at [597, 327] on select "Aucun Si la réservation est payée Si réservation non payée Si la caution a été …" at bounding box center [608, 315] width 244 height 23
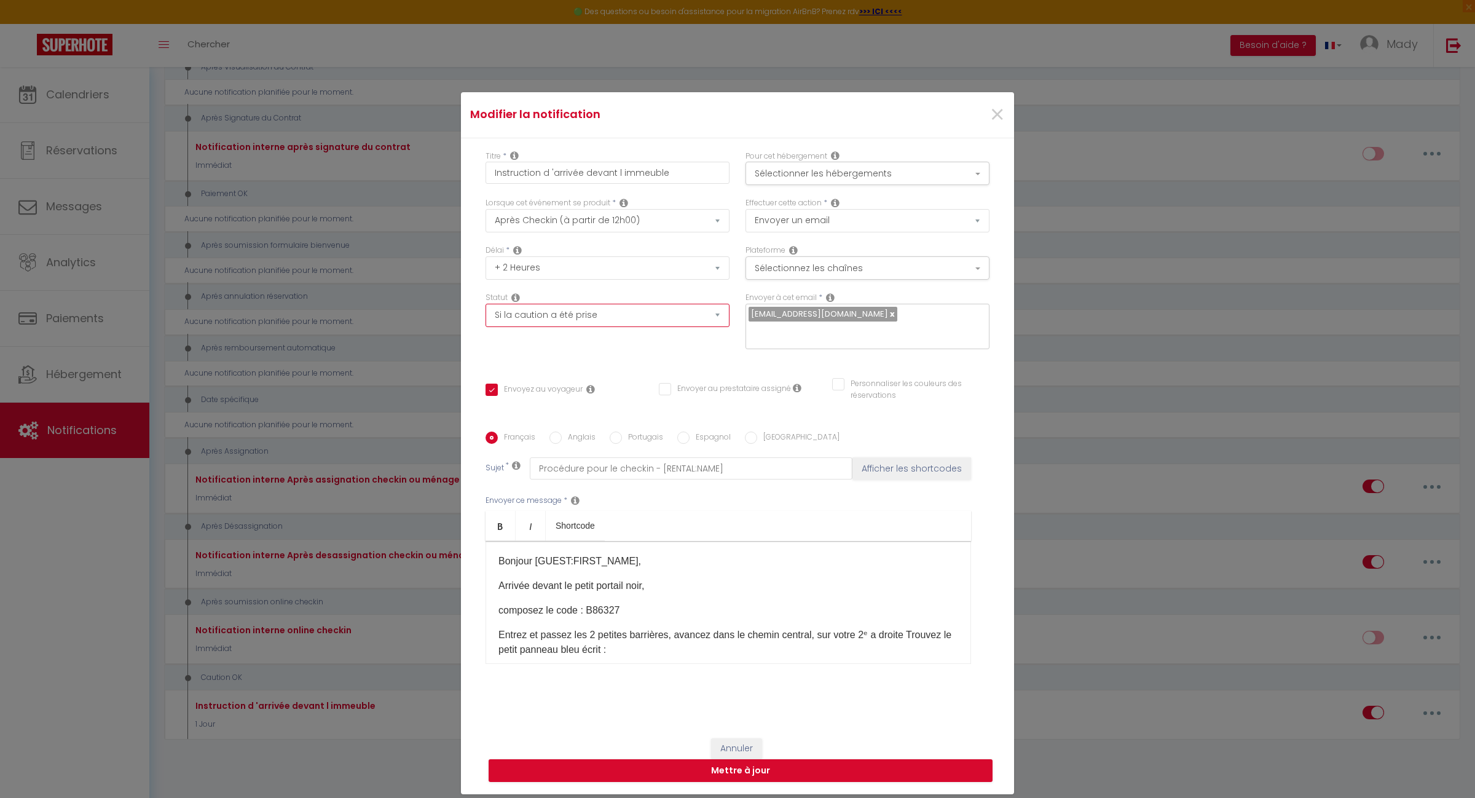
click at [486, 312] on select "Aucun Si la réservation est payée Si réservation non payée Si la caution a été …" at bounding box center [608, 315] width 244 height 23
click at [727, 760] on button "Mettre à jour" at bounding box center [741, 770] width 504 height 23
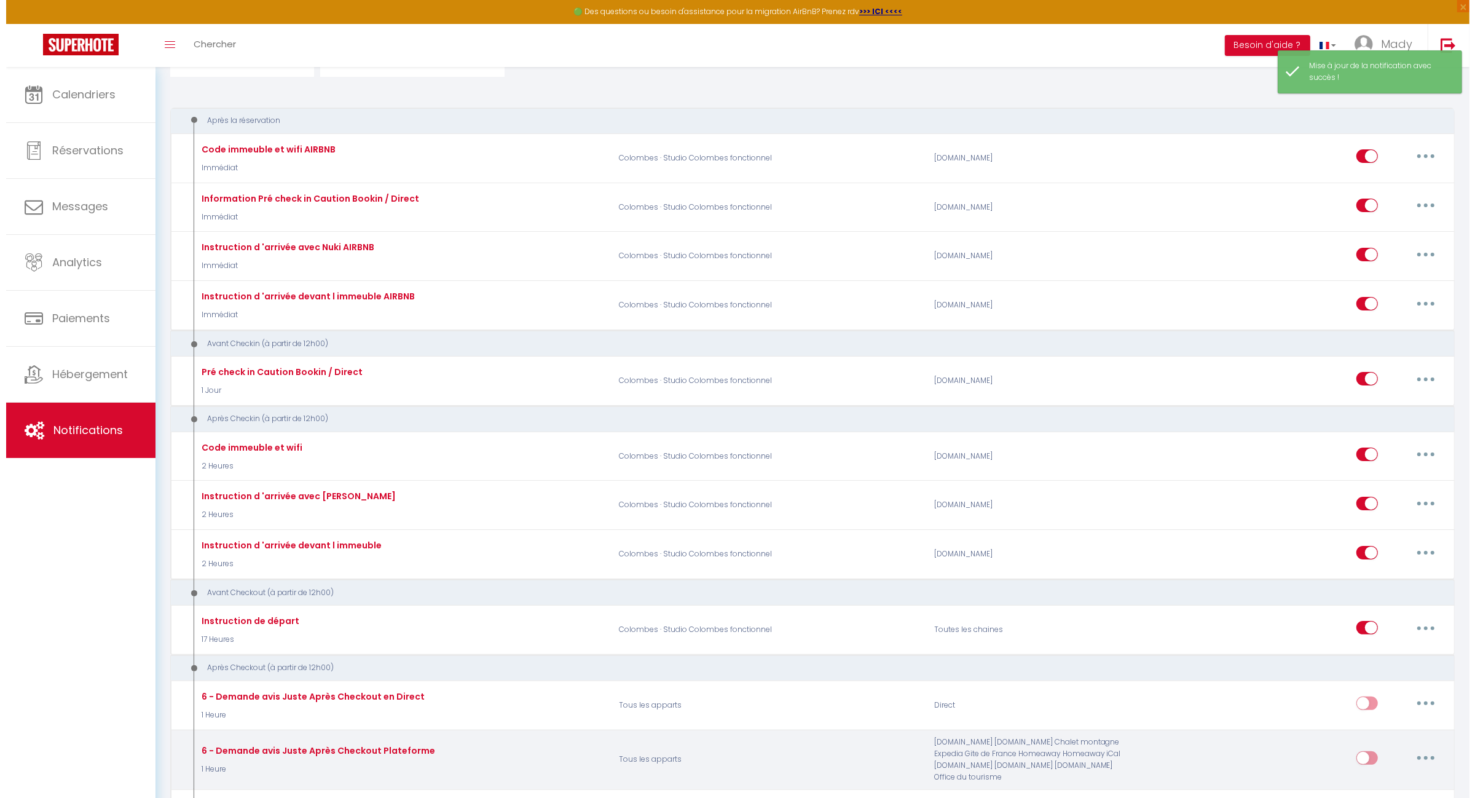
scroll to position [0, 0]
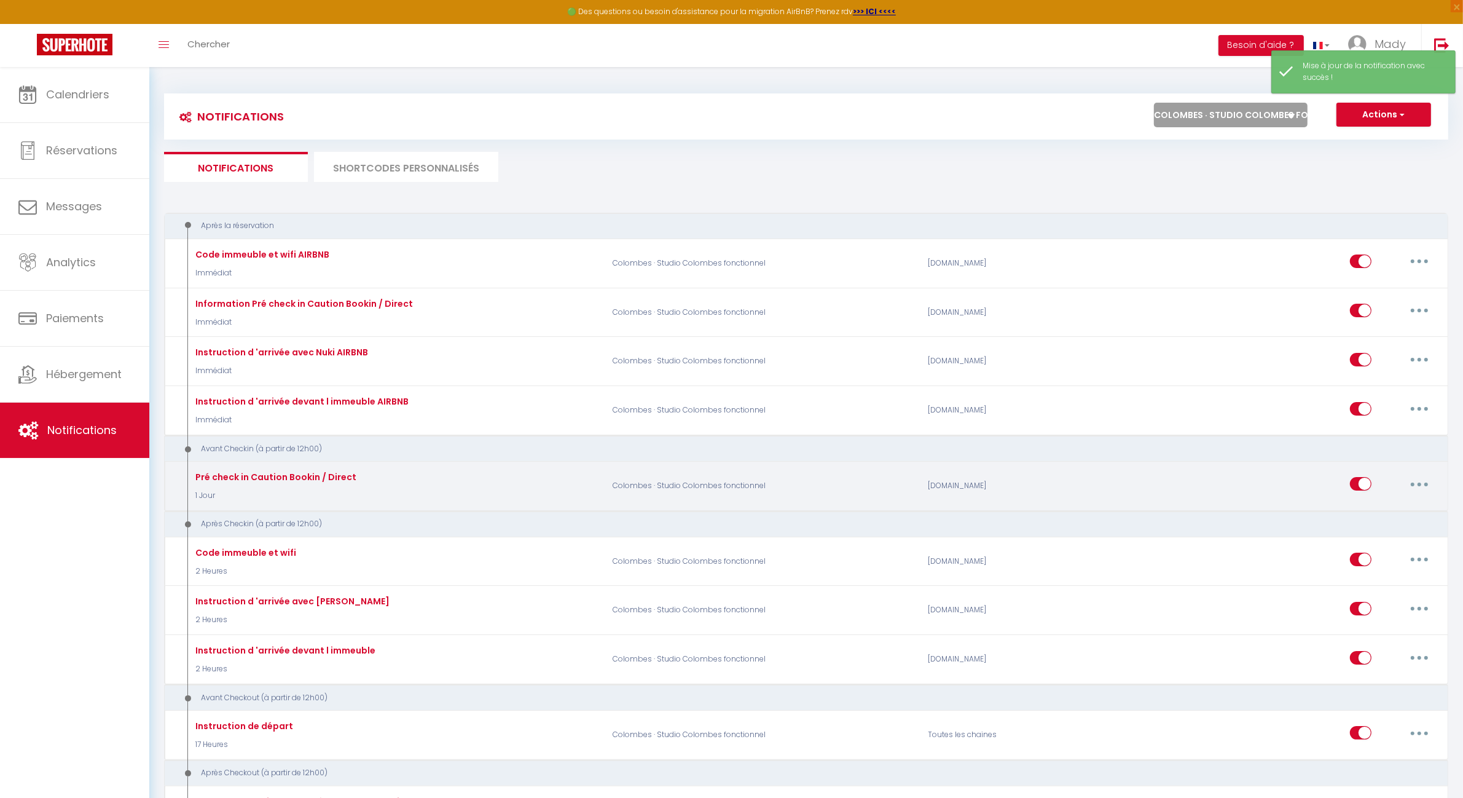
click at [1424, 481] on button "button" at bounding box center [1420, 484] width 34 height 20
click at [1375, 510] on link "Editer" at bounding box center [1387, 512] width 91 height 21
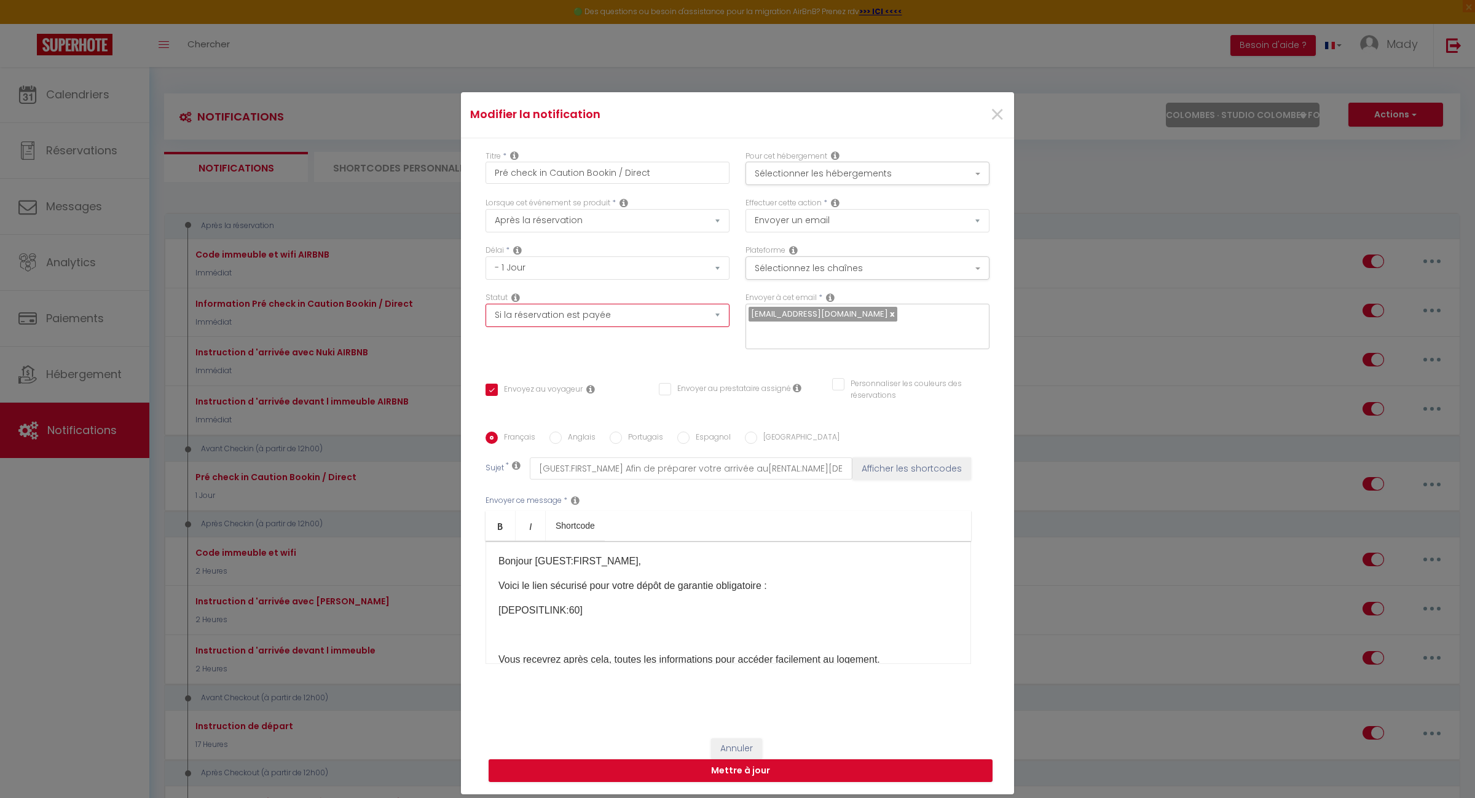
click at [714, 326] on select "Aucun Si la réservation est payée Si réservation non payée Si la caution a été …" at bounding box center [608, 315] width 244 height 23
click at [486, 312] on select "Aucun Si la réservation est payée Si réservation non payée Si la caution a été …" at bounding box center [608, 315] width 244 height 23
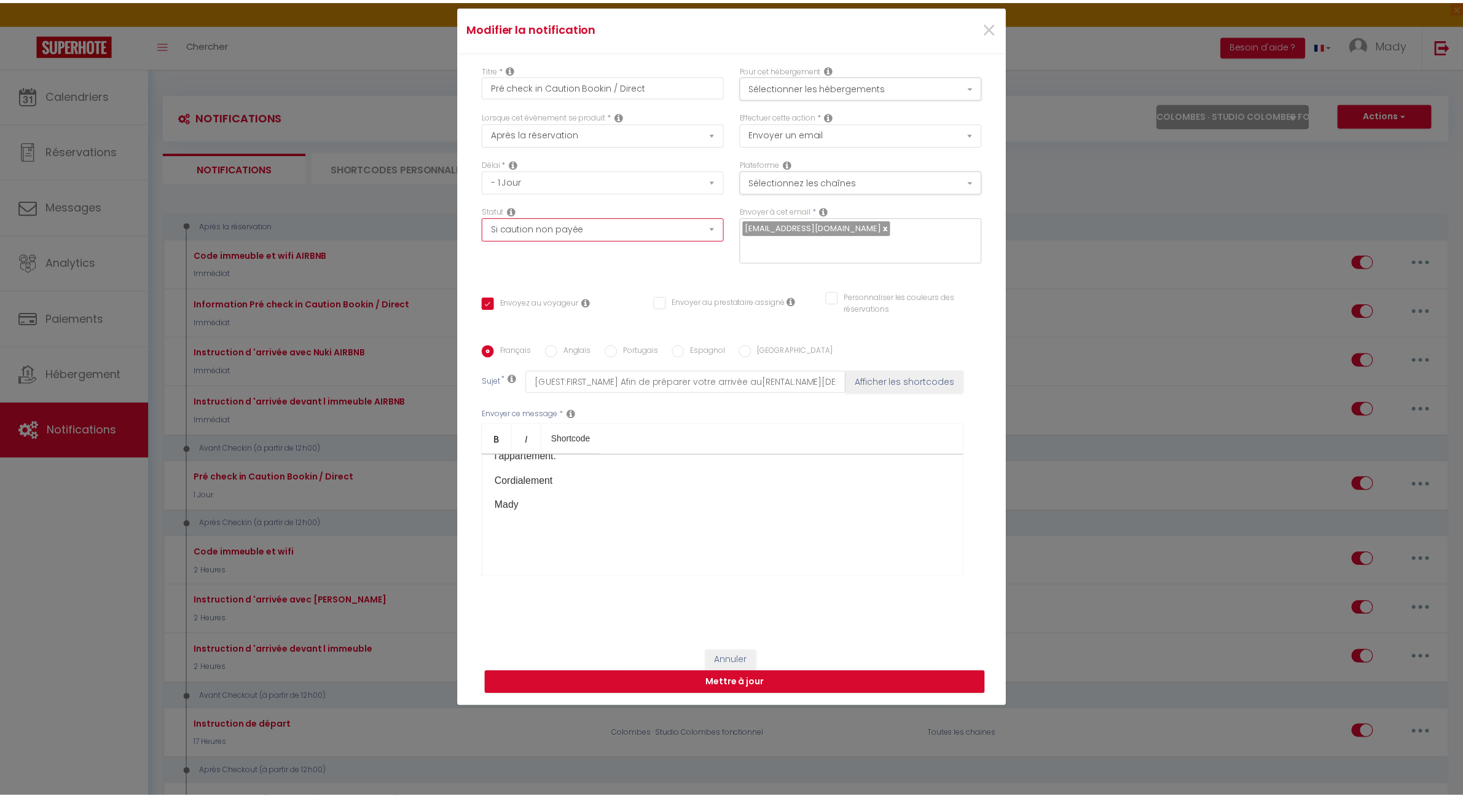
scroll to position [87, 0]
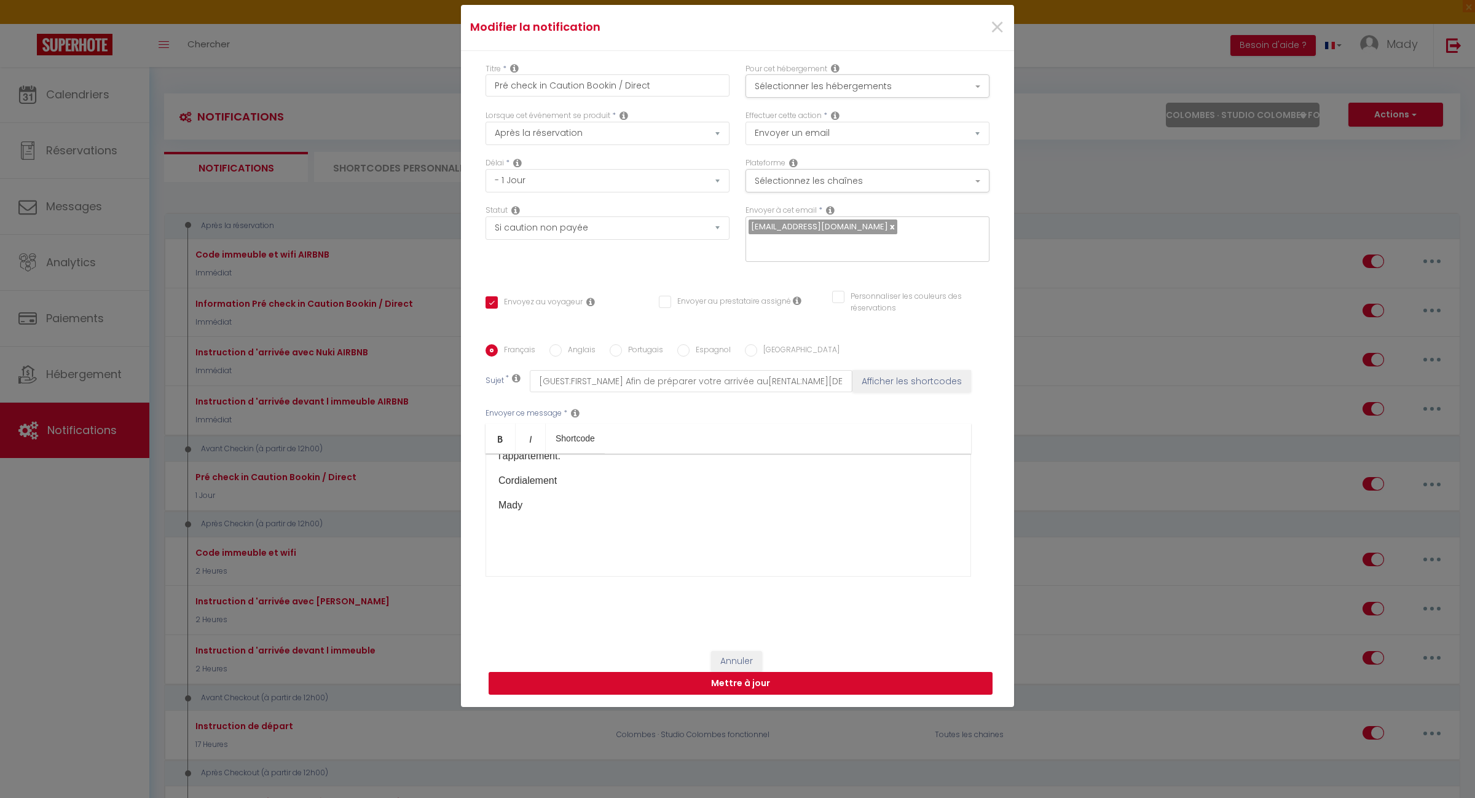
click at [735, 674] on button "Mettre à jour" at bounding box center [741, 683] width 504 height 23
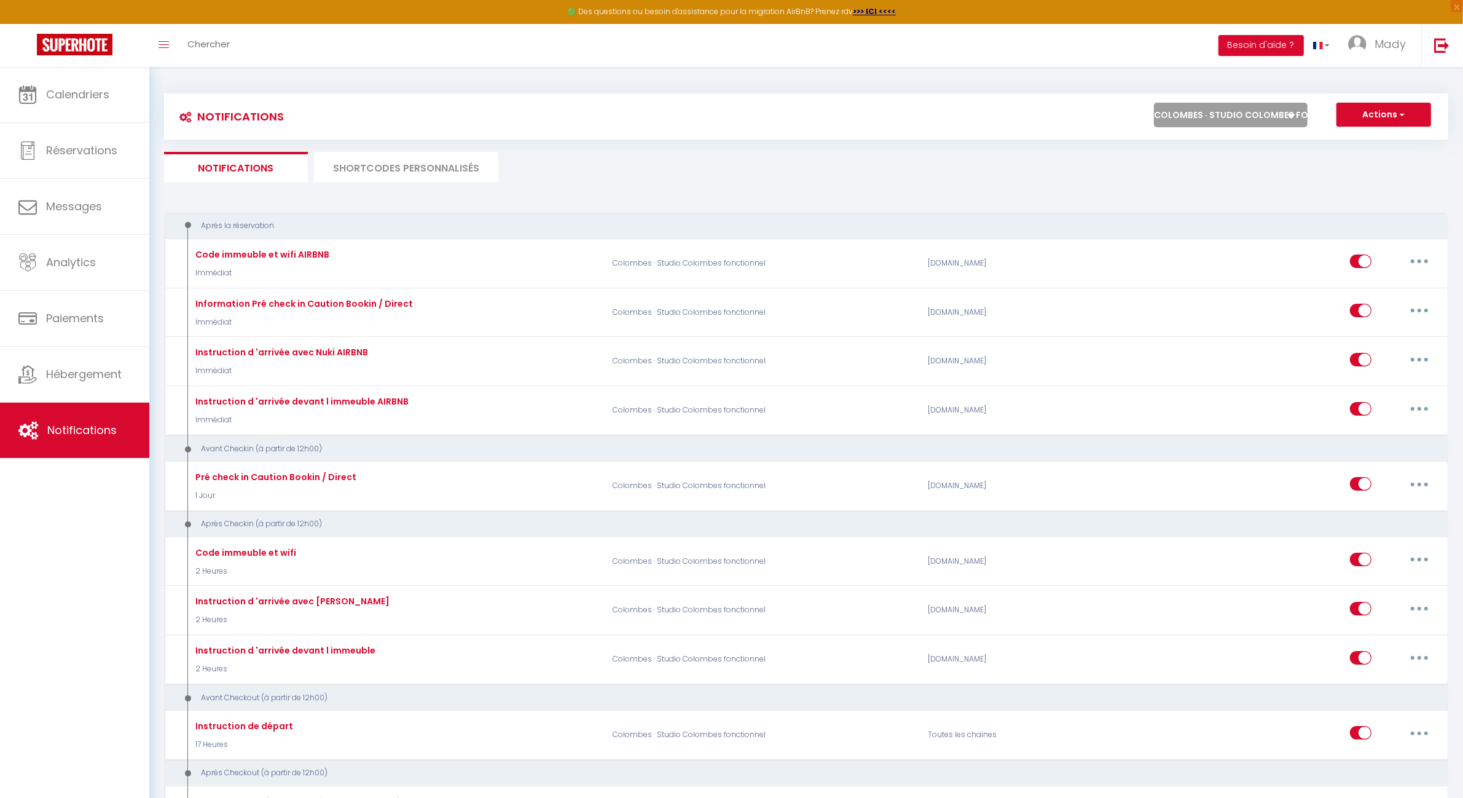
click at [1285, 118] on select "Tous les apparts PARIS 11 · Bien situé et fonctionnel ROSNY SOUS BOIS · Bel app…" at bounding box center [1231, 115] width 154 height 25
click at [1154, 103] on select "Tous les apparts PARIS 11 · Bien situé et fonctionnel ROSNY SOUS BOIS · Bel app…" at bounding box center [1231, 115] width 154 height 25
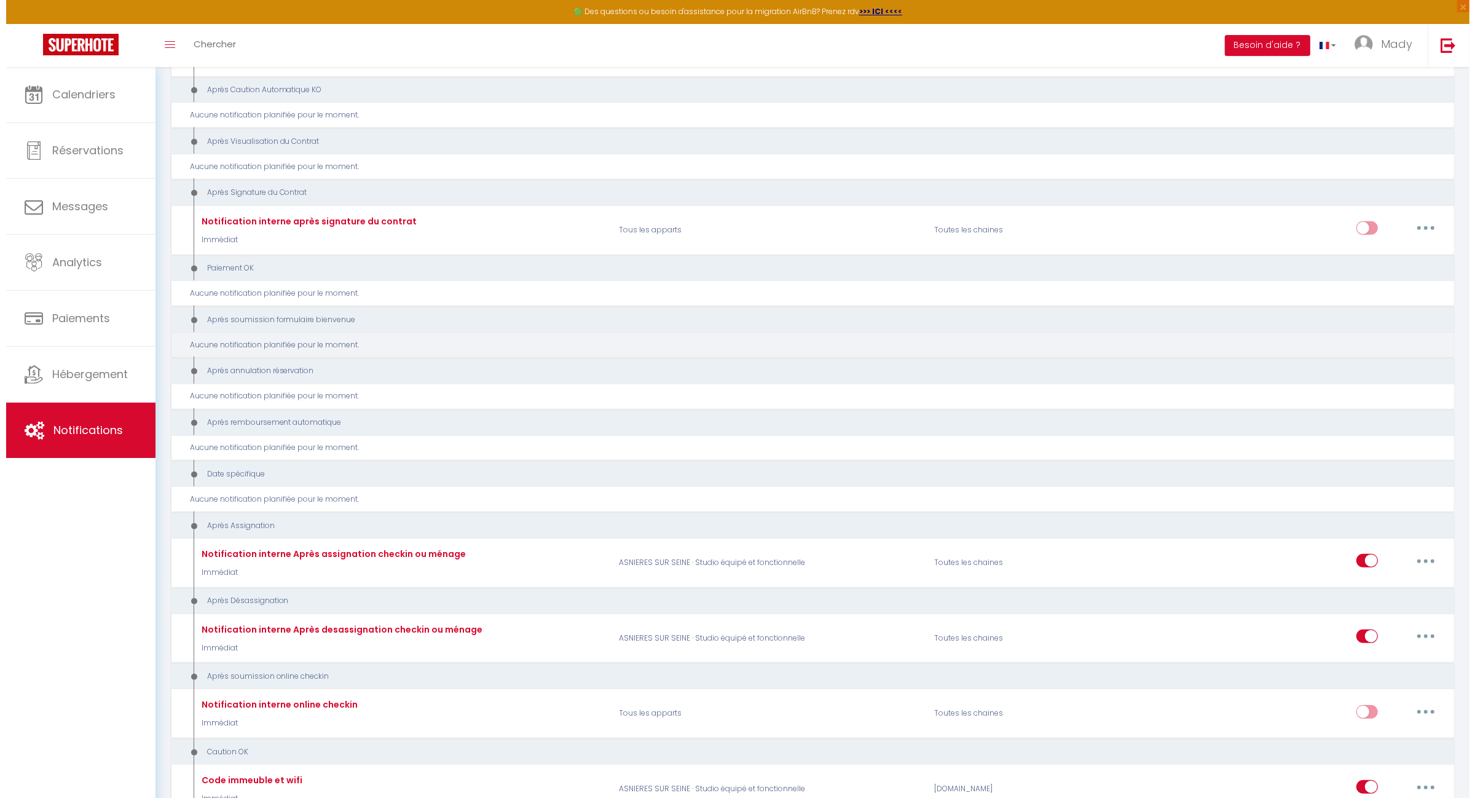
scroll to position [1400, 0]
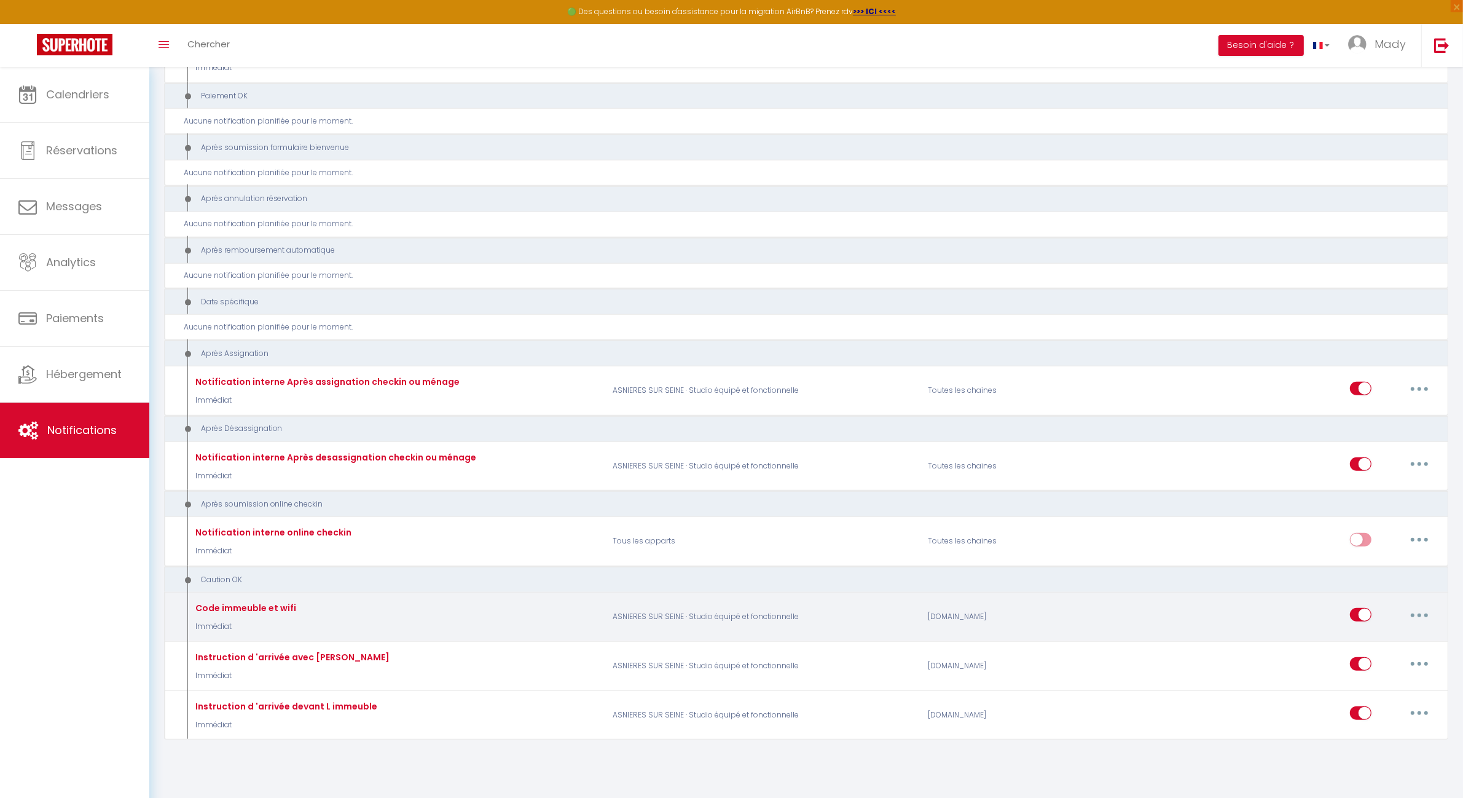
click at [1417, 610] on button "button" at bounding box center [1420, 615] width 34 height 20
click at [1380, 633] on link "Editer" at bounding box center [1387, 642] width 91 height 21
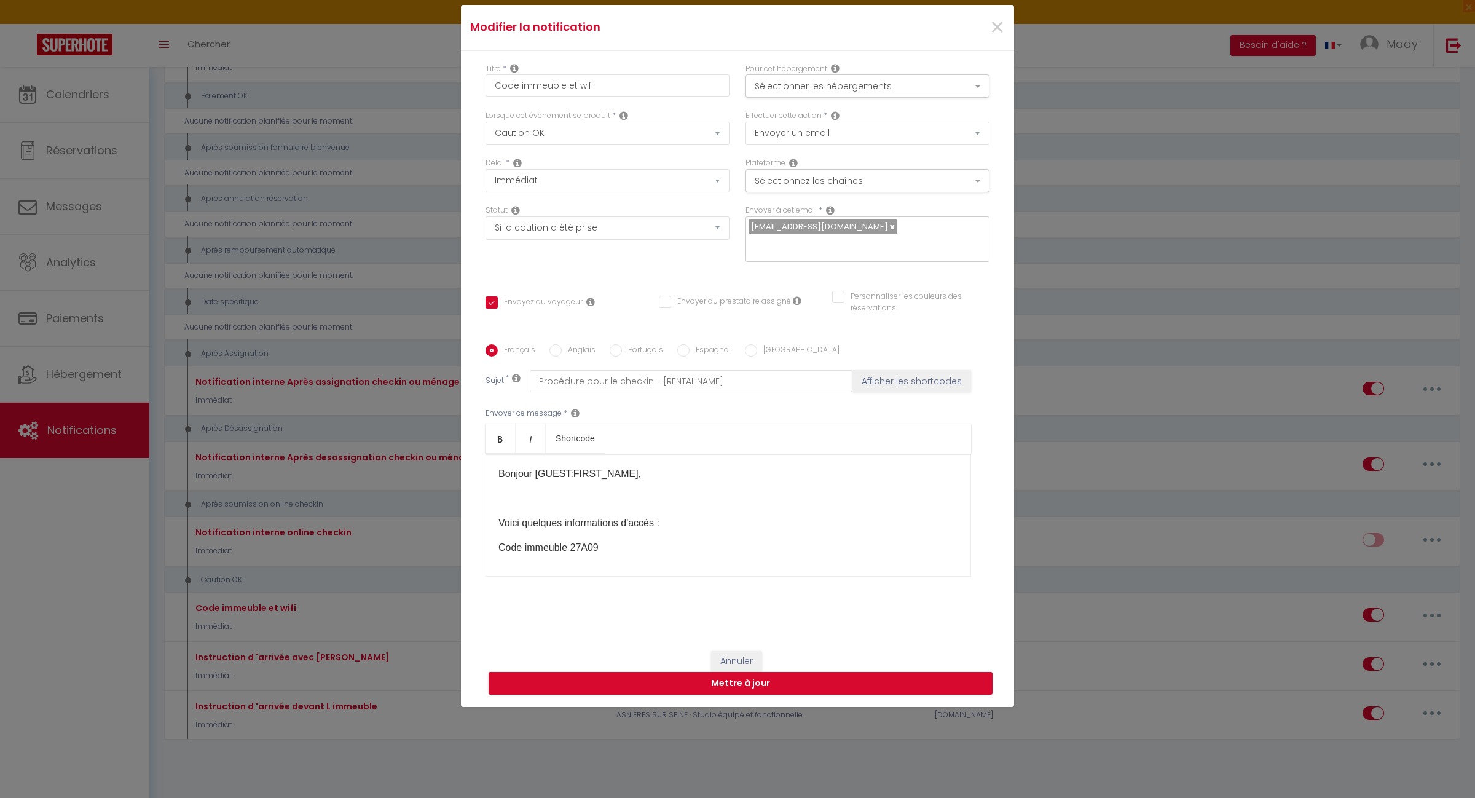
scroll to position [0, 0]
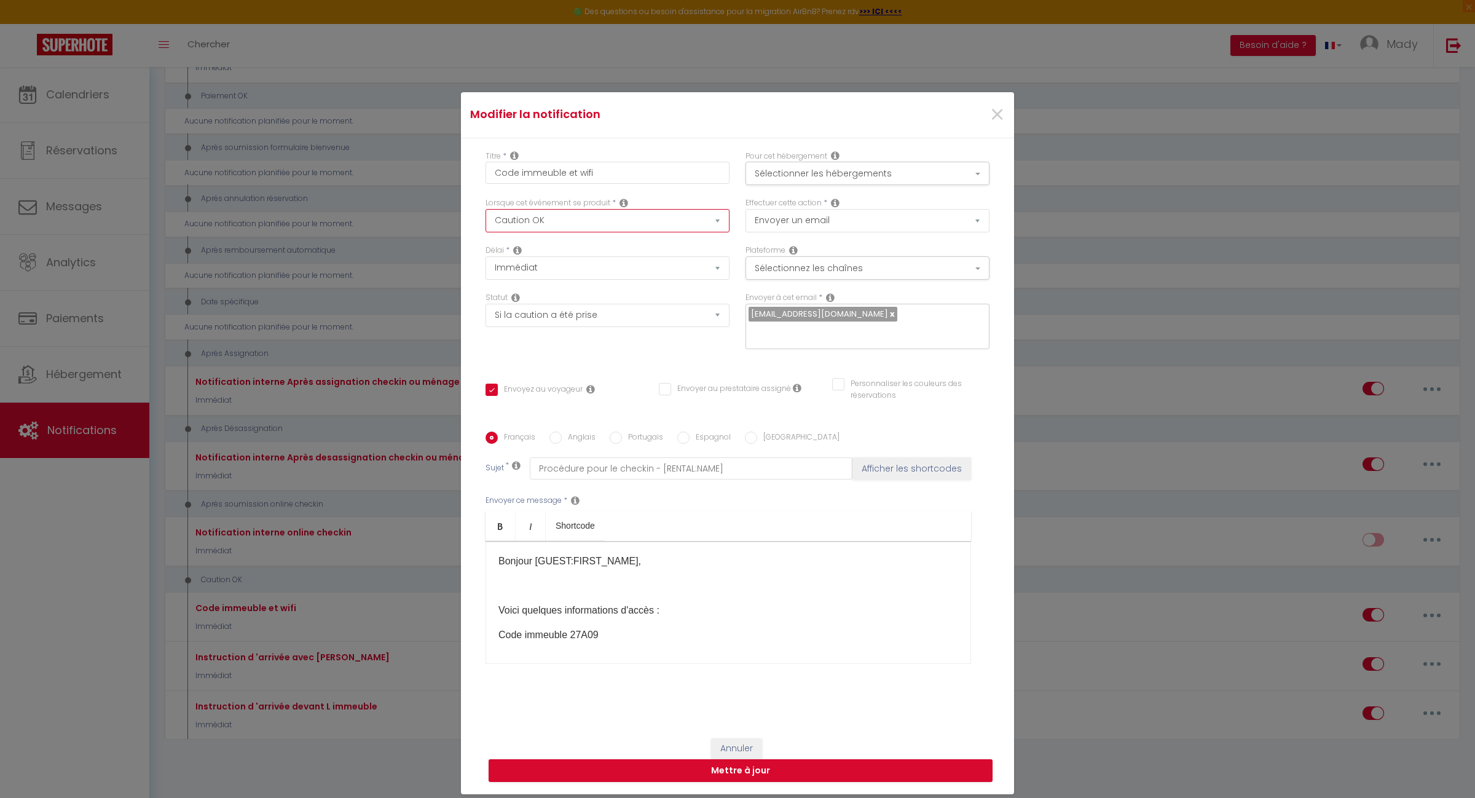
click at [698, 231] on select "Après la réservation Avant Checkin (à partir de 12h00) Après Checkin (à partir …" at bounding box center [608, 220] width 244 height 23
click at [486, 217] on select "Après la réservation Avant Checkin (à partir de 12h00) Après Checkin (à partir …" at bounding box center [608, 220] width 244 height 23
click at [560, 280] on select "Immédiat + 10 Minutes + 1 Heure + 2 Heures + 3 Heures + 4 Heures + 5 Heures + 6…" at bounding box center [608, 267] width 244 height 23
click at [486, 265] on select "Immédiat + 10 Minutes + 1 Heure + 2 Heures + 3 Heures + 4 Heures + 5 Heures + 6…" at bounding box center [608, 267] width 244 height 23
click at [569, 320] on select "Aucun Si la réservation est payée Si réservation non payée Si la caution a été …" at bounding box center [608, 315] width 244 height 23
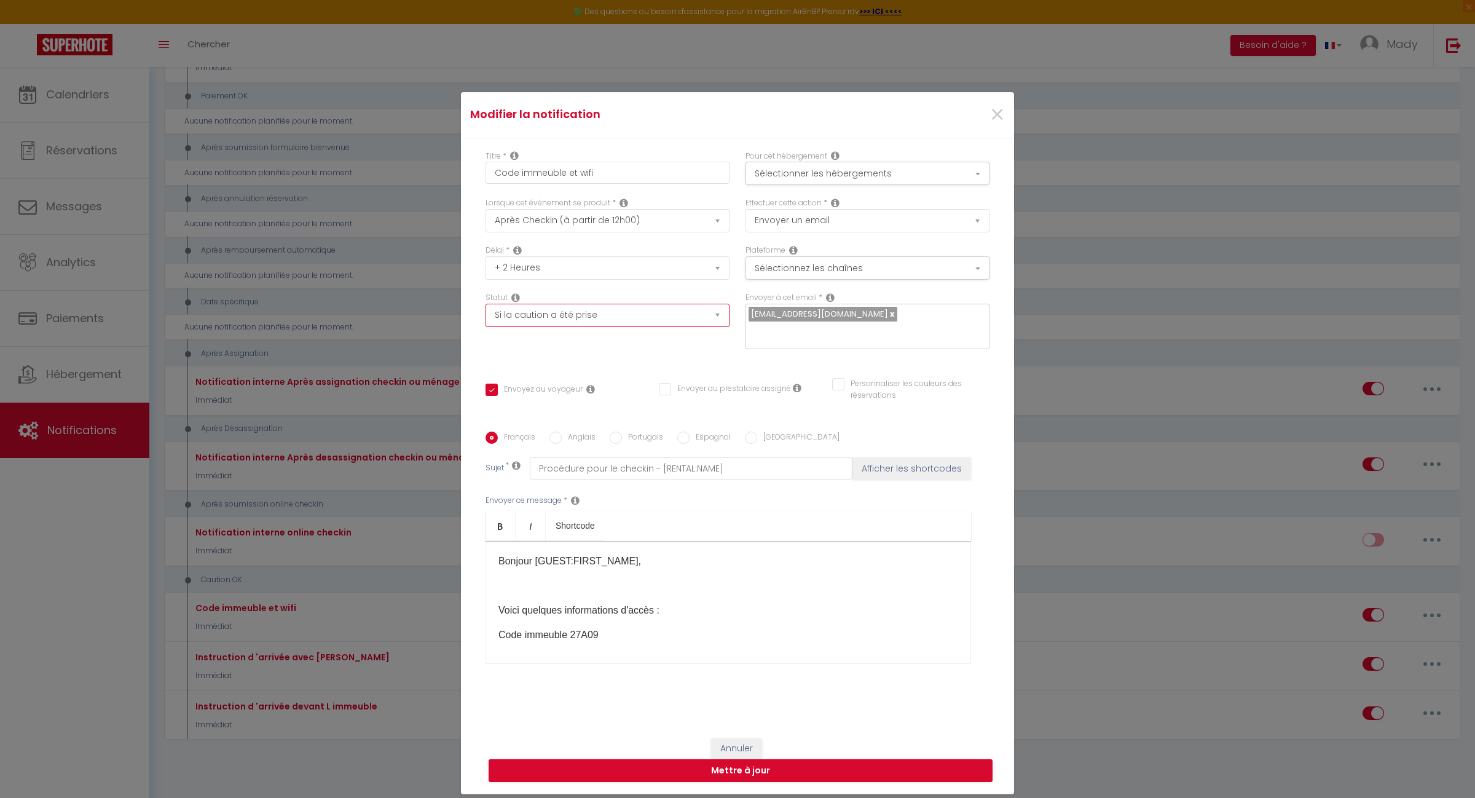
click at [569, 320] on select "Aucun Si la réservation est payée Si réservation non payée Si la caution a été …" at bounding box center [608, 315] width 244 height 23
click at [735, 763] on button "Mettre à jour" at bounding box center [741, 770] width 504 height 23
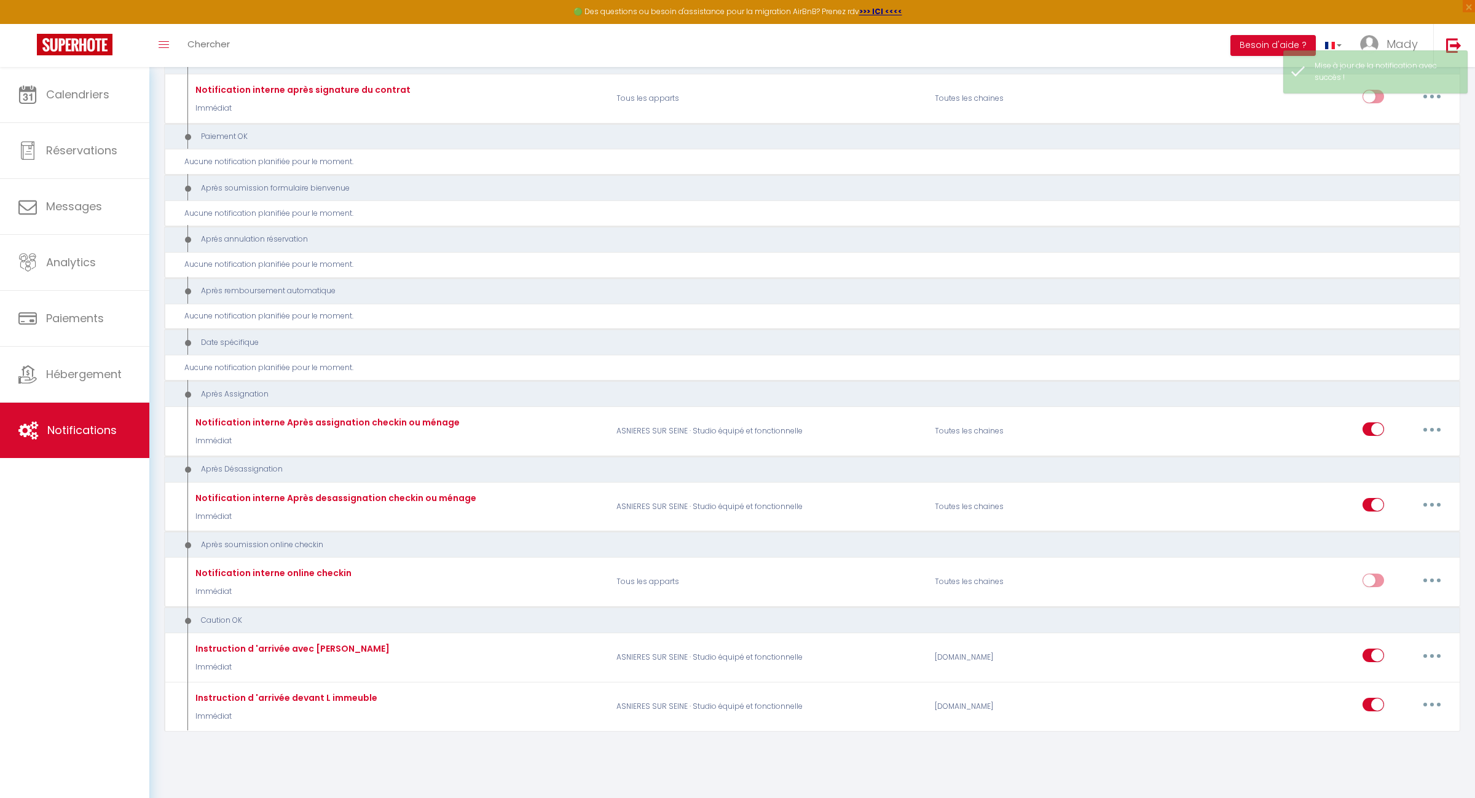
scroll to position [1374, 0]
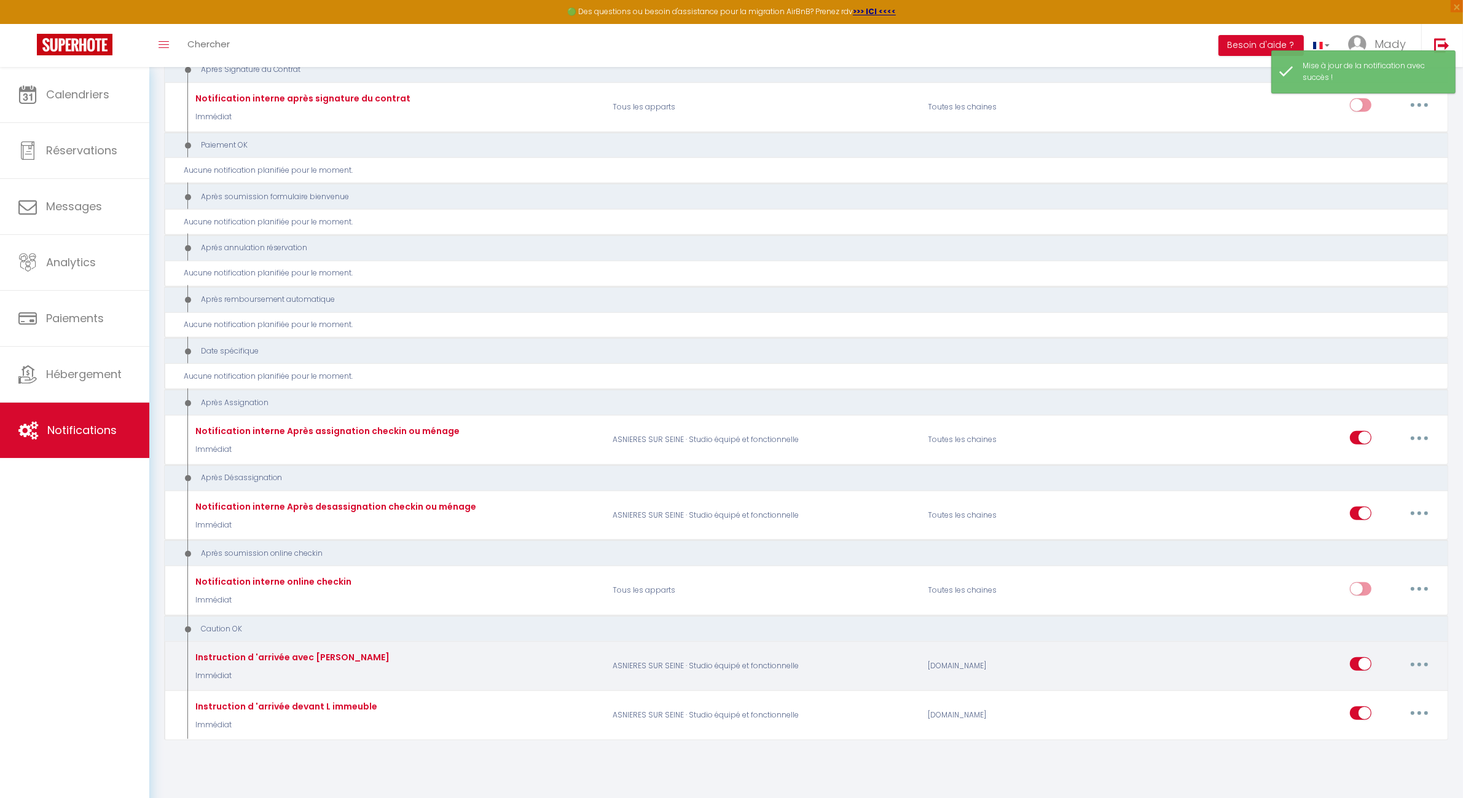
click at [1417, 654] on button "button" at bounding box center [1420, 664] width 34 height 20
click at [1377, 682] on link "Editer" at bounding box center [1387, 692] width 91 height 21
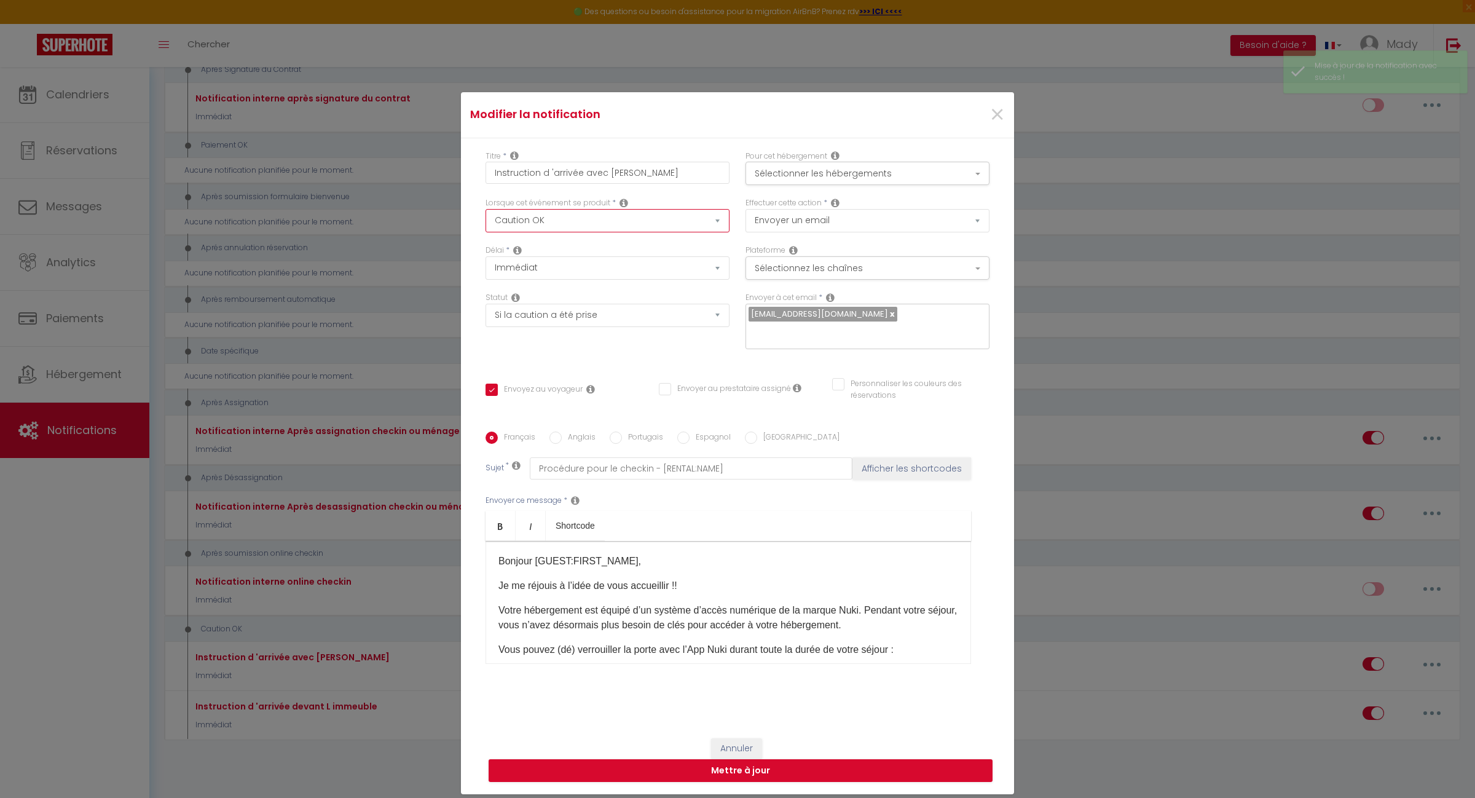
click at [714, 230] on select "Après la réservation Avant Checkin (à partir de 12h00) Après Checkin (à partir …" at bounding box center [608, 220] width 244 height 23
click at [486, 217] on select "Après la réservation Avant Checkin (à partir de 12h00) Après Checkin (à partir …" at bounding box center [608, 220] width 244 height 23
click at [669, 280] on select "Immédiat + 10 Minutes + 1 Heure + 2 Heures + 3 Heures + 4 Heures + 5 Heures + 6…" at bounding box center [608, 267] width 244 height 23
click at [486, 265] on select "Immédiat + 10 Minutes + 1 Heure + 2 Heures + 3 Heures + 4 Heures + 5 Heures + 6…" at bounding box center [608, 267] width 244 height 23
click at [711, 326] on select "Aucun Si la réservation est payée Si réservation non payée Si la caution a été …" at bounding box center [608, 315] width 244 height 23
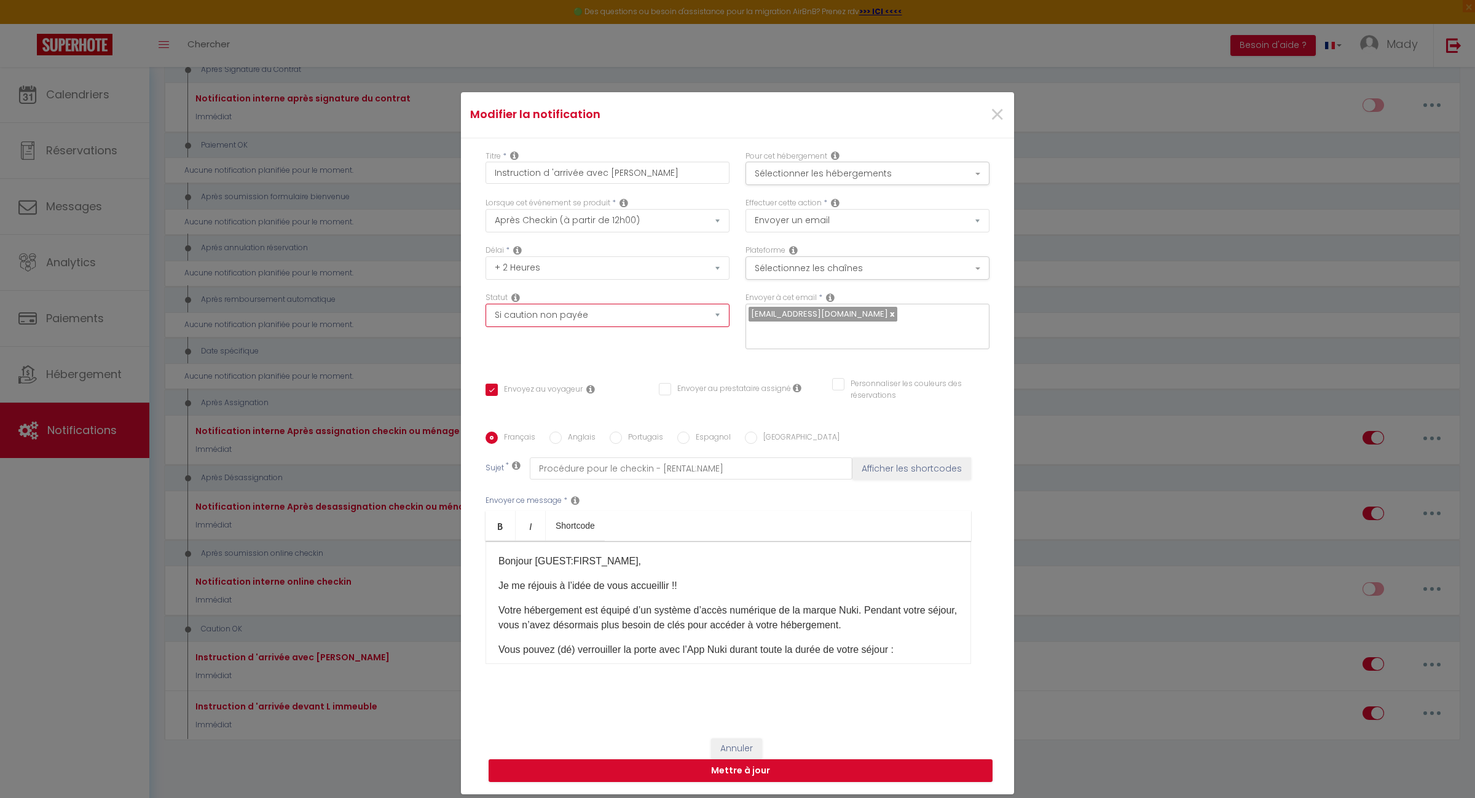
click at [486, 312] on select "Aucun Si la réservation est payée Si réservation non payée Si la caution a été …" at bounding box center [608, 315] width 244 height 23
click at [723, 760] on button "Mettre à jour" at bounding box center [741, 770] width 504 height 23
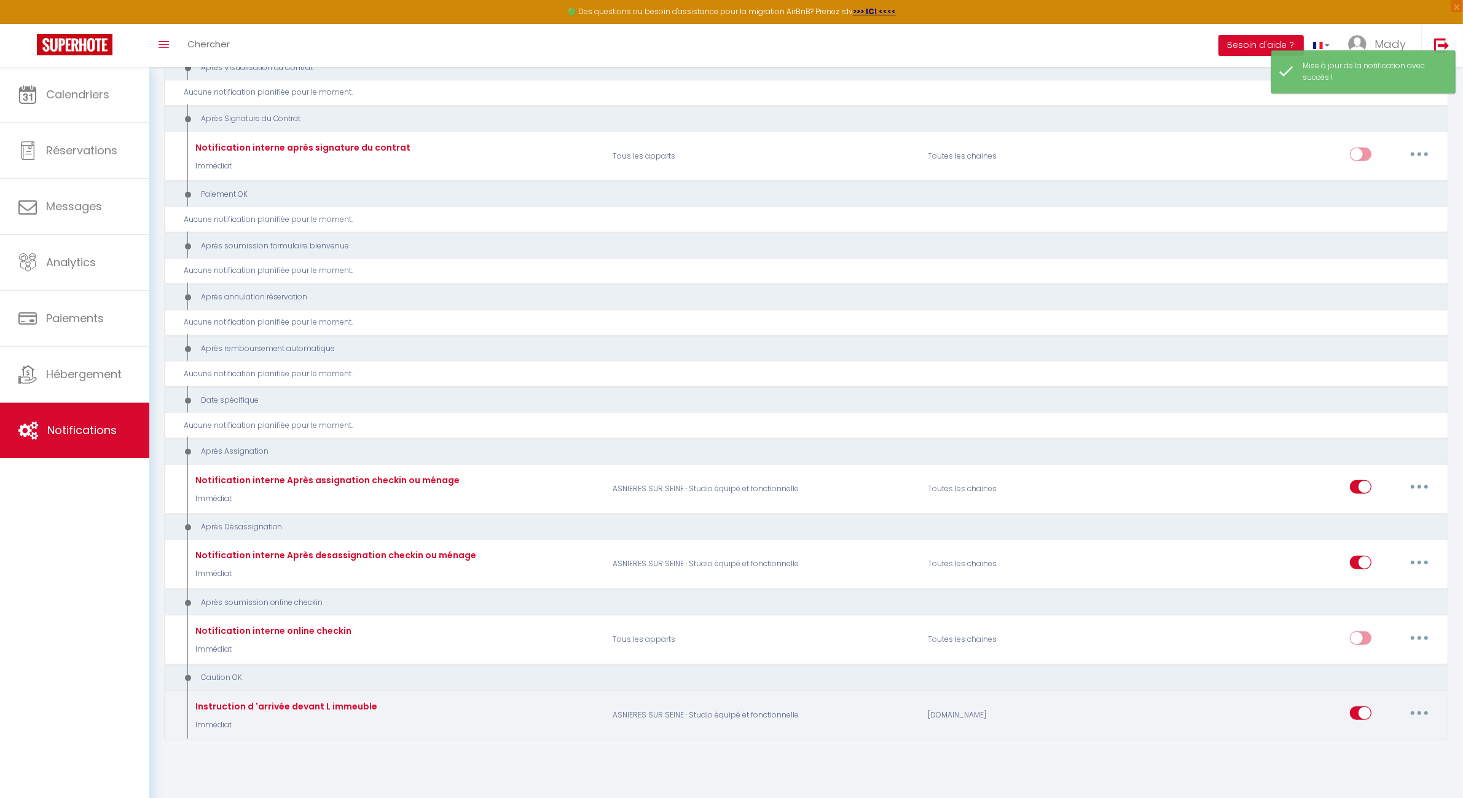
click at [1420, 711] on icon "button" at bounding box center [1420, 713] width 4 height 4
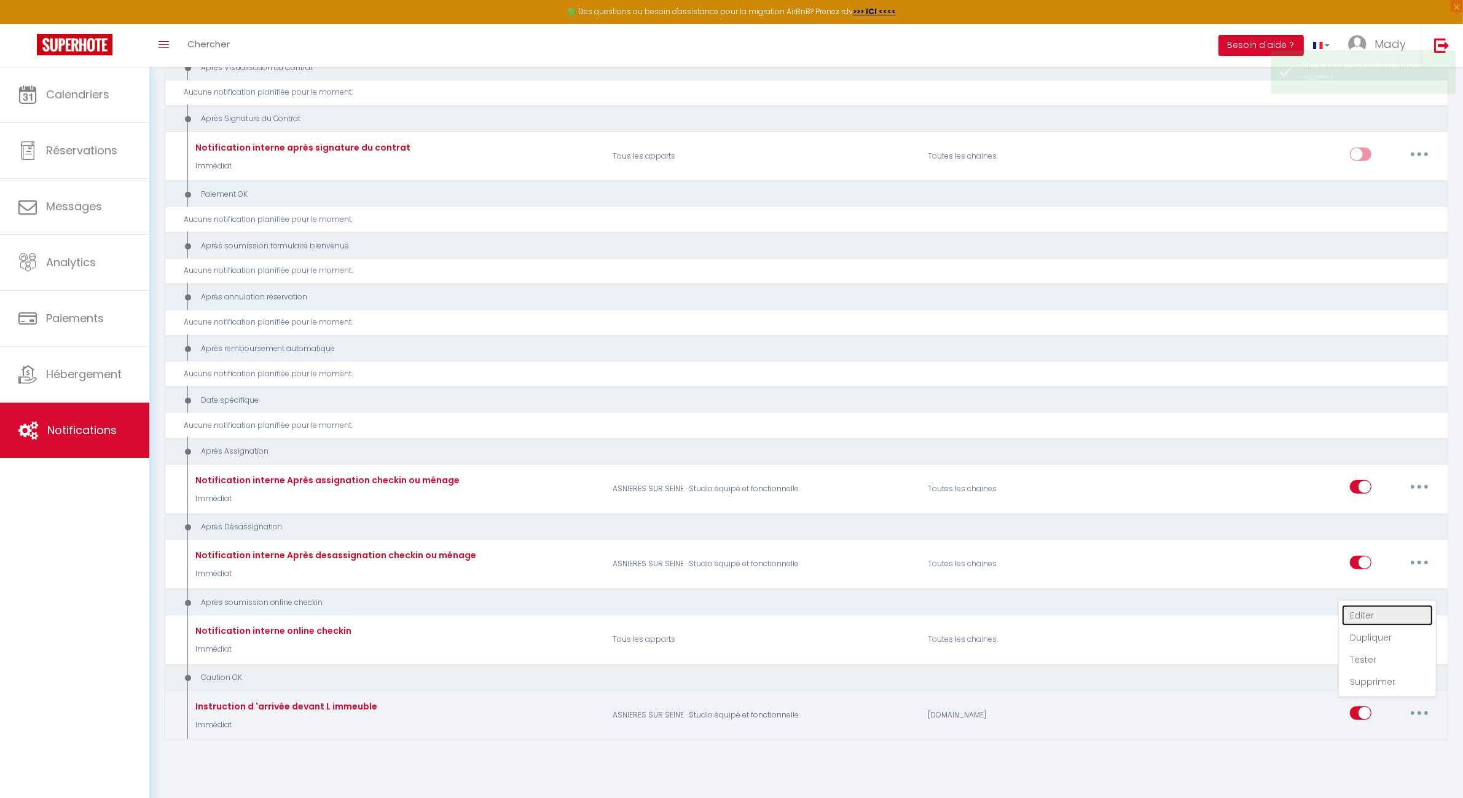
click at [1376, 608] on link "Editer" at bounding box center [1387, 615] width 91 height 21
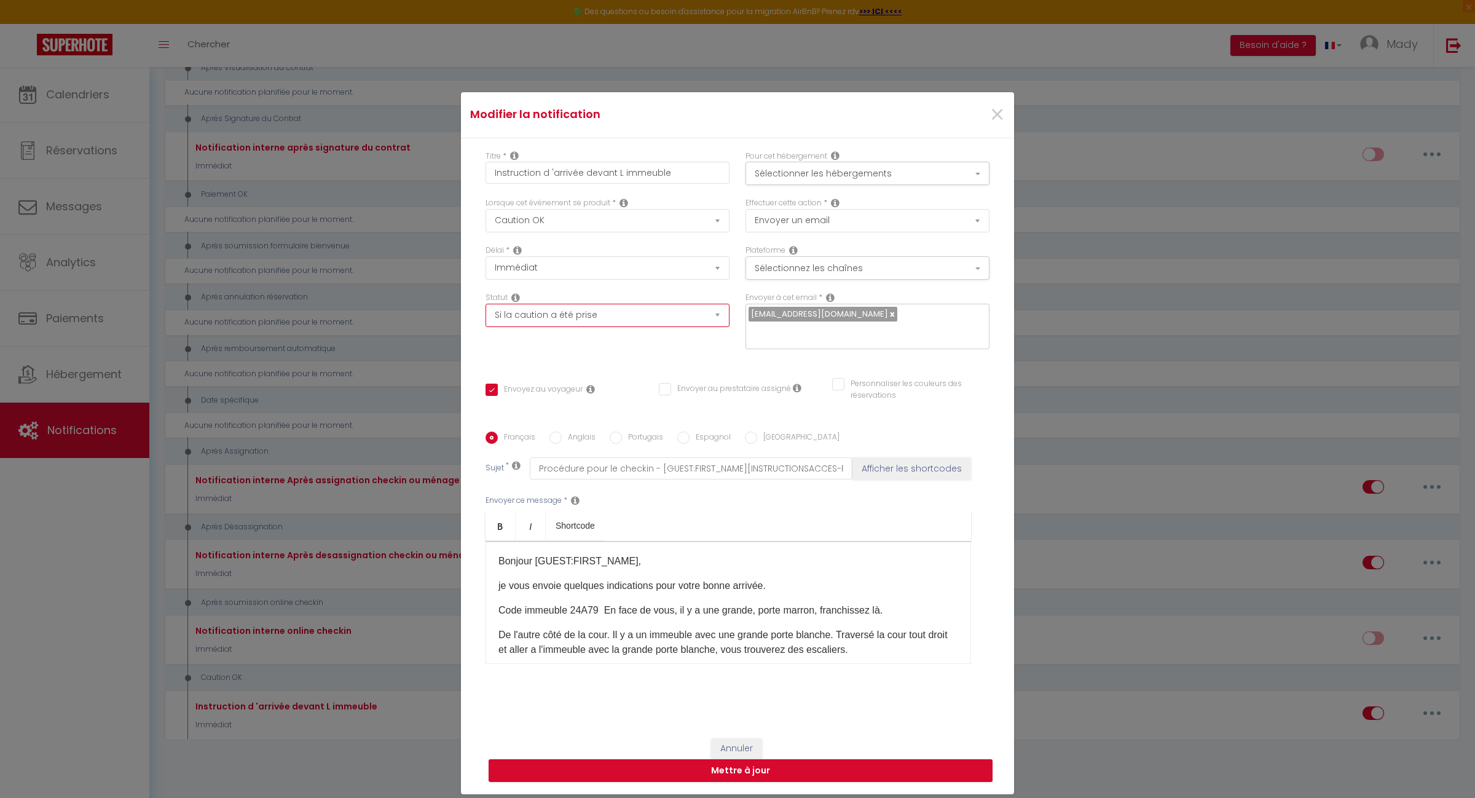
click at [689, 324] on select "Aucun Si la réservation est payée Si réservation non payée Si la caution a été …" at bounding box center [608, 315] width 244 height 23
click at [711, 229] on select "Après la réservation Avant Checkin (à partir de 12h00) Après Checkin (à partir …" at bounding box center [608, 220] width 244 height 23
click at [486, 217] on select "Après la réservation Avant Checkin (à partir de 12h00) Après Checkin (à partir …" at bounding box center [608, 220] width 244 height 23
click at [623, 280] on select "Immédiat + 10 Minutes + 1 Heure + 2 Heures + 3 Heures + 4 Heures + 5 Heures + 6…" at bounding box center [608, 267] width 244 height 23
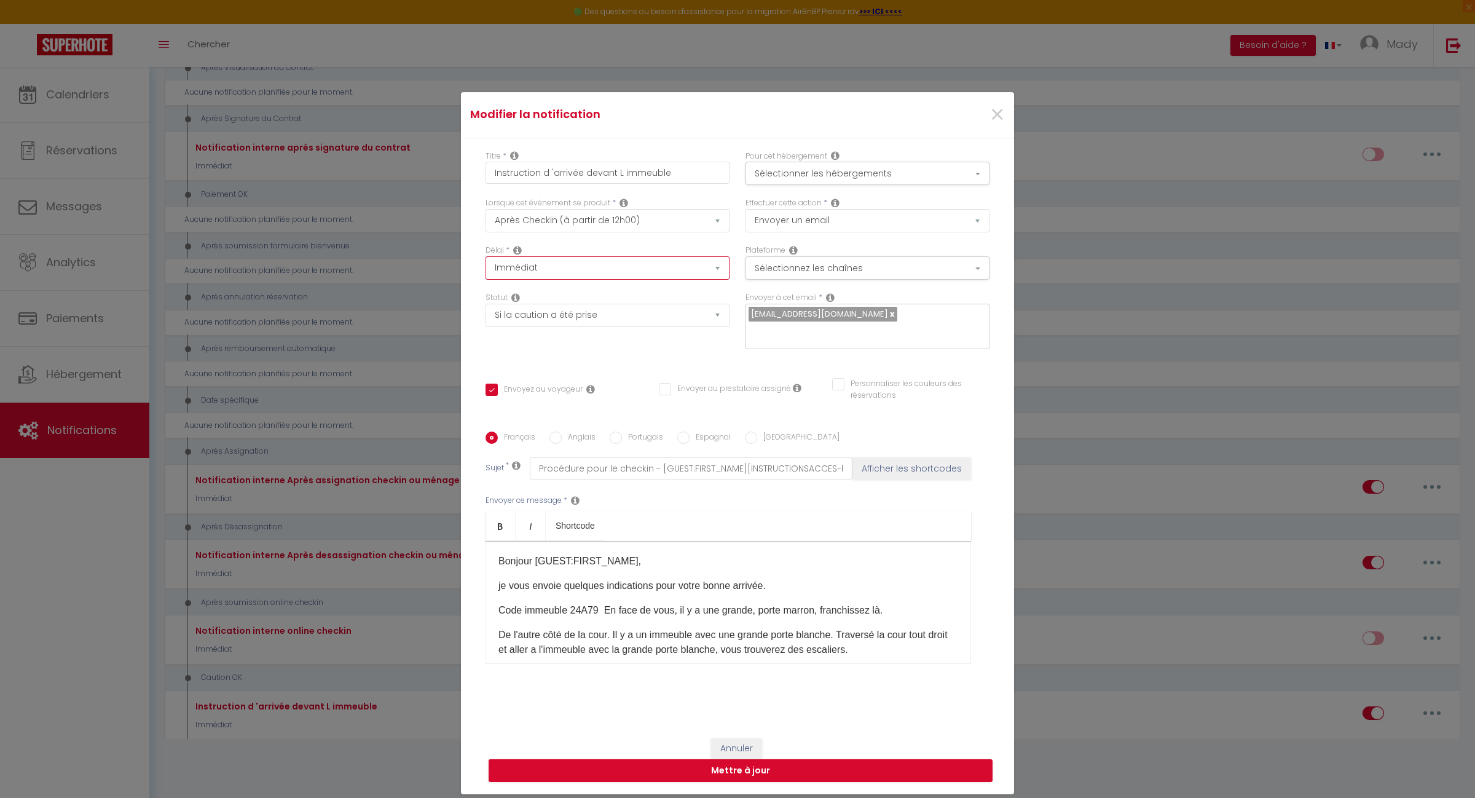
click at [486, 265] on select "Immédiat + 10 Minutes + 1 Heure + 2 Heures + 3 Heures + 4 Heures + 5 Heures + 6…" at bounding box center [608, 267] width 244 height 23
click at [800, 763] on button "Mettre à jour" at bounding box center [741, 770] width 504 height 23
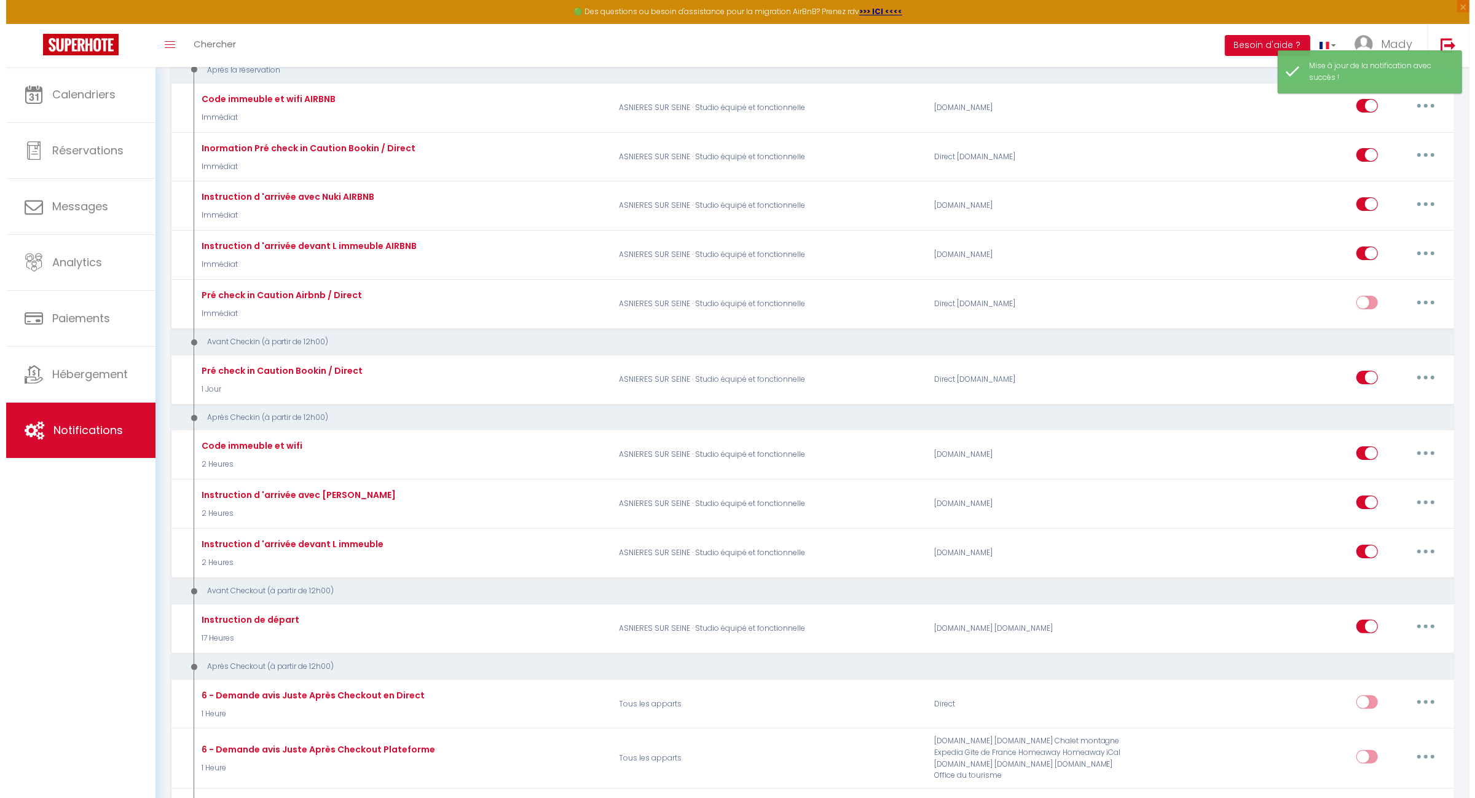
scroll to position [93, 0]
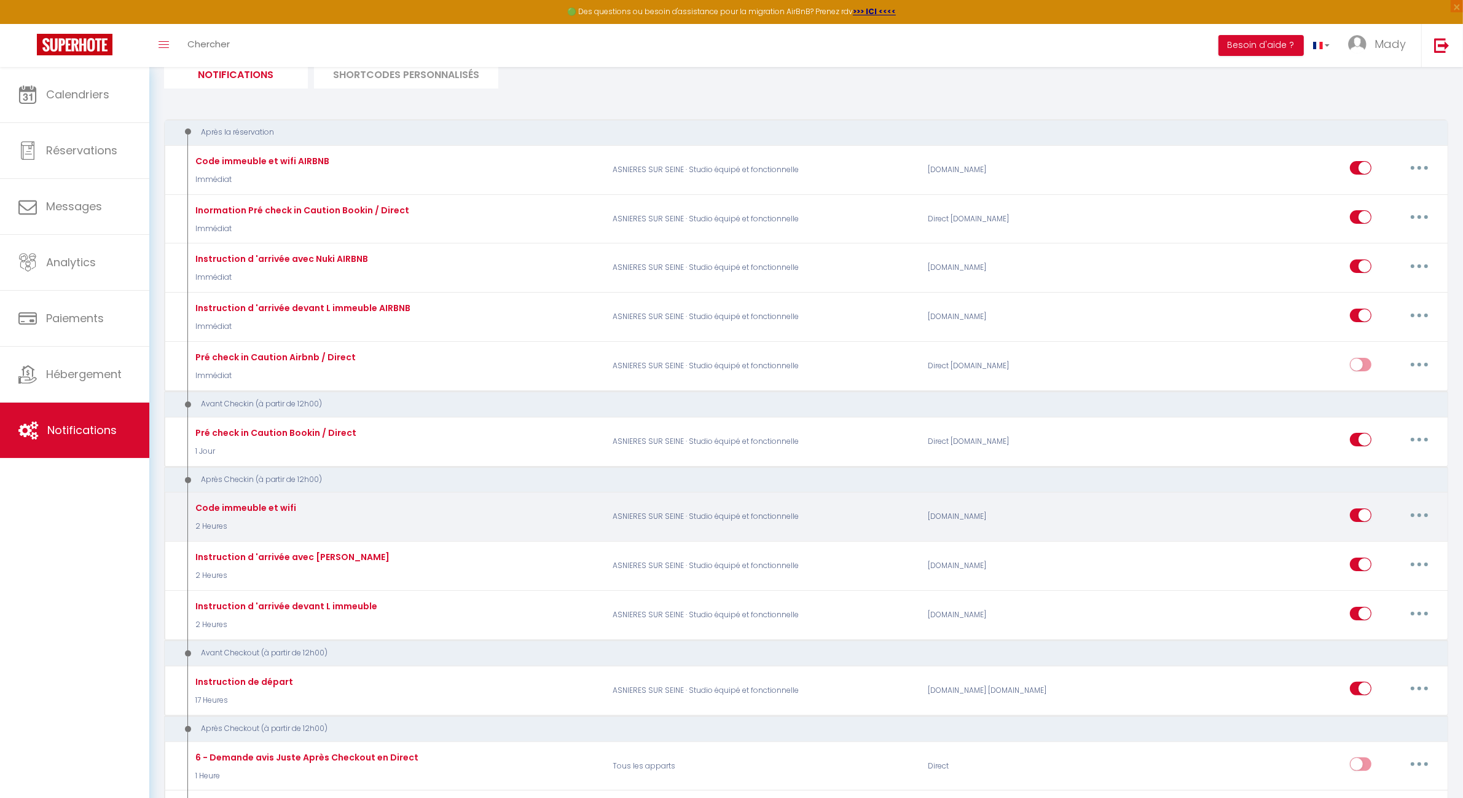
click at [1422, 512] on button "button" at bounding box center [1420, 515] width 34 height 20
click at [1374, 538] on link "Editer" at bounding box center [1387, 542] width 91 height 21
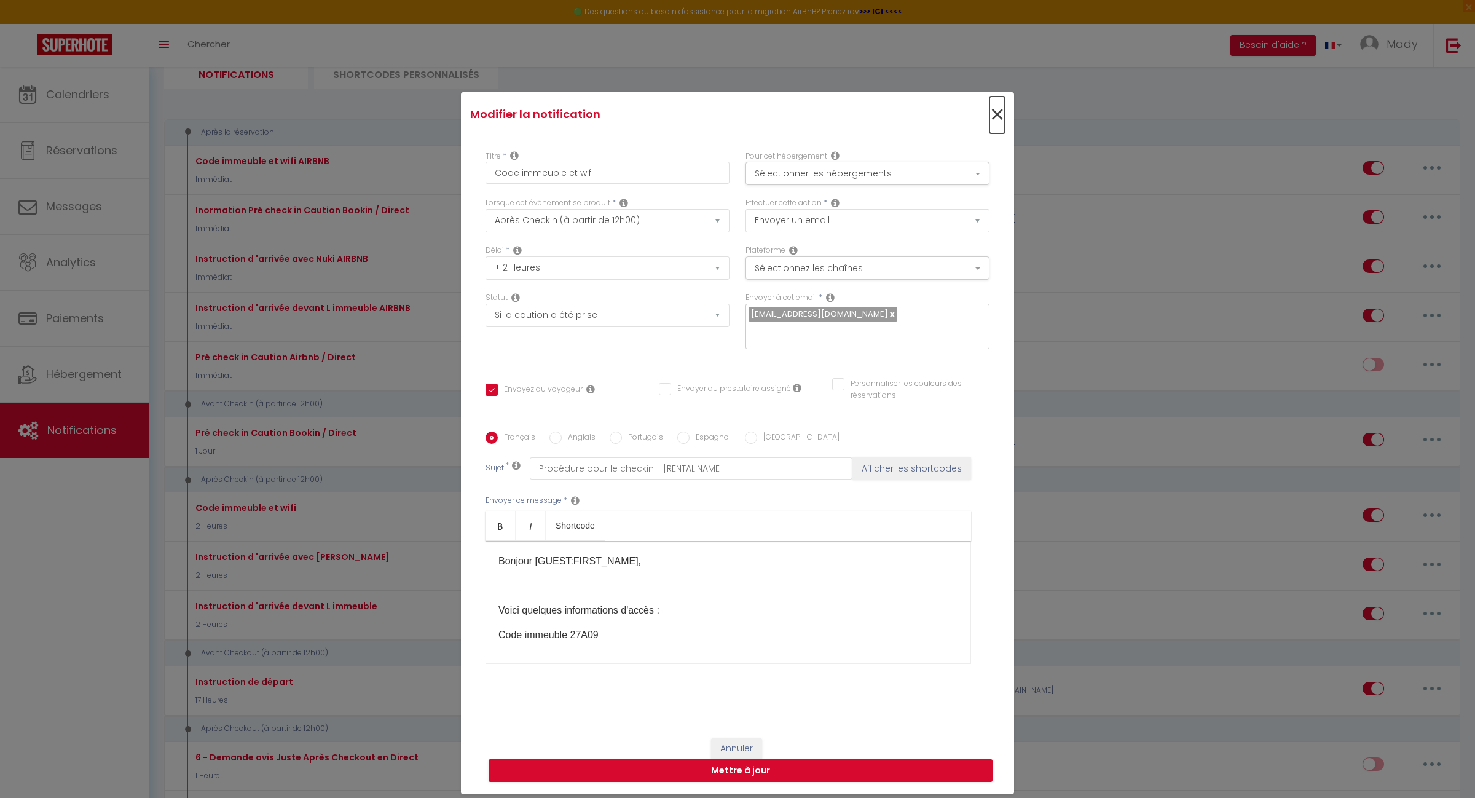
click at [990, 124] on span "×" at bounding box center [997, 114] width 15 height 37
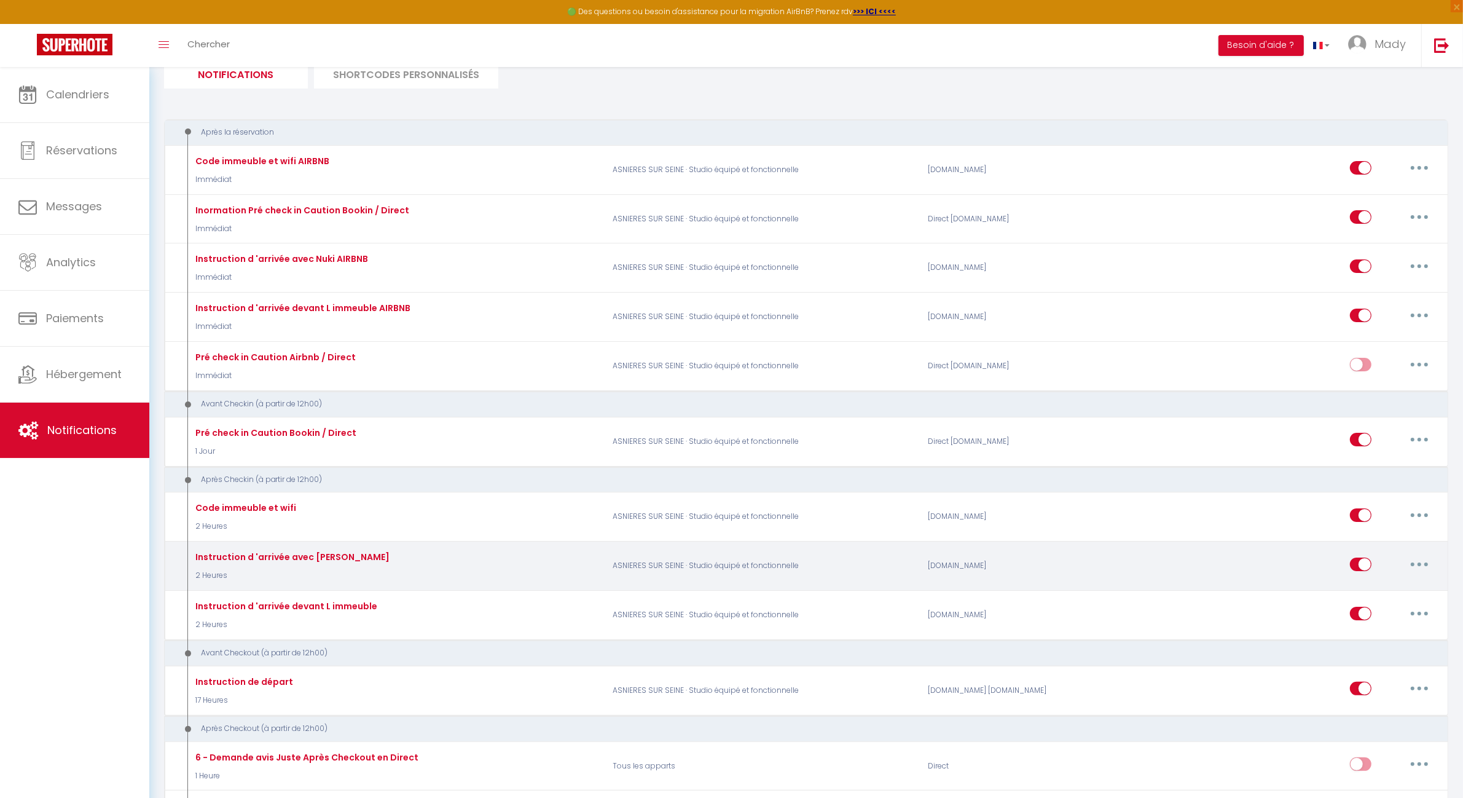
click at [1425, 561] on button "button" at bounding box center [1420, 564] width 34 height 20
click at [1390, 588] on link "Editer" at bounding box center [1387, 591] width 91 height 21
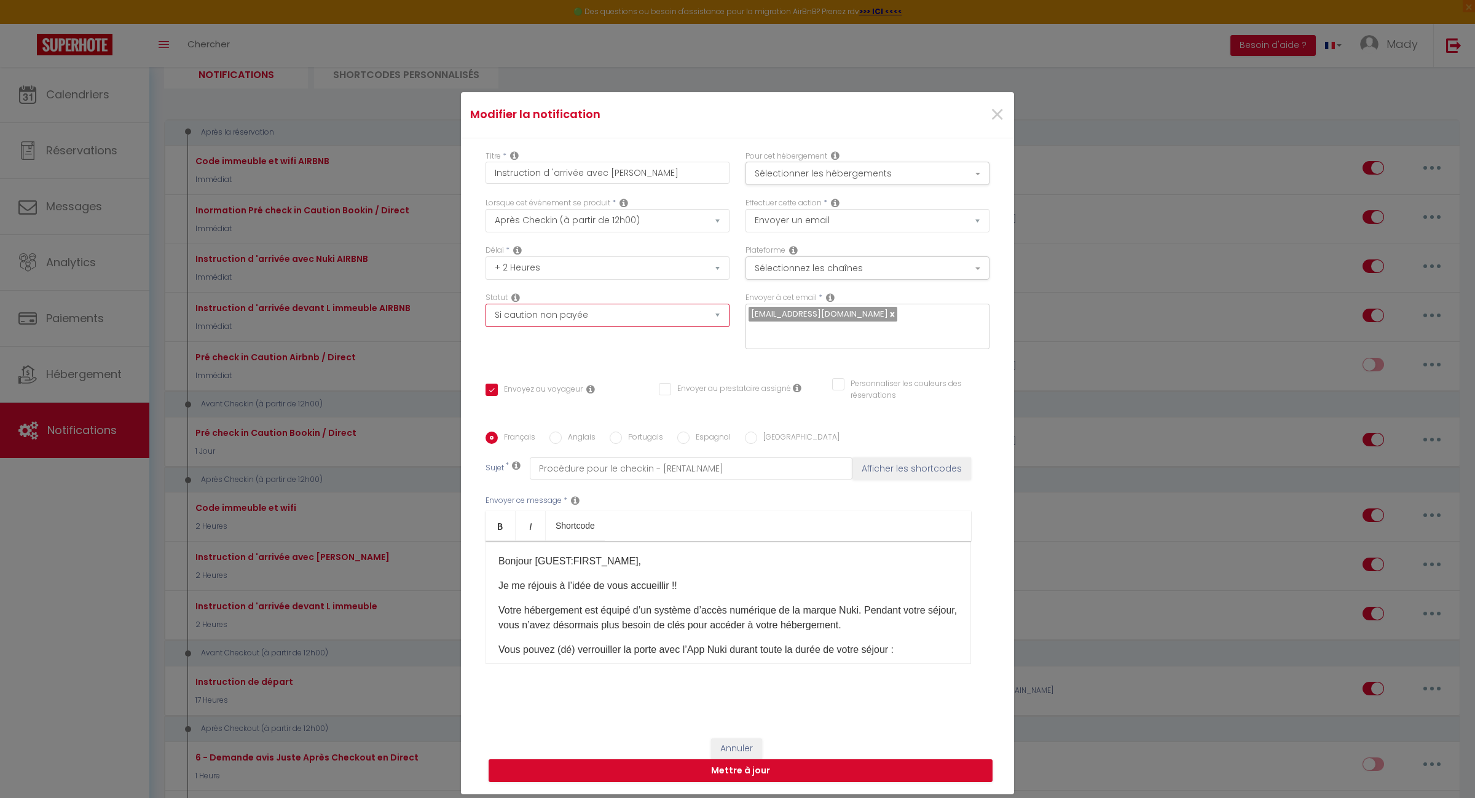
click at [715, 320] on select "Aucun Si la réservation est payée Si réservation non payée Si la caution a été …" at bounding box center [608, 315] width 244 height 23
click at [661, 327] on select "Aucun Si la réservation est payée Si réservation non payée Si la caution a été …" at bounding box center [608, 315] width 244 height 23
click at [486, 312] on select "Aucun Si la réservation est payée Si réservation non payée Si la caution a été …" at bounding box center [608, 315] width 244 height 23
click at [742, 764] on button "Mettre à jour" at bounding box center [741, 770] width 504 height 23
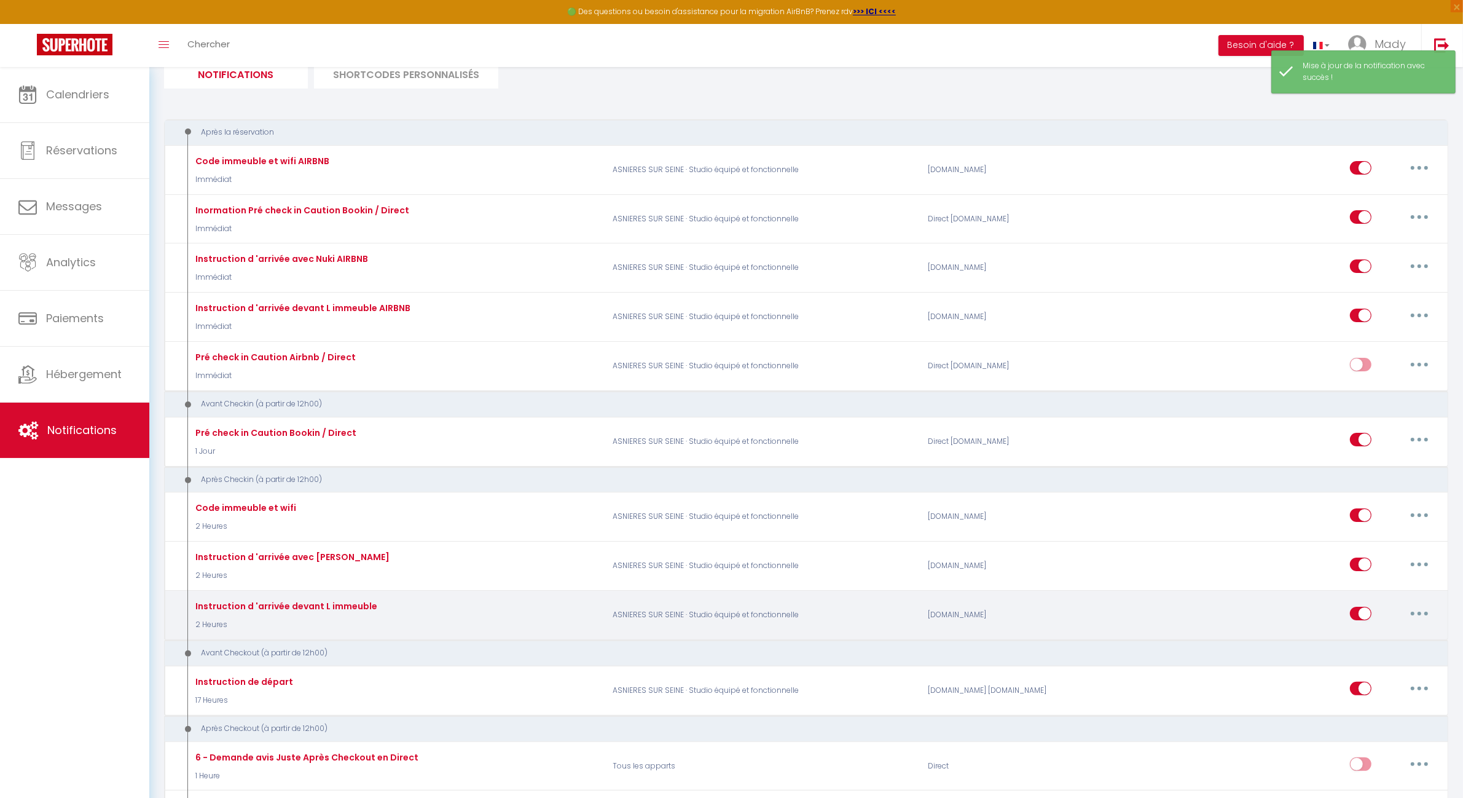
click at [1414, 608] on button "button" at bounding box center [1420, 614] width 34 height 20
click at [1386, 631] on link "Editer" at bounding box center [1387, 641] width 91 height 21
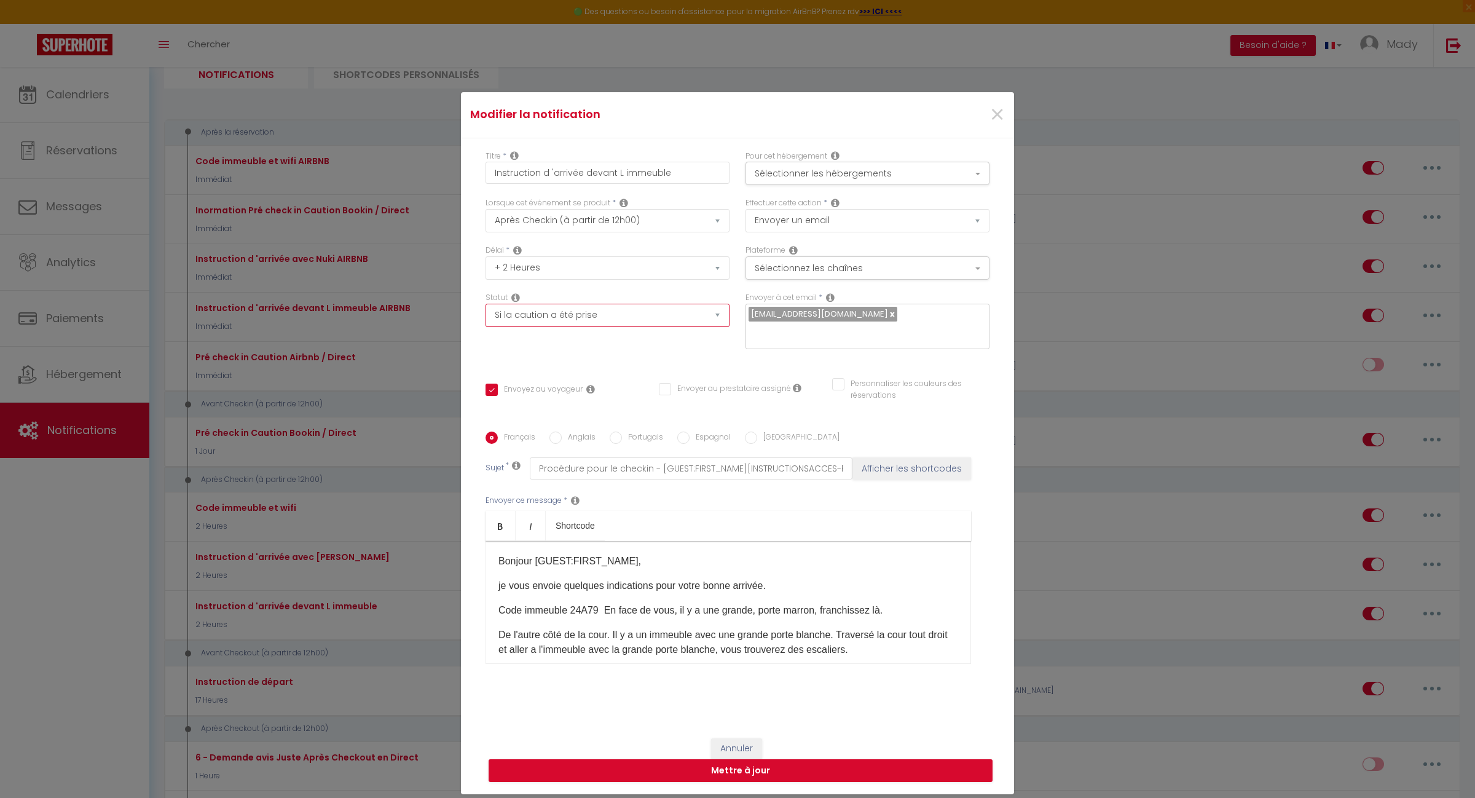
click at [710, 327] on select "Aucun Si la réservation est payée Si réservation non payée Si la caution a été …" at bounding box center [608, 315] width 244 height 23
click at [710, 326] on select "Aucun Si la réservation est payée Si réservation non payée Si la caution a été …" at bounding box center [608, 315] width 244 height 23
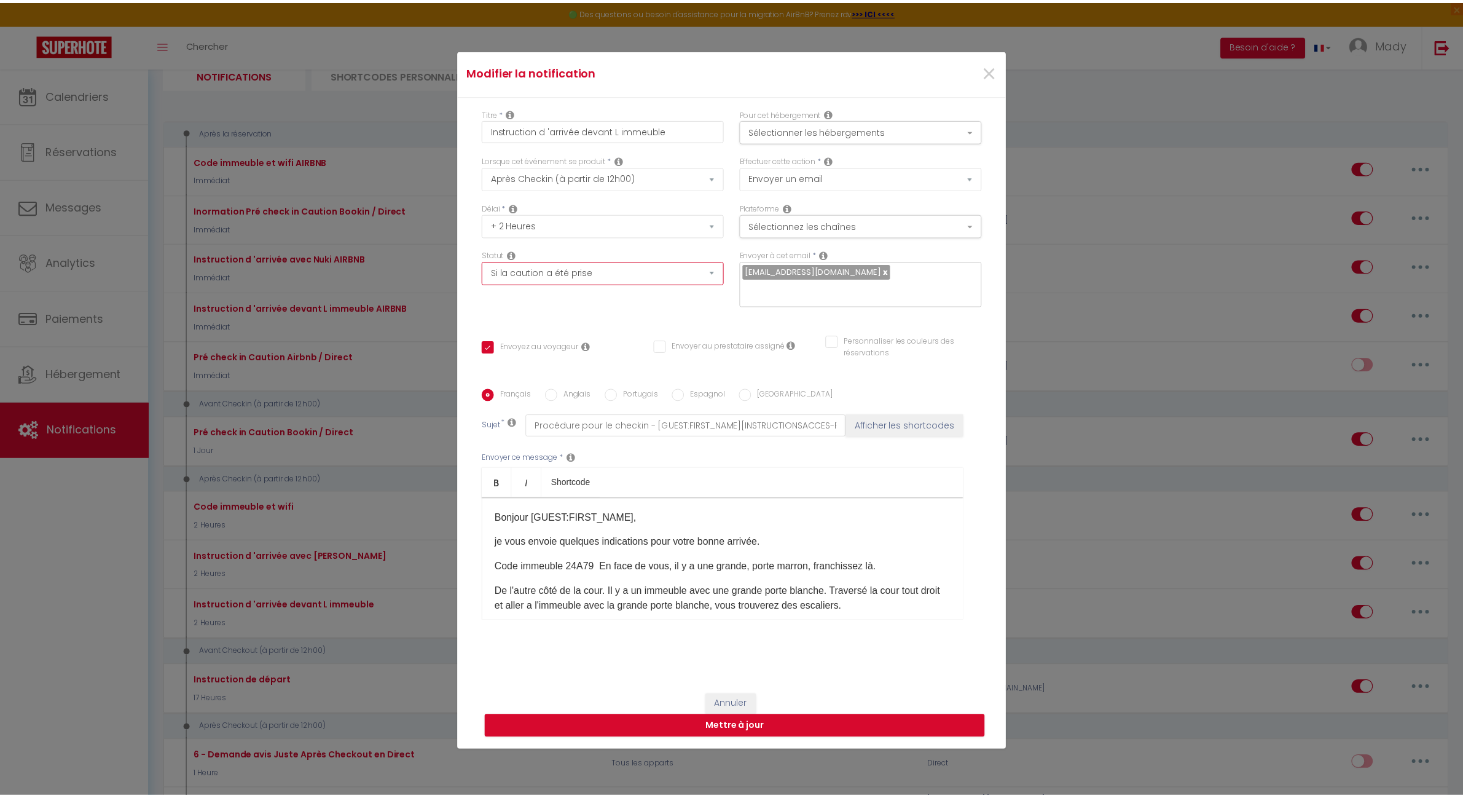
scroll to position [87, 0]
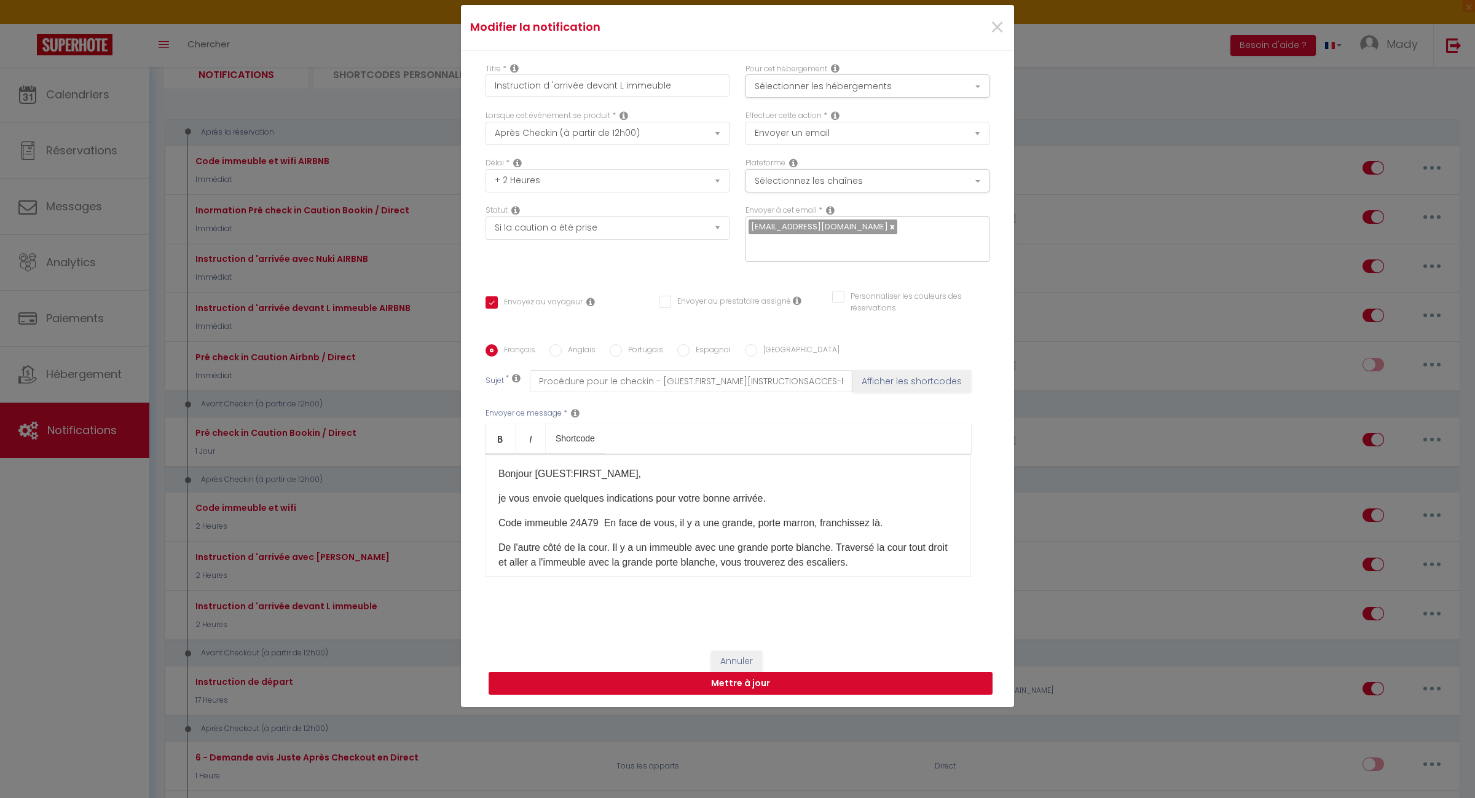
click at [712, 678] on button "Mettre à jour" at bounding box center [741, 683] width 504 height 23
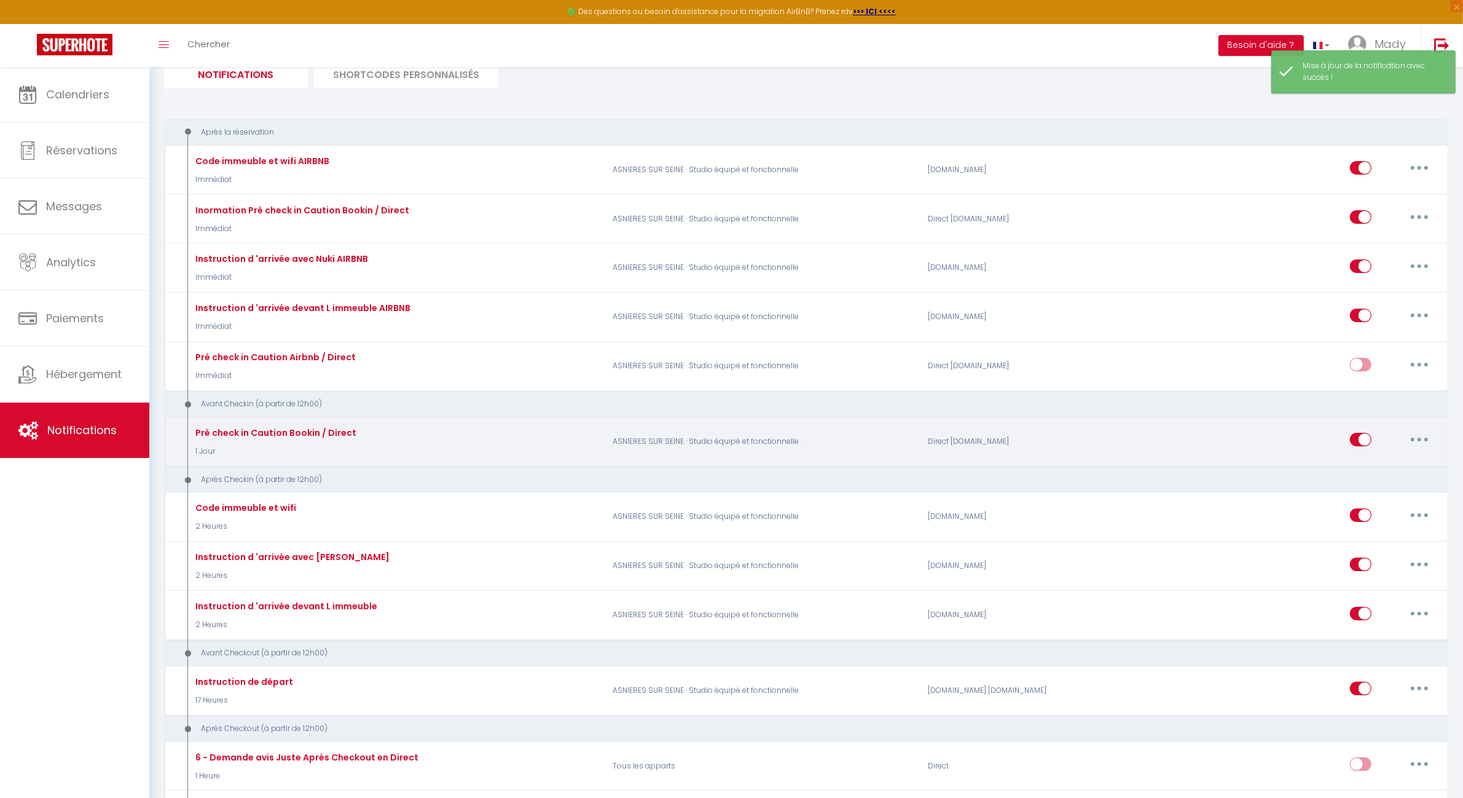
scroll to position [0, 0]
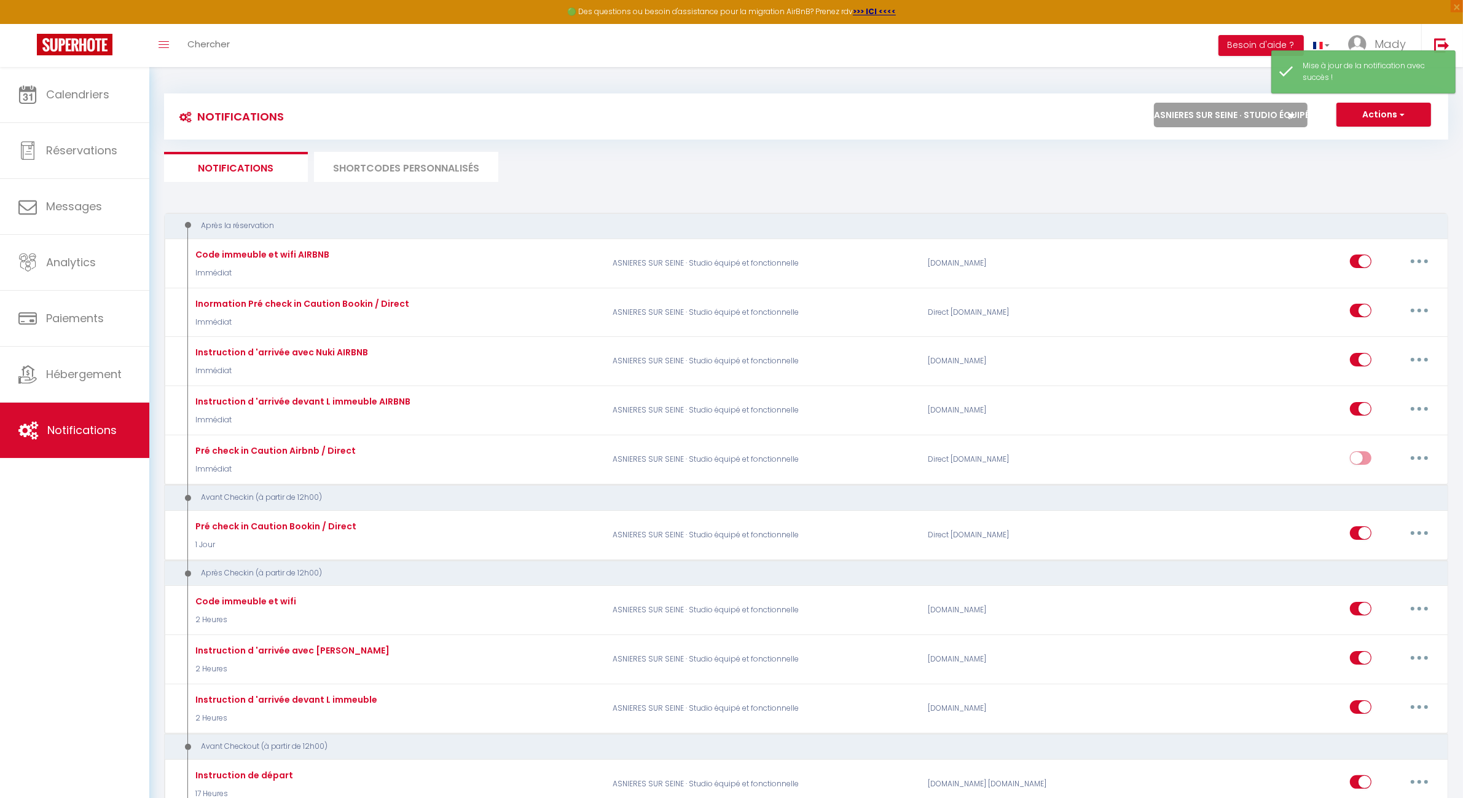
click at [1279, 120] on select "Tous les apparts PARIS 11 · Bien situé et fonctionnel ROSNY SOUS BOIS · Bel app…" at bounding box center [1231, 115] width 154 height 25
click at [1154, 103] on select "Tous les apparts PARIS 11 · Bien situé et fonctionnel ROSNY SOUS BOIS · Bel app…" at bounding box center [1231, 115] width 154 height 25
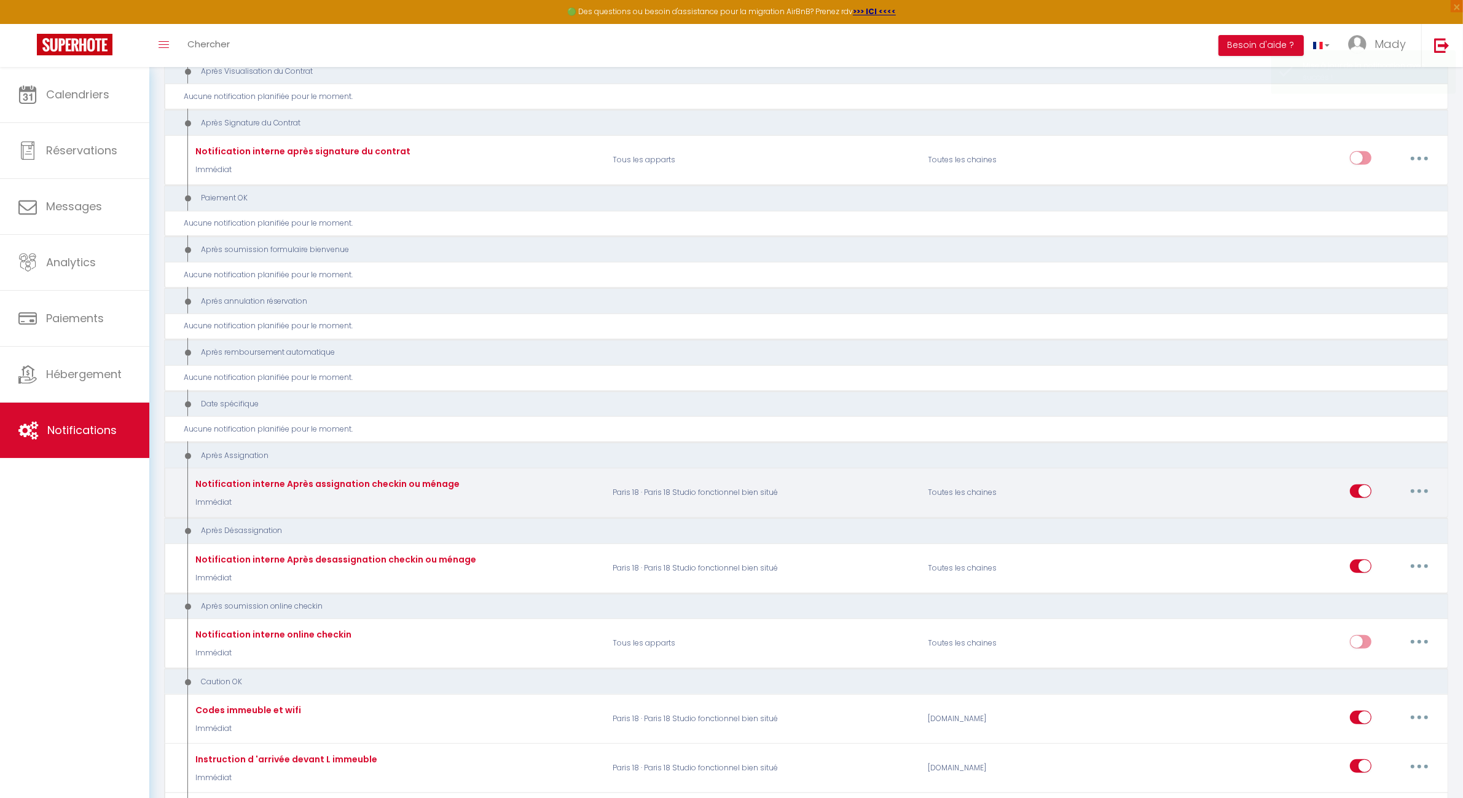
scroll to position [1351, 0]
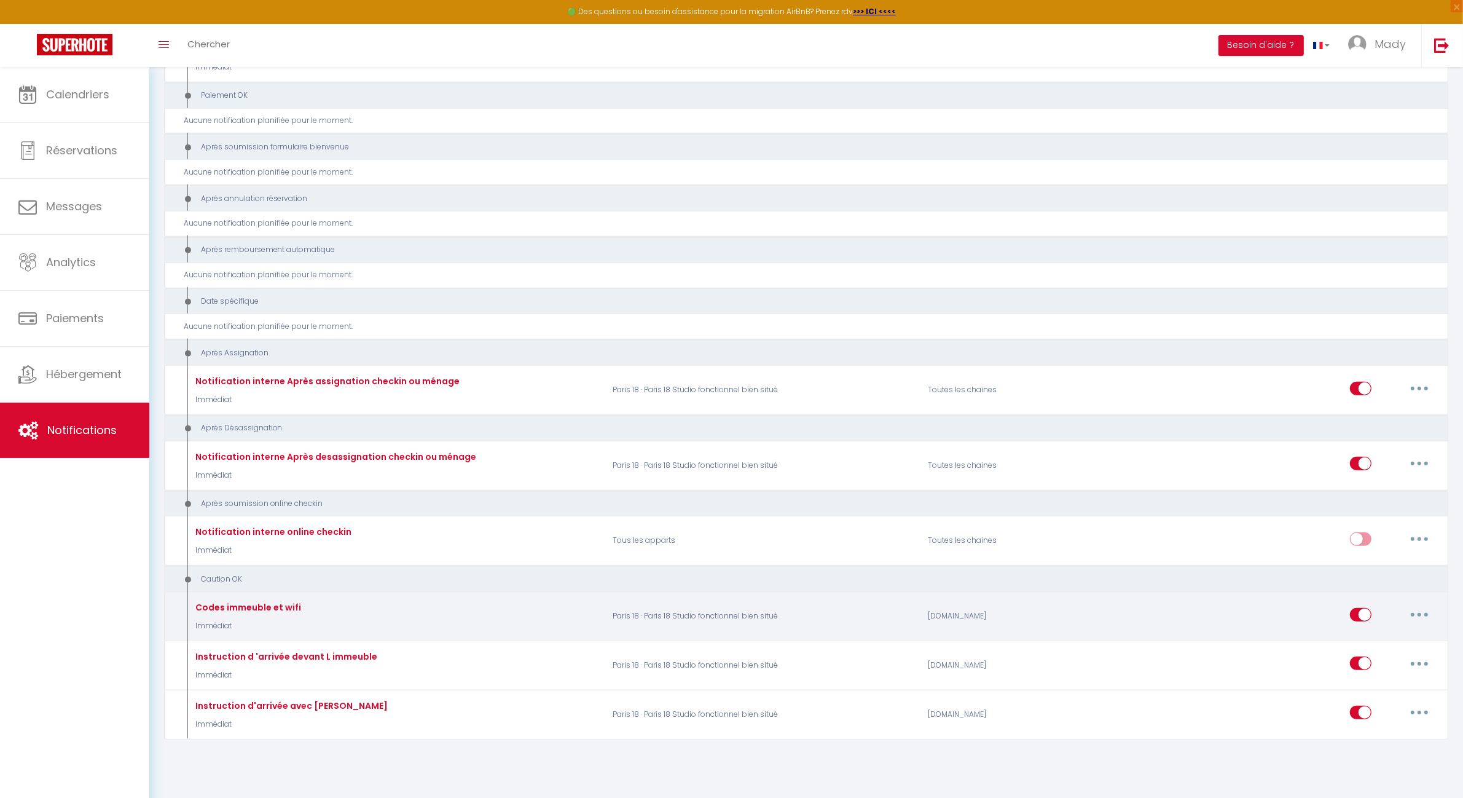
click at [1423, 605] on button "button" at bounding box center [1420, 615] width 34 height 20
click at [1369, 635] on link "Editer" at bounding box center [1387, 642] width 91 height 21
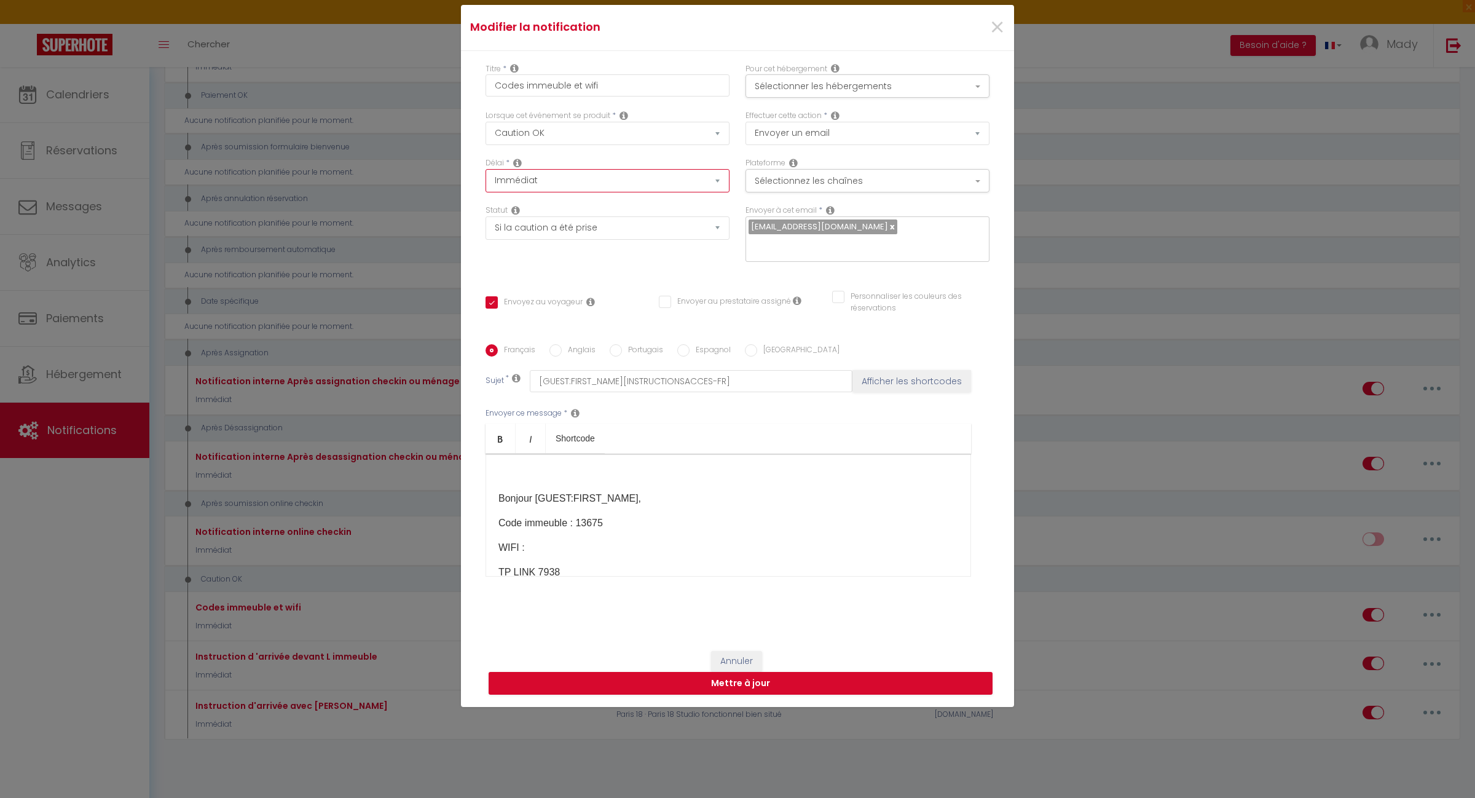
click at [705, 188] on select "Immédiat + 10 Minutes + 1 Heure + 2 Heures + 3 Heures + 4 Heures + 5 Heures + 6…" at bounding box center [608, 180] width 244 height 23
click at [486, 177] on select "Immédiat + 10 Minutes + 1 Heure + 2 Heures + 3 Heures + 4 Heures + 5 Heures + 6…" at bounding box center [608, 180] width 244 height 23
click at [674, 145] on select "Après la réservation Avant Checkin (à partir de 12h00) Après Checkin (à partir …" at bounding box center [608, 133] width 244 height 23
click at [486, 130] on select "Après la réservation Avant Checkin (à partir de 12h00) Après Checkin (à partir …" at bounding box center [608, 133] width 244 height 23
click at [732, 674] on button "Mettre à jour" at bounding box center [741, 683] width 504 height 23
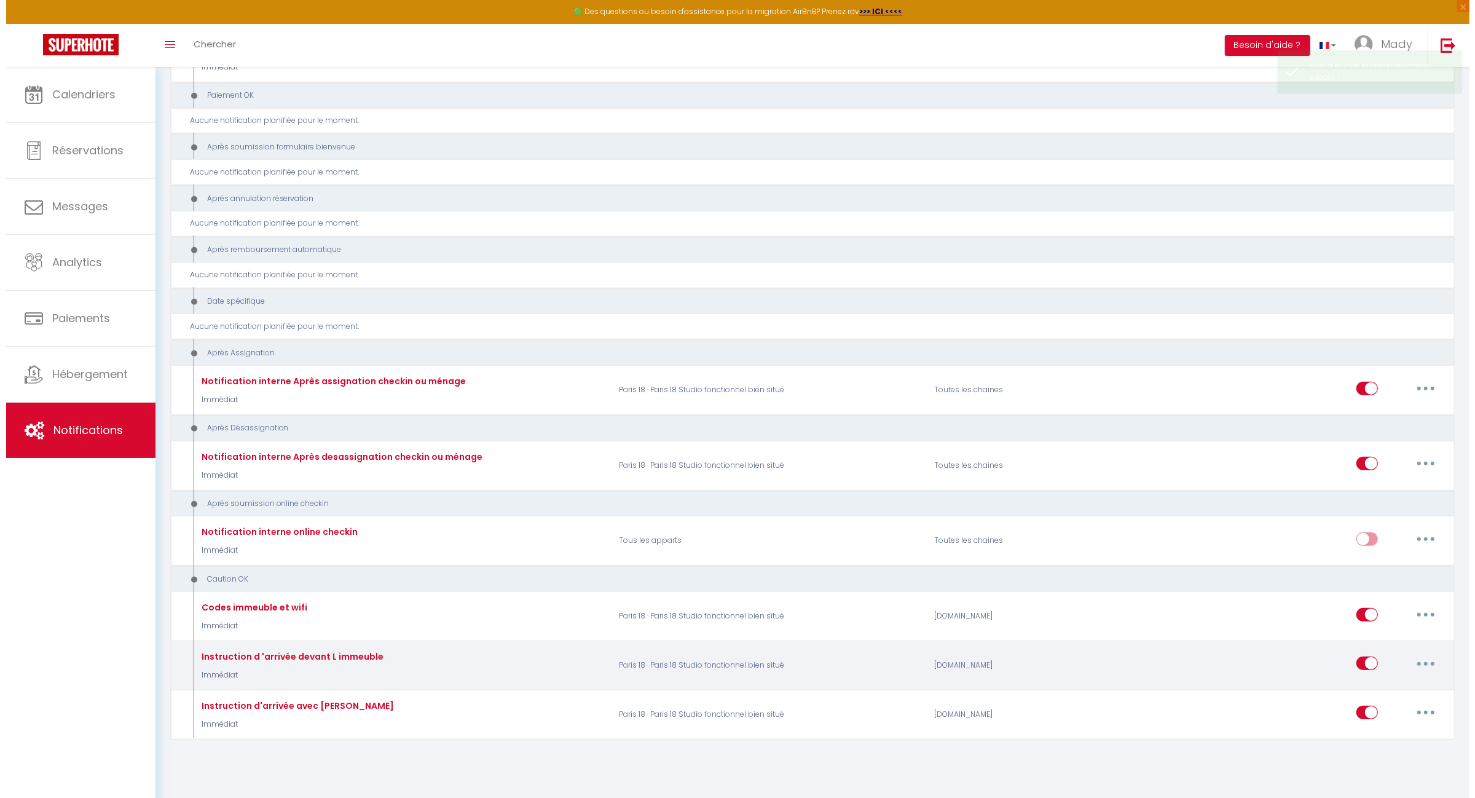
scroll to position [1326, 0]
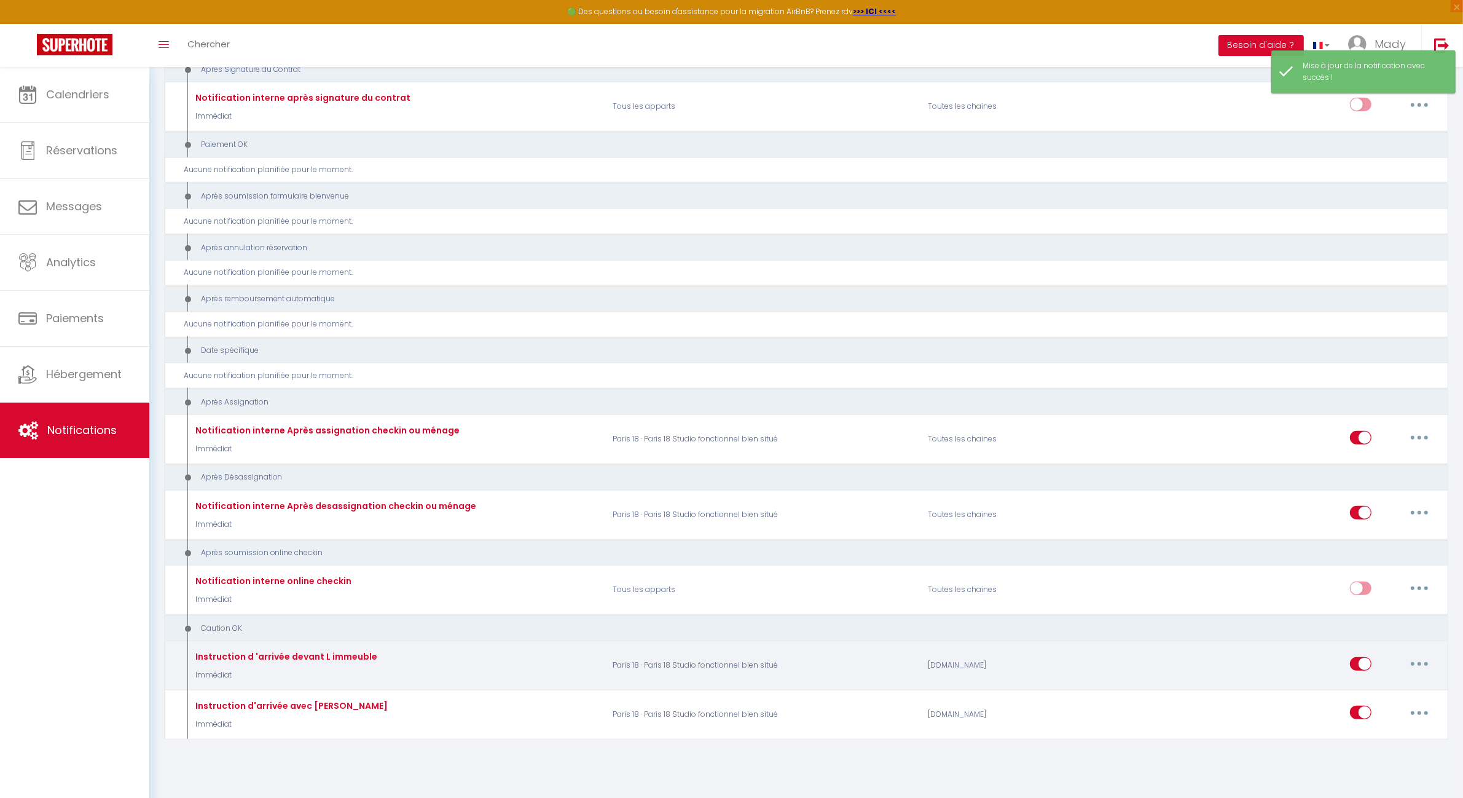
click at [1417, 659] on button "button" at bounding box center [1420, 664] width 34 height 20
click at [1384, 683] on link "Editer" at bounding box center [1387, 691] width 91 height 21
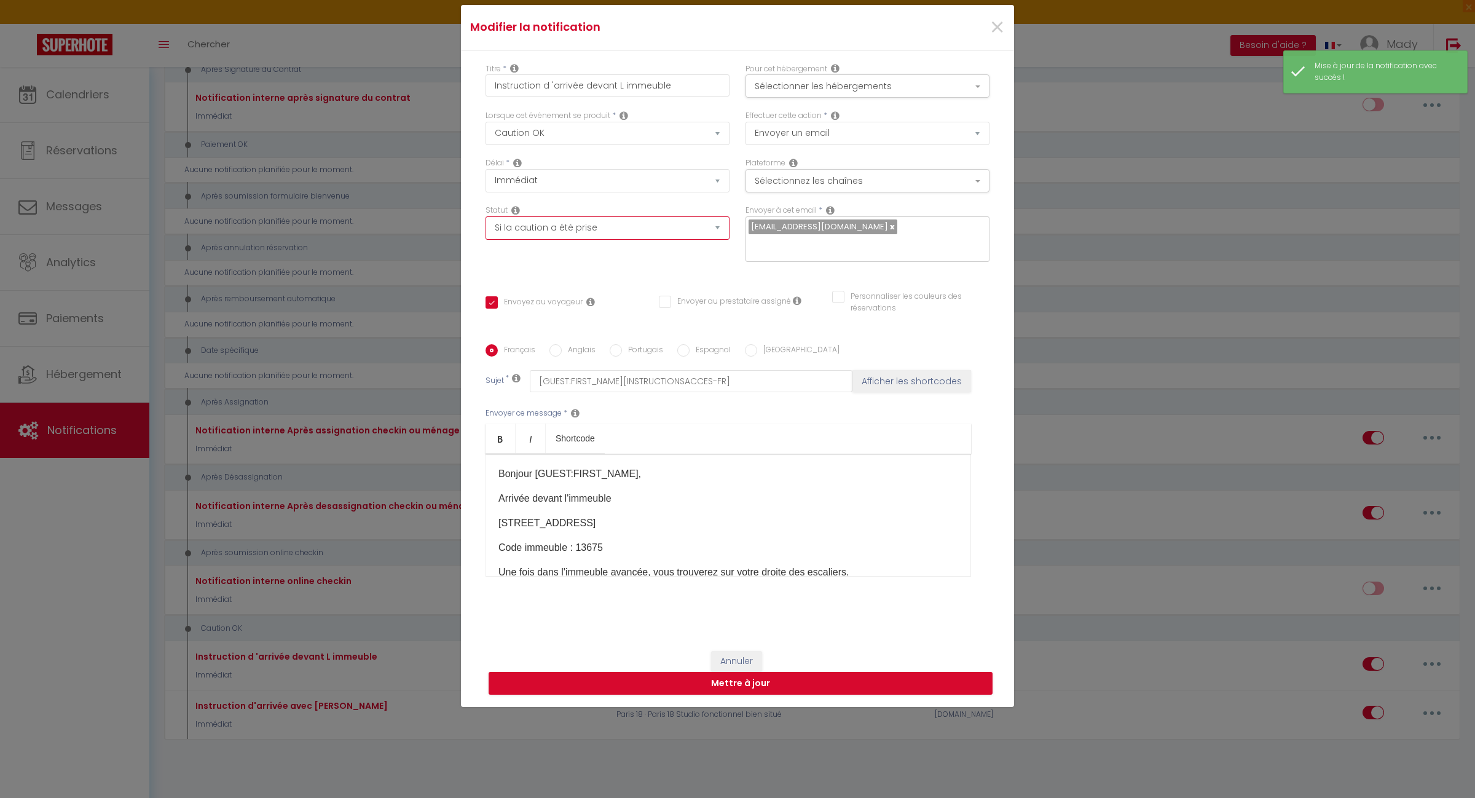
click at [709, 238] on select "Aucun Si la réservation est payée Si réservation non payée Si la caution a été …" at bounding box center [608, 227] width 244 height 23
click at [486, 225] on select "Aucun Si la réservation est payée Si réservation non payée Si la caution a été …" at bounding box center [608, 227] width 244 height 23
click at [714, 186] on select "Immédiat + 10 Minutes + 1 Heure + 2 Heures + 3 Heures + 4 Heures + 5 Heures + 6…" at bounding box center [608, 180] width 244 height 23
click at [486, 177] on select "Immédiat + 10 Minutes + 1 Heure + 2 Heures + 3 Heures + 4 Heures + 5 Heures + 6…" at bounding box center [608, 180] width 244 height 23
click at [681, 145] on select "Après la réservation Avant Checkin (à partir de 12h00) Après Checkin (à partir …" at bounding box center [608, 133] width 244 height 23
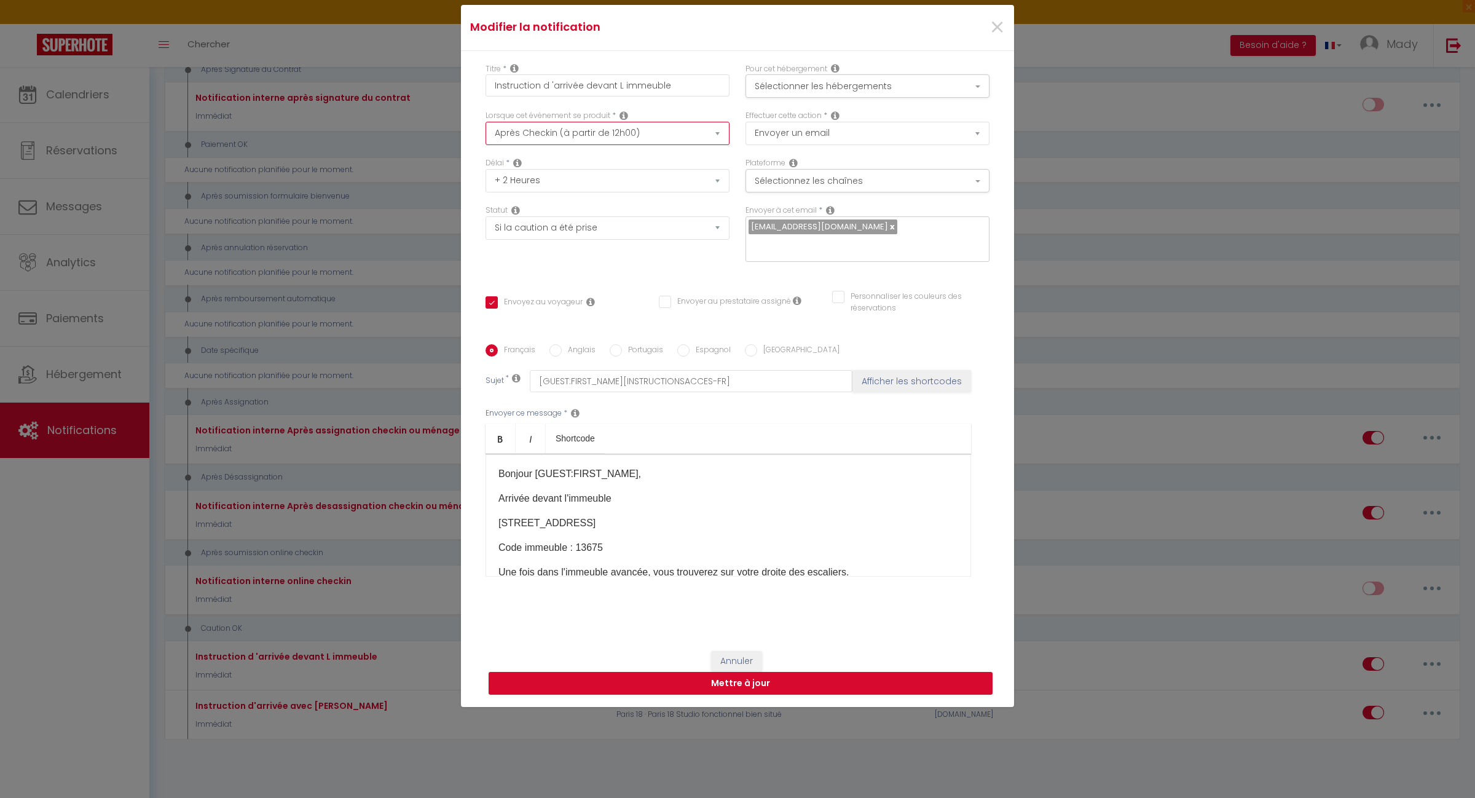
click at [486, 130] on select "Après la réservation Avant Checkin (à partir de 12h00) Après Checkin (à partir …" at bounding box center [608, 133] width 244 height 23
click at [734, 674] on button "Mettre à jour" at bounding box center [741, 683] width 504 height 23
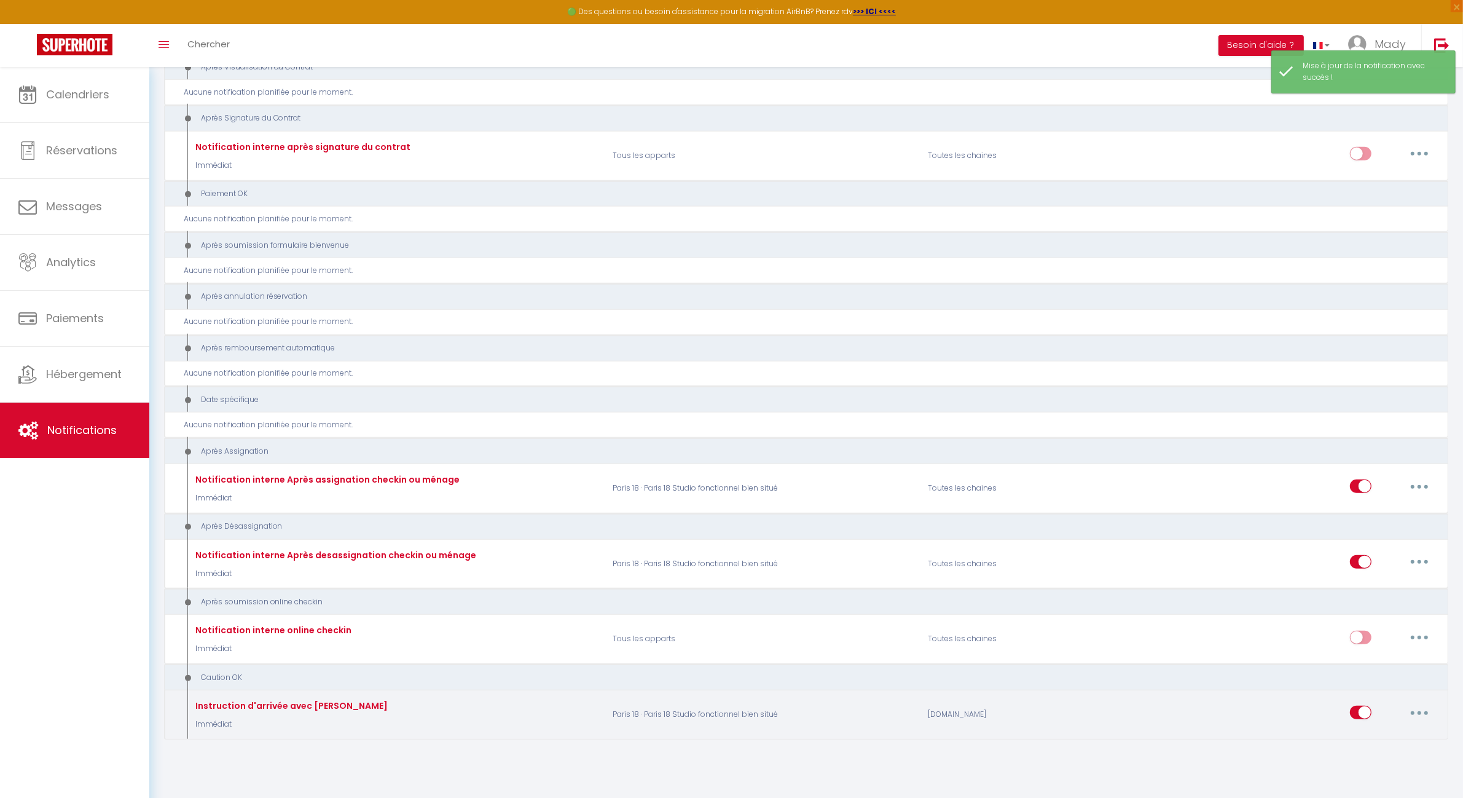
click at [1415, 703] on button "button" at bounding box center [1420, 713] width 34 height 20
click at [1374, 605] on link "Editer" at bounding box center [1387, 614] width 91 height 21
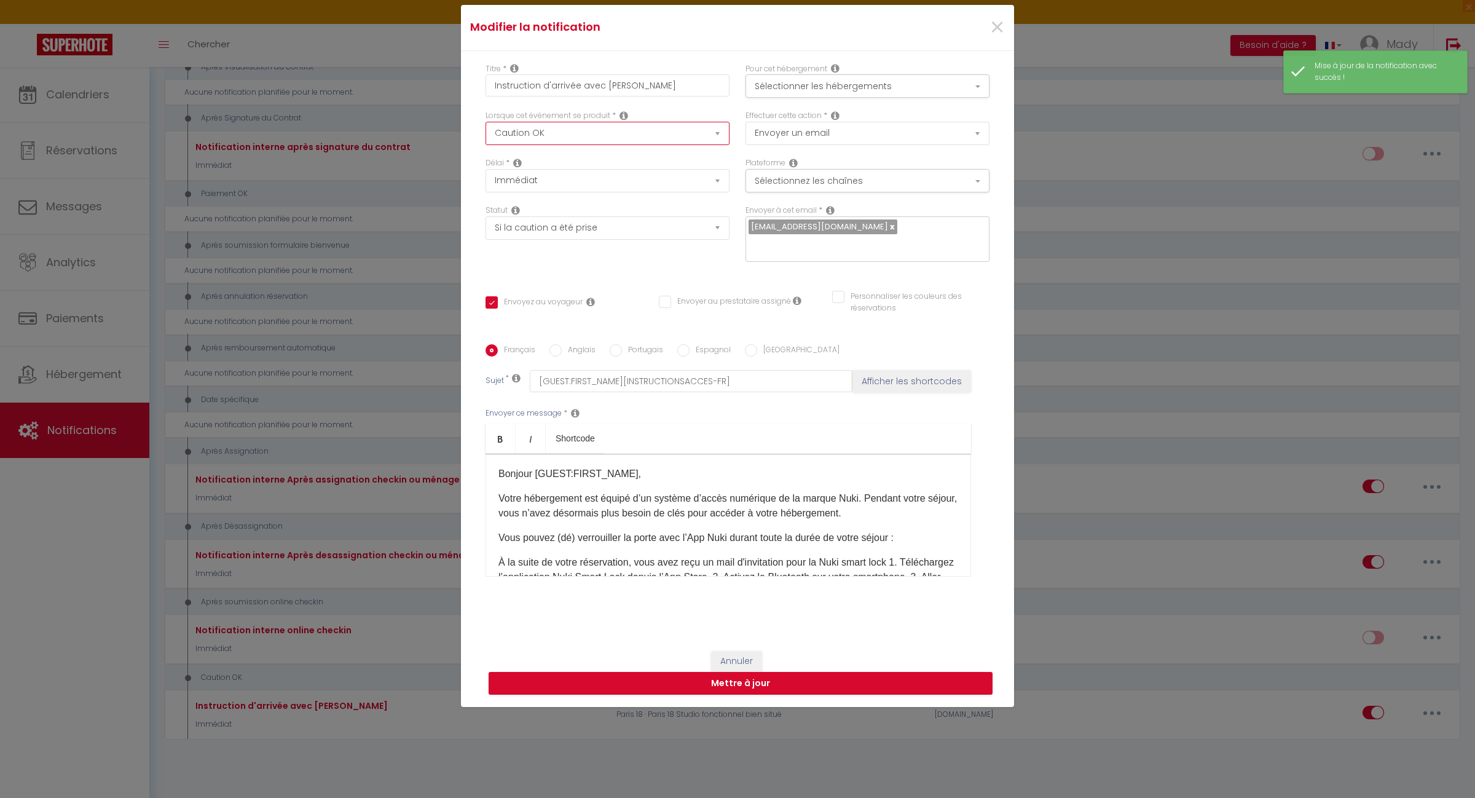
click at [676, 144] on select "Après la réservation Avant Checkin (à partir de 12h00) Après Checkin (à partir …" at bounding box center [608, 133] width 244 height 23
click at [486, 130] on select "Après la réservation Avant Checkin (à partir de 12h00) Après Checkin (à partir …" at bounding box center [608, 133] width 244 height 23
click at [711, 235] on select "Aucun Si la réservation est payée Si réservation non payée Si la caution a été …" at bounding box center [608, 227] width 244 height 23
click at [486, 225] on select "Aucun Si la réservation est payée Si réservation non payée Si la caution a été …" at bounding box center [608, 227] width 244 height 23
click at [708, 187] on select "Immédiat + 10 Minutes + 1 Heure + 2 Heures + 3 Heures + 4 Heures + 5 Heures + 6…" at bounding box center [608, 180] width 244 height 23
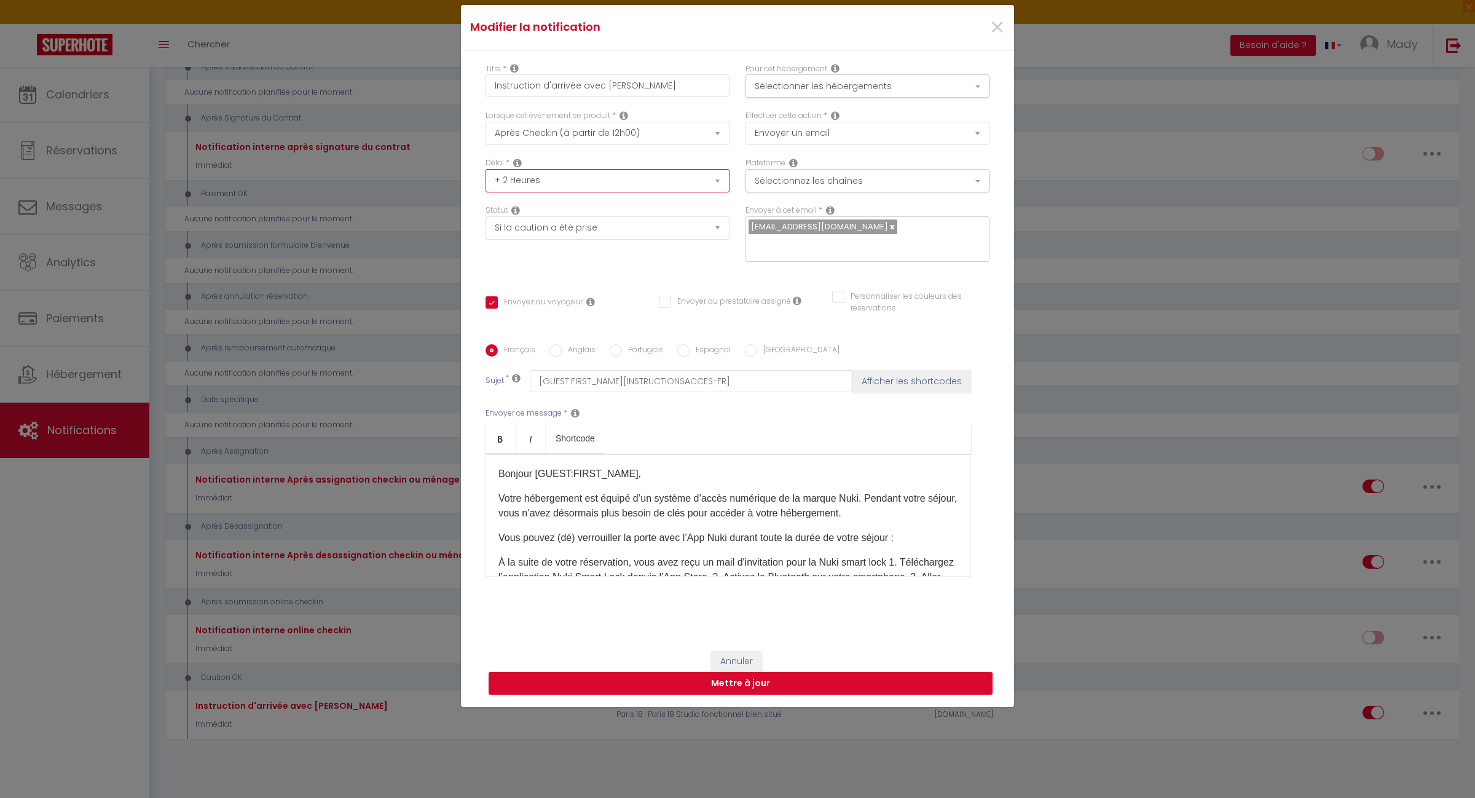
click at [486, 177] on select "Immédiat + 10 Minutes + 1 Heure + 2 Heures + 3 Heures + 4 Heures + 5 Heures + 6…" at bounding box center [608, 180] width 244 height 23
click at [763, 673] on button "Mettre à jour" at bounding box center [741, 683] width 504 height 23
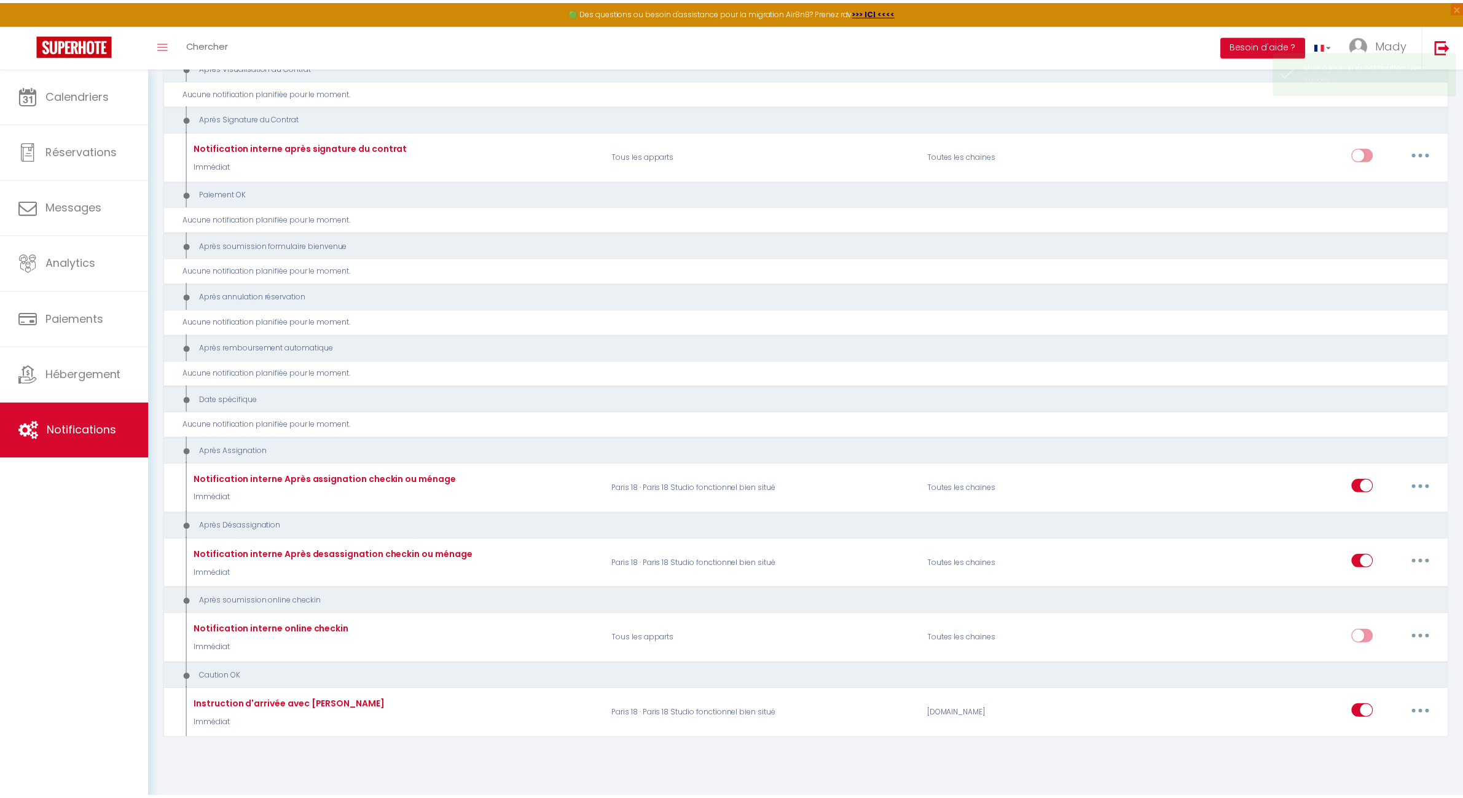
scroll to position [1351, 0]
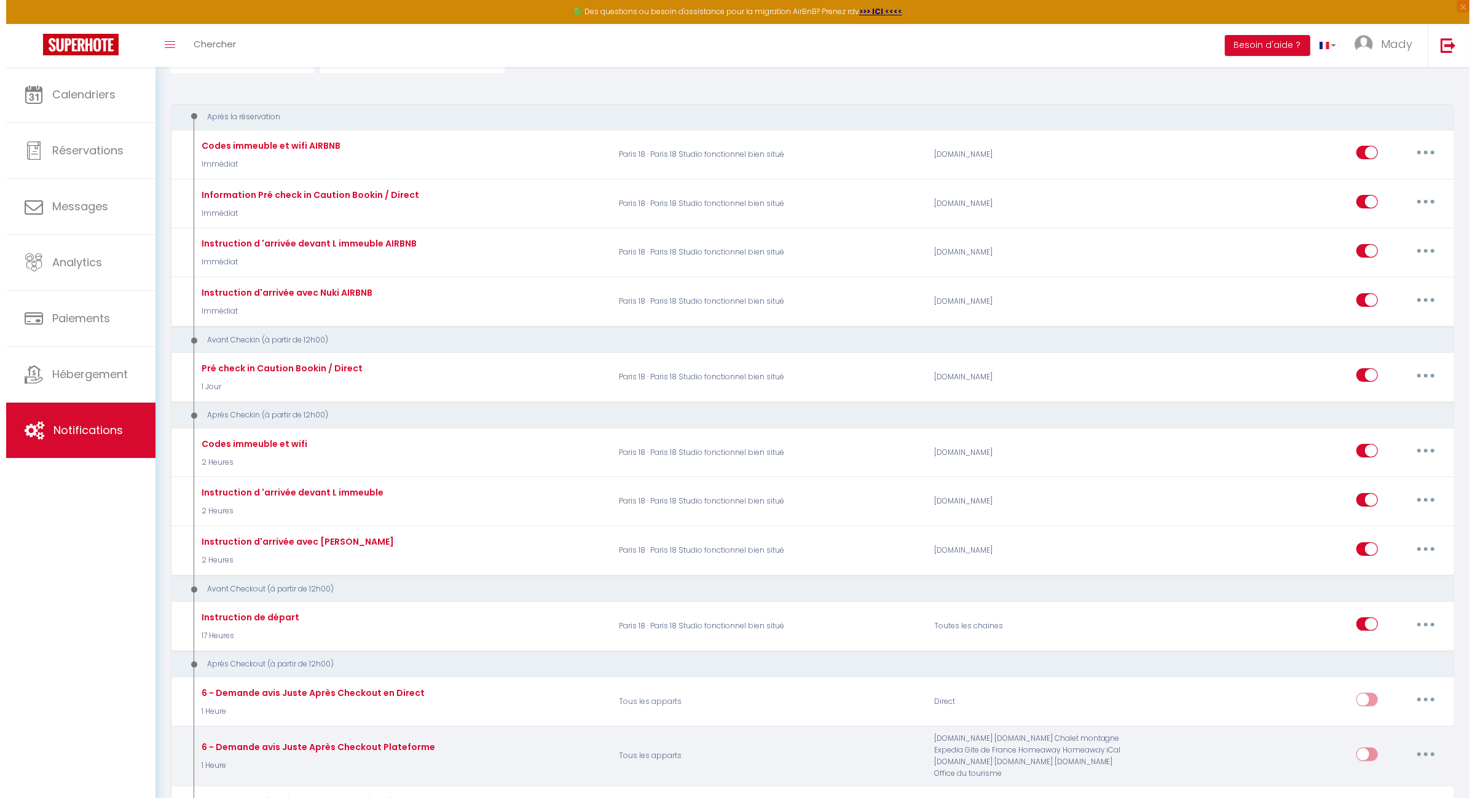
scroll to position [0, 0]
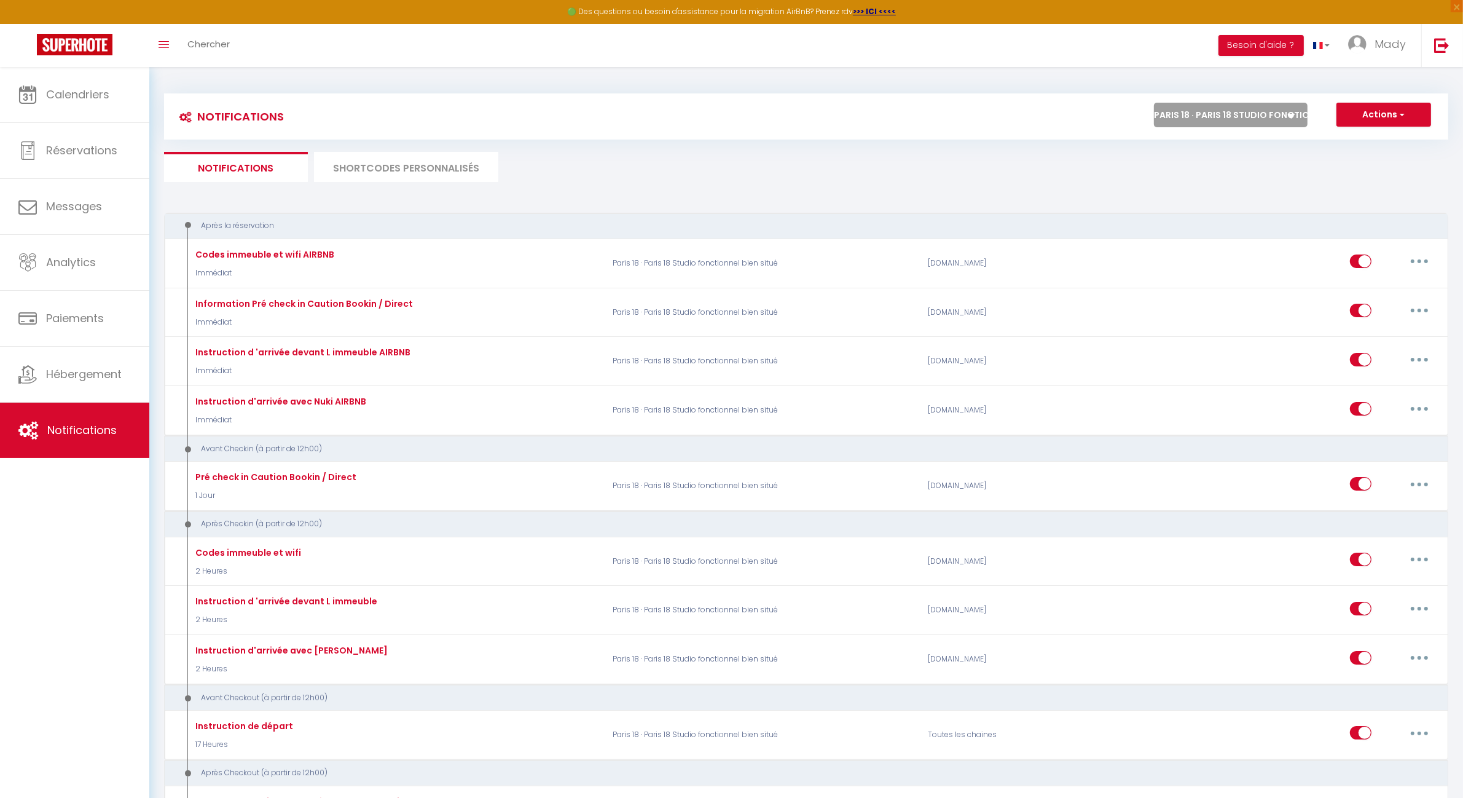
click at [768, 163] on ul "Notifications SHORTCODES PERSONNALISÉS" at bounding box center [806, 167] width 1285 height 30
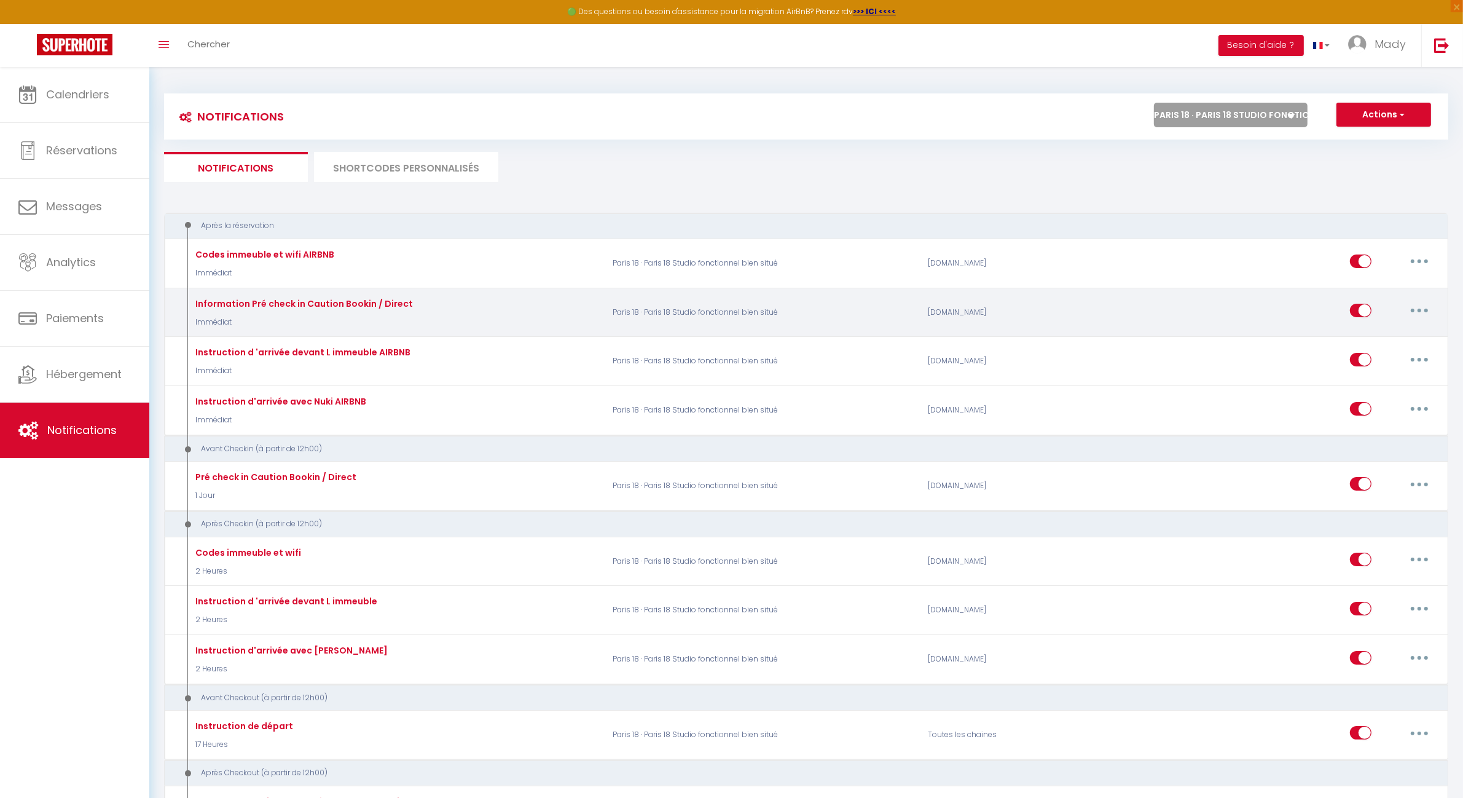
click at [1422, 309] on button "button" at bounding box center [1420, 311] width 34 height 20
click at [1396, 336] on link "Editer" at bounding box center [1387, 338] width 91 height 21
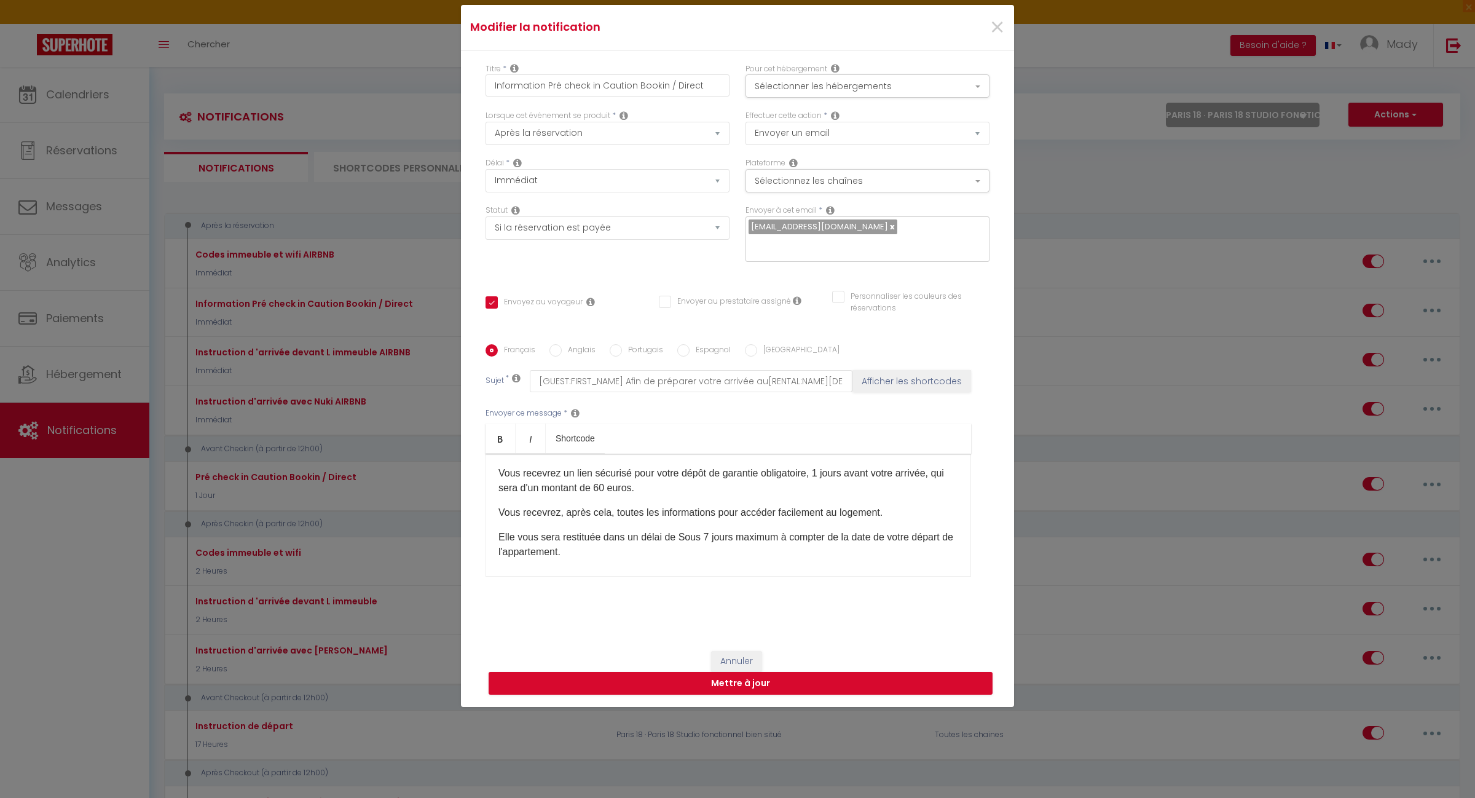
scroll to position [77, 0]
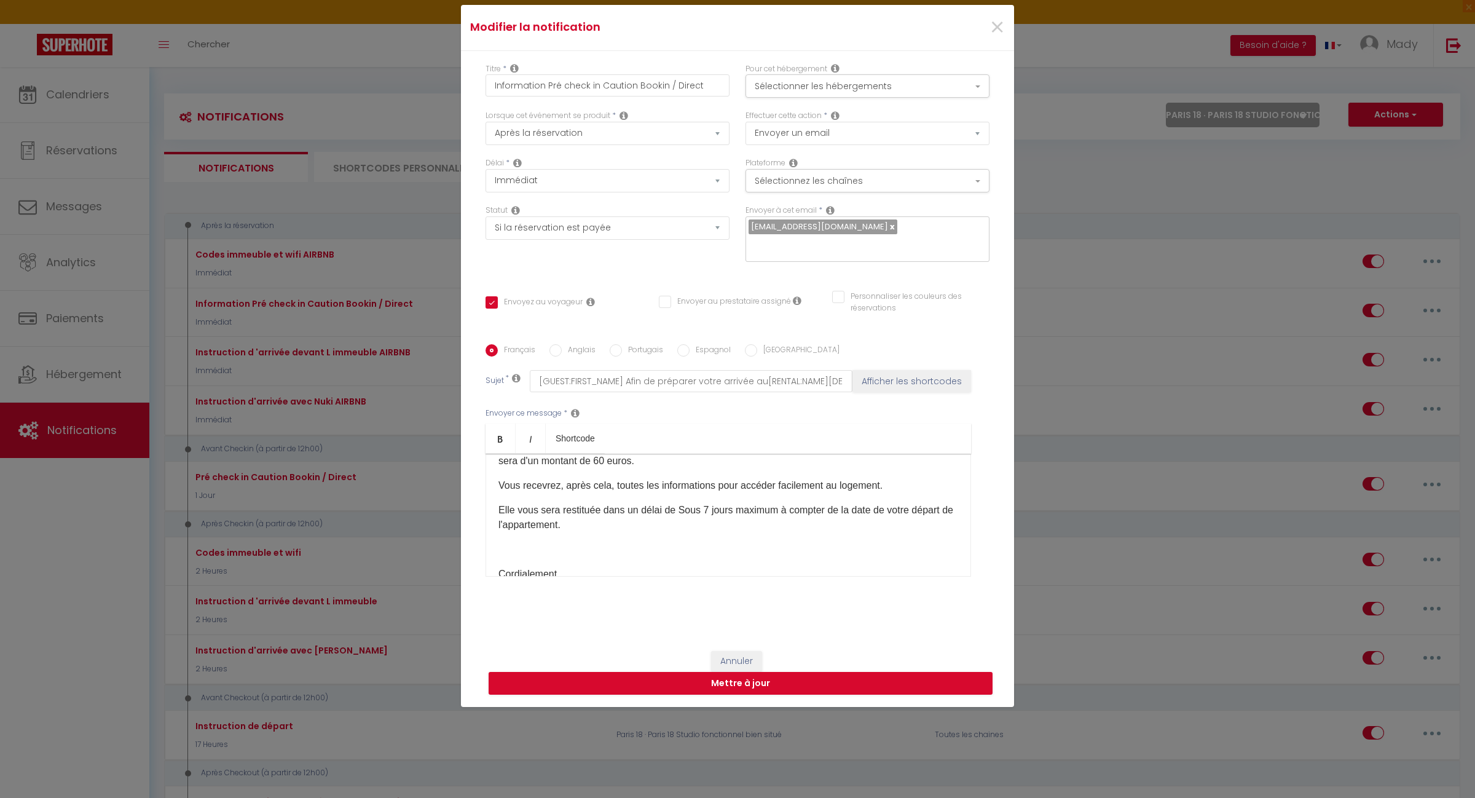
click at [897, 478] on p "Vous recevrez, après cela, toutes les informations pour accéder facilement au l…" at bounding box center [728, 485] width 460 height 15
click at [613, 478] on p "Vous recevrez, après cela, toutes les informations pour accéder facilement au l…" at bounding box center [728, 485] width 460 height 15
click at [615, 478] on p "Vous recevrez, après cela, toutes les informations pour accéder facilement au l…" at bounding box center [728, 485] width 460 height 15
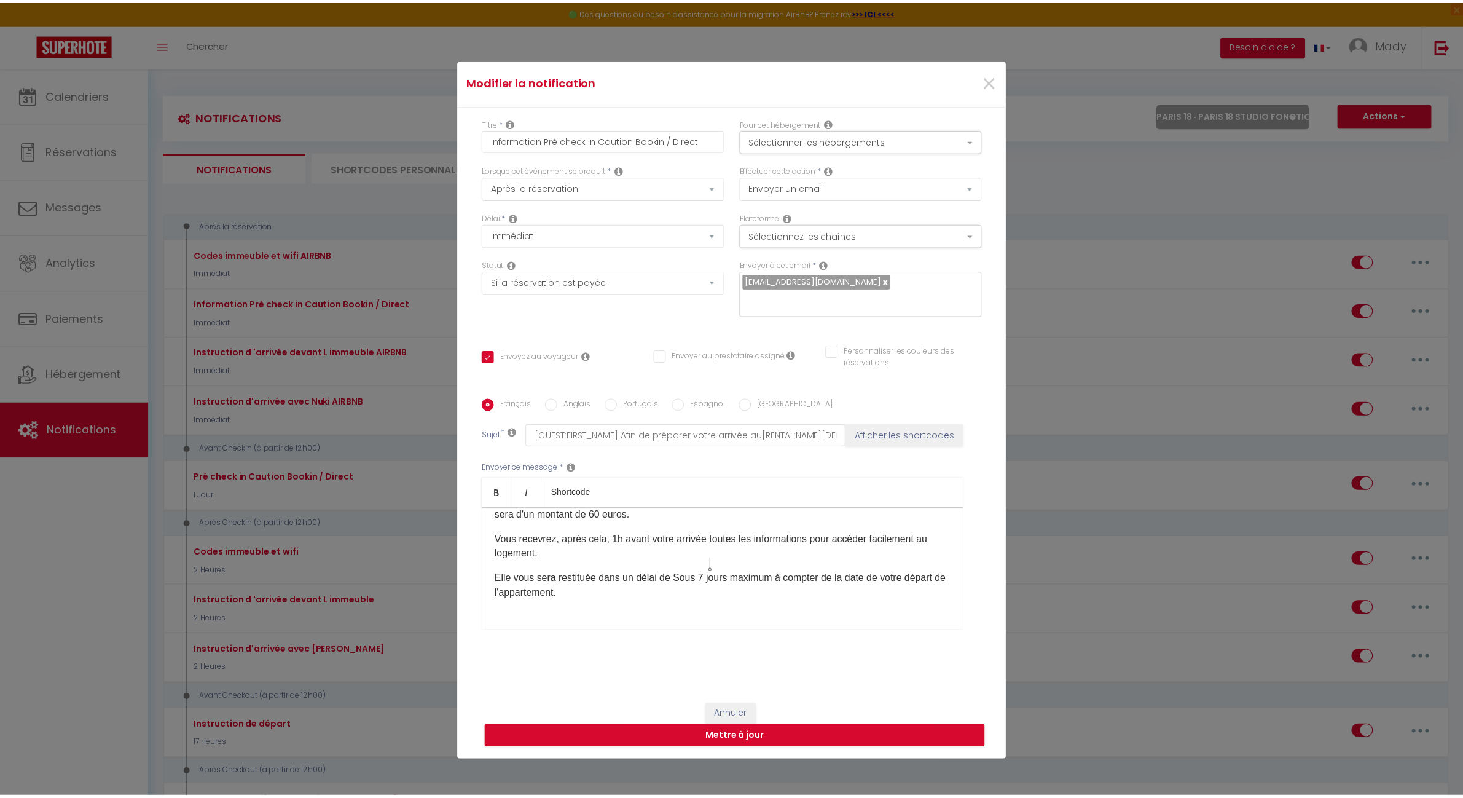
scroll to position [0, 0]
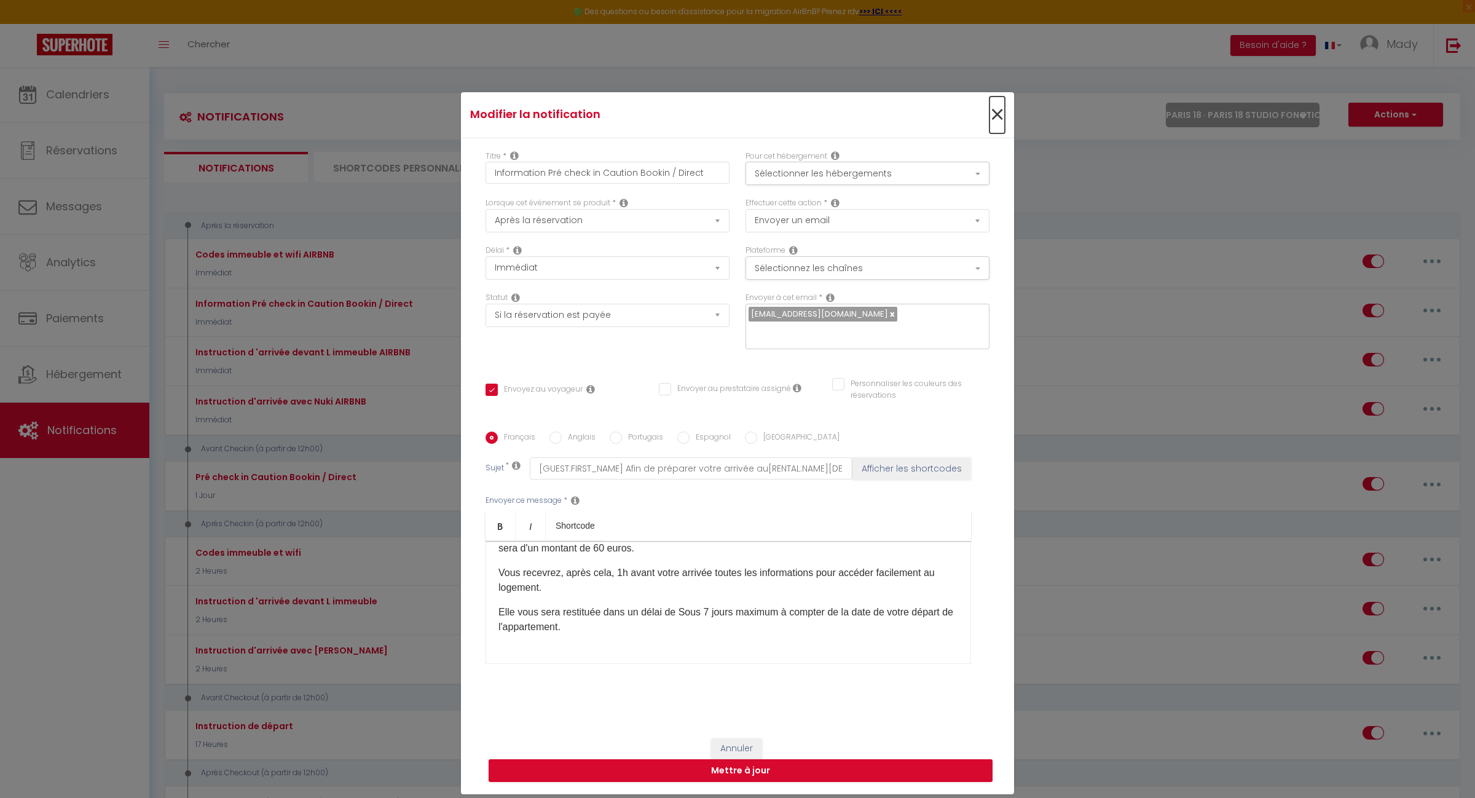
click at [994, 120] on span "×" at bounding box center [997, 114] width 15 height 37
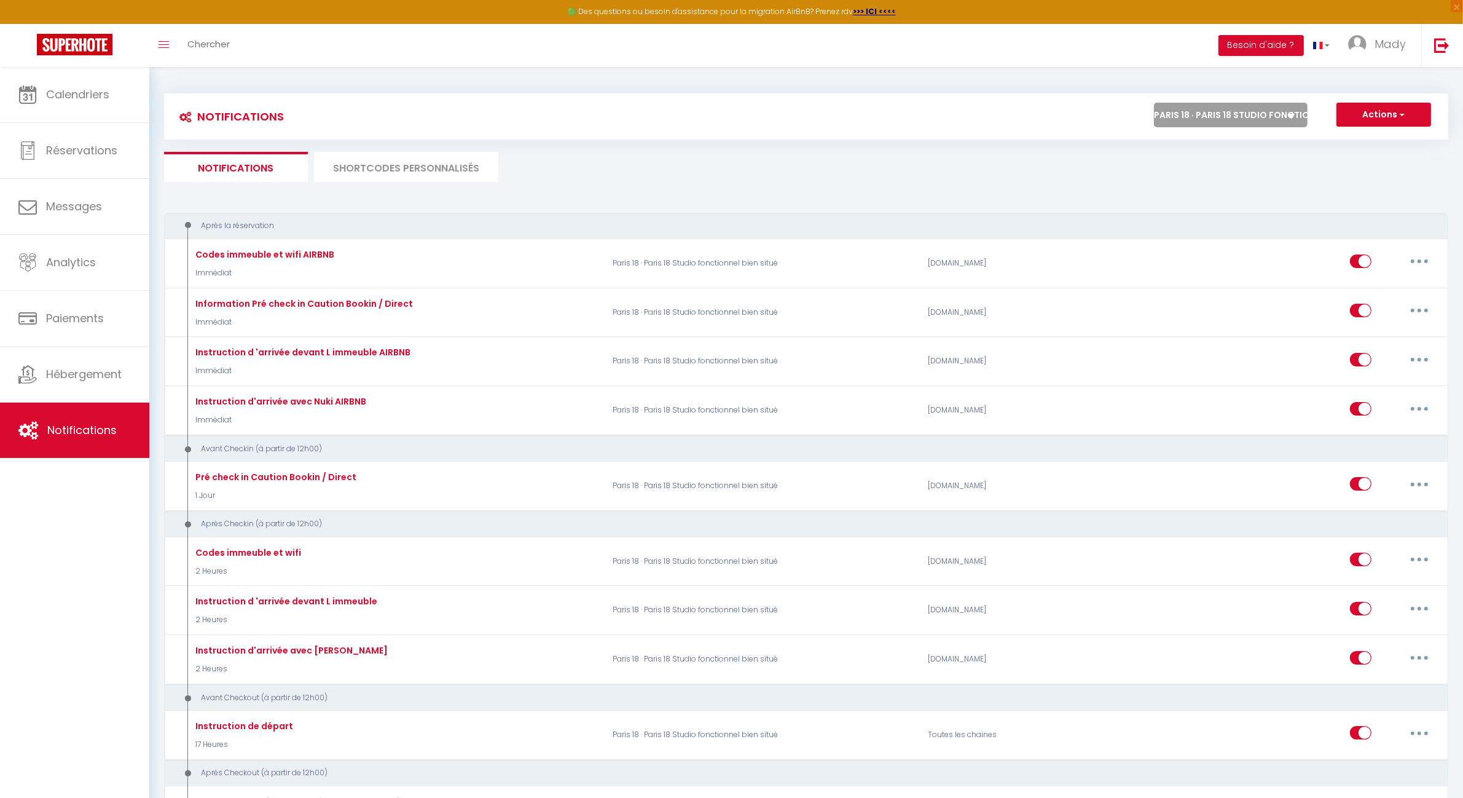
click at [984, 118] on div "Actions Nouvelle Notification Exporter Importer Tous les apparts PARIS 11 · Bie…" at bounding box center [967, 117] width 962 height 28
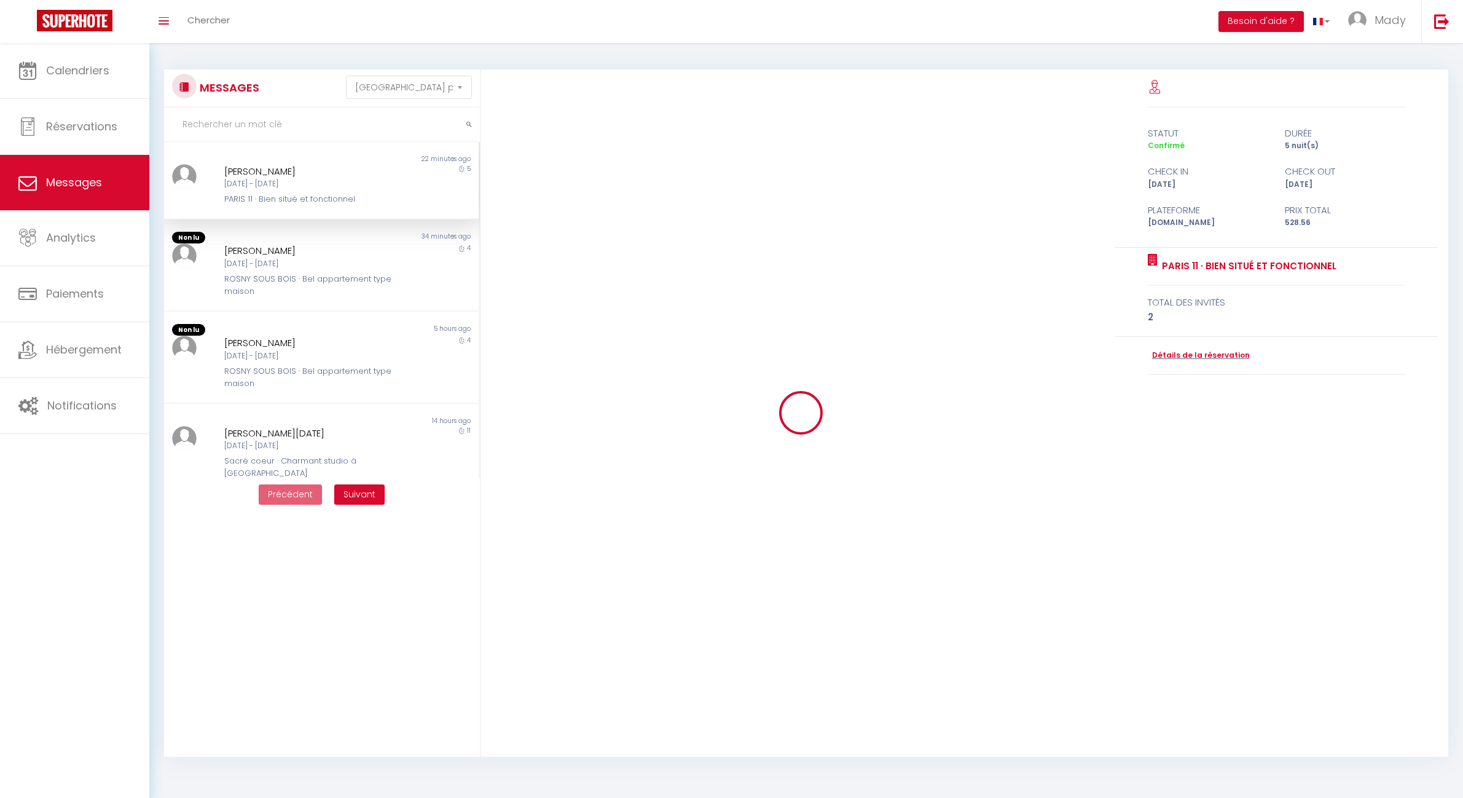
select select "message"
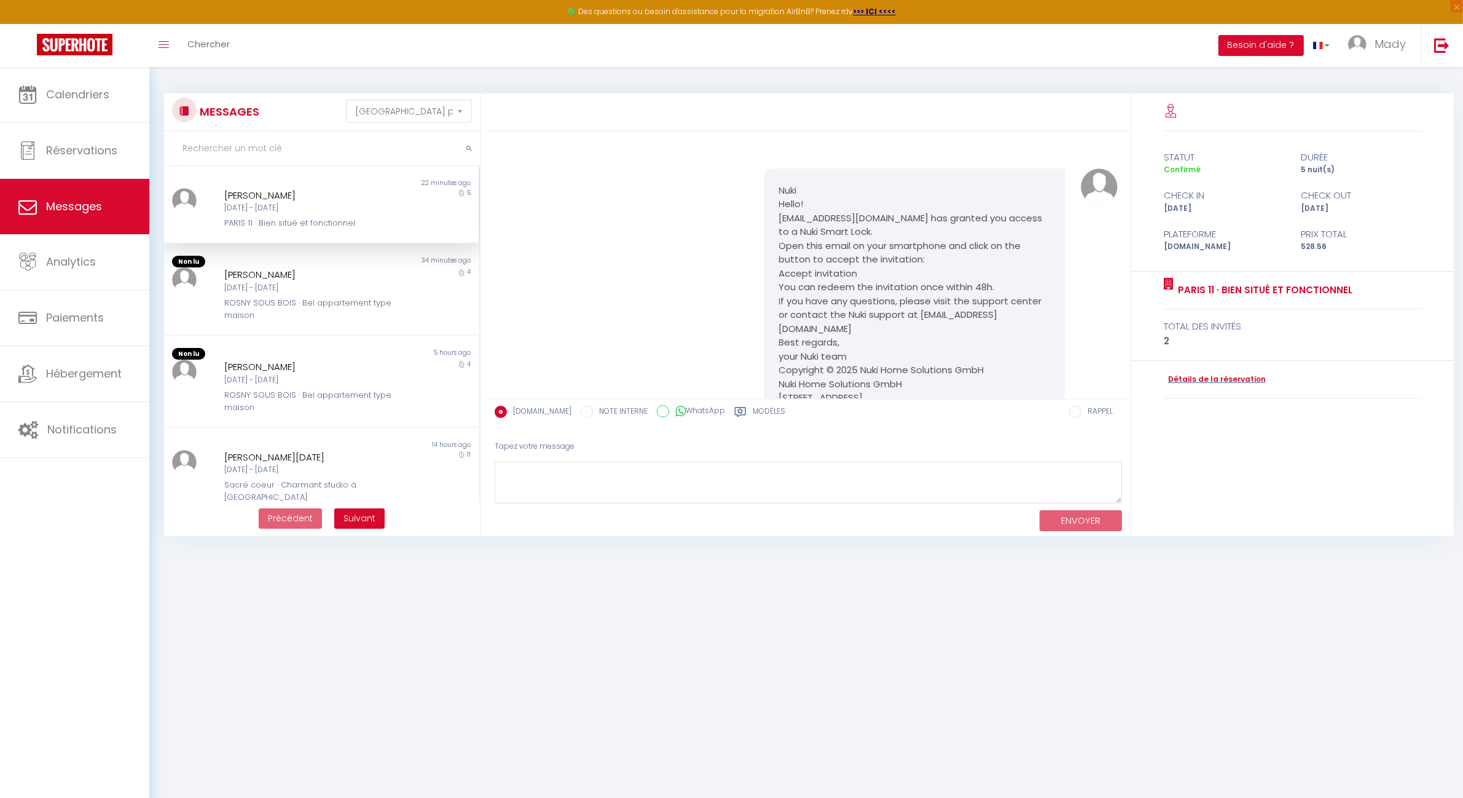
scroll to position [438, 0]
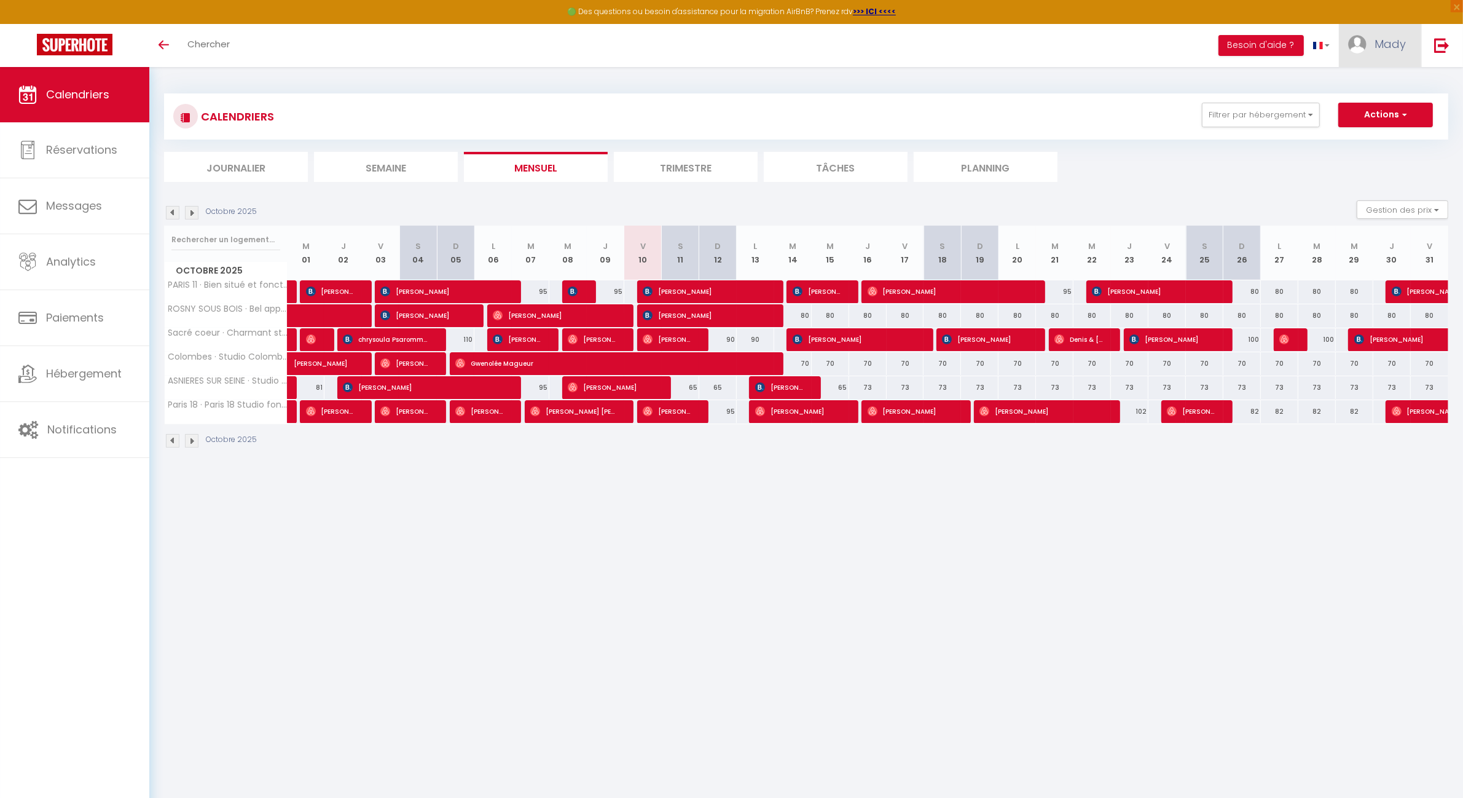
click at [1401, 52] on link "Mady" at bounding box center [1380, 45] width 82 height 43
click at [1277, 42] on button "Besoin d'aide ?" at bounding box center [1261, 45] width 85 height 21
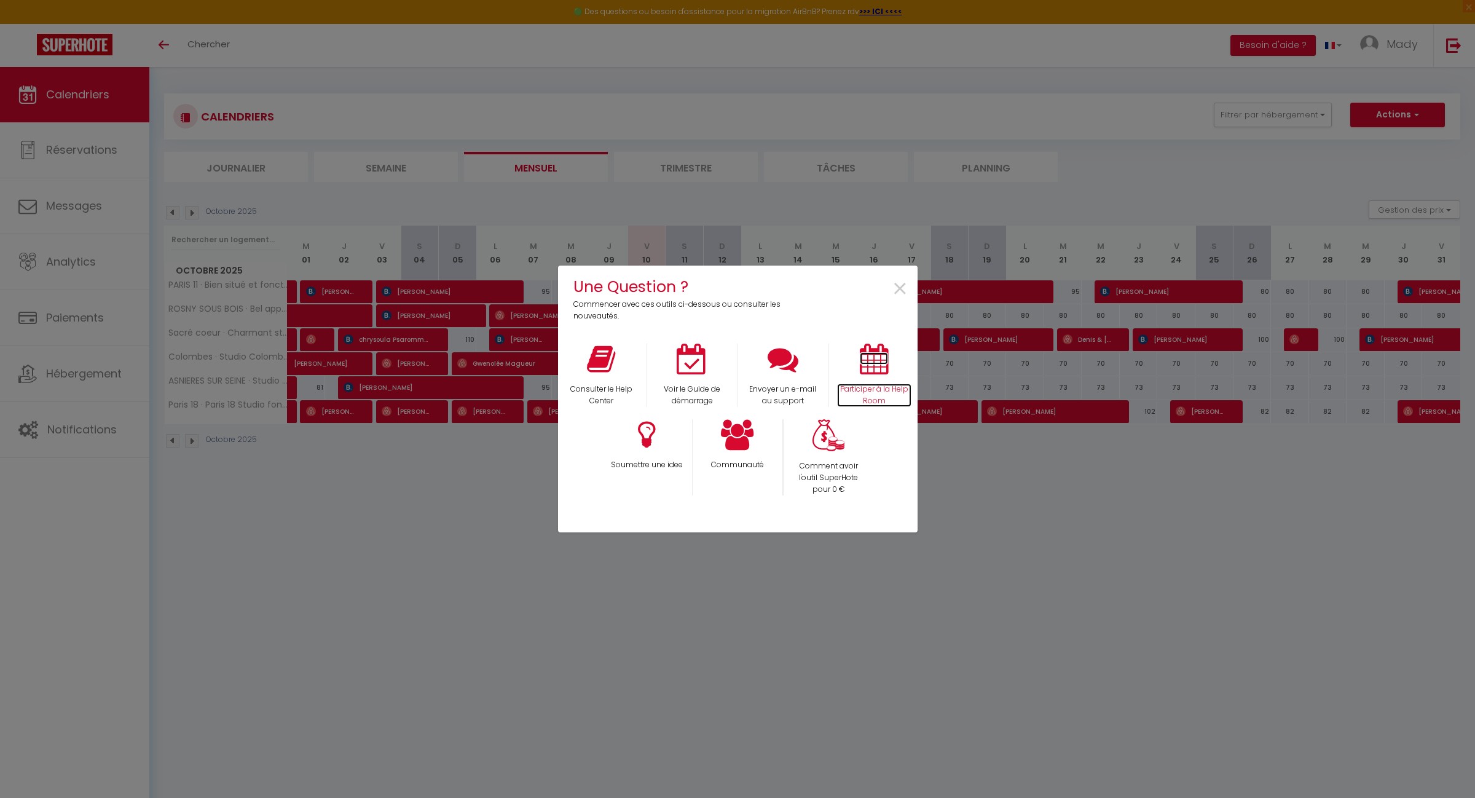
click at [870, 390] on p "Participer à la Help Room" at bounding box center [874, 395] width 74 height 23
click at [901, 289] on span "×" at bounding box center [900, 289] width 17 height 39
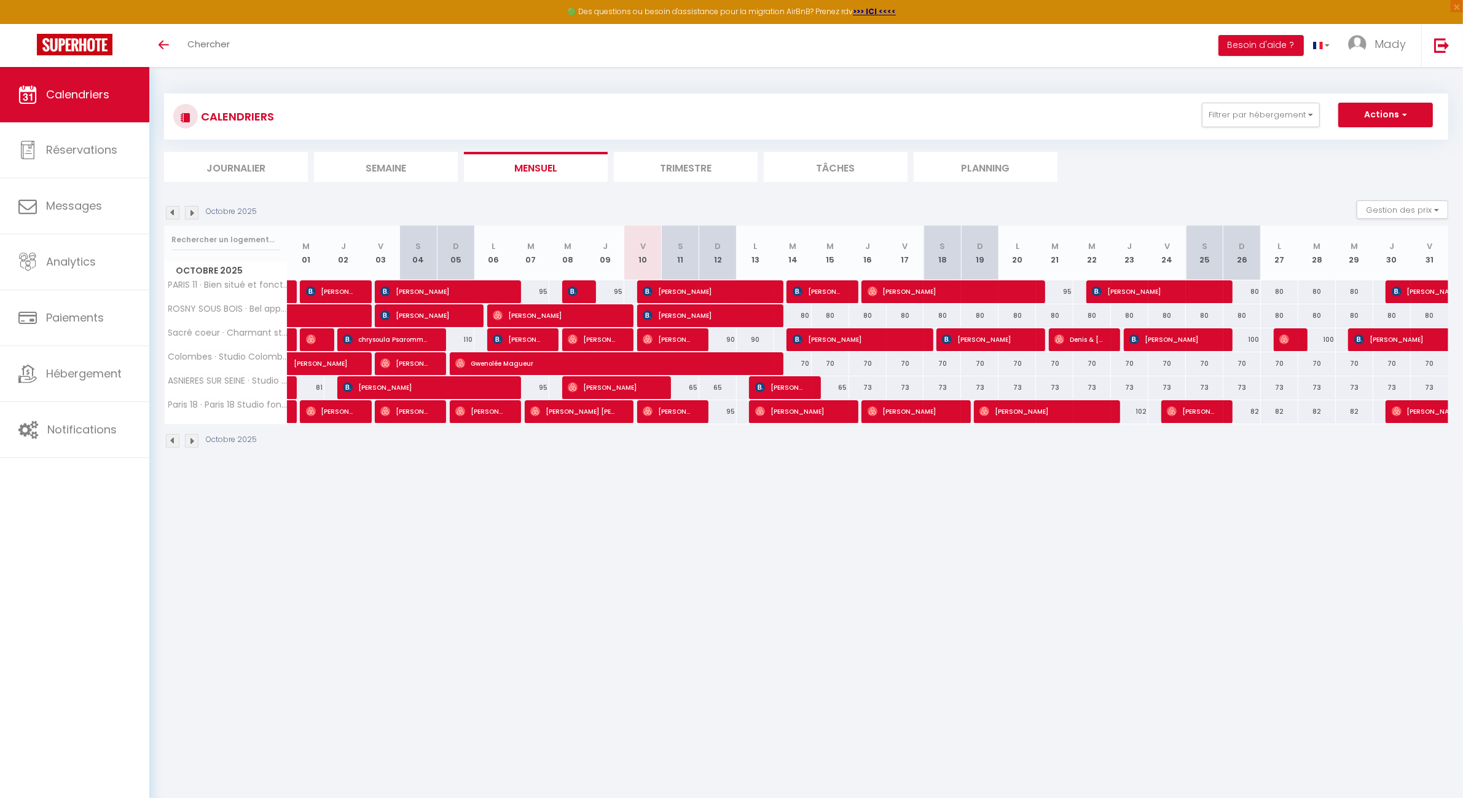
click at [701, 170] on li "Trimestre" at bounding box center [686, 167] width 144 height 30
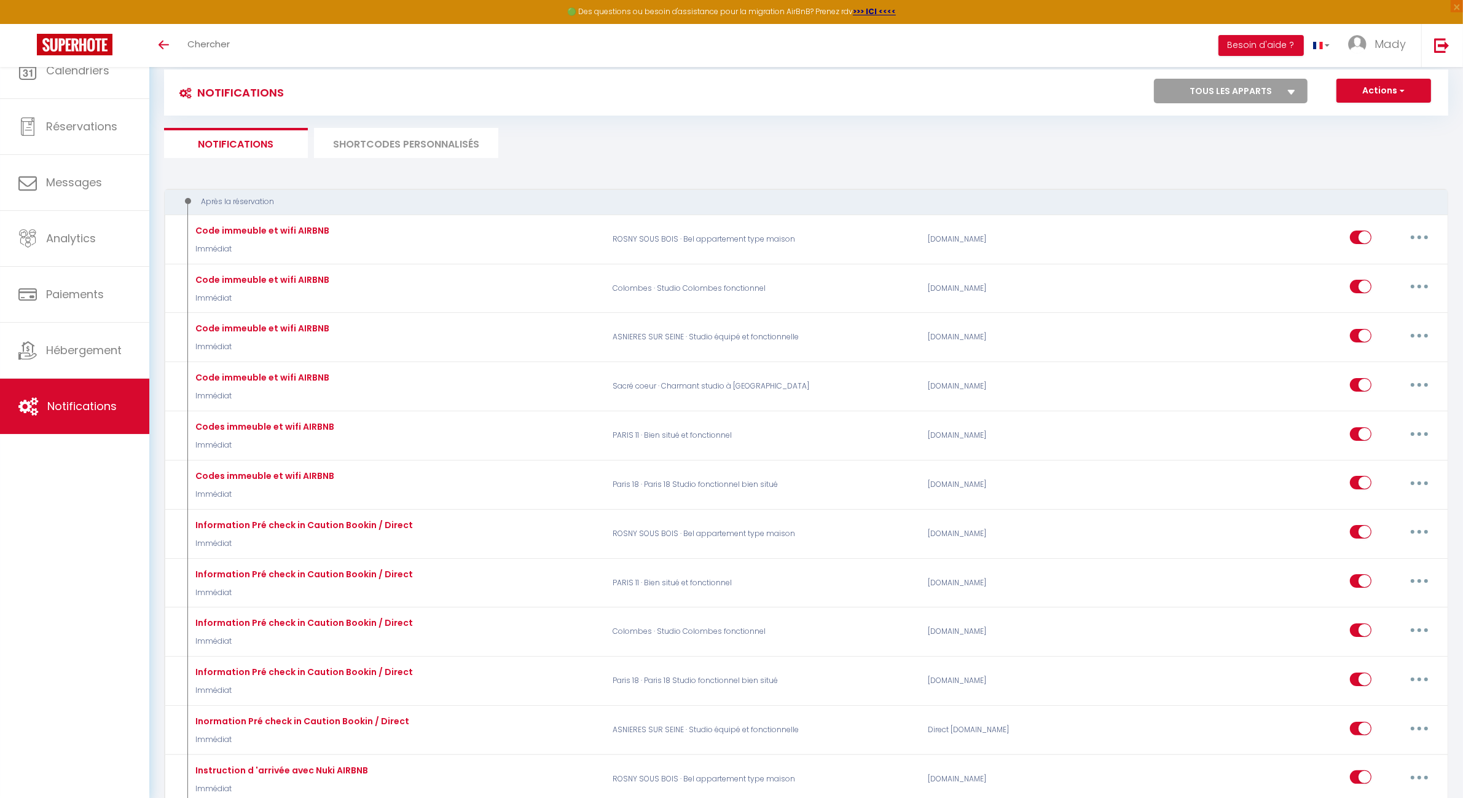
select select
checkbox input "false"
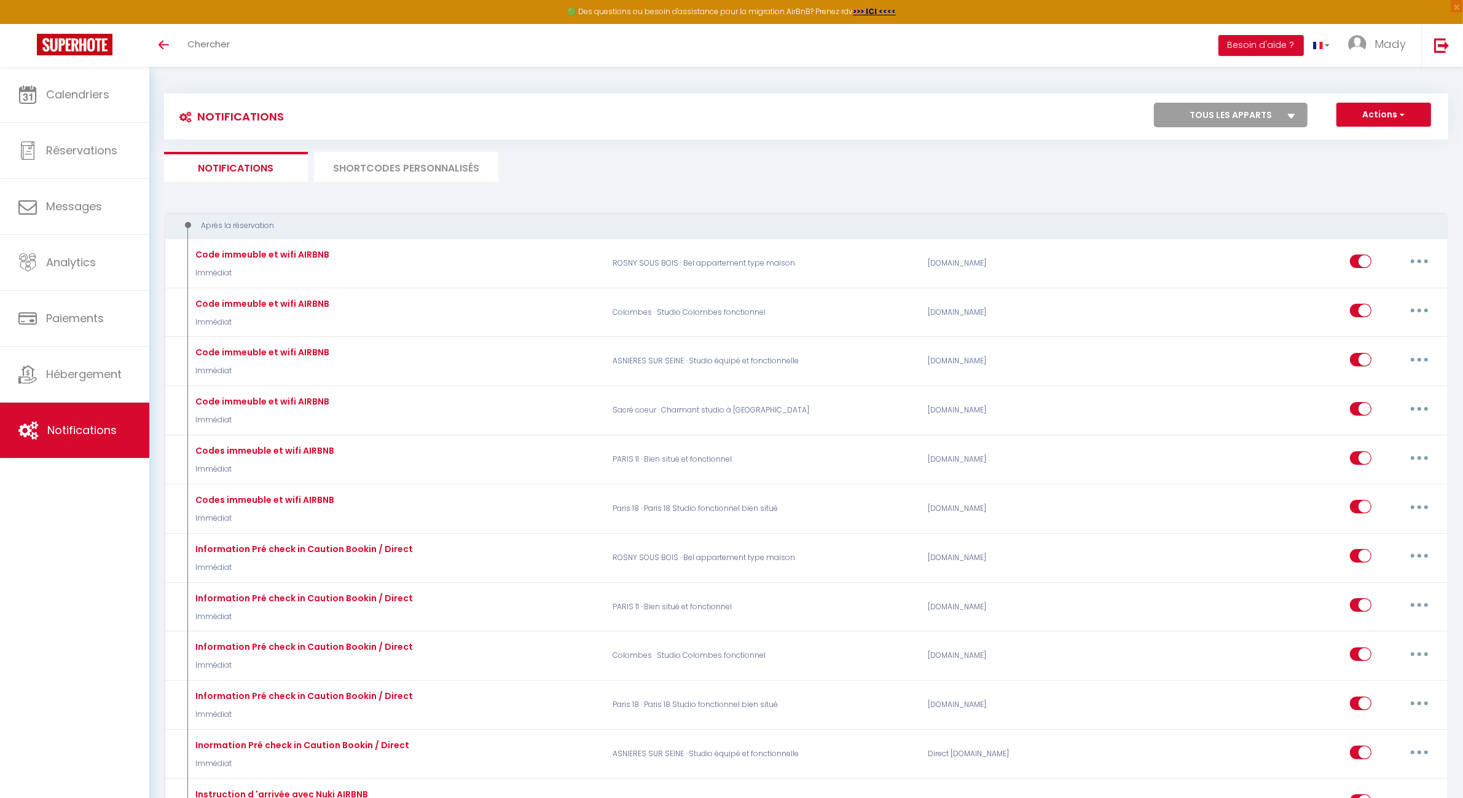
select select
checkbox input "false"
click at [1278, 96] on div "Notifications Actions Nouvelle Notification Exporter Importer Tous les apparts …" at bounding box center [806, 116] width 1285 height 46
click at [1280, 114] on select "Tous les apparts PARIS 11 · Bien situé et fonctionnel ROSNY SOUS BOIS · Bel app…" at bounding box center [1231, 115] width 154 height 25
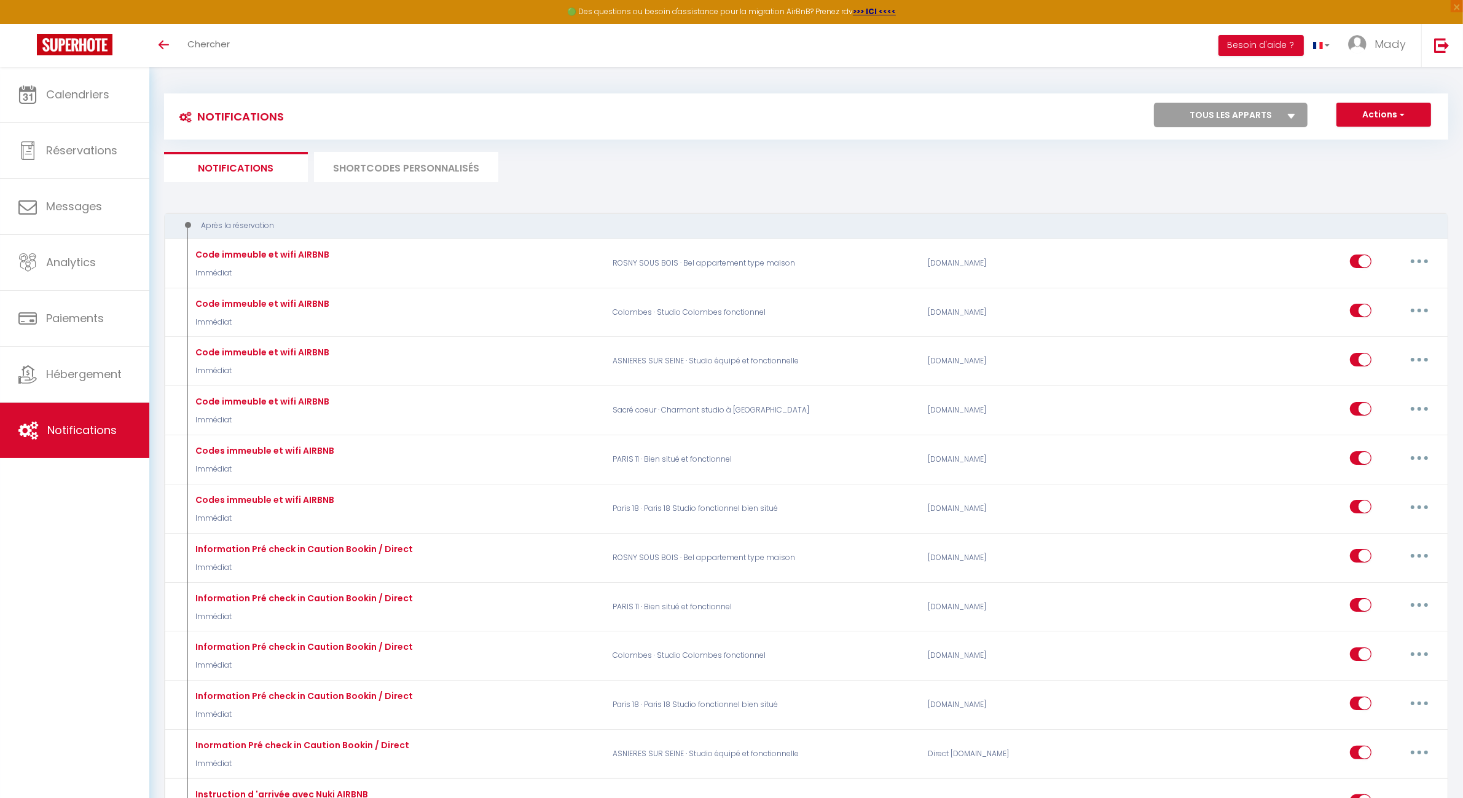
select select "41768"
click at [1154, 103] on select "Tous les apparts PARIS 11 · Bien situé et fonctionnel ROSNY SOUS BOIS · Bel app…" at bounding box center [1231, 115] width 154 height 25
select select
checkbox input "false"
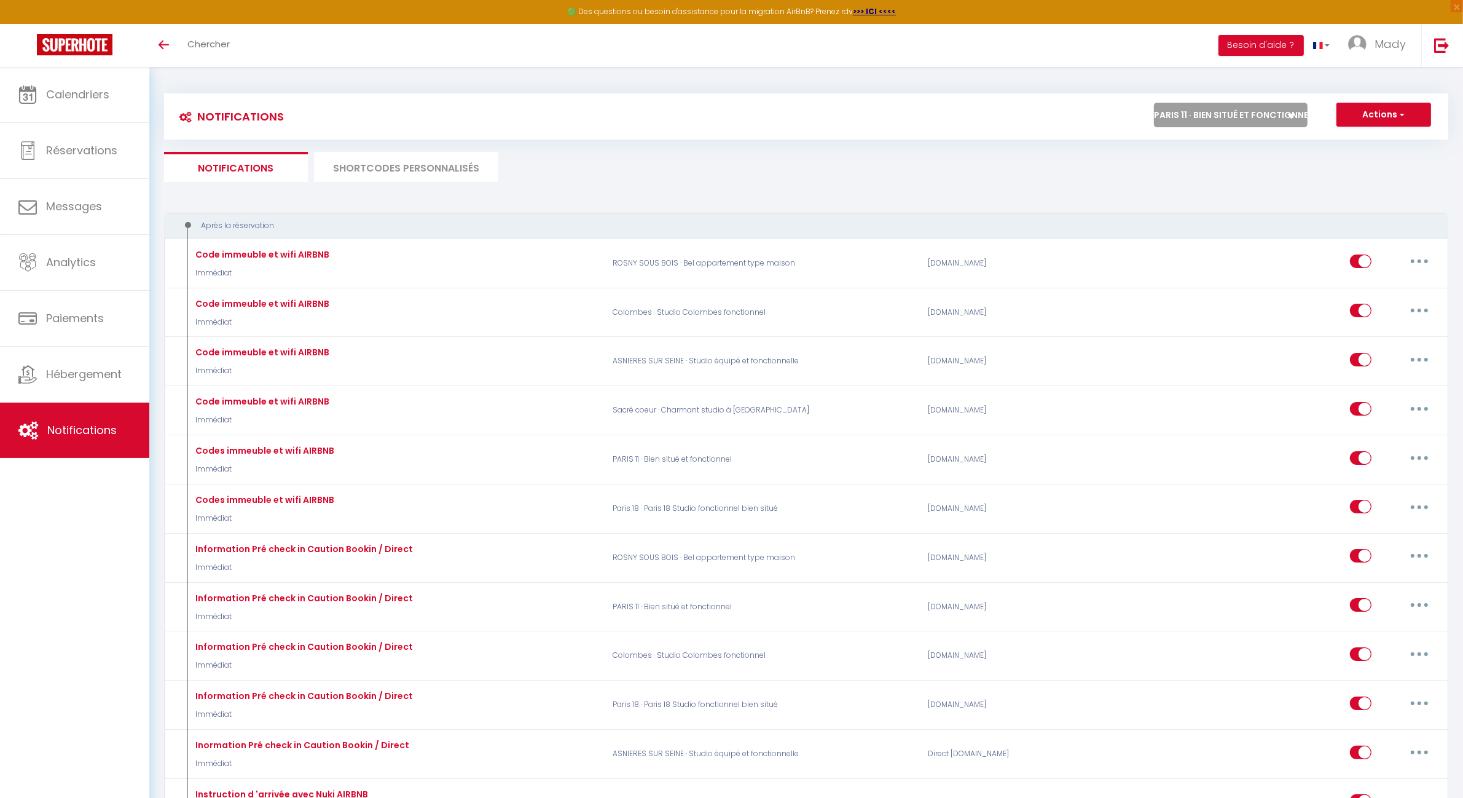
select select
checkbox input "false"
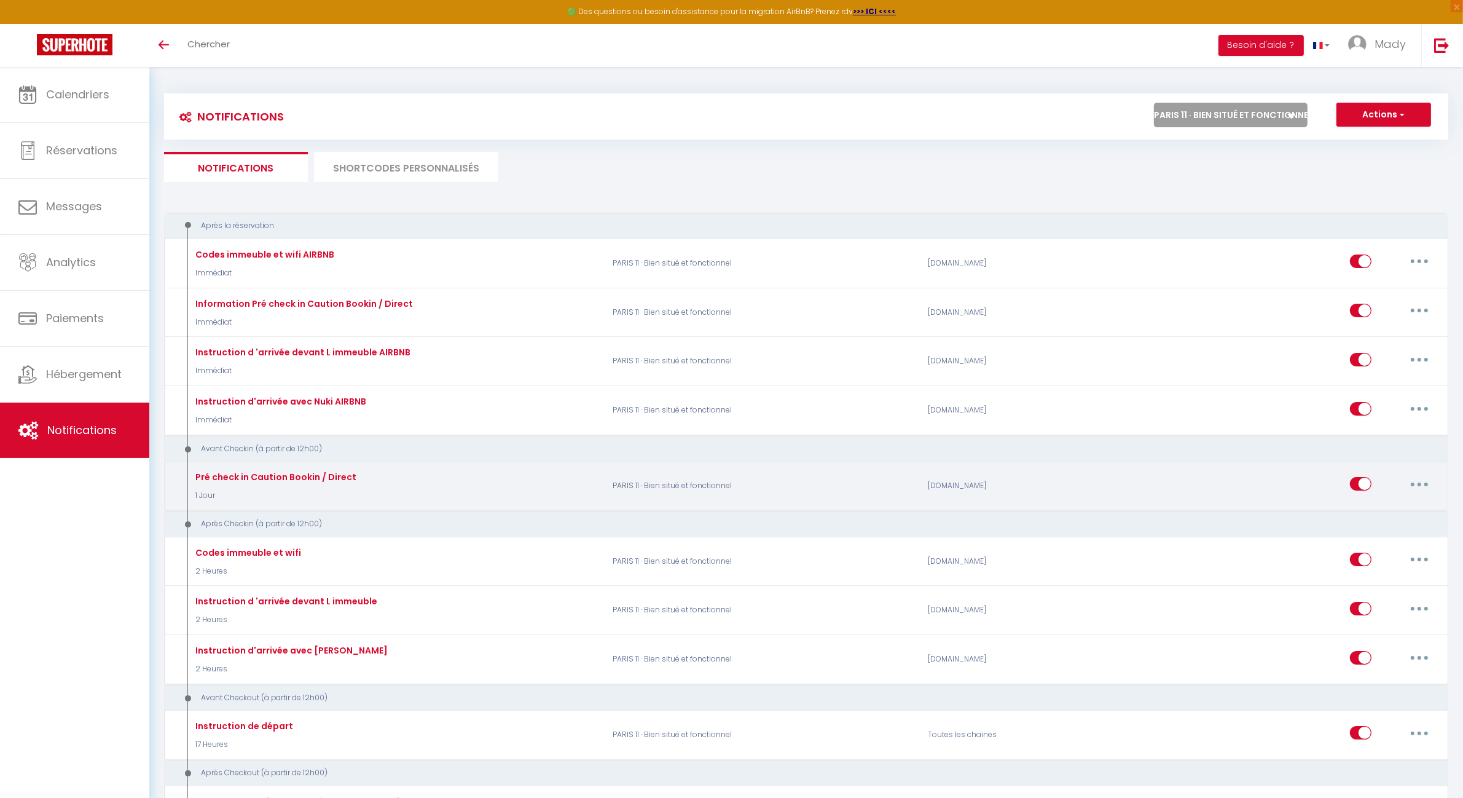
click at [1424, 483] on button "button" at bounding box center [1420, 484] width 34 height 20
click at [1390, 508] on link "Editer" at bounding box center [1387, 512] width 91 height 21
type input "Pré check in Caution Bookin / Direct"
select select "1 Jour"
select select "if_deposit_not_paid"
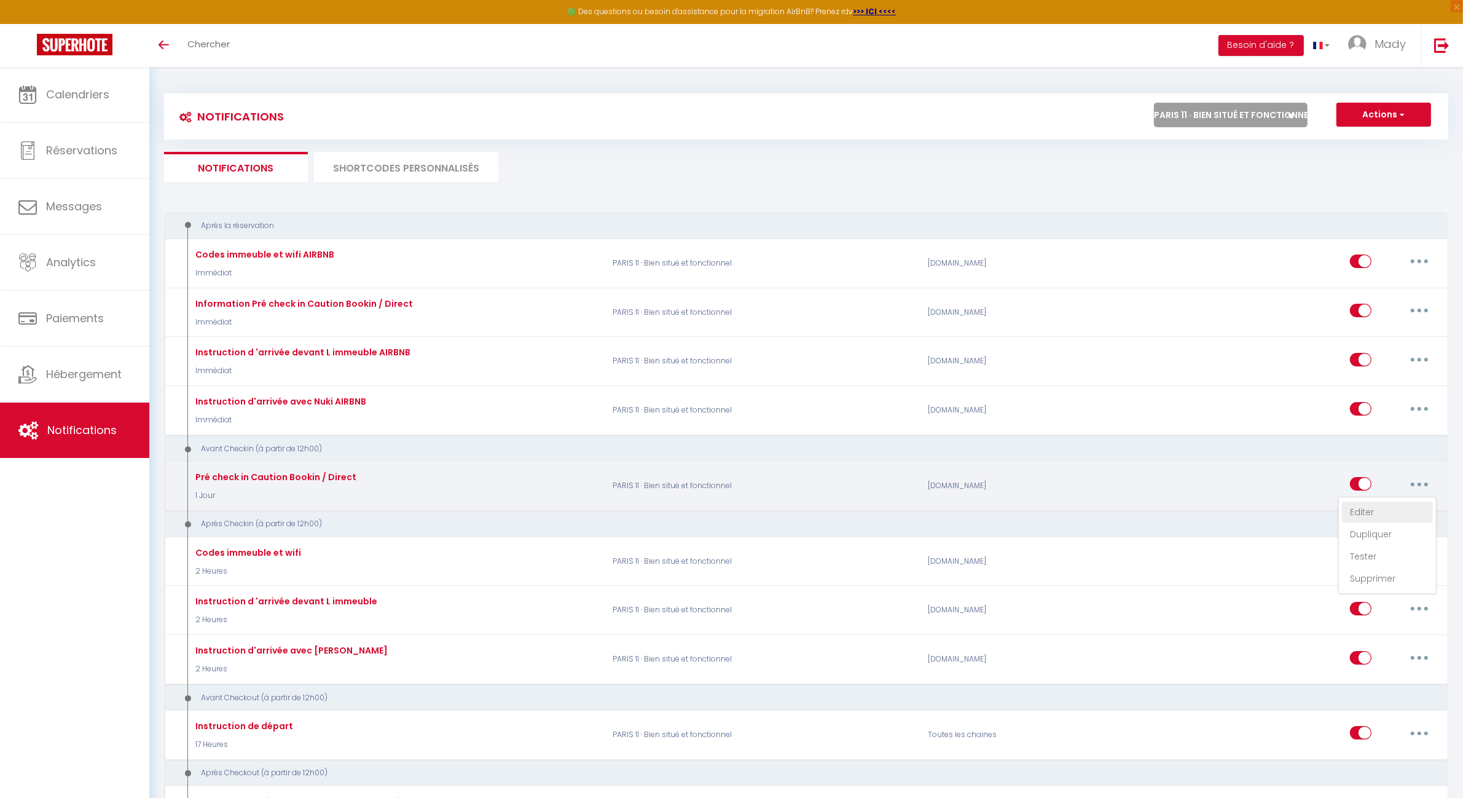
checkbox input "true"
checkbox input "false"
radio input "true"
type input "[GUEST:FIRST_NAME] Afin de préparer votre arrivée au[RENTAL:NAME][DEPOSITLINK]"
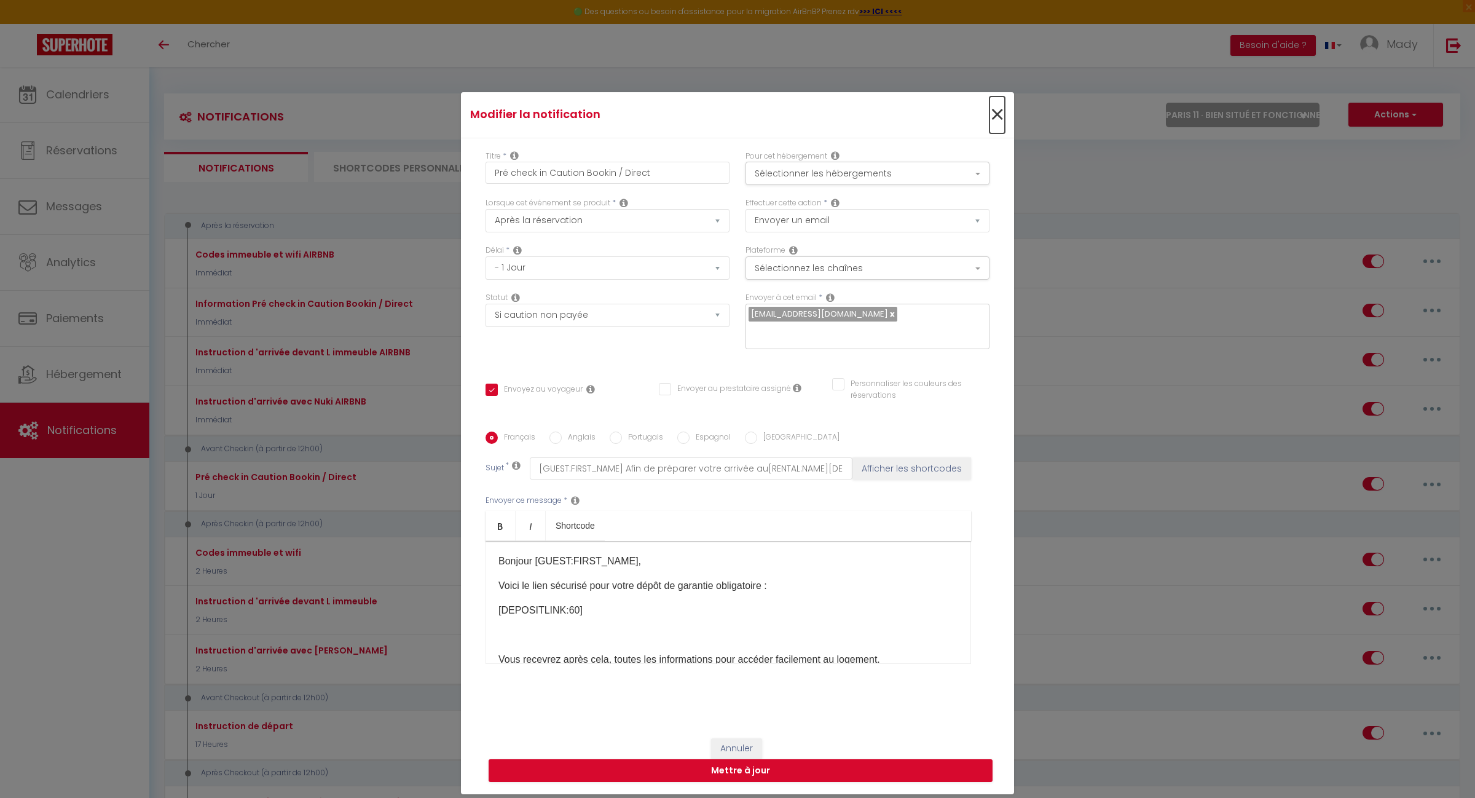
click at [990, 128] on span "×" at bounding box center [997, 114] width 15 height 37
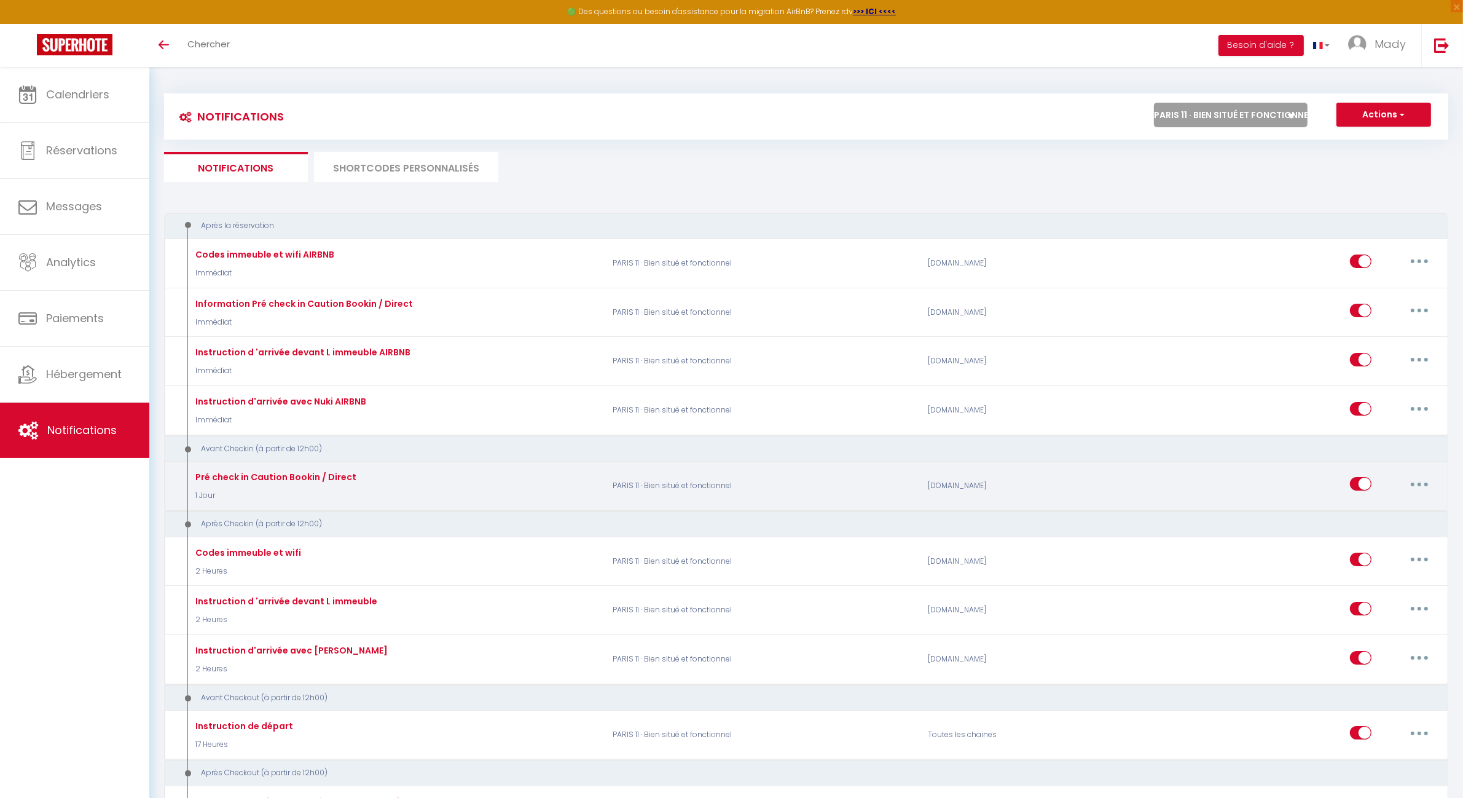
click at [1420, 482] on icon "button" at bounding box center [1420, 484] width 4 height 4
click at [1383, 509] on link "Editer" at bounding box center [1387, 512] width 91 height 21
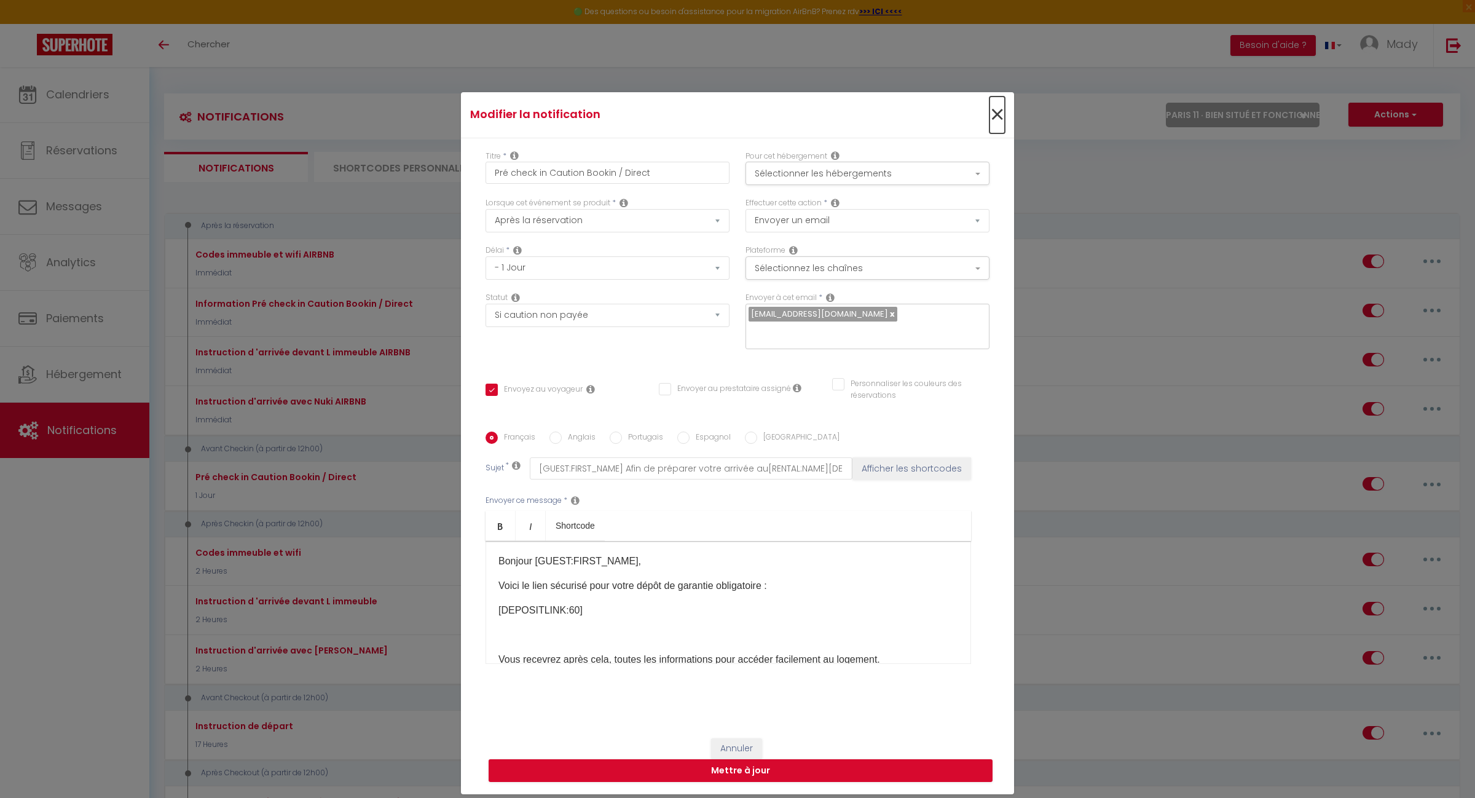
click at [990, 123] on span "×" at bounding box center [997, 114] width 15 height 37
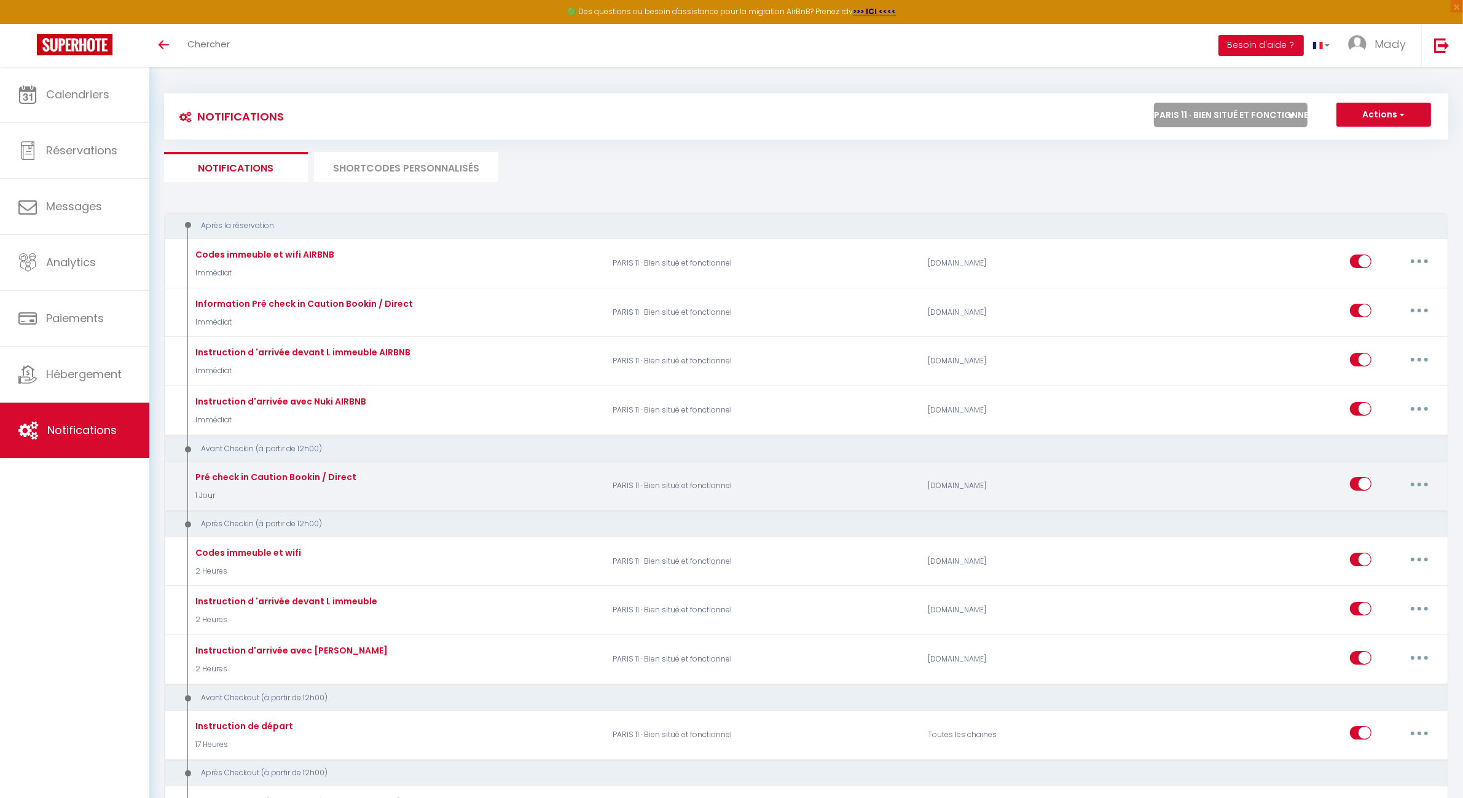
click at [1414, 483] on button "button" at bounding box center [1420, 484] width 34 height 20
click at [1353, 506] on link "Editer" at bounding box center [1387, 512] width 91 height 21
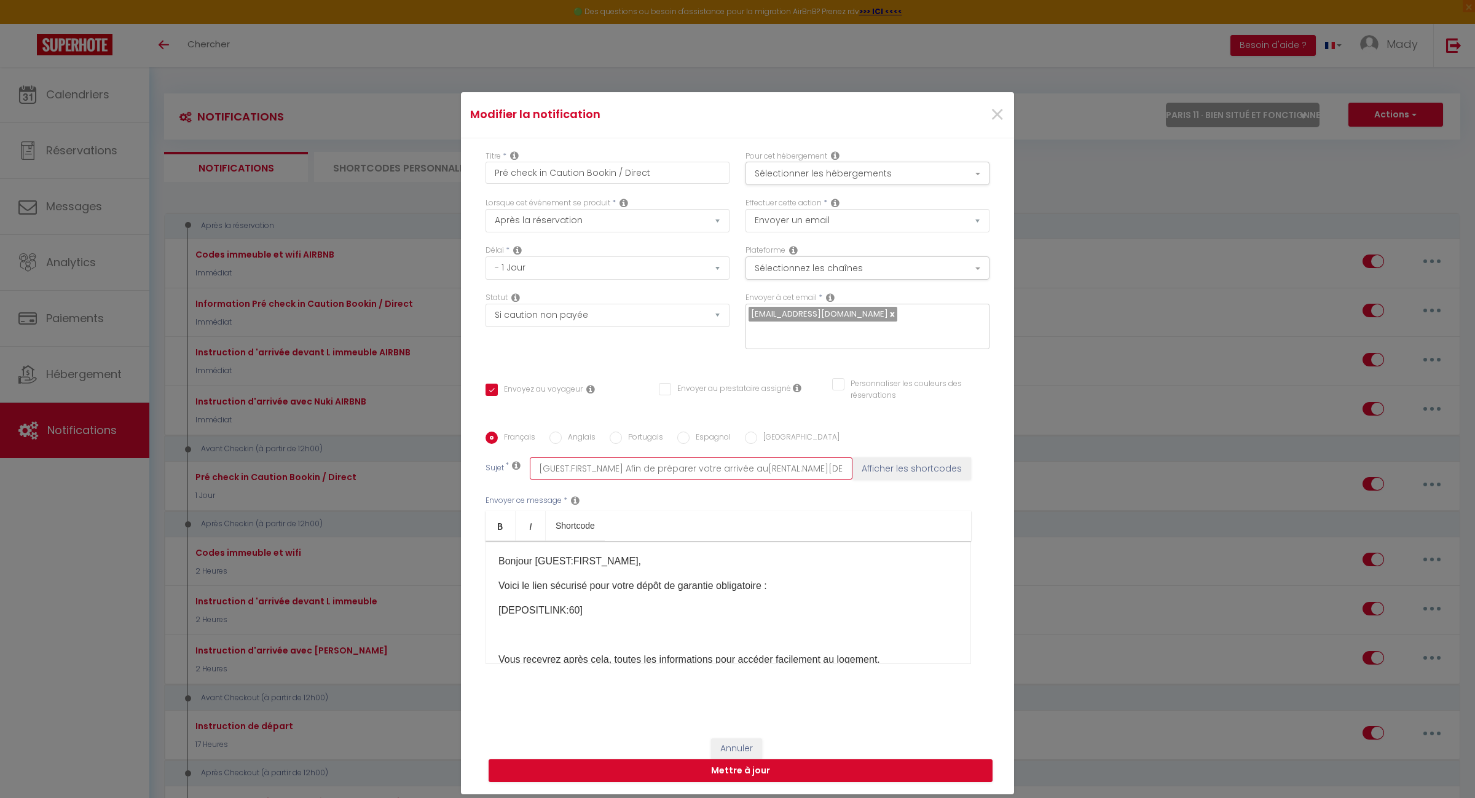
scroll to position [0, 33]
drag, startPoint x: 526, startPoint y: 459, endPoint x: 902, endPoint y: 459, distance: 376.2
click at [902, 459] on div "Sujet * [GUEST:FIRST_NAME] Afin de préparer votre arrivée au[RENTAL:NAME][DEPOS…" at bounding box center [738, 468] width 504 height 22
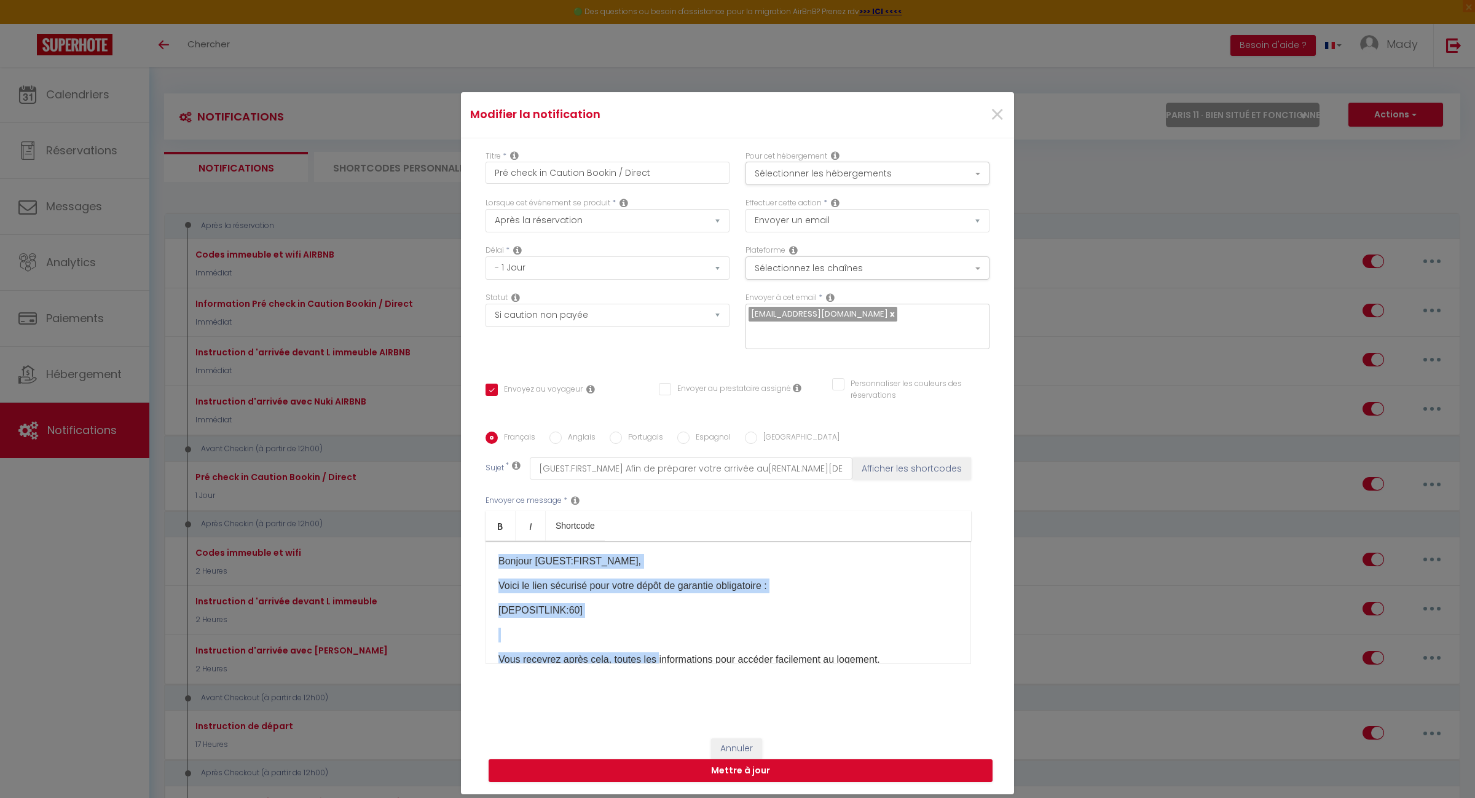
scroll to position [87, 0]
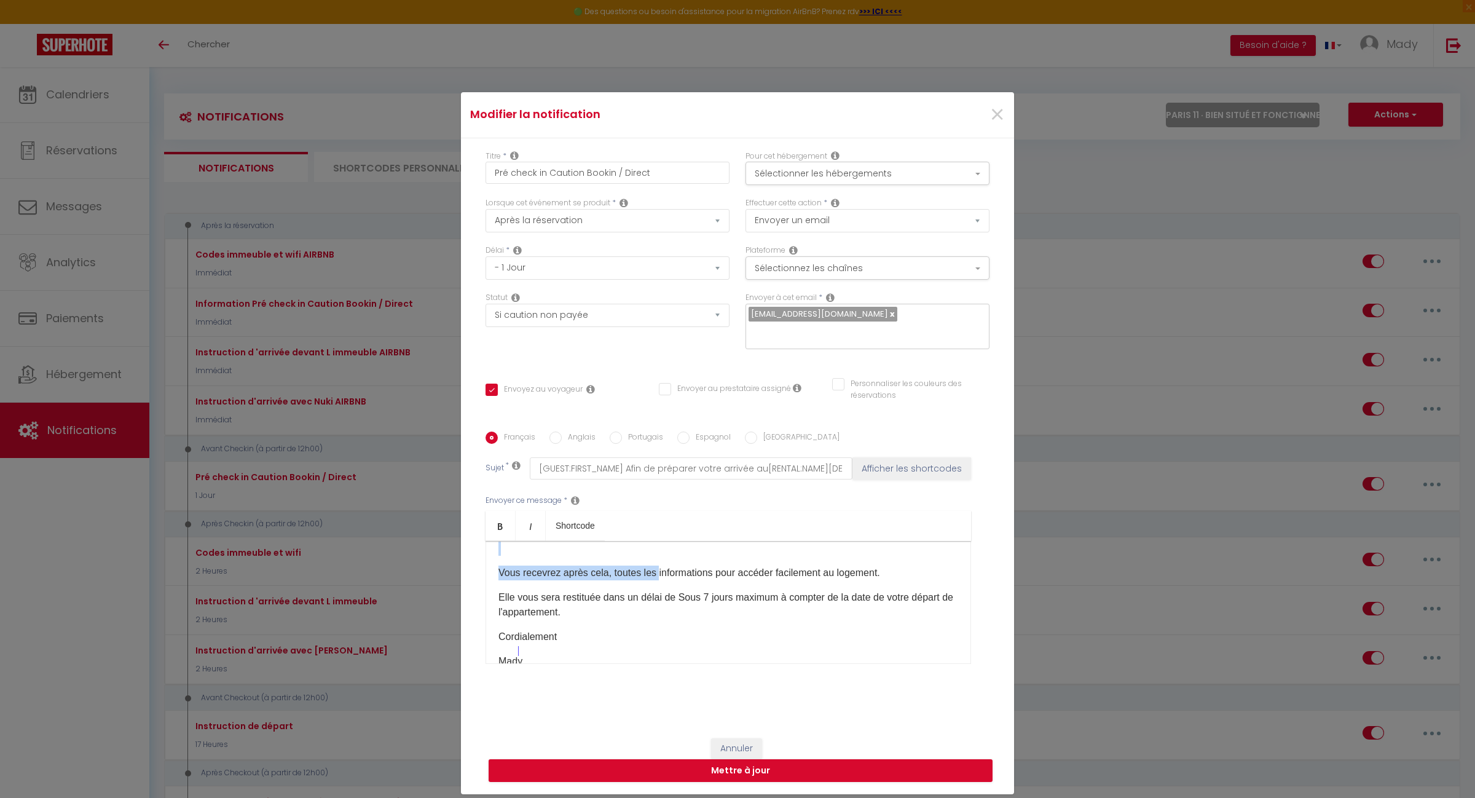
drag, startPoint x: 490, startPoint y: 549, endPoint x: 899, endPoint y: 641, distance: 419.0
click at [899, 641] on div "​​Bonjour [GUEST:FIRST_NAME]​, Voici le lien sécurisé pour votre dépôt de garan…" at bounding box center [729, 602] width 486 height 123
click at [991, 118] on span "×" at bounding box center [997, 114] width 15 height 37
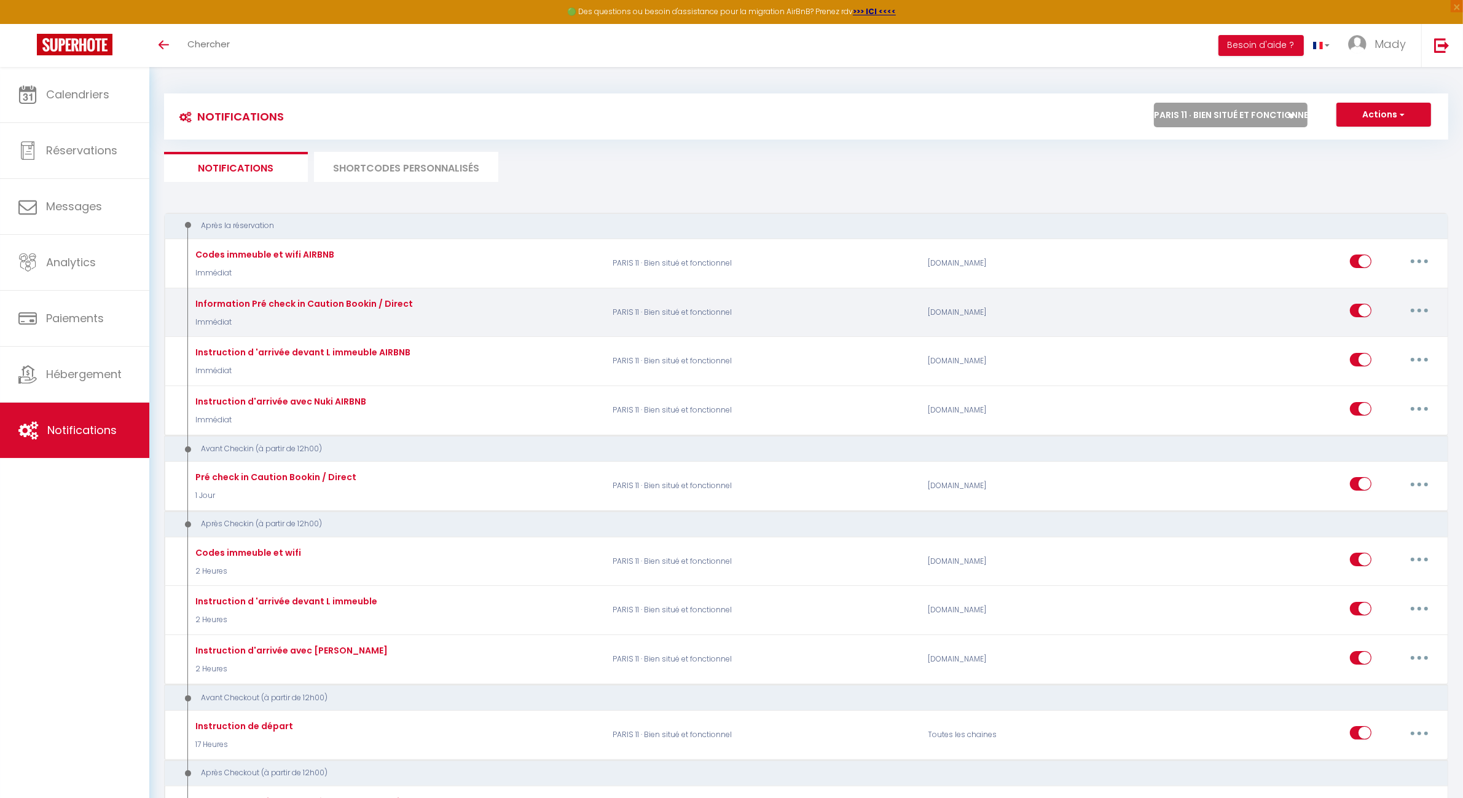
click at [1412, 311] on button "button" at bounding box center [1420, 311] width 34 height 20
click at [1387, 335] on link "Editer" at bounding box center [1387, 338] width 91 height 21
type input "Information Pré check in Caution Bookin / Direct"
select select "1"
select select "Immédiat"
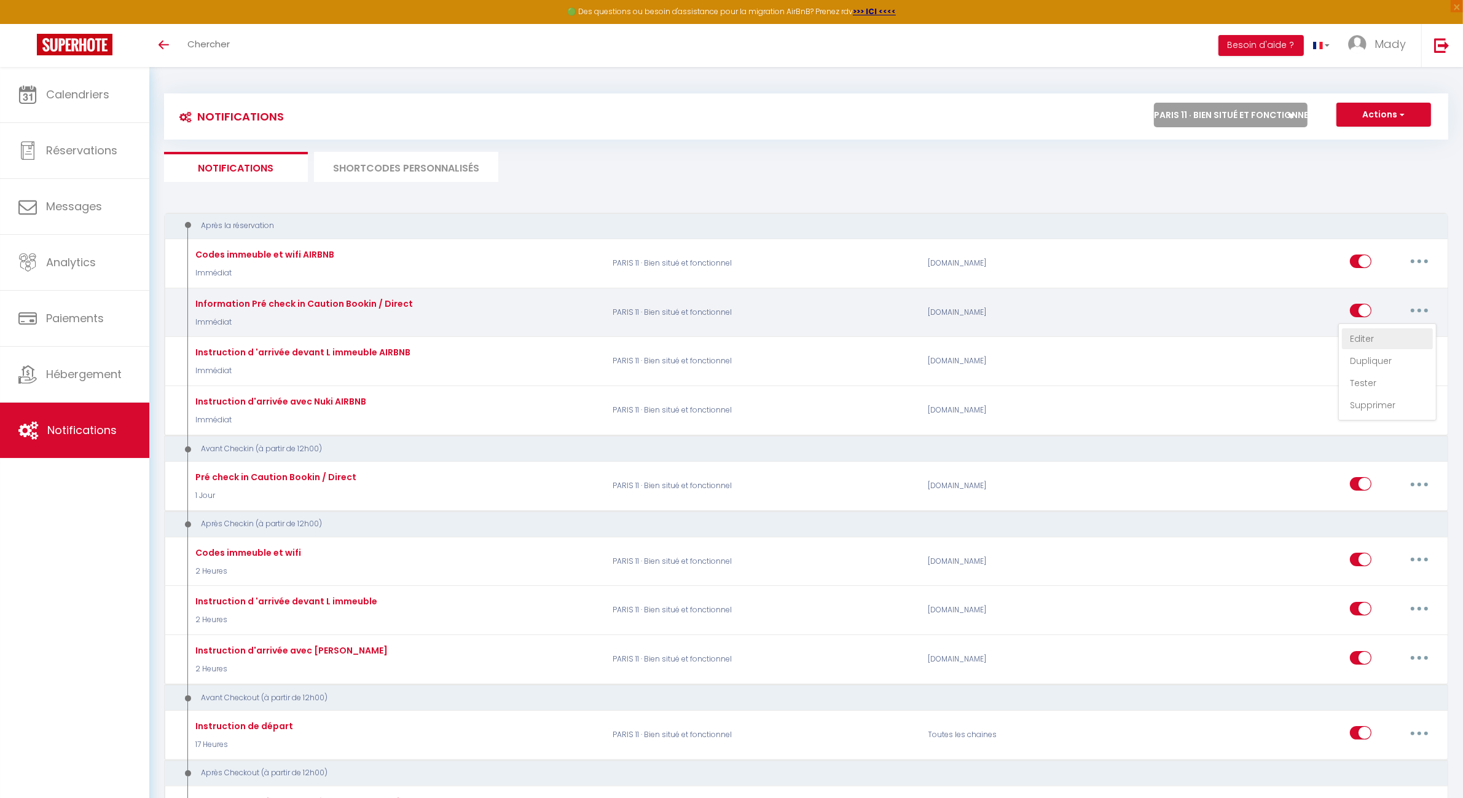
select select "if_booking_is_paid"
checkbox input "true"
checkbox input "false"
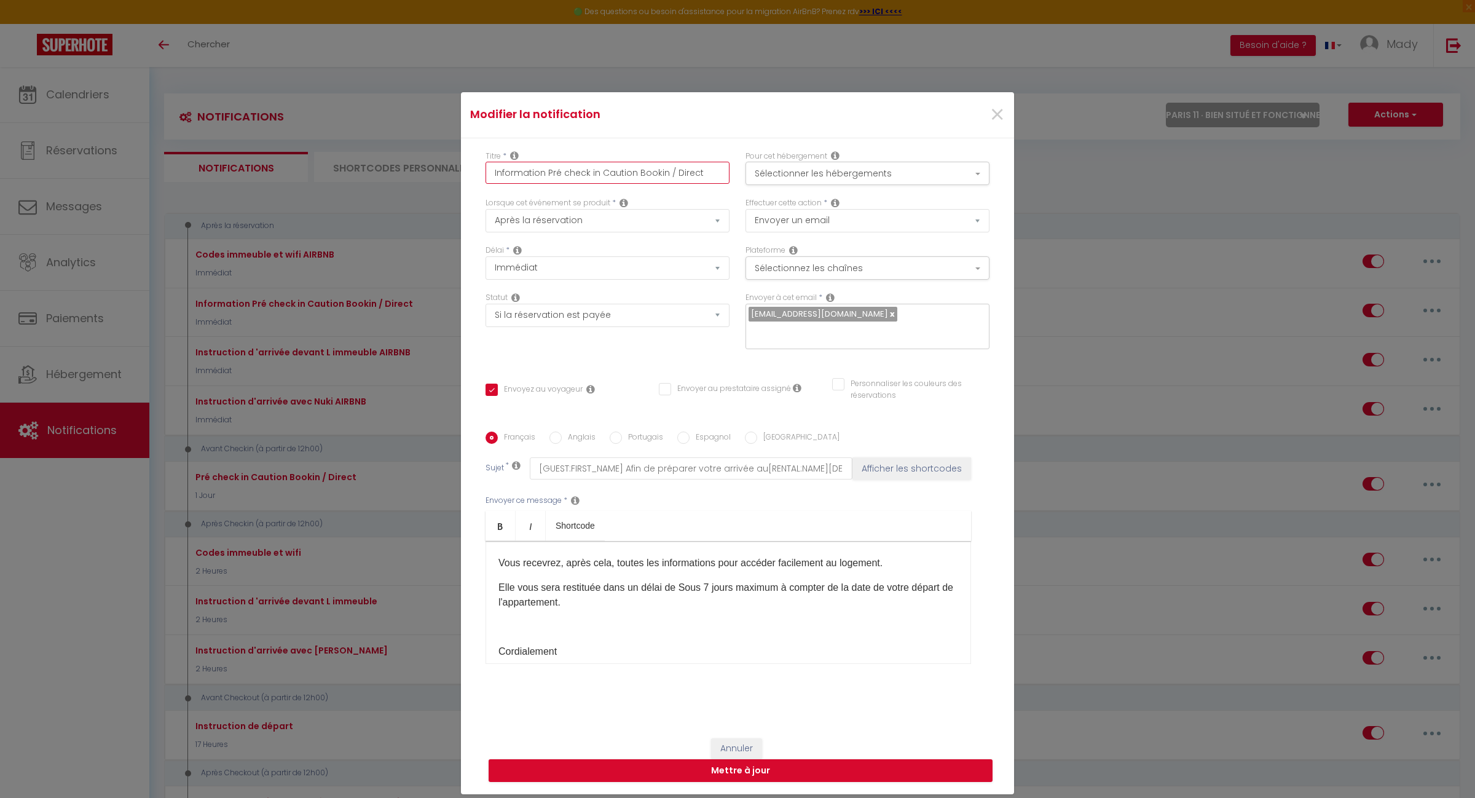
drag, startPoint x: 698, startPoint y: 183, endPoint x: 415, endPoint y: 186, distance: 282.7
click at [415, 186] on div "Modifier la notification × Titre * Information Pré check in Caution Bookin / Di…" at bounding box center [737, 399] width 1475 height 798
drag, startPoint x: 529, startPoint y: 462, endPoint x: 924, endPoint y: 465, distance: 394.6
click at [924, 465] on div "Sujet * [GUEST:FIRST_NAME] Afin de préparer votre arrivée au[RENTAL:NAME][DEPOS…" at bounding box center [738, 468] width 504 height 22
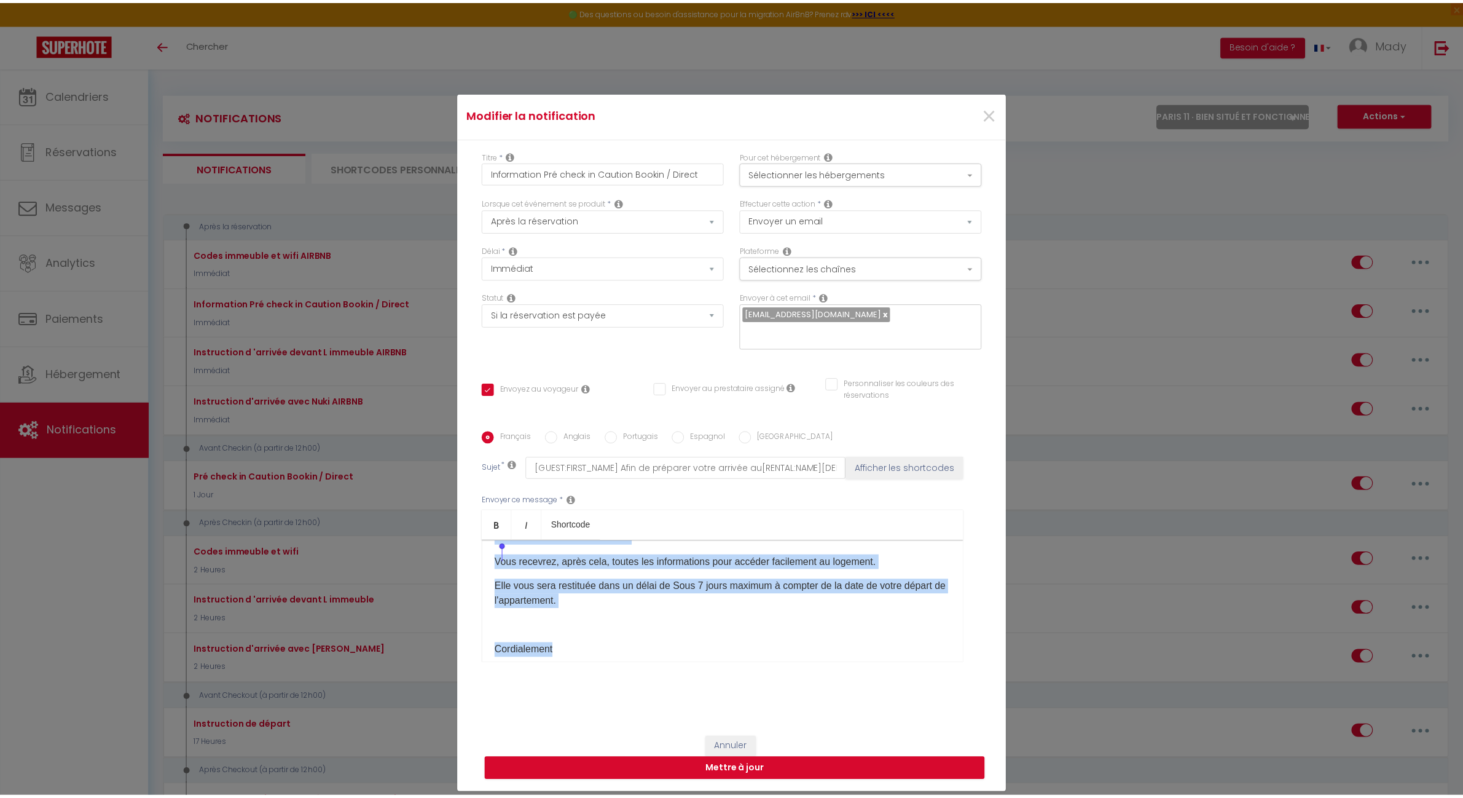
scroll to position [0, 0]
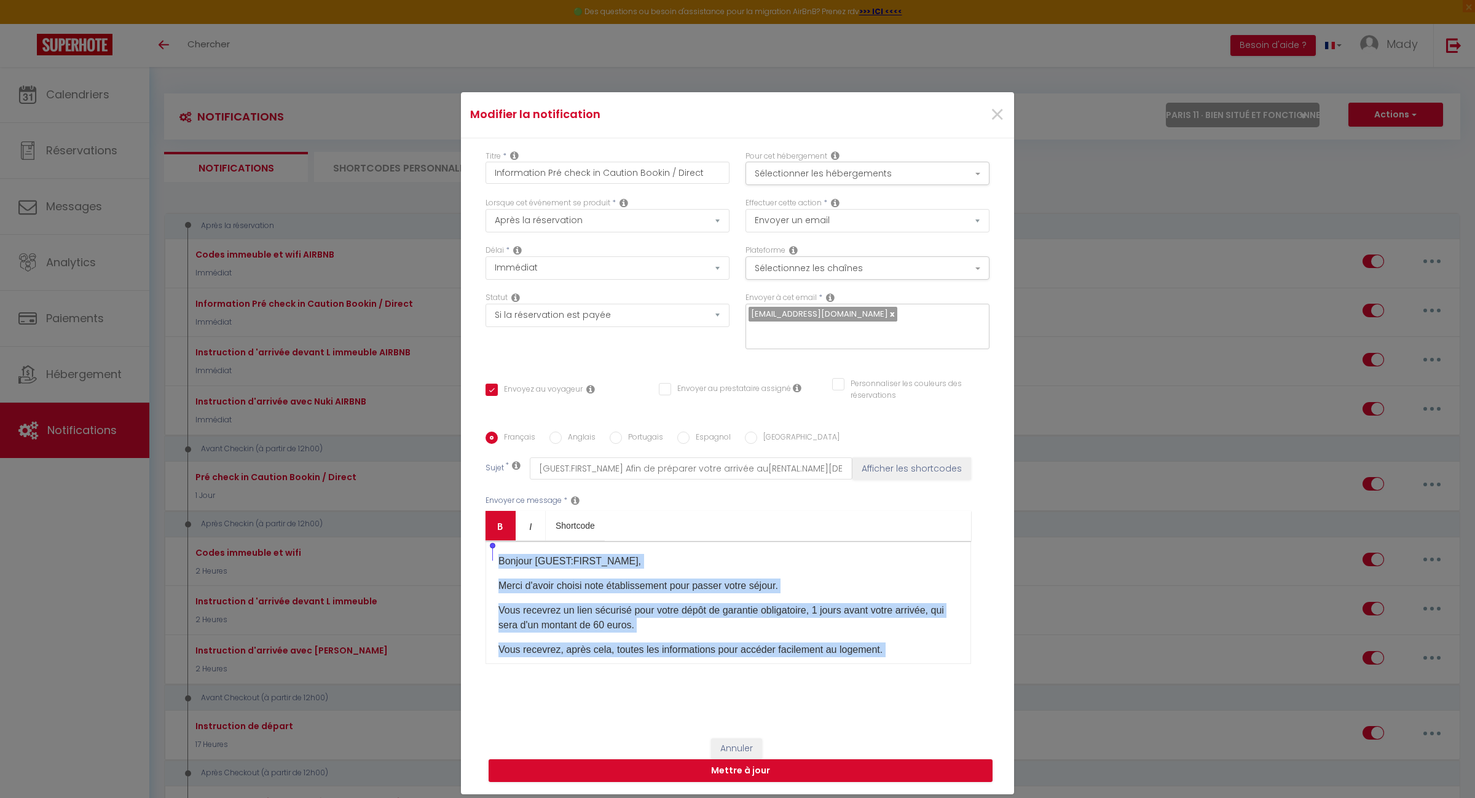
drag, startPoint x: 569, startPoint y: 646, endPoint x: 495, endPoint y: 536, distance: 132.5
click at [486, 498] on div "Envoyer ce message * Bold Italic Shortcode Rich text editor ​​Bonjour [GUEST:FI…" at bounding box center [738, 579] width 504 height 200
copy div "​​Bonjour [GUEST:FIRST_NAME]​, Merci d'avoir choisi note établissement pour pas…"
click at [990, 121] on span "×" at bounding box center [997, 114] width 15 height 37
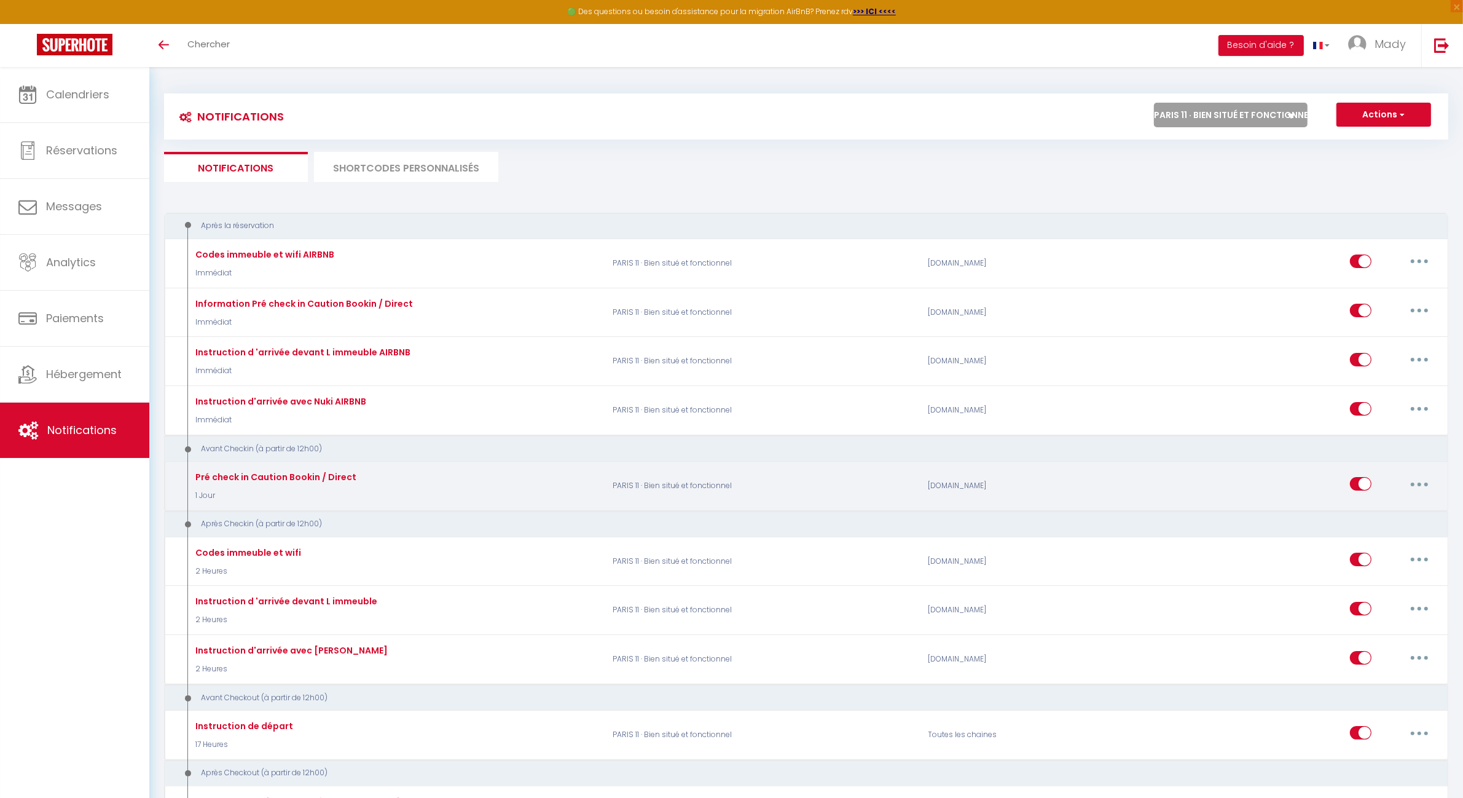
click at [1432, 484] on button "button" at bounding box center [1420, 484] width 34 height 20
click at [1378, 504] on link "Editer" at bounding box center [1387, 512] width 91 height 21
type input "Pré check in Caution Bookin / Direct"
select select "1 Jour"
select select "if_deposit_not_paid"
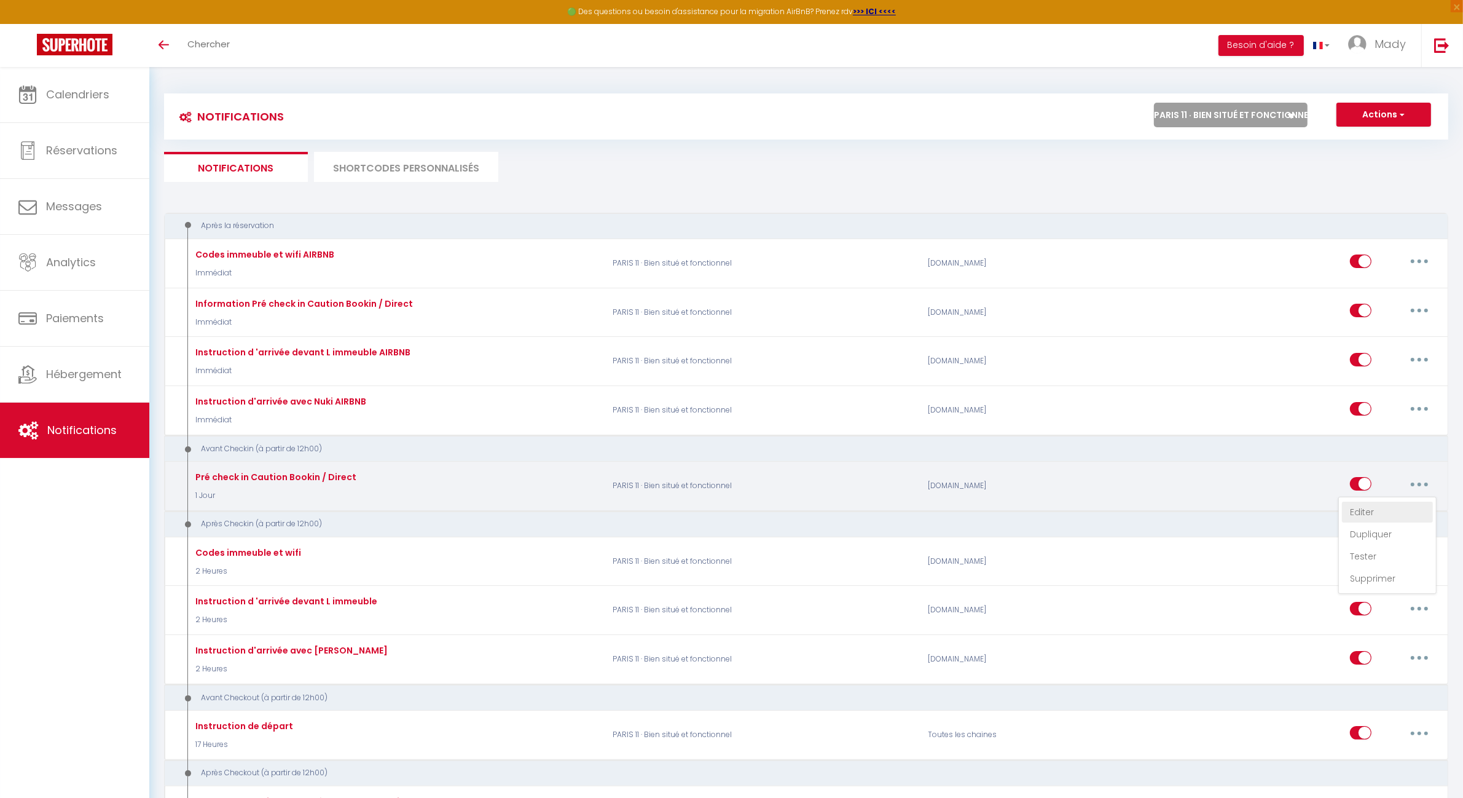
checkbox input "true"
checkbox input "false"
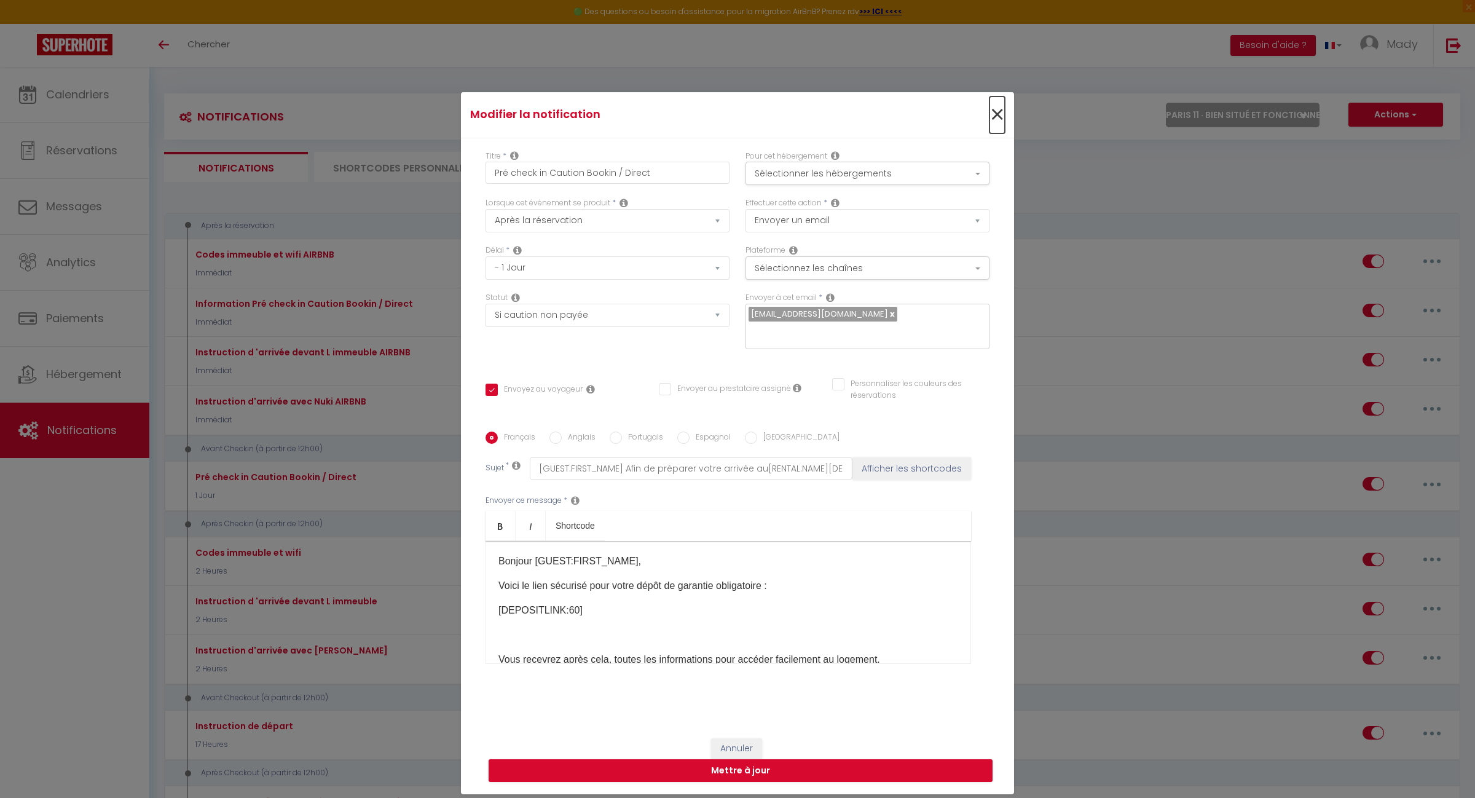
click at [993, 124] on span "×" at bounding box center [997, 114] width 15 height 37
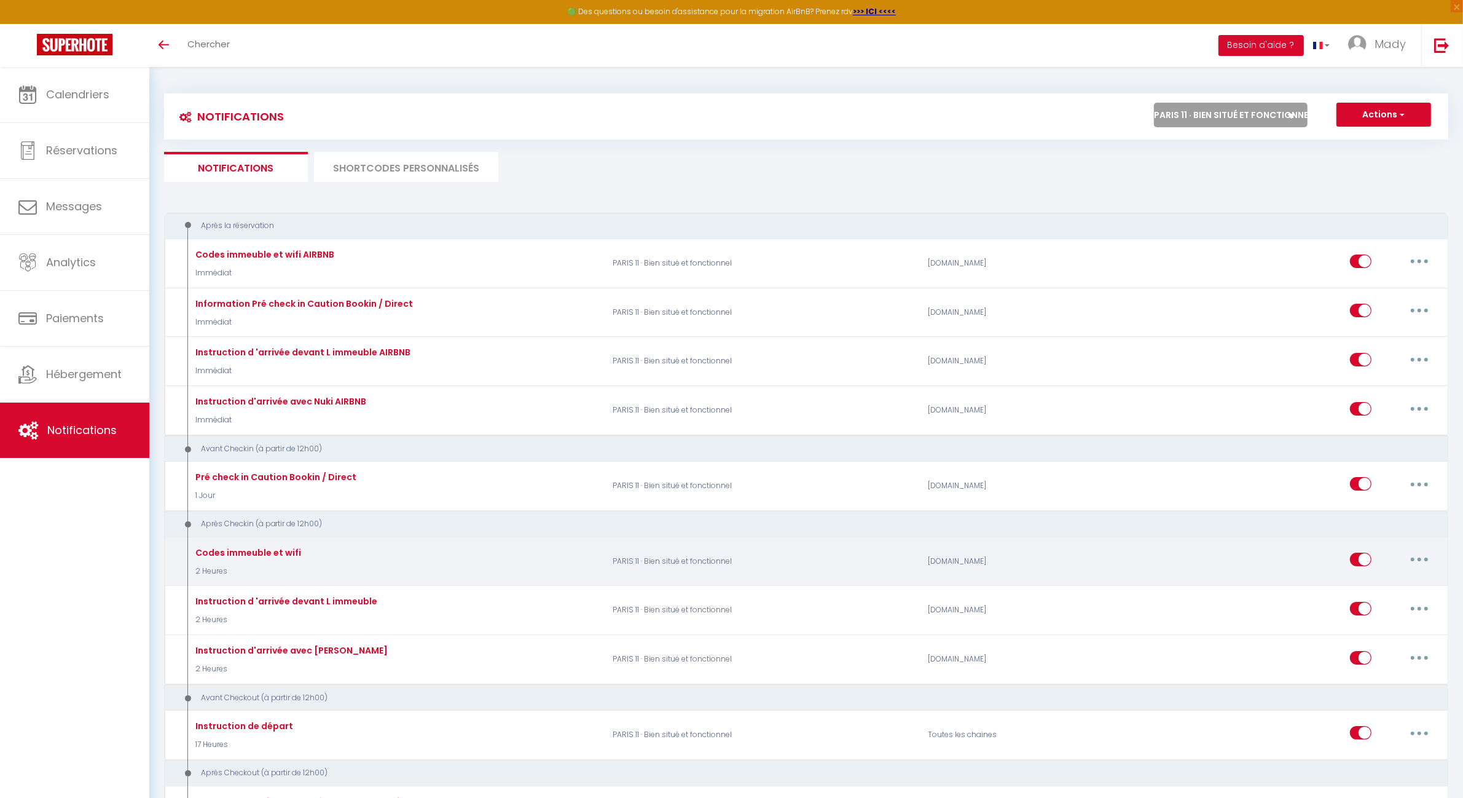
click at [1420, 560] on button "button" at bounding box center [1420, 559] width 34 height 20
click at [1387, 580] on link "Editer" at bounding box center [1387, 587] width 91 height 21
type input "Codes immeuble et wifi"
select select "3"
select select "2 Heures"
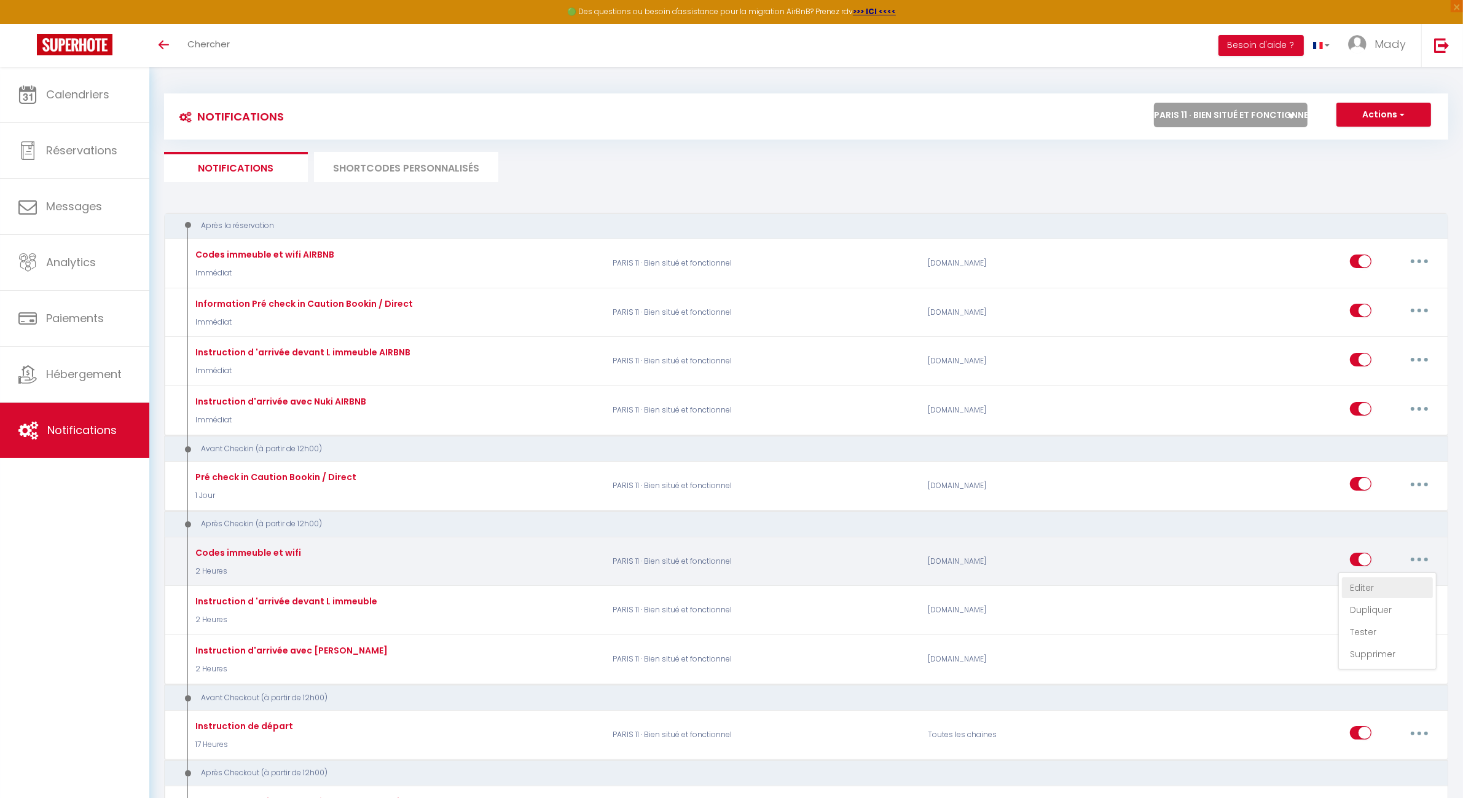
select select "if_deposit_is_paid"
checkbox input "true"
checkbox input "false"
type input "[GUEST:FIRST_NAME][INSTRUCTIONSACCES-FR]"
